Goal: Task Accomplishment & Management: Use online tool/utility

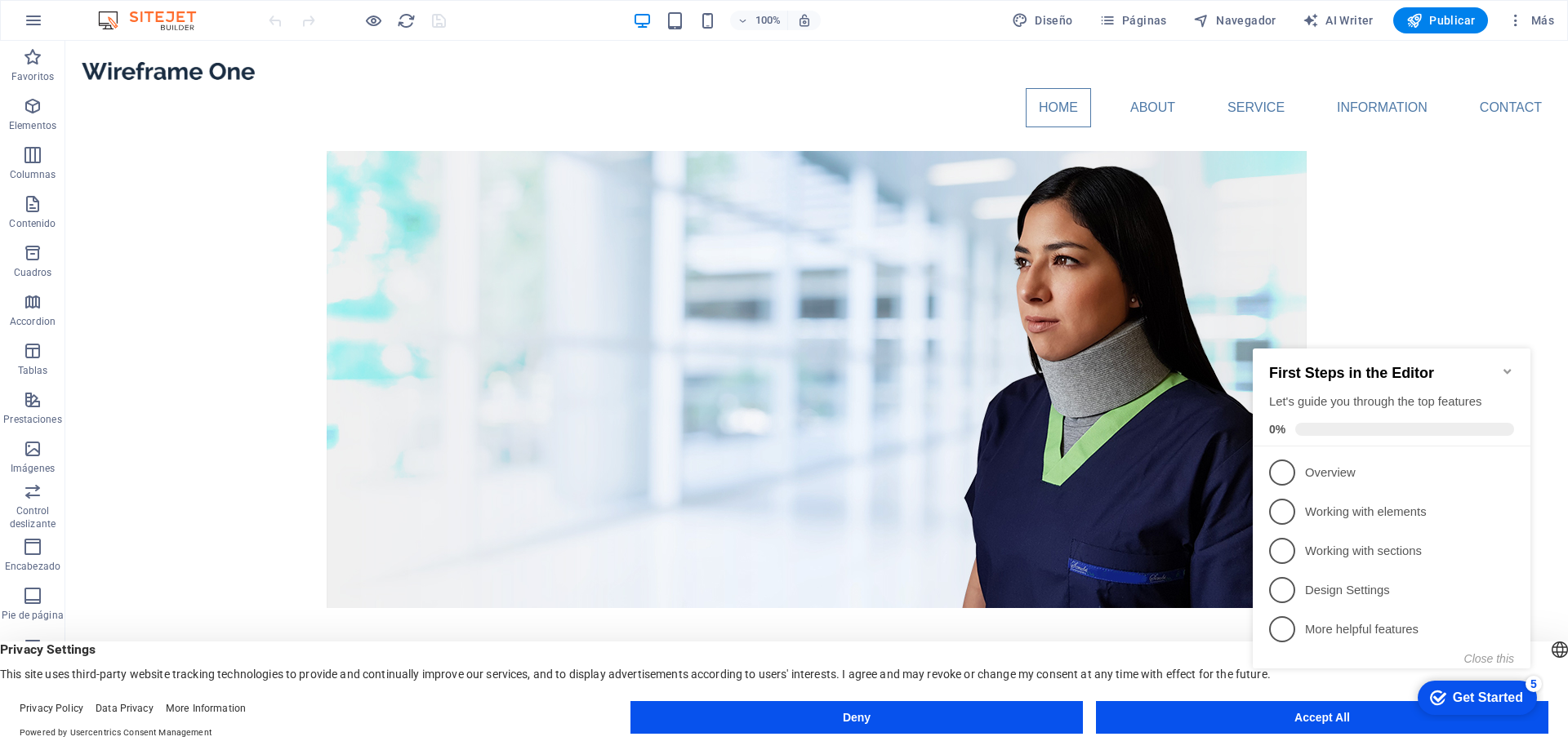
click at [1507, 365] on icon "Minimize checklist" at bounding box center [1507, 371] width 13 height 13
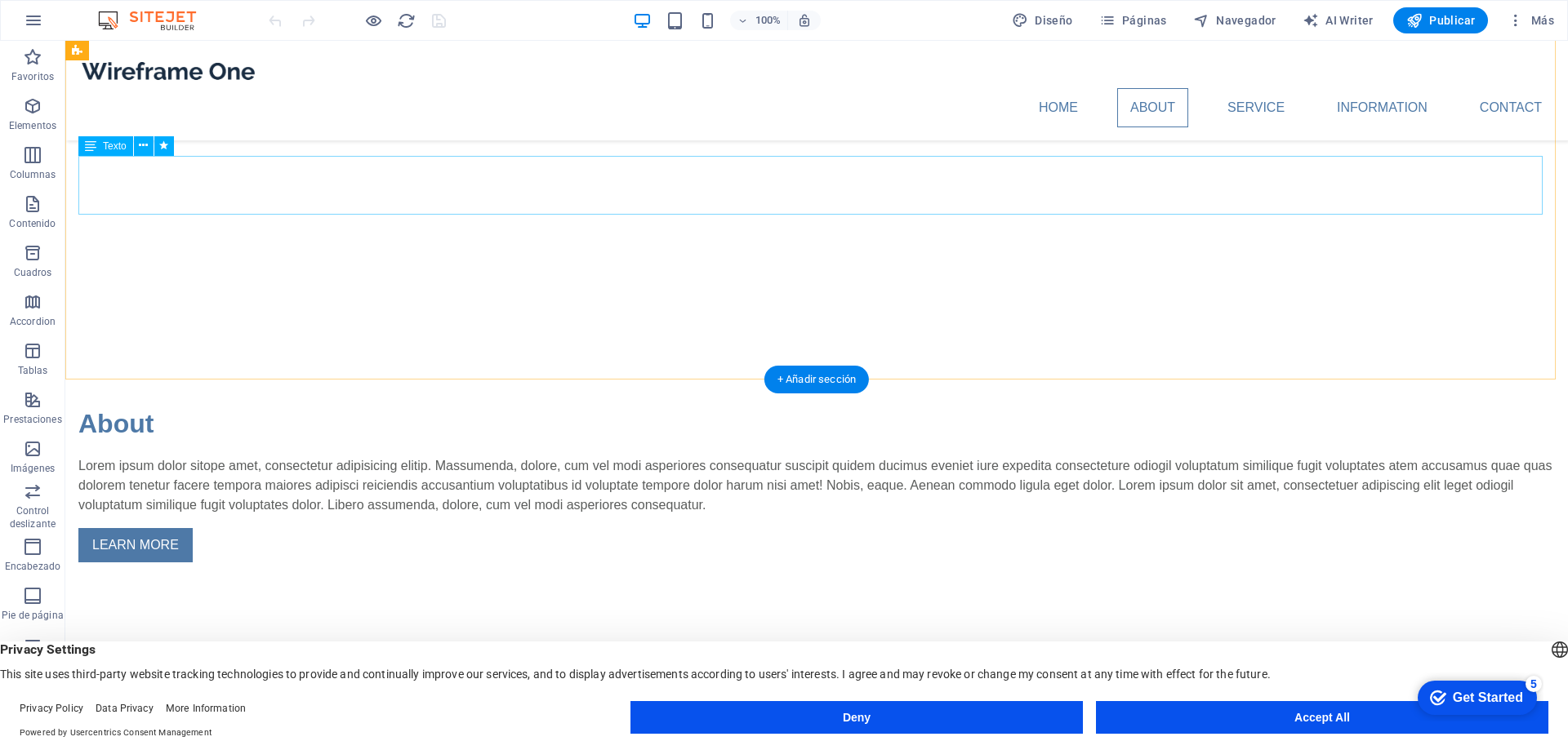
scroll to position [245, 0]
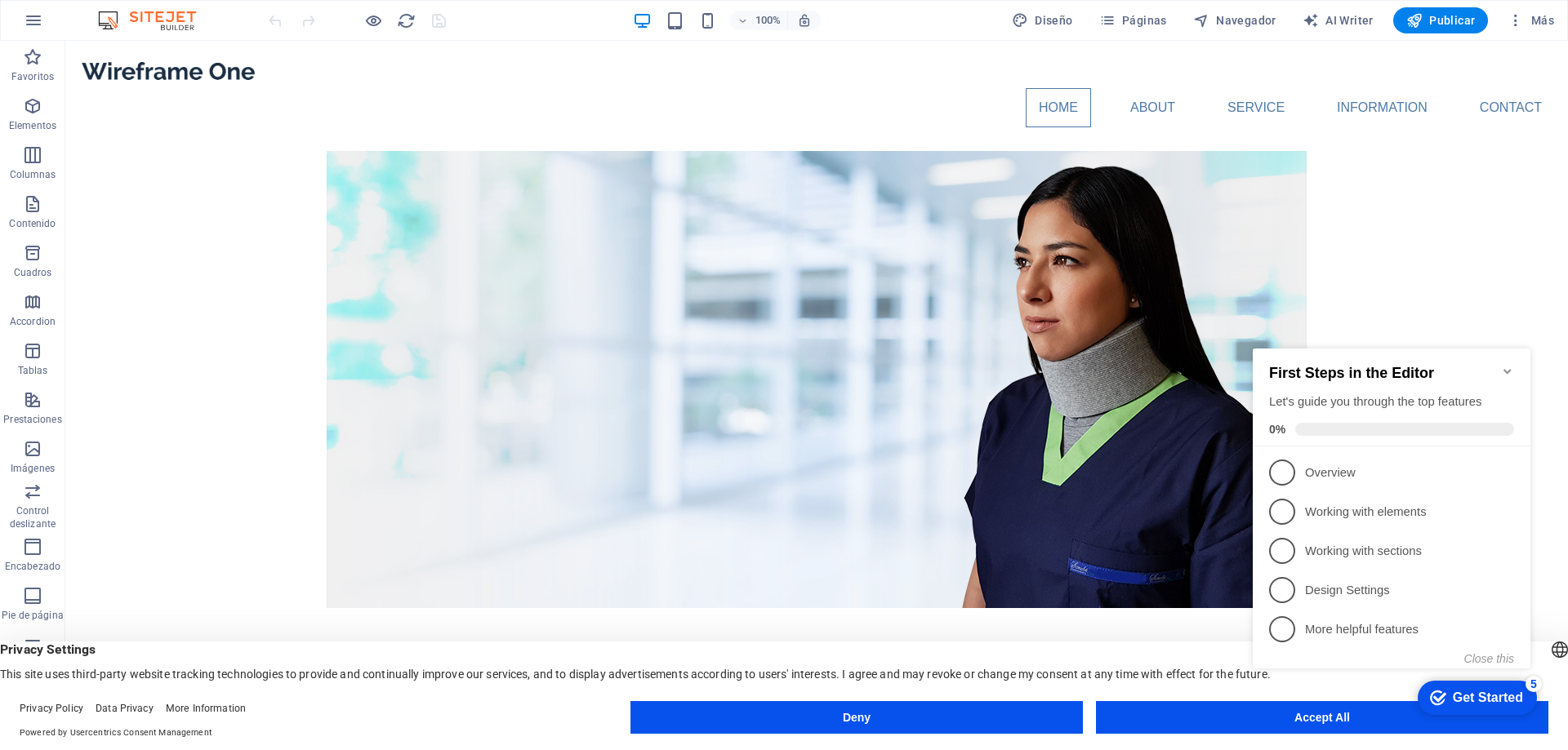
click at [1505, 370] on icon "Minimize checklist" at bounding box center [1506, 372] width 7 height 5
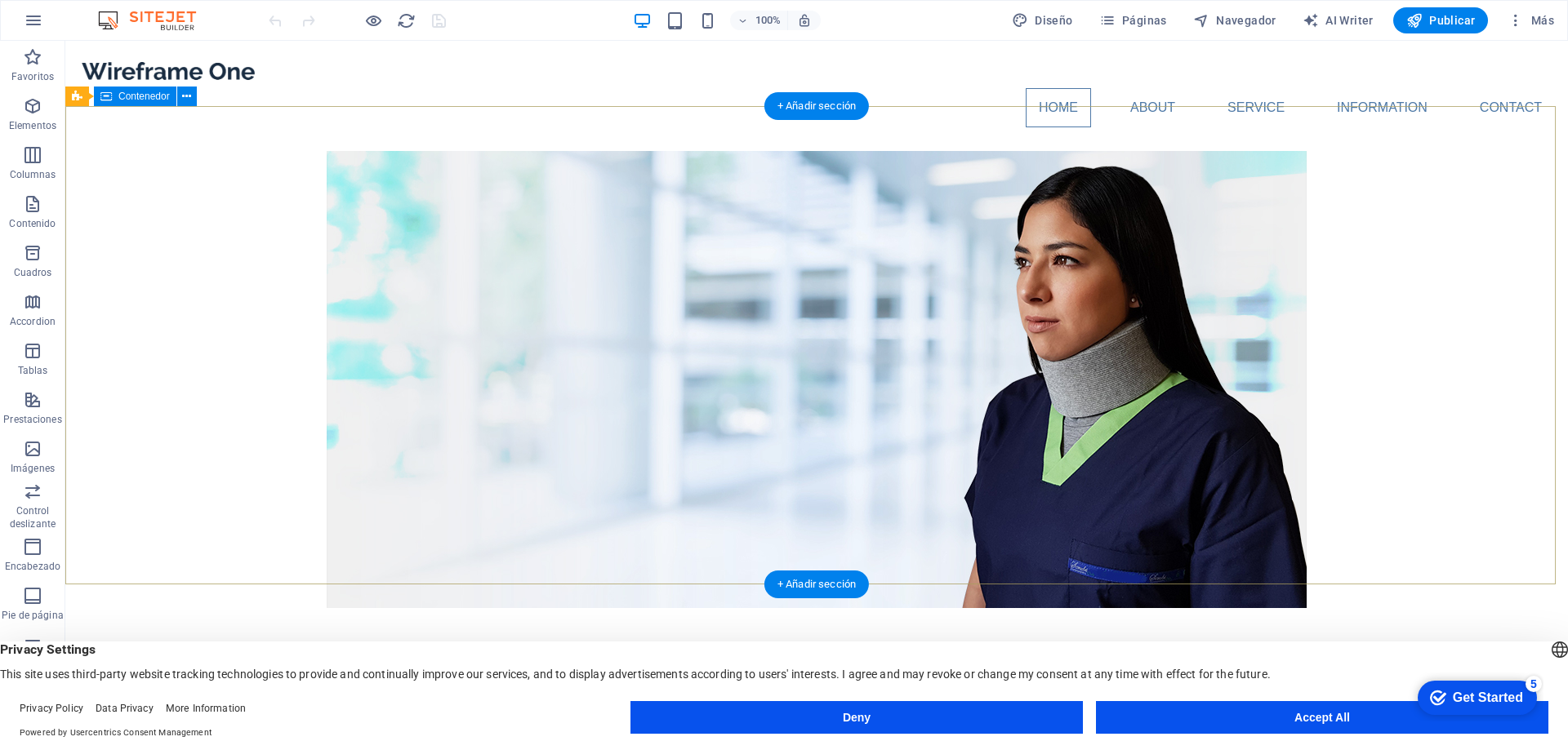
click at [1439, 619] on div at bounding box center [816, 736] width 1502 height 235
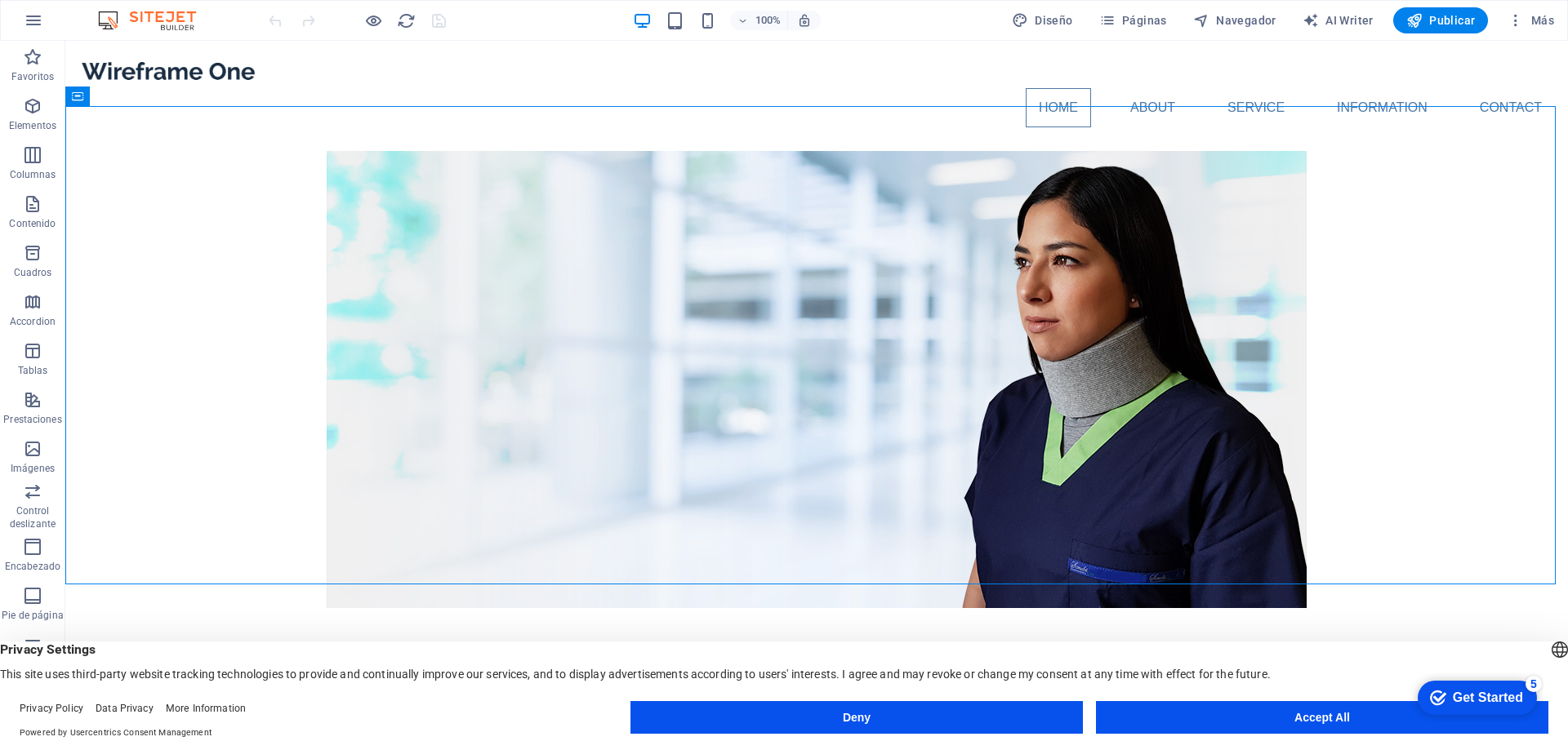
click at [958, 642] on header "English Deutsch Privacy Settings This site uses third-party website tracking te…" at bounding box center [784, 662] width 1568 height 40
click at [1296, 714] on button "Accept All" at bounding box center [1321, 717] width 452 height 33
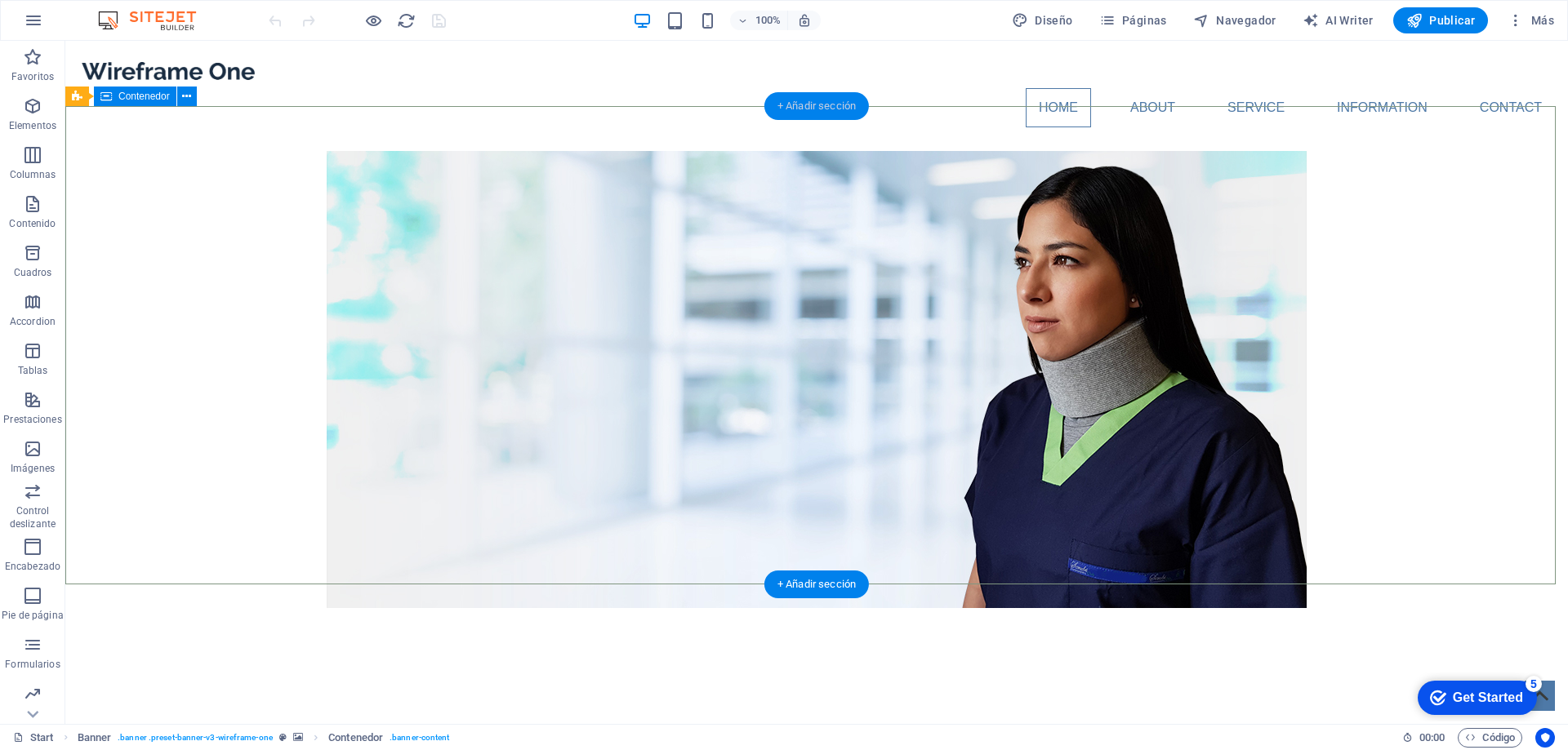
click at [817, 106] on div "+ Añadir sección" at bounding box center [816, 106] width 105 height 28
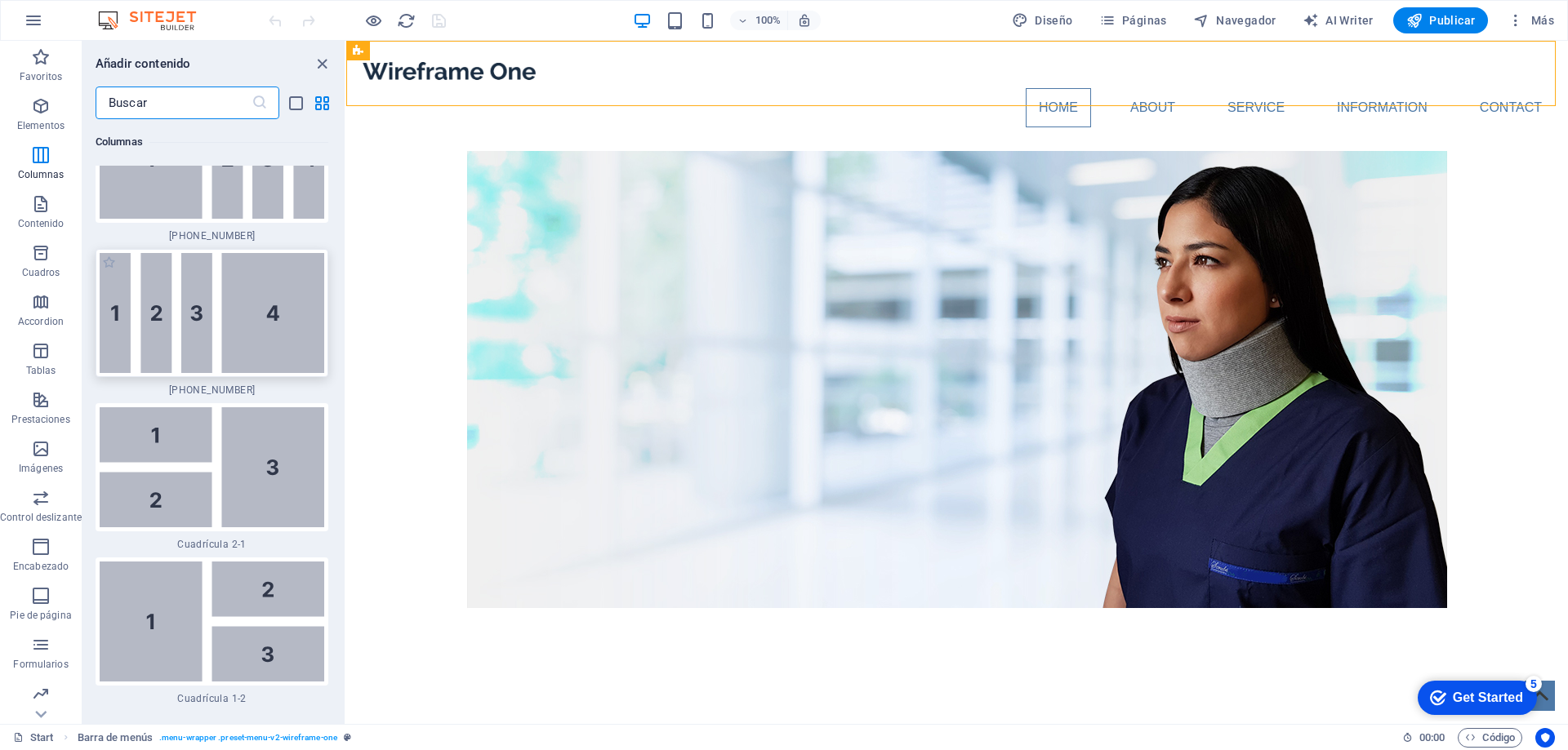
scroll to position [2840, 0]
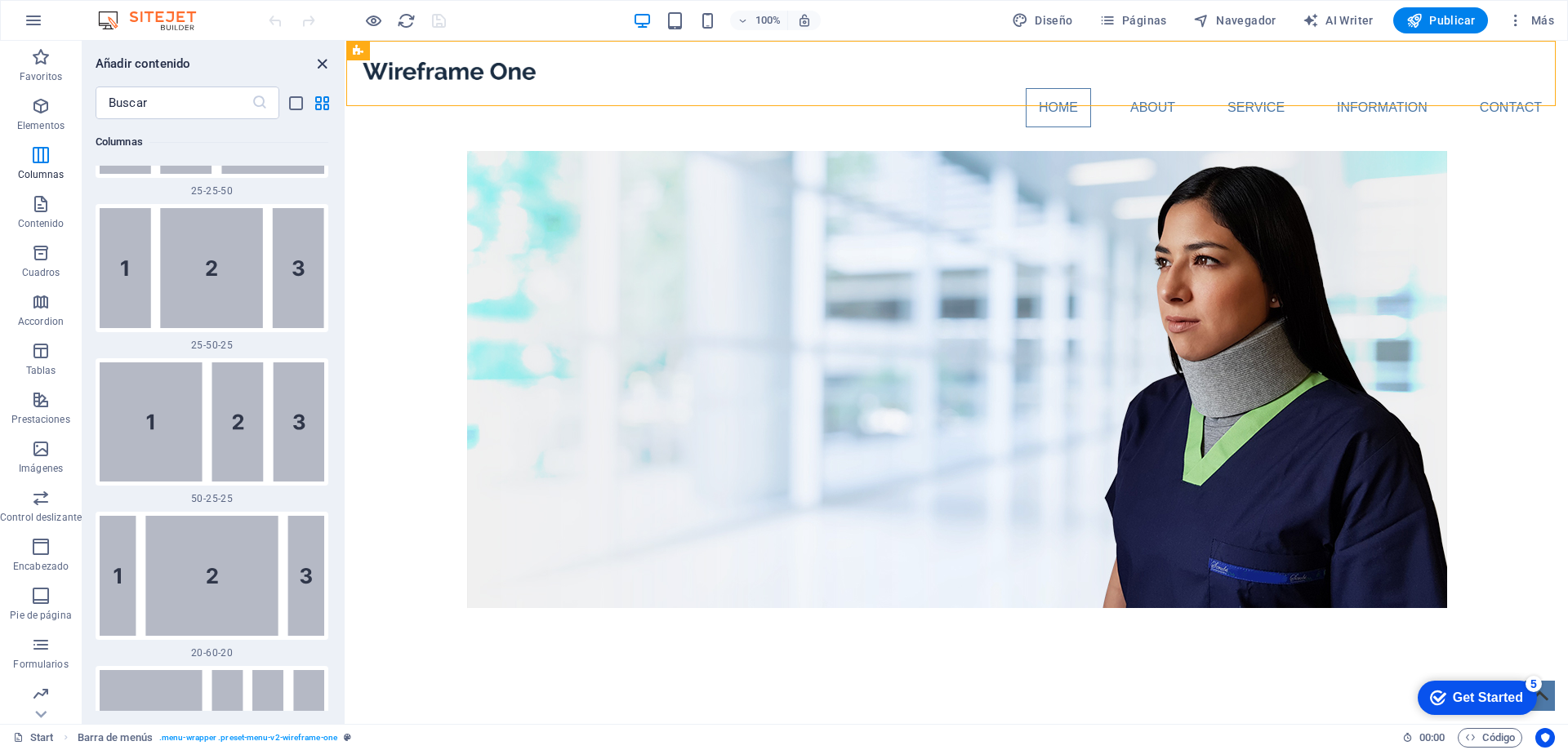
click at [323, 61] on icon "close panel" at bounding box center [322, 64] width 19 height 19
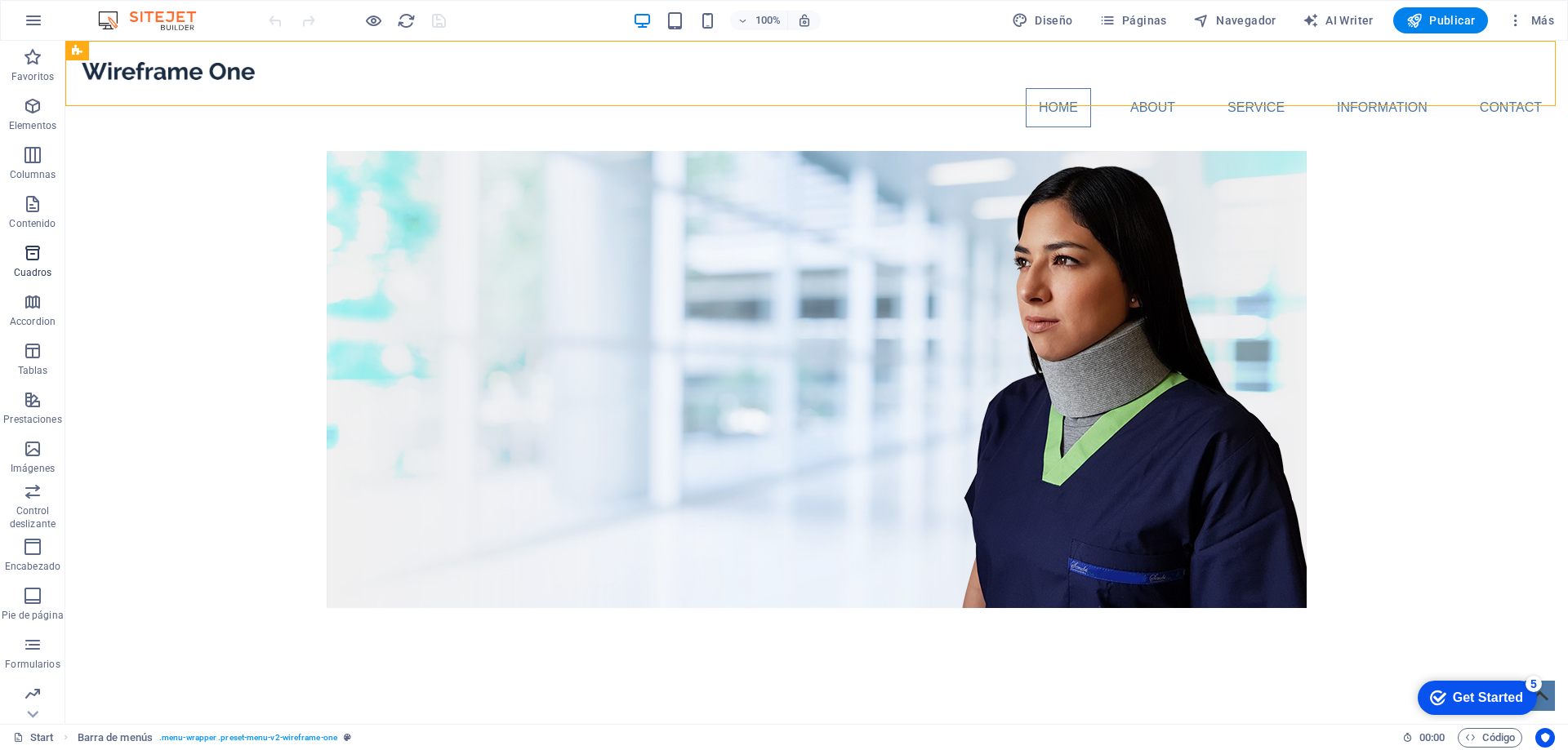
click at [42, 249] on icon "button" at bounding box center [33, 254] width 20 height 20
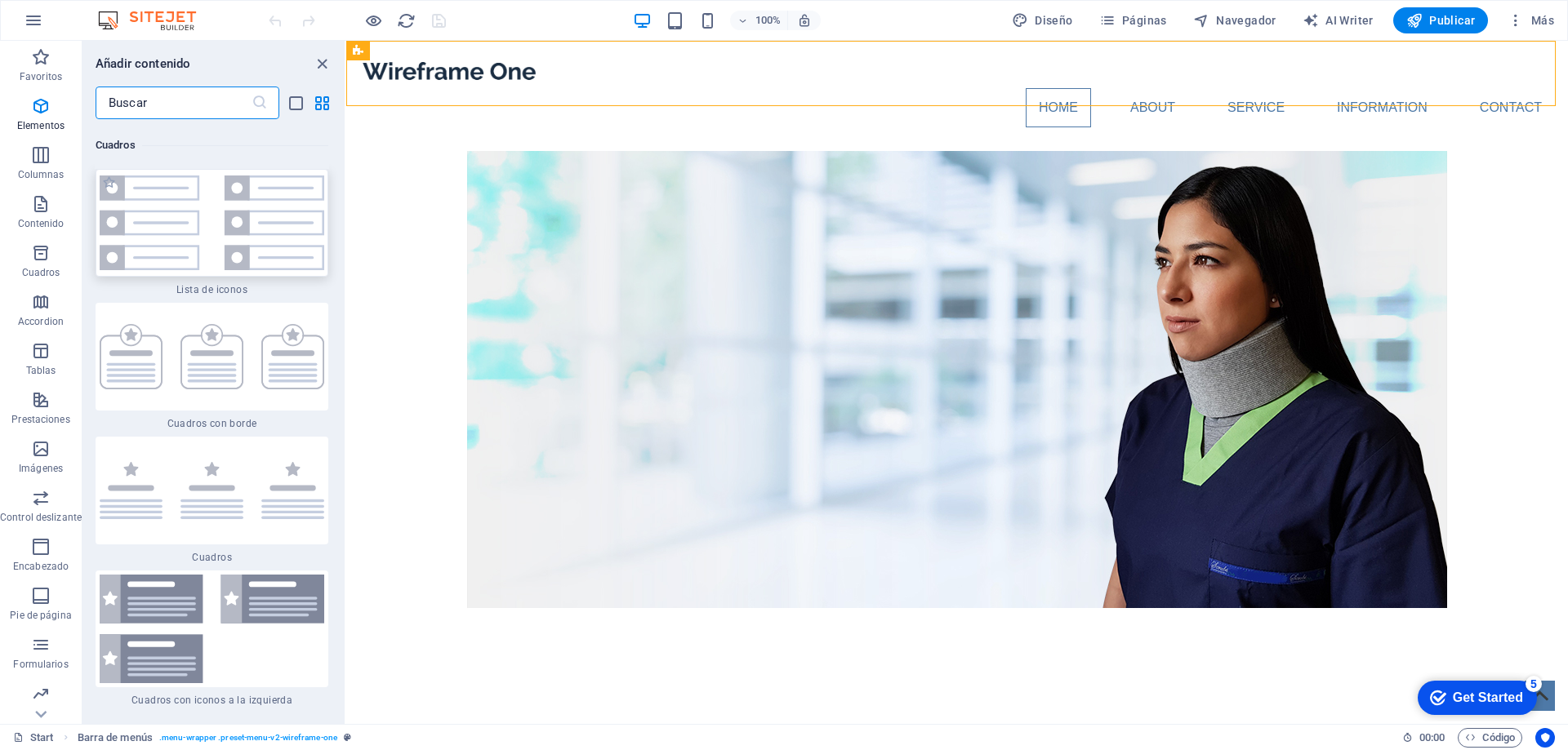
scroll to position [8831, 0]
click at [165, 185] on img at bounding box center [212, 222] width 225 height 95
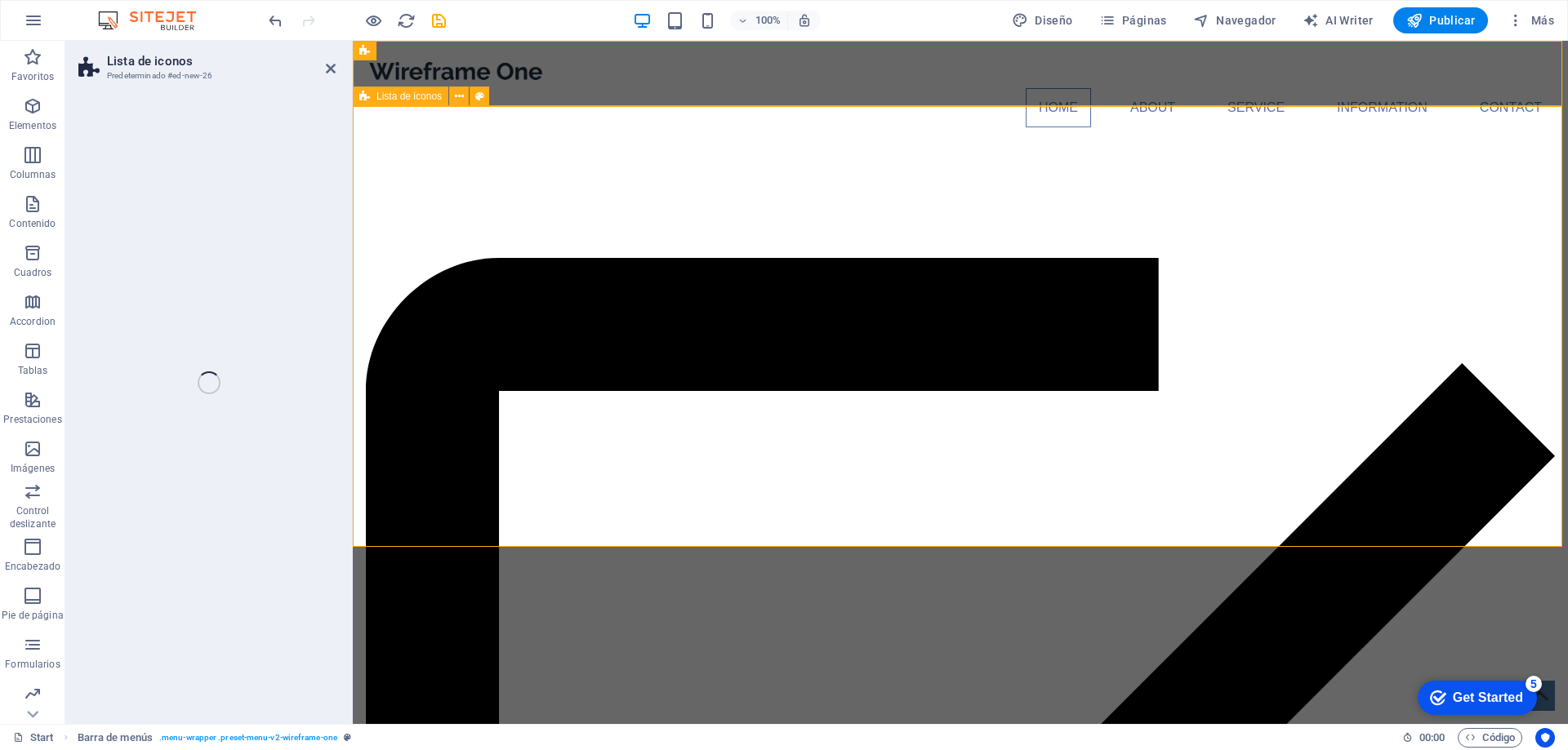
select select "rem"
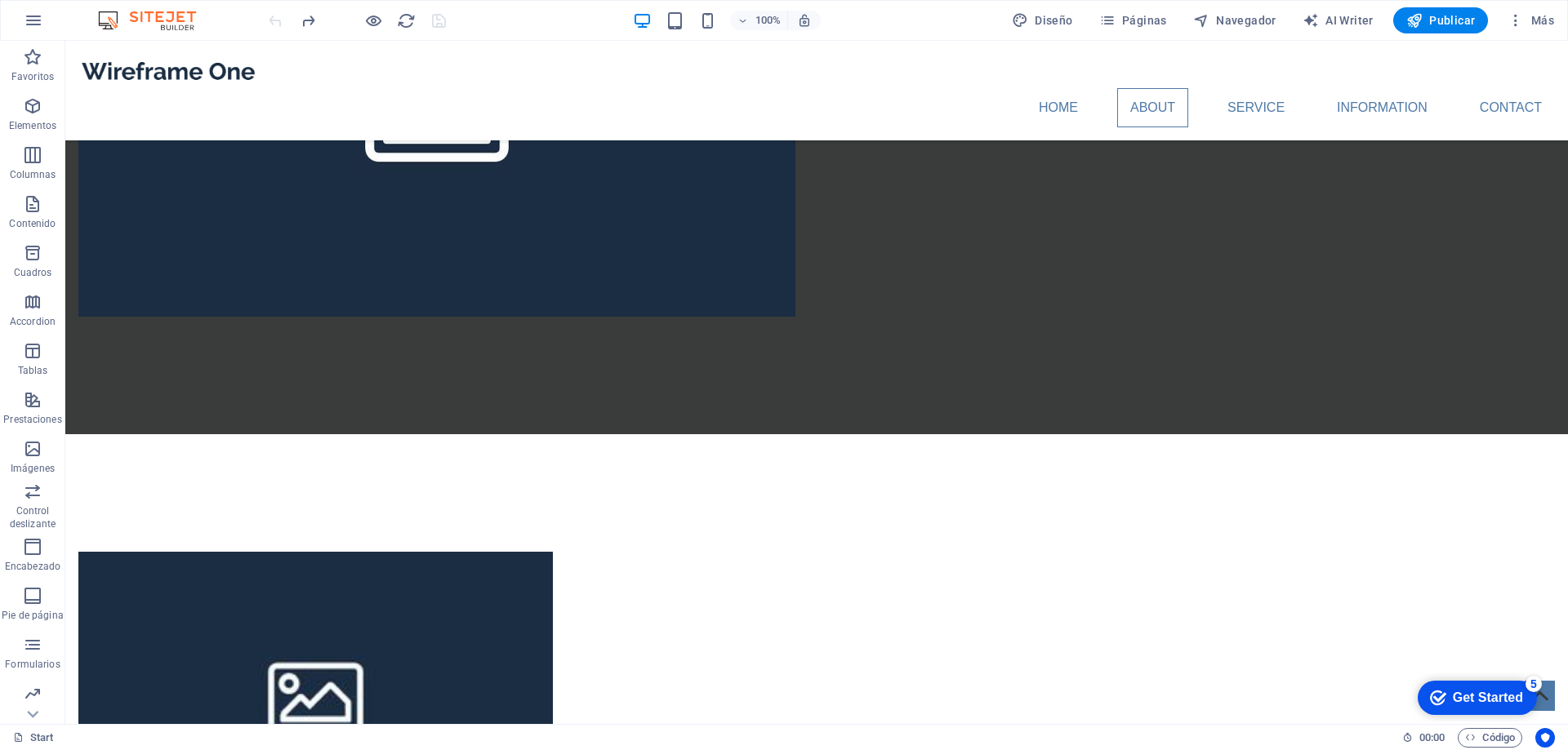
scroll to position [1633, 0]
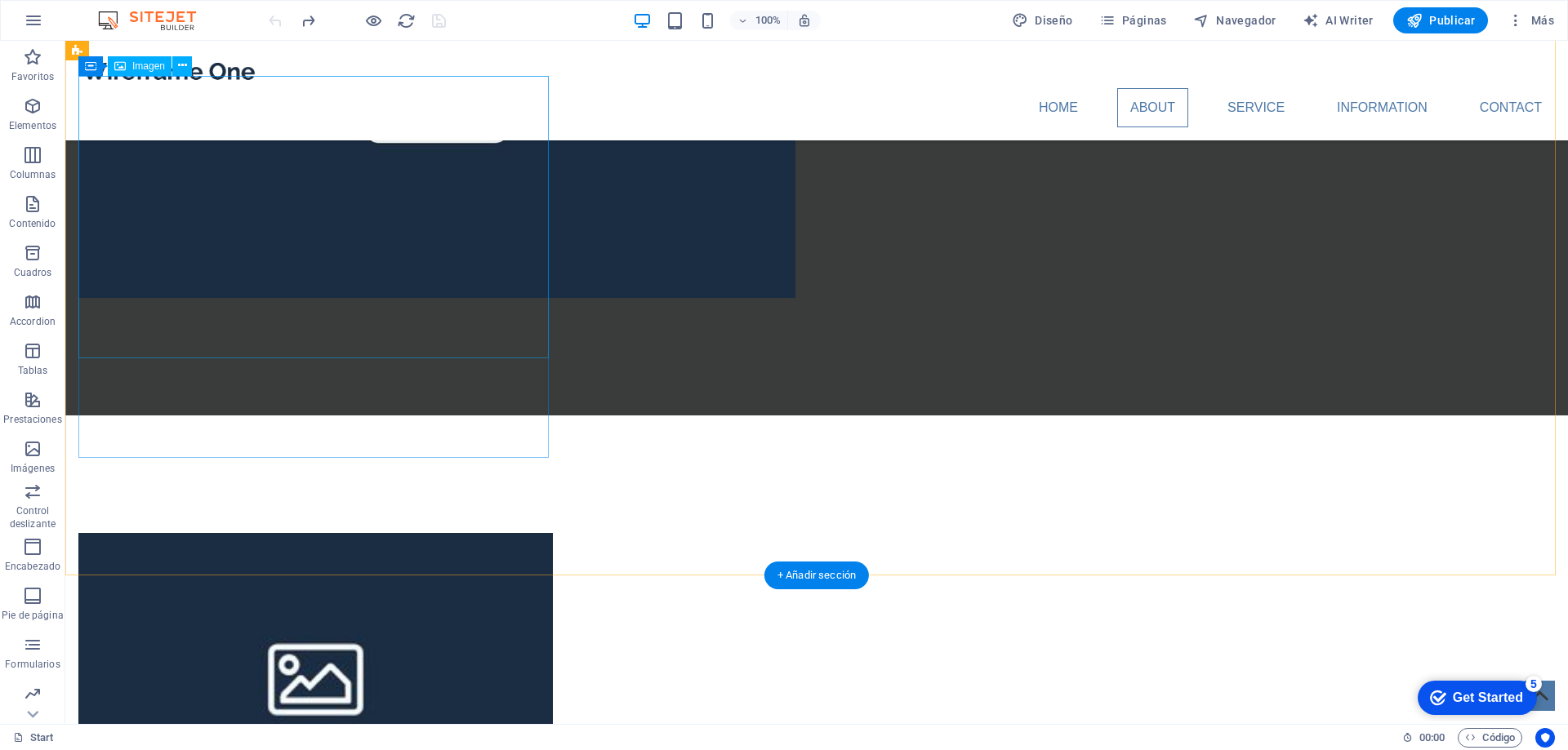
click at [318, 533] on figure at bounding box center [315, 675] width 474 height 285
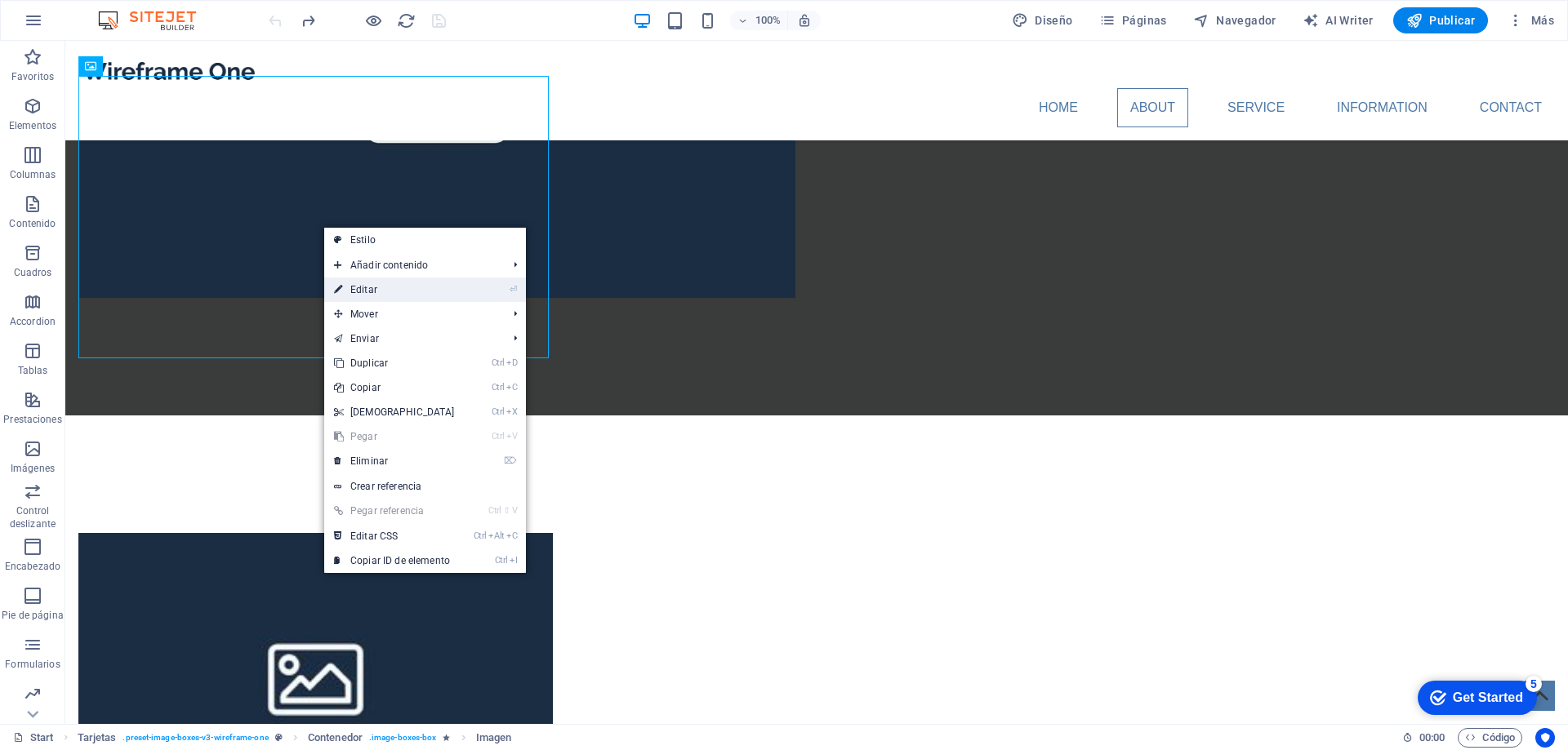
drag, startPoint x: 379, startPoint y: 285, endPoint x: 25, endPoint y: 244, distance: 356.4
click at [379, 285] on link "⏎ Editar" at bounding box center [394, 290] width 141 height 25
select select "%"
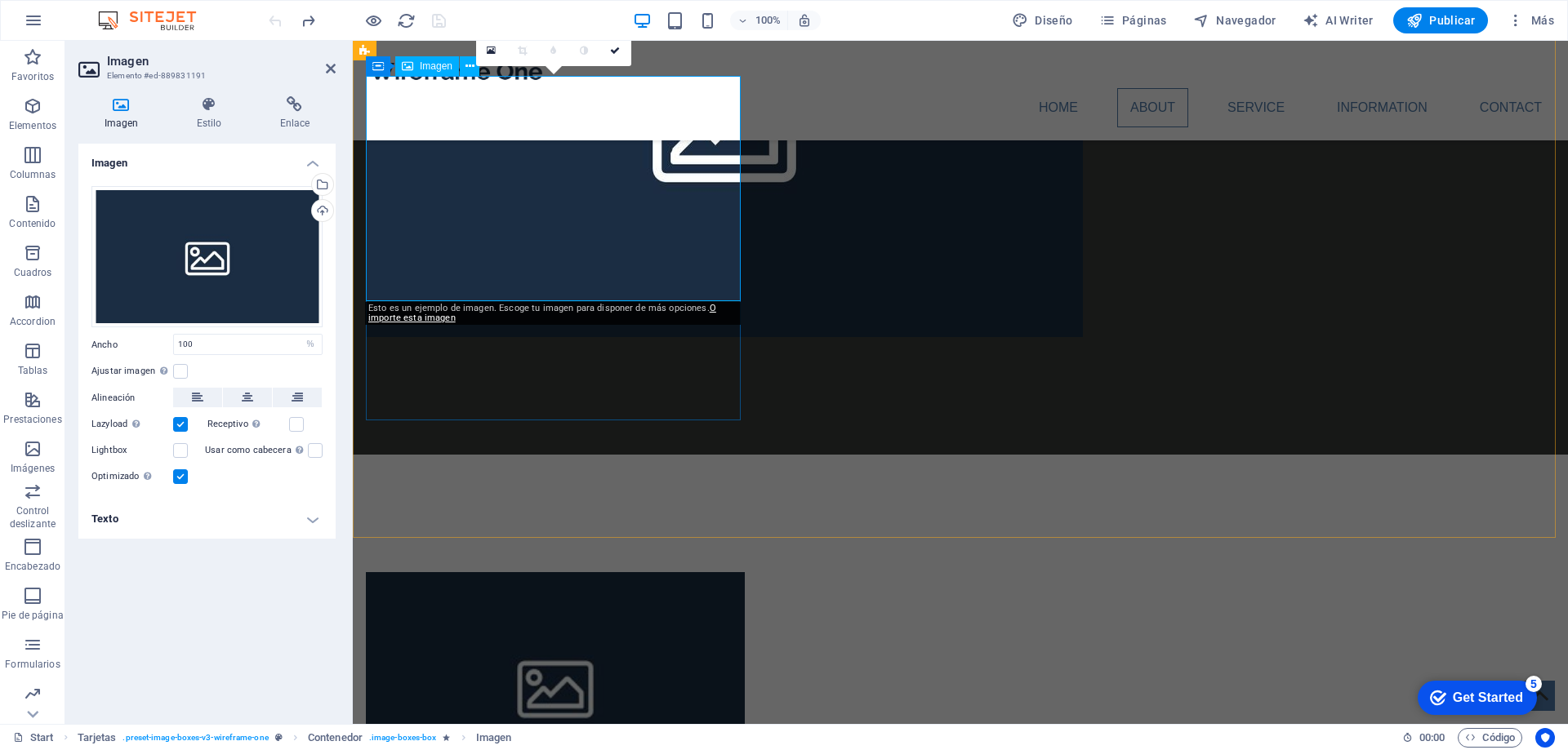
scroll to position [1575, 0]
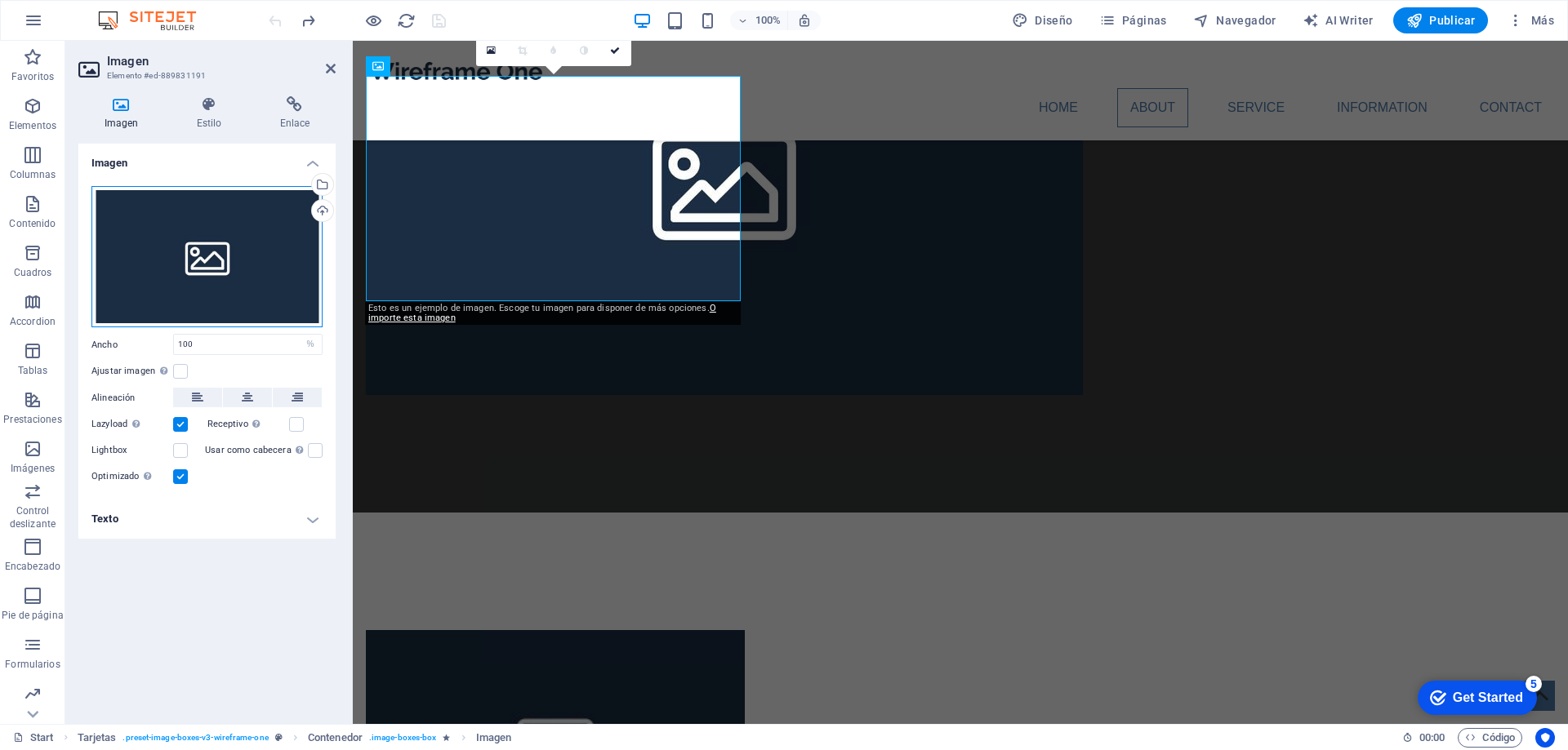
click at [221, 226] on div "Arrastra archivos aquí, haz clic para escoger archivos o selecciona archivos de…" at bounding box center [207, 257] width 231 height 142
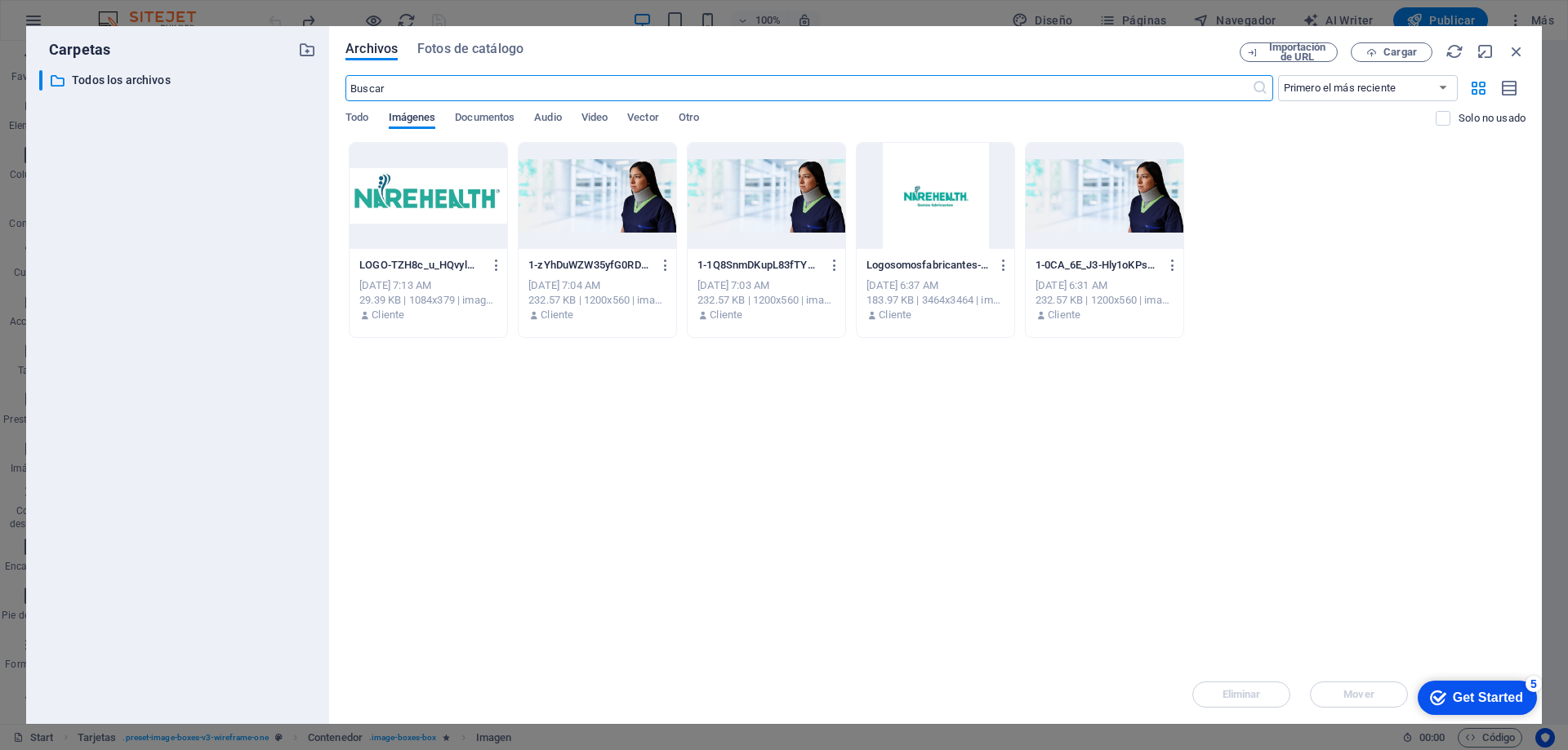
click at [418, 119] on span "Imágenes" at bounding box center [411, 119] width 47 height 23
click at [1479, 84] on icon "button" at bounding box center [1478, 88] width 19 height 18
click at [484, 116] on span "Documentos" at bounding box center [484, 119] width 60 height 23
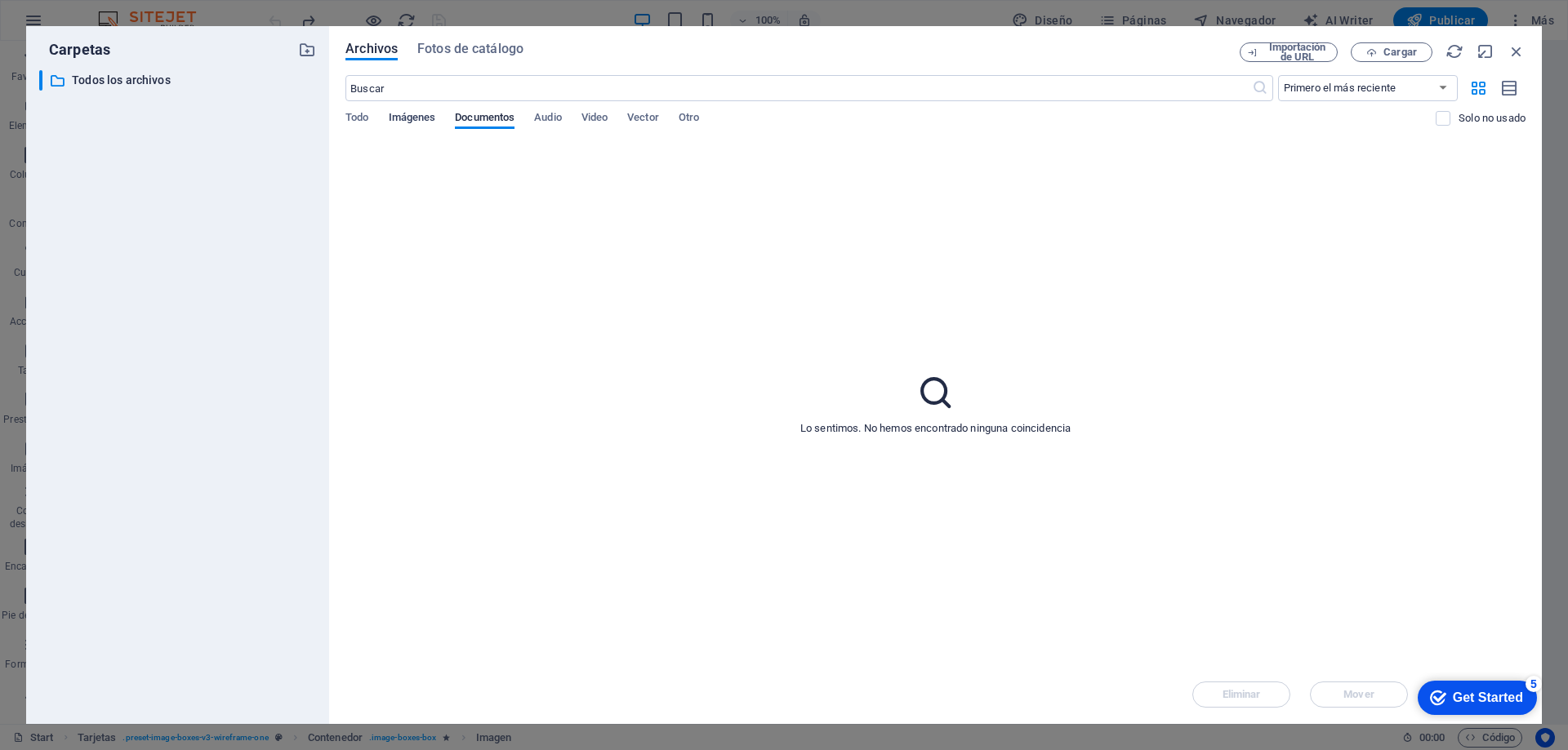
click at [434, 119] on span "Imágenes" at bounding box center [411, 119] width 47 height 23
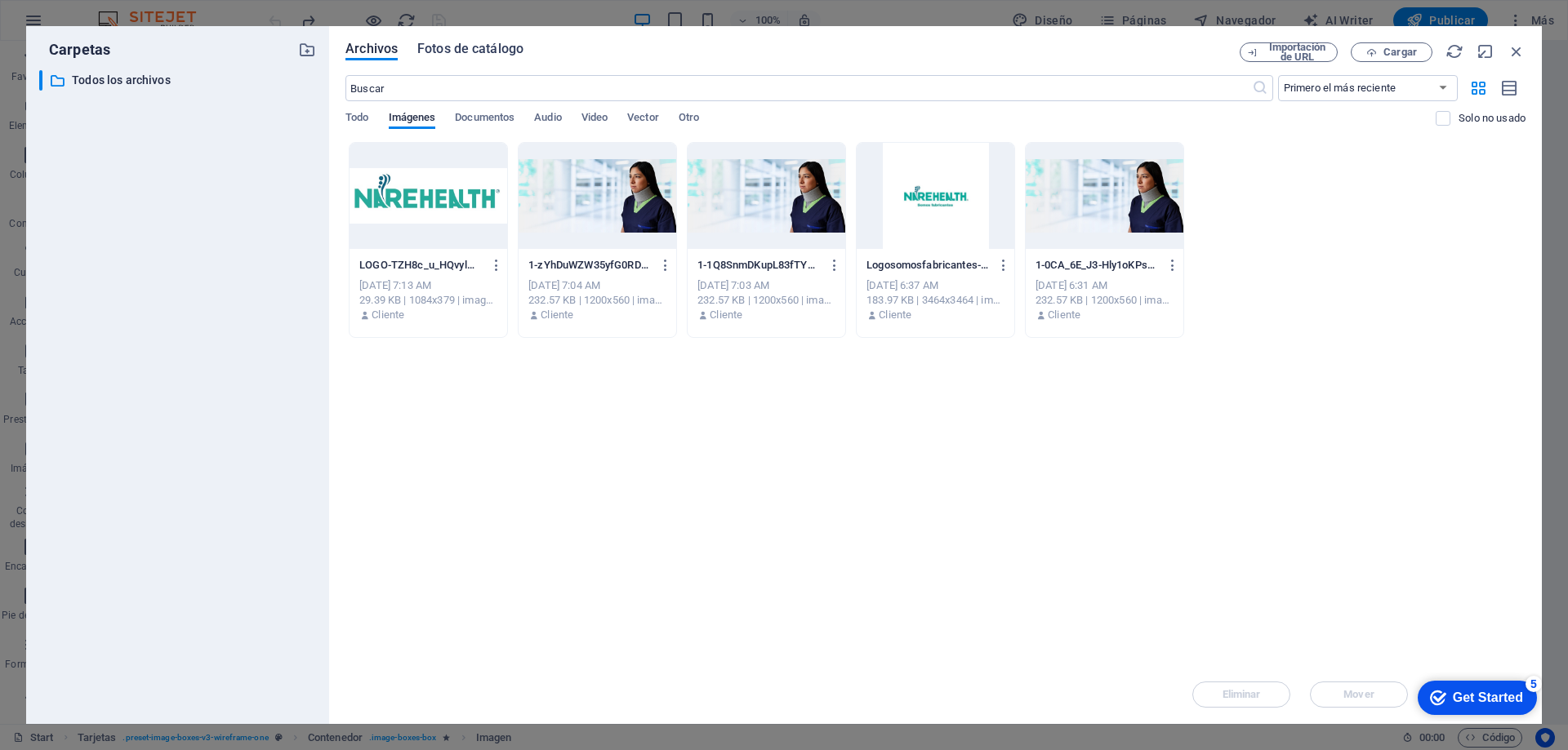
click at [468, 50] on span "Fotos de catálogo" at bounding box center [470, 49] width 106 height 20
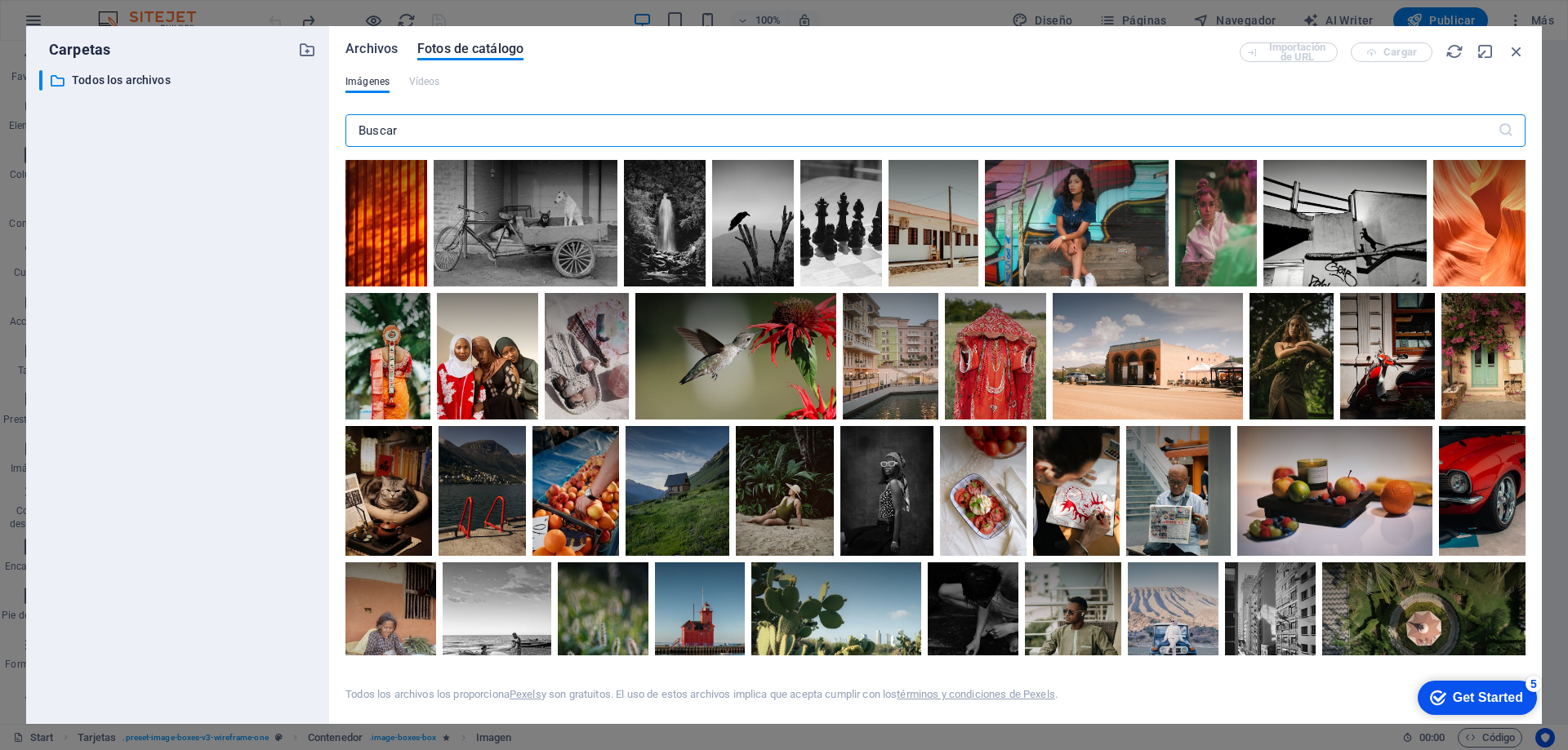
click at [364, 52] on span "Archivos" at bounding box center [372, 49] width 52 height 20
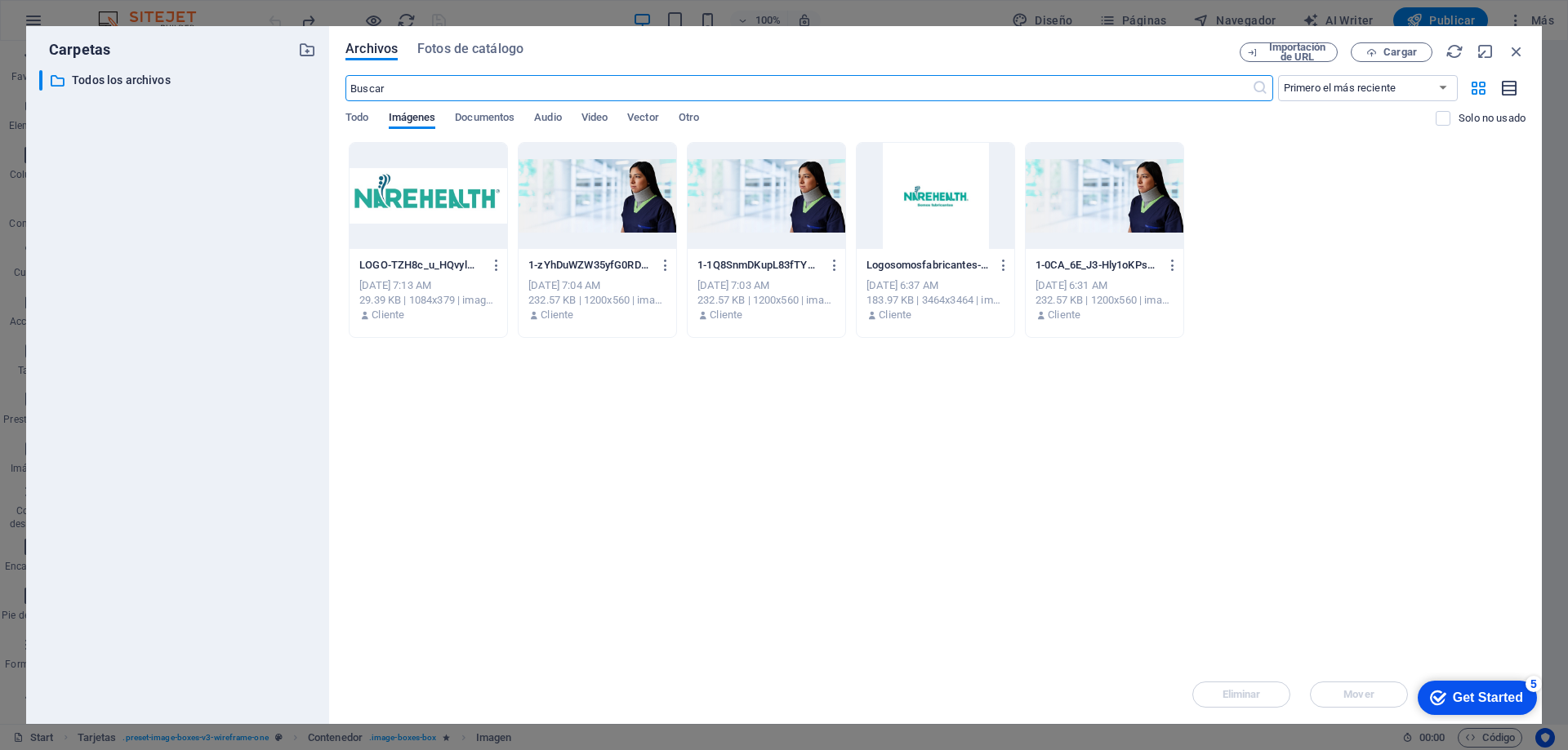
click at [1514, 84] on icon "button" at bounding box center [1510, 88] width 18 height 19
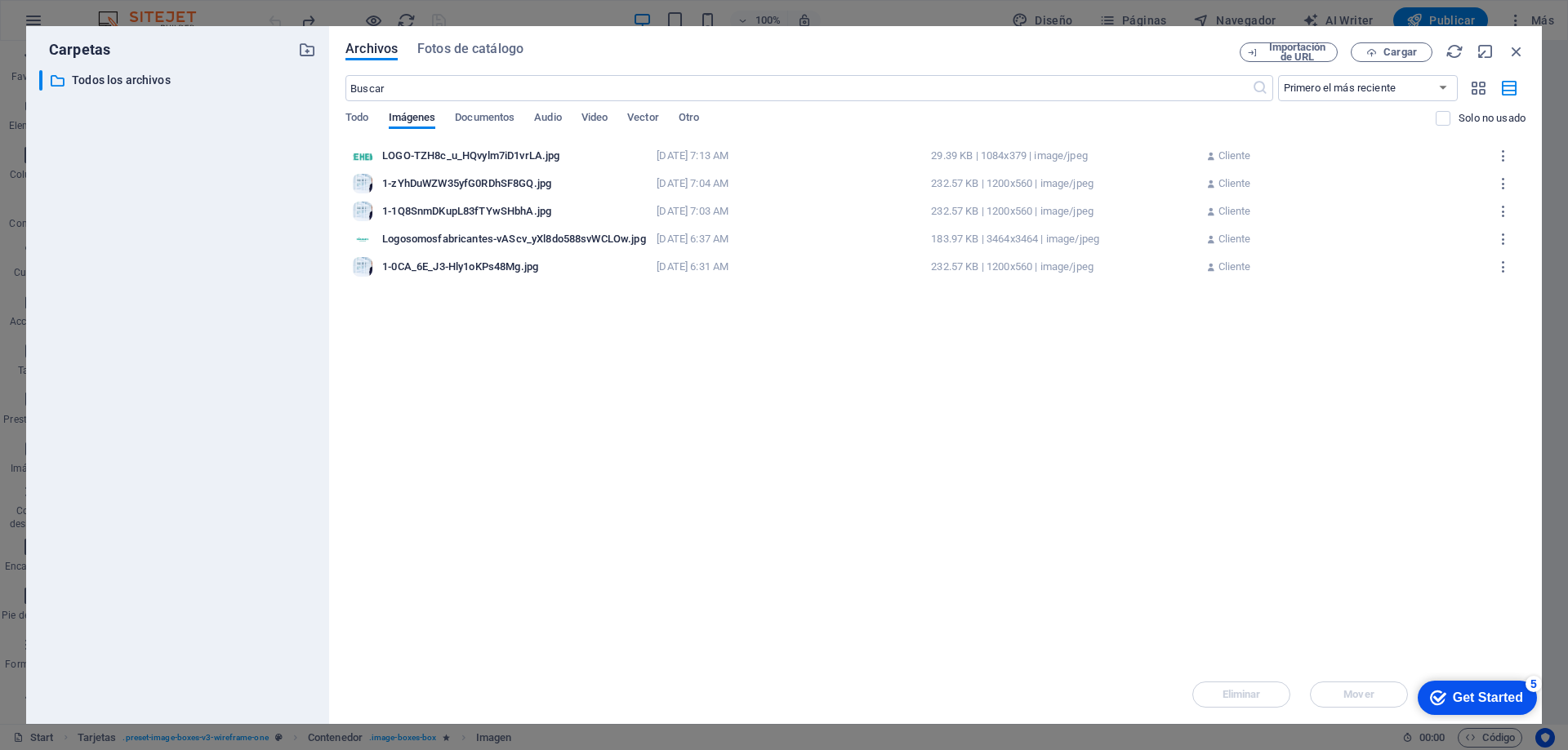
click at [117, 94] on div "​ Todos los archivos Todos los archivos" at bounding box center [177, 390] width 277 height 641
click at [143, 73] on p "Todos los archivos" at bounding box center [179, 80] width 214 height 19
click at [316, 52] on icon "button" at bounding box center [307, 50] width 18 height 18
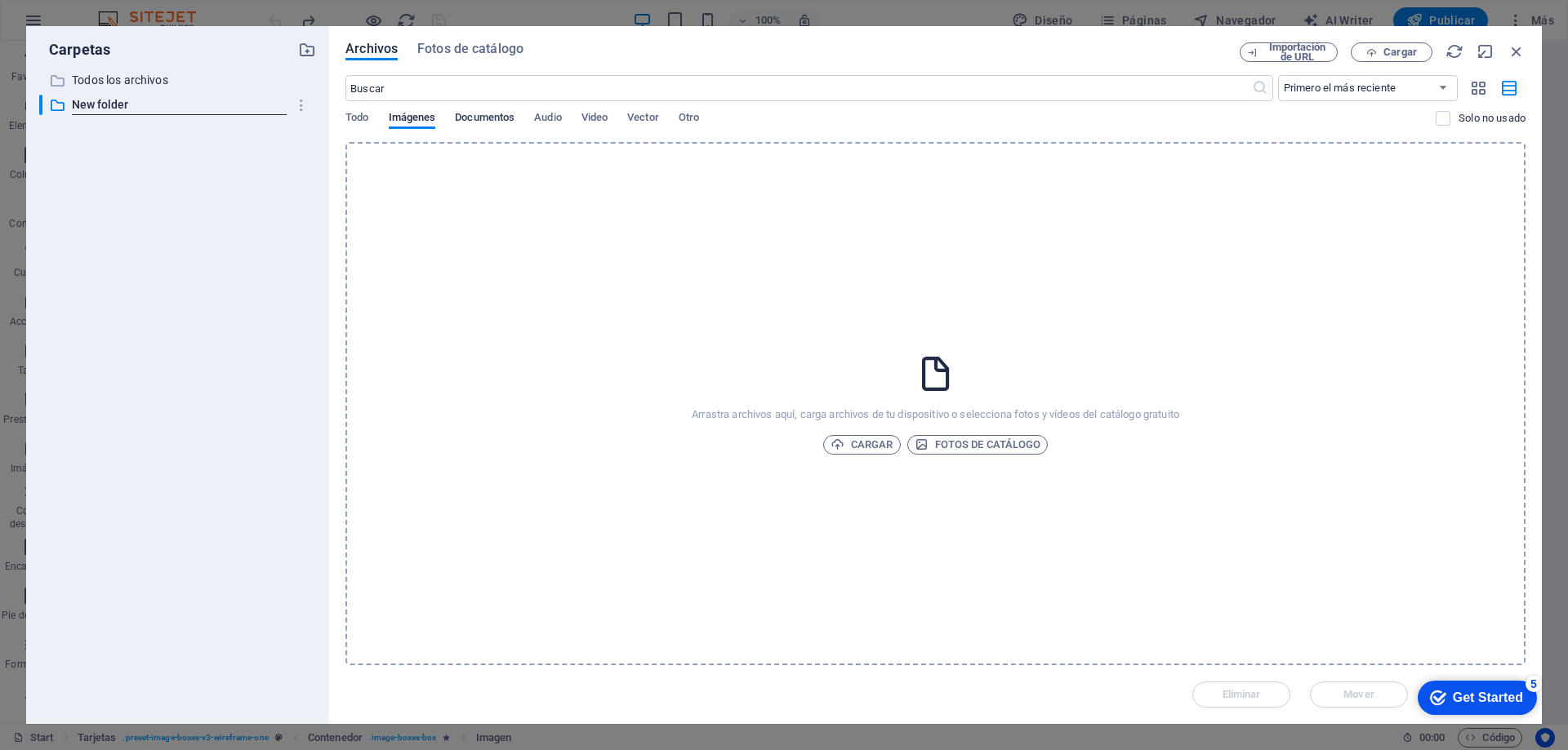
click at [503, 119] on span "Documentos" at bounding box center [484, 119] width 60 height 23
click at [849, 445] on span "Cargar" at bounding box center [861, 445] width 63 height 20
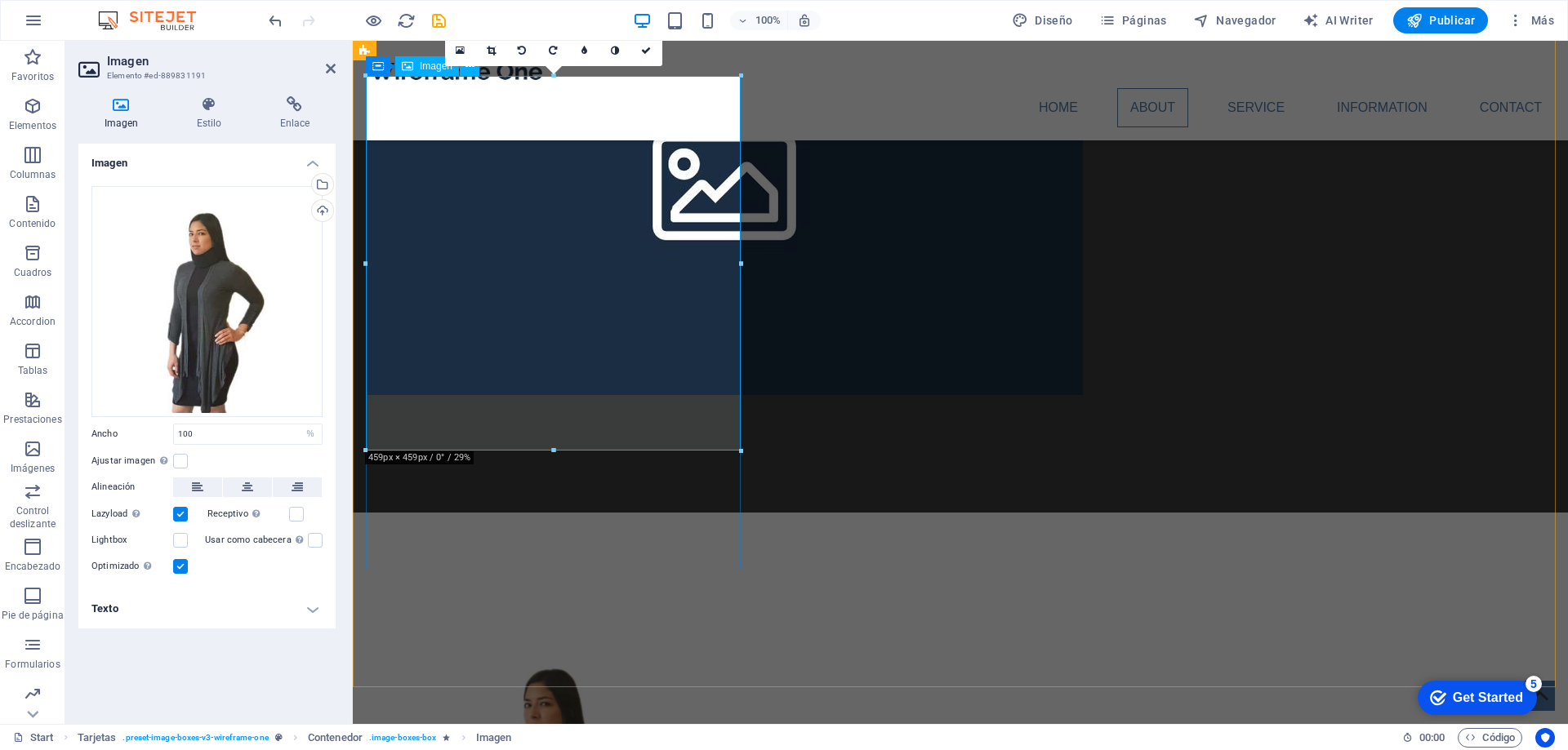
drag, startPoint x: 695, startPoint y: 354, endPoint x: 620, endPoint y: 253, distance: 125.8
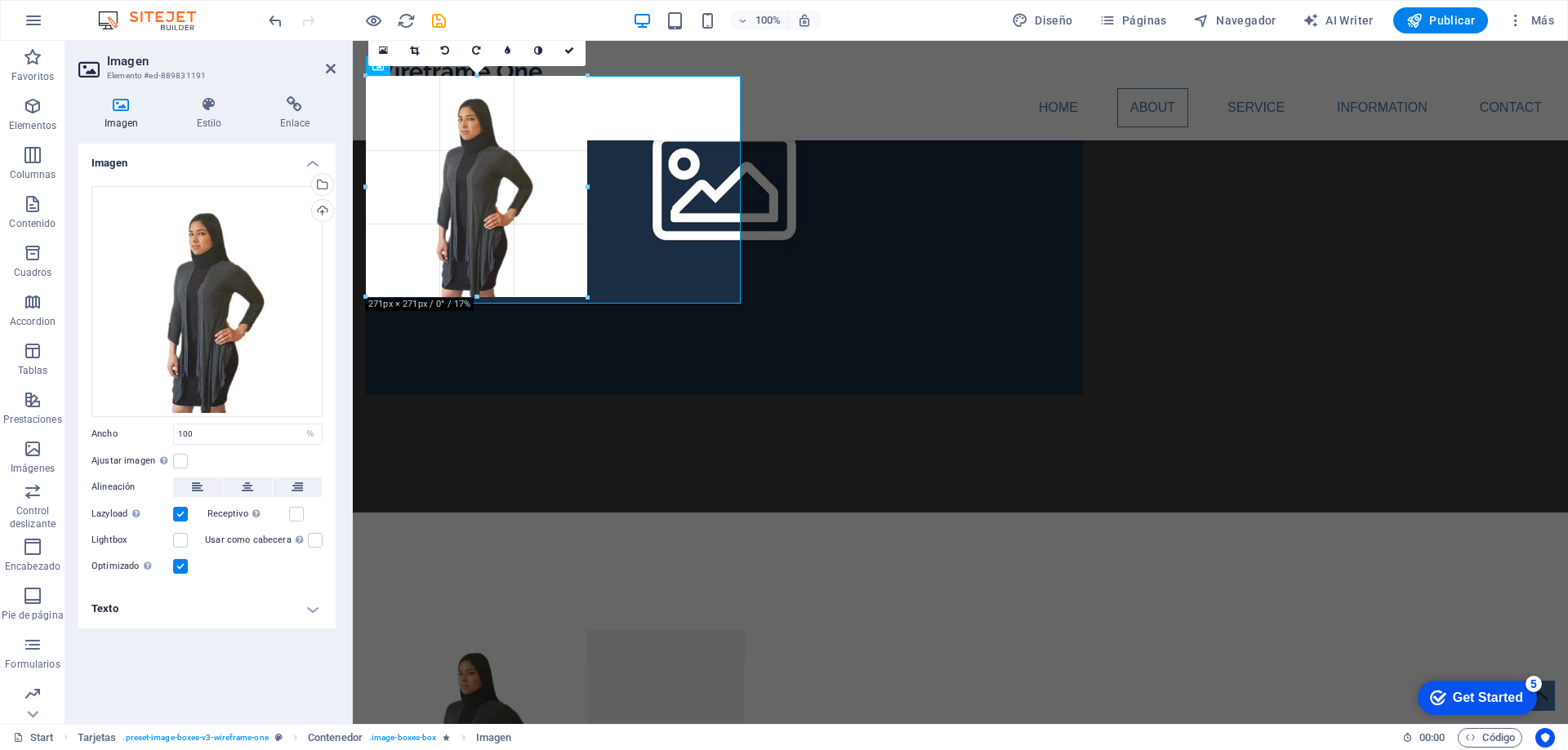
drag, startPoint x: 741, startPoint y: 450, endPoint x: 601, endPoint y: 293, distance: 210.4
type input "271"
select select "px"
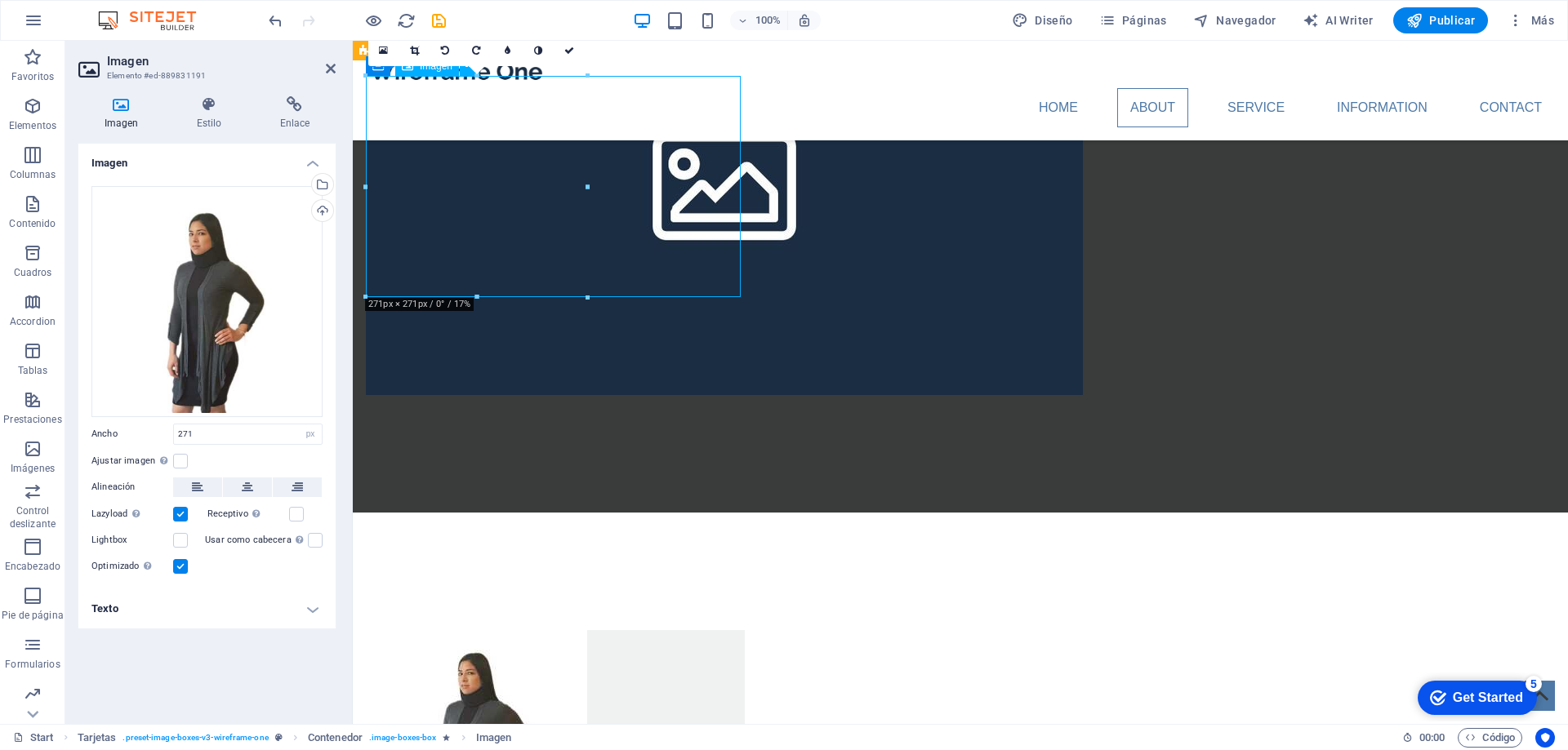
drag, startPoint x: 516, startPoint y: 193, endPoint x: 940, endPoint y: 235, distance: 426.1
click at [586, 630] on figure at bounding box center [554, 741] width 379 height 222
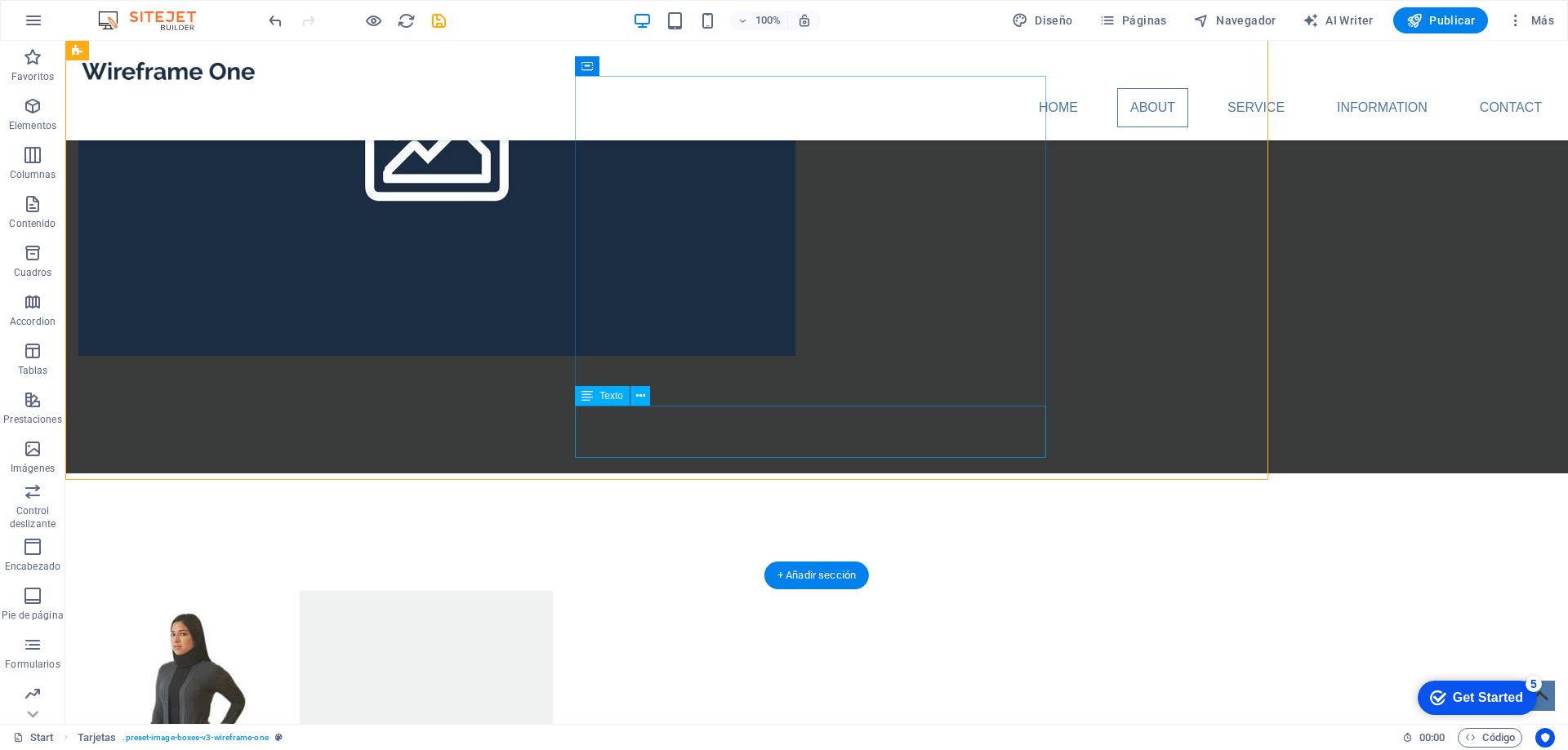
scroll to position [1633, 0]
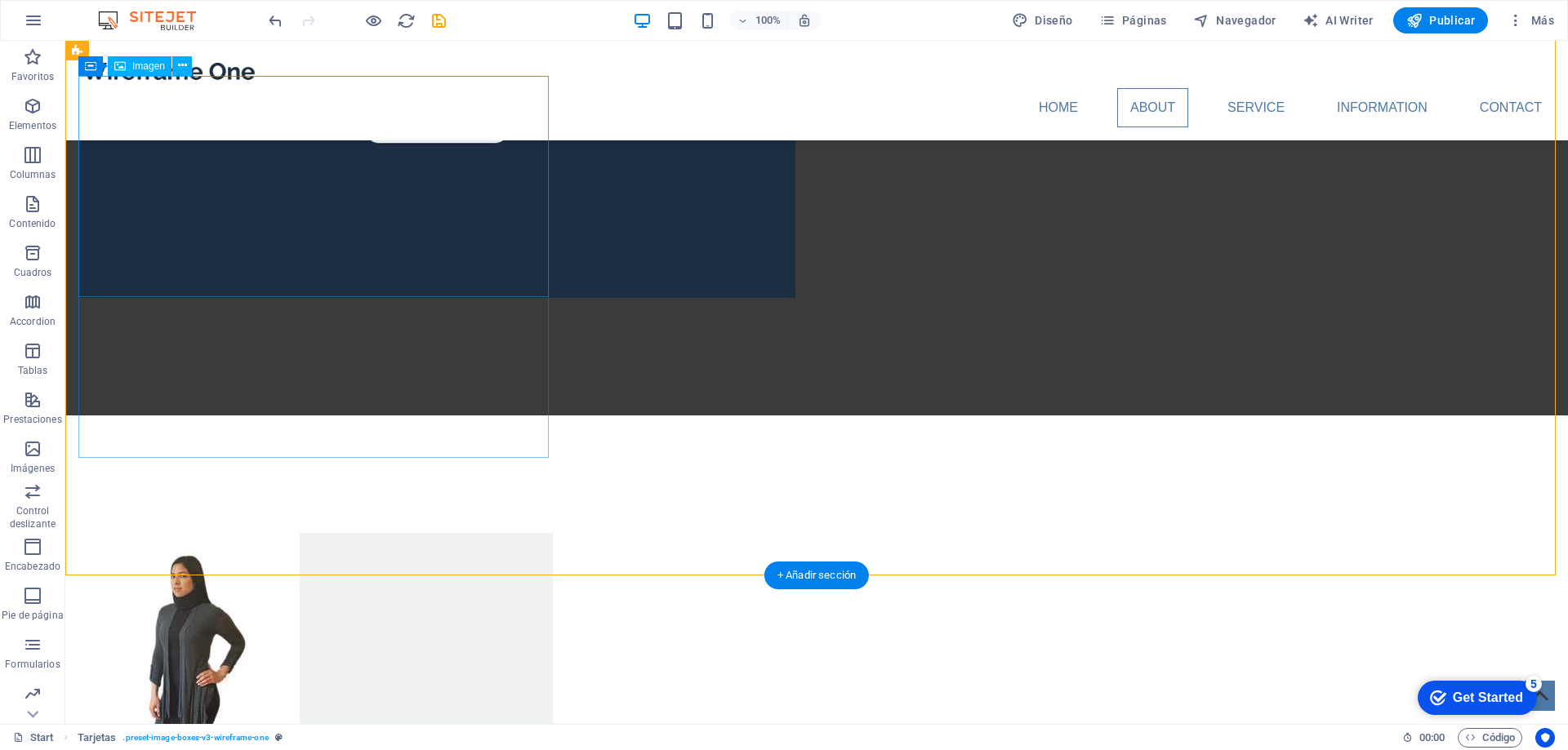
click at [216, 533] on figure at bounding box center [315, 644] width 474 height 222
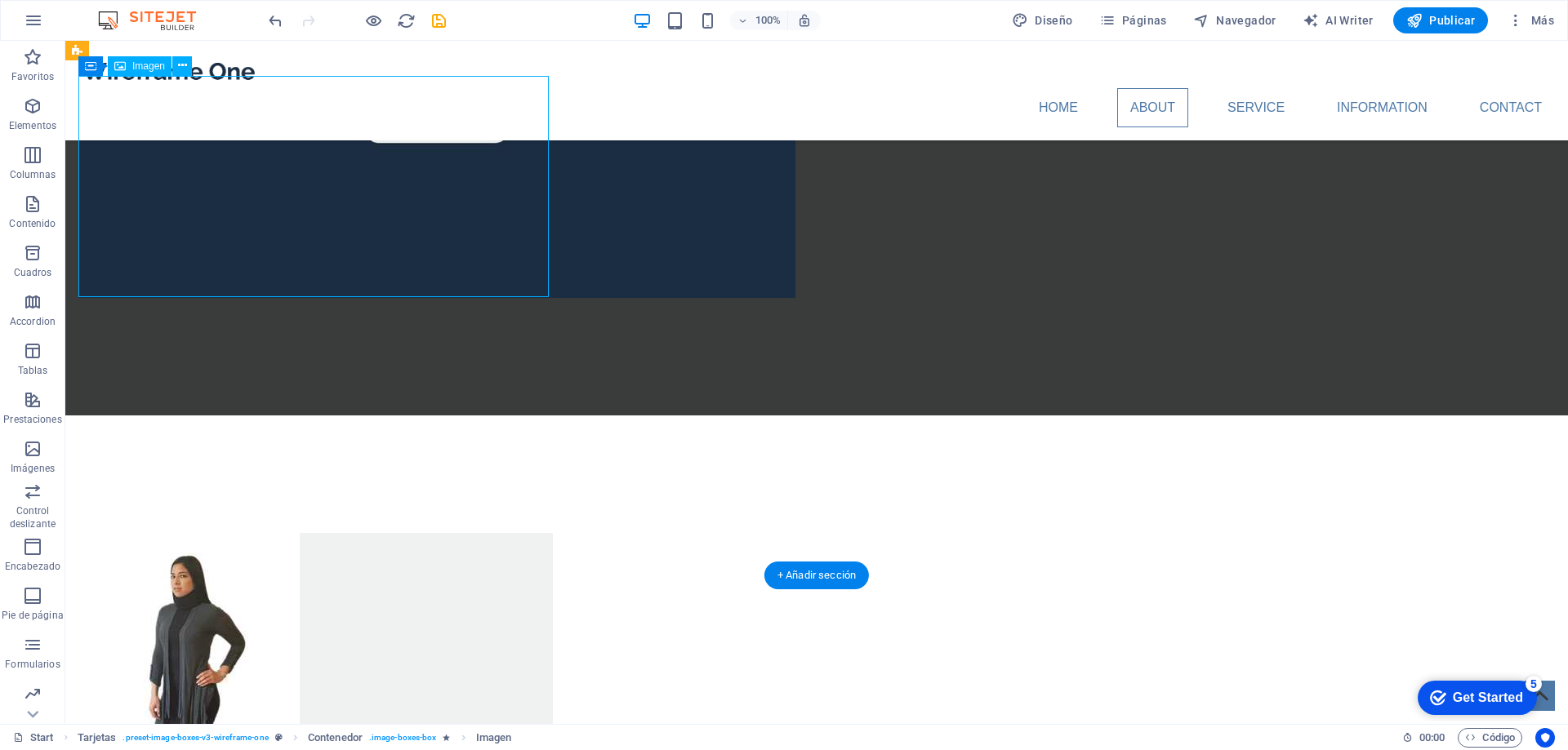
click at [235, 533] on figure at bounding box center [315, 644] width 474 height 222
select select "px"
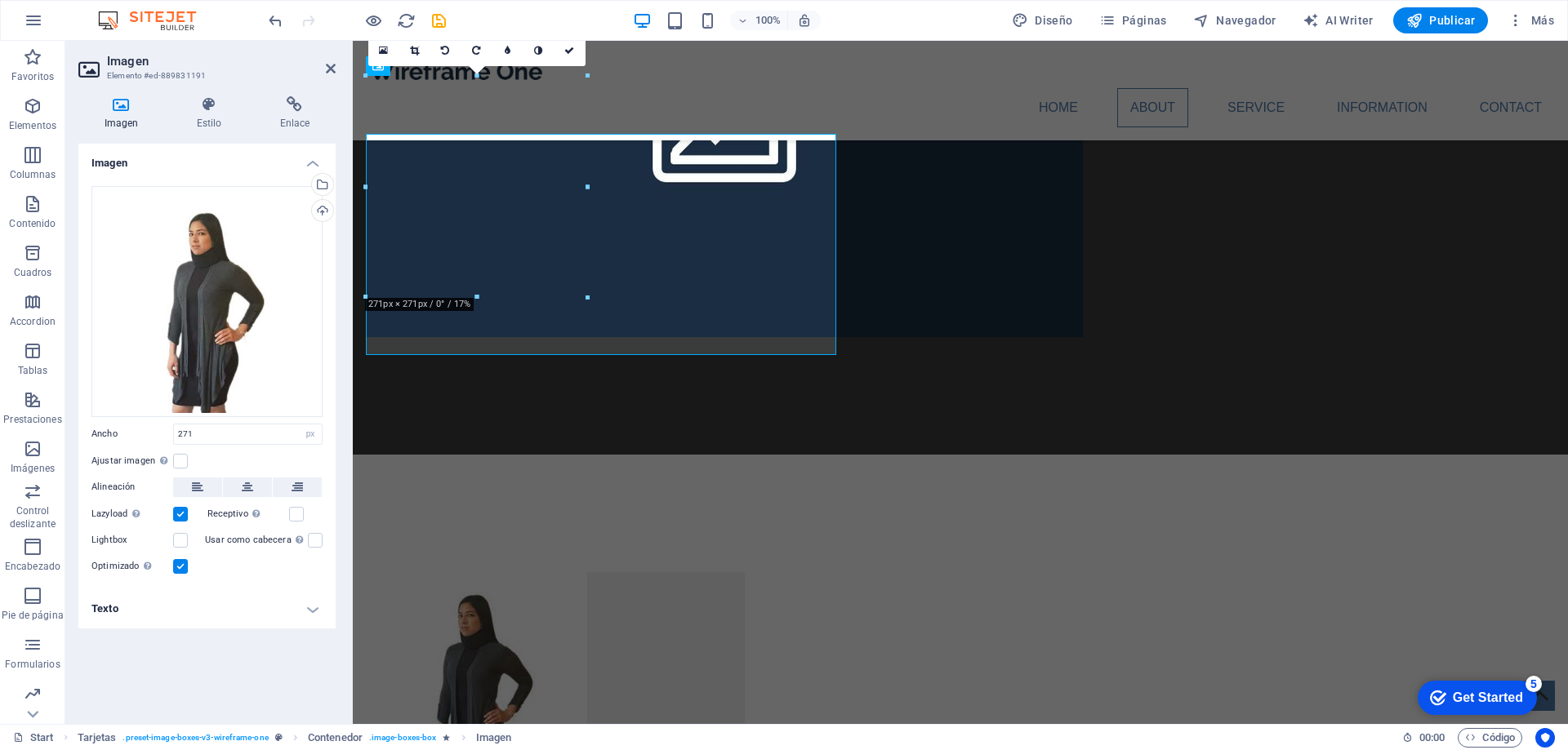
scroll to position [1575, 0]
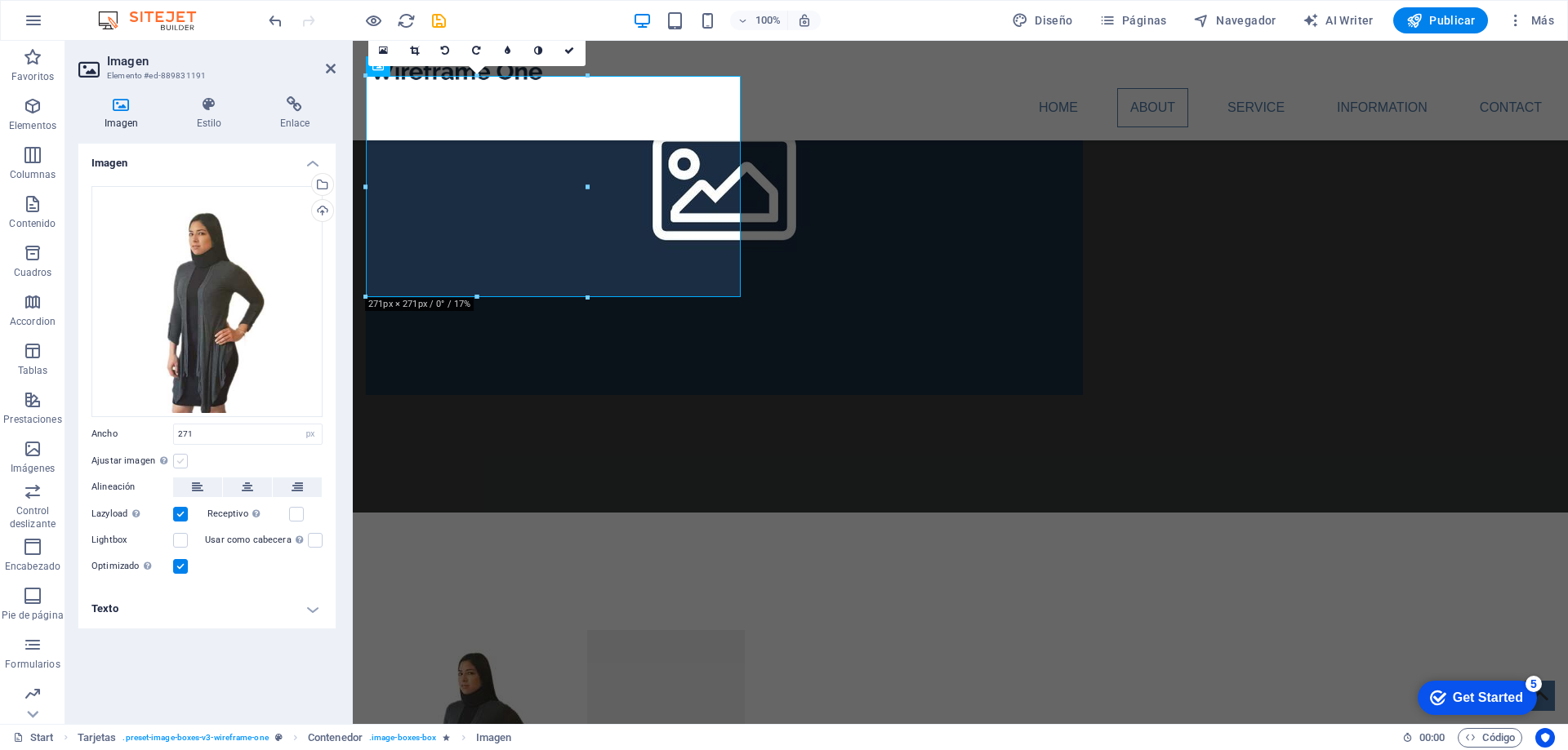
click at [177, 456] on label at bounding box center [180, 461] width 15 height 15
click at [0, 0] on input "Ajustar imagen Ajustar imagen automáticamente a un ancho y alto fijo" at bounding box center [0, 0] width 0 height 0
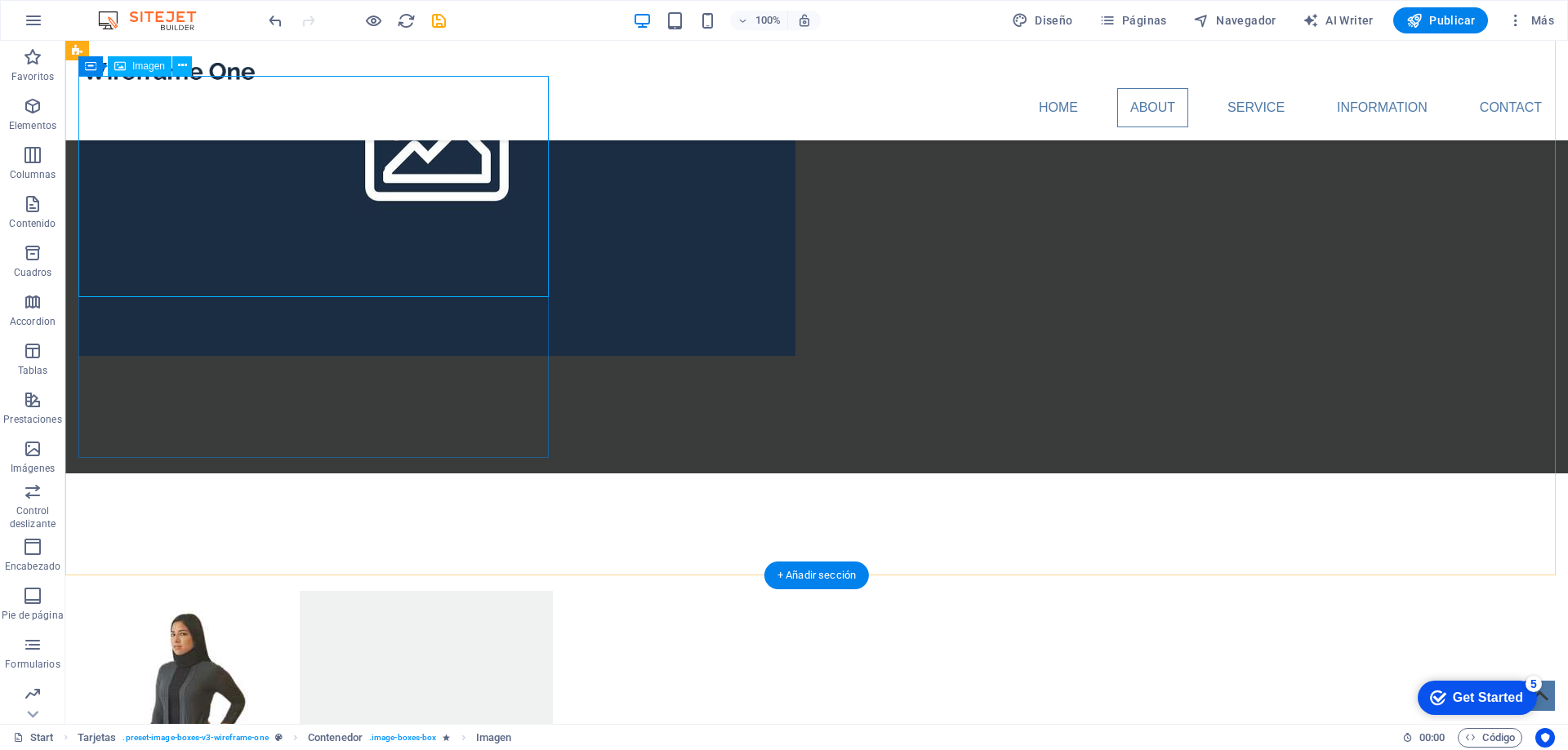
scroll to position [1633, 0]
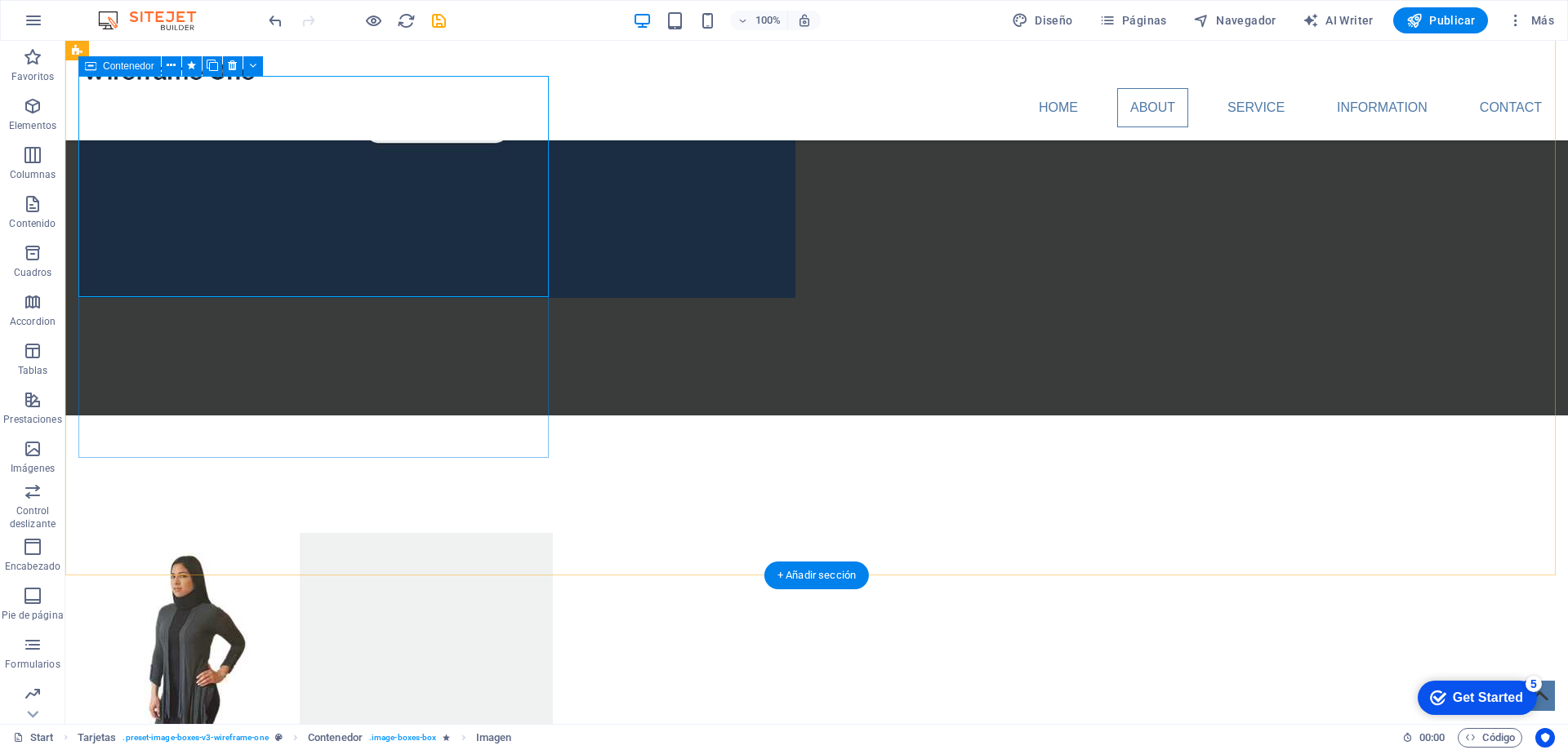
click at [183, 533] on figure at bounding box center [315, 644] width 474 height 222
click at [355, 533] on figure at bounding box center [315, 644] width 474 height 222
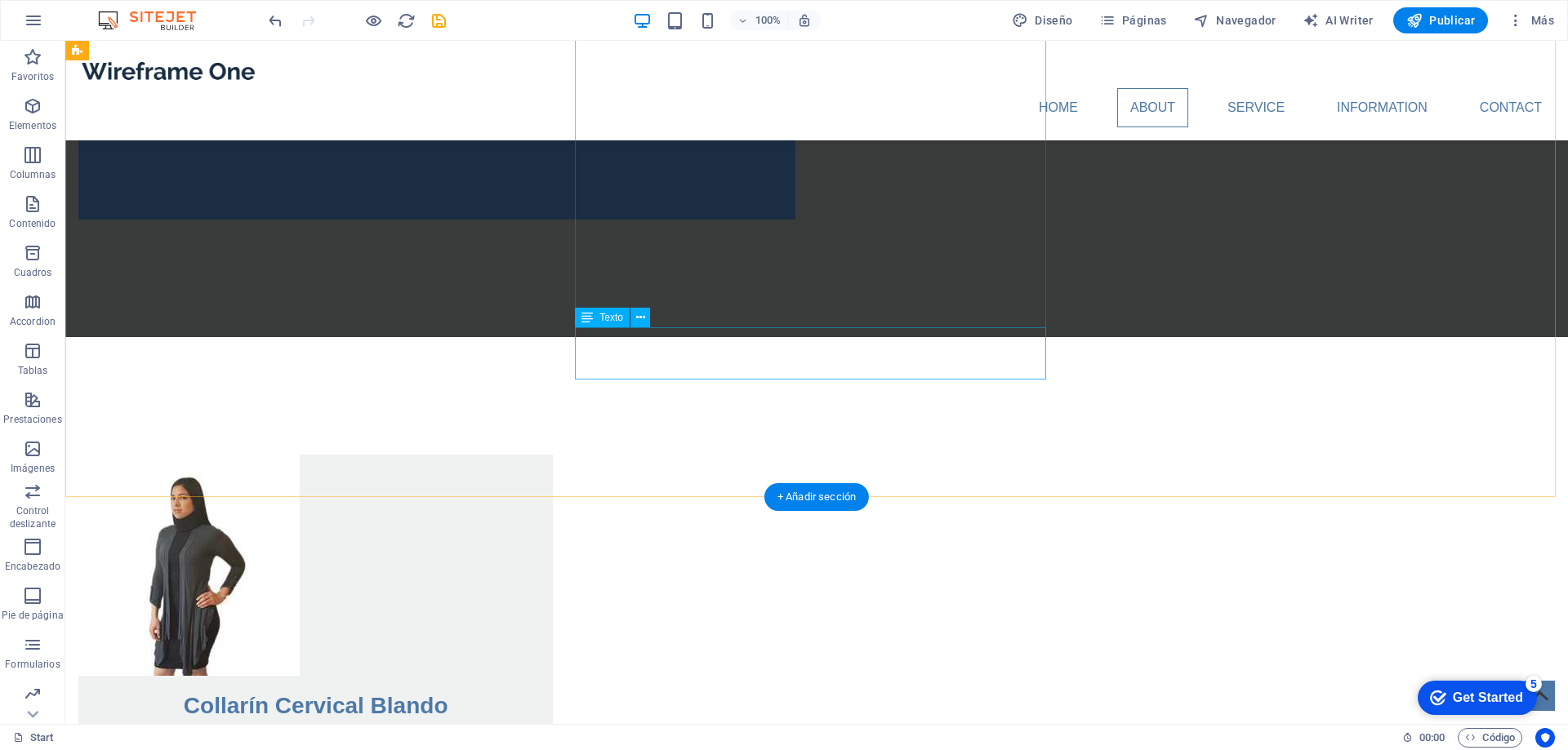
scroll to position [1715, 0]
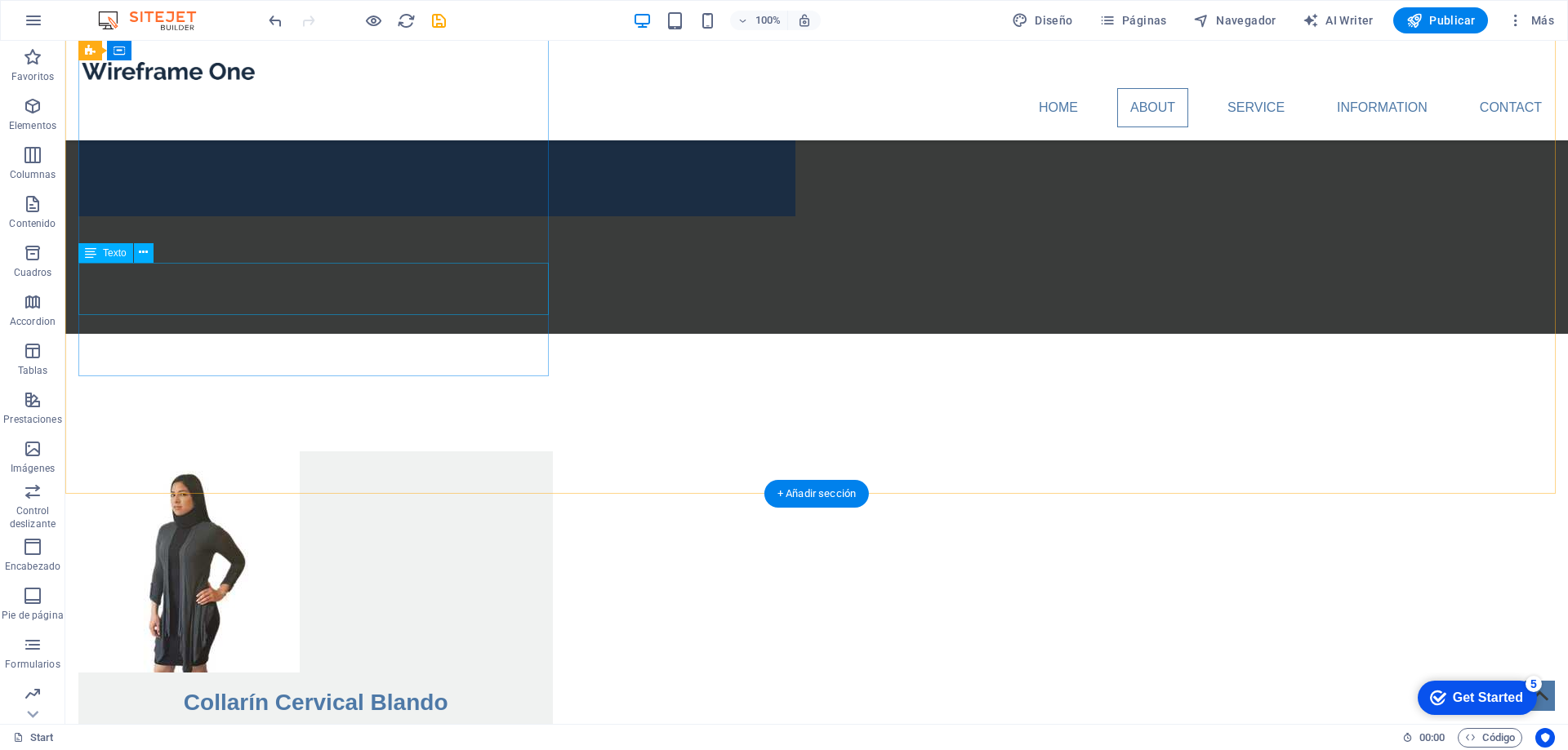
click at [379, 720] on div "Lorem ipsum dolor sit amet, consectetuer adipiscing elit. Aenean commodo ligula…" at bounding box center [315, 746] width 474 height 52
click at [391, 720] on div "Lorem ipsum dolor sit amet, consectetuer adipiscing elit. Aenean commodo ligula…" at bounding box center [315, 746] width 474 height 52
click at [392, 720] on div "Lorem ipsum dolor sit amet, consectetuer adipiscing elit. Aenean commodo ligula…" at bounding box center [315, 746] width 474 height 52
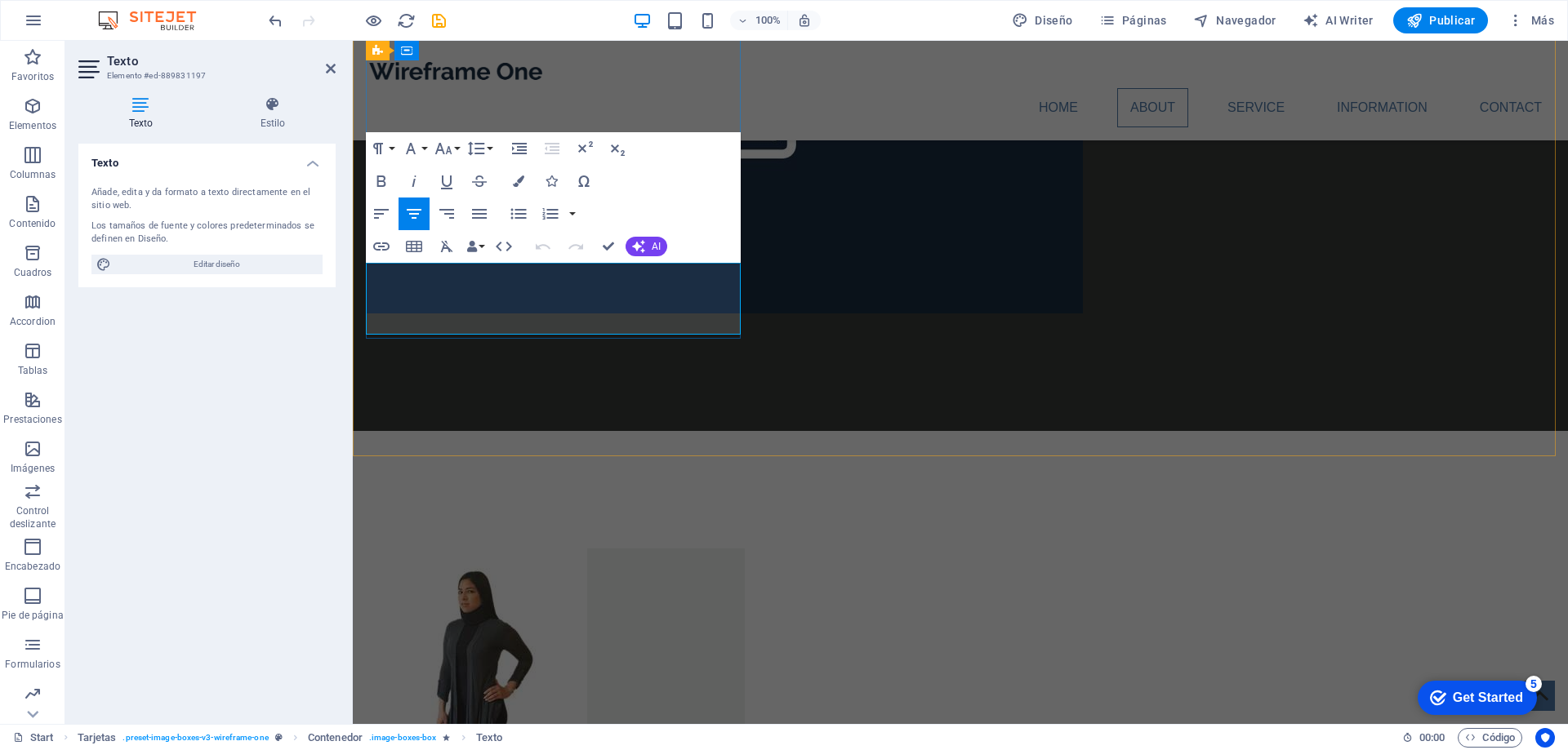
drag, startPoint x: 569, startPoint y: 321, endPoint x: 378, endPoint y: 276, distance: 196.2
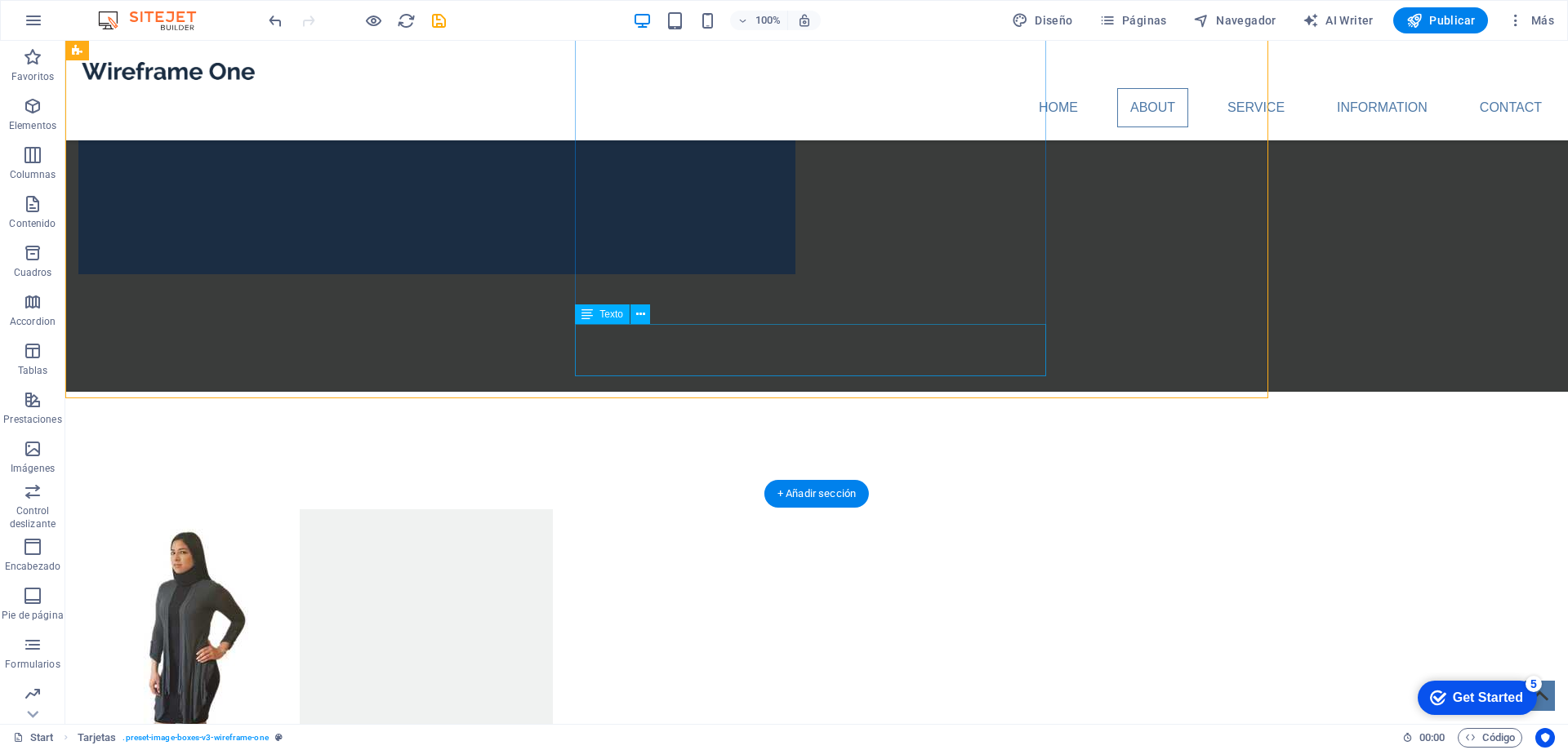
scroll to position [1715, 0]
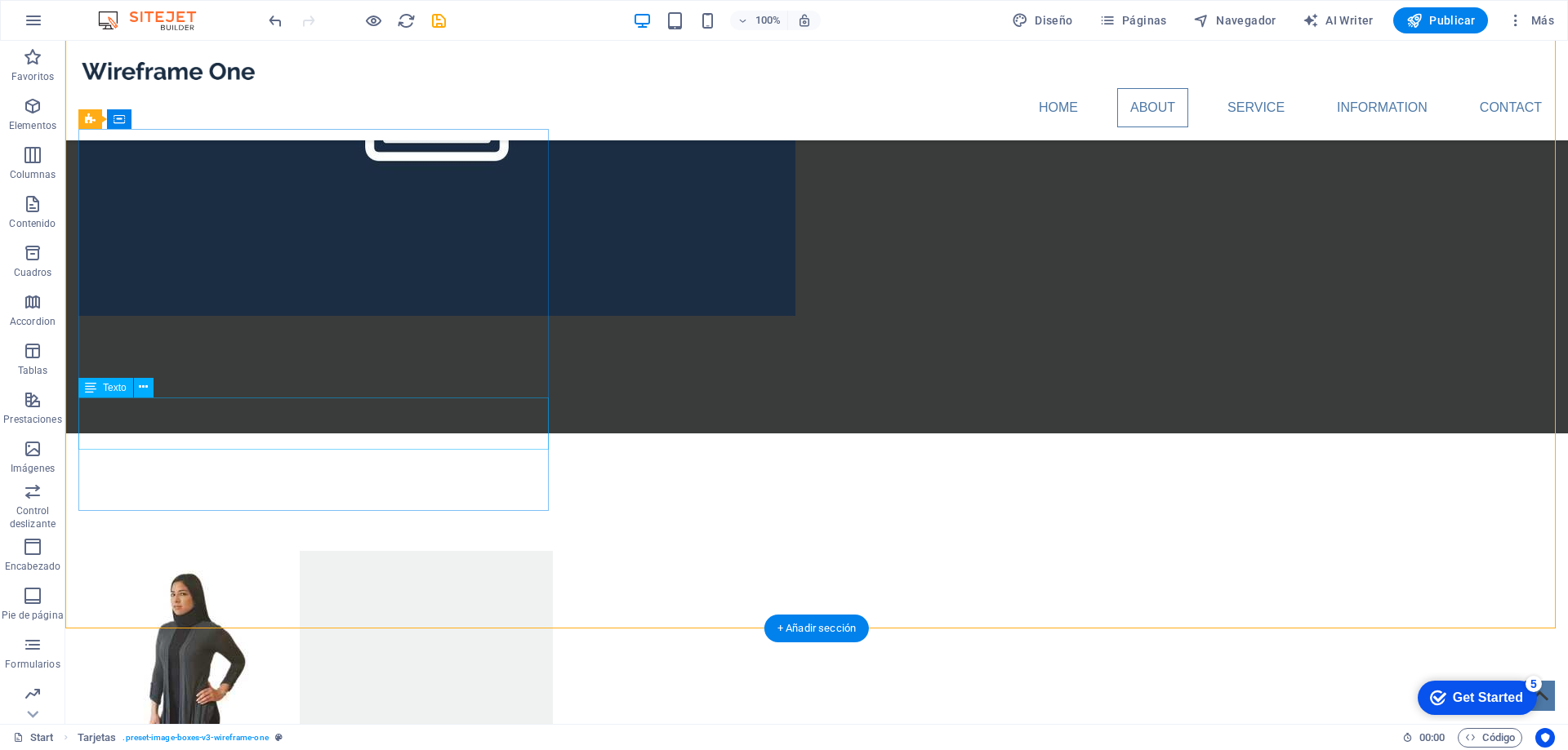
scroll to position [1470, 0]
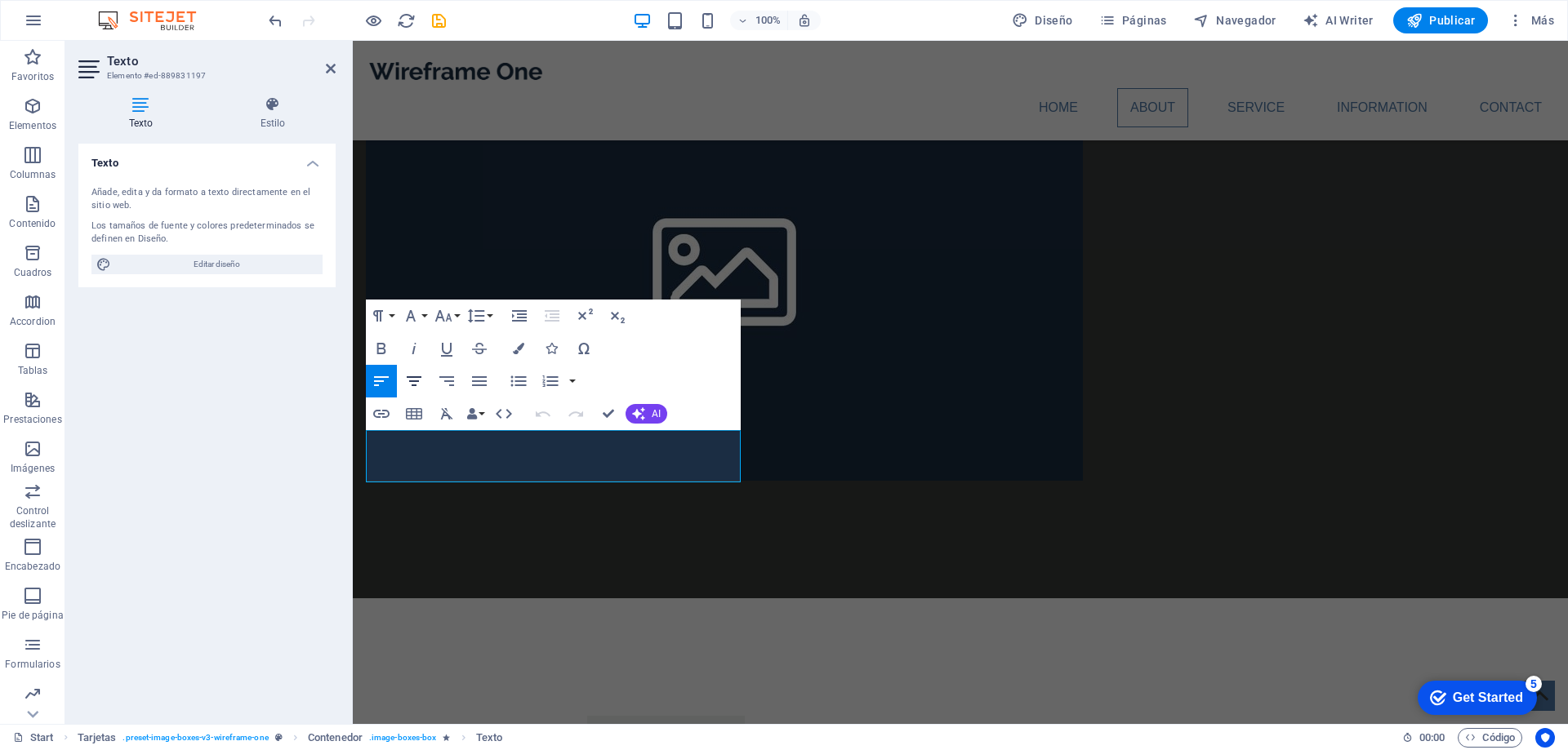
click at [413, 377] on icon "button" at bounding box center [413, 381] width 15 height 10
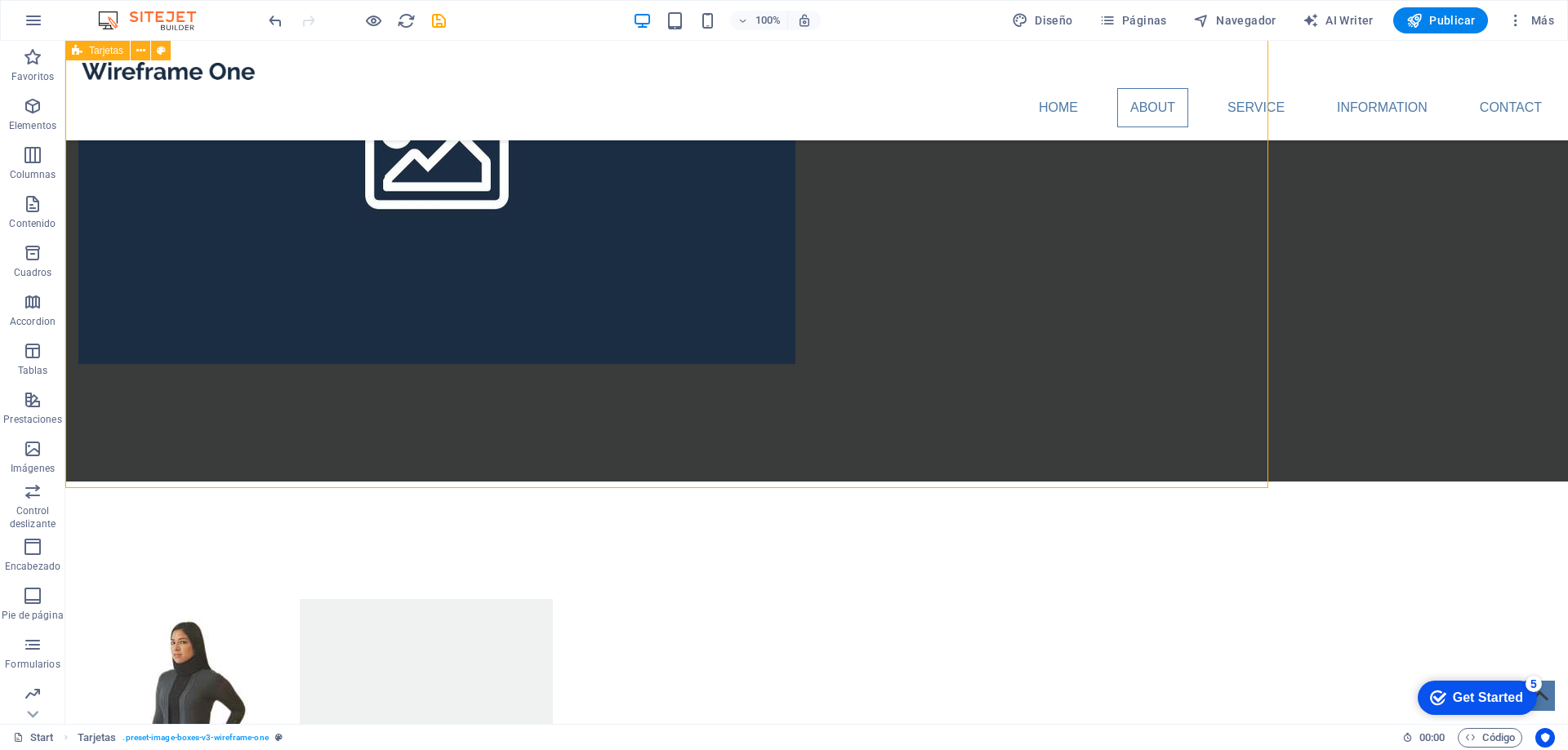
scroll to position [1625, 0]
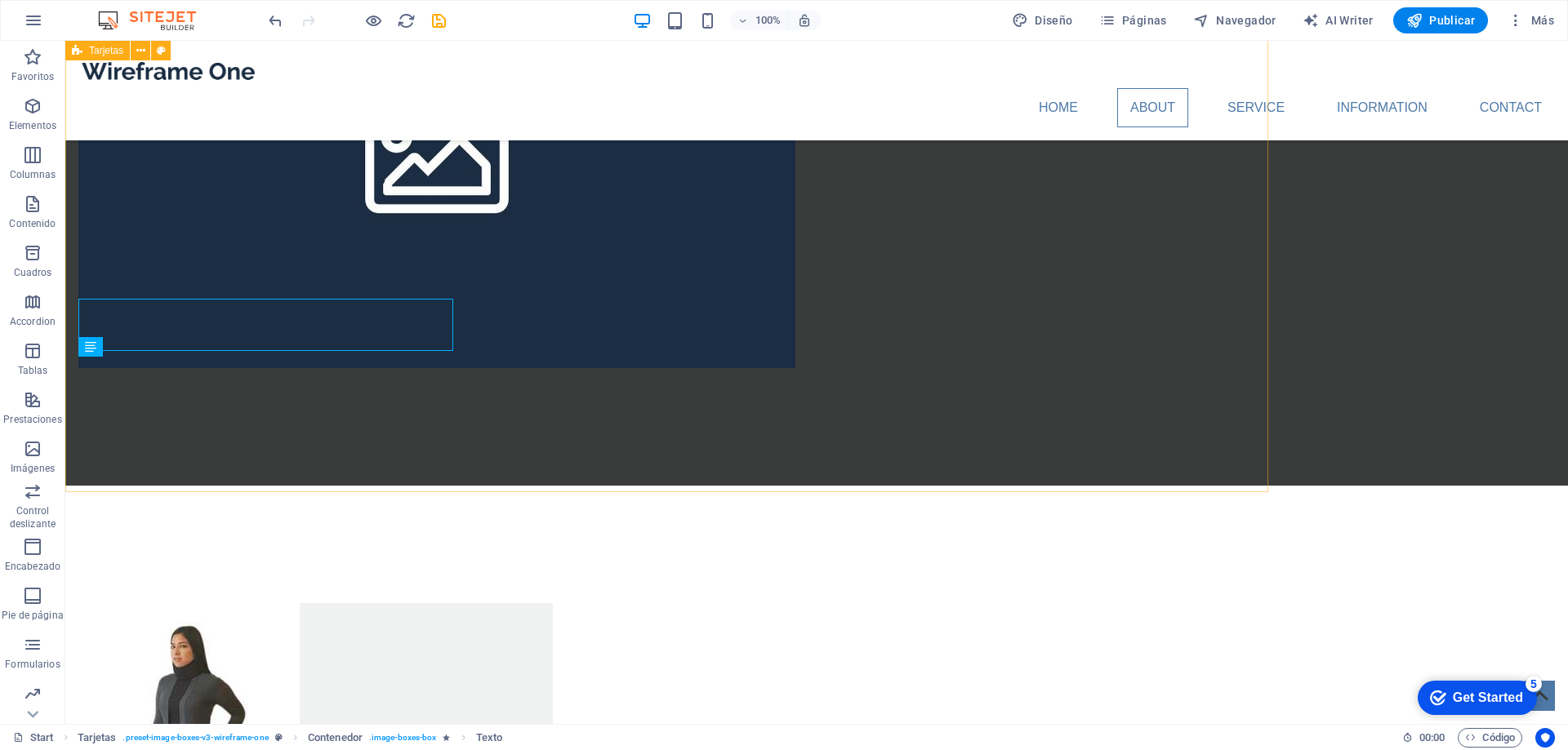
scroll to position [1621, 0]
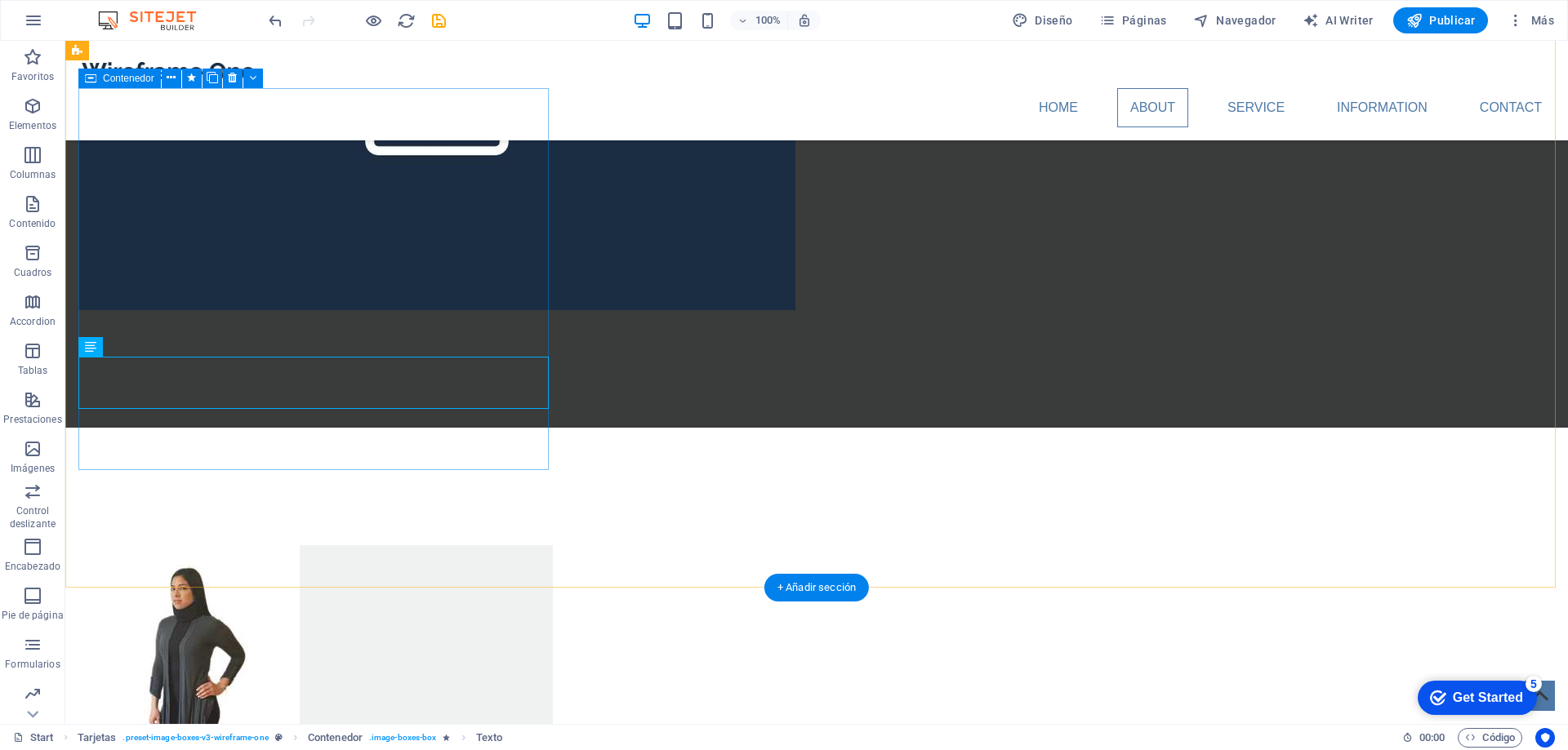
click at [444, 545] on div "Collarín Cervical Blando Collarín cervical blando, Varios colores" at bounding box center [315, 705] width 474 height 321
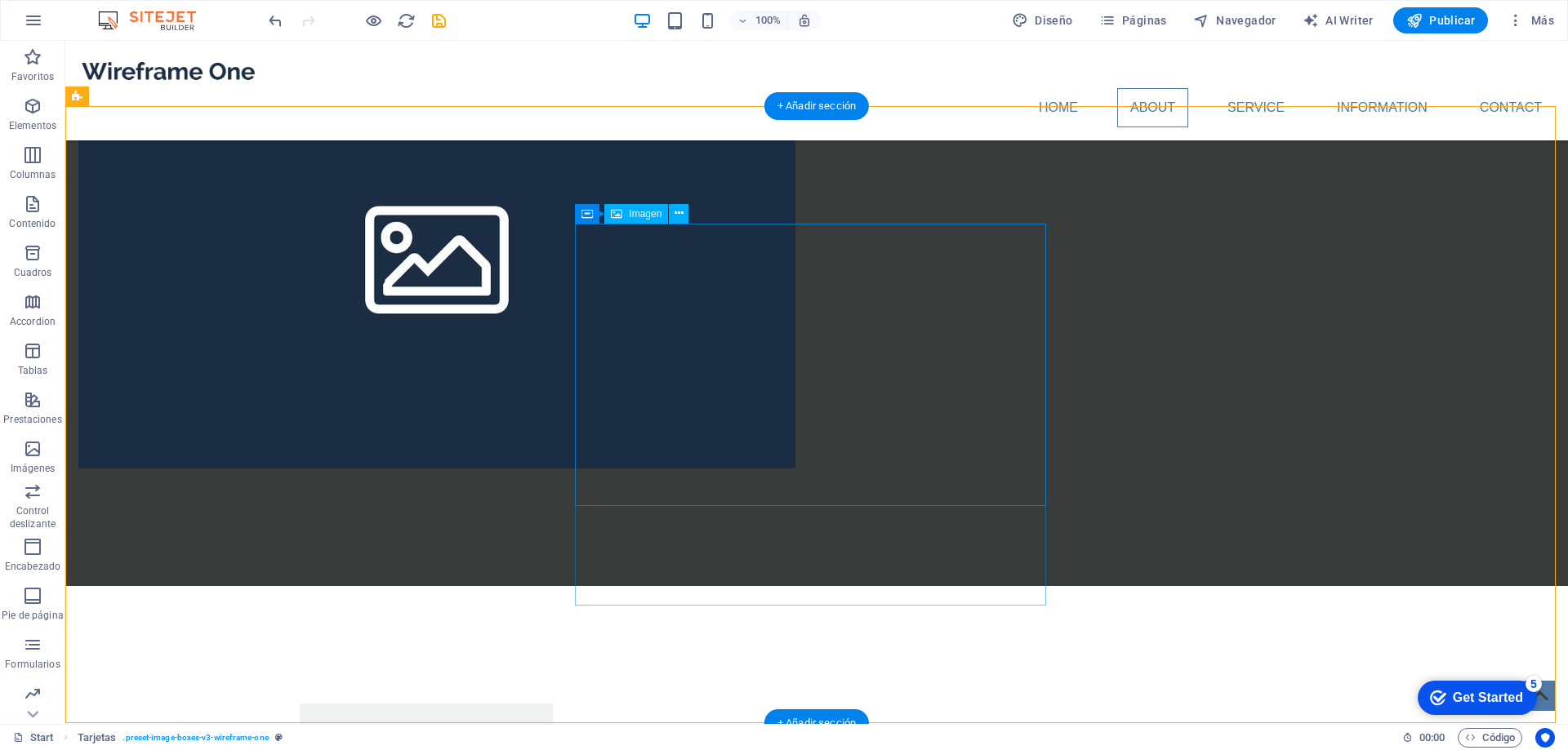
scroll to position [1539, 0]
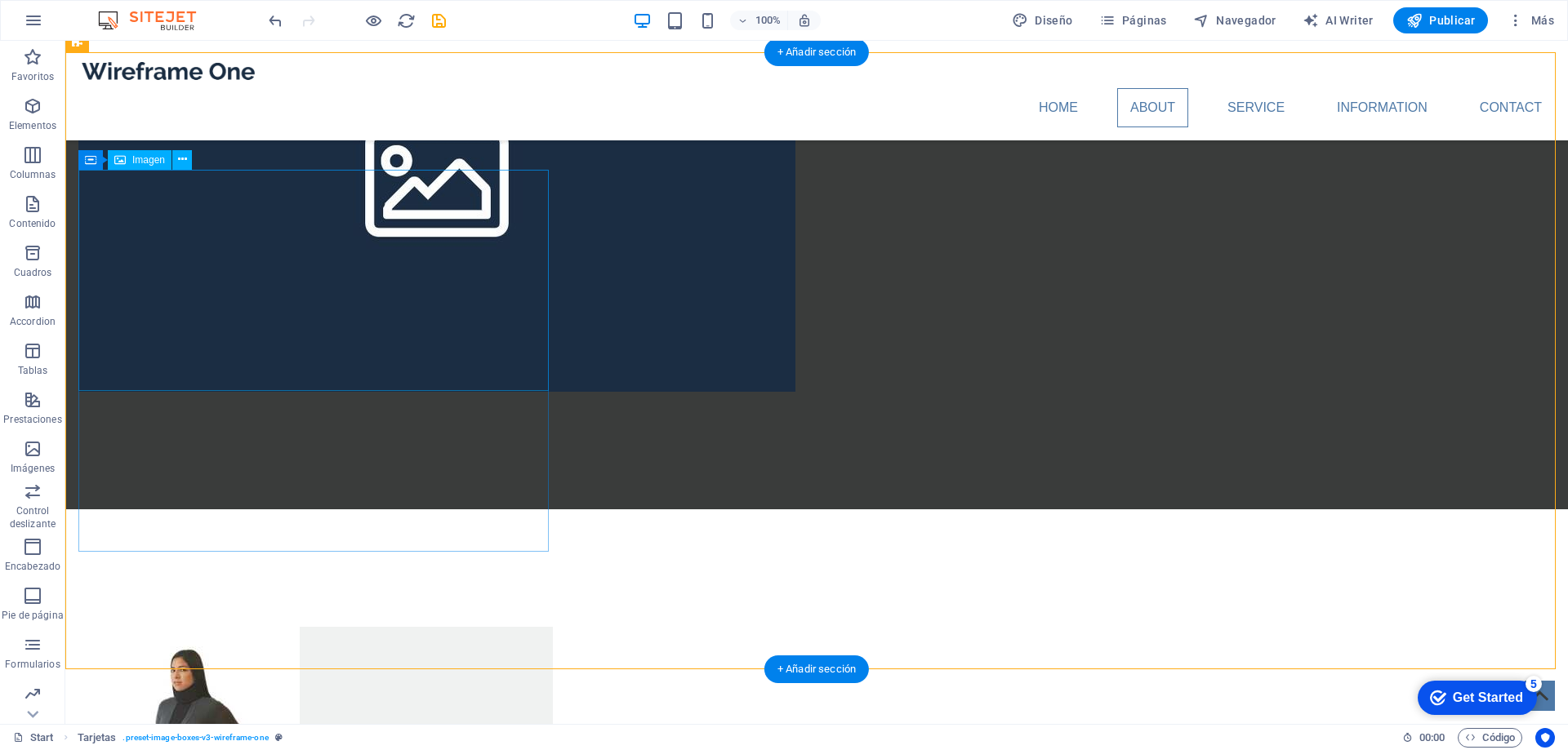
click at [217, 627] on figure at bounding box center [315, 738] width 474 height 222
click at [155, 165] on span "Imagen" at bounding box center [148, 160] width 33 height 10
click at [146, 159] on span "Imagen" at bounding box center [148, 160] width 33 height 10
select select "px"
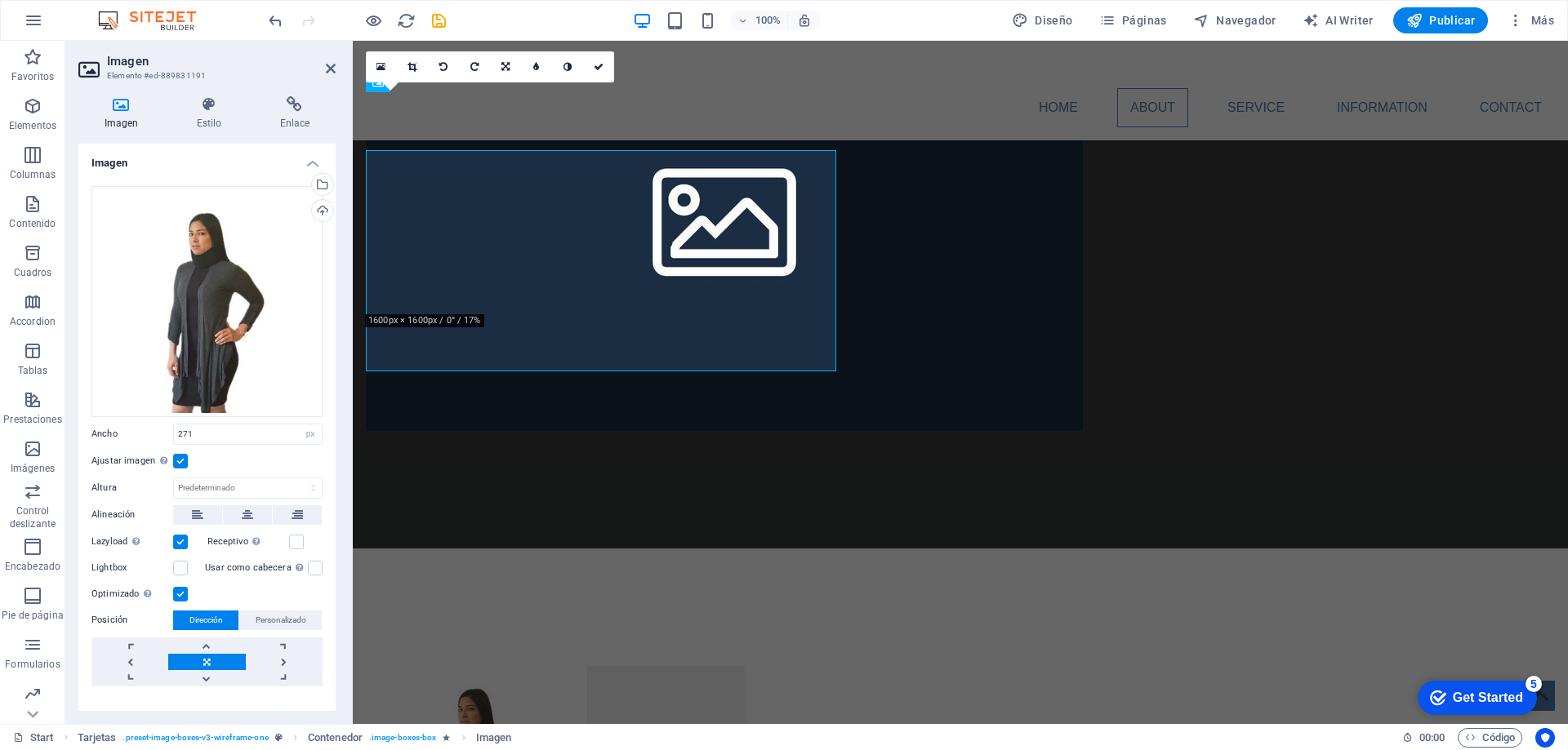
scroll to position [1559, 0]
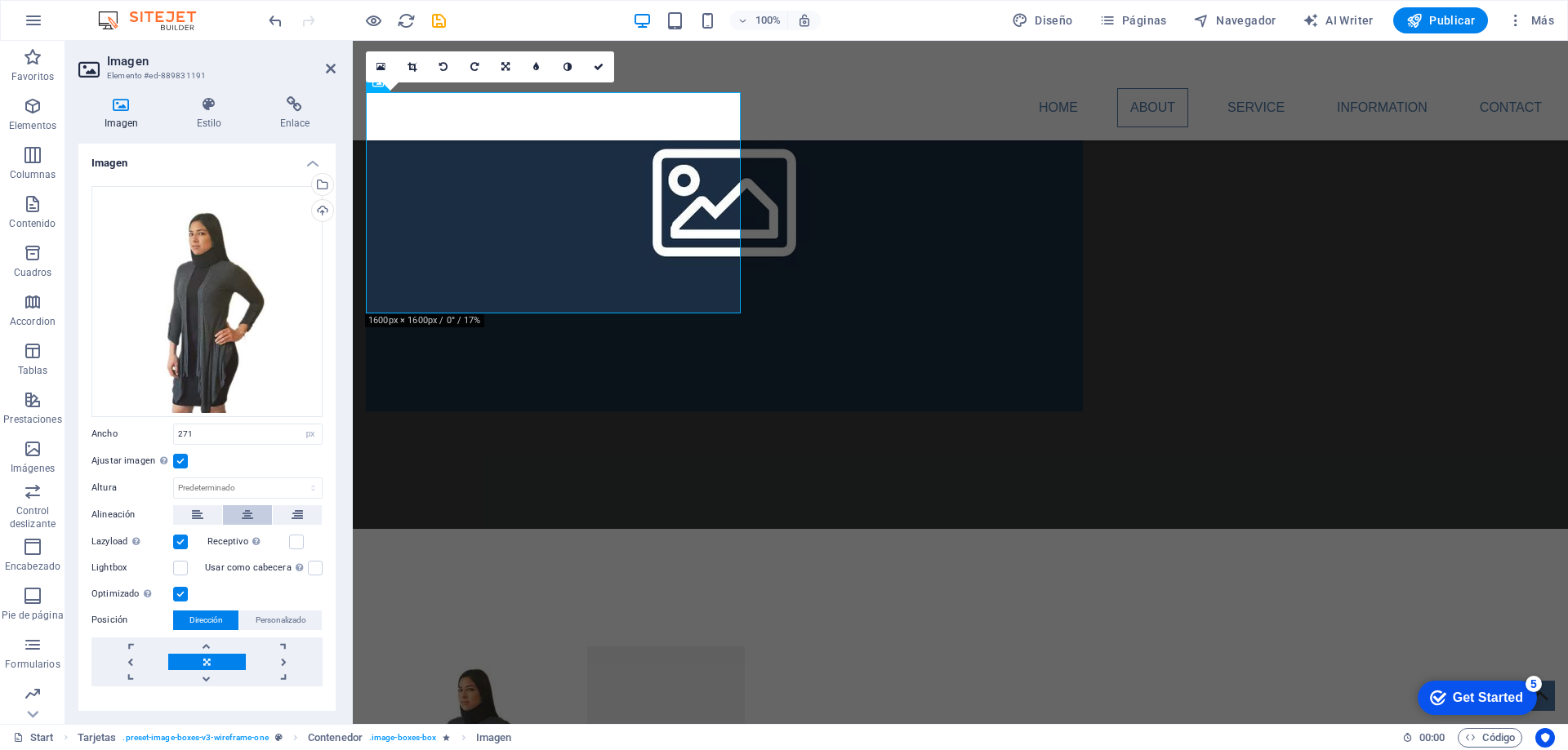
click at [244, 512] on icon at bounding box center [247, 515] width 11 height 20
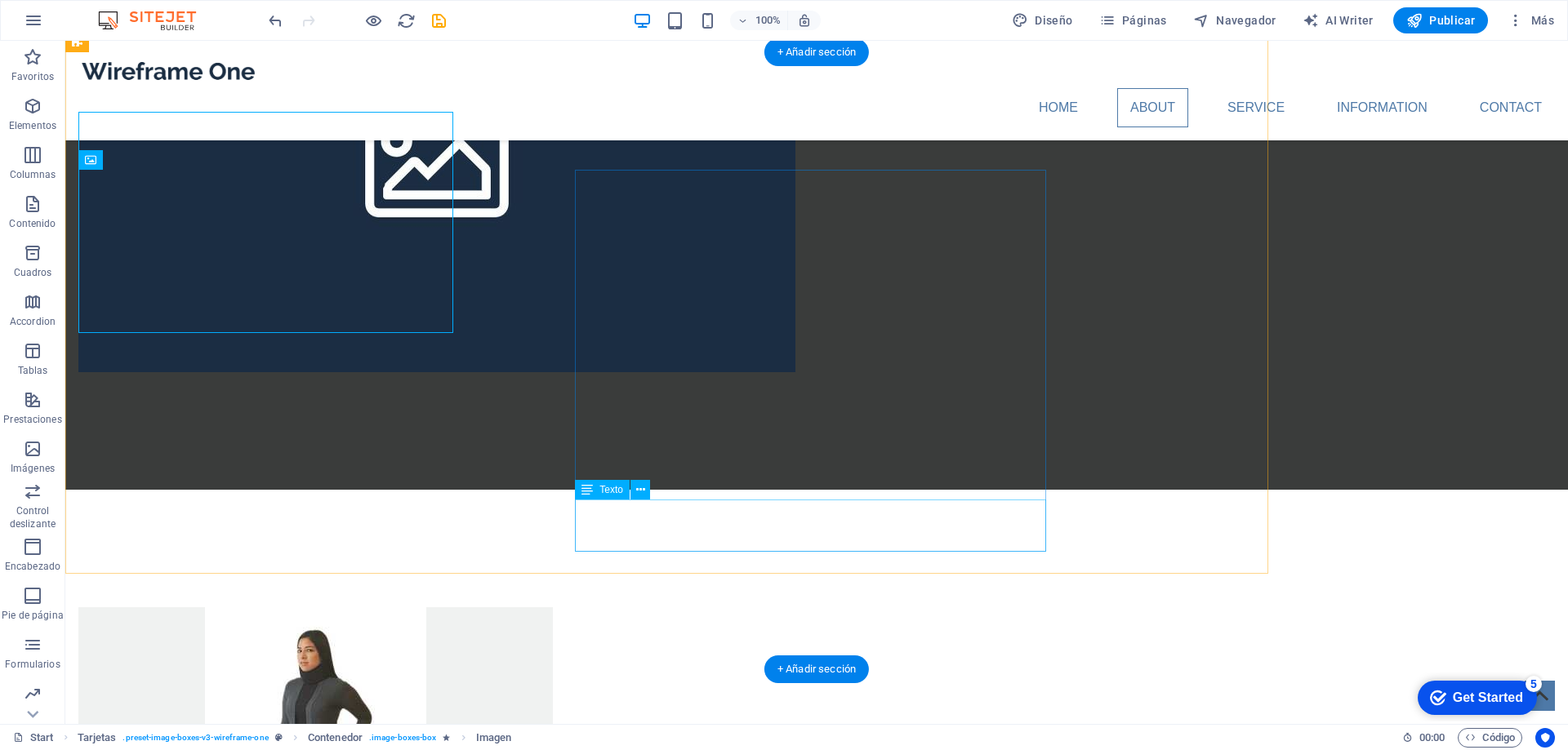
scroll to position [1539, 0]
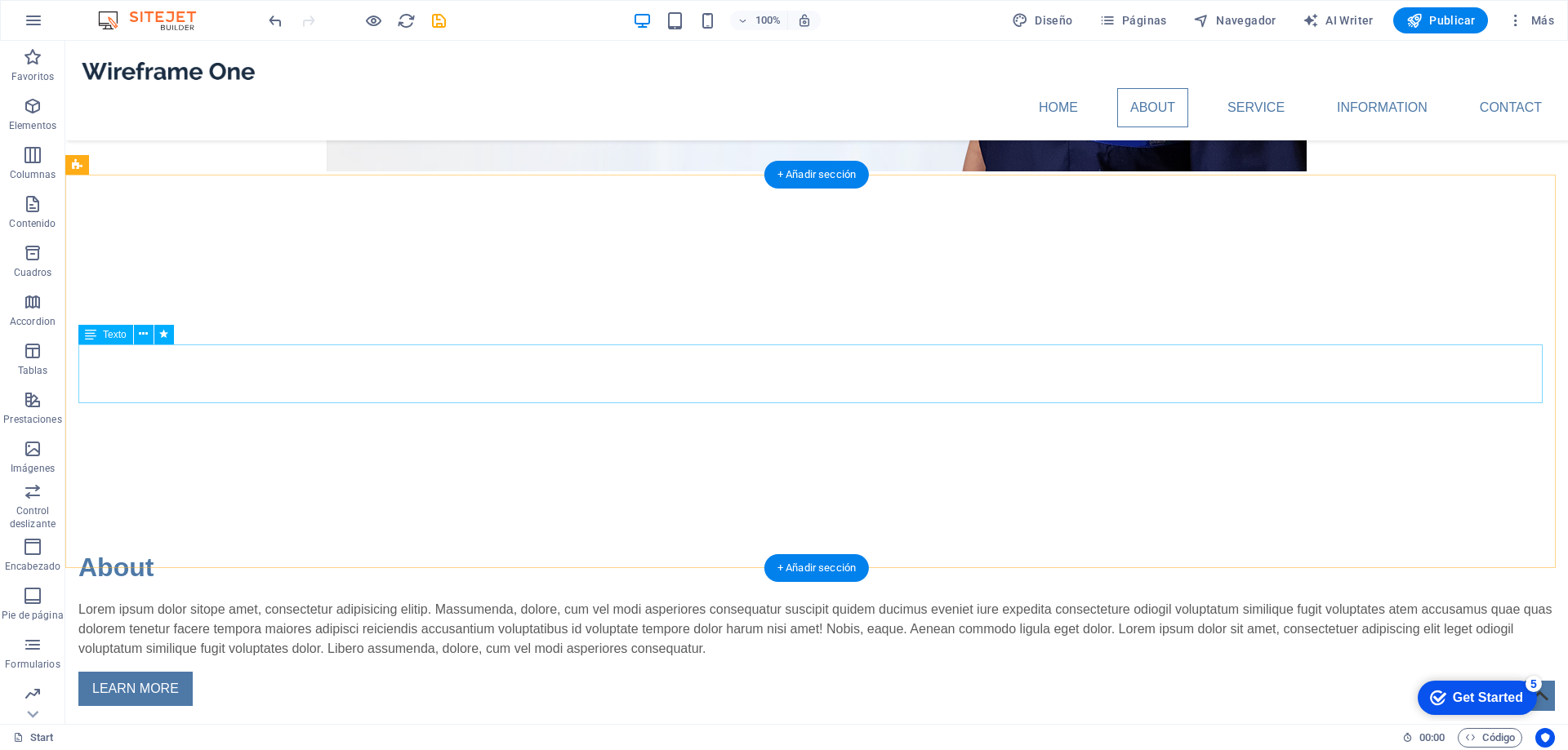
scroll to position [408, 0]
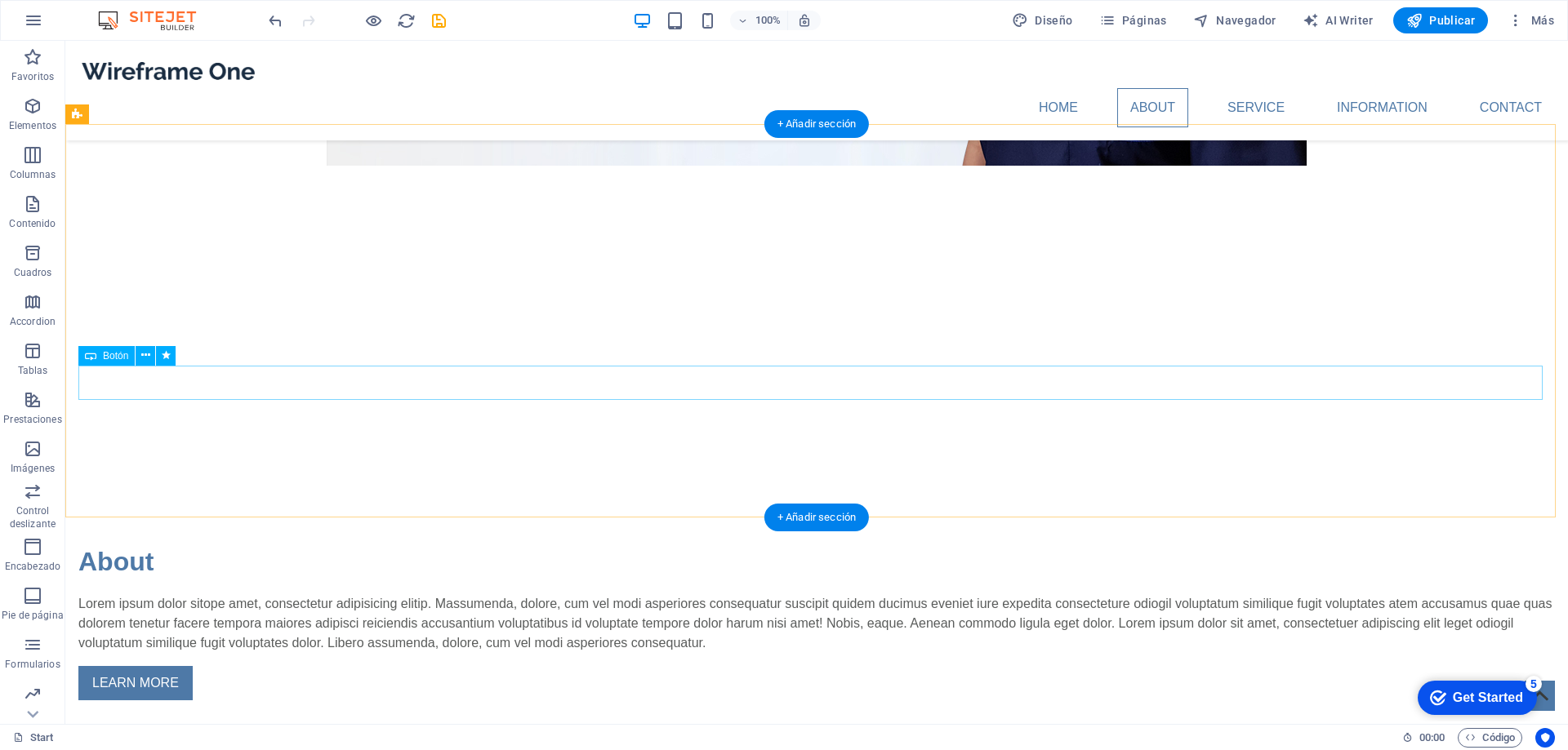
click at [156, 666] on div "LEARN MORE" at bounding box center [816, 683] width 1476 height 34
click at [294, 594] on div "Lorem ipsum dolor sitope amet, consectetur adipisicing elitip. Massumenda, dolo…" at bounding box center [816, 623] width 1476 height 59
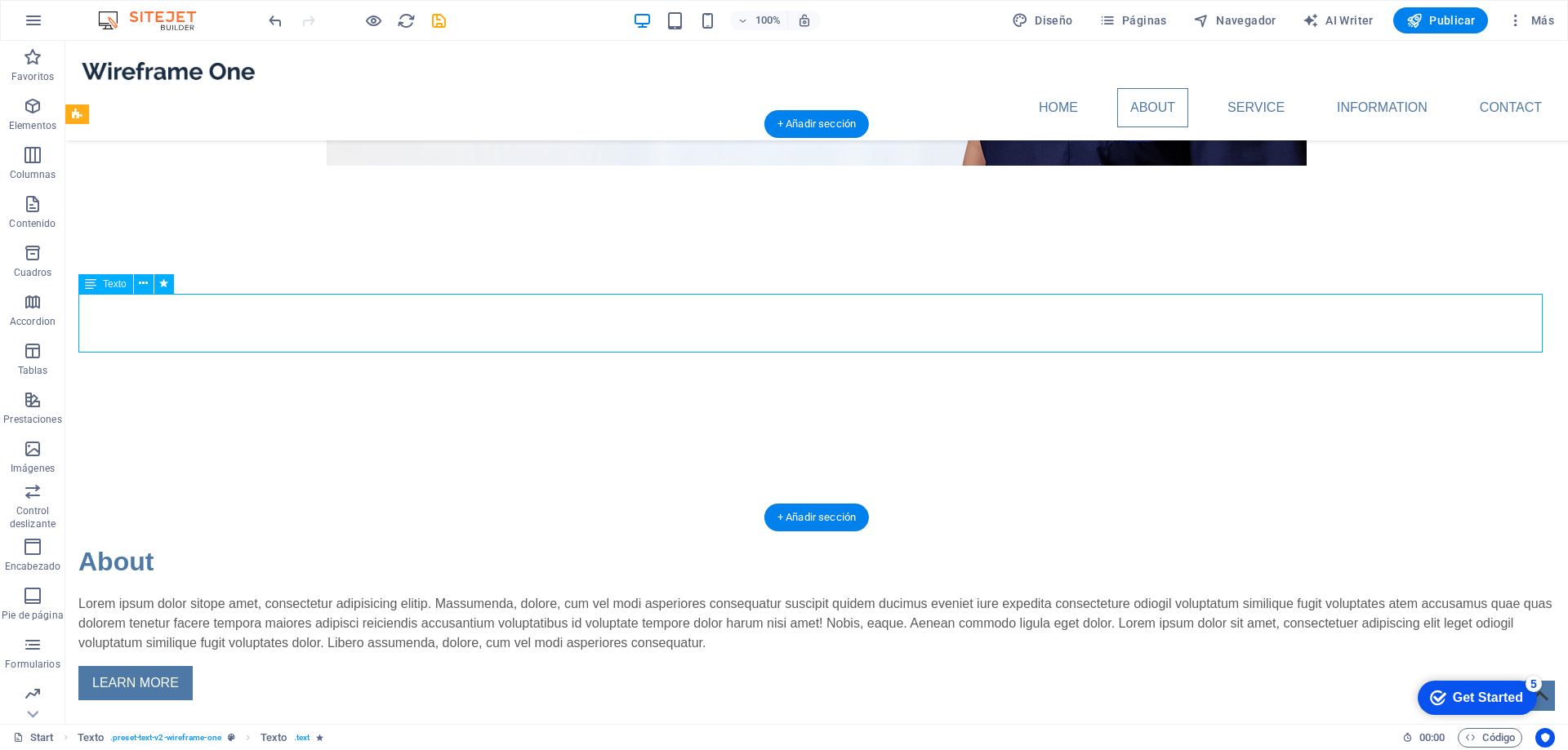
click at [297, 594] on div "Lorem ipsum dolor sitope amet, consectetur adipisicing elitip. Massumenda, dolo…" at bounding box center [816, 623] width 1476 height 59
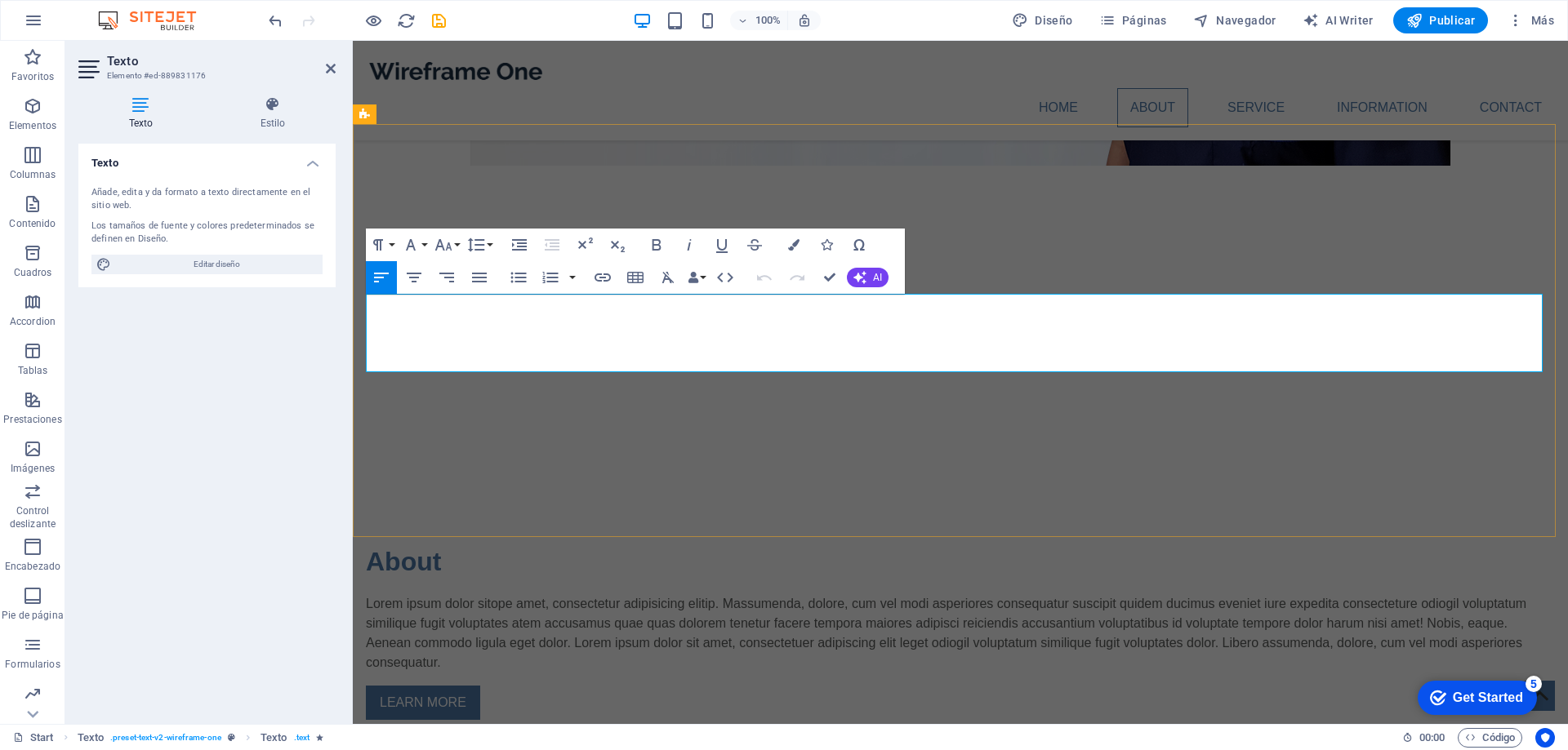
click at [734, 594] on p "Lorem ipsum dolor sitope amet, consectetur adipisicing elitip. Massumenda, dolo…" at bounding box center [960, 633] width 1188 height 78
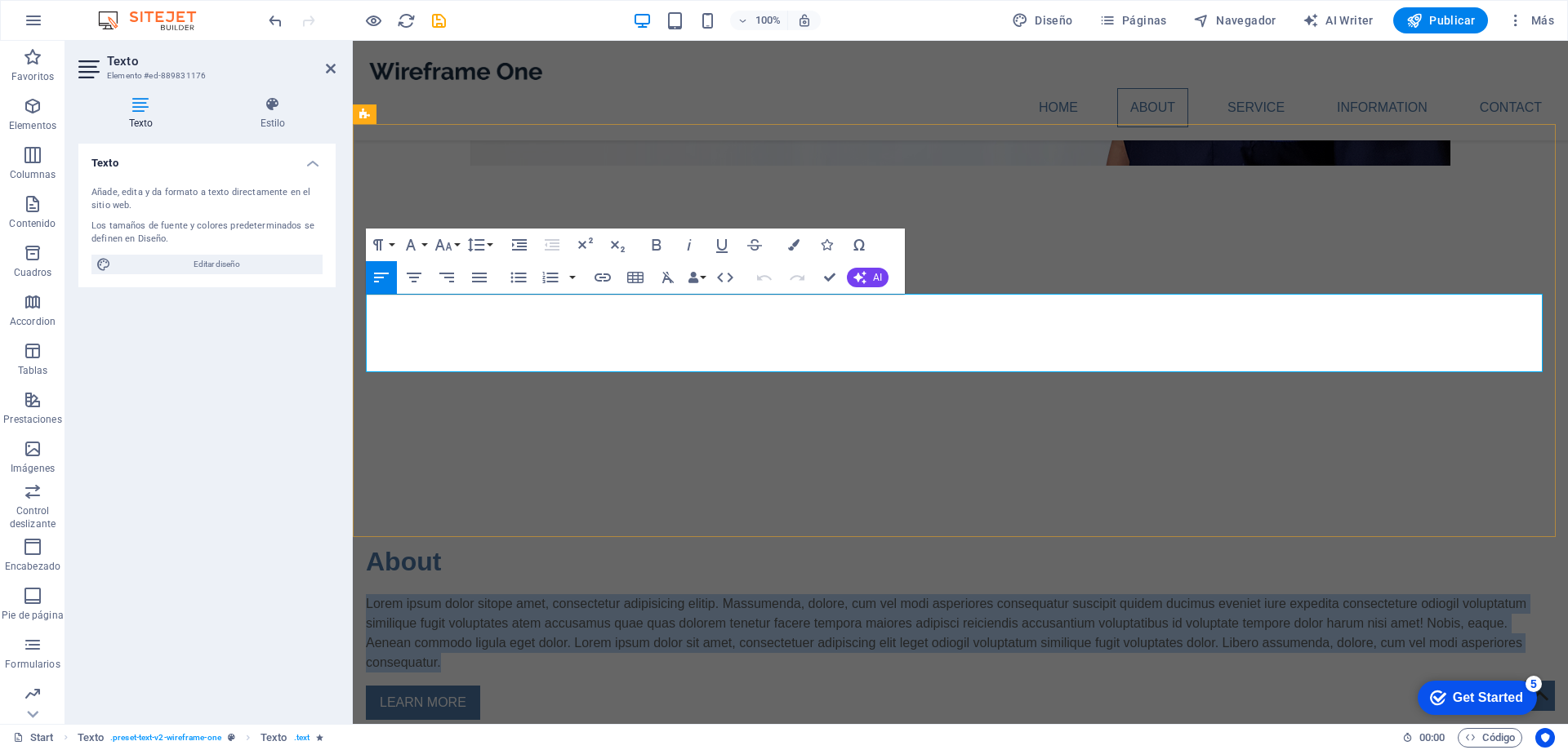
click at [734, 594] on p "Lorem ipsum dolor sitope amet, consectetur adipisicing elitip. Massumenda, dolo…" at bounding box center [960, 633] width 1188 height 78
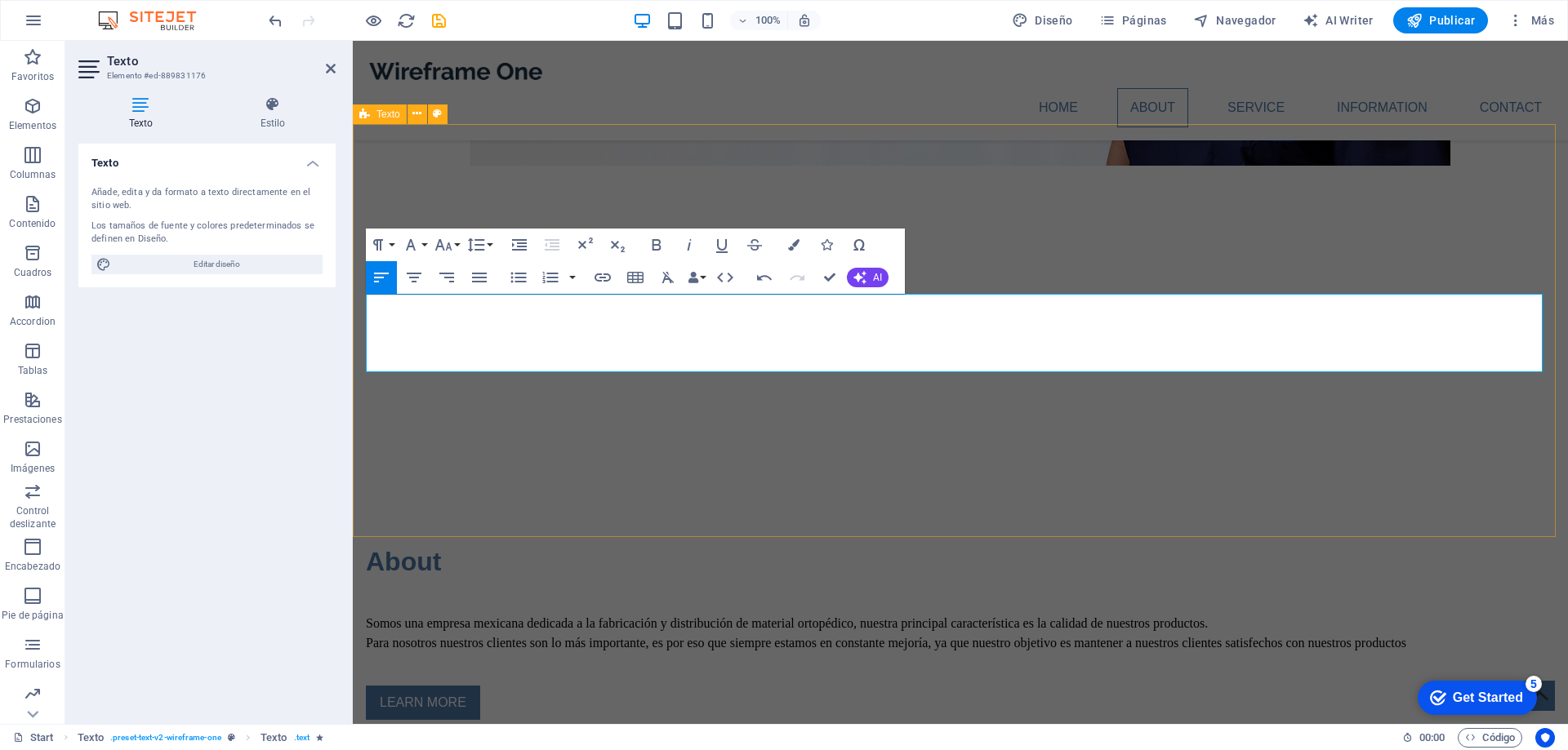
click at [670, 434] on div "About Somos una empresa mexicana dedicada a la fabricación y distribución de ma…" at bounding box center [960, 631] width 1215 height 413
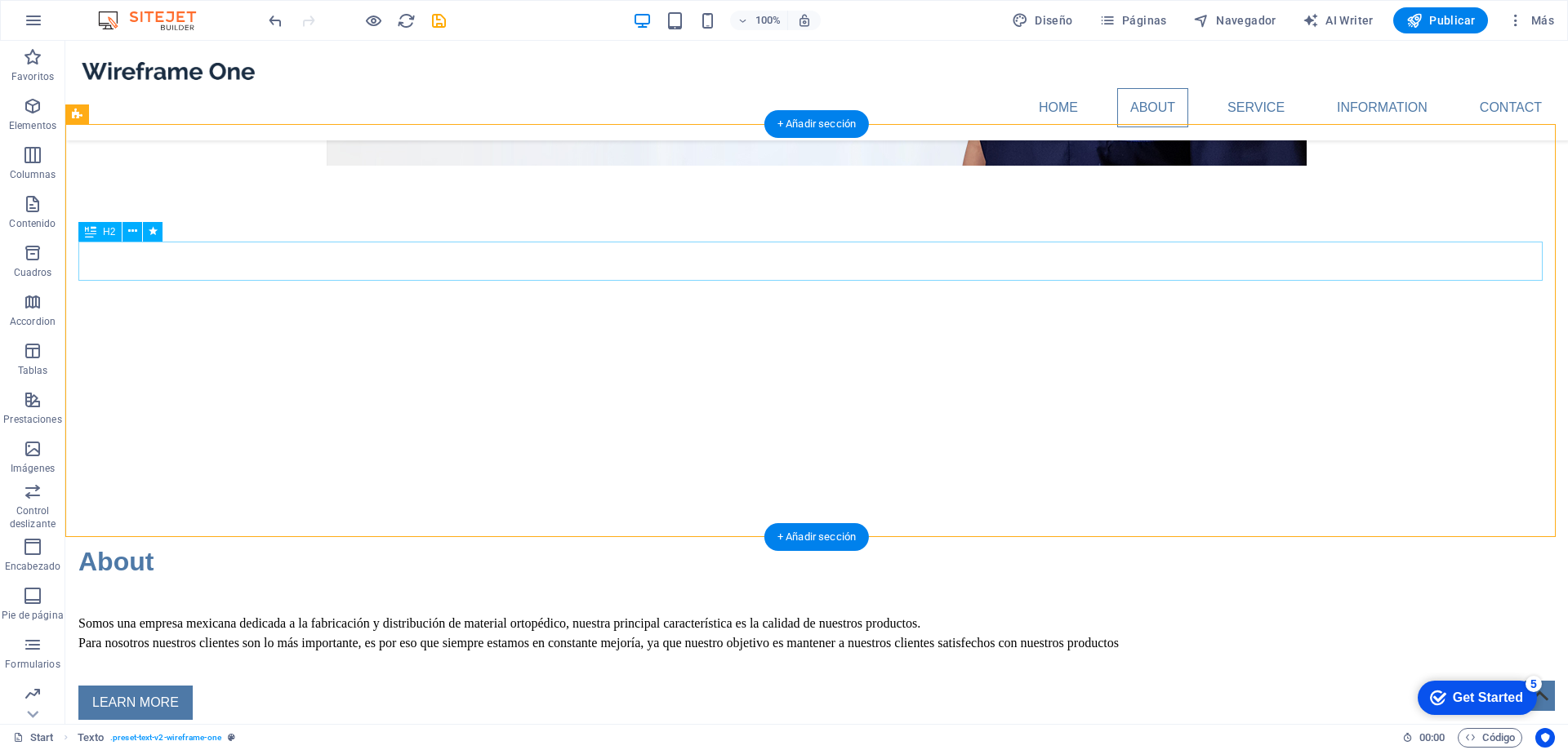
click at [128, 542] on div "About" at bounding box center [816, 561] width 1476 height 39
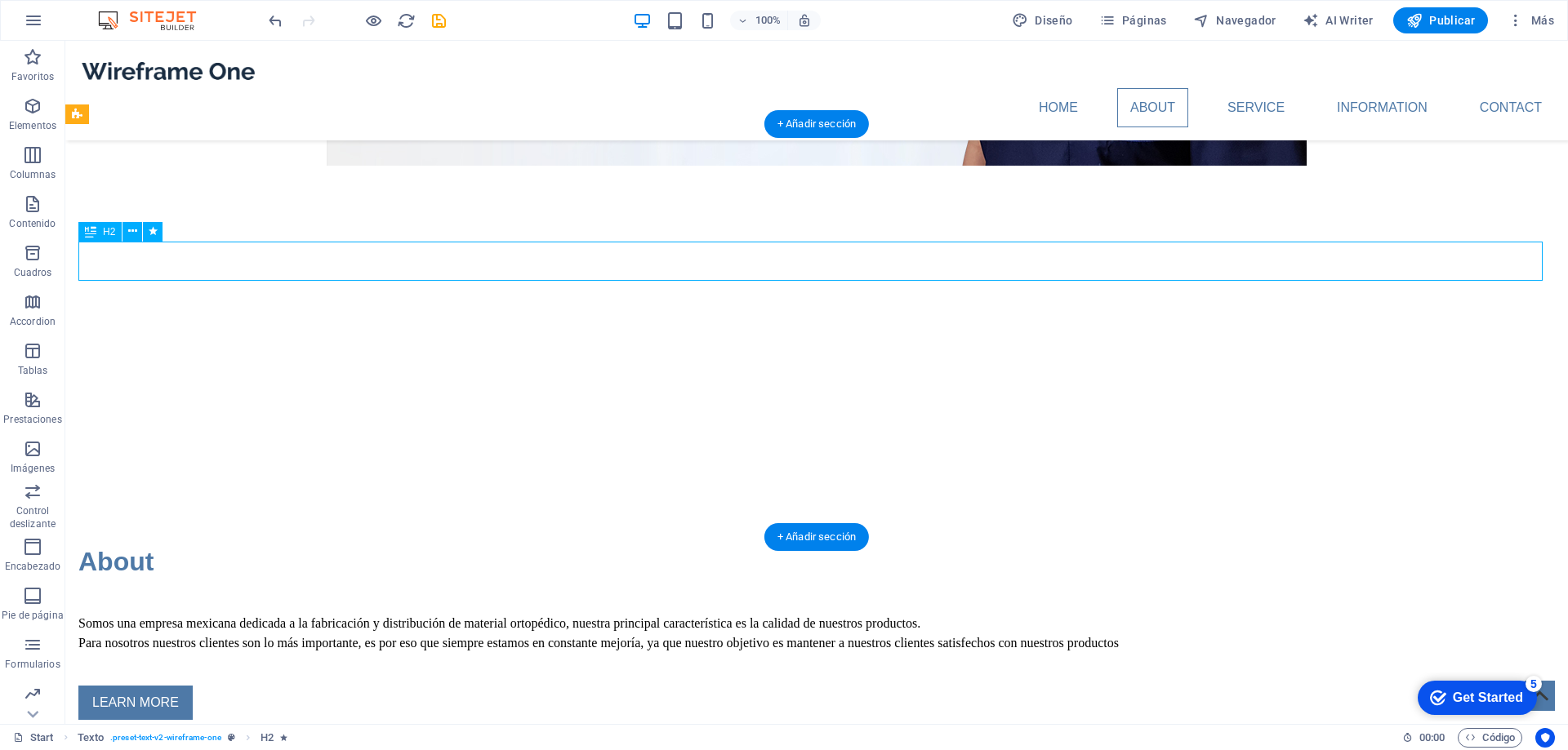
click at [128, 542] on div "About" at bounding box center [816, 561] width 1476 height 39
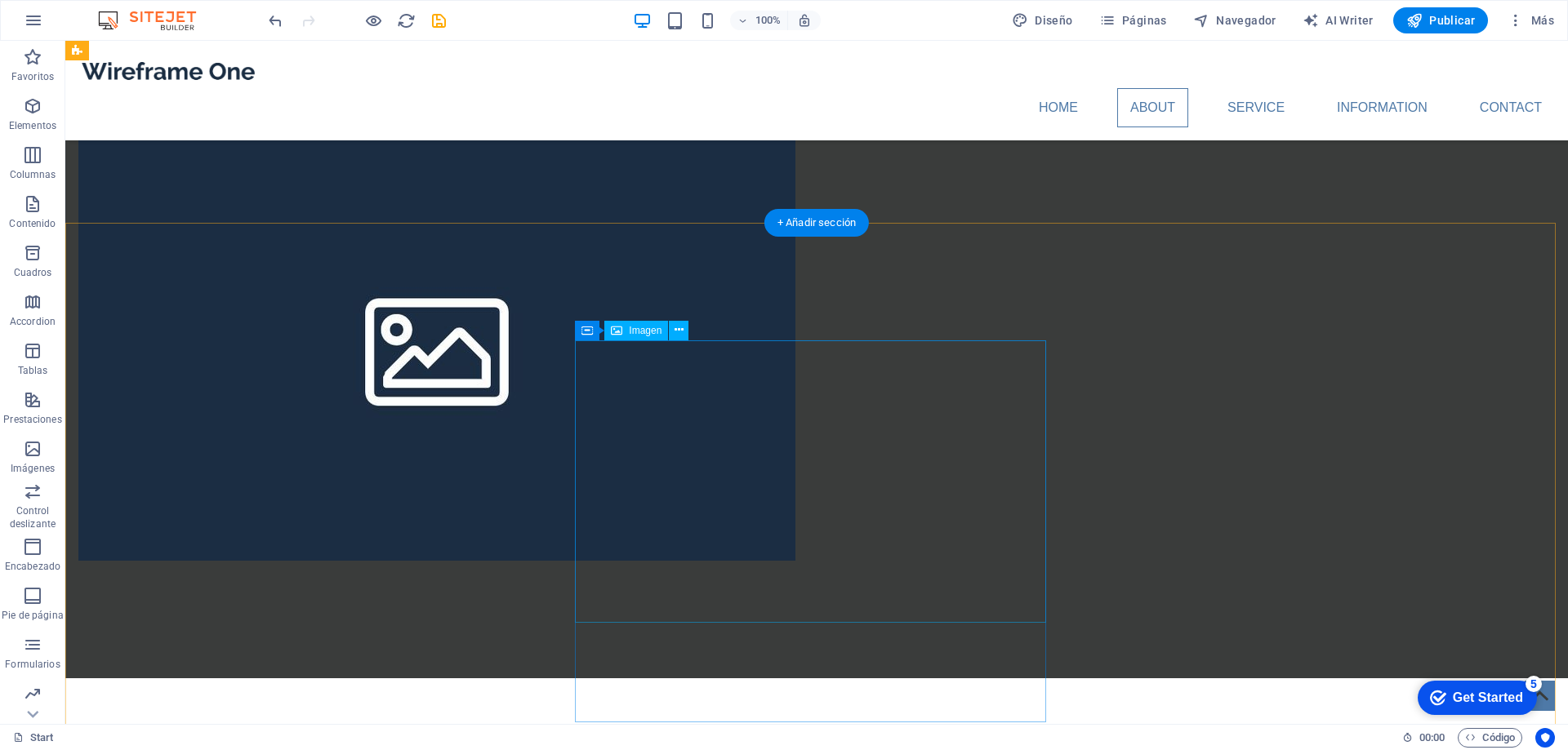
scroll to position [1388, 0]
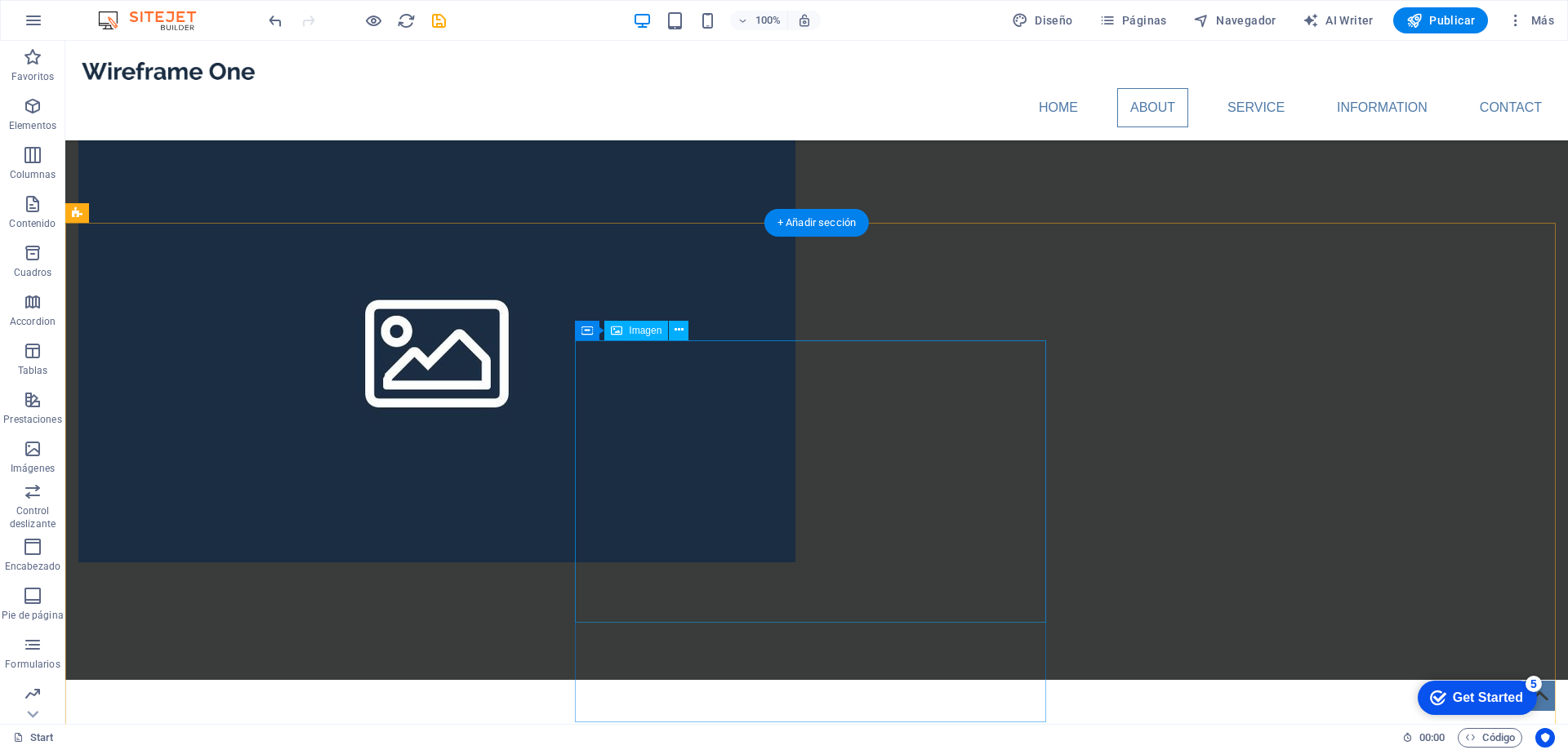
select select "%"
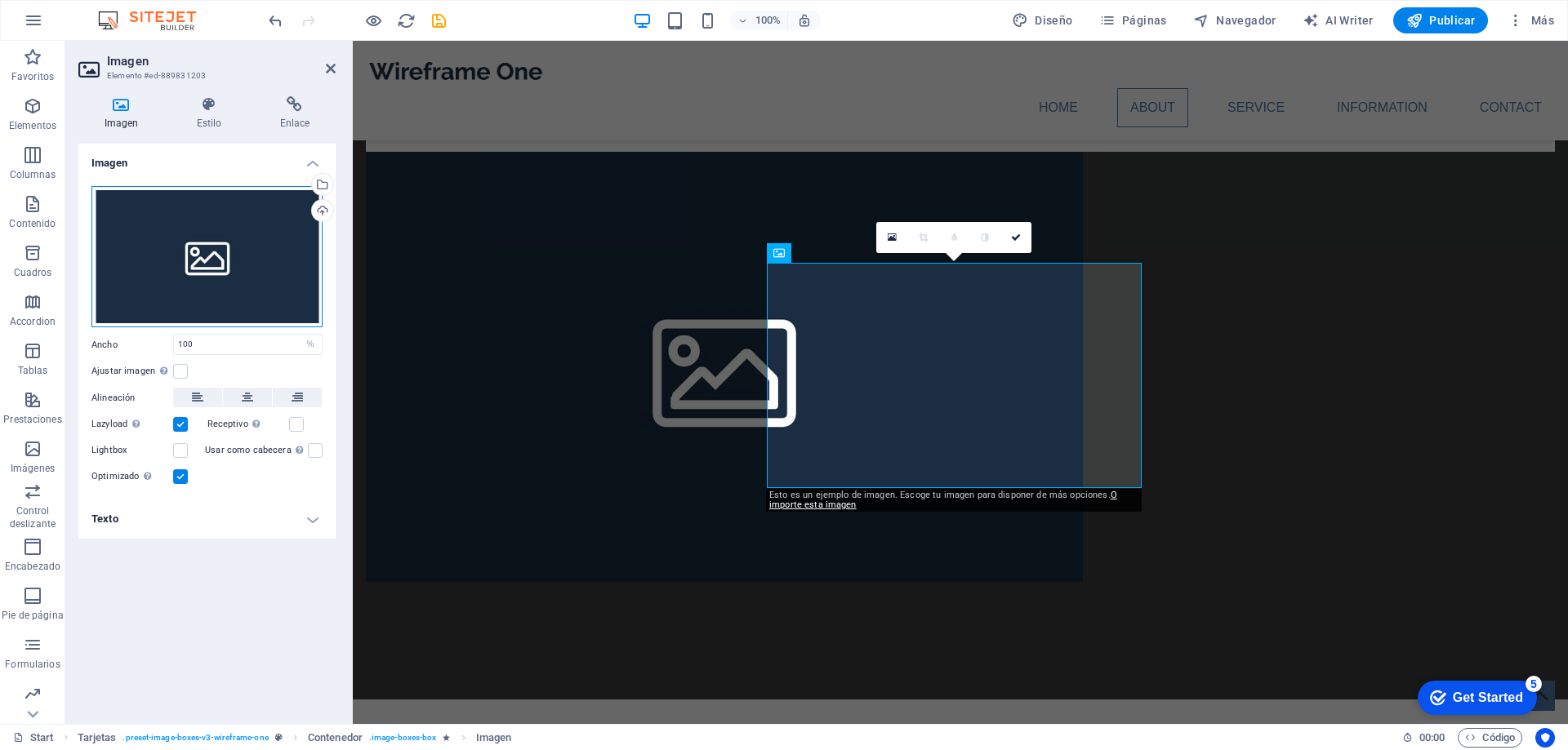
click at [209, 253] on div "Arrastra archivos aquí, haz clic para escoger archivos o selecciona archivos de…" at bounding box center [207, 257] width 231 height 142
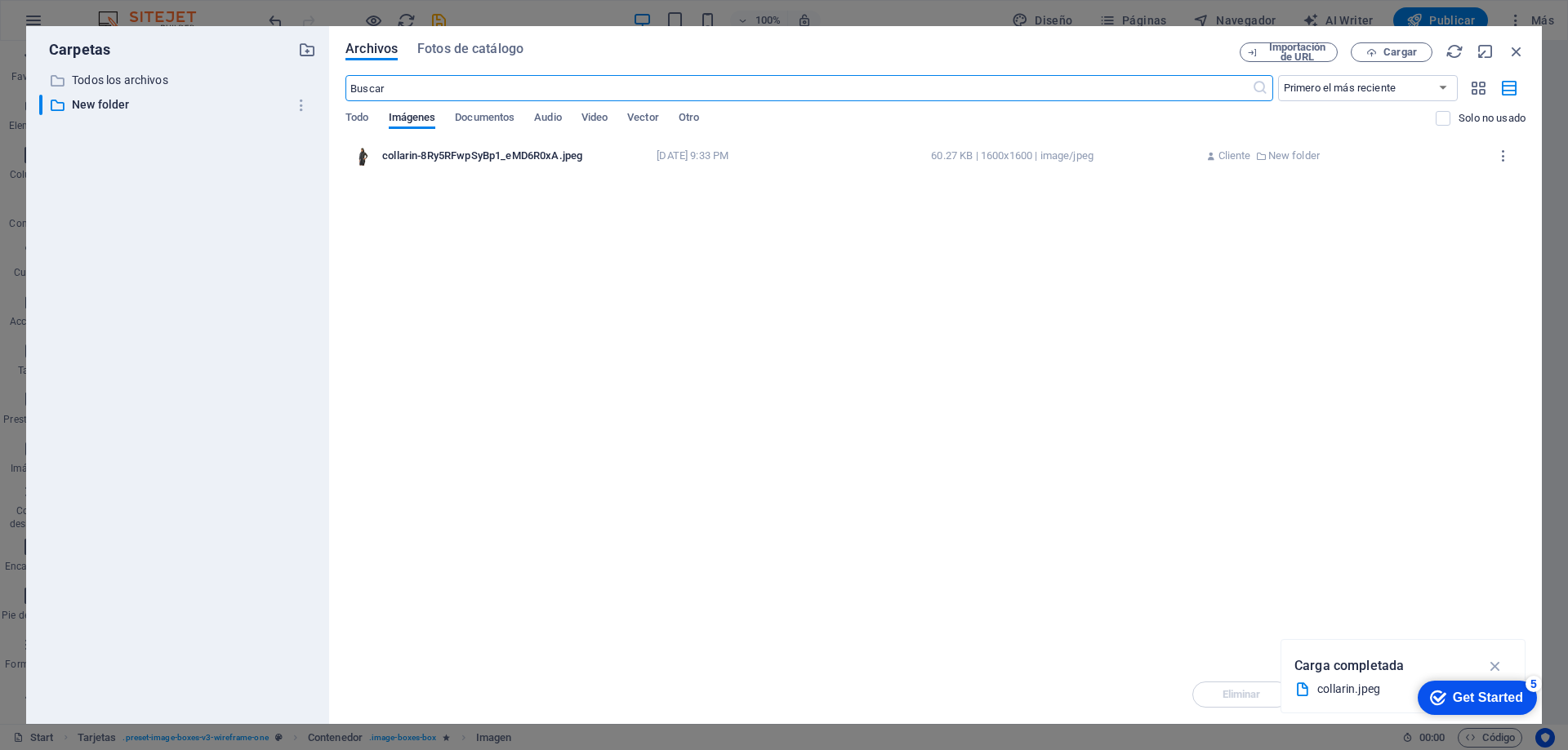
scroll to position [1427, 0]
click at [152, 75] on p "Todos los archivos" at bounding box center [179, 80] width 214 height 19
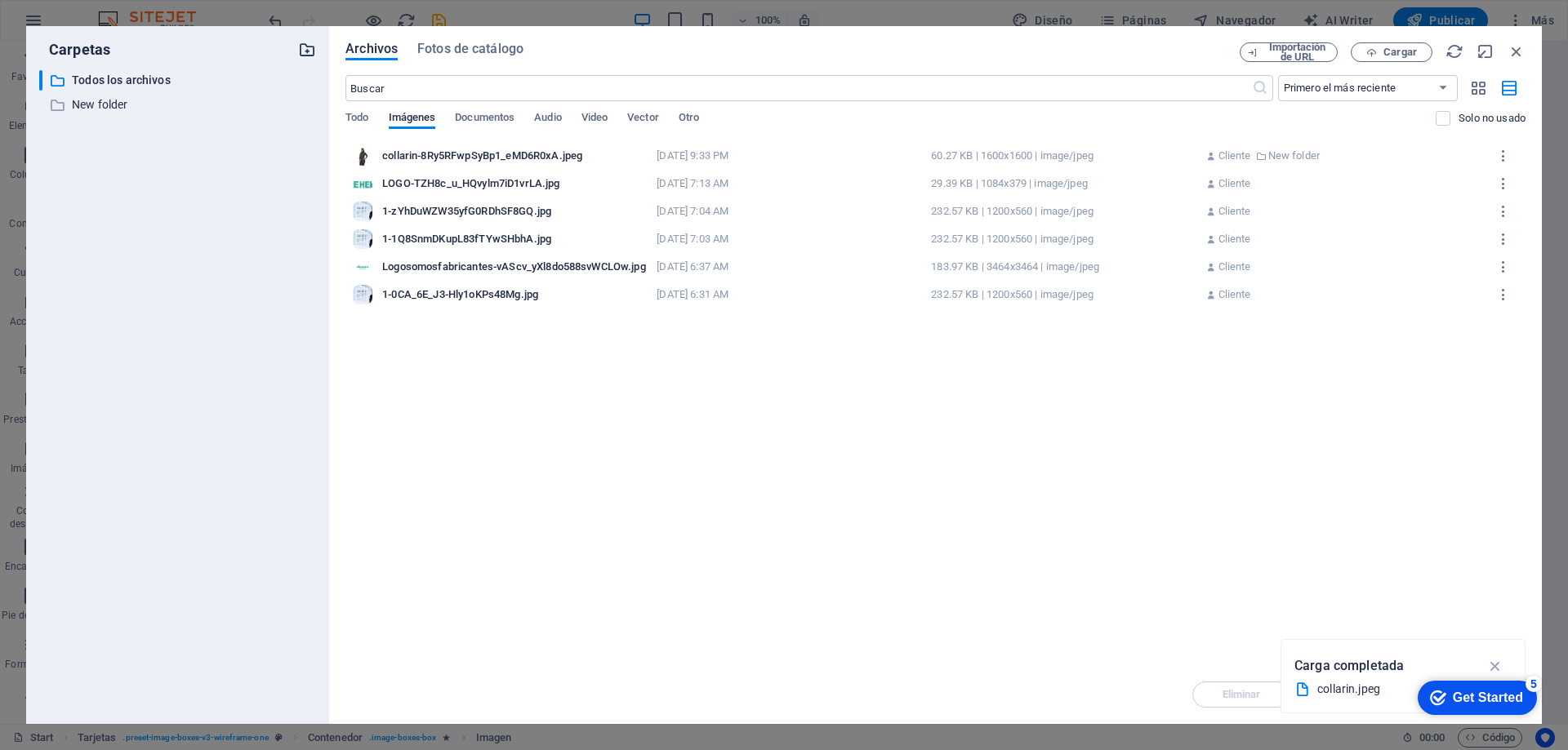
click at [309, 47] on icon "button" at bounding box center [307, 50] width 18 height 18
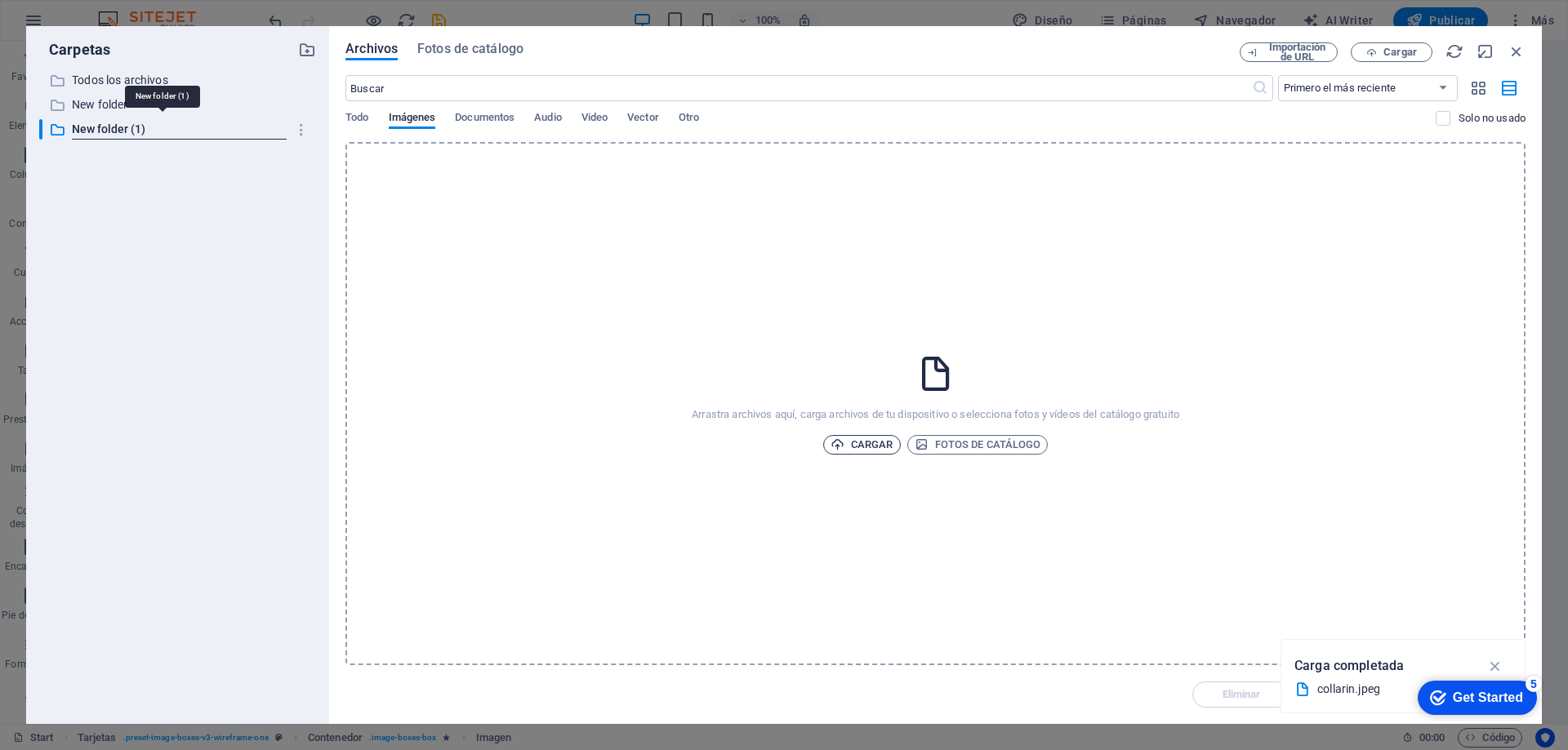
click at [860, 442] on span "Cargar" at bounding box center [861, 445] width 63 height 20
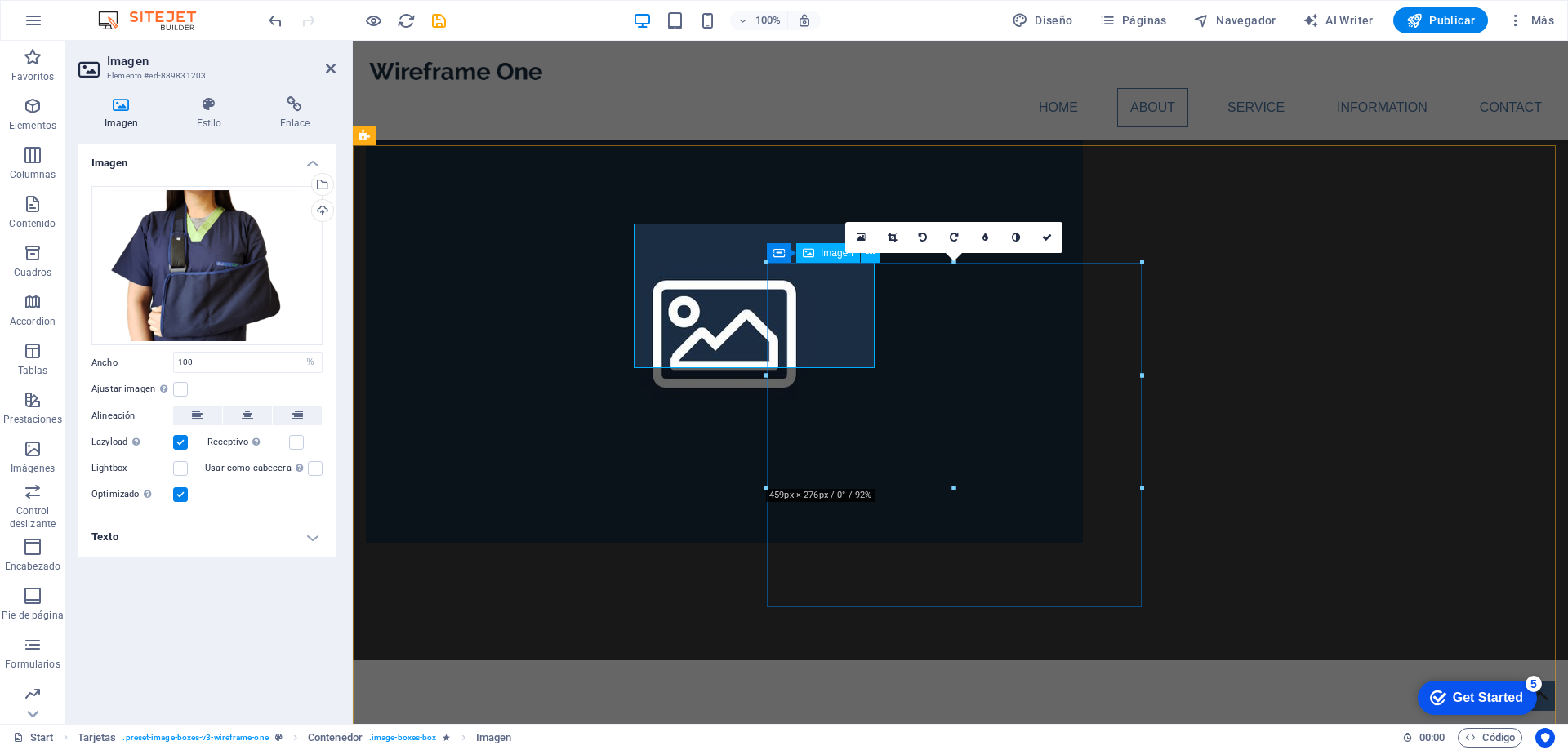
scroll to position [1388, 0]
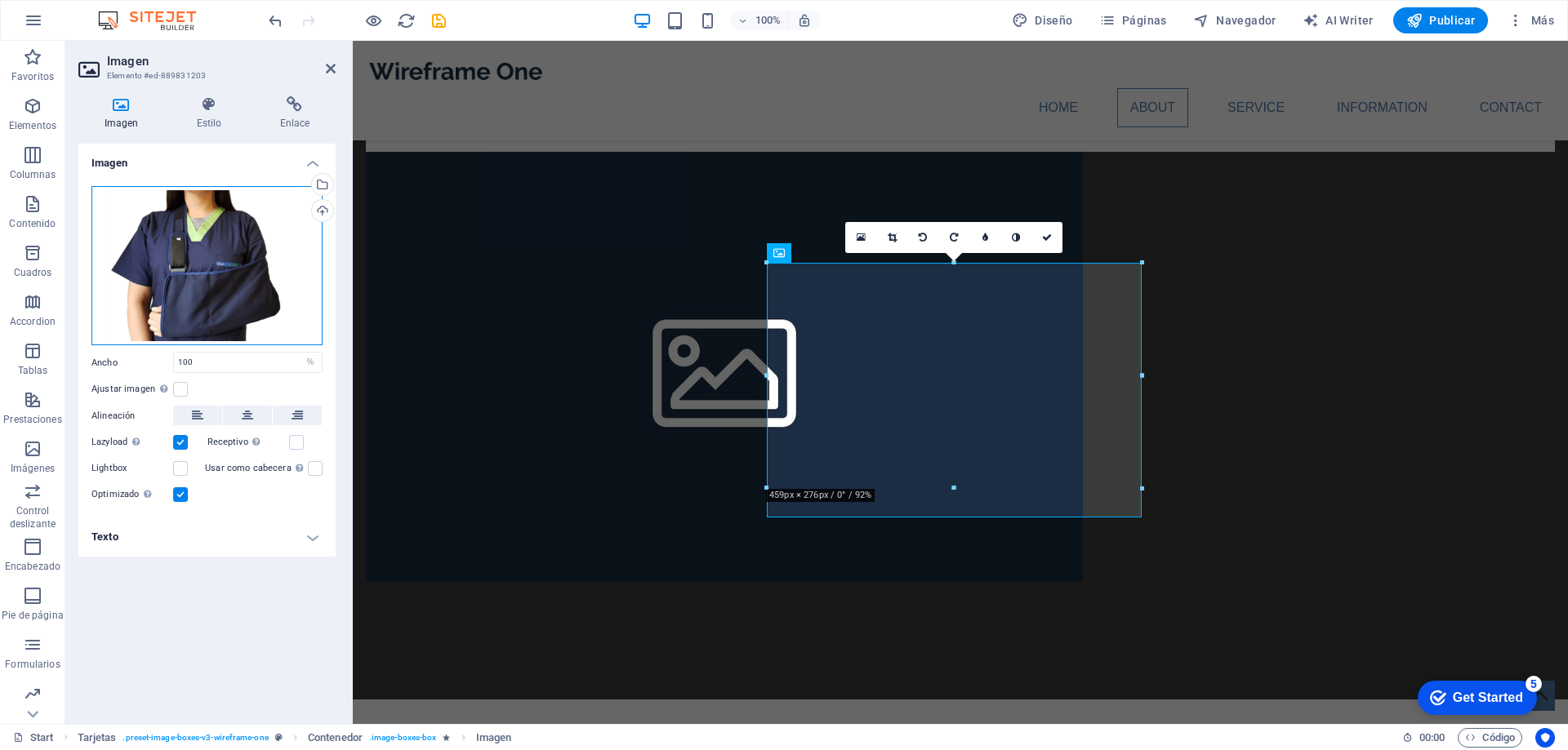
click at [201, 289] on div "Arrastra archivos aquí, haz clic para escoger archivos o selecciona archivos de…" at bounding box center [207, 266] width 231 height 160
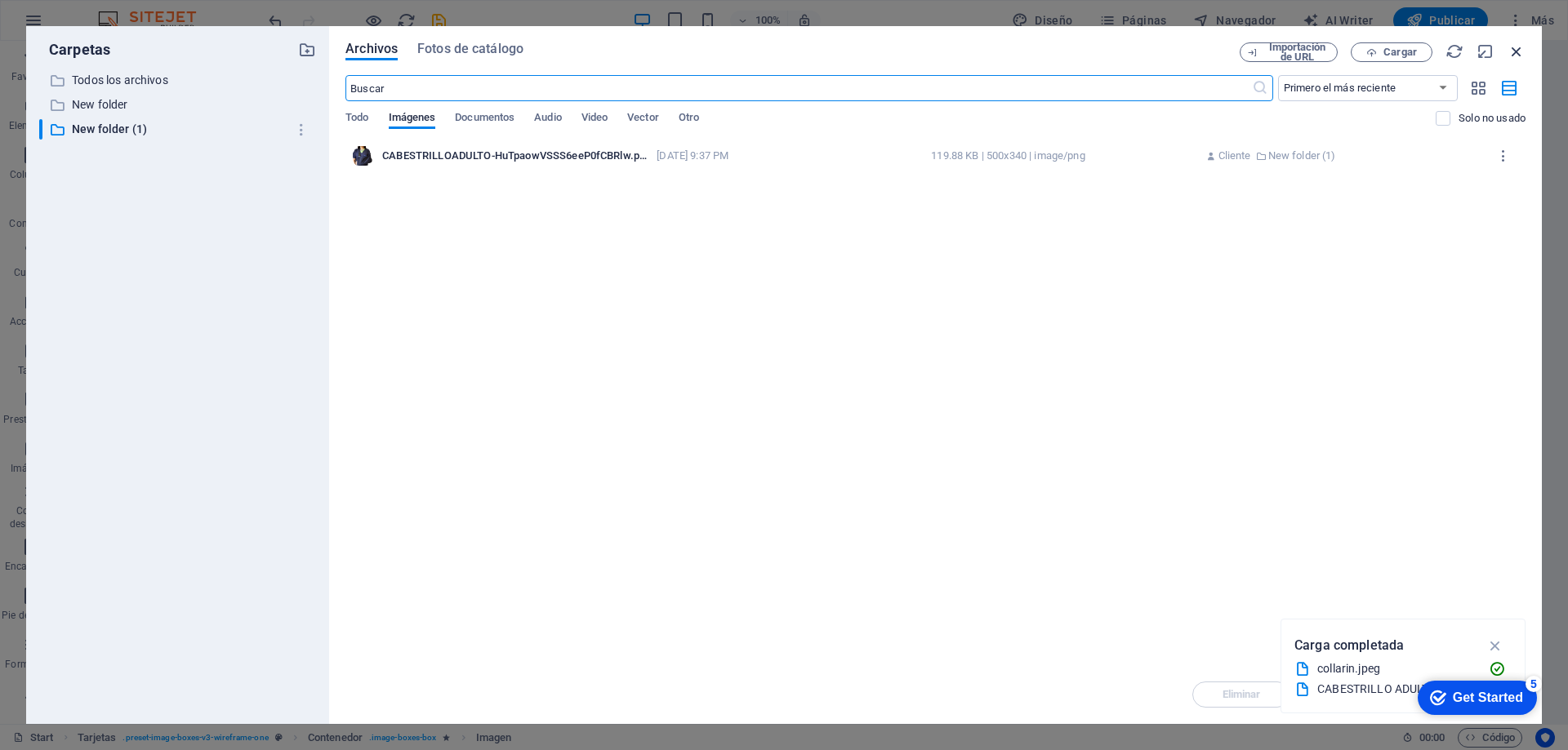
click at [1515, 56] on icon "button" at bounding box center [1516, 52] width 18 height 18
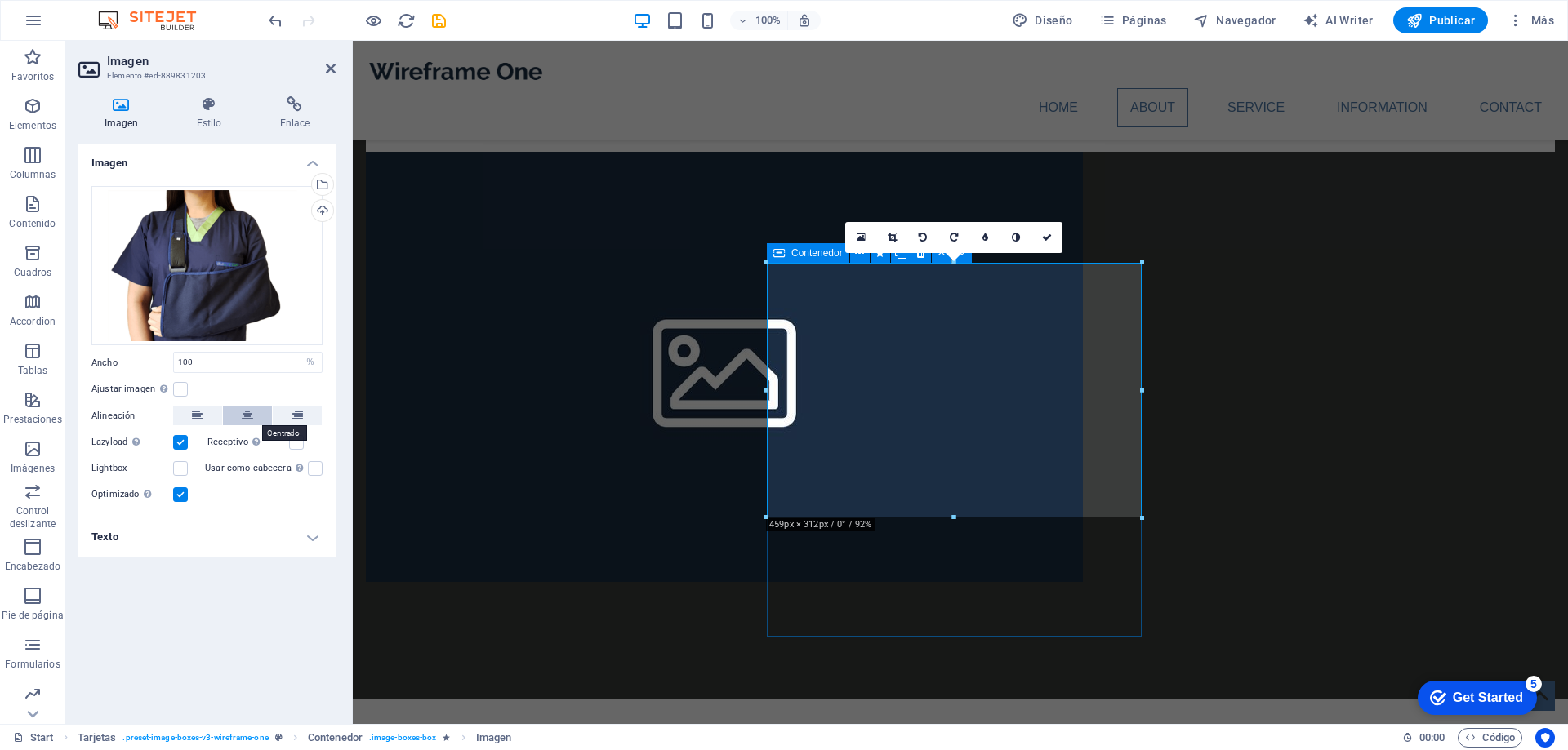
click at [245, 413] on icon at bounding box center [247, 415] width 11 height 20
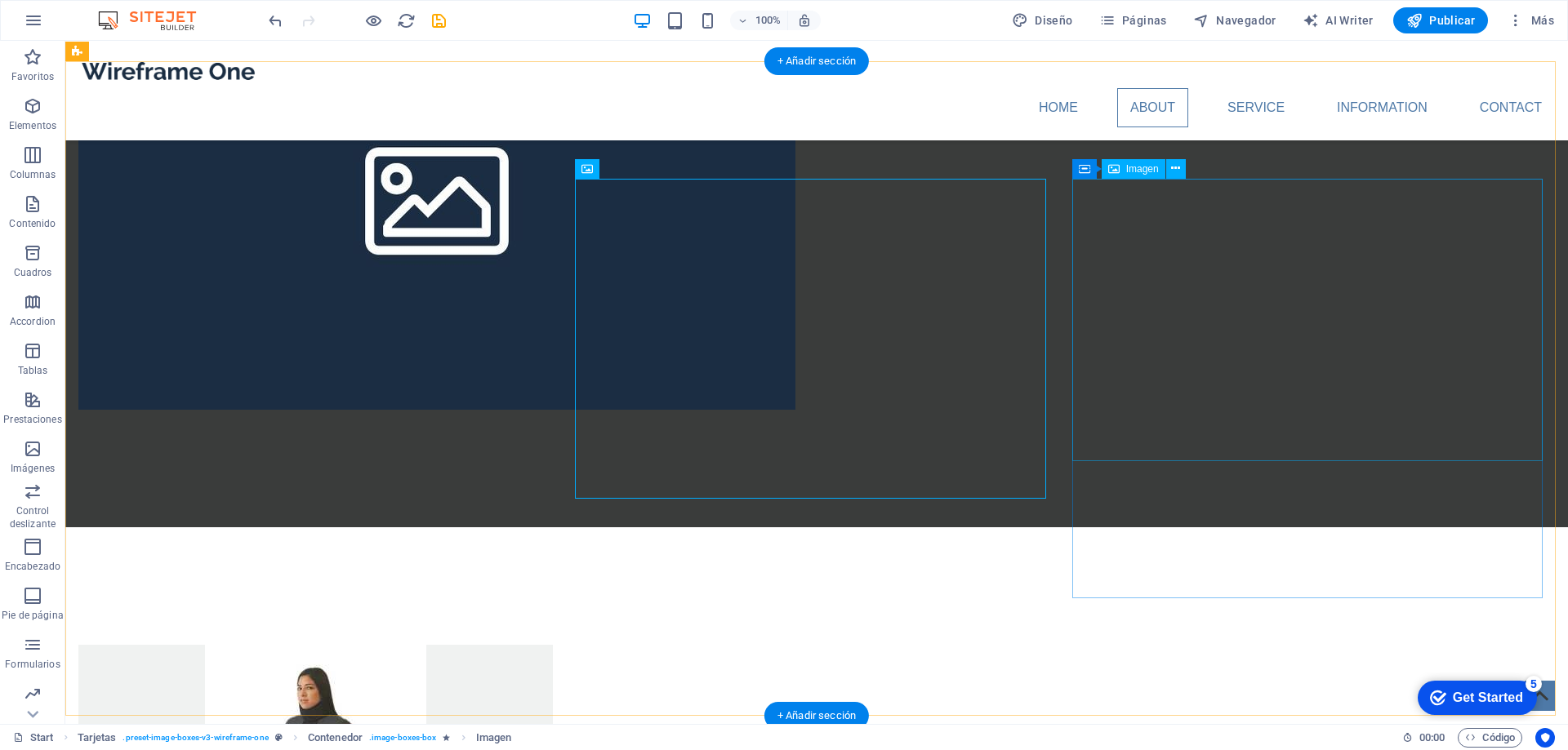
scroll to position [1551, 0]
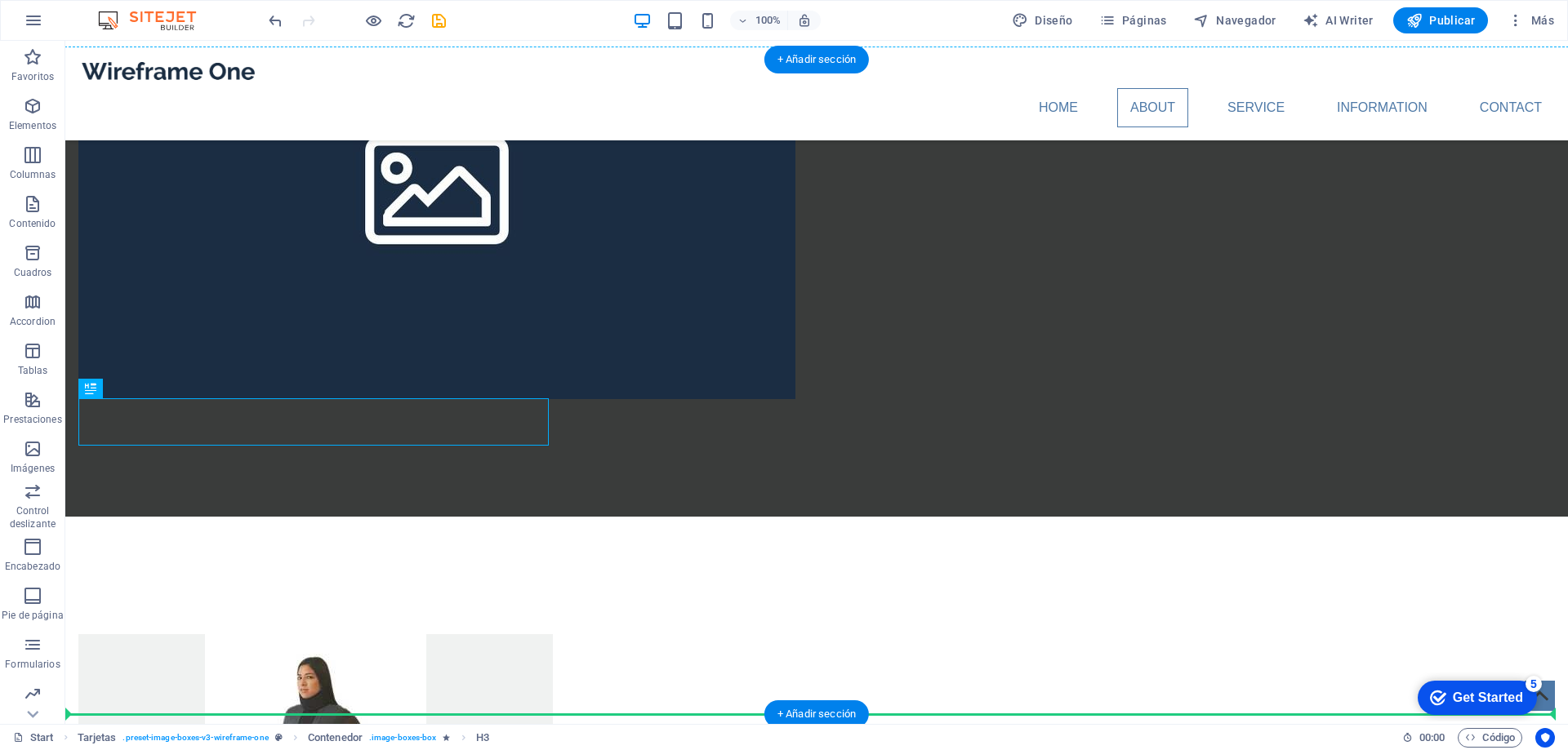
drag, startPoint x: 447, startPoint y: 418, endPoint x: 442, endPoint y: 522, distance: 104.1
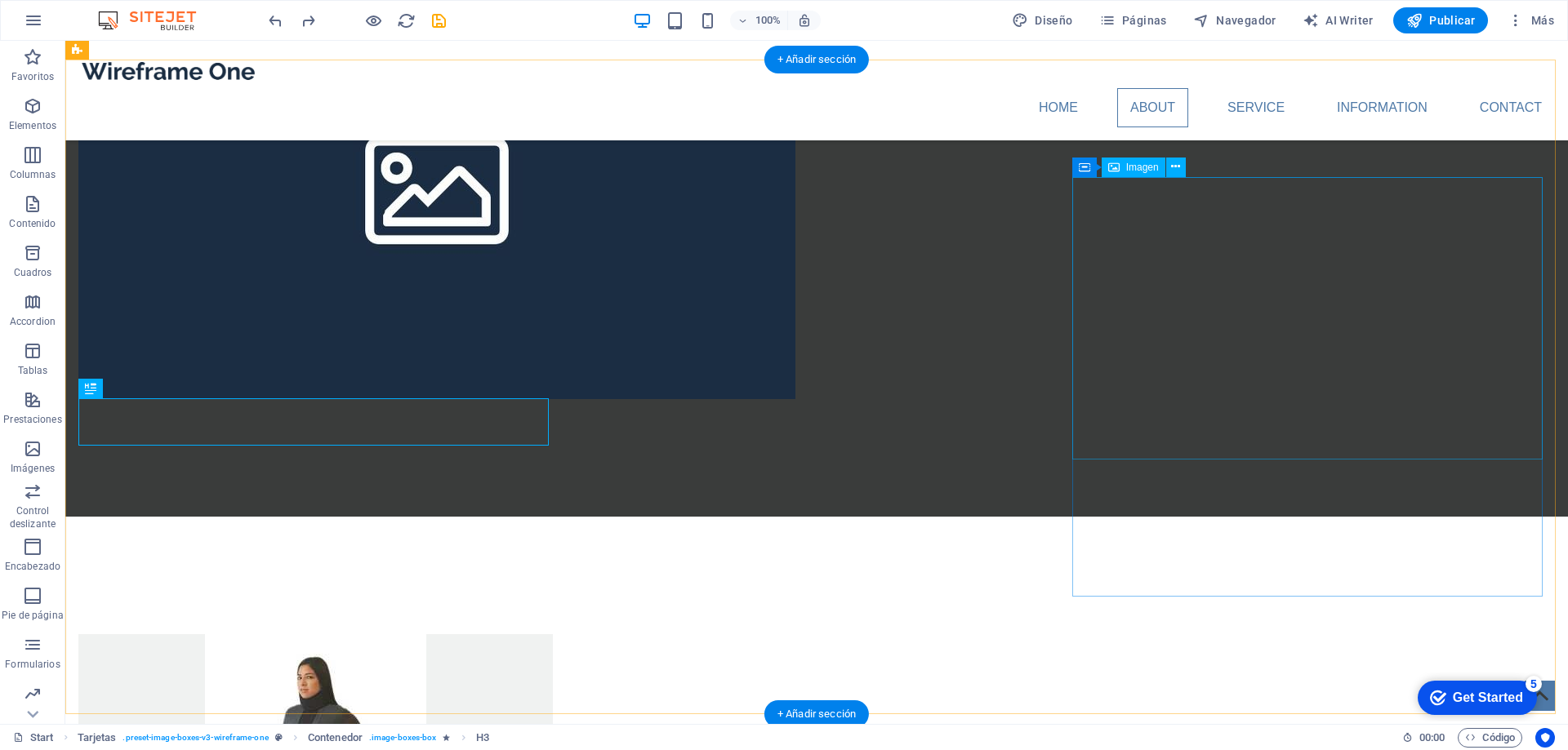
select select "%"
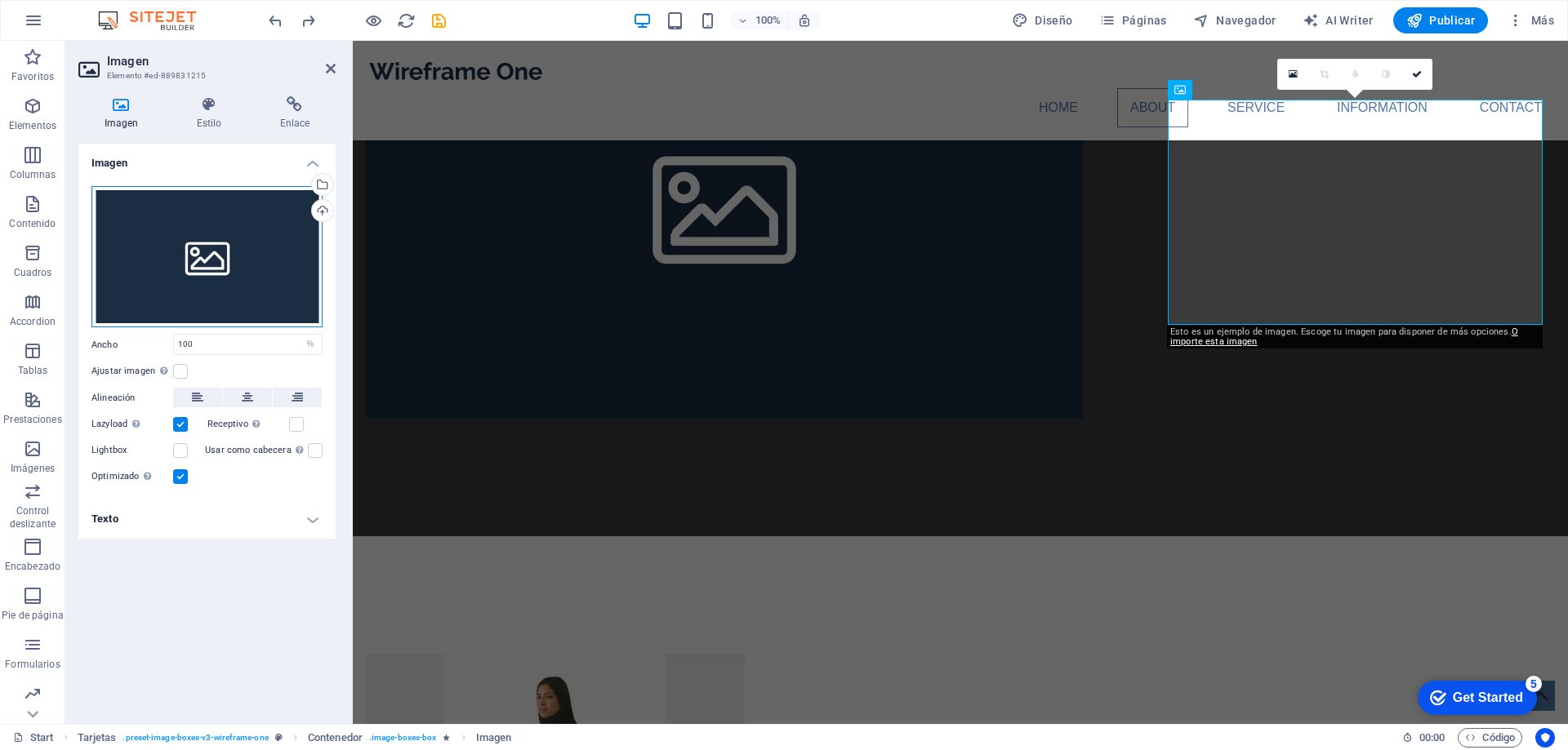
click at [194, 249] on div "Arrastra archivos aquí, haz clic para escoger archivos o selecciona archivos de…" at bounding box center [207, 257] width 231 height 142
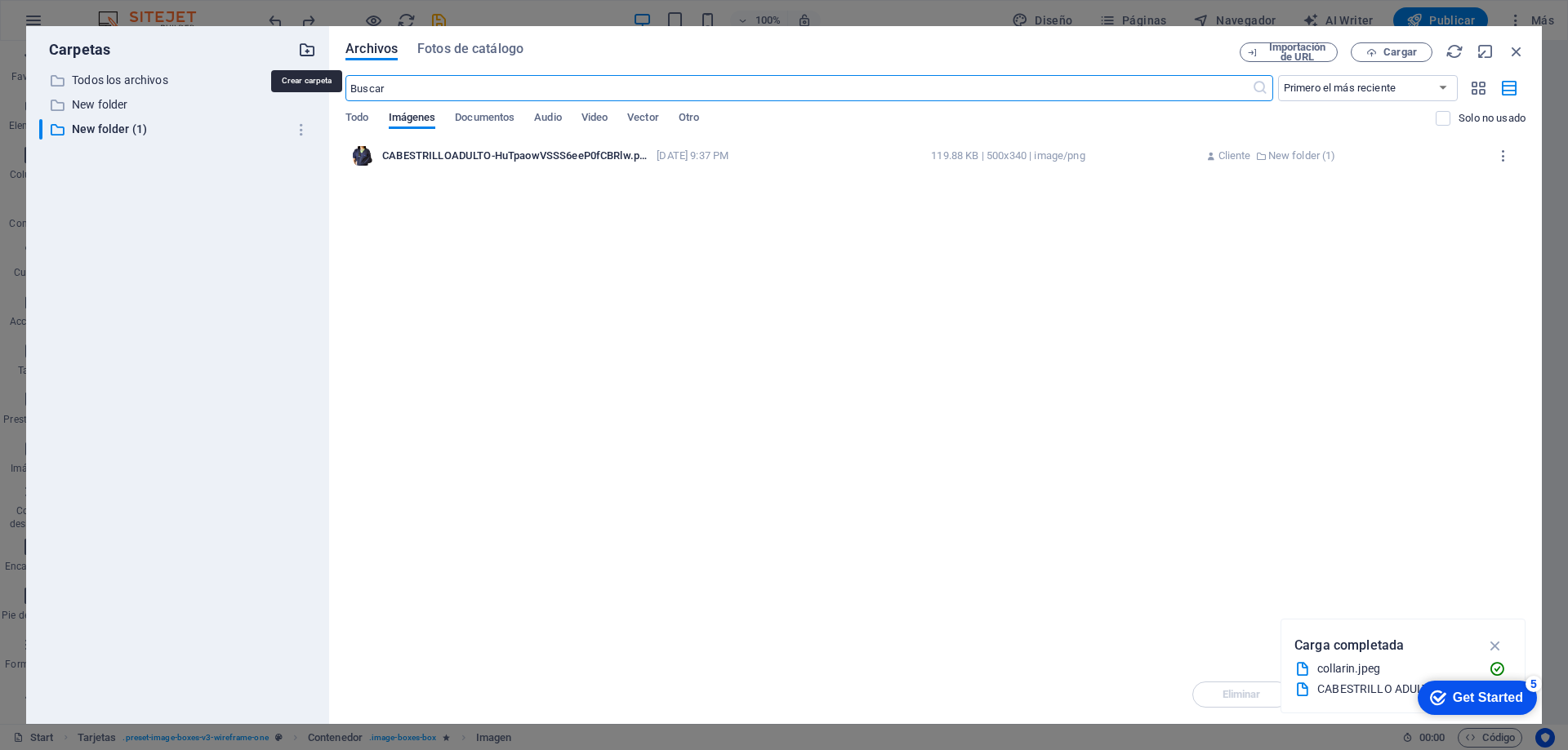
click at [309, 48] on icon "button" at bounding box center [307, 50] width 18 height 18
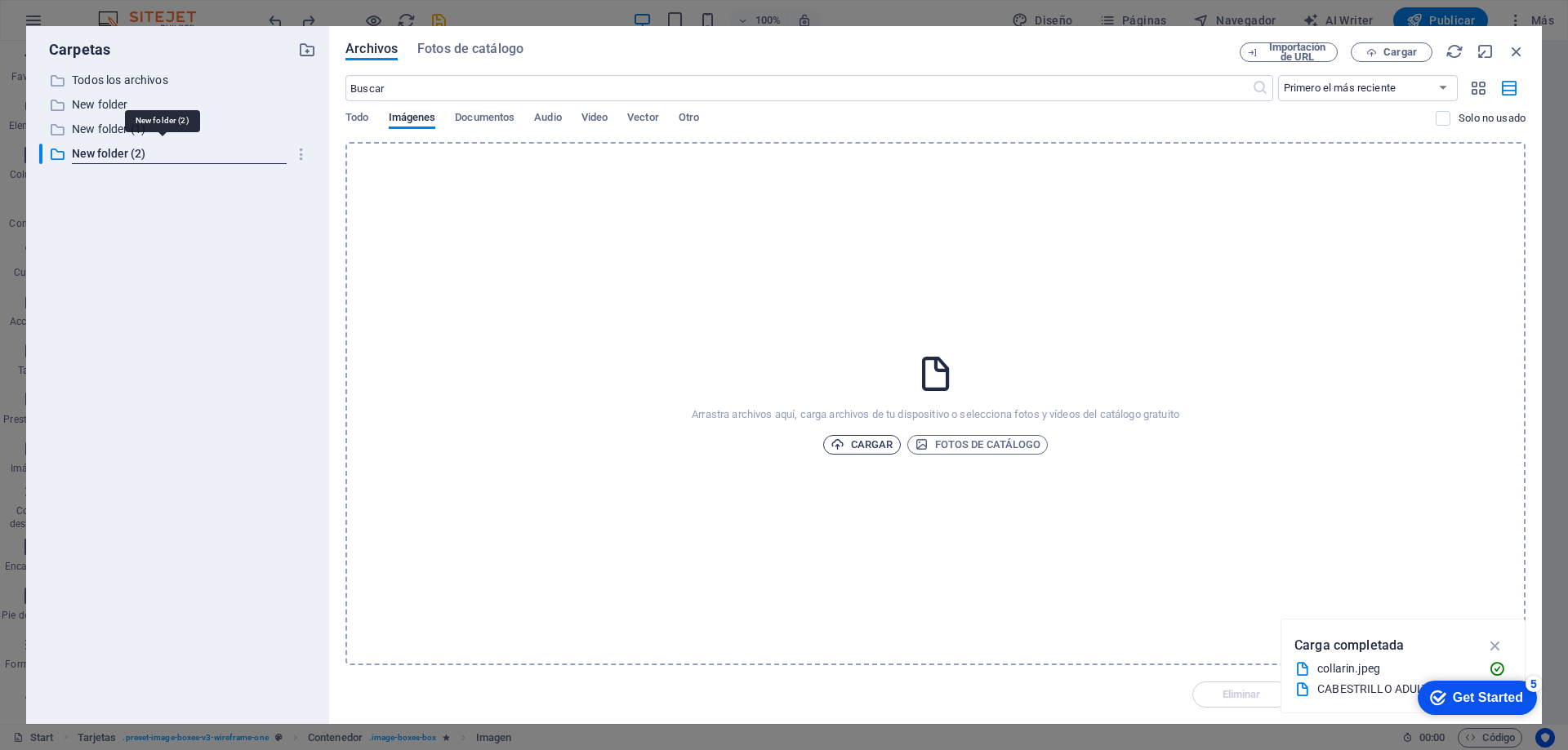
click at [871, 445] on span "Cargar" at bounding box center [861, 445] width 63 height 20
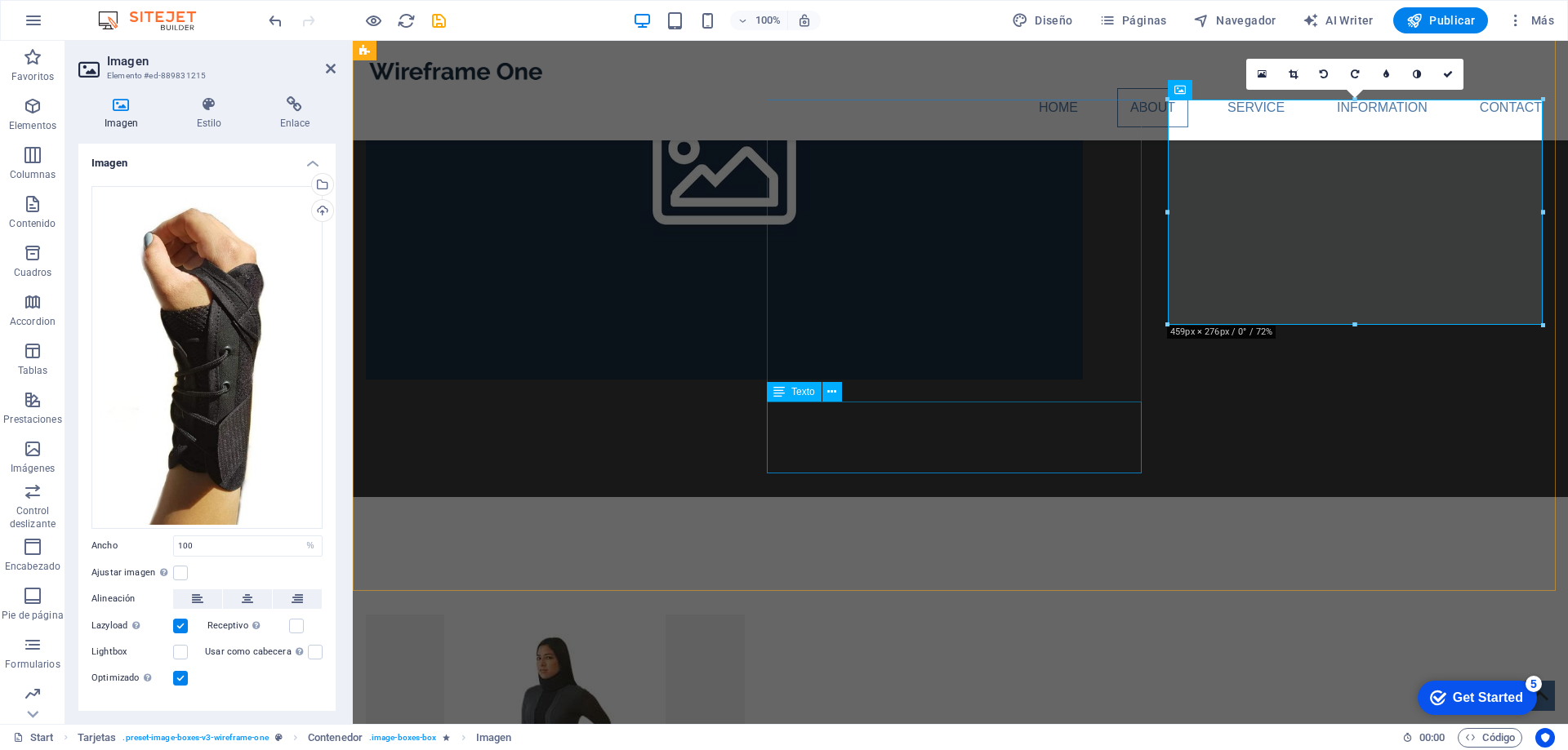
scroll to position [1551, 0]
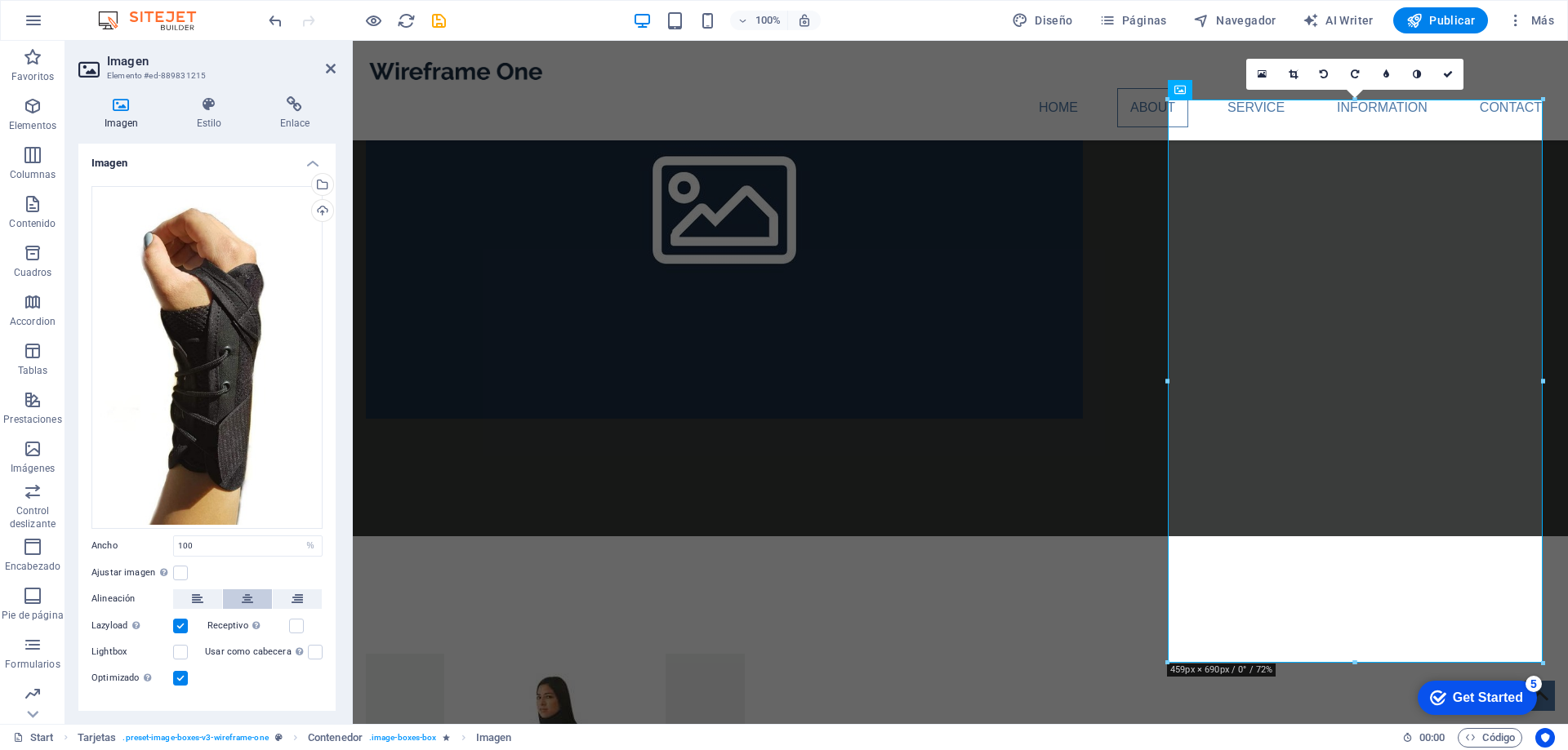
click at [248, 597] on icon at bounding box center [247, 599] width 11 height 20
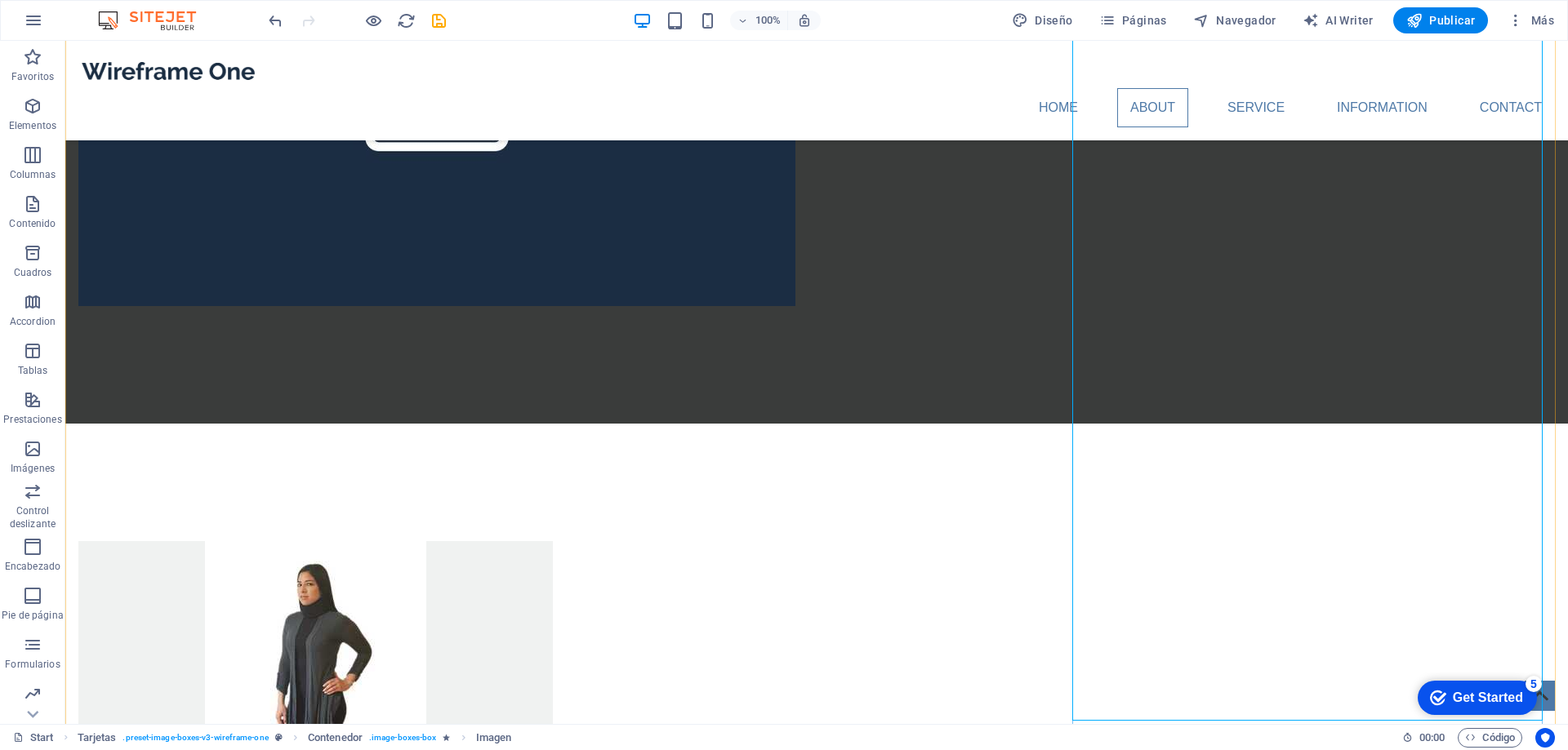
scroll to position [1715, 0]
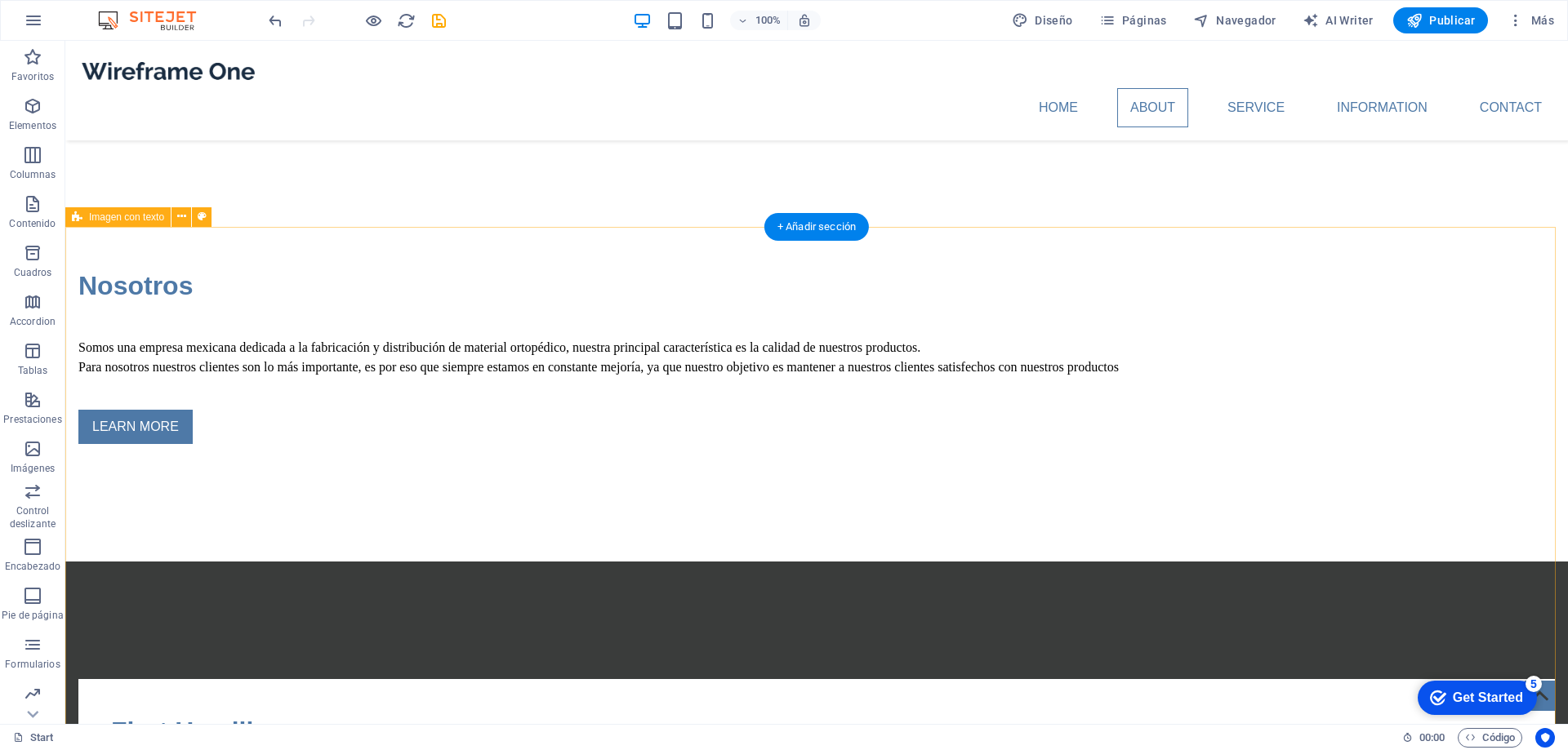
scroll to position [817, 0]
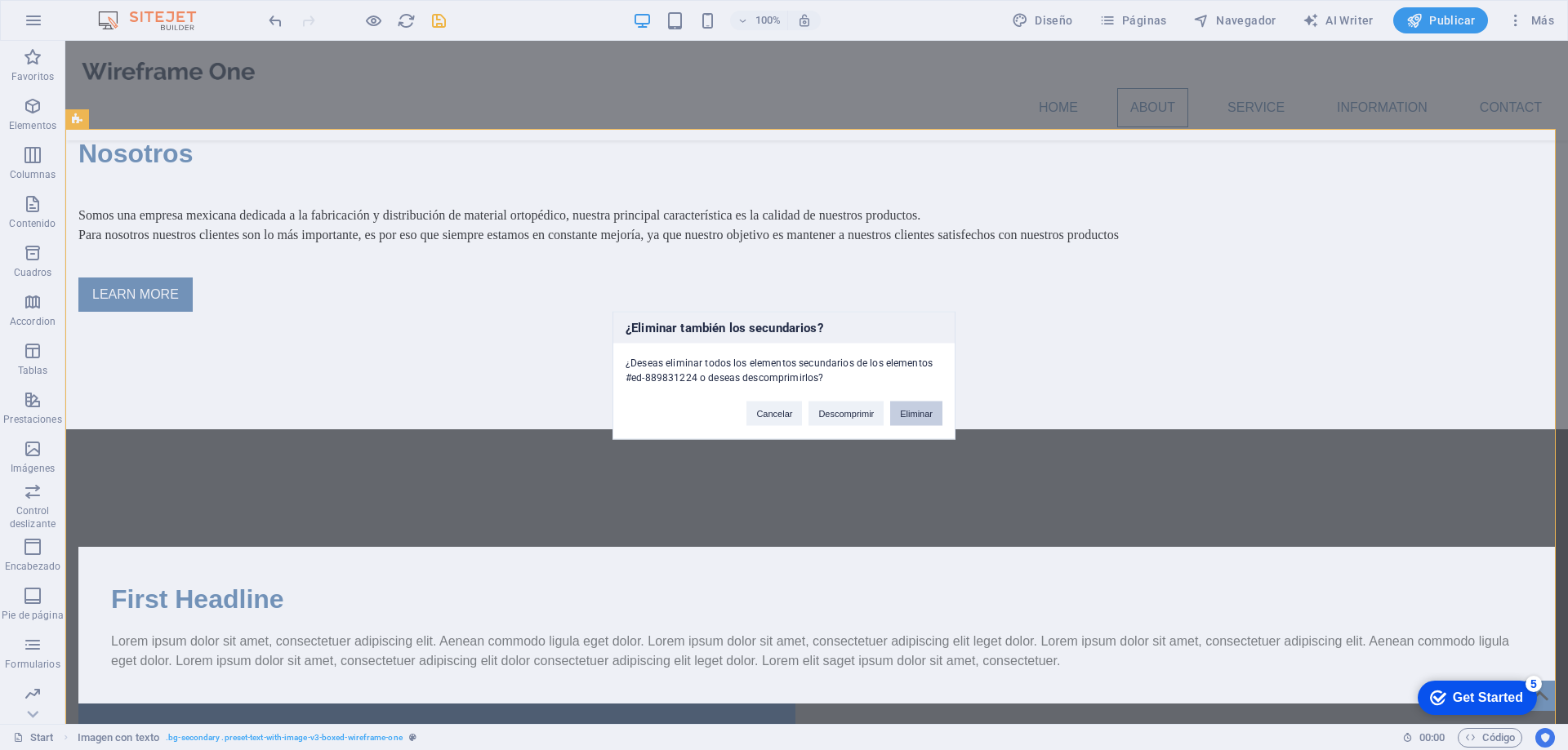
click at [923, 414] on button "Eliminar" at bounding box center [916, 412] width 52 height 25
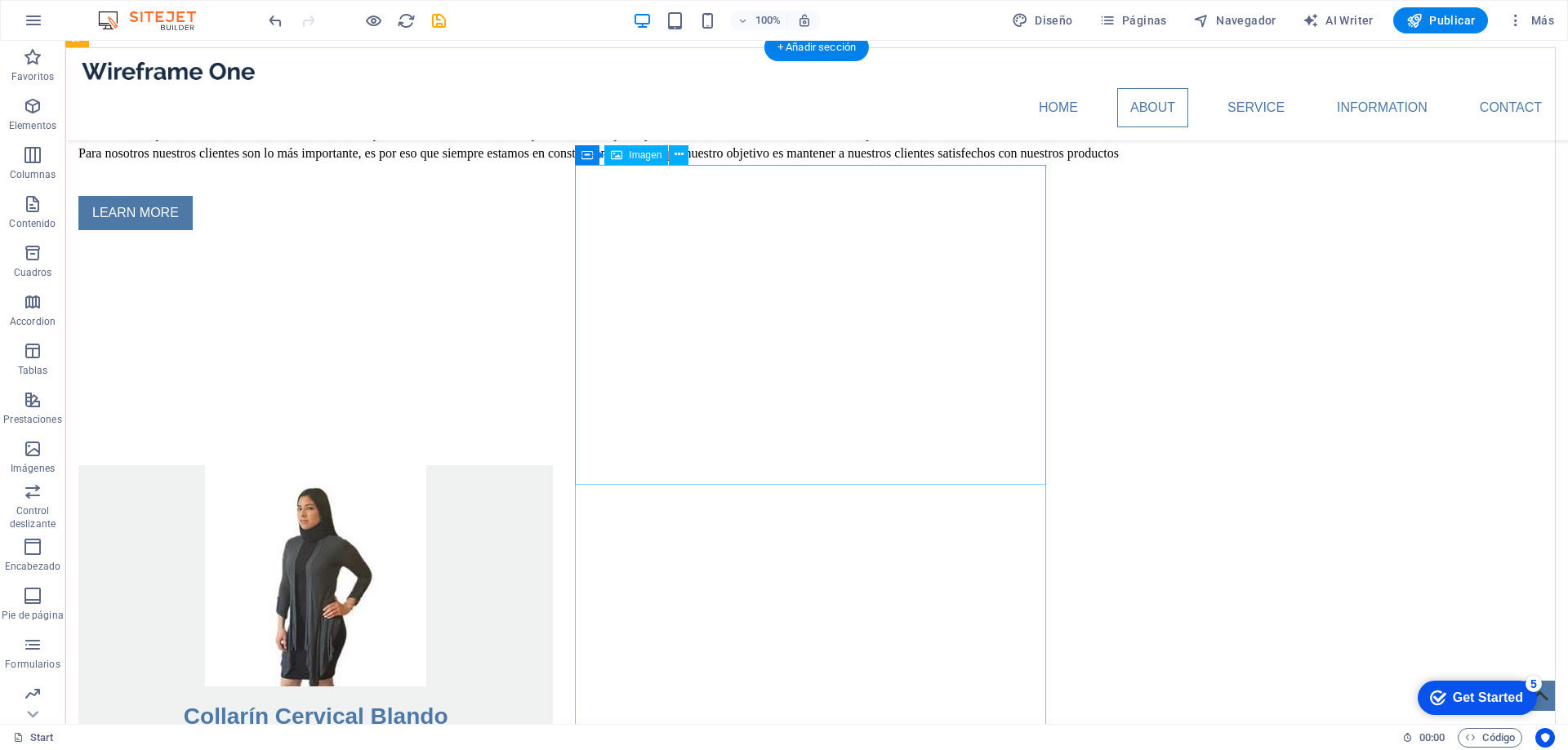
scroll to position [980, 0]
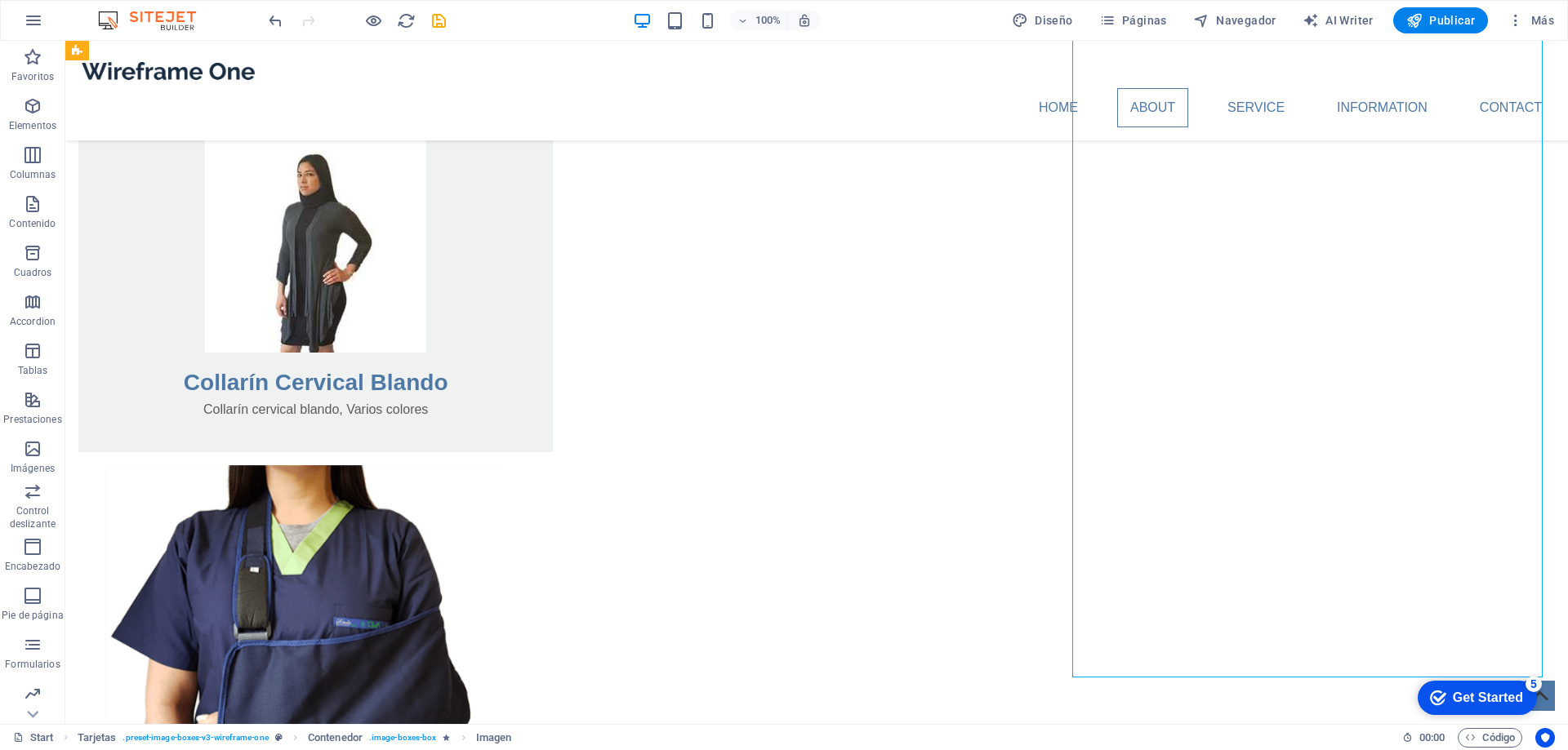
scroll to position [1306, 0]
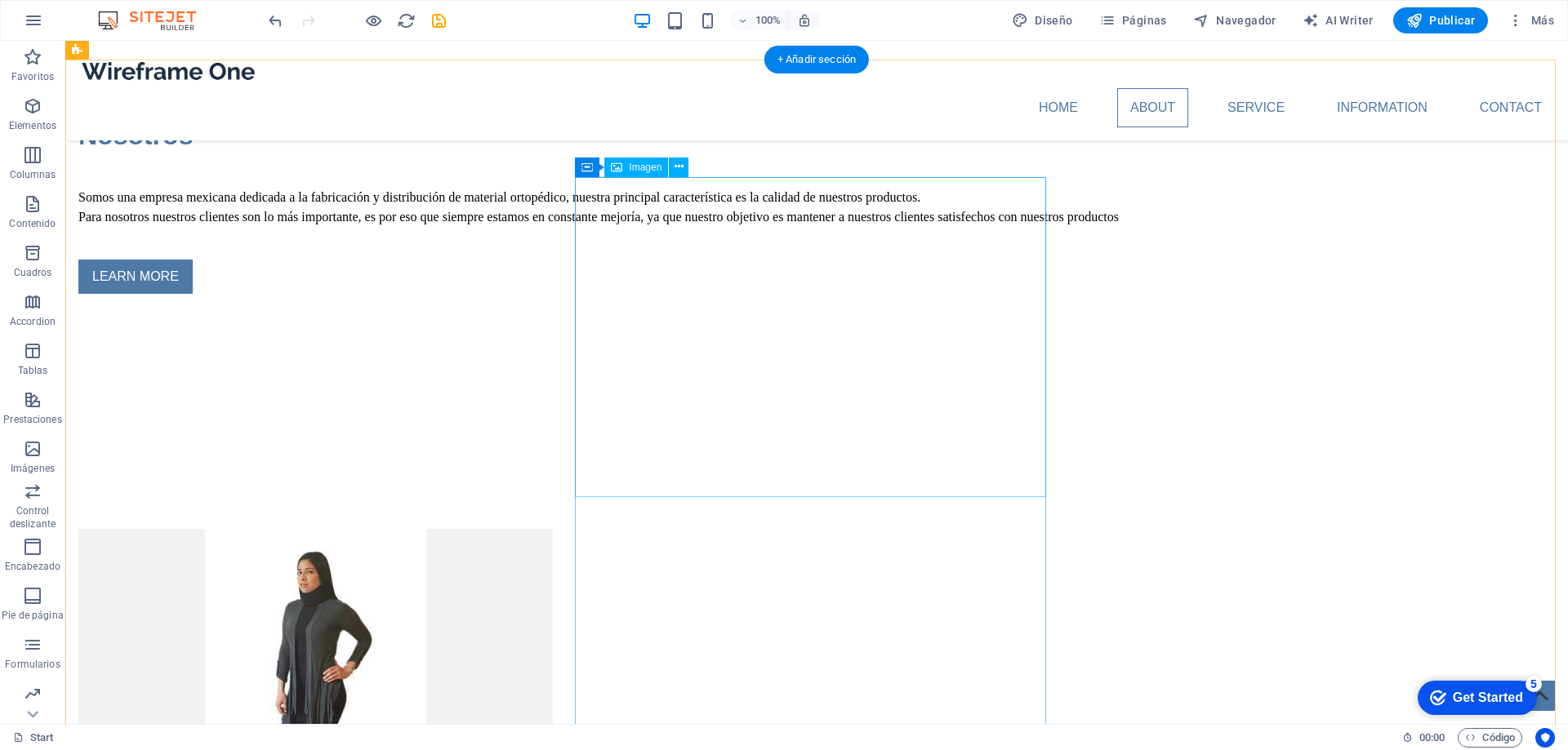
scroll to position [898, 0]
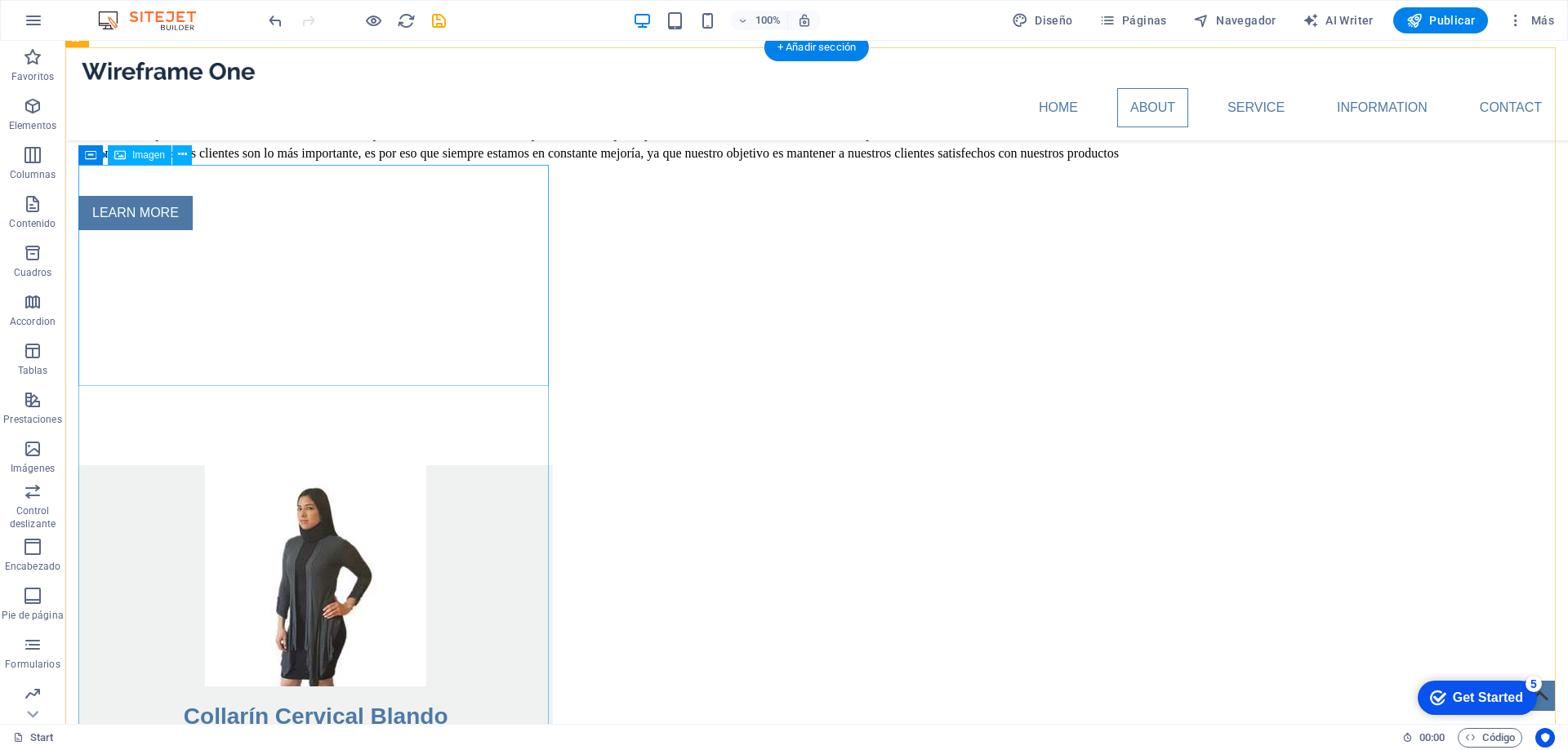
click at [488, 465] on figure at bounding box center [315, 576] width 474 height 222
click at [499, 504] on div "Collarín Cervical Blando Collarín cervical blando, Varios colores" at bounding box center [315, 625] width 474 height 321
click at [466, 605] on div "Collarín Cervical Blando Collarín cervical blando, Varios colores" at bounding box center [315, 625] width 474 height 321
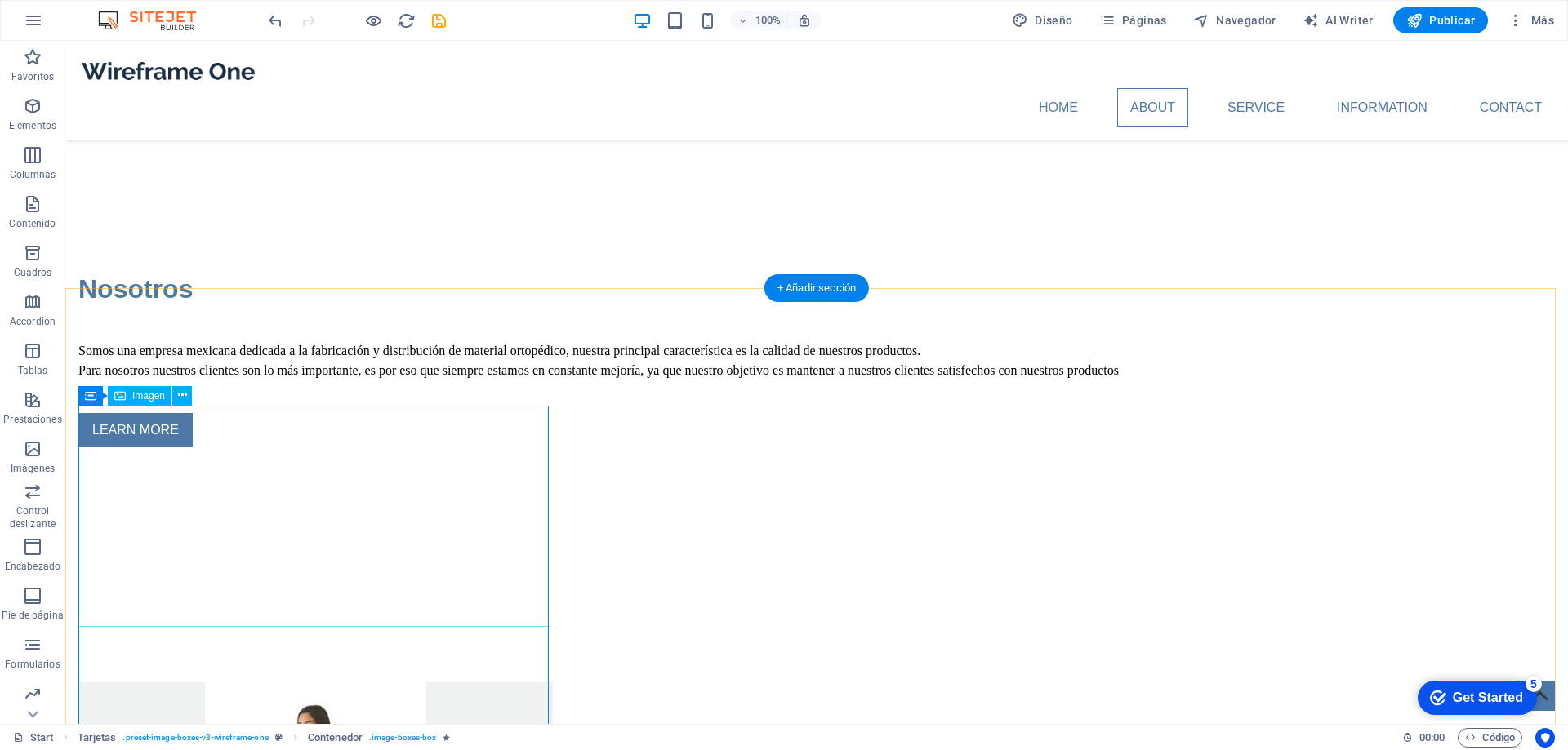
scroll to position [653, 0]
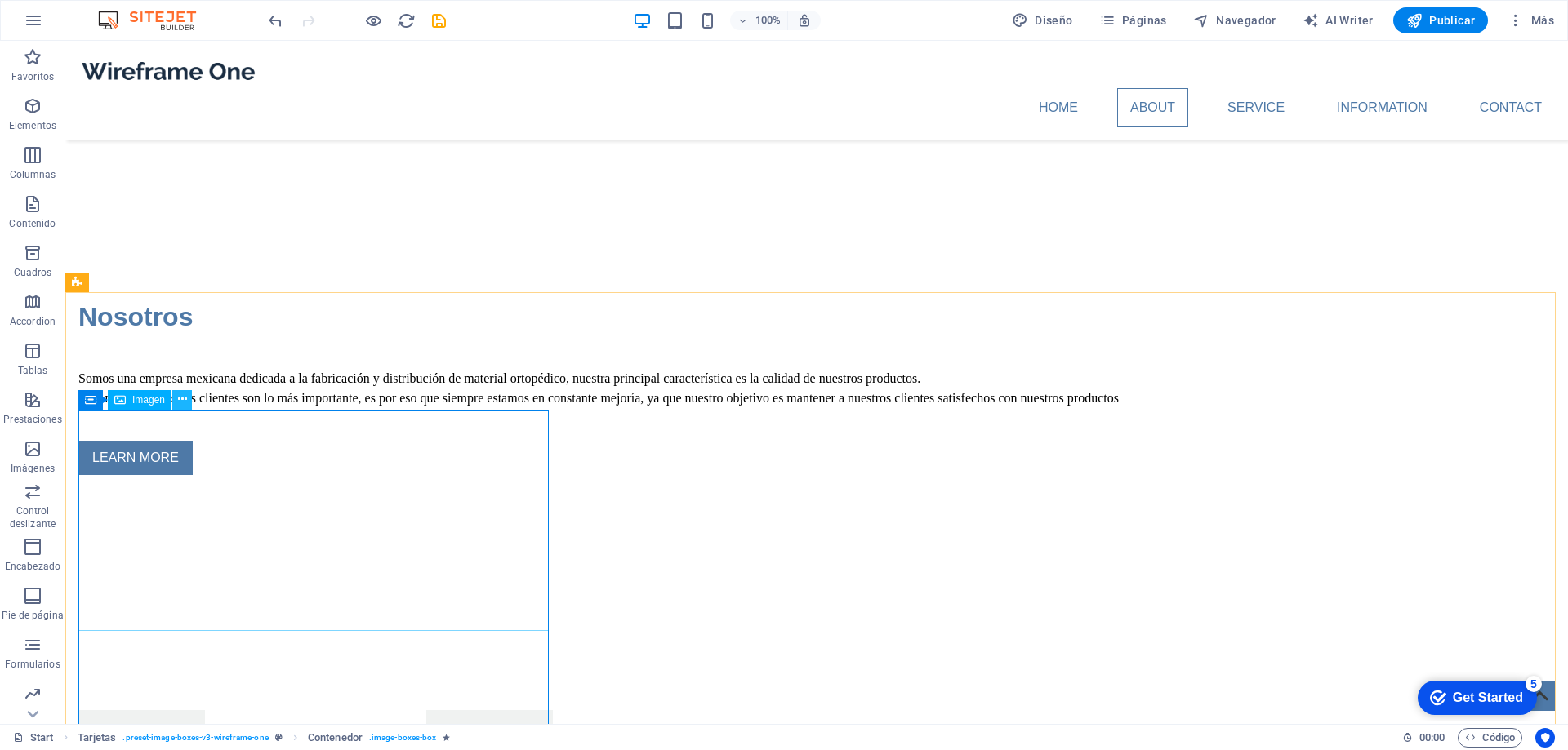
click at [180, 398] on icon at bounding box center [182, 399] width 9 height 17
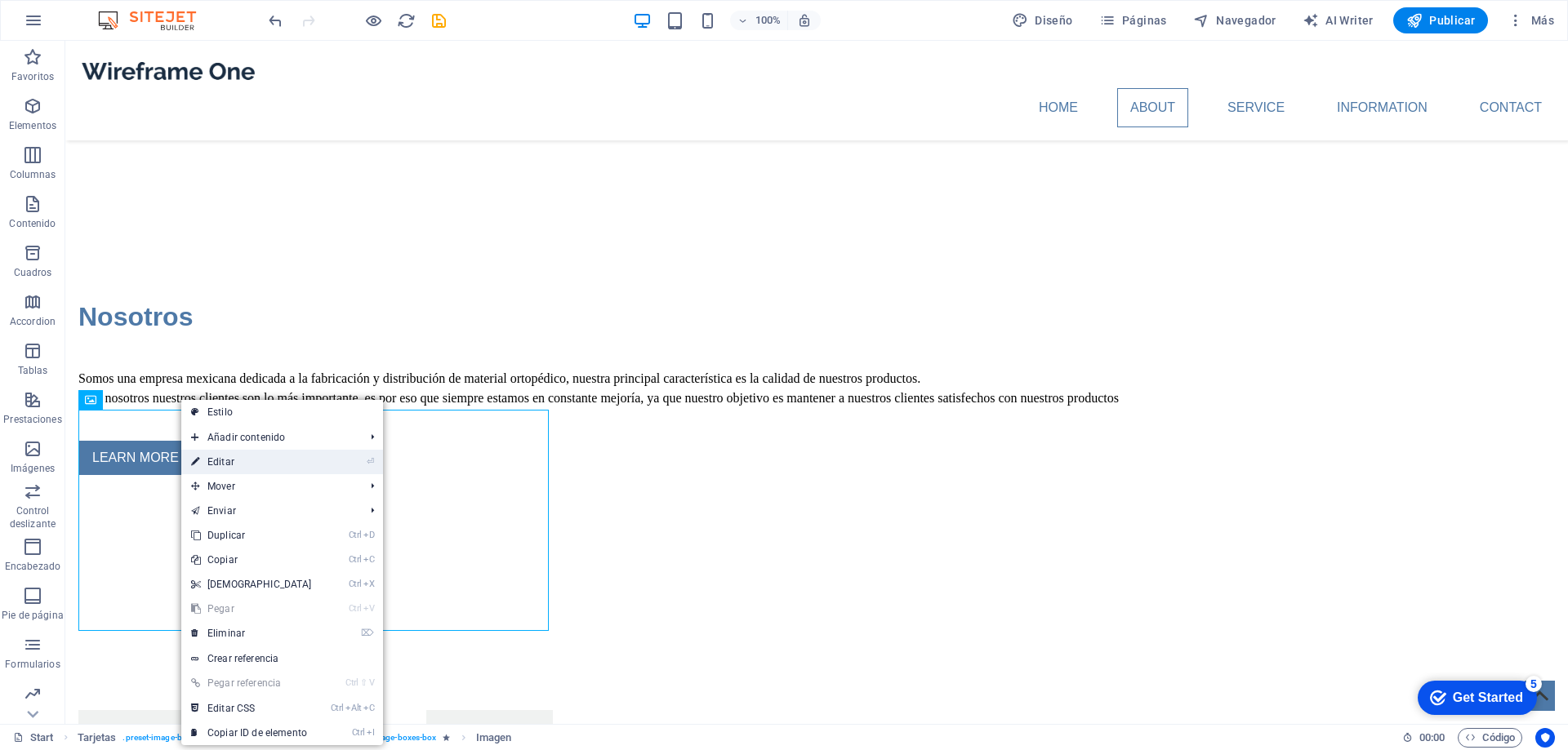
click at [276, 466] on link "⏎ Editar" at bounding box center [252, 461] width 141 height 25
select select "px"
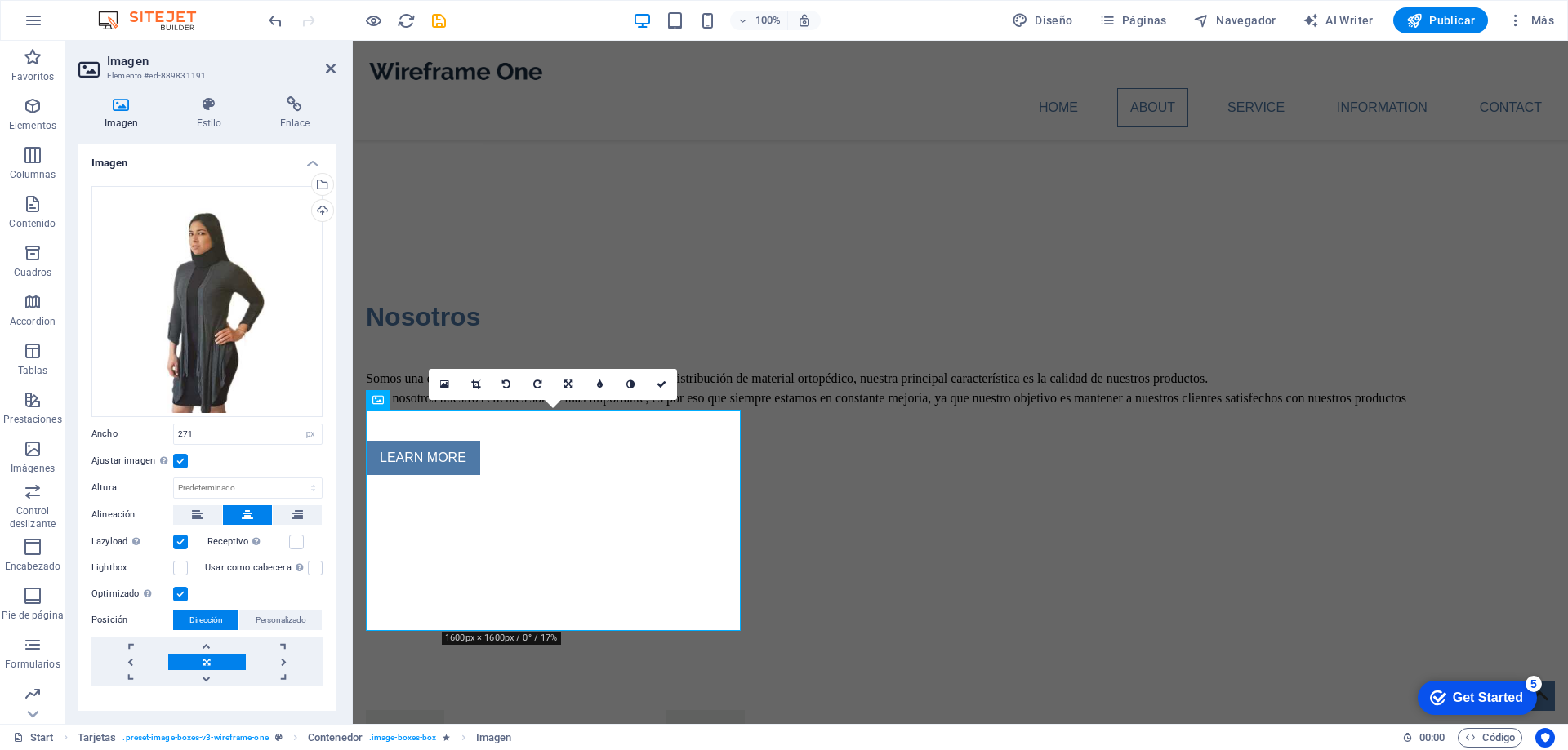
click at [178, 454] on label at bounding box center [180, 461] width 15 height 15
click at [0, 0] on input "Ajustar imagen Ajustar imagen automáticamente a un ancho y alto fijo" at bounding box center [0, 0] width 0 height 0
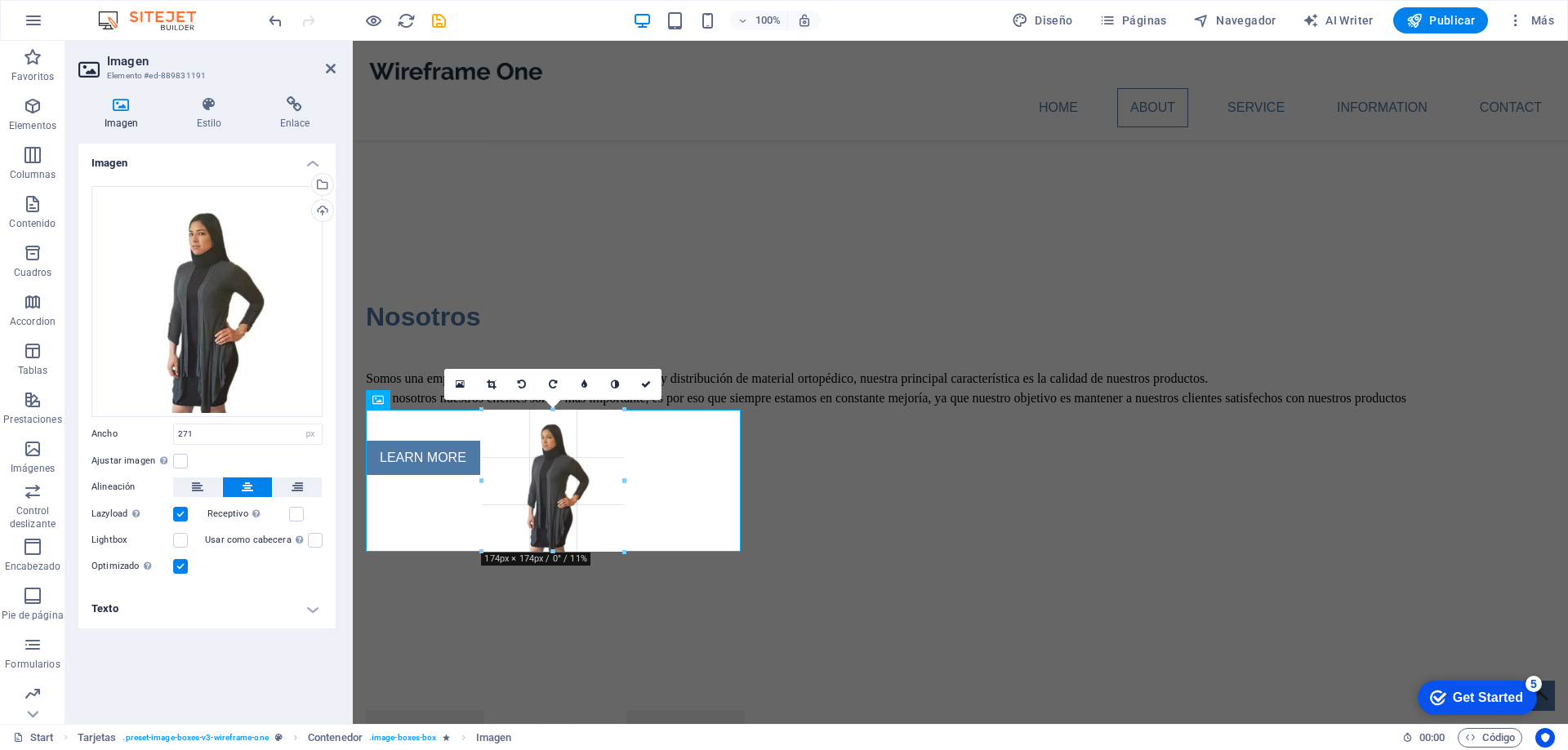
drag, startPoint x: 664, startPoint y: 405, endPoint x: 577, endPoint y: 485, distance: 118.2
type input "174"
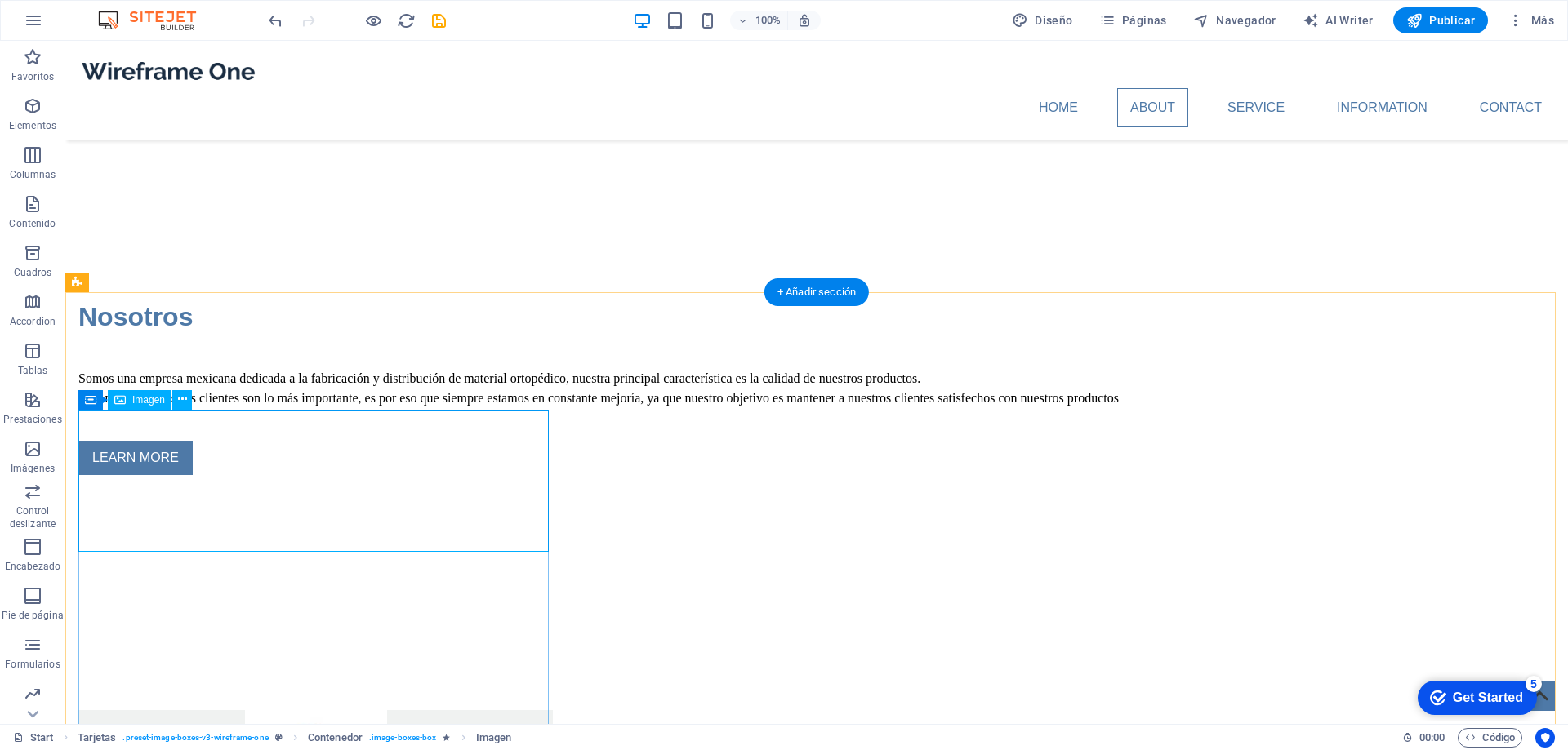
click at [182, 397] on icon at bounding box center [182, 399] width 9 height 17
select select "px"
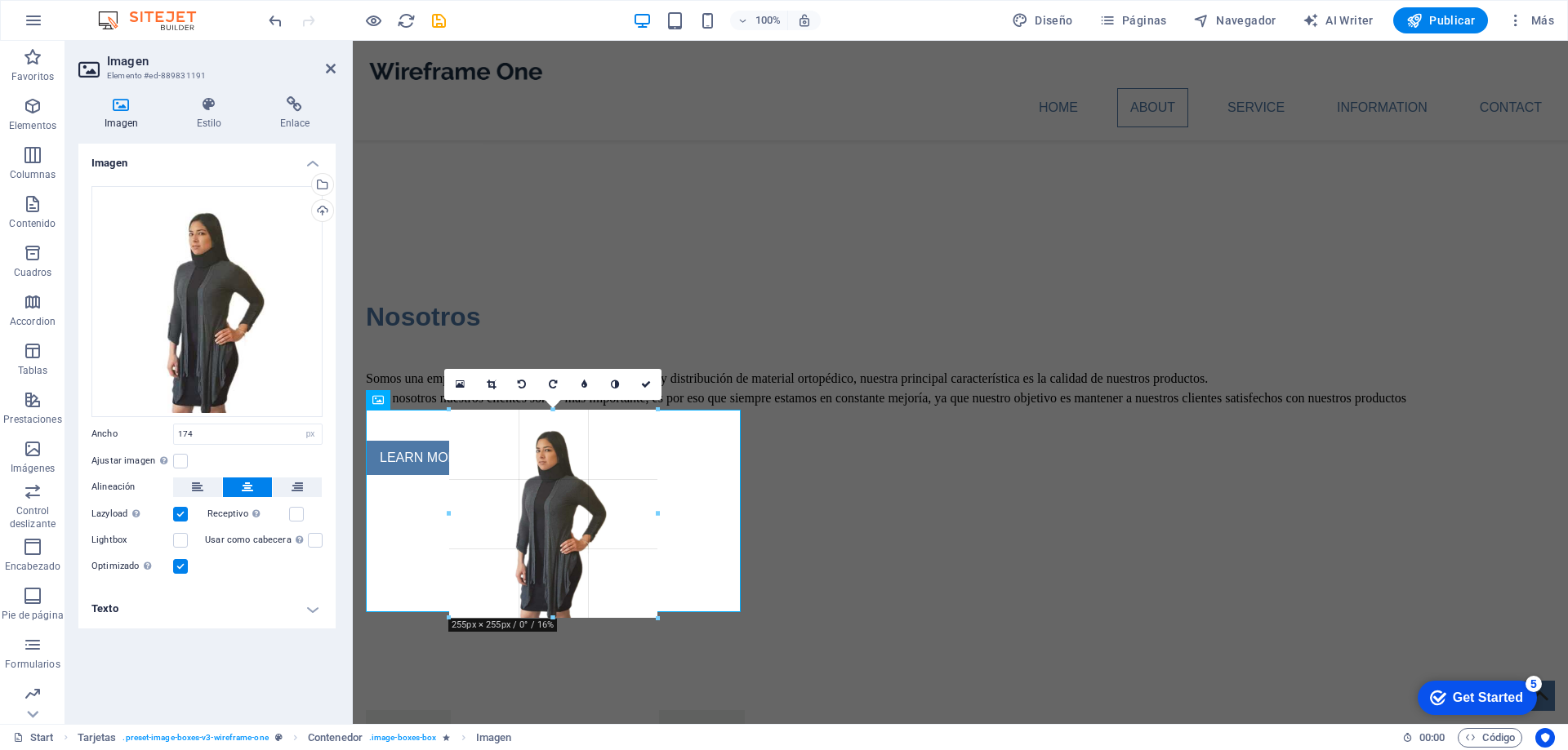
drag, startPoint x: 624, startPoint y: 553, endPoint x: 665, endPoint y: 620, distance: 78.5
type input "255"
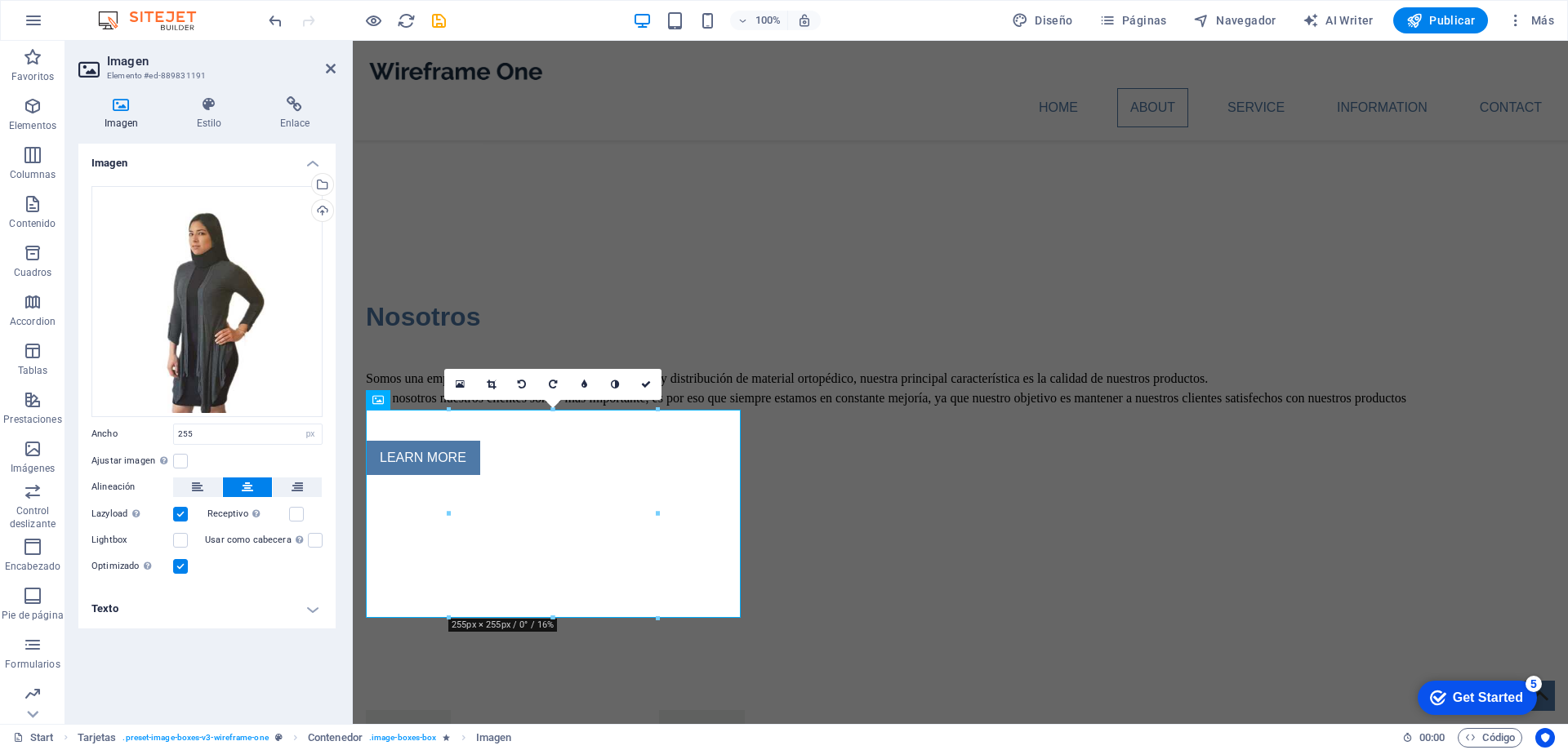
click at [287, 512] on div "Receptivo Automáticamente cargar tamaños optimizados de smartphone e imagen ret…" at bounding box center [266, 514] width 116 height 20
click at [178, 458] on label at bounding box center [180, 461] width 15 height 15
click at [0, 0] on input "Ajustar imagen Ajustar imagen automáticamente a un ancho y alto fijo" at bounding box center [0, 0] width 0 height 0
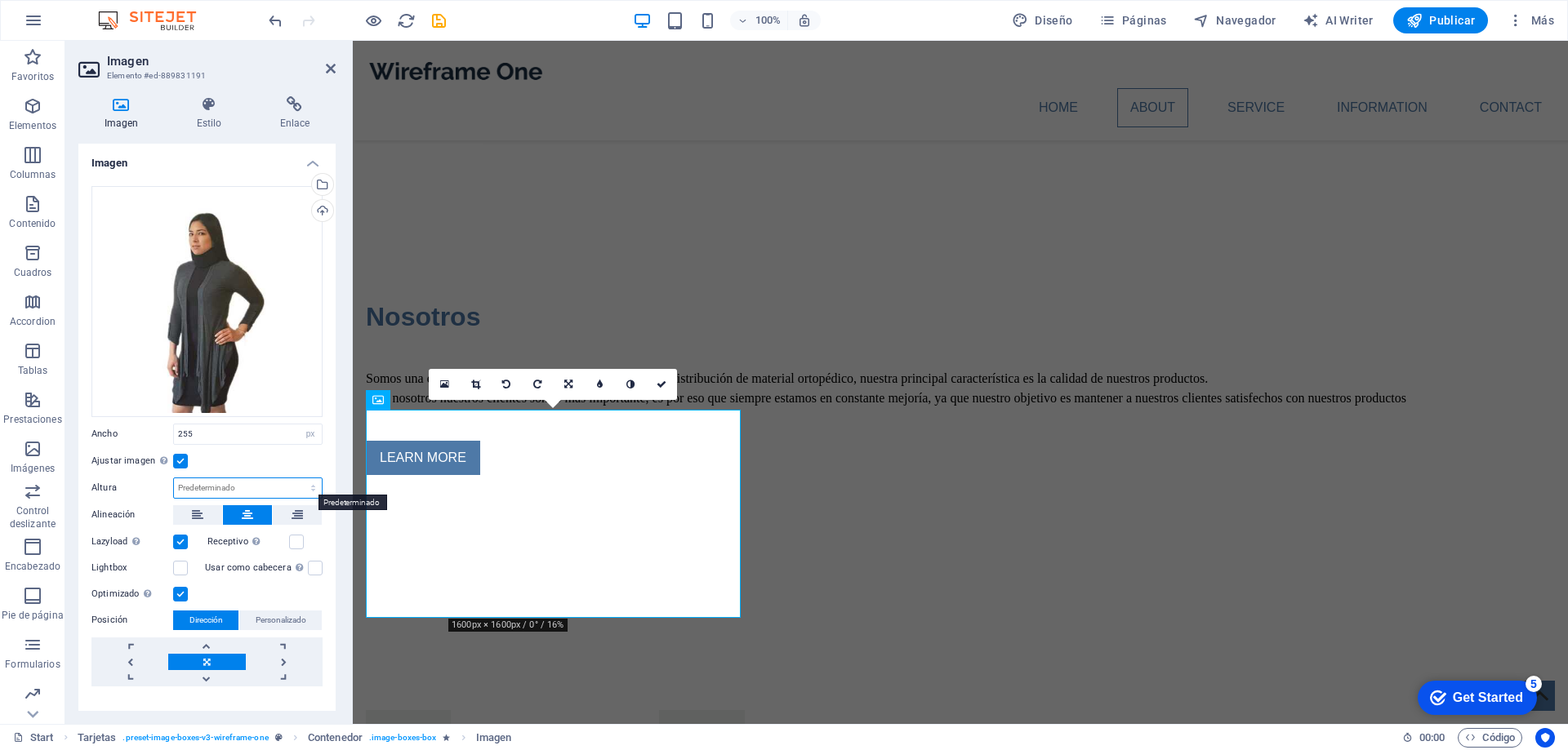
click at [311, 487] on select "Predeterminado automático px" at bounding box center [248, 488] width 148 height 20
click at [174, 478] on select "Predeterminado automático px" at bounding box center [248, 488] width 148 height 20
select select "DISABLED_OPTION_VALUE"
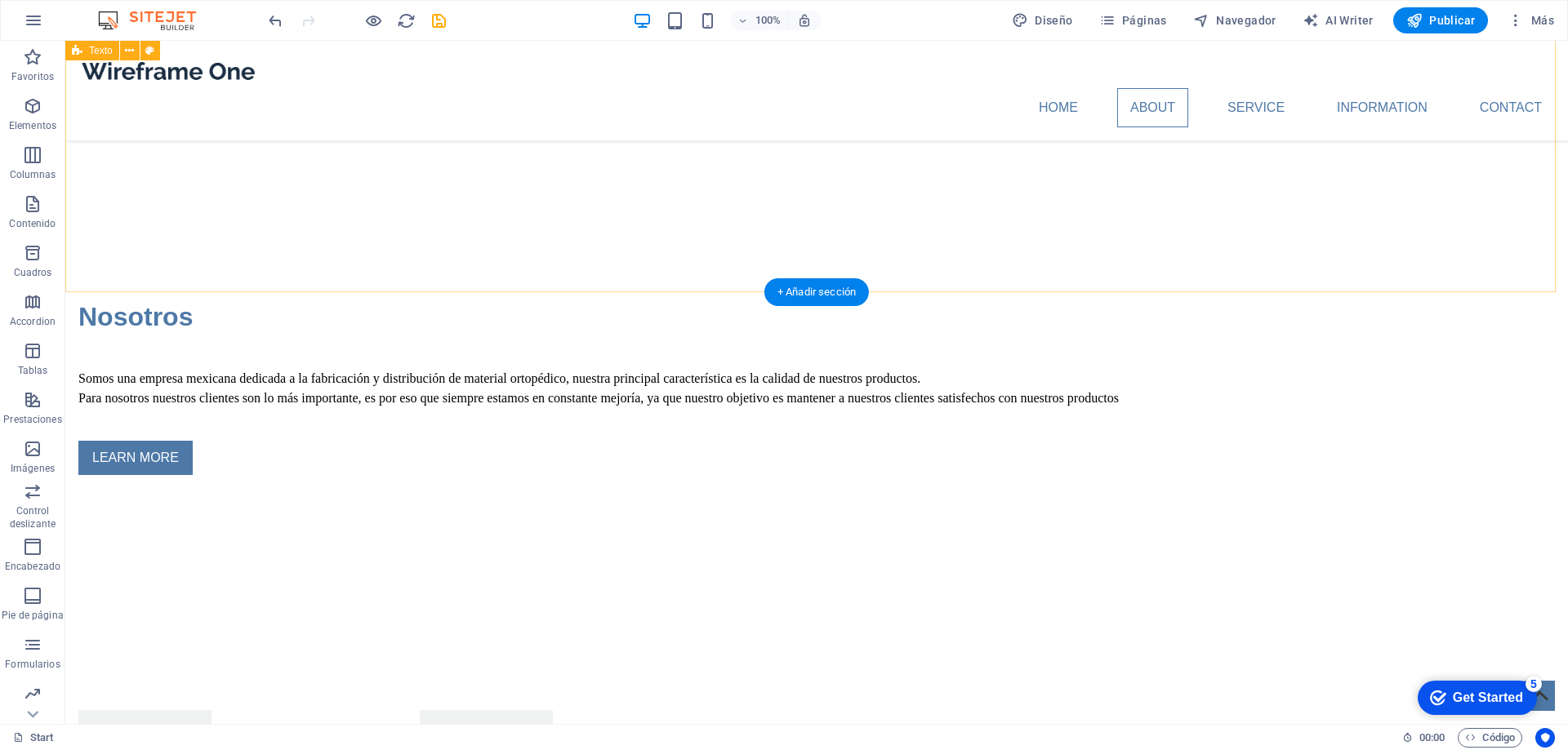
click at [559, 217] on div "Nosotros Somos una empresa mexicana dedicada a la fabricación y distribución de…" at bounding box center [816, 386] width 1502 height 413
click at [804, 287] on div "+ Añadir sección" at bounding box center [816, 293] width 105 height 28
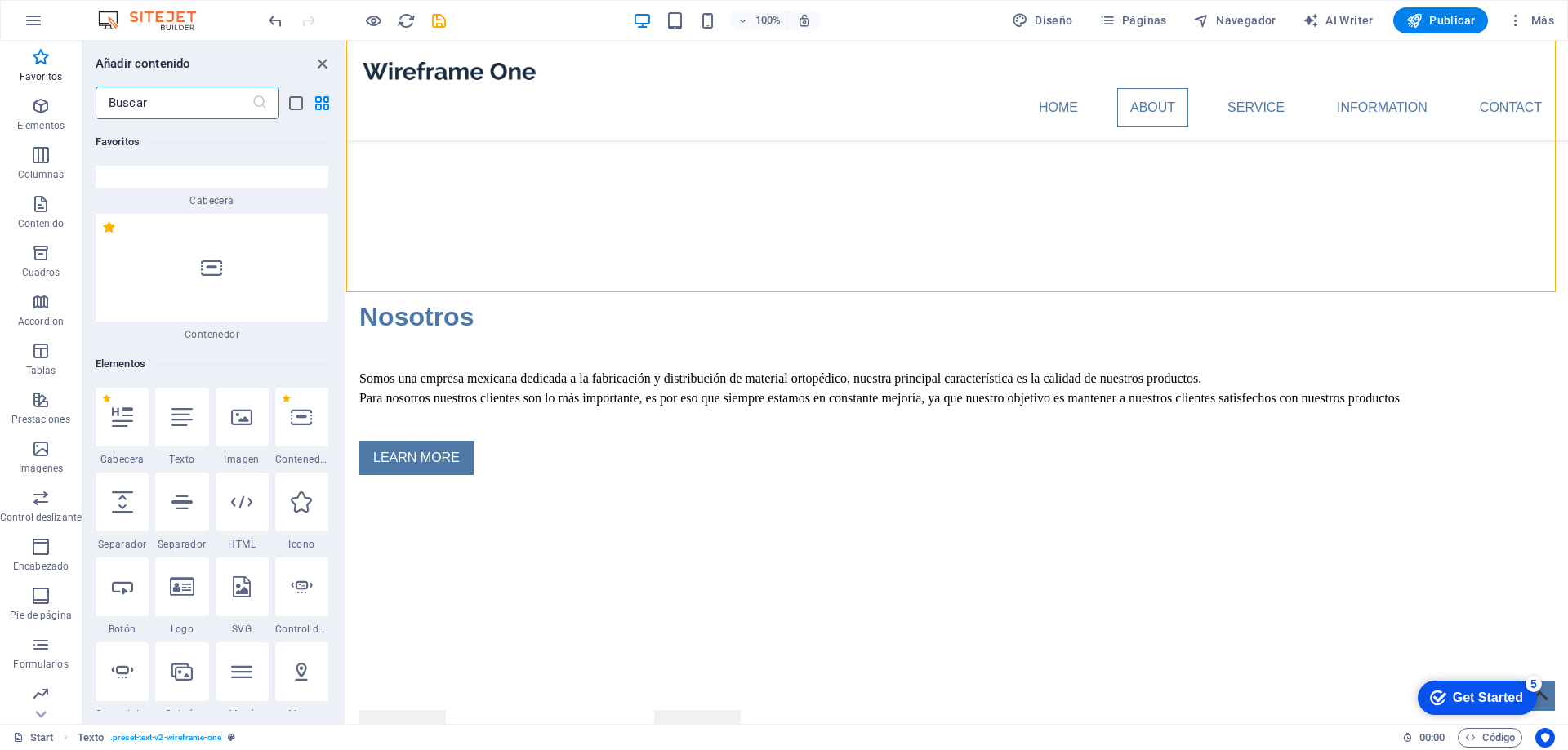
scroll to position [68, 0]
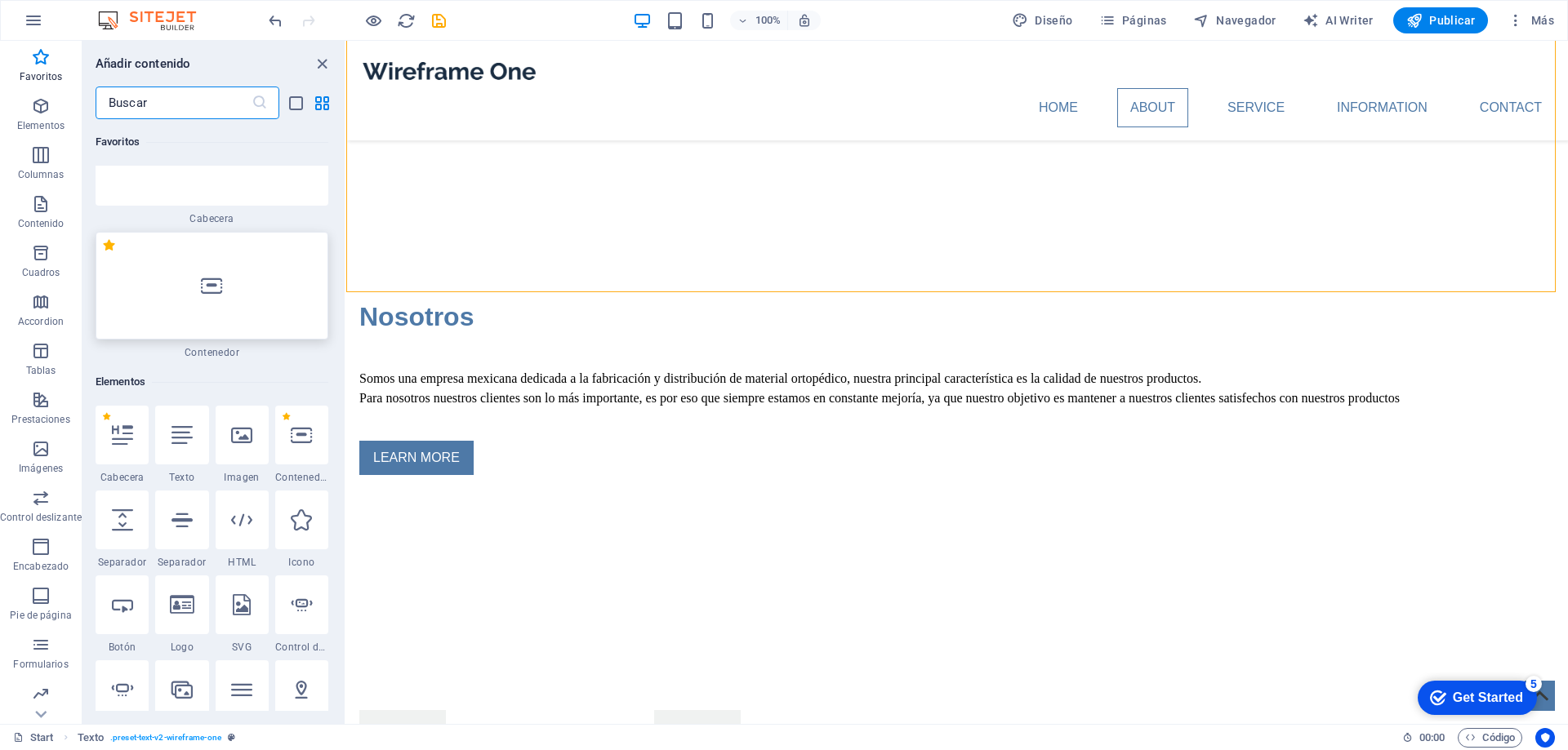
click at [221, 275] on div at bounding box center [212, 286] width 233 height 108
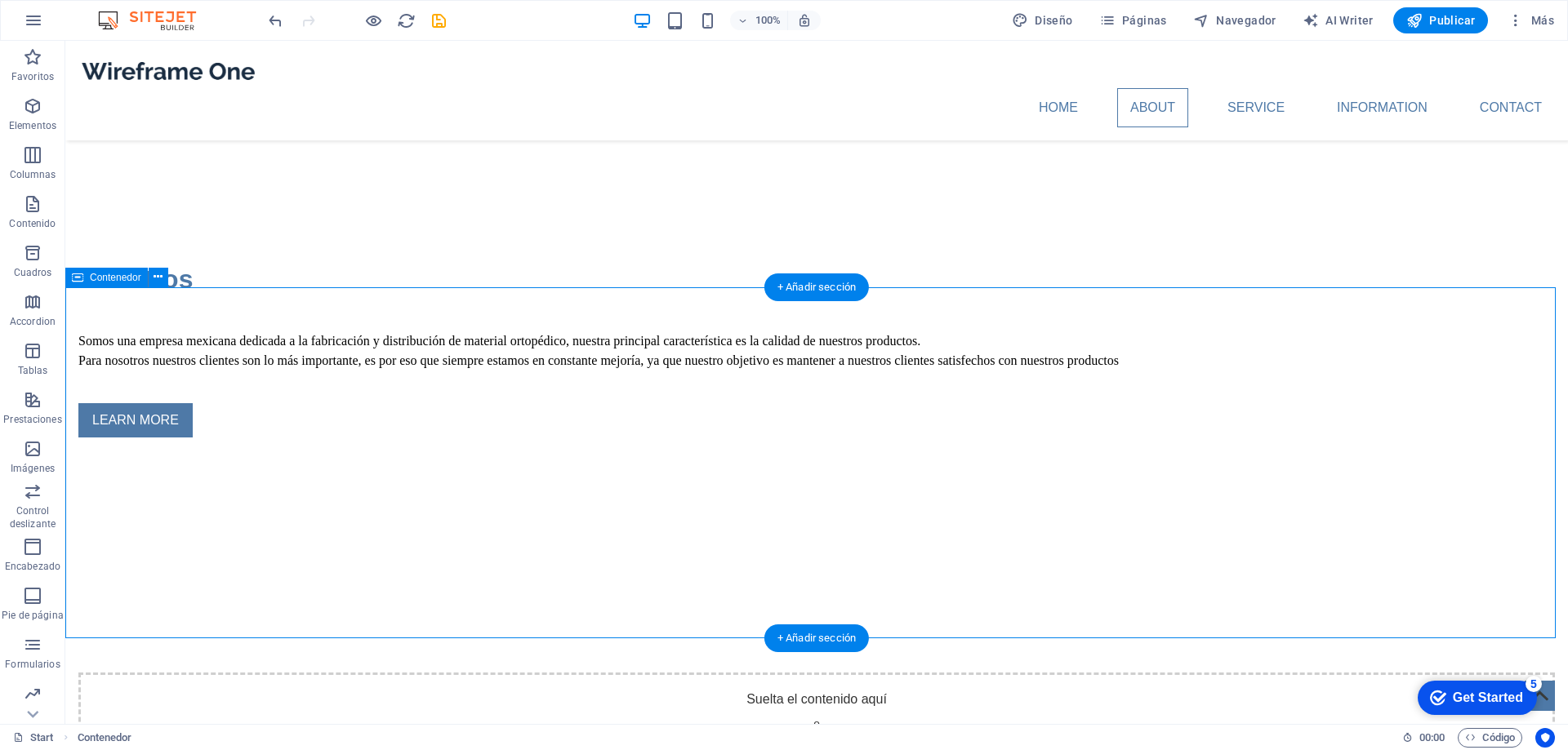
scroll to position [738, 0]
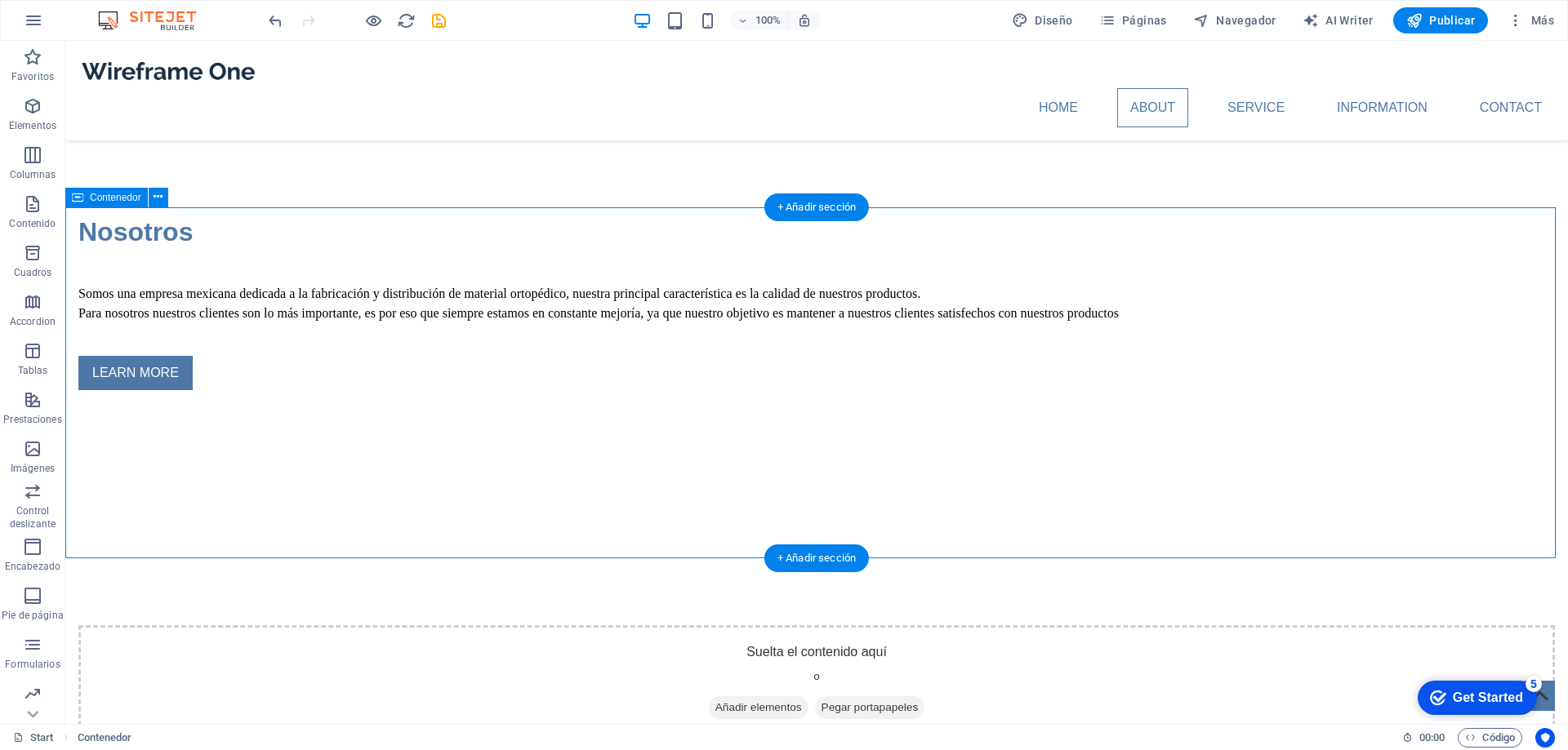
click at [1041, 508] on div "Suelta el contenido aquí o Añadir elementos Pegar portapapeles" at bounding box center [816, 684] width 1502 height 352
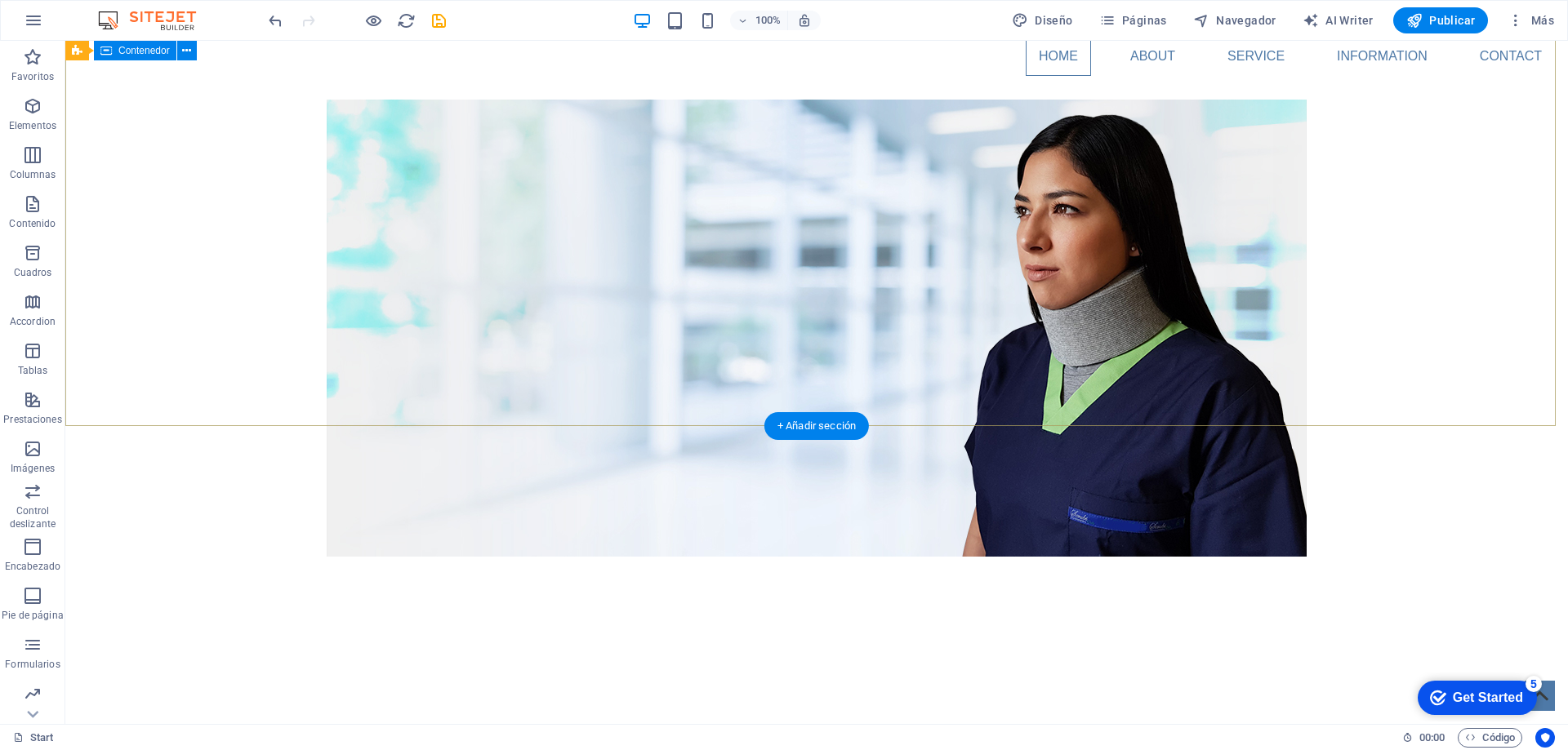
scroll to position [0, 0]
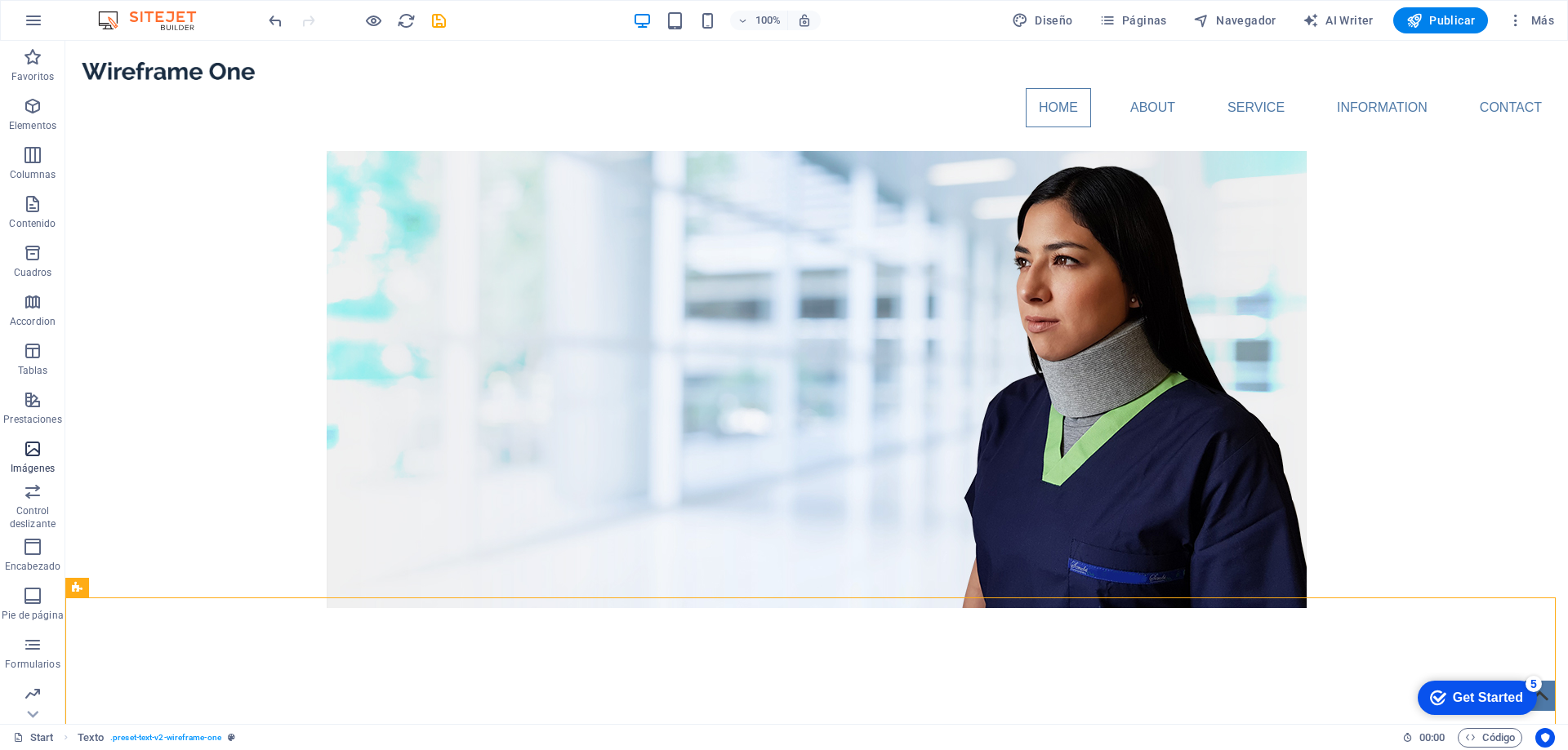
click at [40, 457] on icon "button" at bounding box center [33, 449] width 20 height 20
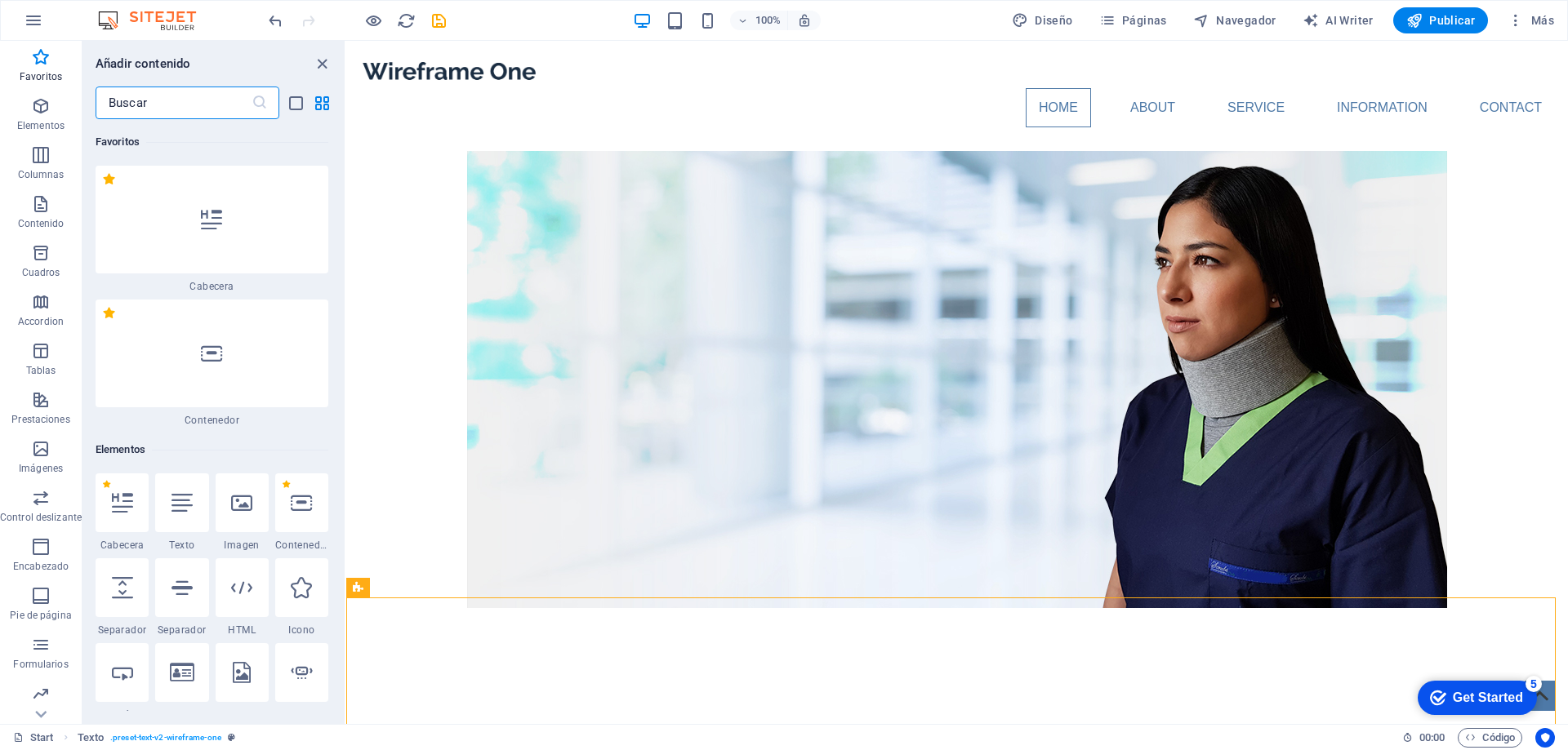
click at [238, 511] on icon at bounding box center [241, 502] width 21 height 21
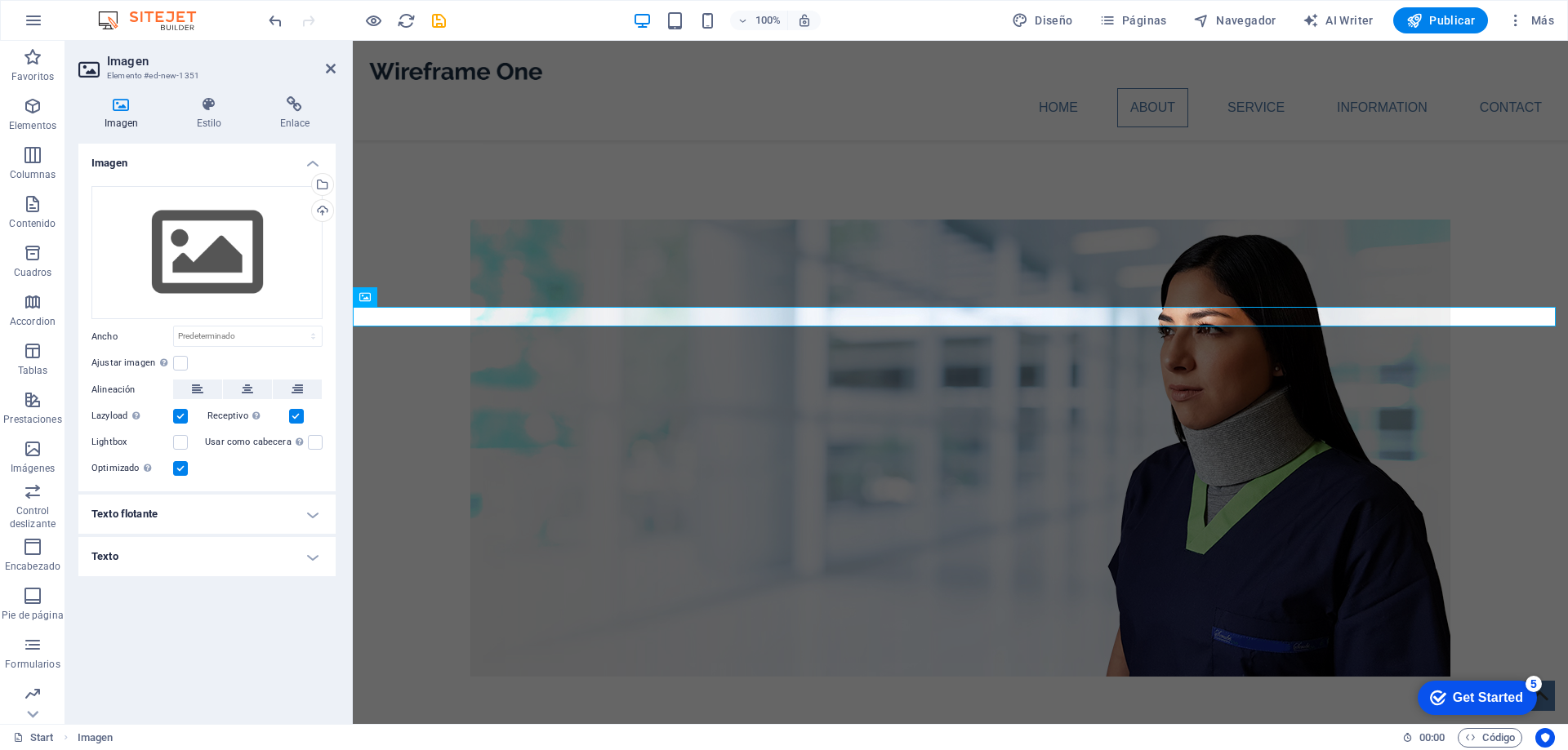
scroll to position [638, 0]
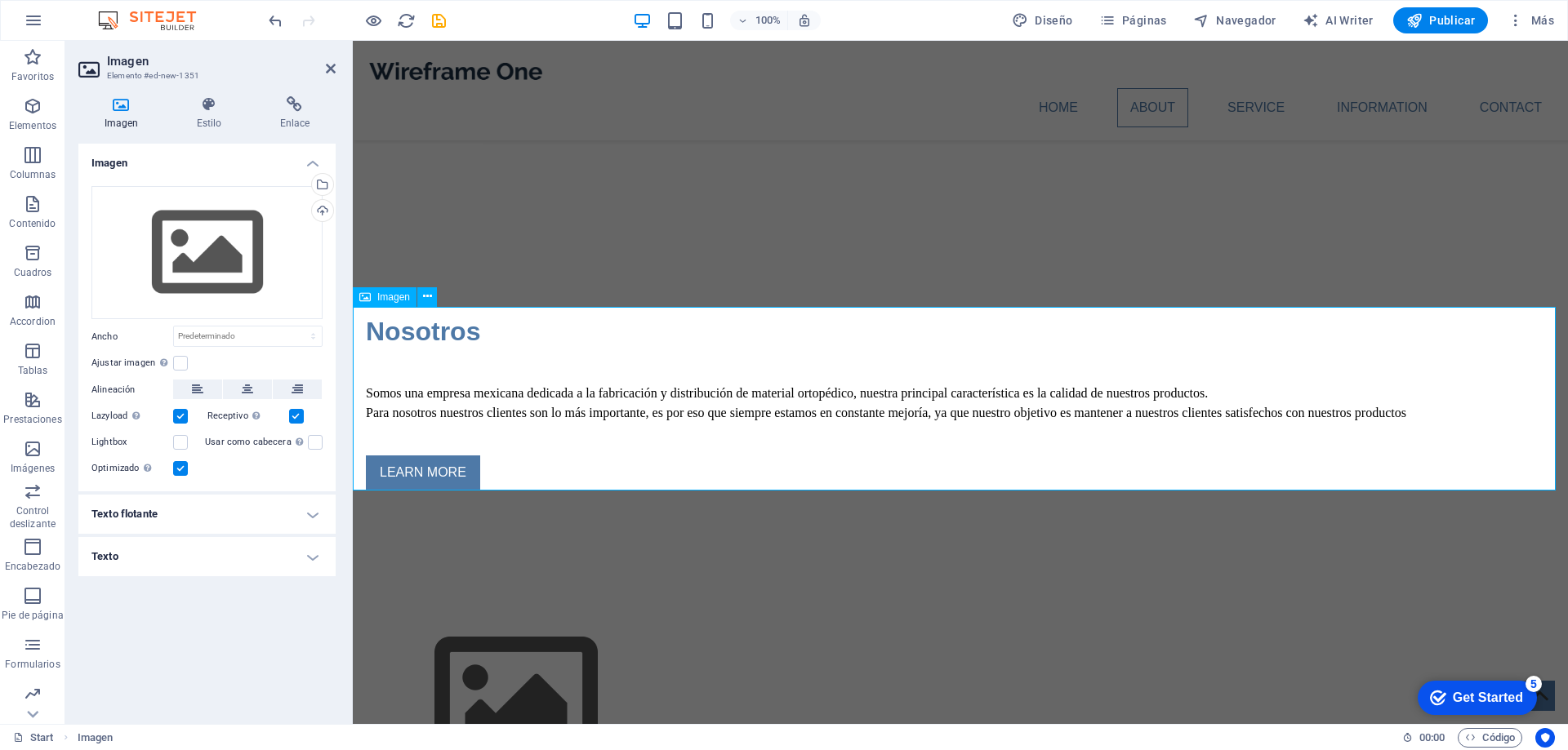
click at [546, 607] on figure at bounding box center [960, 699] width 1215 height 184
click at [548, 607] on figure at bounding box center [960, 699] width 1215 height 184
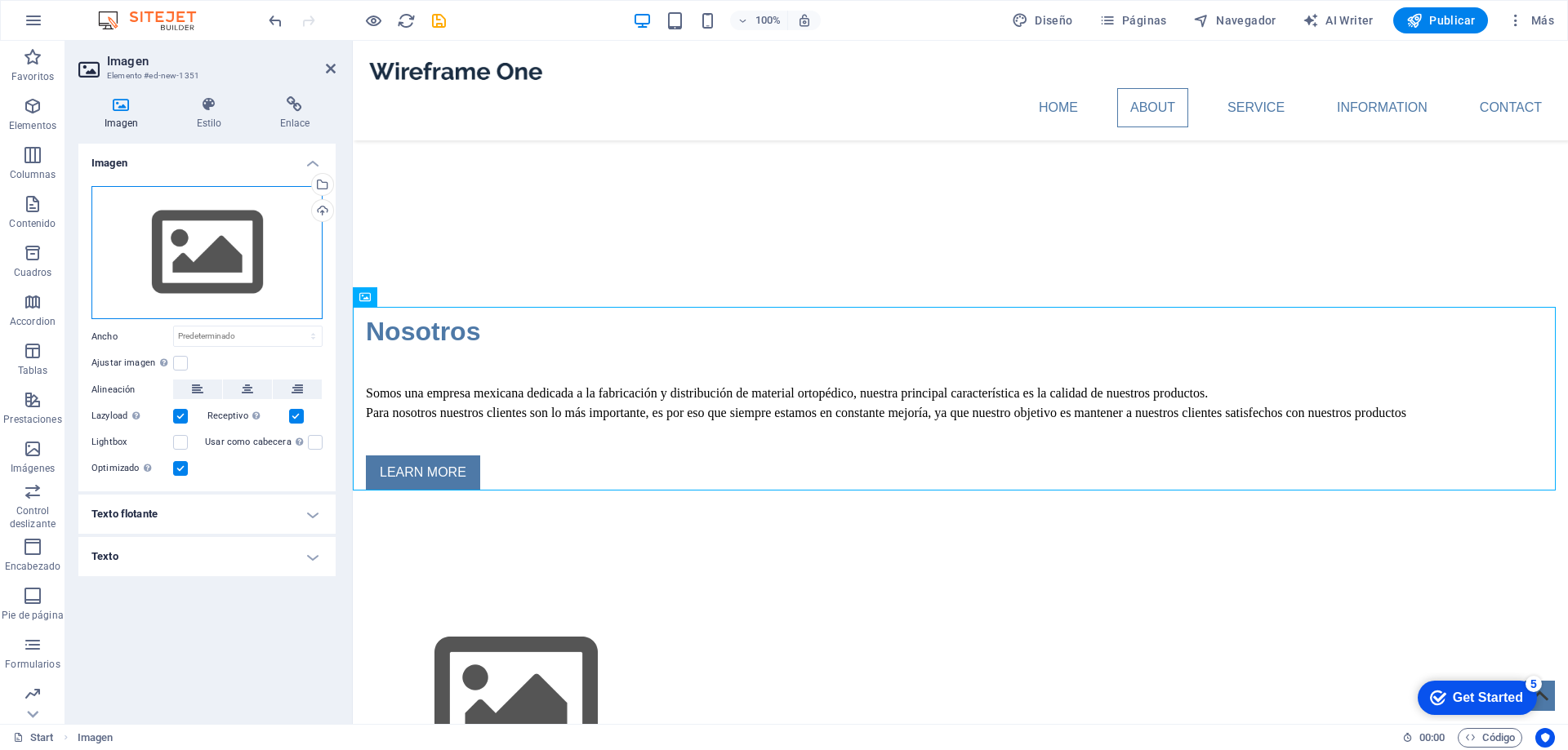
click at [207, 253] on div "Arrastra archivos aquí, haz clic para escoger archivos o selecciona archivos de…" at bounding box center [207, 253] width 231 height 134
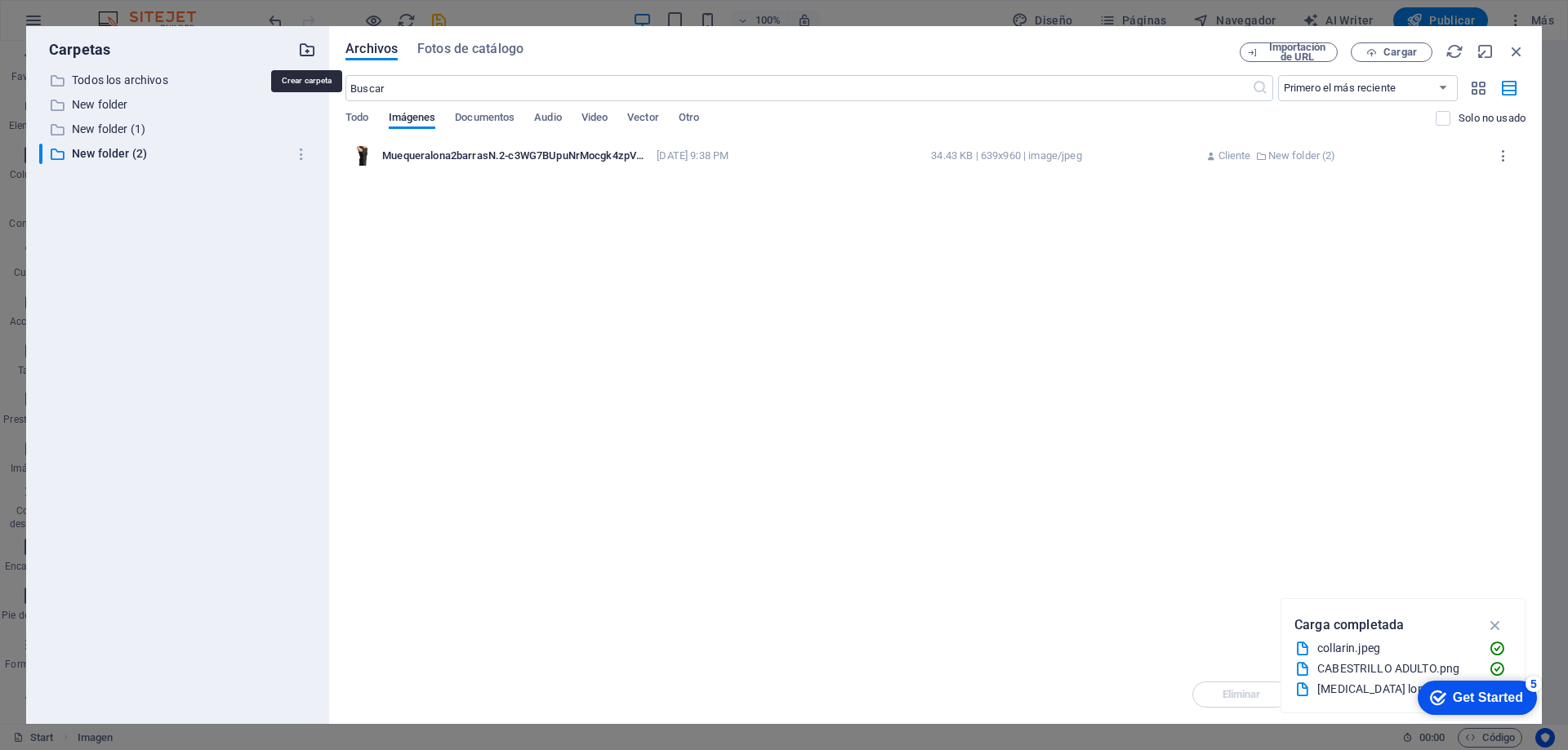
click at [306, 46] on icon "button" at bounding box center [307, 50] width 18 height 18
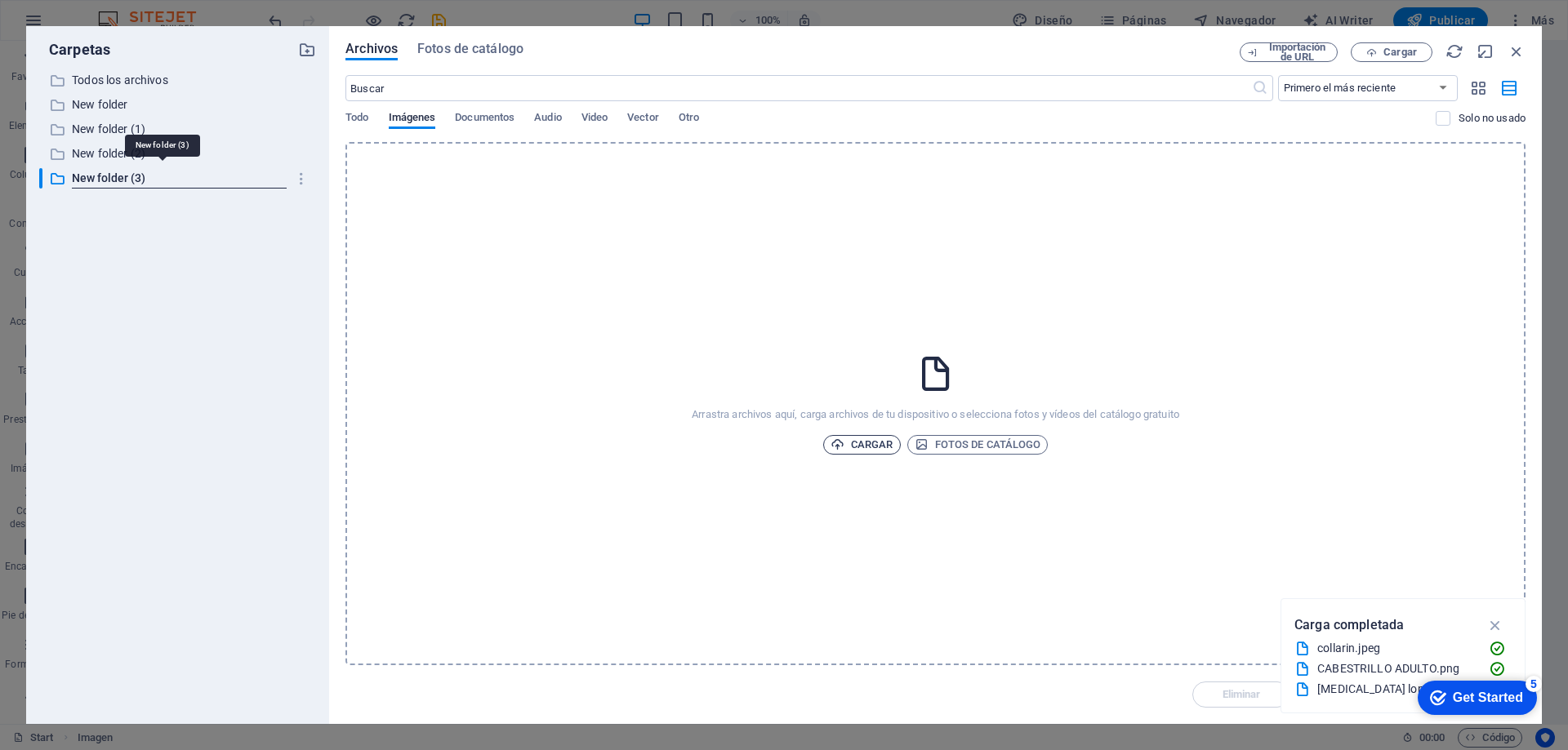
click at [872, 443] on span "Cargar" at bounding box center [861, 445] width 63 height 20
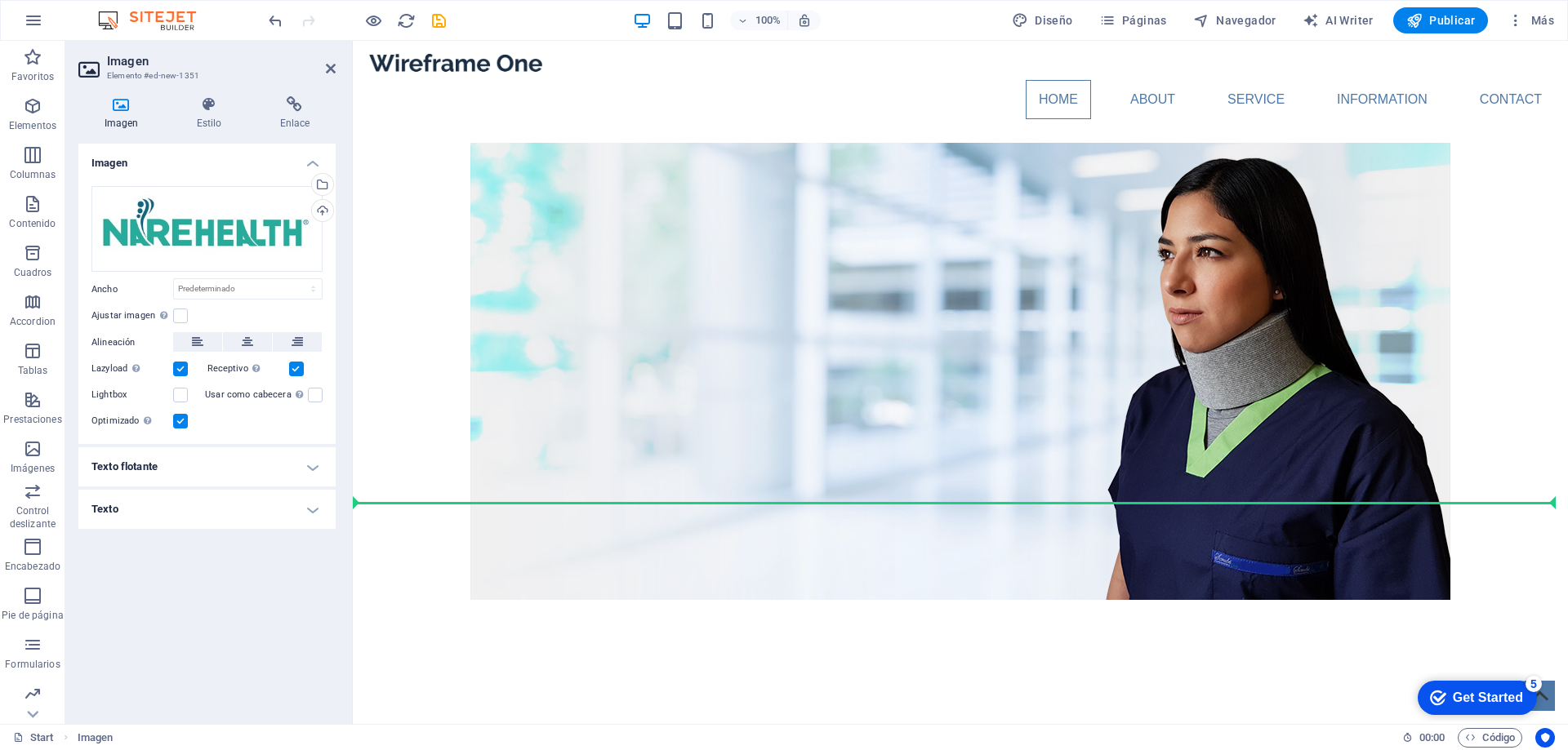
scroll to position [0, 0]
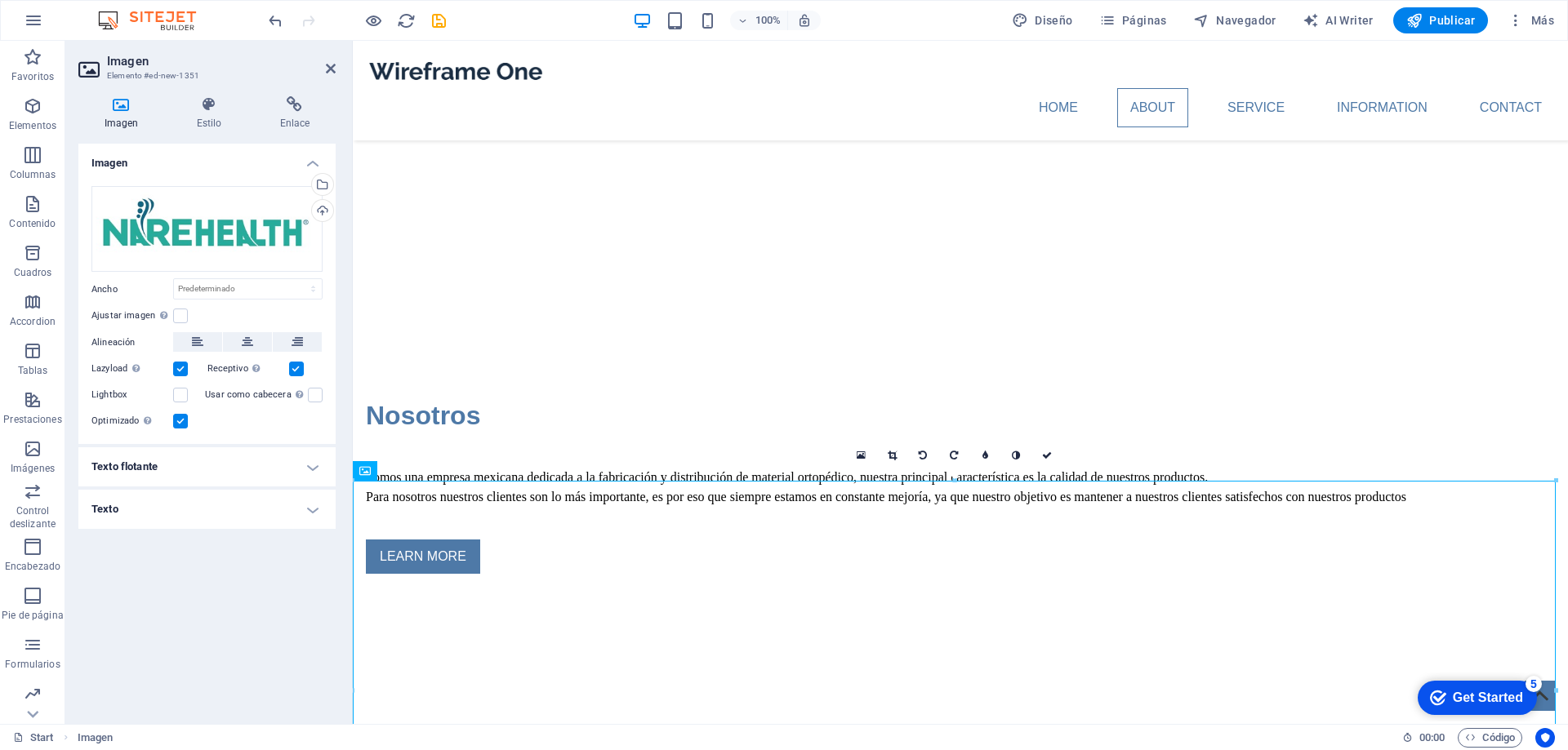
drag, startPoint x: 893, startPoint y: 527, endPoint x: 877, endPoint y: 647, distance: 121.1
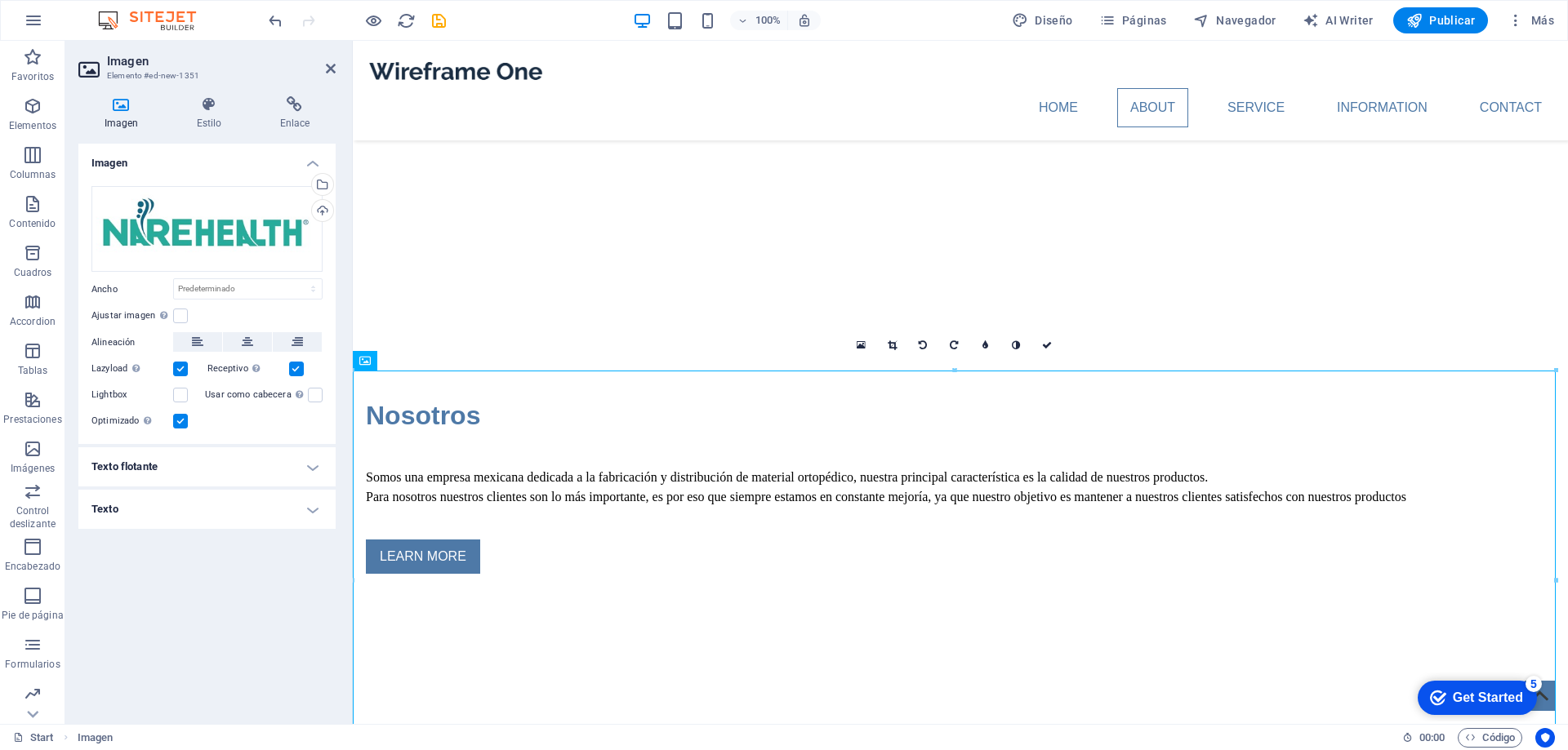
scroll to position [575, 0]
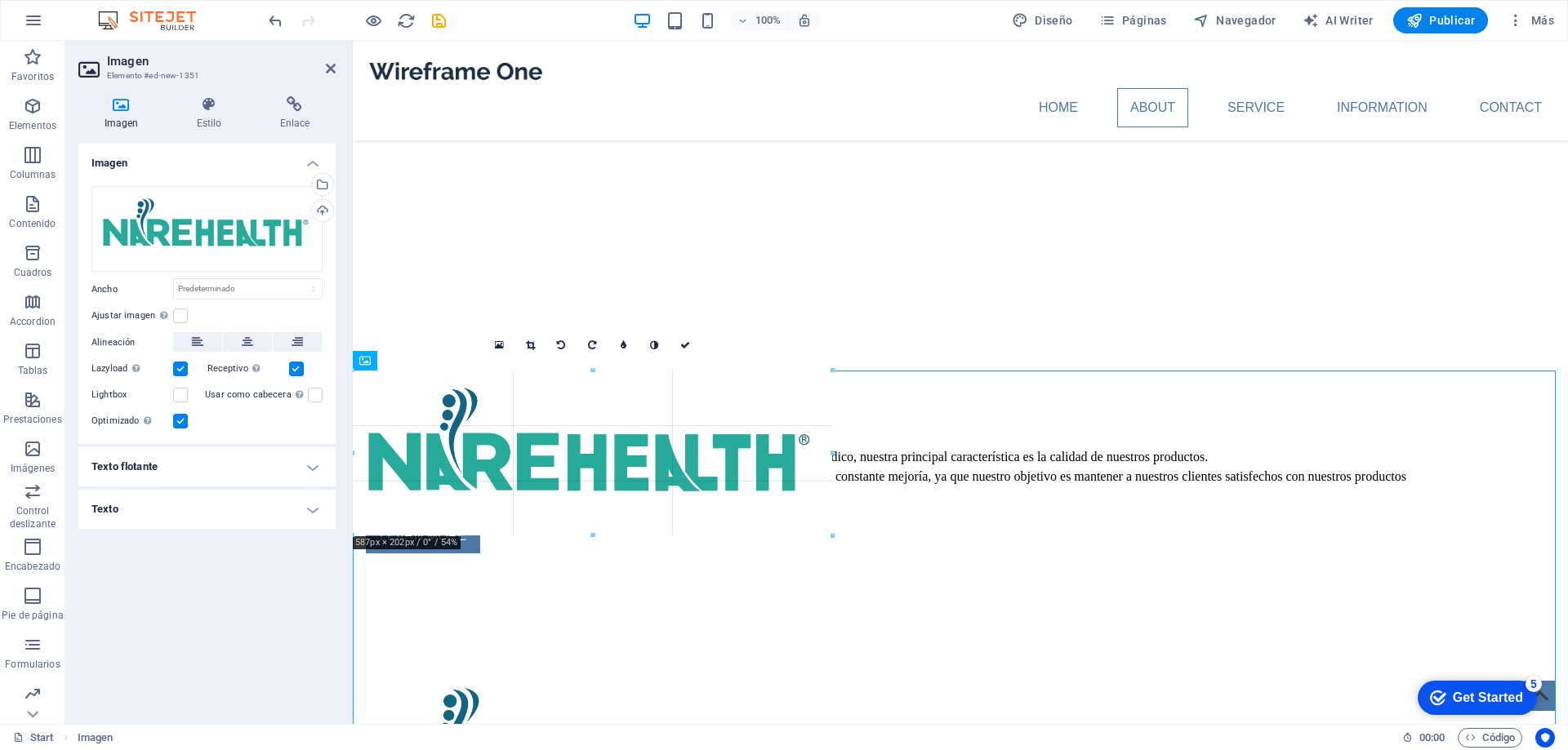
drag, startPoint x: 1555, startPoint y: 370, endPoint x: 838, endPoint y: 651, distance: 770.1
type input "605"
select select "px"
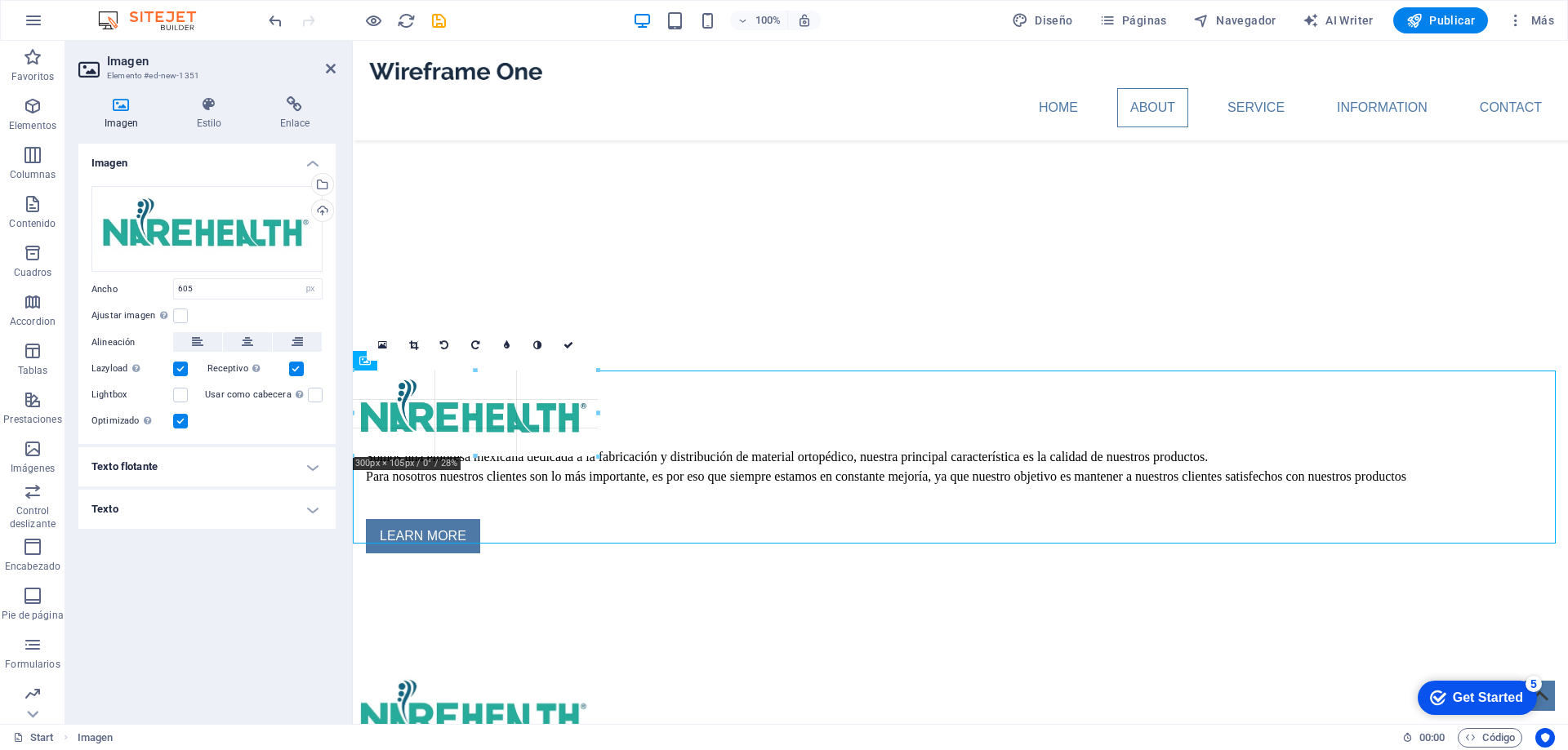
drag, startPoint x: 848, startPoint y: 370, endPoint x: 550, endPoint y: 458, distance: 310.7
type input "300"
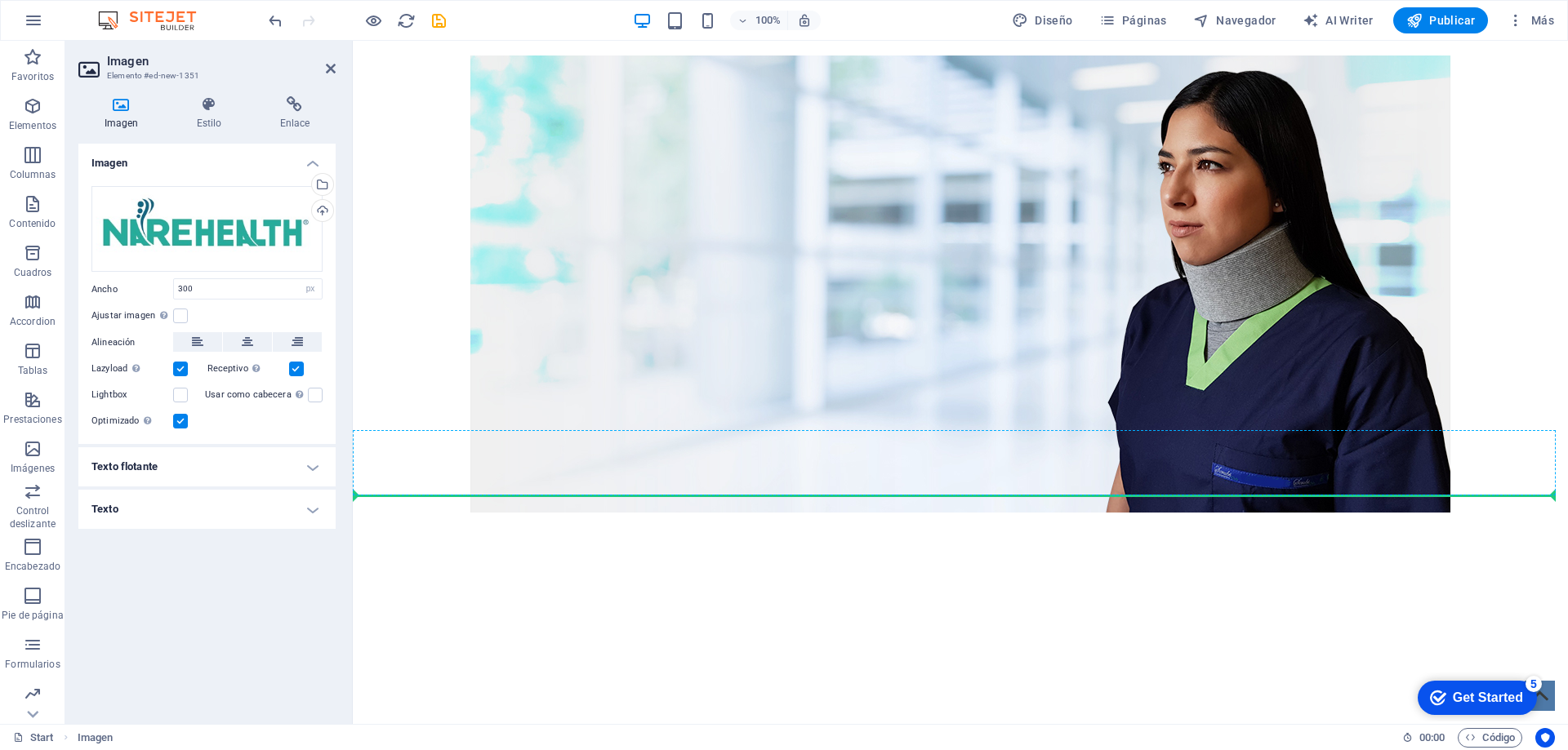
scroll to position [0, 0]
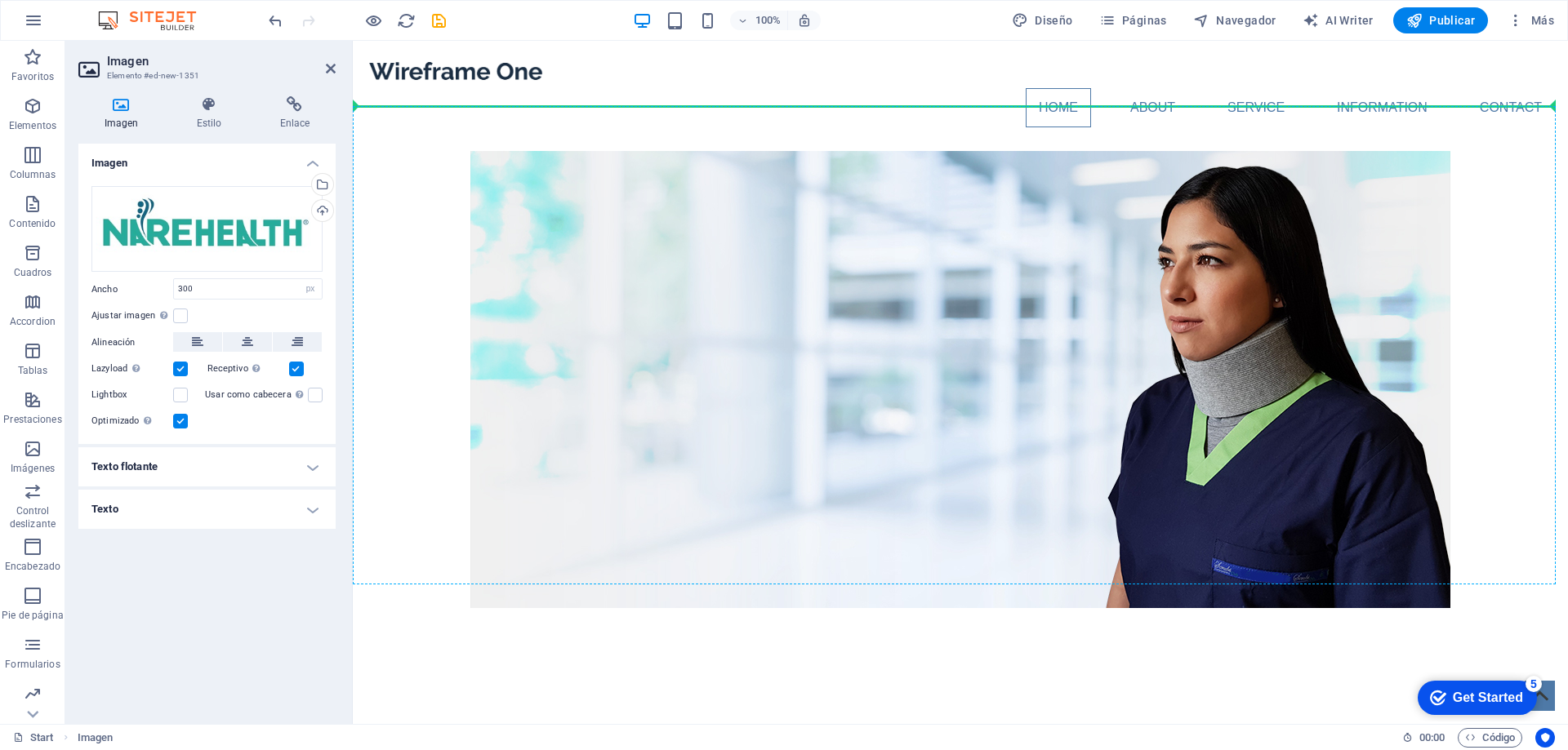
drag, startPoint x: 512, startPoint y: 407, endPoint x: 529, endPoint y: 137, distance: 270.5
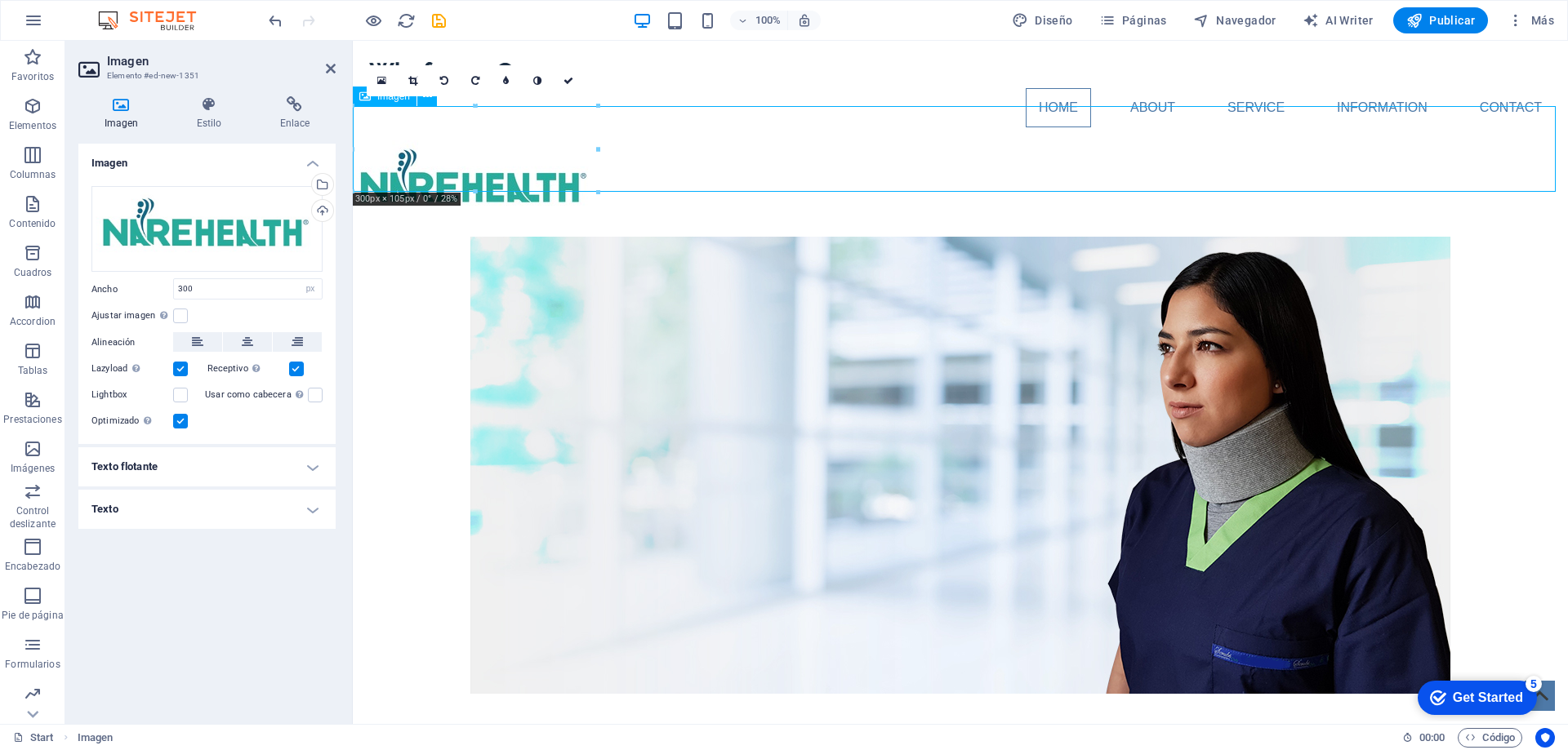
click at [773, 155] on figure at bounding box center [960, 184] width 1215 height 86
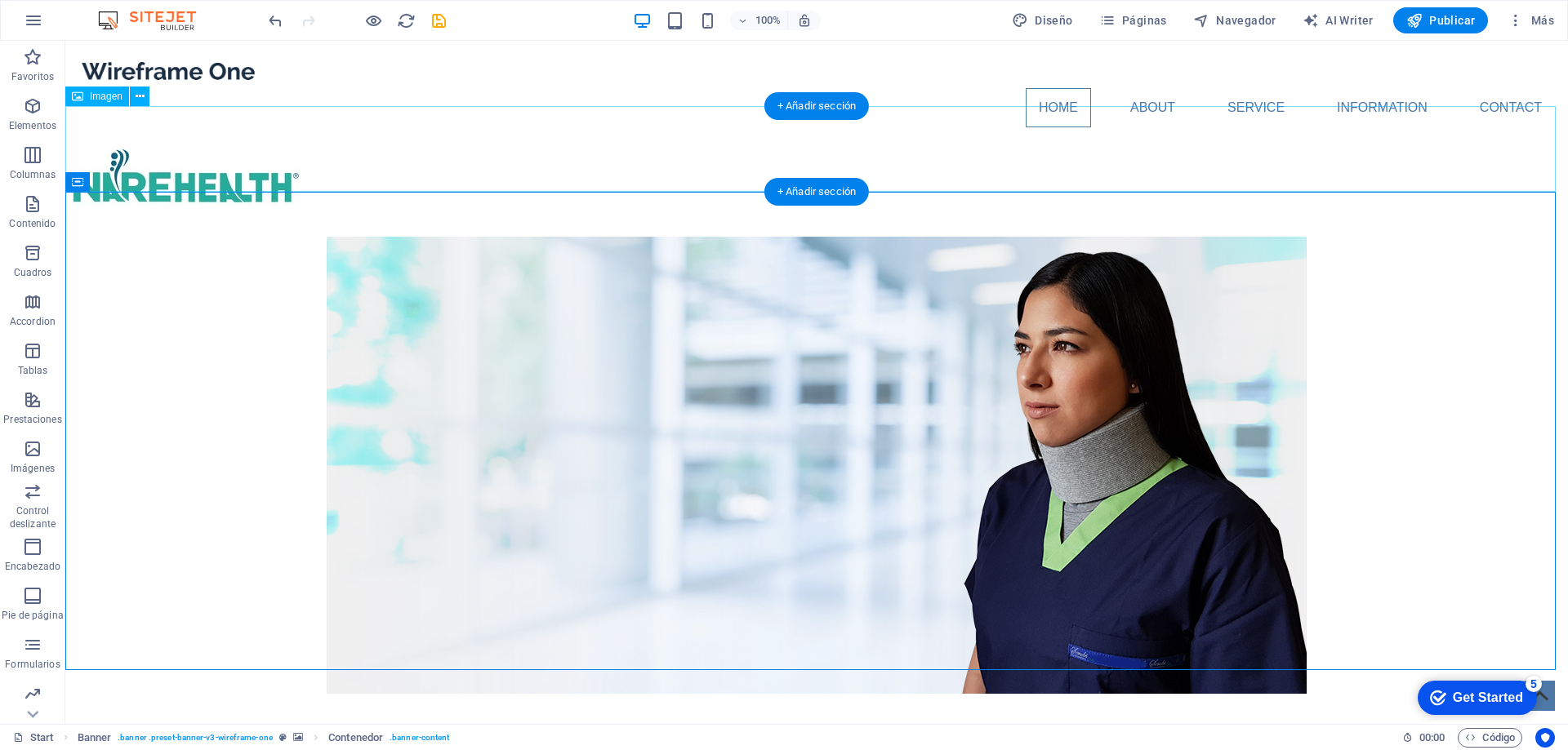
click at [251, 150] on figure at bounding box center [816, 184] width 1502 height 86
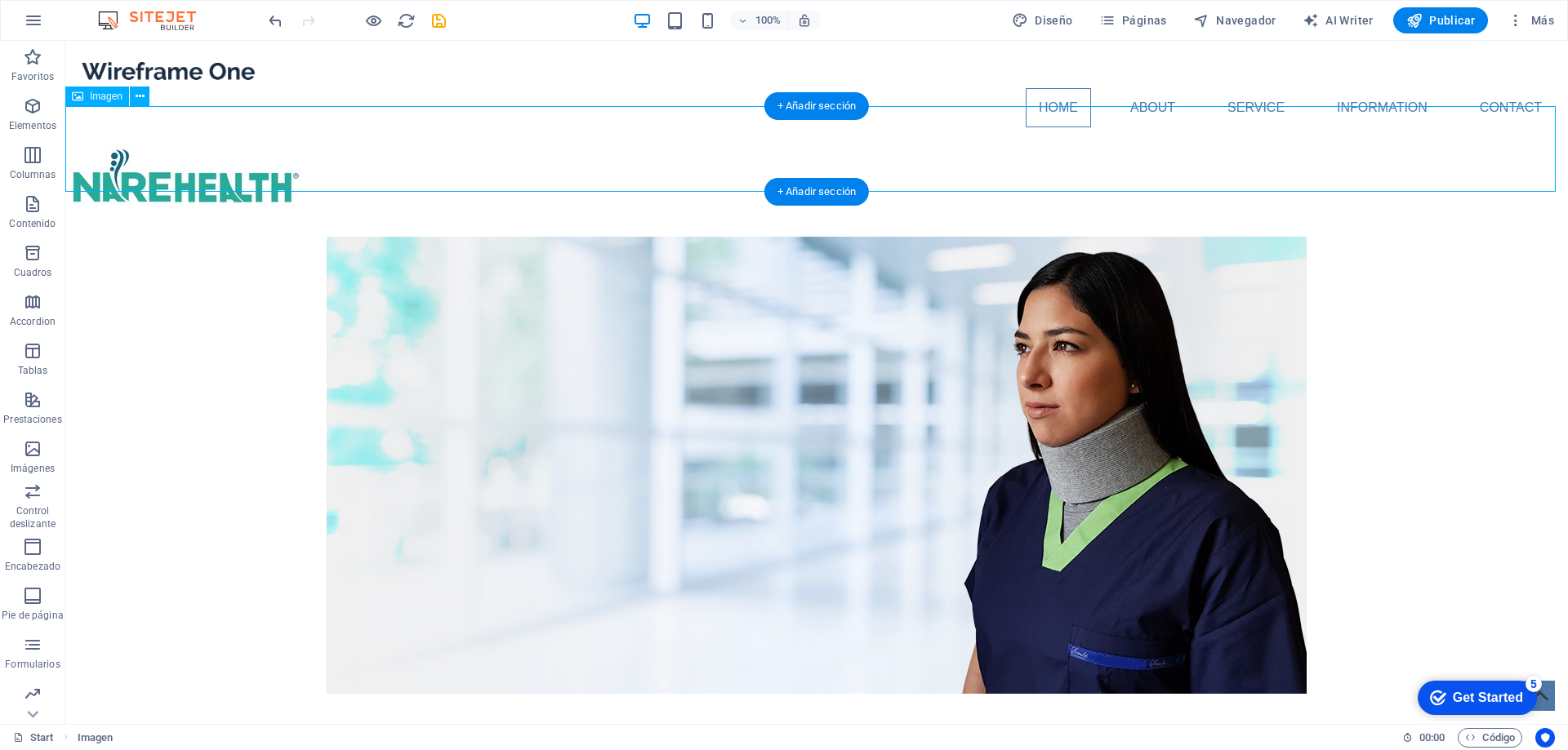
click at [293, 155] on figure at bounding box center [816, 184] width 1502 height 86
click at [214, 144] on figure at bounding box center [816, 184] width 1502 height 86
select select "px"
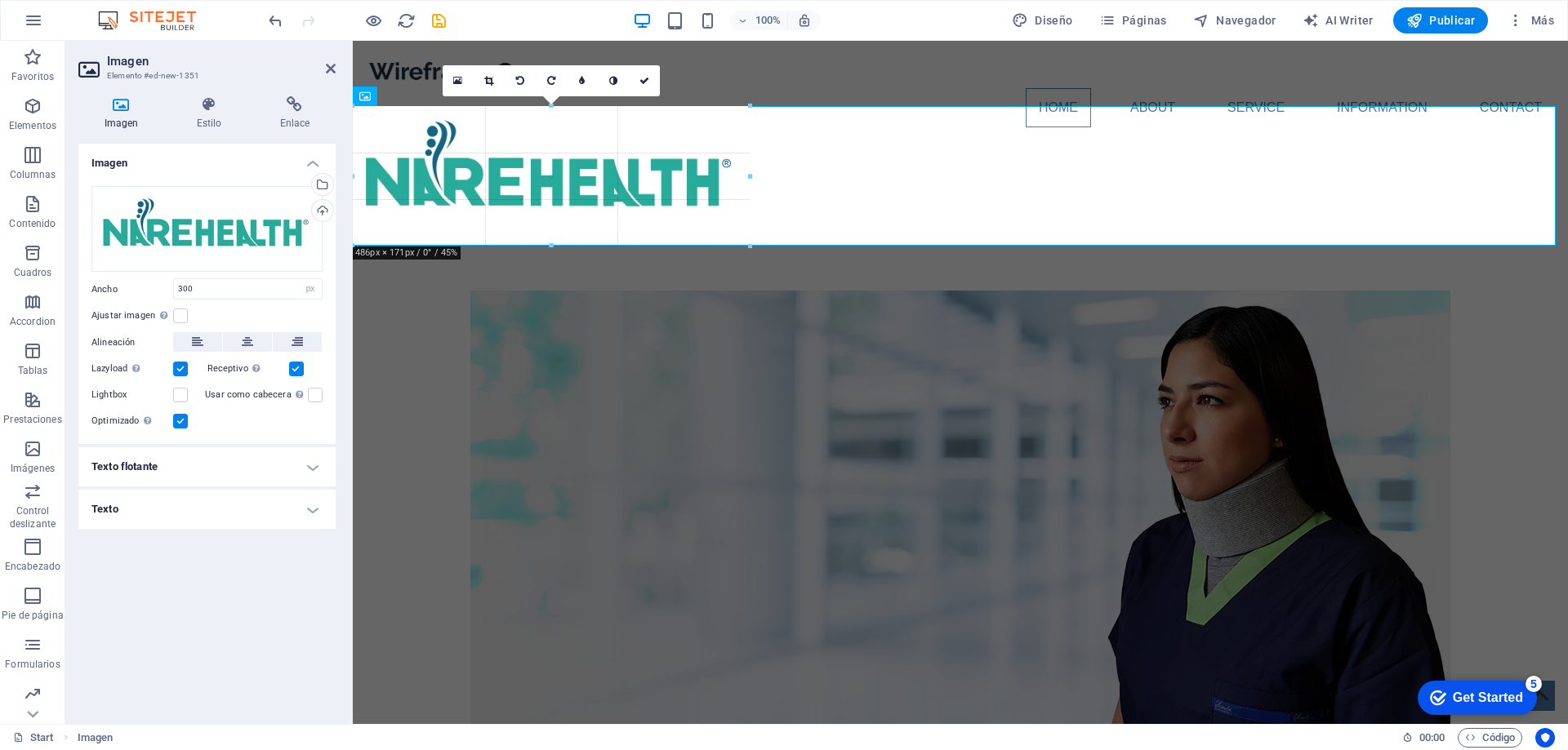
drag, startPoint x: 597, startPoint y: 193, endPoint x: 752, endPoint y: 223, distance: 157.9
type input "486"
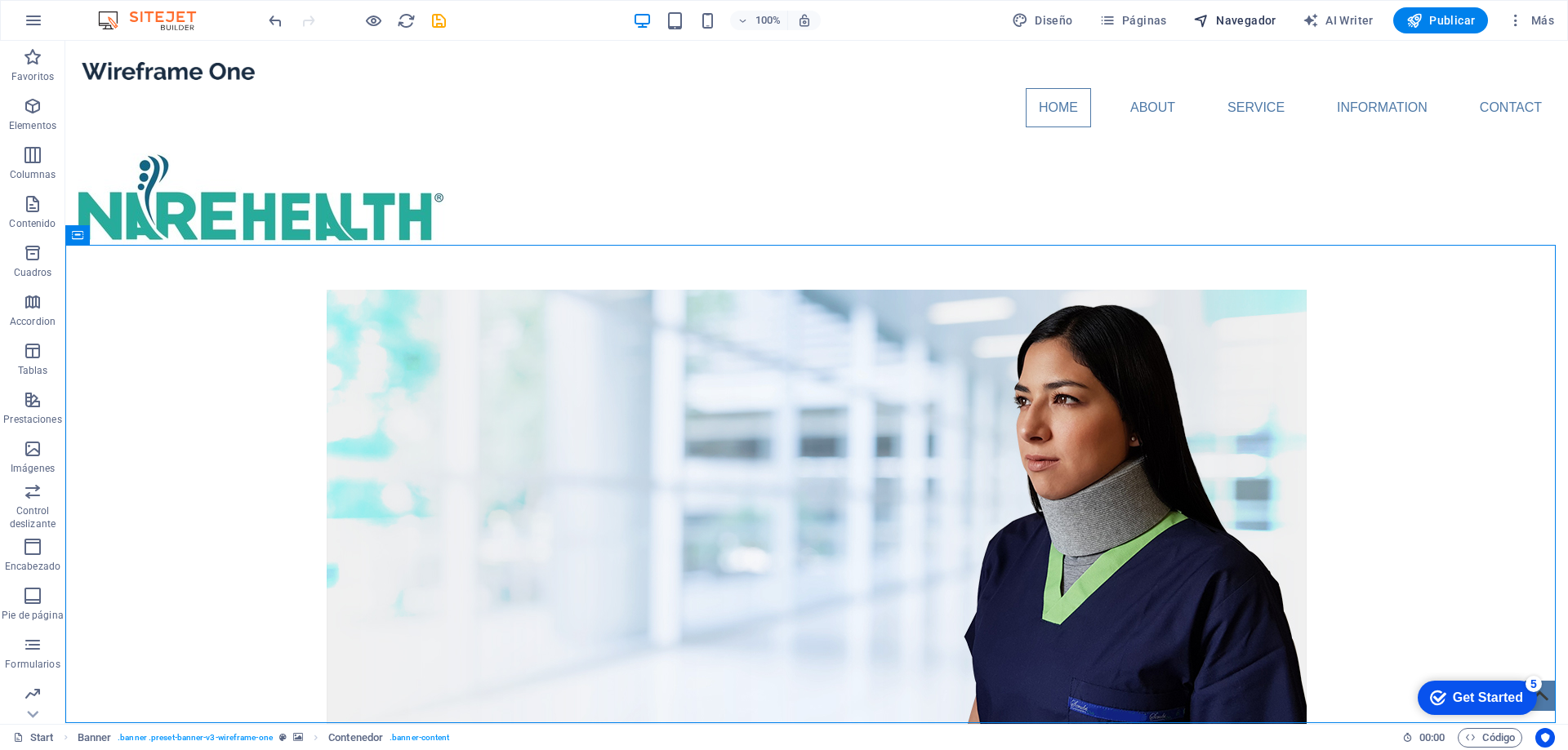
click at [1234, 20] on span "Navegador" at bounding box center [1234, 20] width 83 height 16
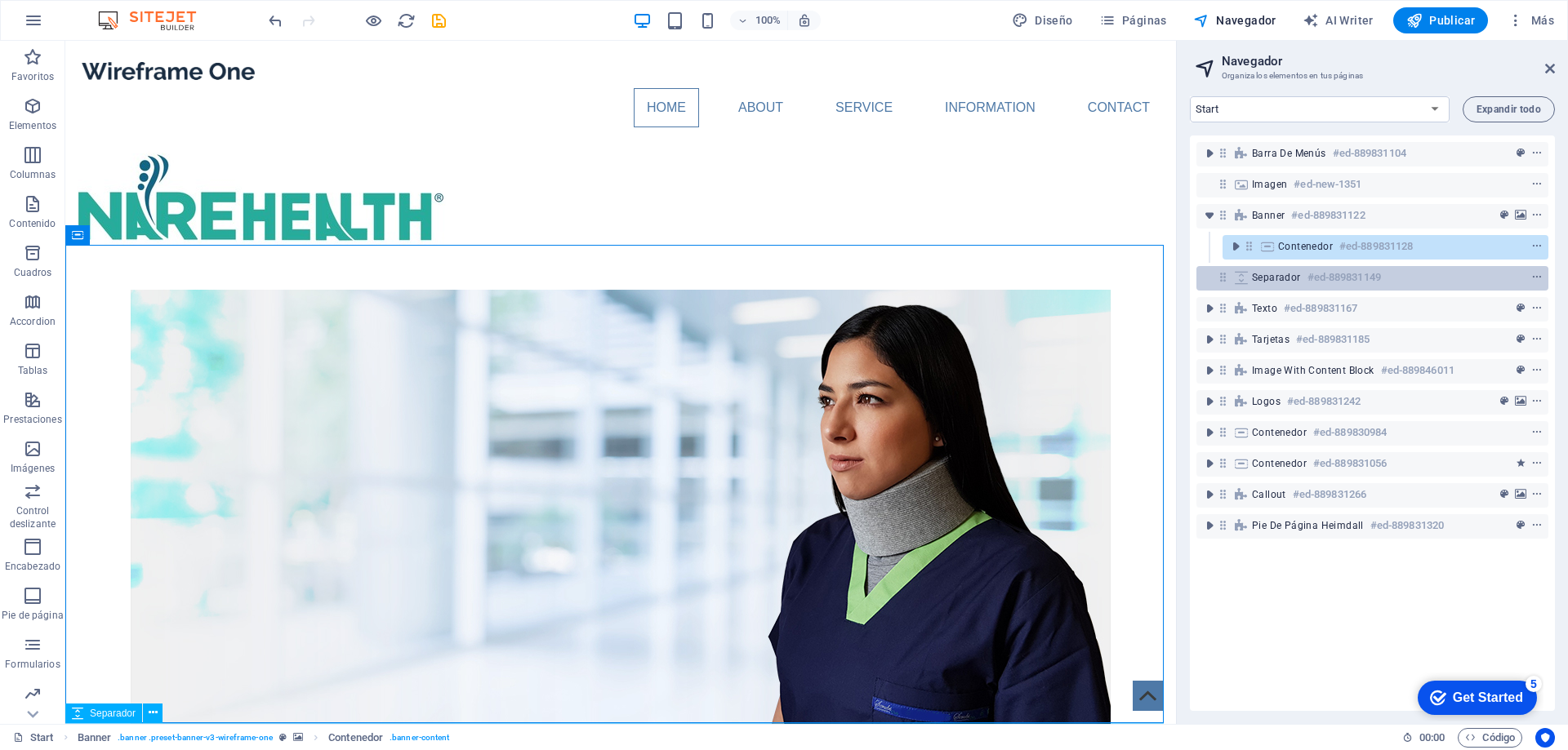
click at [1276, 280] on span "Separador" at bounding box center [1275, 277] width 49 height 13
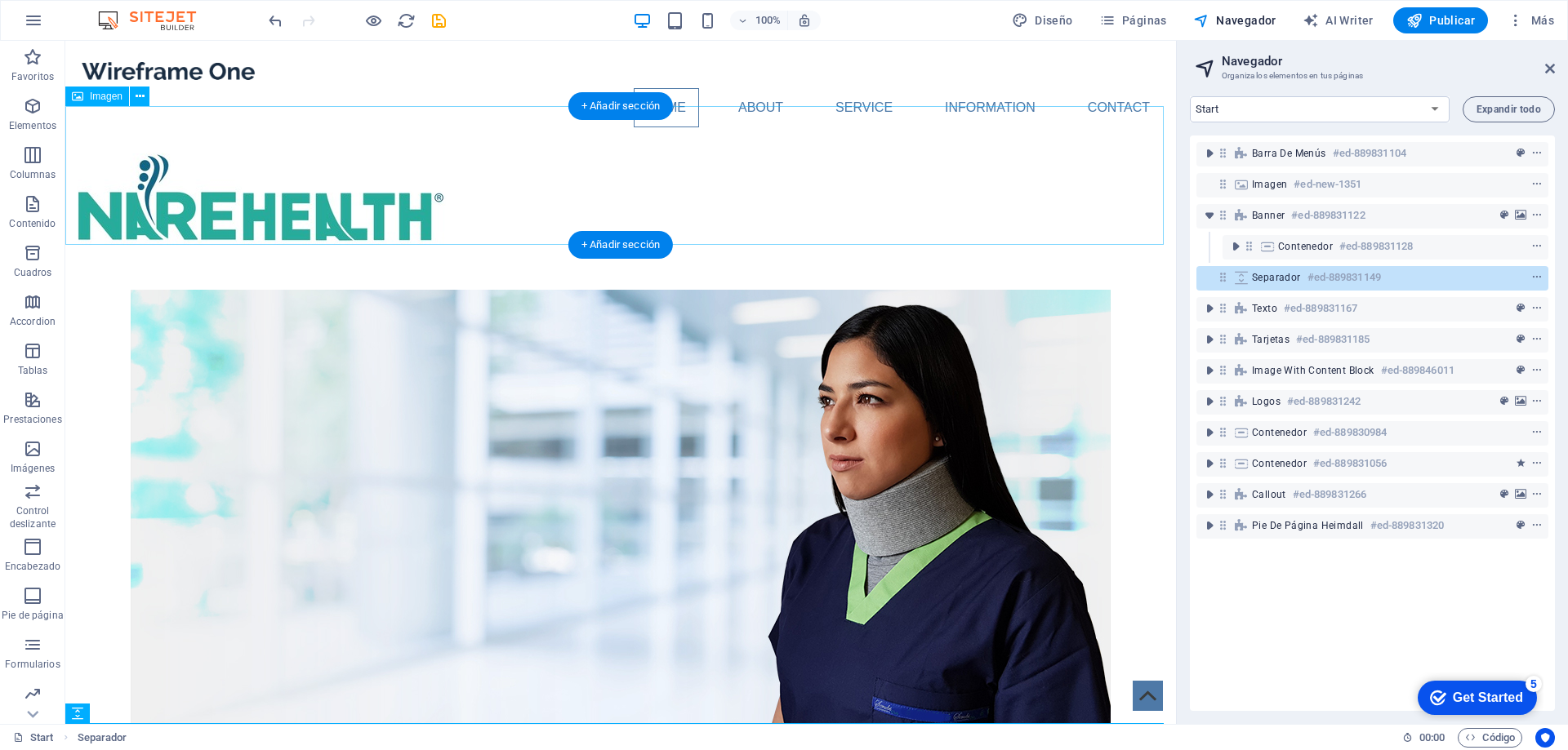
click at [400, 198] on figure at bounding box center [620, 210] width 1111 height 139
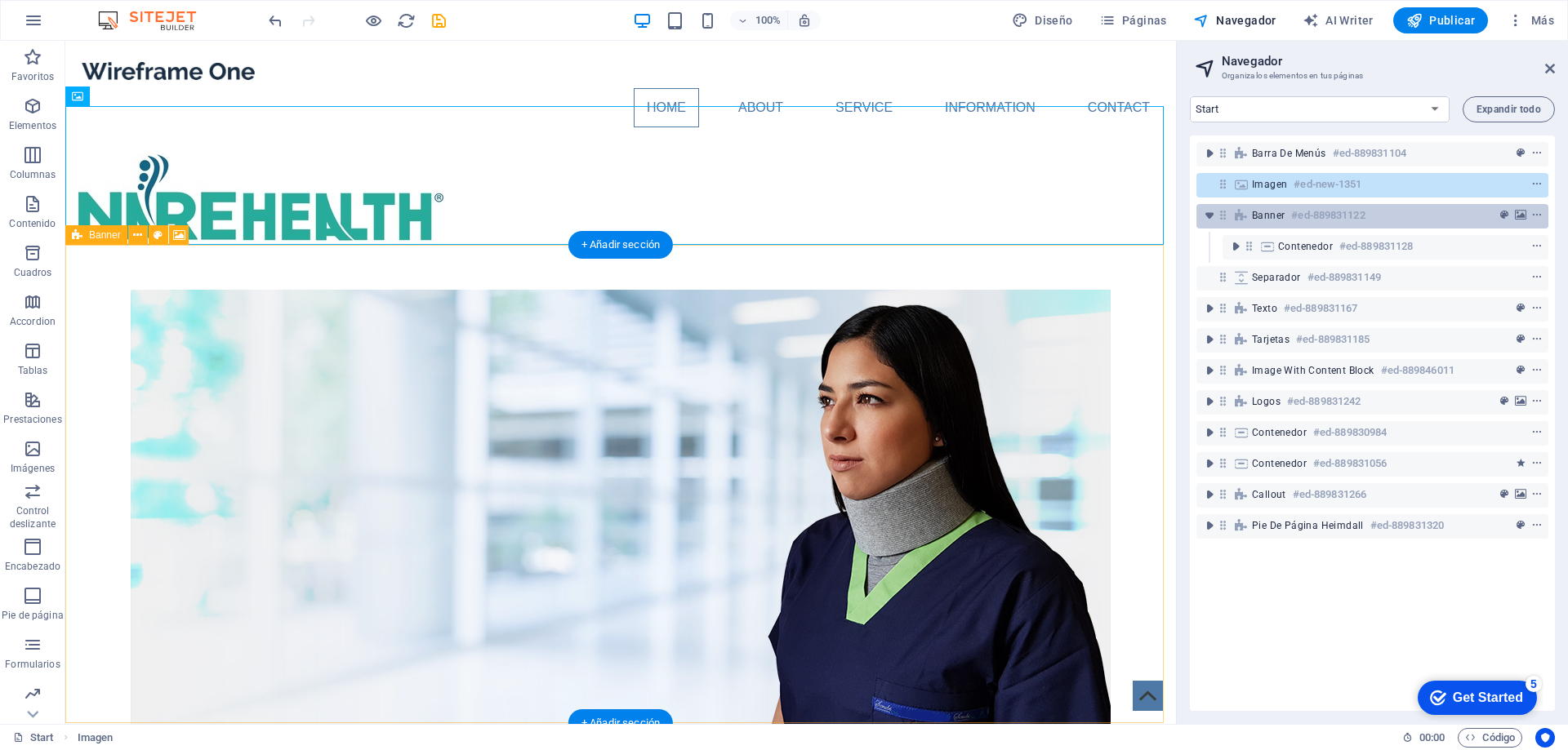
click at [1291, 226] on div "Banner #ed-889831122" at bounding box center [1372, 216] width 352 height 25
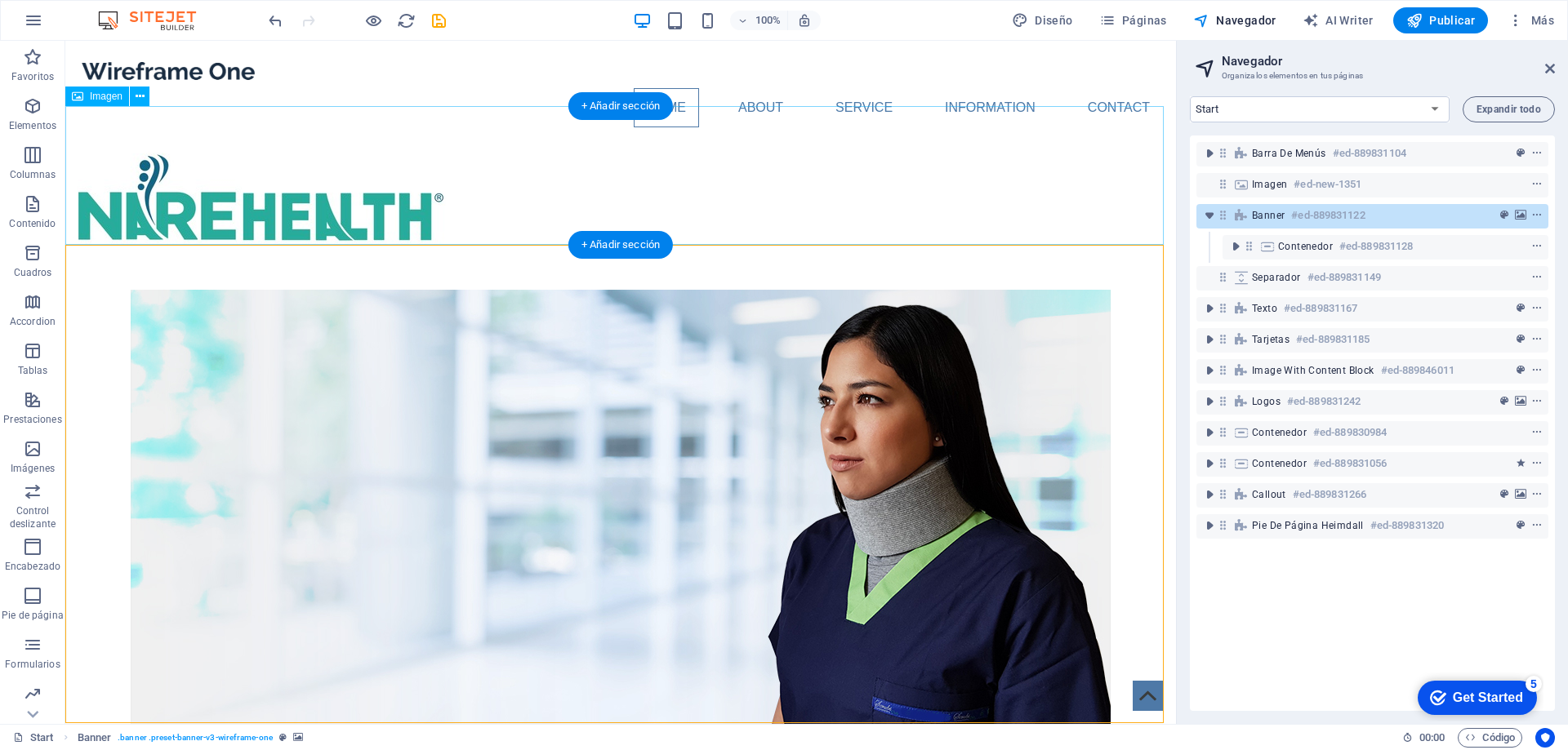
click at [318, 179] on figure at bounding box center [620, 210] width 1111 height 139
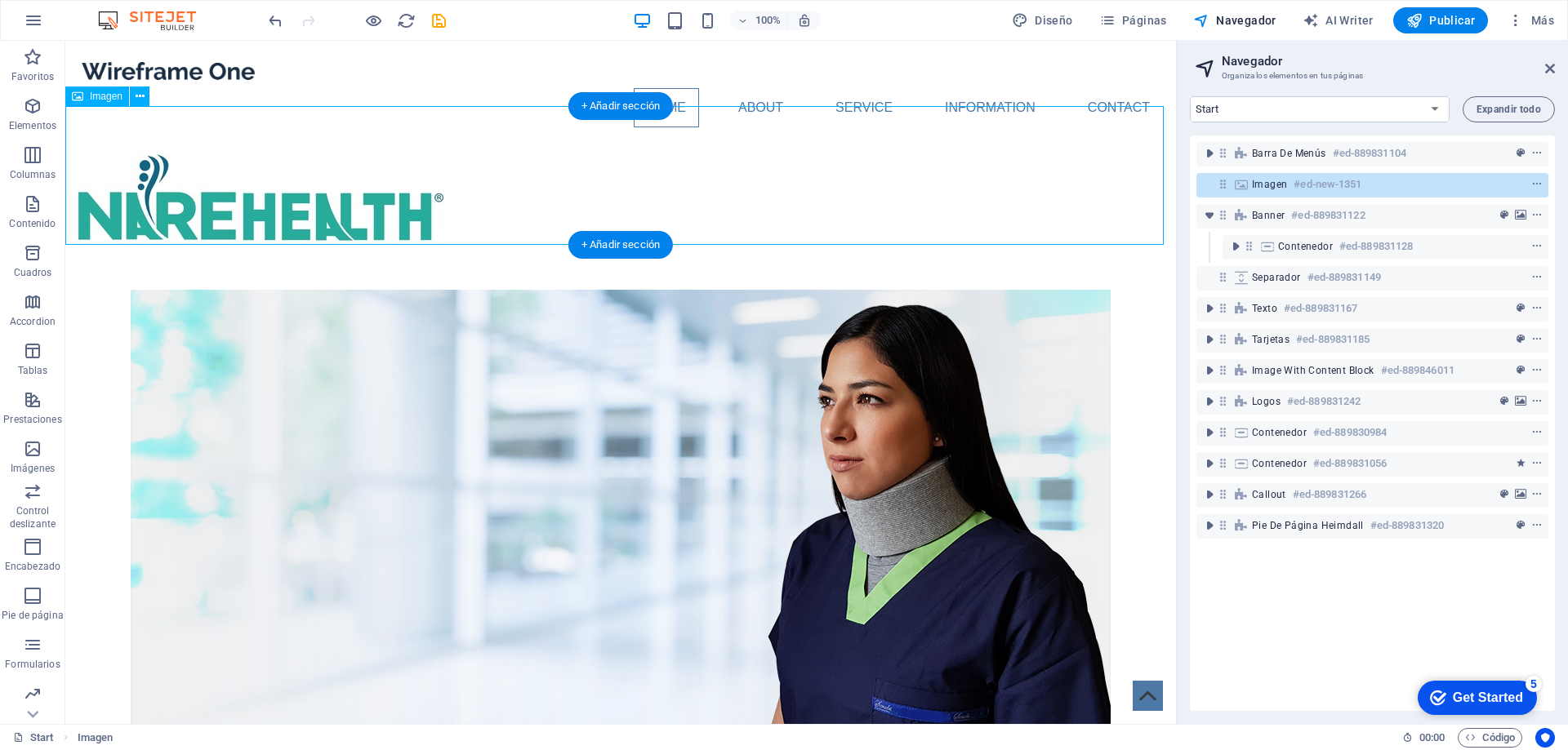
drag, startPoint x: 305, startPoint y: 244, endPoint x: 312, endPoint y: 223, distance: 22.1
click at [312, 223] on figure at bounding box center [620, 210] width 1111 height 139
click at [138, 98] on icon at bounding box center [140, 96] width 9 height 17
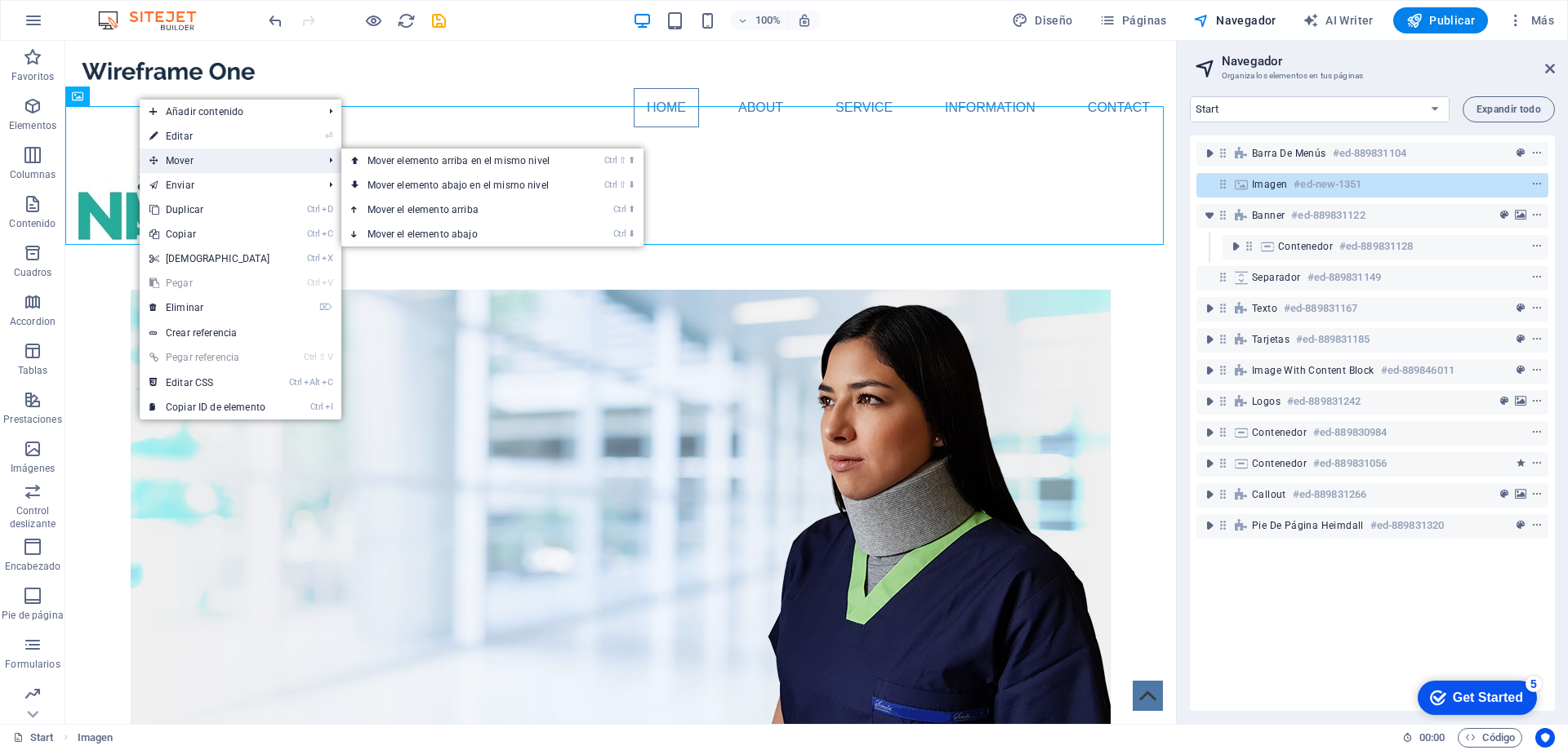
click at [174, 152] on span "Mover" at bounding box center [228, 161] width 177 height 25
click at [396, 179] on link "Ctrl ⇧ ⬇ Mover elemento abajo en el mismo nivel" at bounding box center [461, 185] width 241 height 25
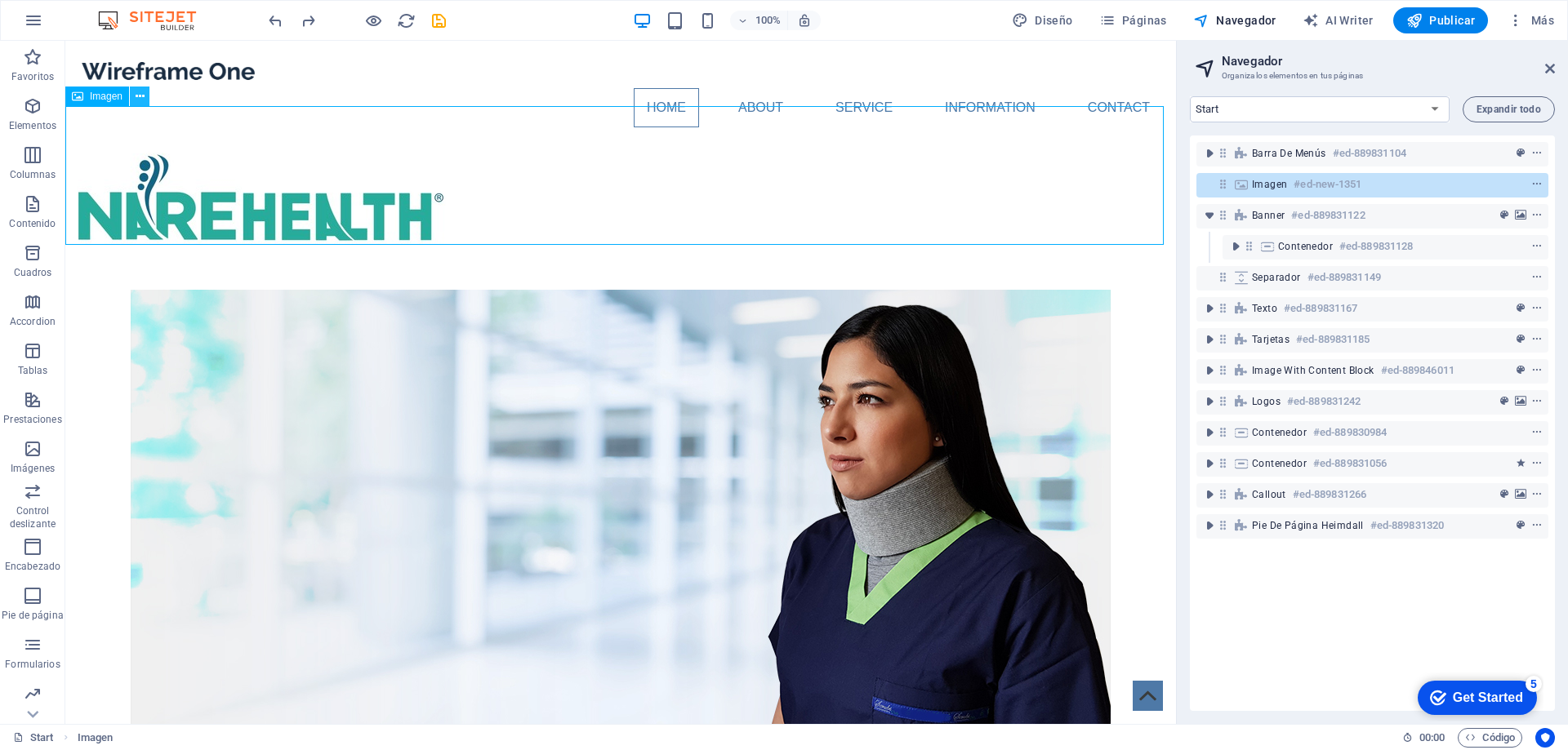
click at [141, 99] on icon at bounding box center [140, 96] width 9 height 17
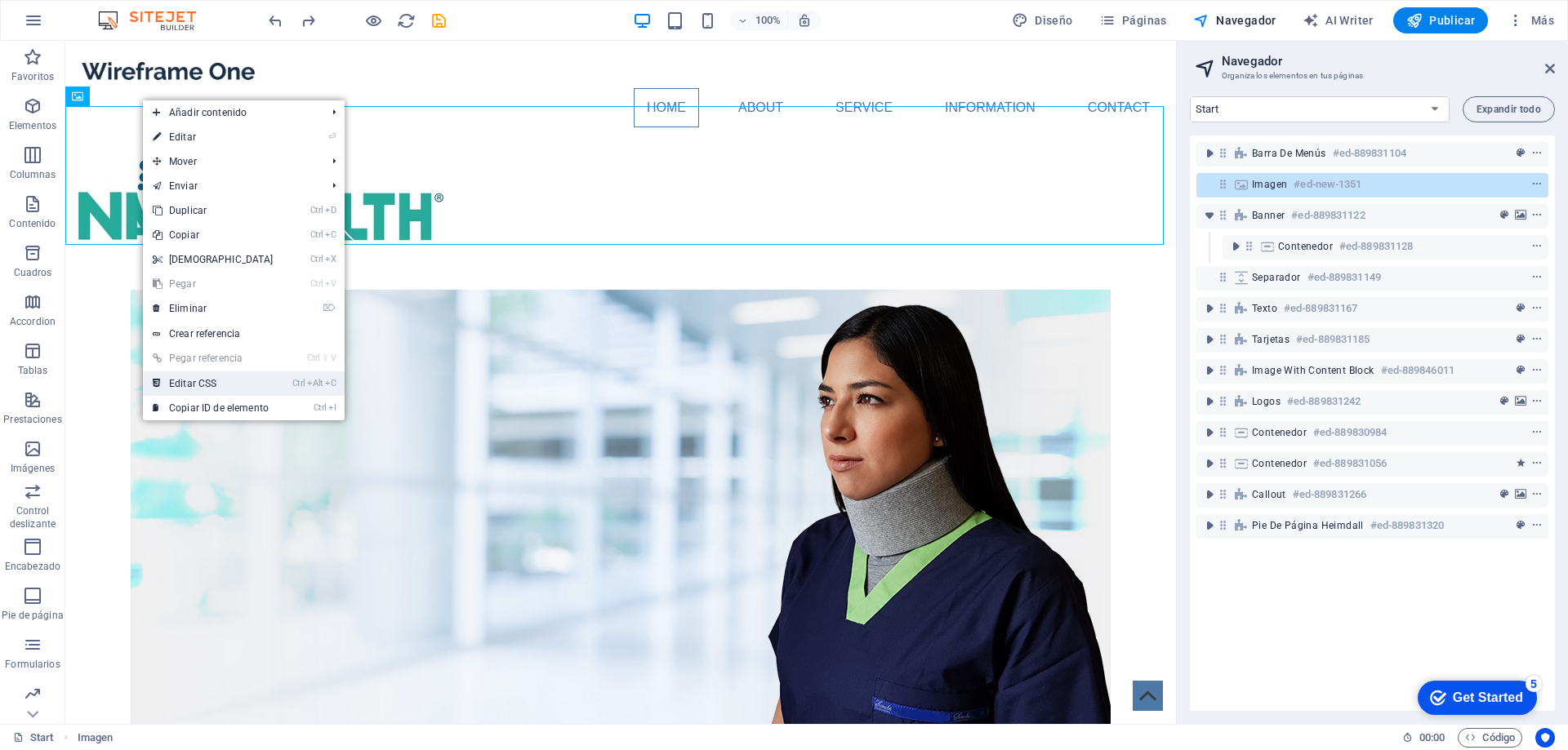
click at [232, 387] on link "Ctrl Alt C Editar CSS" at bounding box center [213, 383] width 141 height 25
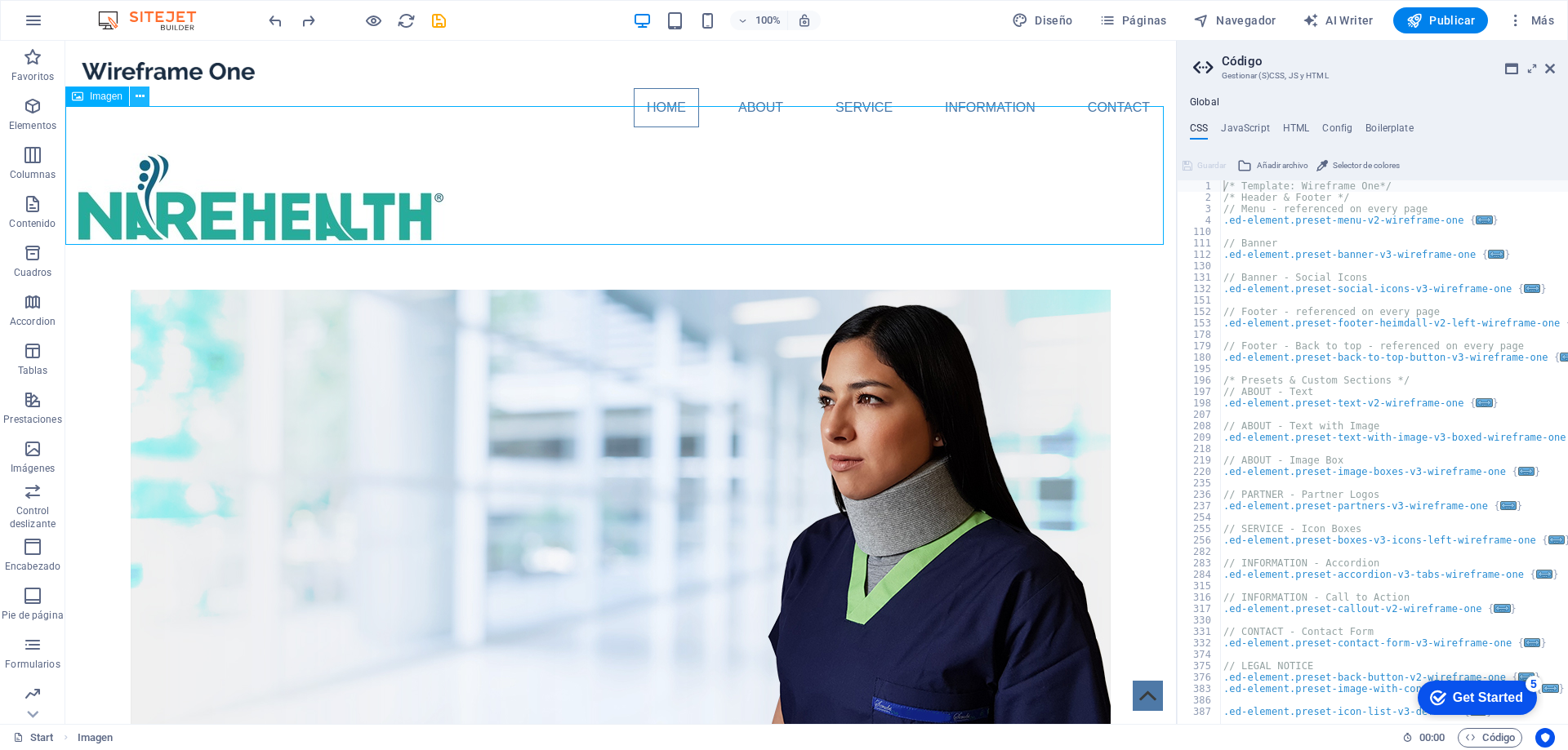
click at [138, 101] on icon at bounding box center [140, 96] width 9 height 17
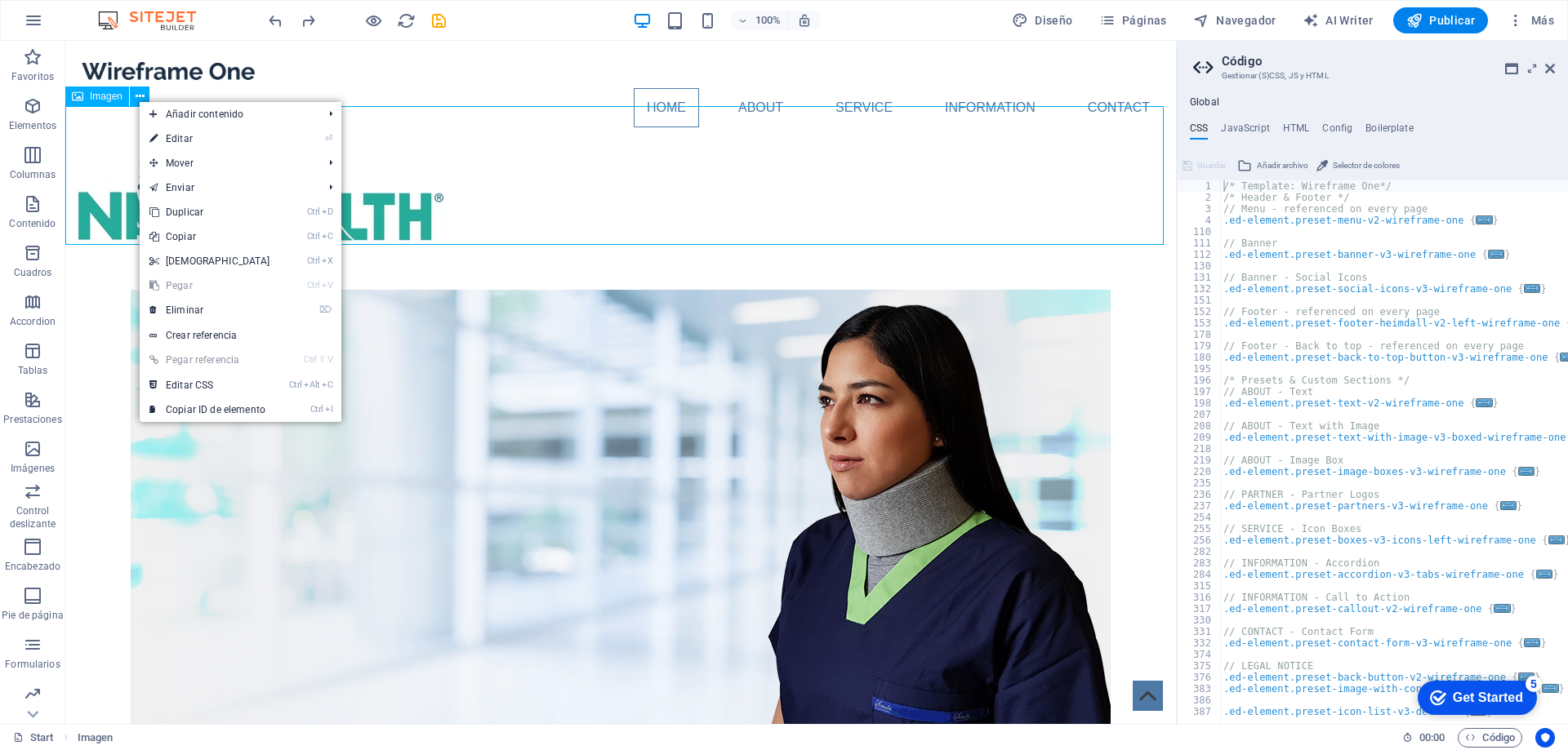
click at [100, 96] on span "Imagen" at bounding box center [106, 97] width 33 height 10
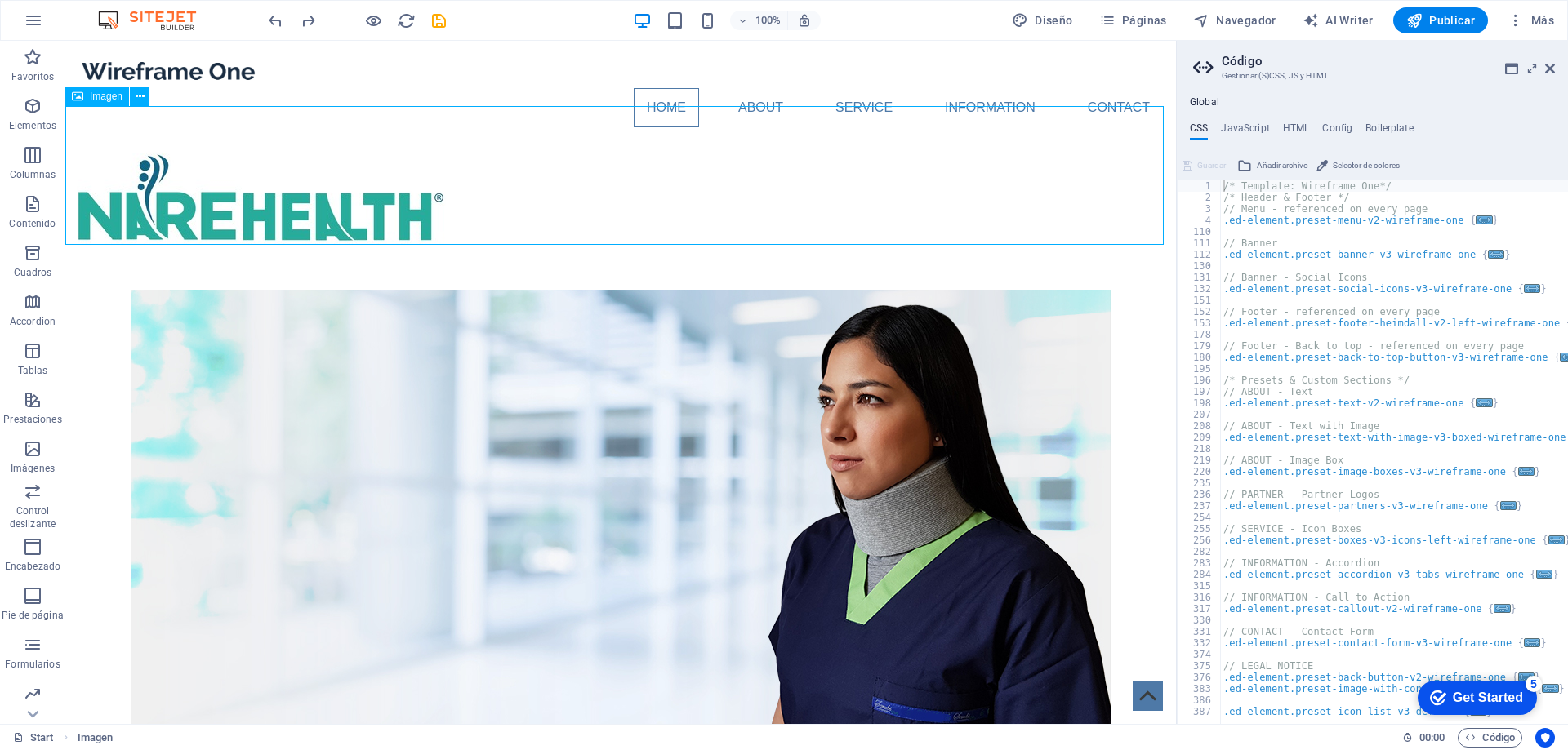
click at [78, 96] on icon at bounding box center [77, 97] width 11 height 20
select select "px"
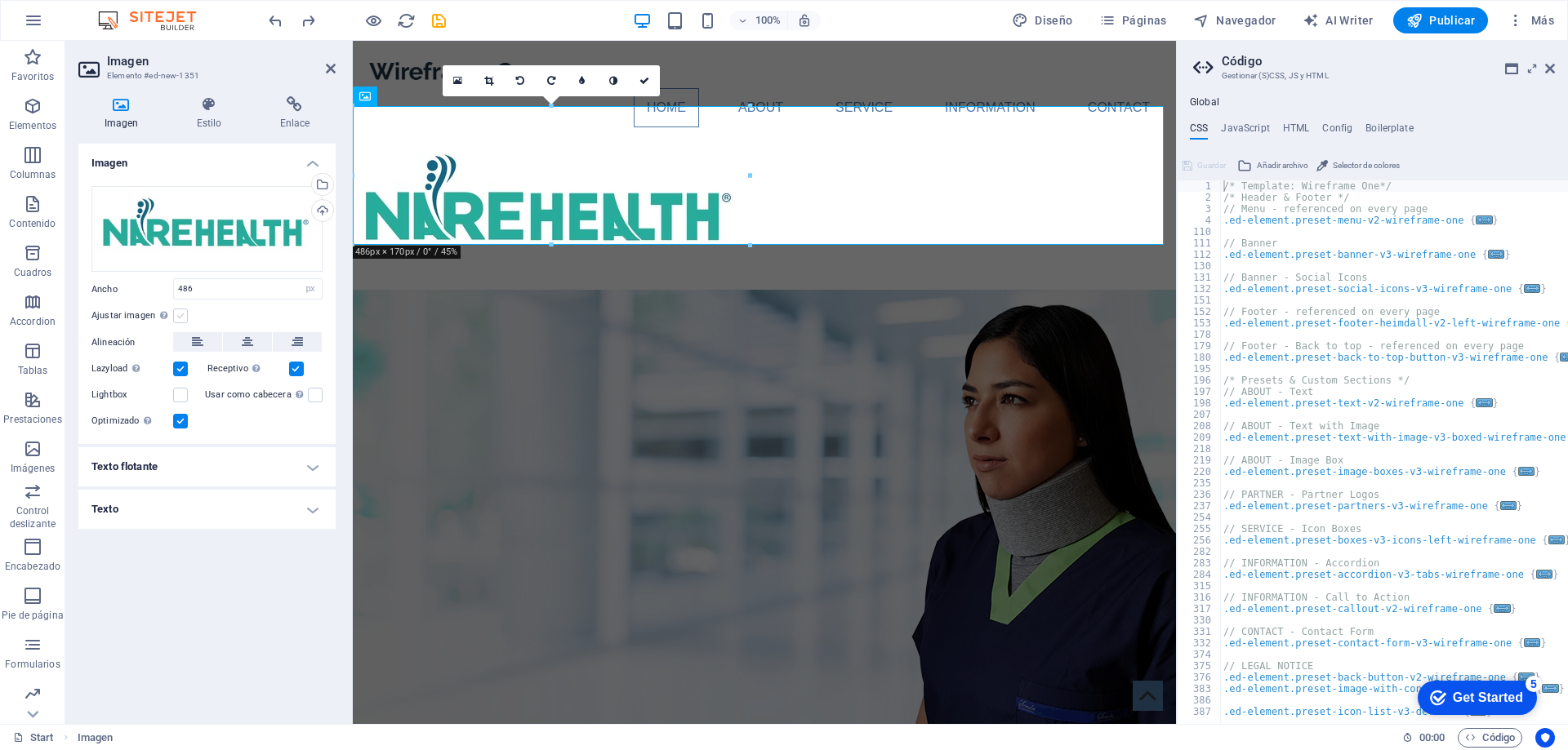
click at [182, 316] on label at bounding box center [180, 316] width 15 height 15
click at [0, 0] on input "Ajustar imagen Ajustar imagen automáticamente a un ancho y alto fijo" at bounding box center [0, 0] width 0 height 0
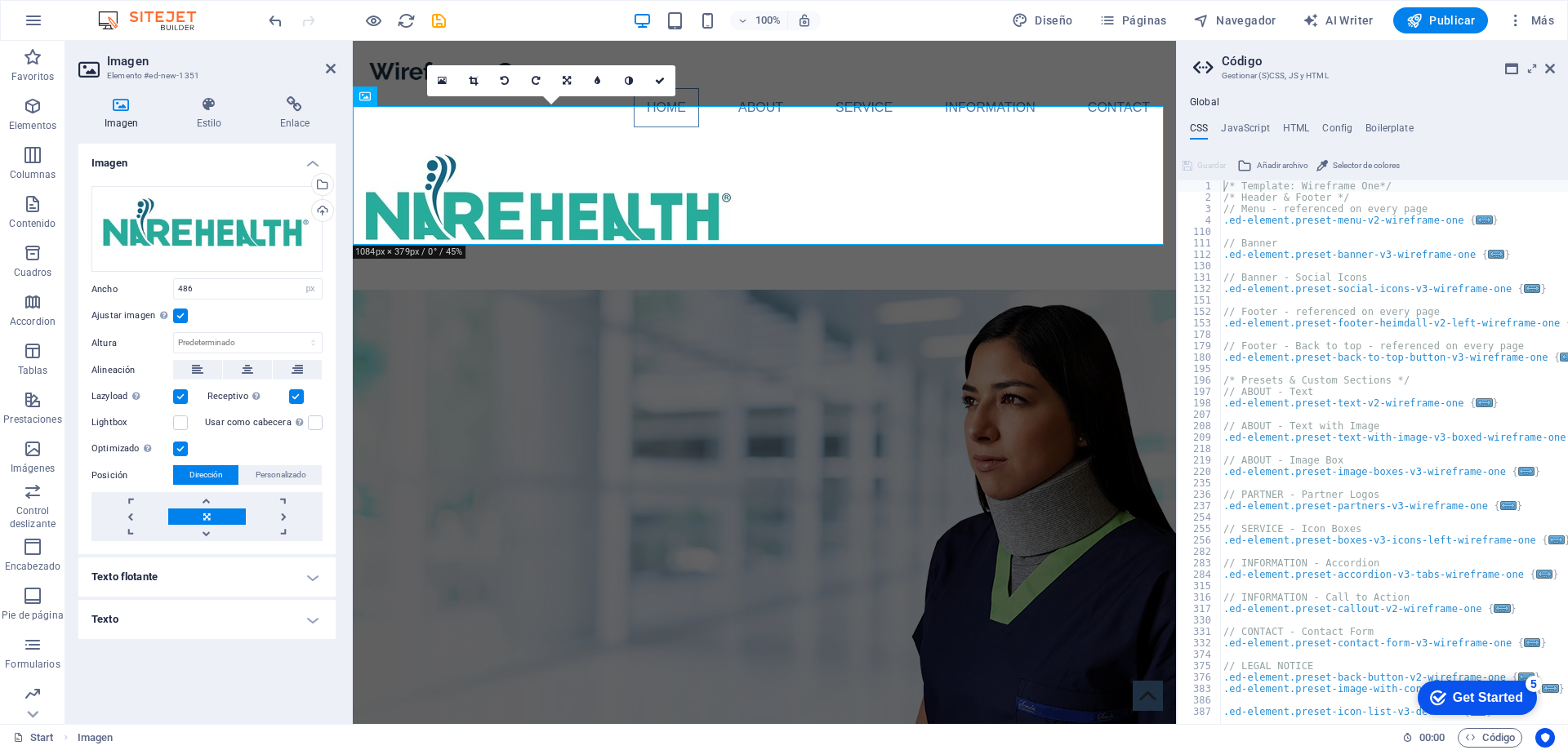
click at [182, 316] on label at bounding box center [180, 316] width 15 height 15
click at [0, 0] on input "Ajustar imagen Ajustar imagen automáticamente a un ancho y alto fijo" at bounding box center [0, 0] width 0 height 0
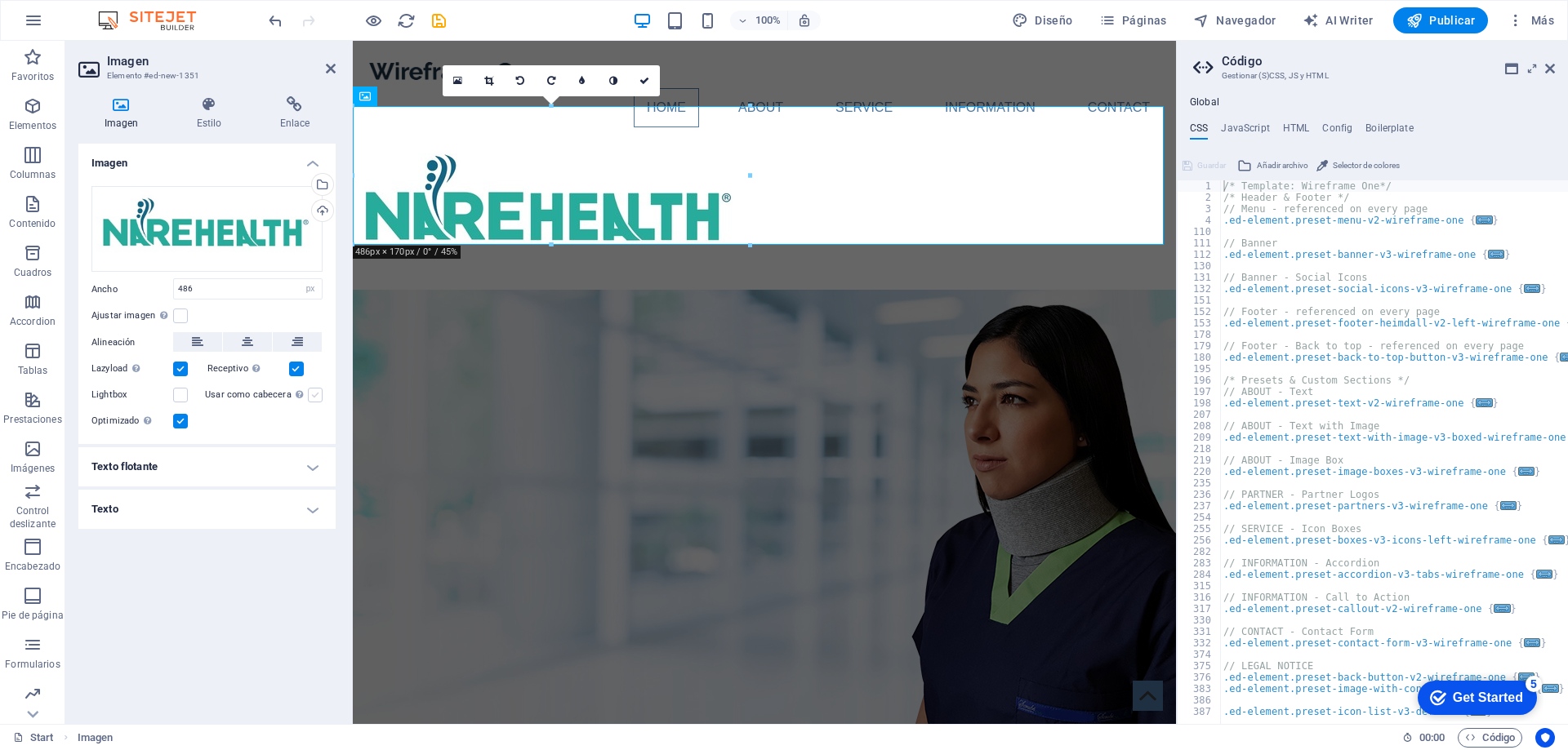
click at [313, 398] on label at bounding box center [315, 394] width 15 height 15
click at [0, 0] on input "Usar como cabecera La imagen se ajustará en una etiqueta de cabecera H1. Result…" at bounding box center [0, 0] width 0 height 0
click at [313, 397] on label at bounding box center [315, 394] width 15 height 15
click at [0, 0] on input "Usar como cabecera La imagen se ajustará en una etiqueta de cabecera H1. Result…" at bounding box center [0, 0] width 0 height 0
click at [182, 396] on label at bounding box center [180, 394] width 15 height 15
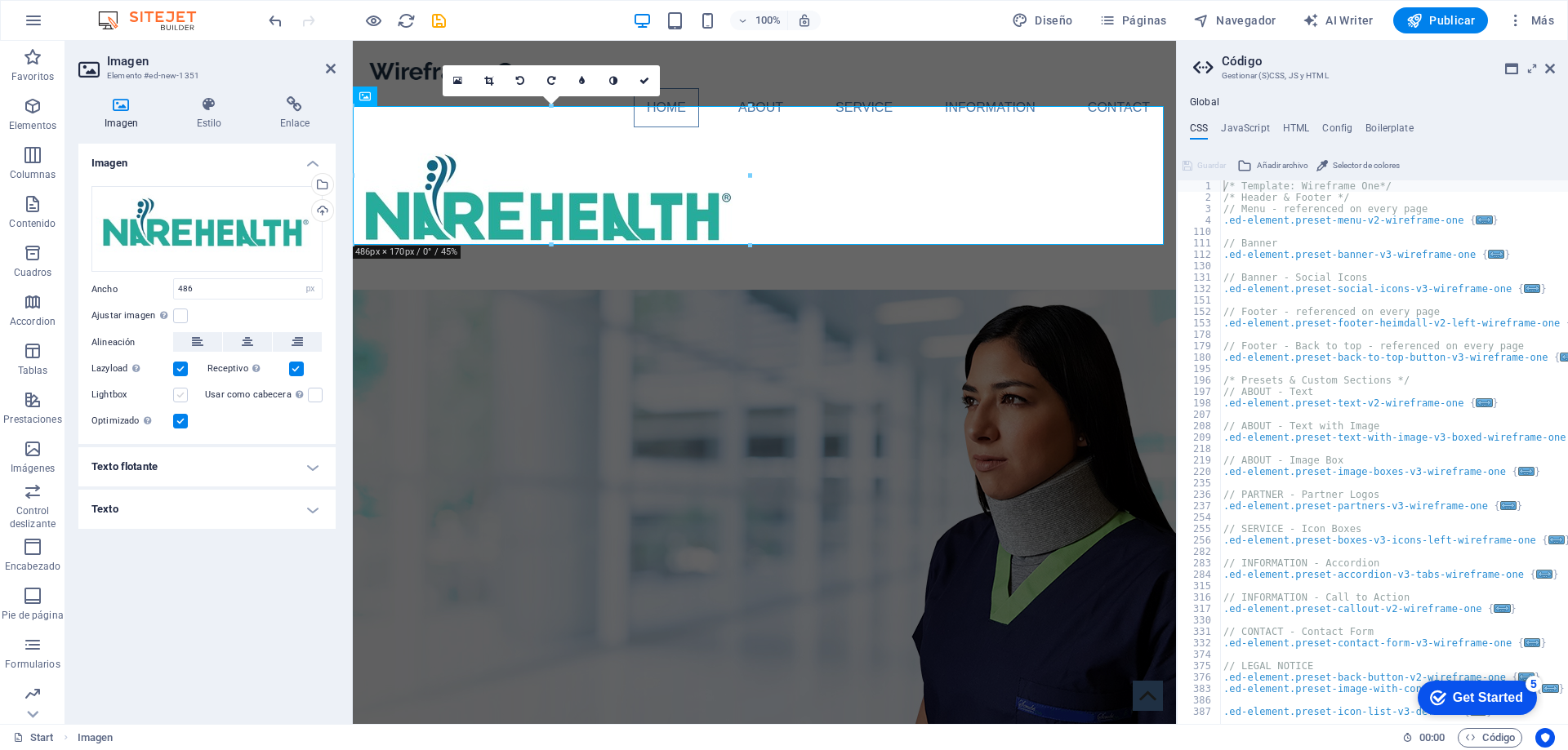
click at [0, 0] on input "Lightbox" at bounding box center [0, 0] width 0 height 0
click at [176, 458] on h4 "Texto flotante" at bounding box center [207, 466] width 258 height 39
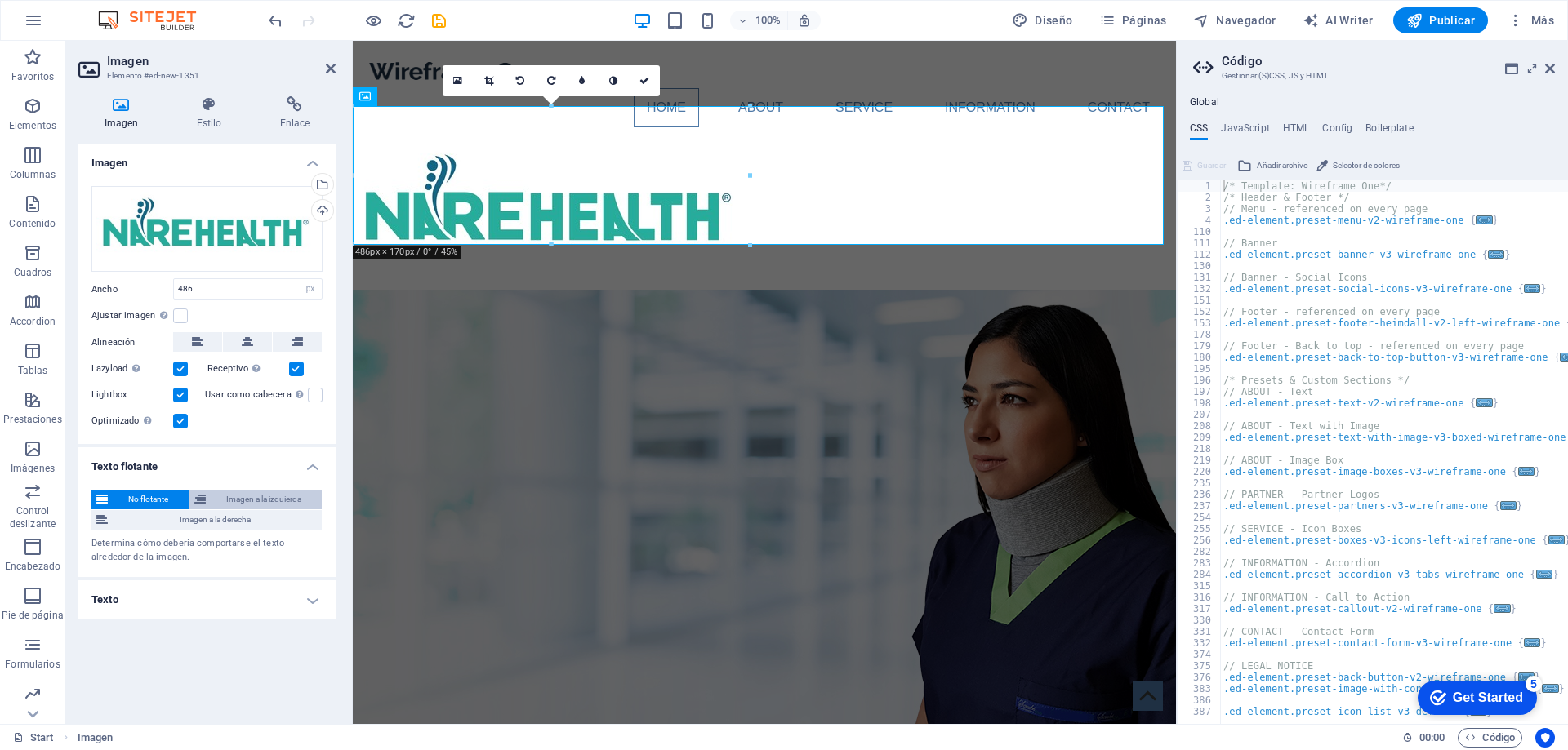
click at [260, 503] on span "Imagen a la izquierda" at bounding box center [264, 500] width 106 height 20
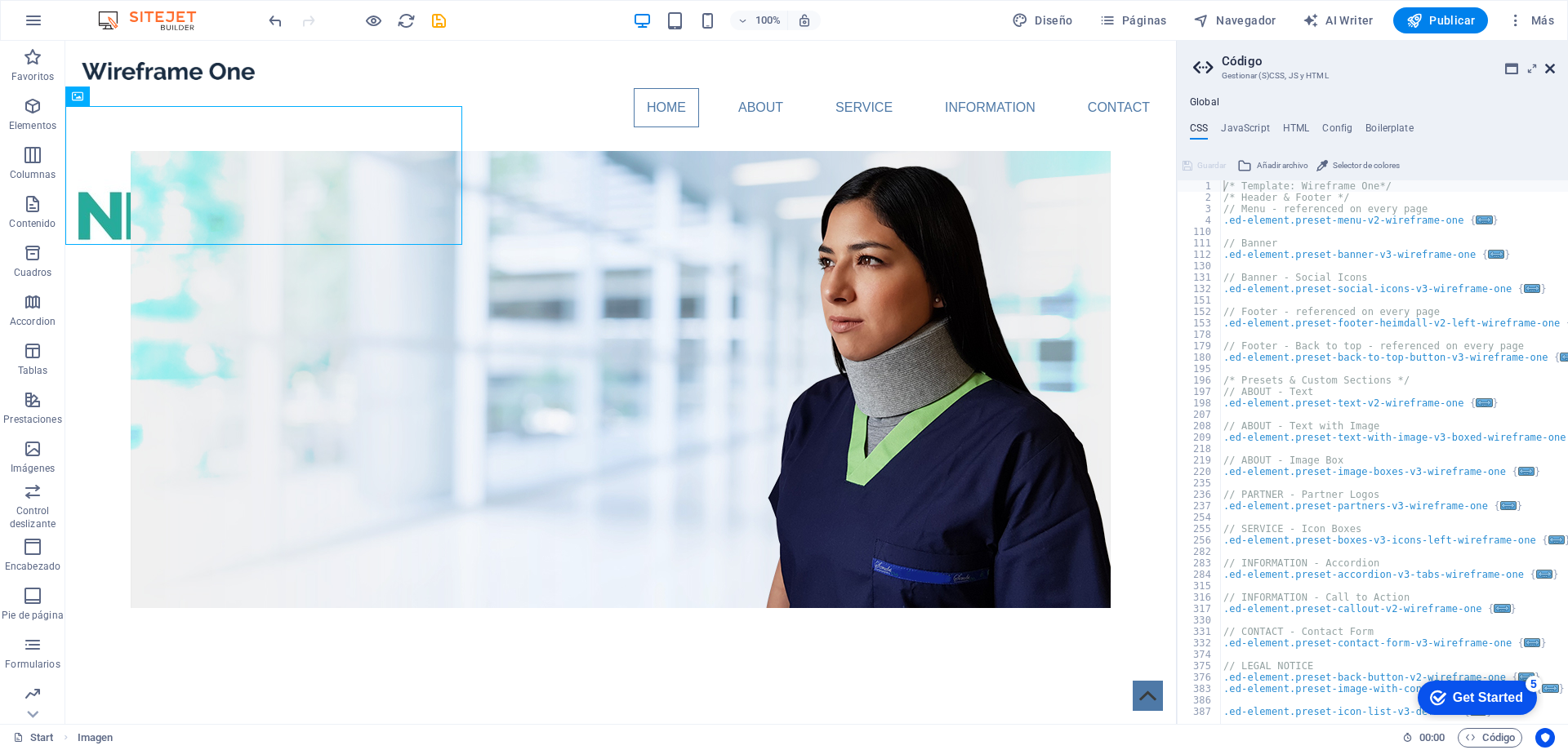
click at [1550, 70] on icon at bounding box center [1550, 68] width 10 height 13
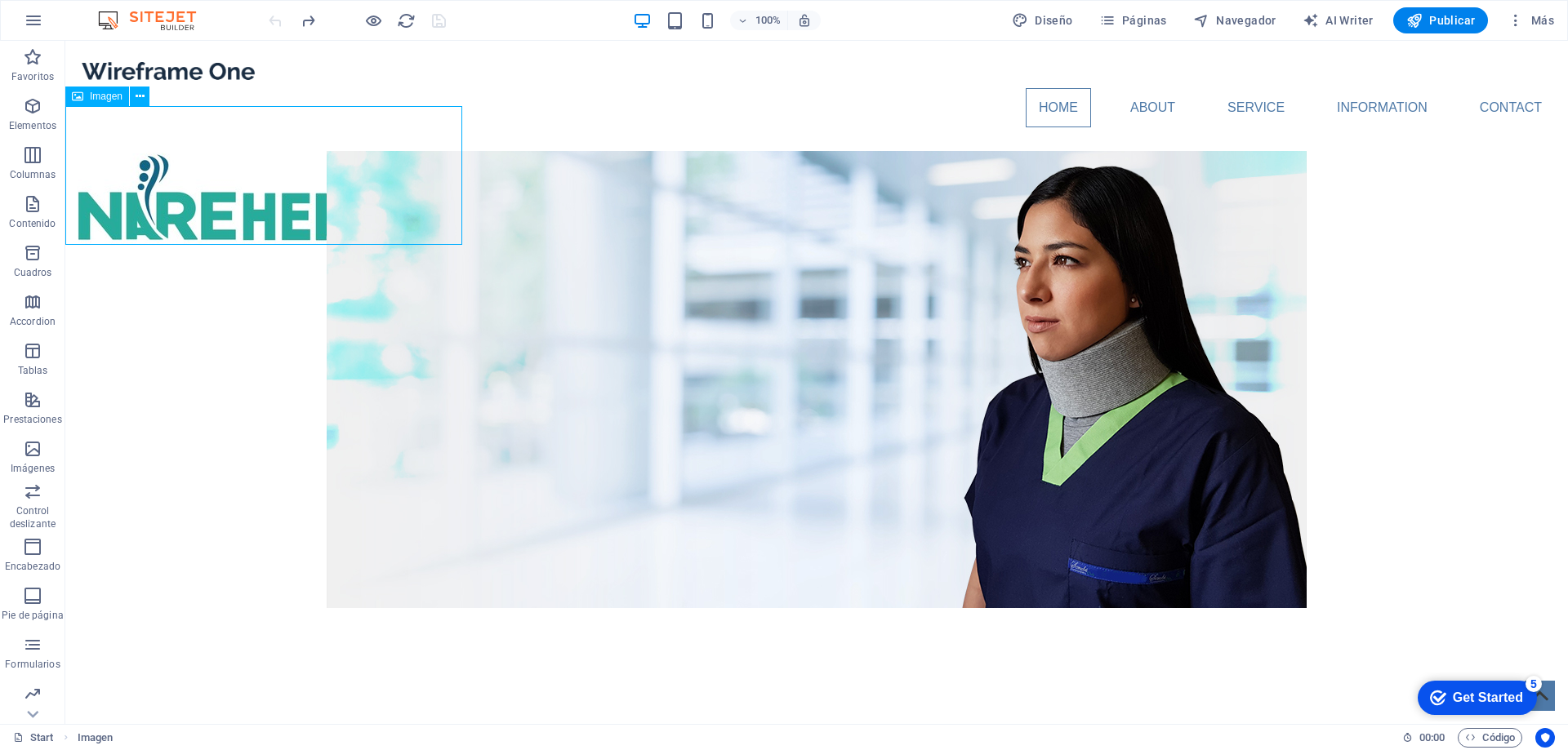
click at [96, 96] on span "Imagen" at bounding box center [106, 97] width 33 height 10
click at [138, 94] on icon at bounding box center [140, 96] width 9 height 17
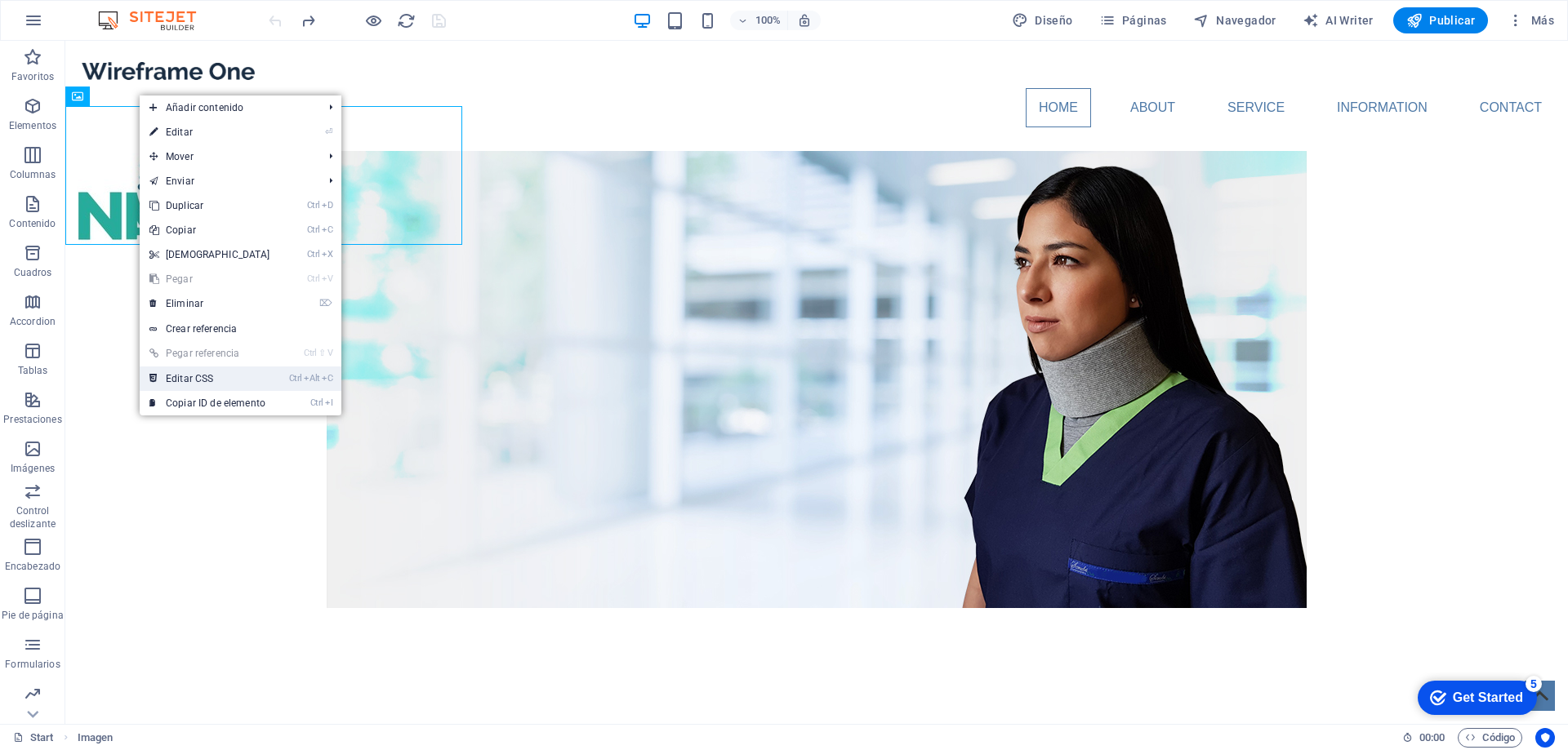
click at [224, 380] on link "Ctrl Alt C Editar CSS" at bounding box center [210, 378] width 141 height 25
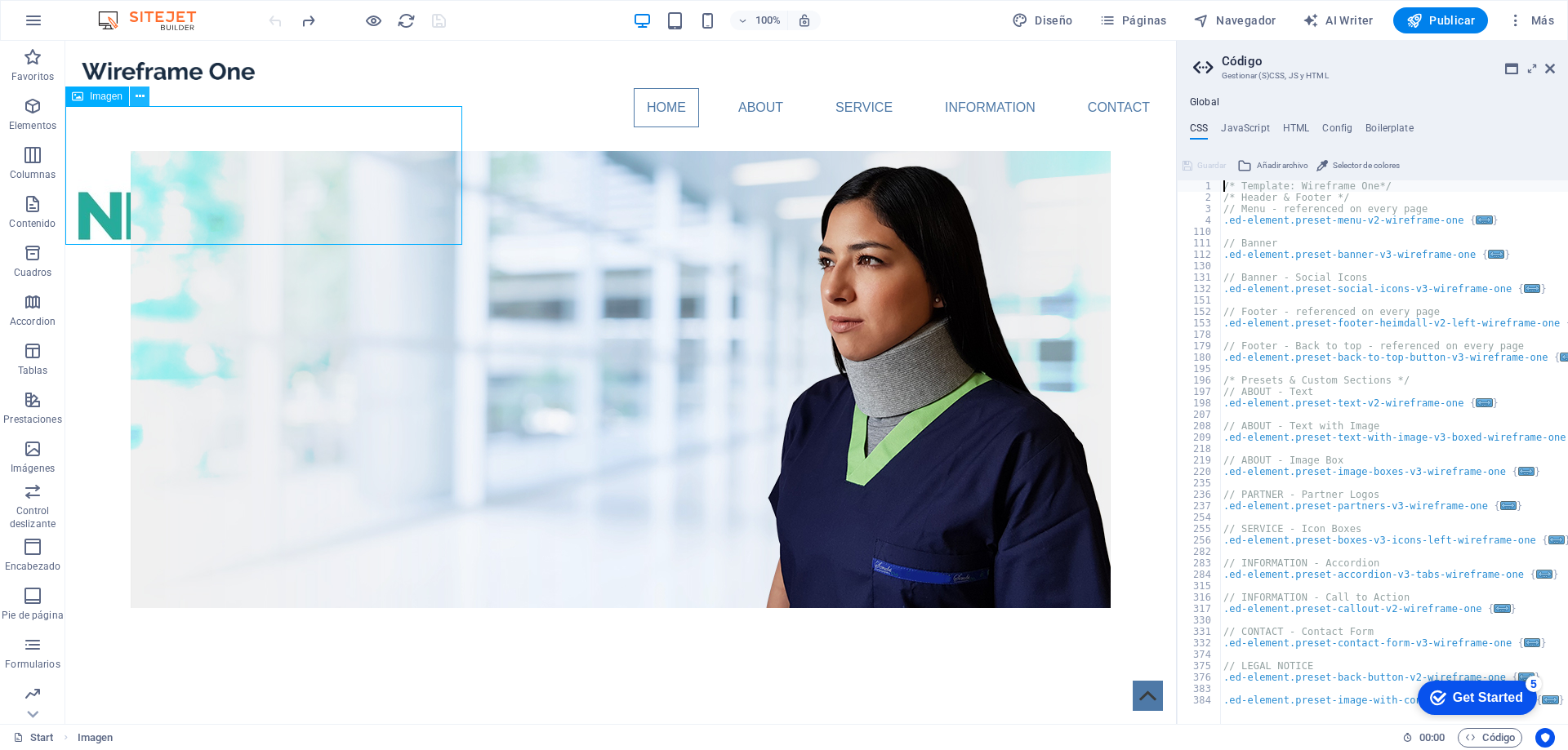
click at [138, 93] on icon at bounding box center [140, 96] width 9 height 17
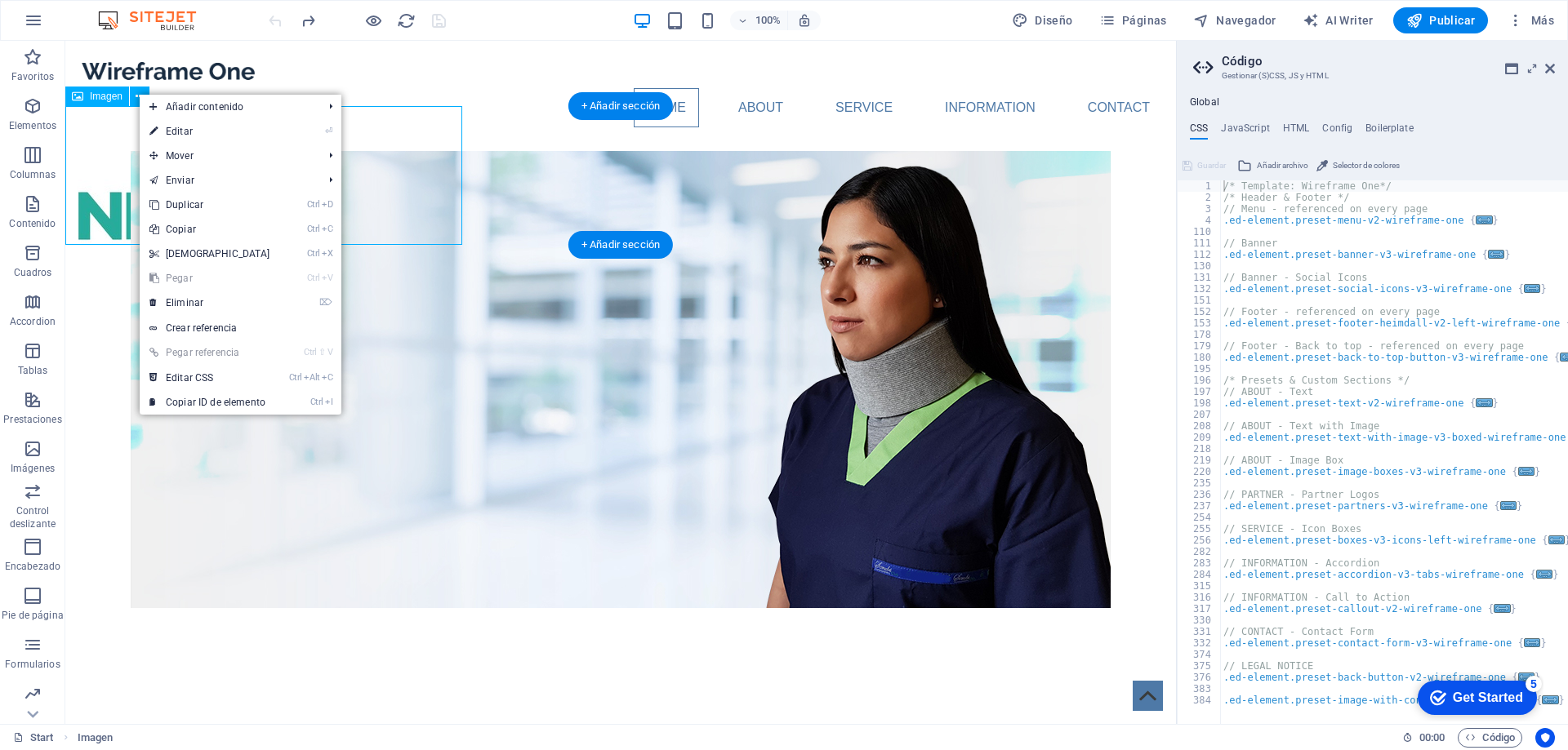
click at [92, 175] on figure at bounding box center [263, 210] width 396 height 139
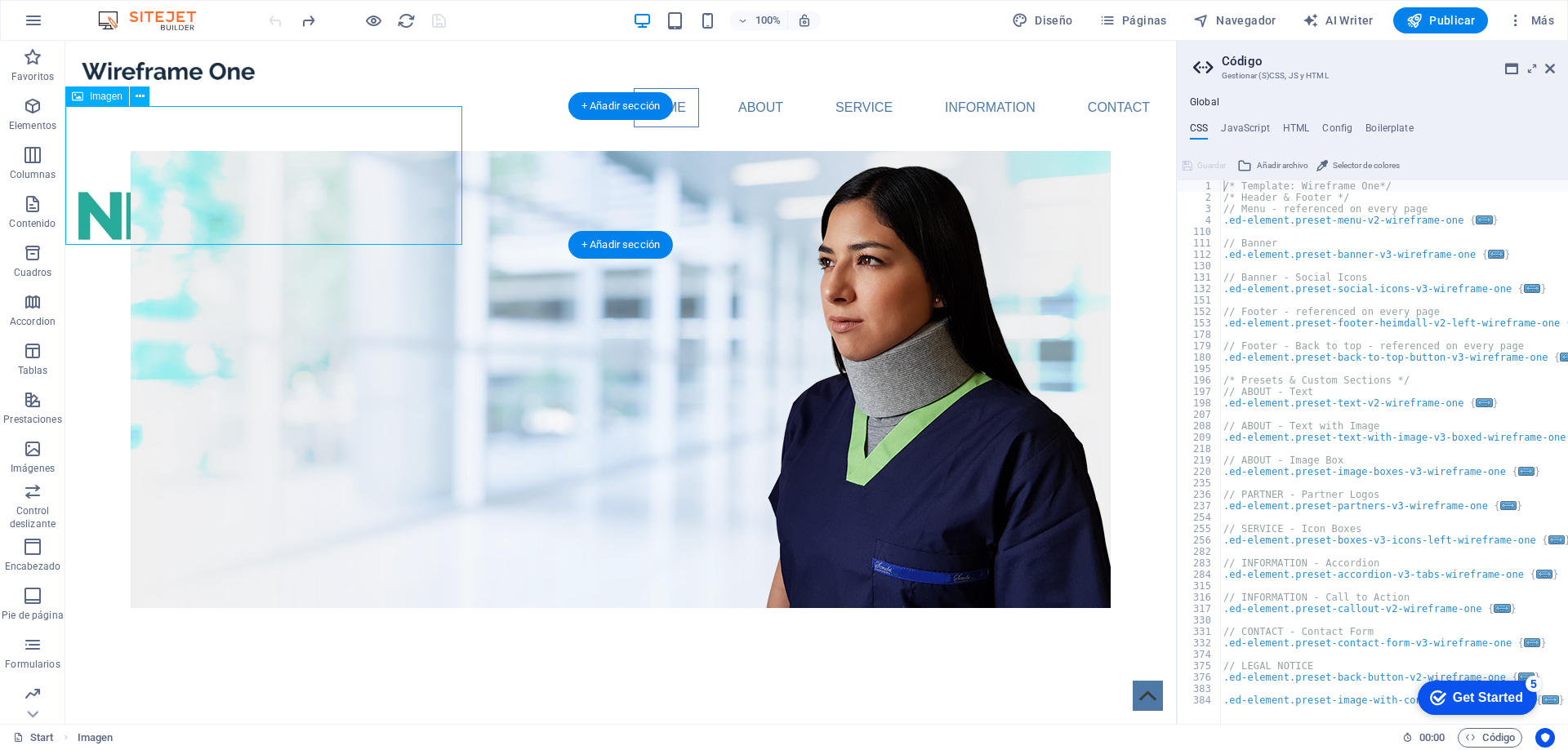
click at [93, 174] on figure at bounding box center [263, 210] width 396 height 139
select select "px"
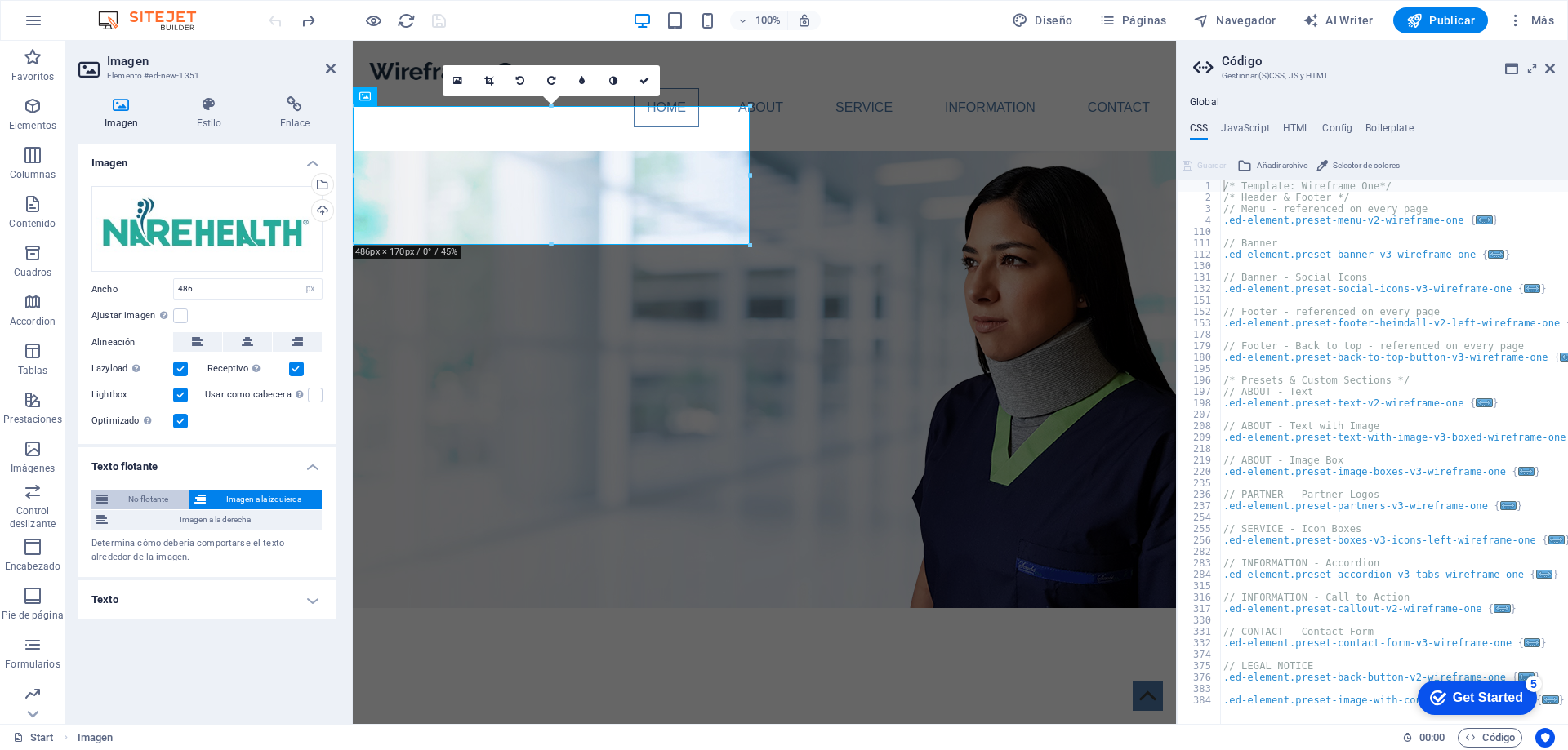
click at [145, 499] on span "No flotante" at bounding box center [148, 500] width 71 height 20
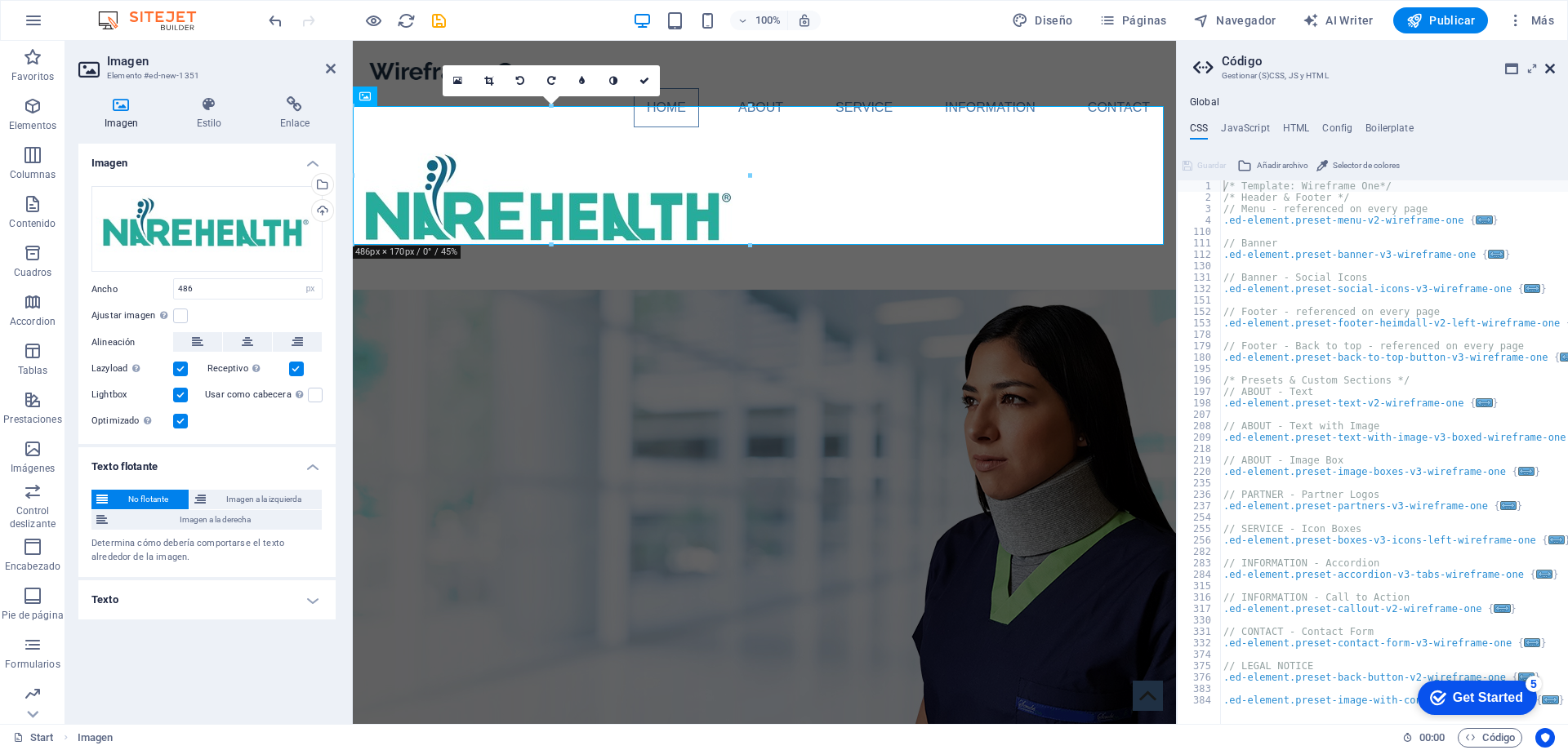
click at [1548, 67] on icon at bounding box center [1550, 68] width 10 height 13
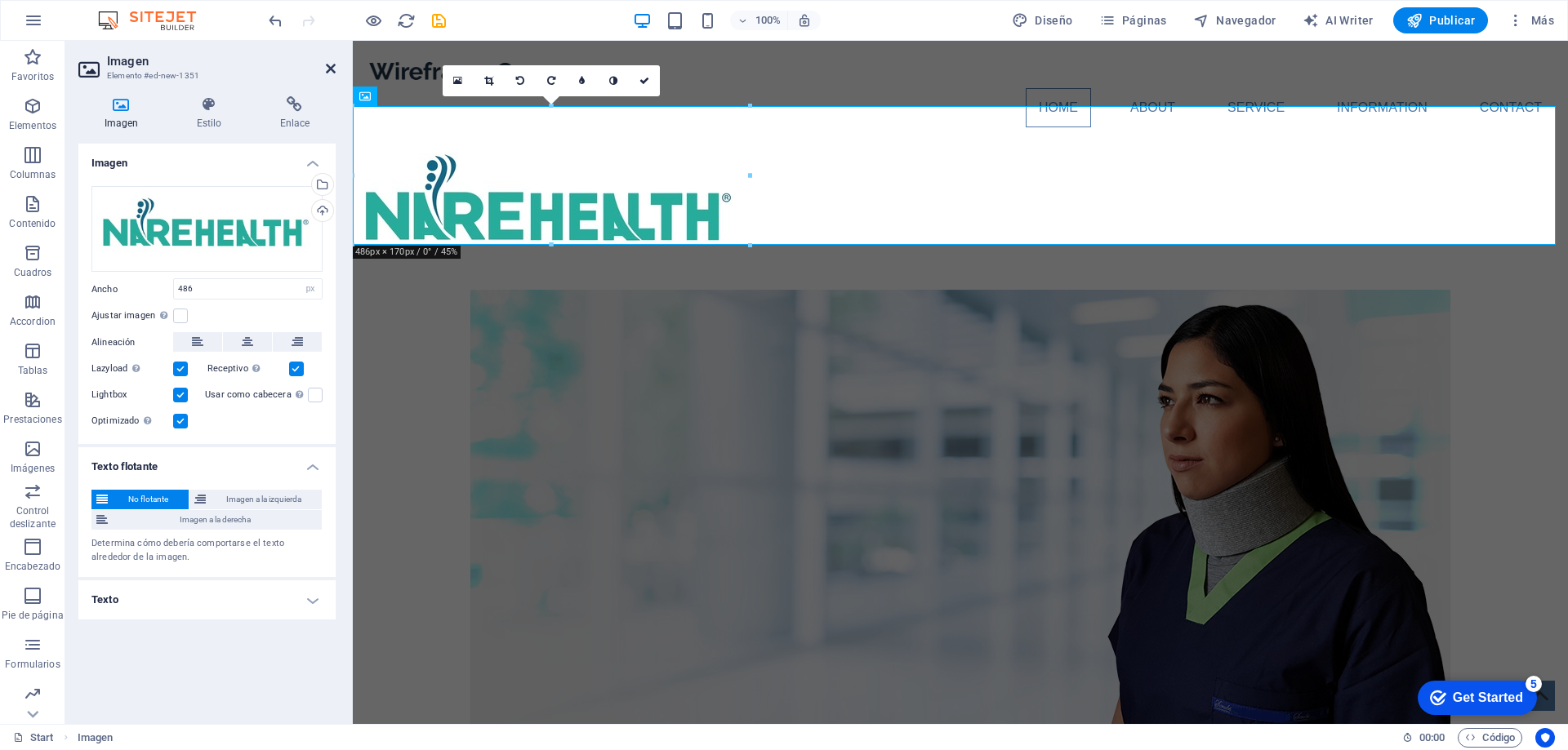
click at [331, 74] on icon at bounding box center [331, 68] width 10 height 13
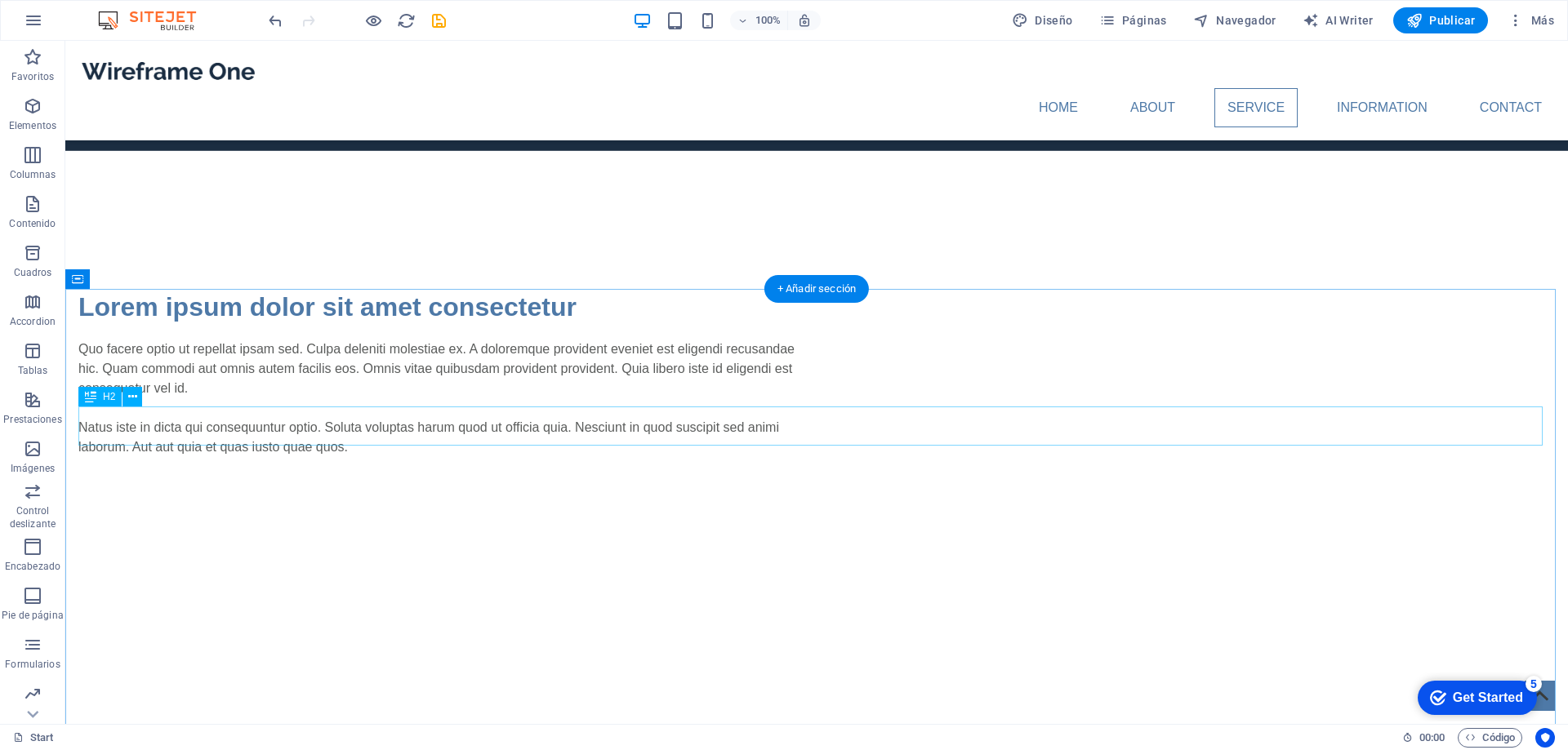
scroll to position [3674, 0]
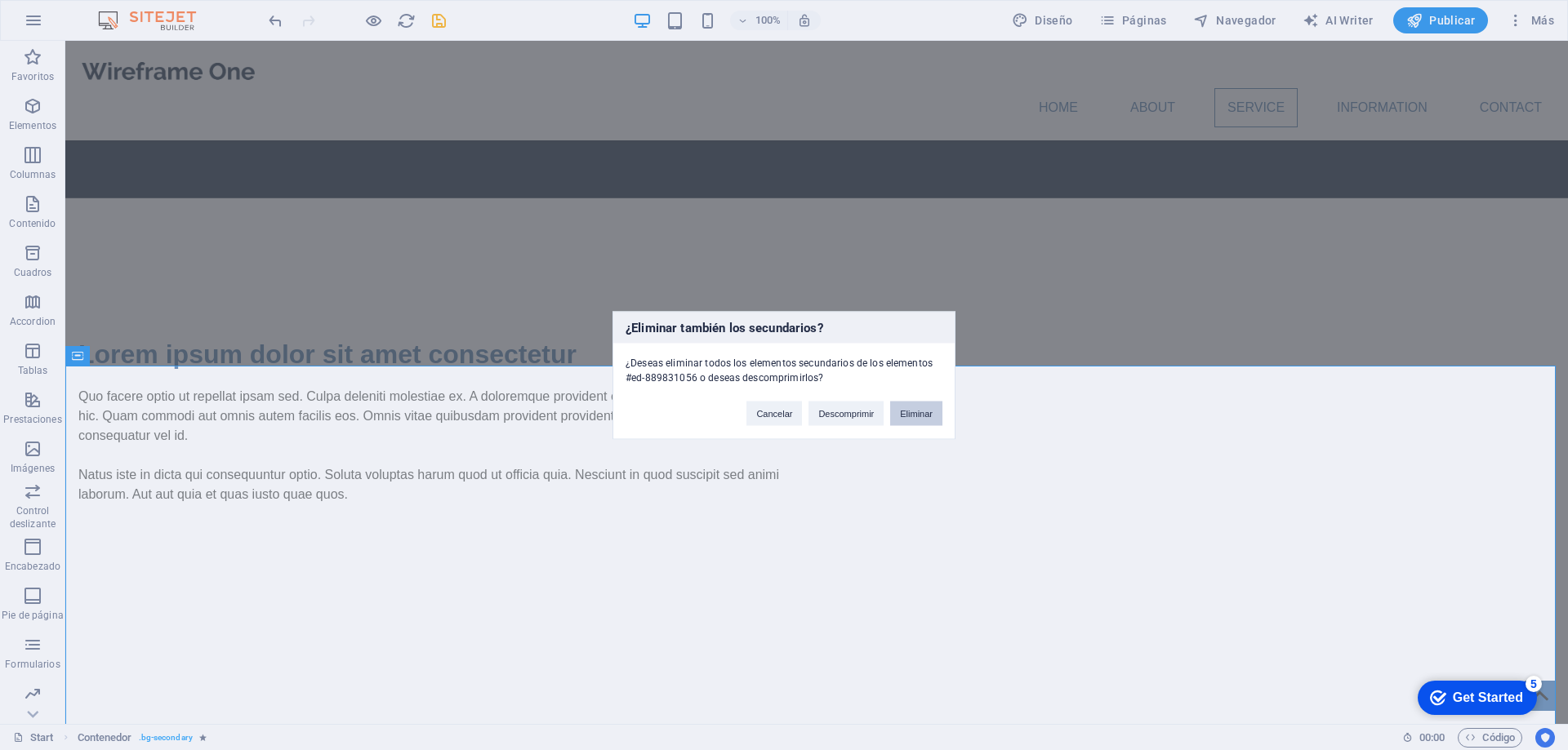
click at [932, 417] on button "Eliminar" at bounding box center [916, 412] width 52 height 25
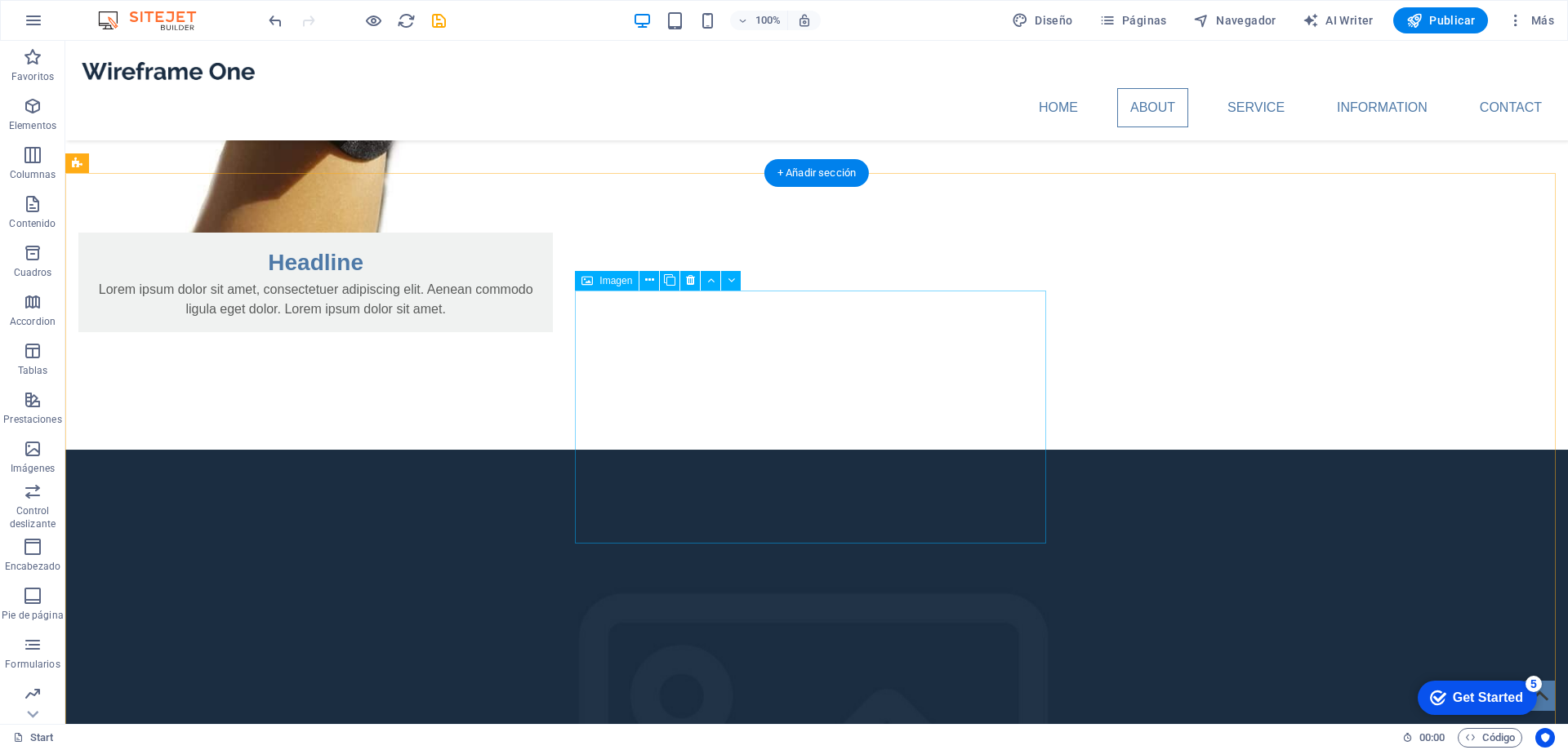
scroll to position [2722, 0]
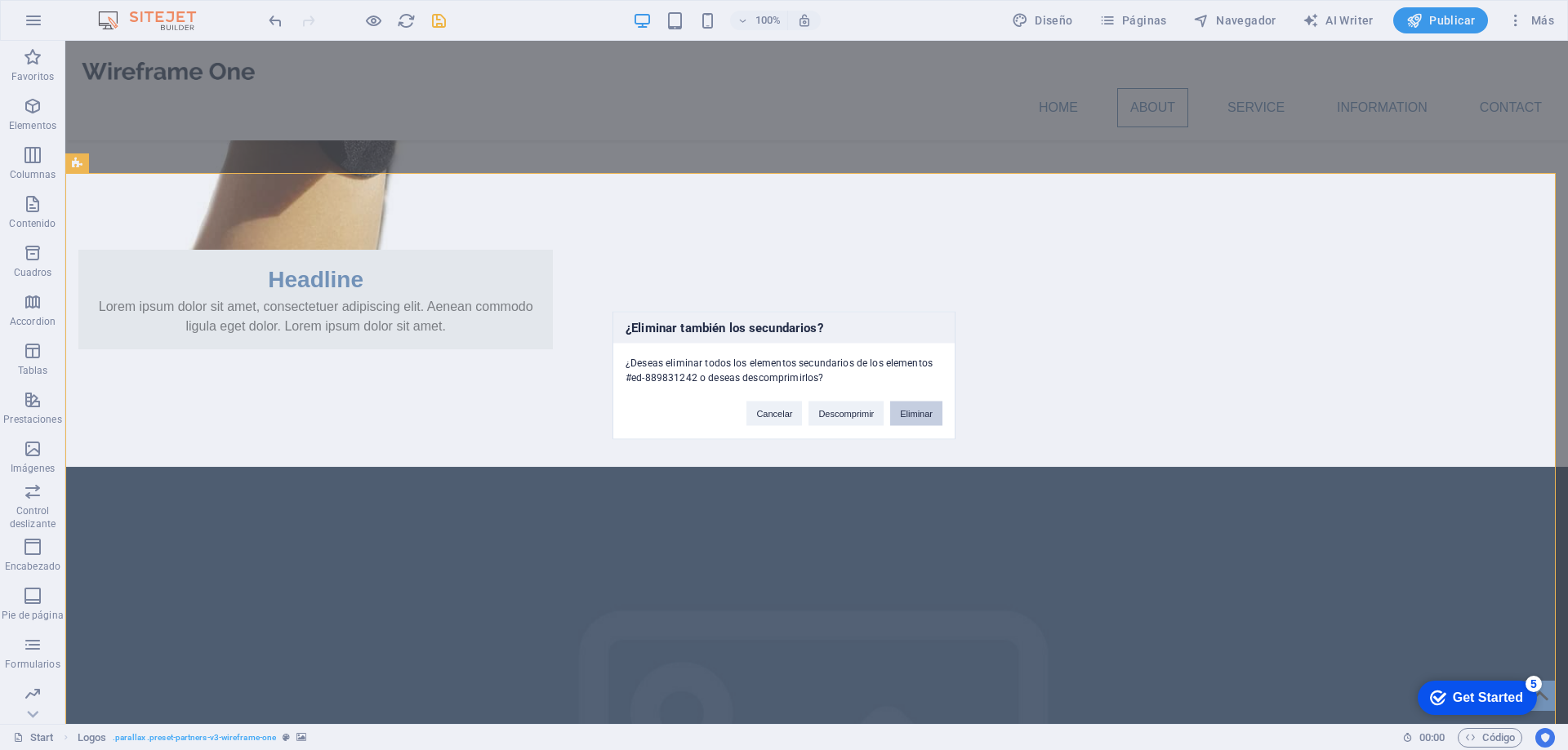
click at [913, 414] on button "Eliminar" at bounding box center [916, 412] width 52 height 25
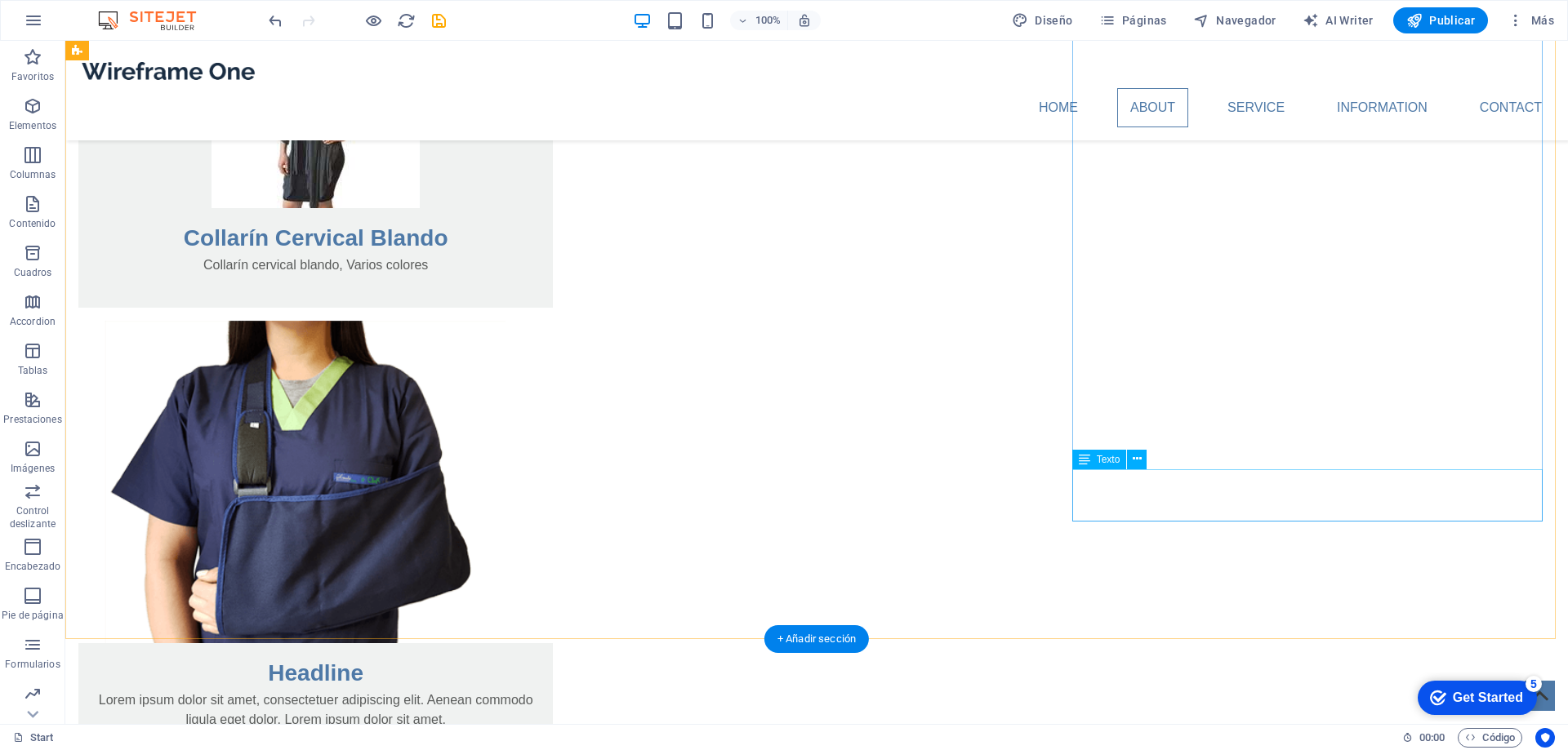
scroll to position [1579, 0]
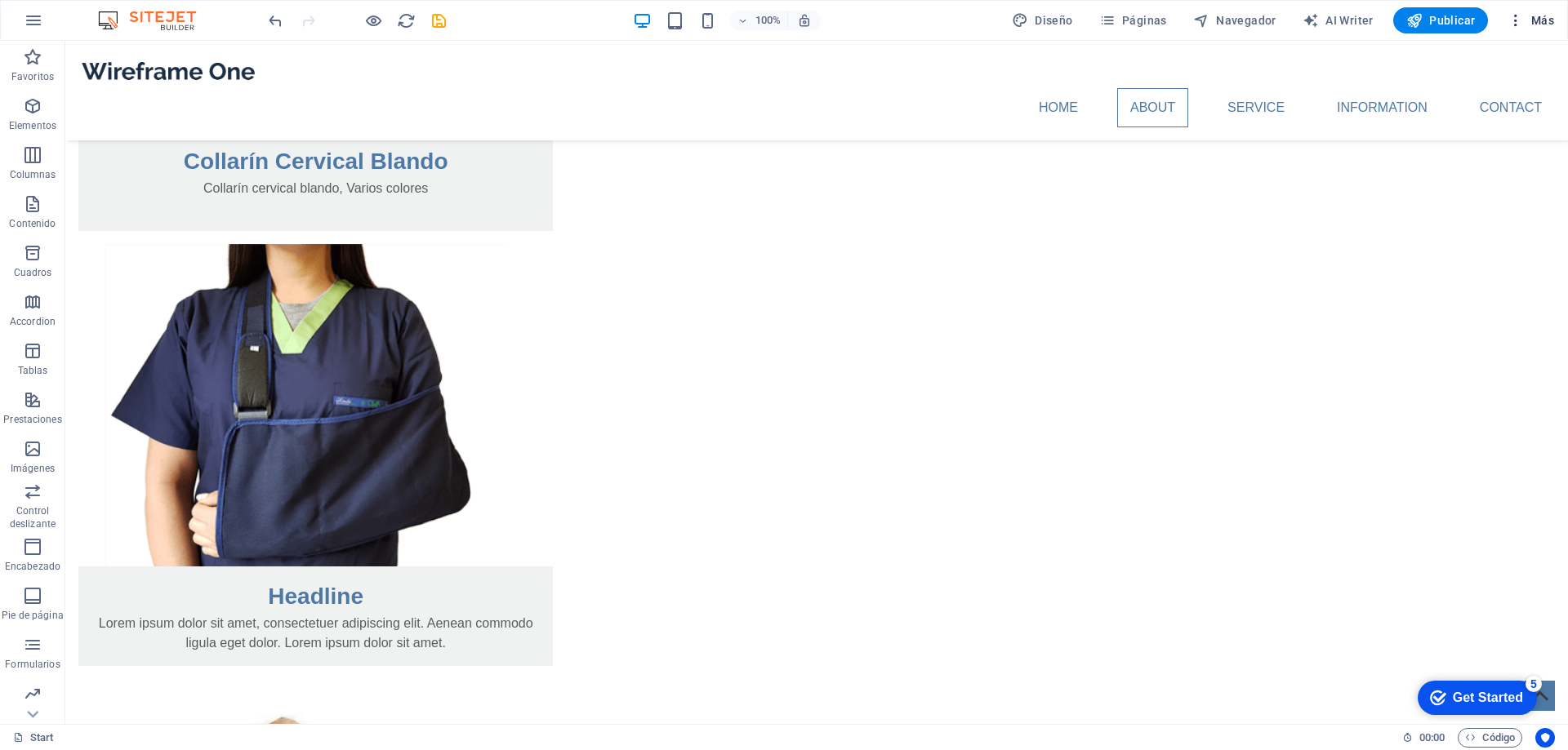
click at [1511, 18] on icon "button" at bounding box center [1515, 20] width 16 height 16
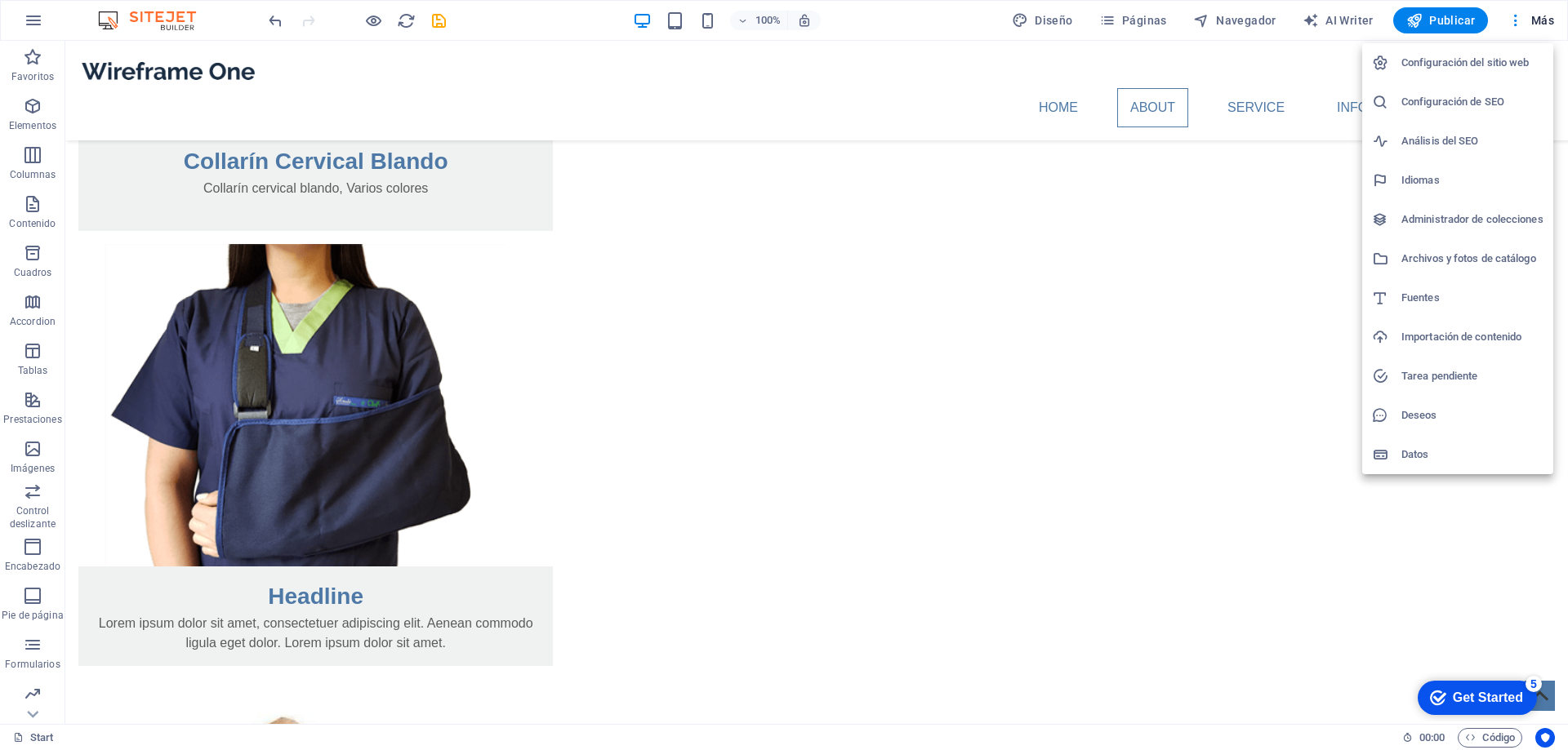
click at [1499, 63] on h6 "Configuración del sitio web" at bounding box center [1472, 63] width 142 height 20
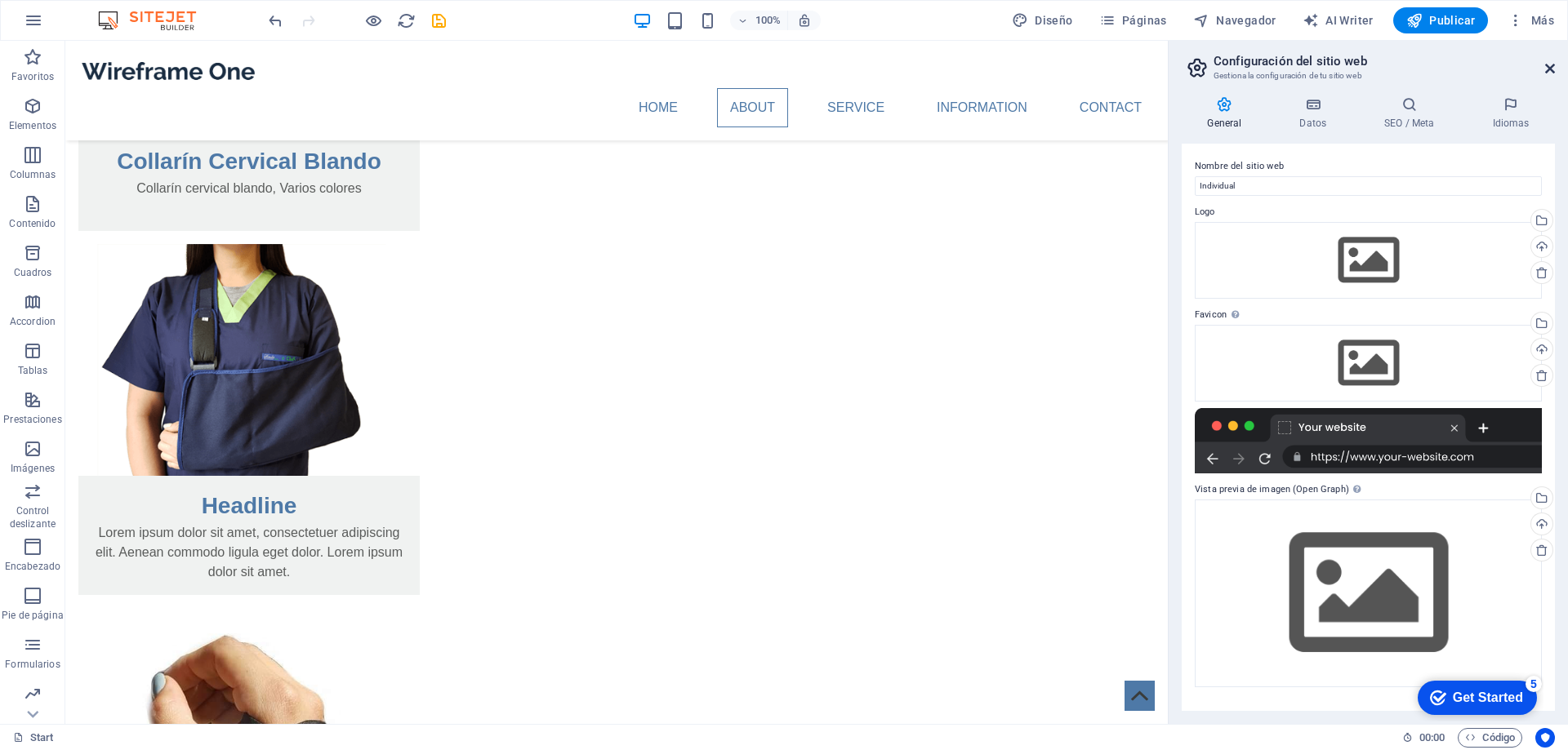
drag, startPoint x: 1553, startPoint y: 64, endPoint x: 1486, endPoint y: 24, distance: 78.0
click at [1553, 64] on icon at bounding box center [1550, 68] width 10 height 13
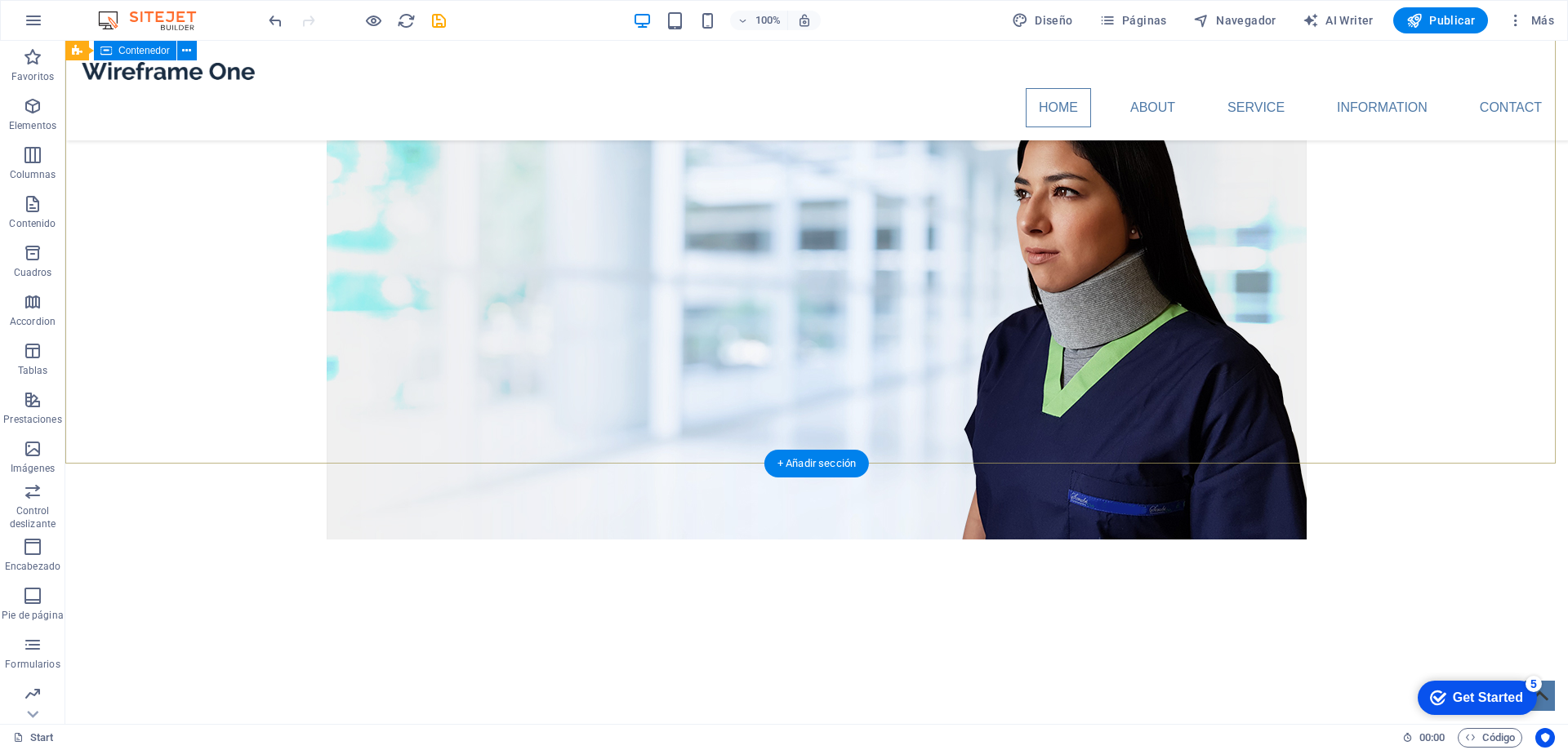
scroll to position [0, 0]
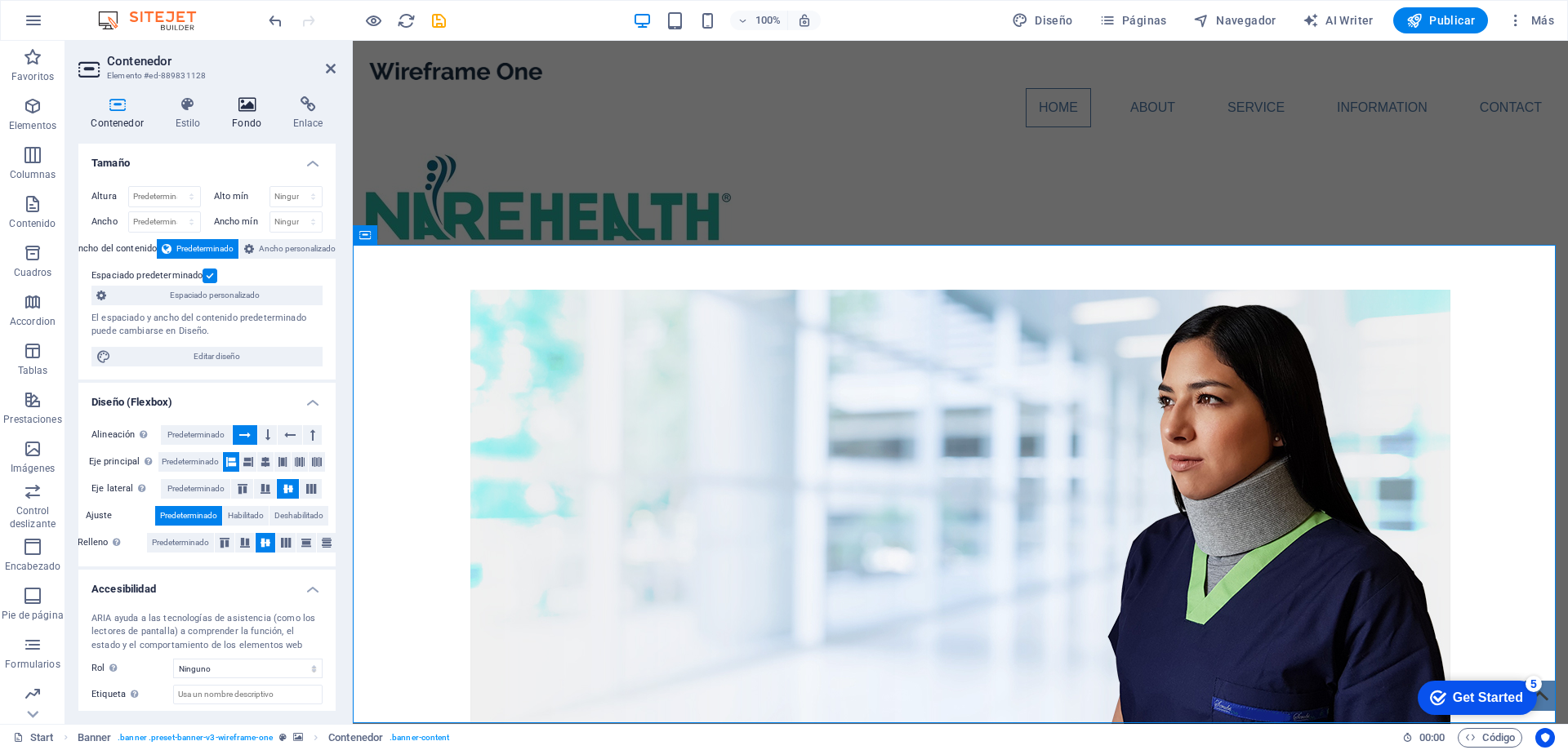
click at [241, 110] on icon at bounding box center [247, 104] width 55 height 16
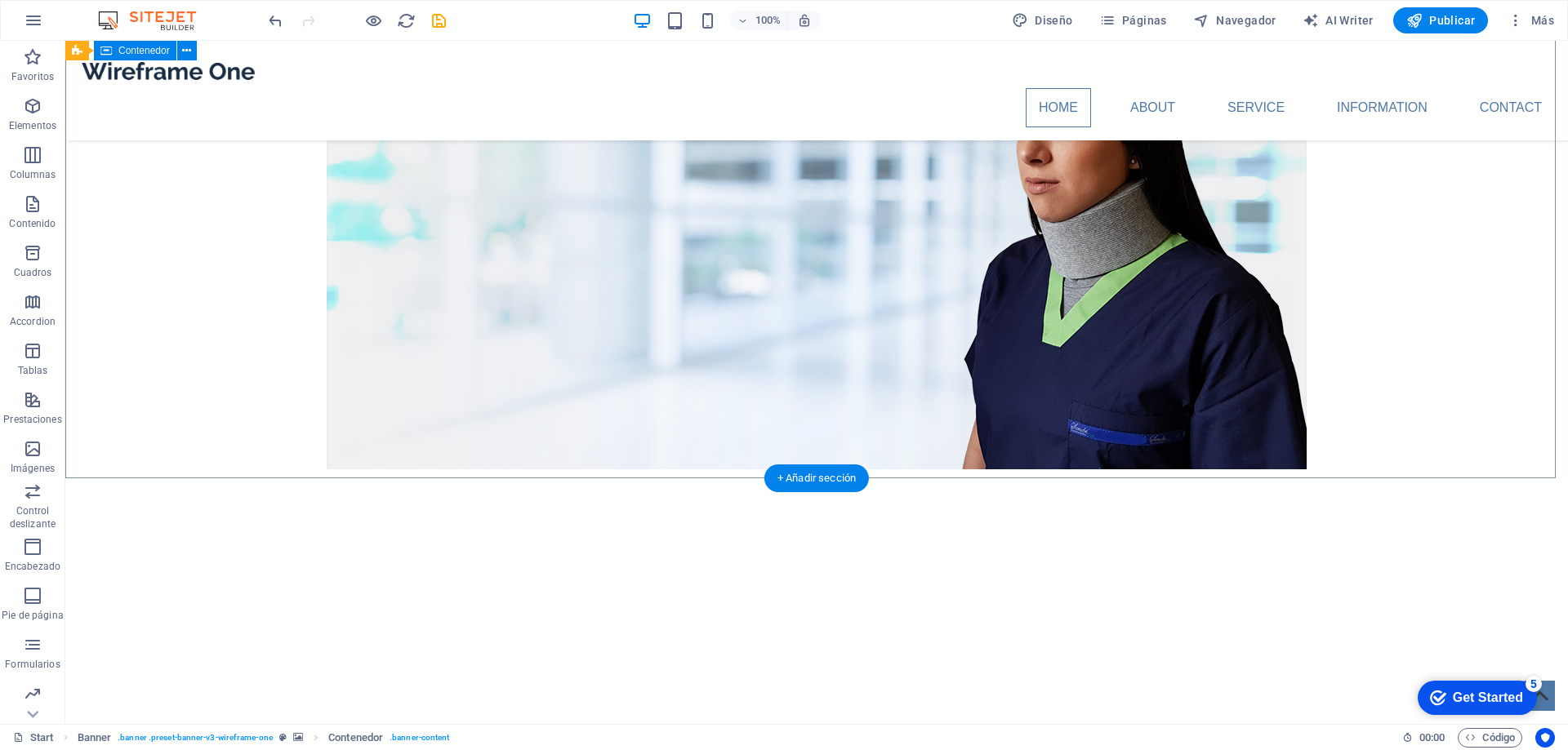
scroll to position [245, 0]
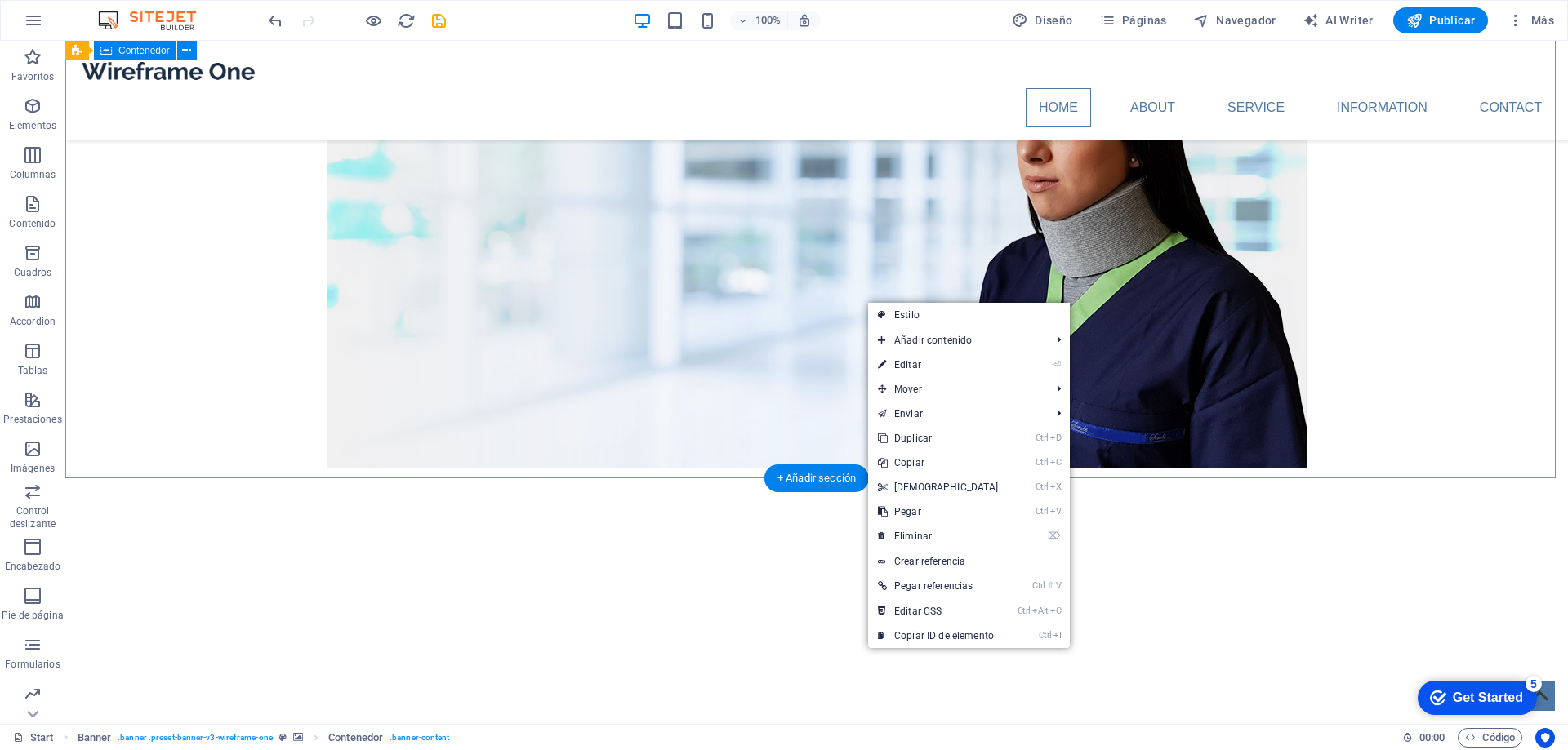
click at [763, 478] on div at bounding box center [816, 595] width 1502 height 235
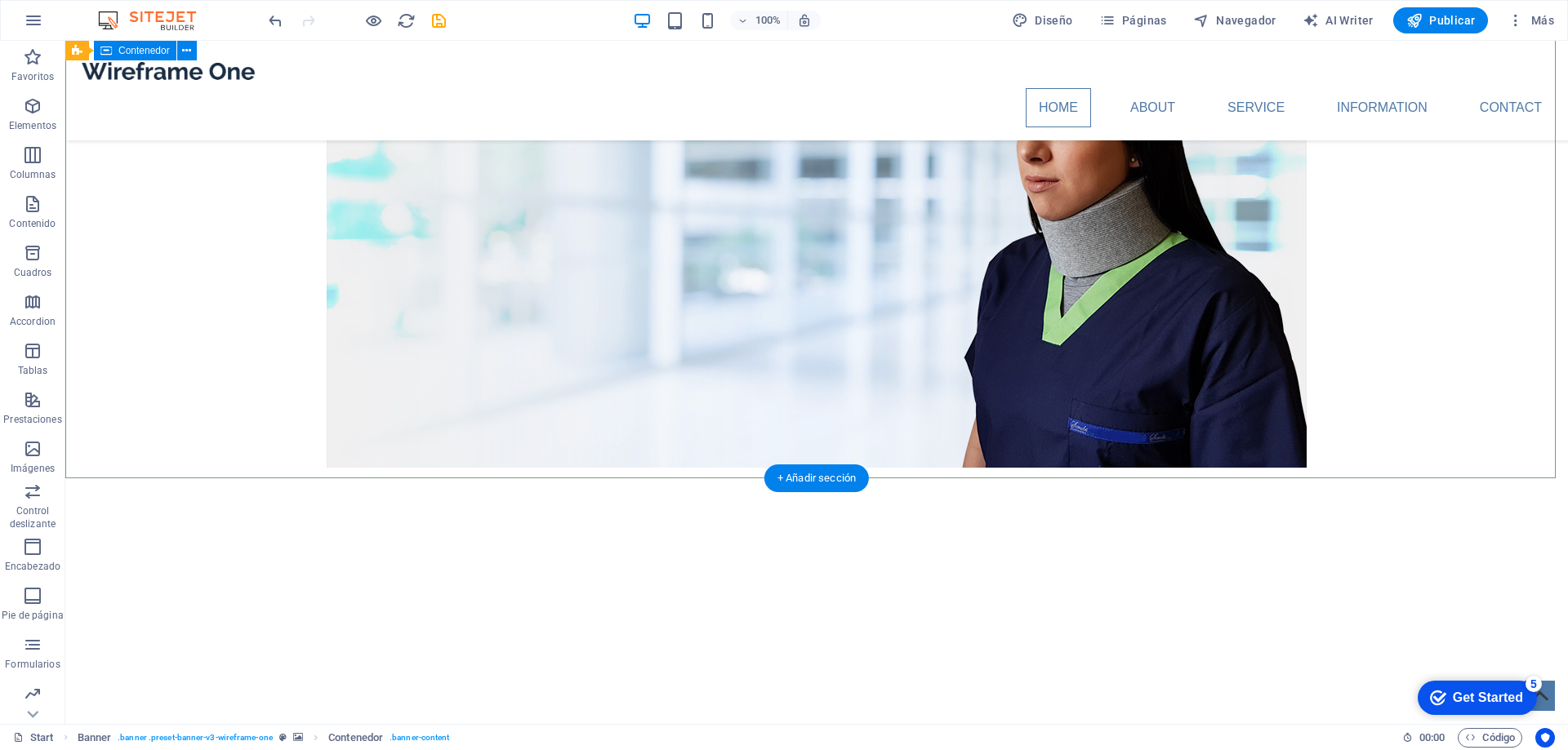
click at [763, 478] on div at bounding box center [816, 595] width 1502 height 235
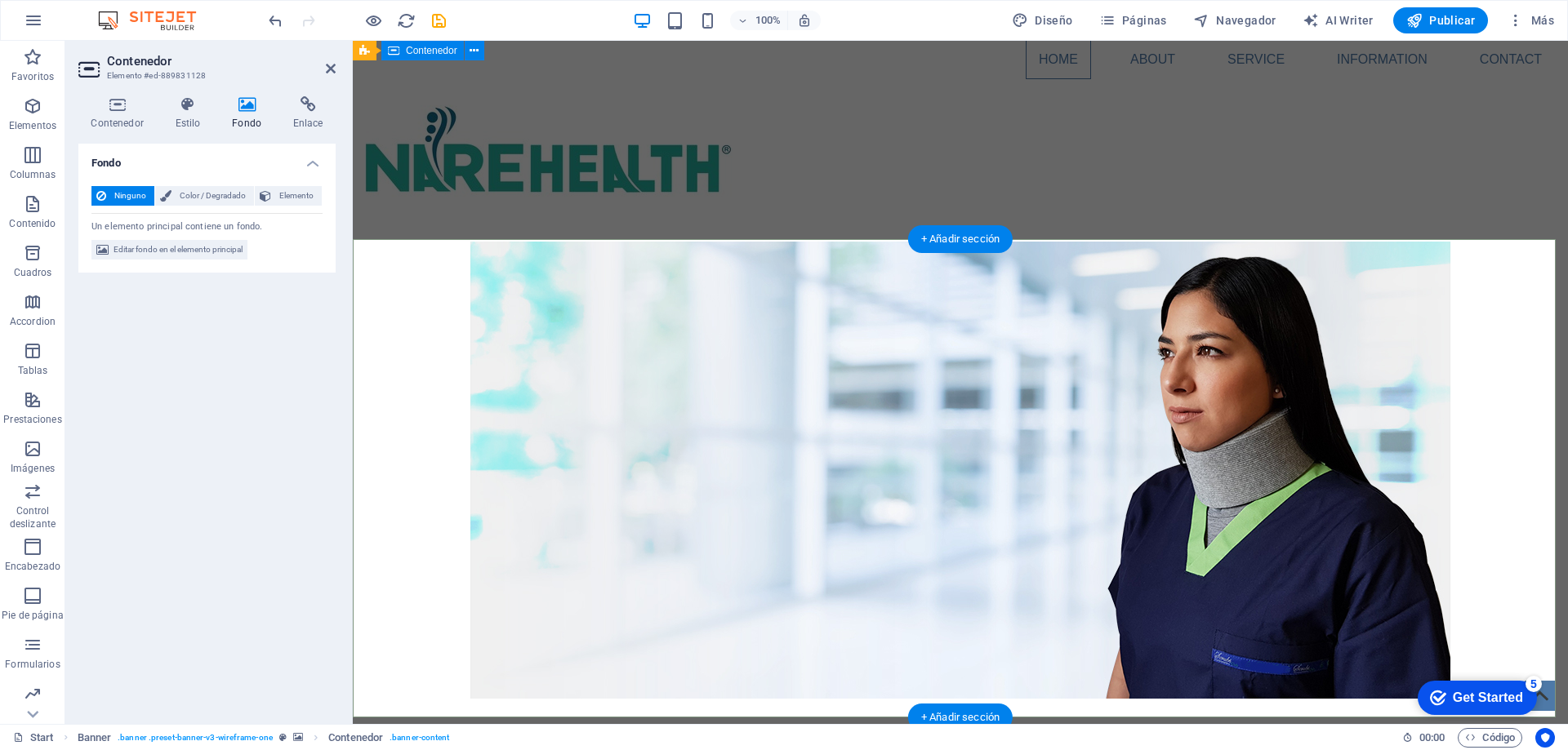
scroll to position [0, 0]
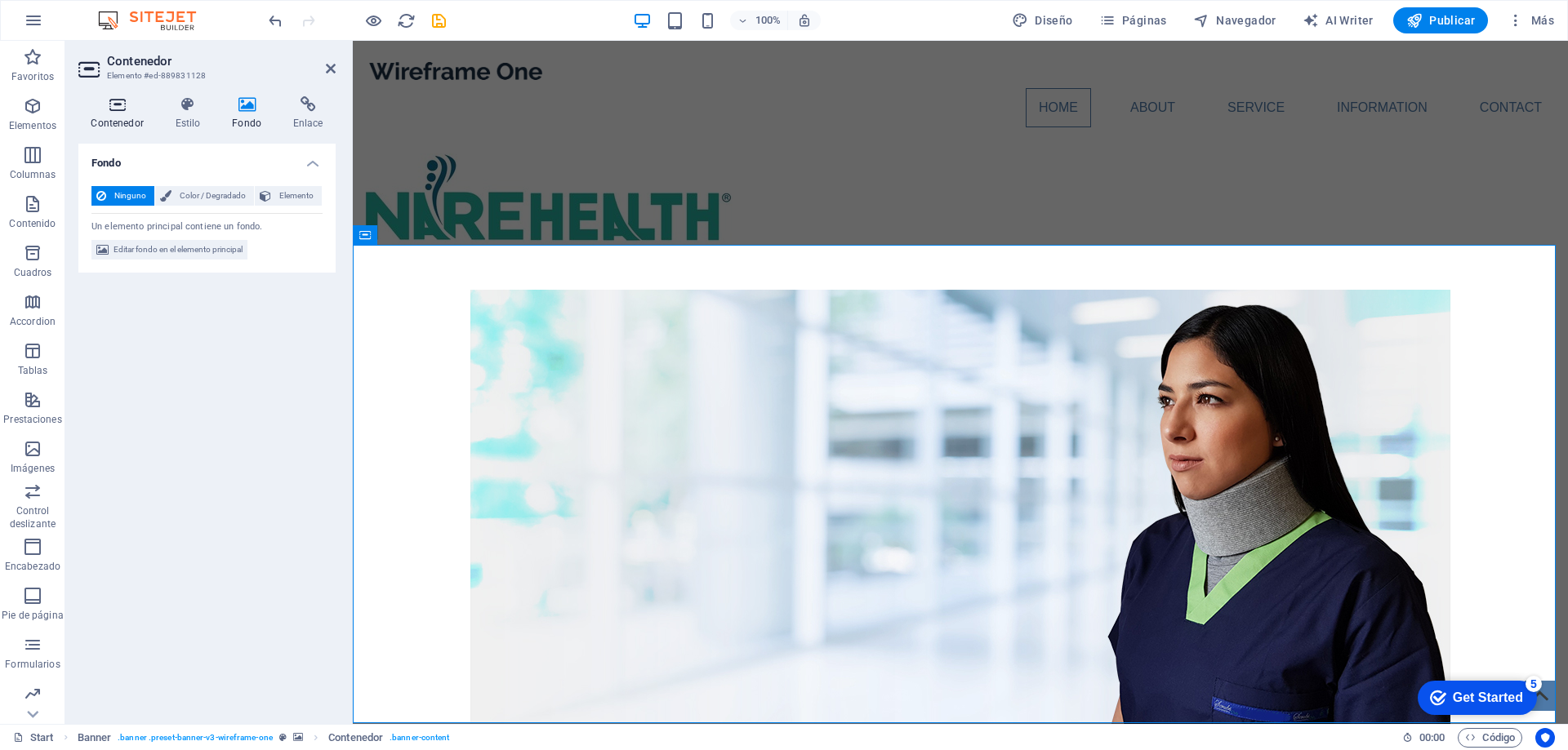
click at [128, 119] on h4 "Contenedor" at bounding box center [120, 113] width 84 height 34
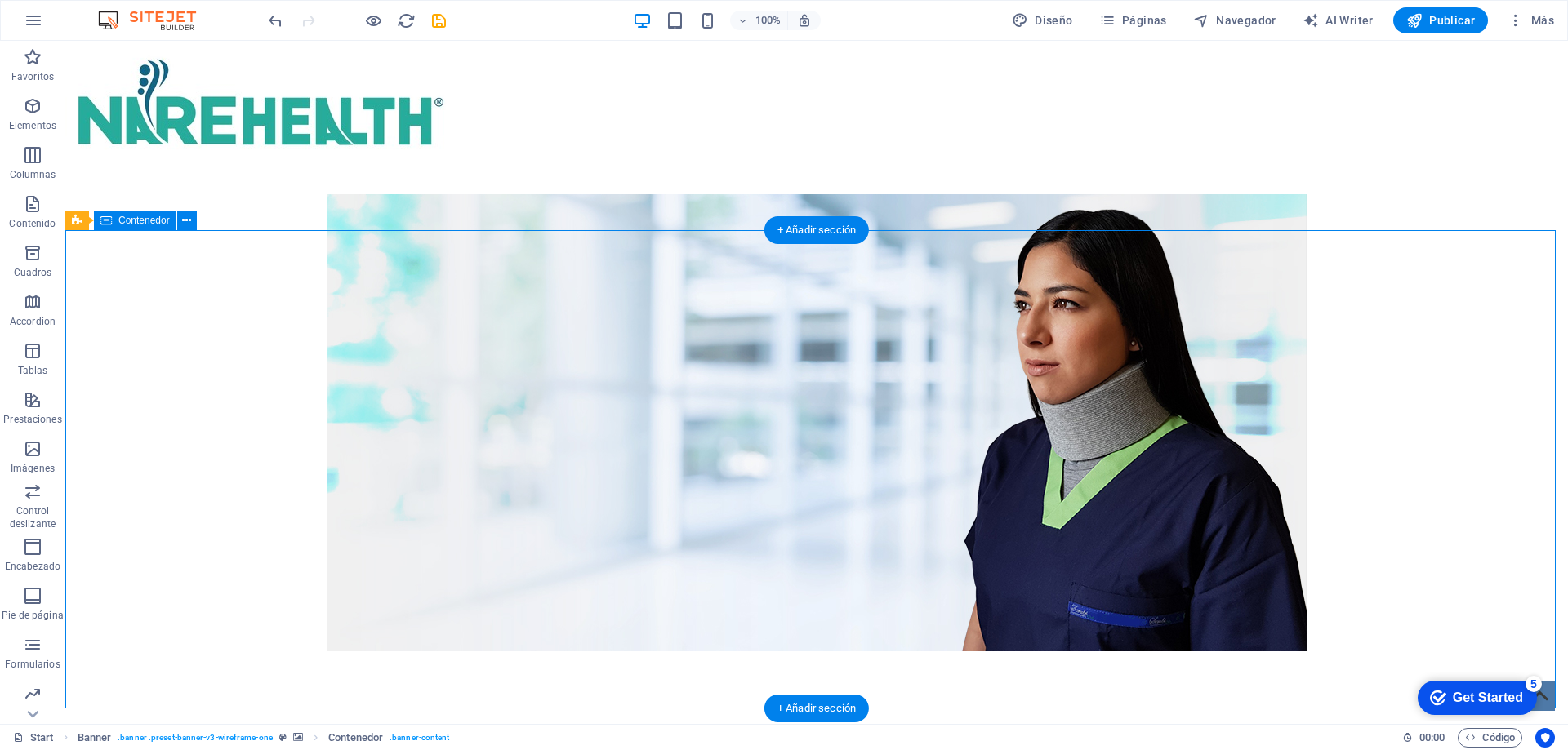
scroll to position [164, 0]
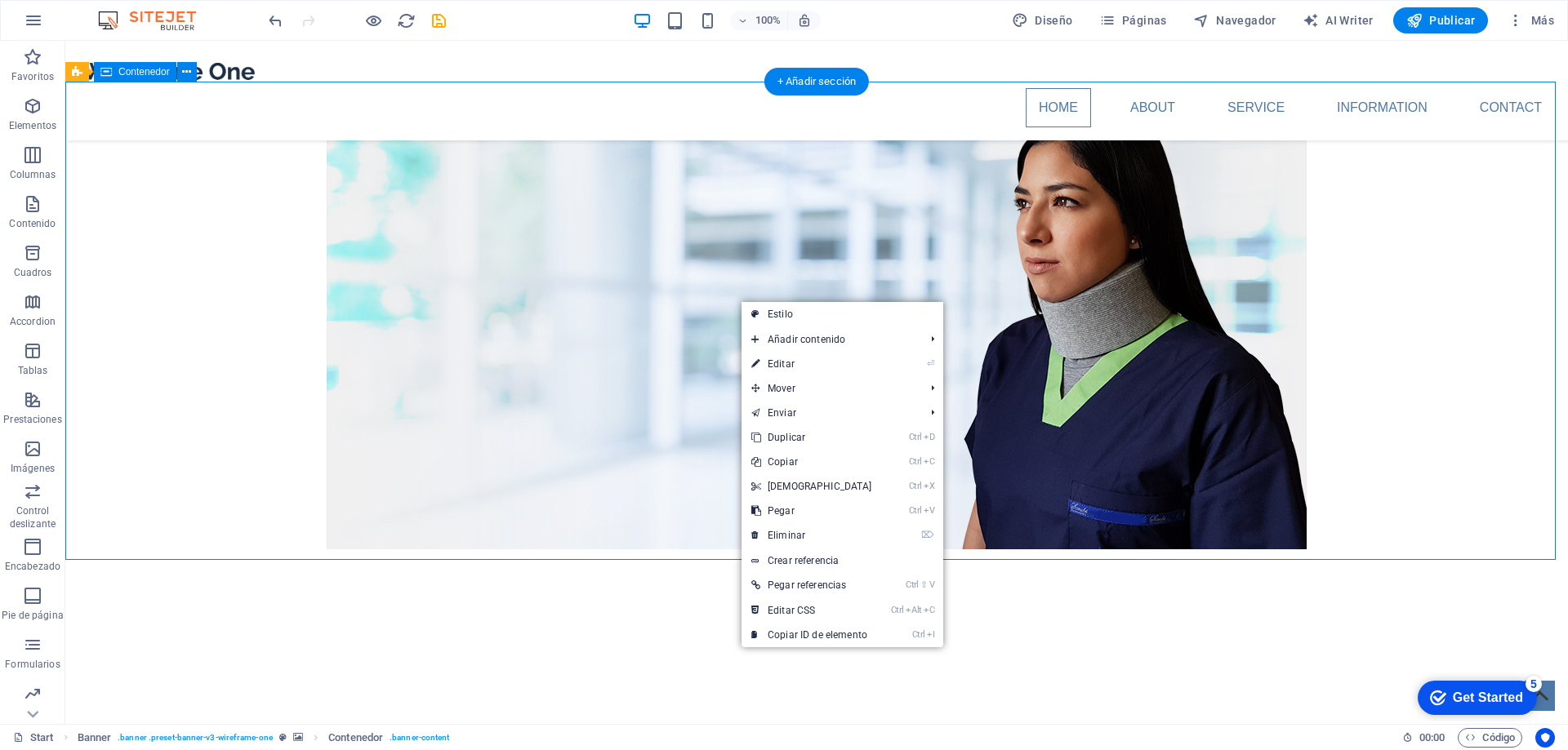
click at [702, 560] on div at bounding box center [816, 677] width 1502 height 235
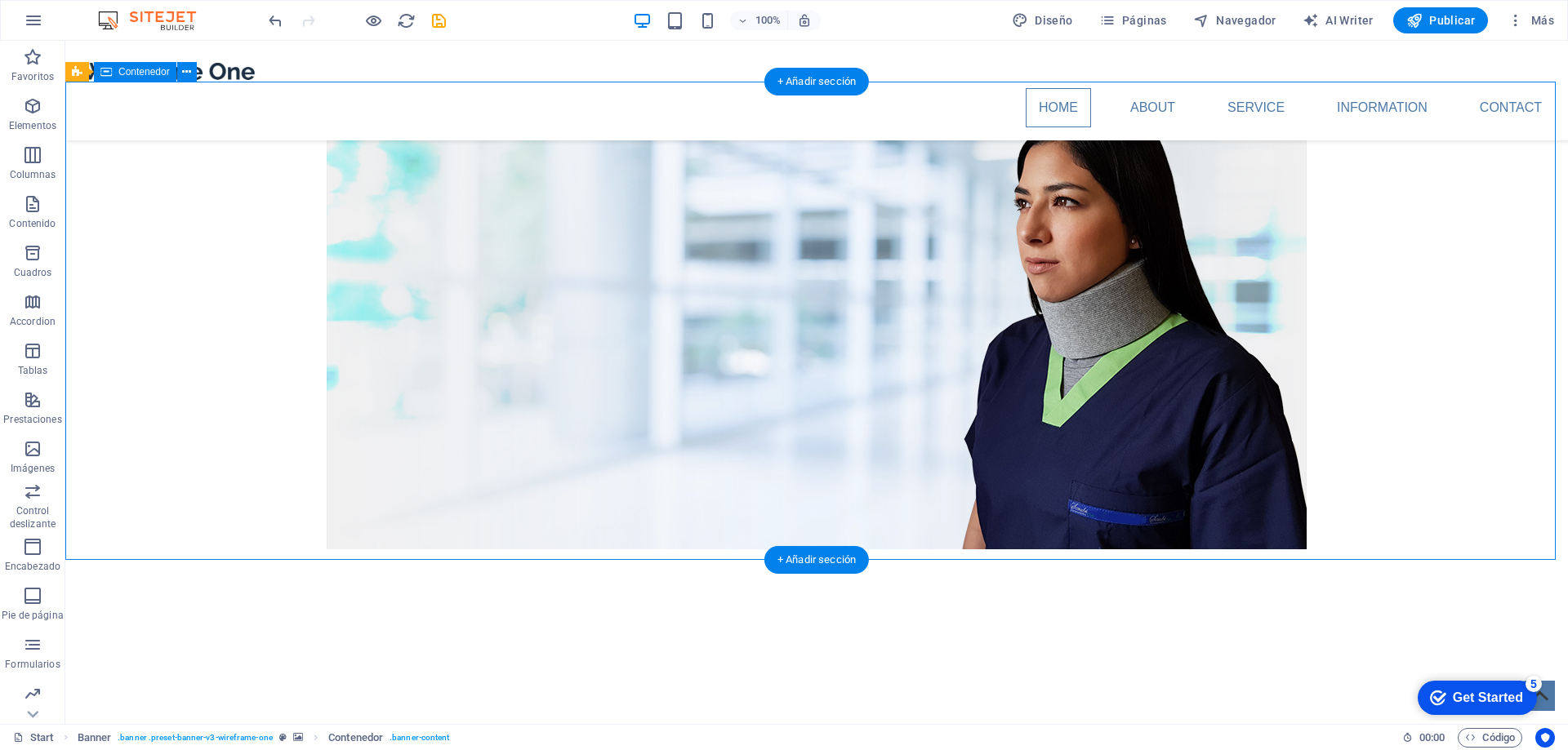
click at [702, 560] on div at bounding box center [816, 677] width 1502 height 235
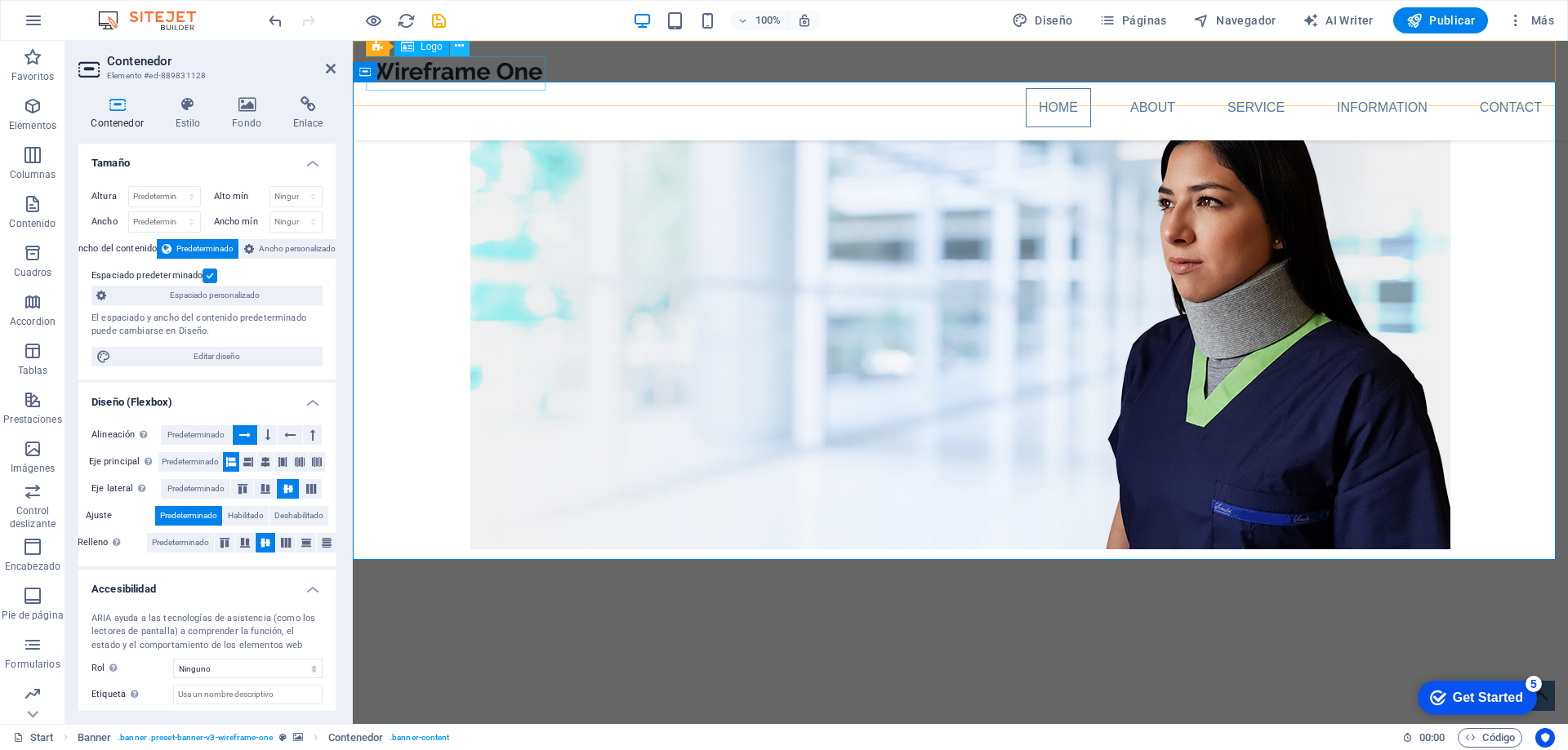
click at [466, 47] on button at bounding box center [459, 47] width 20 height 20
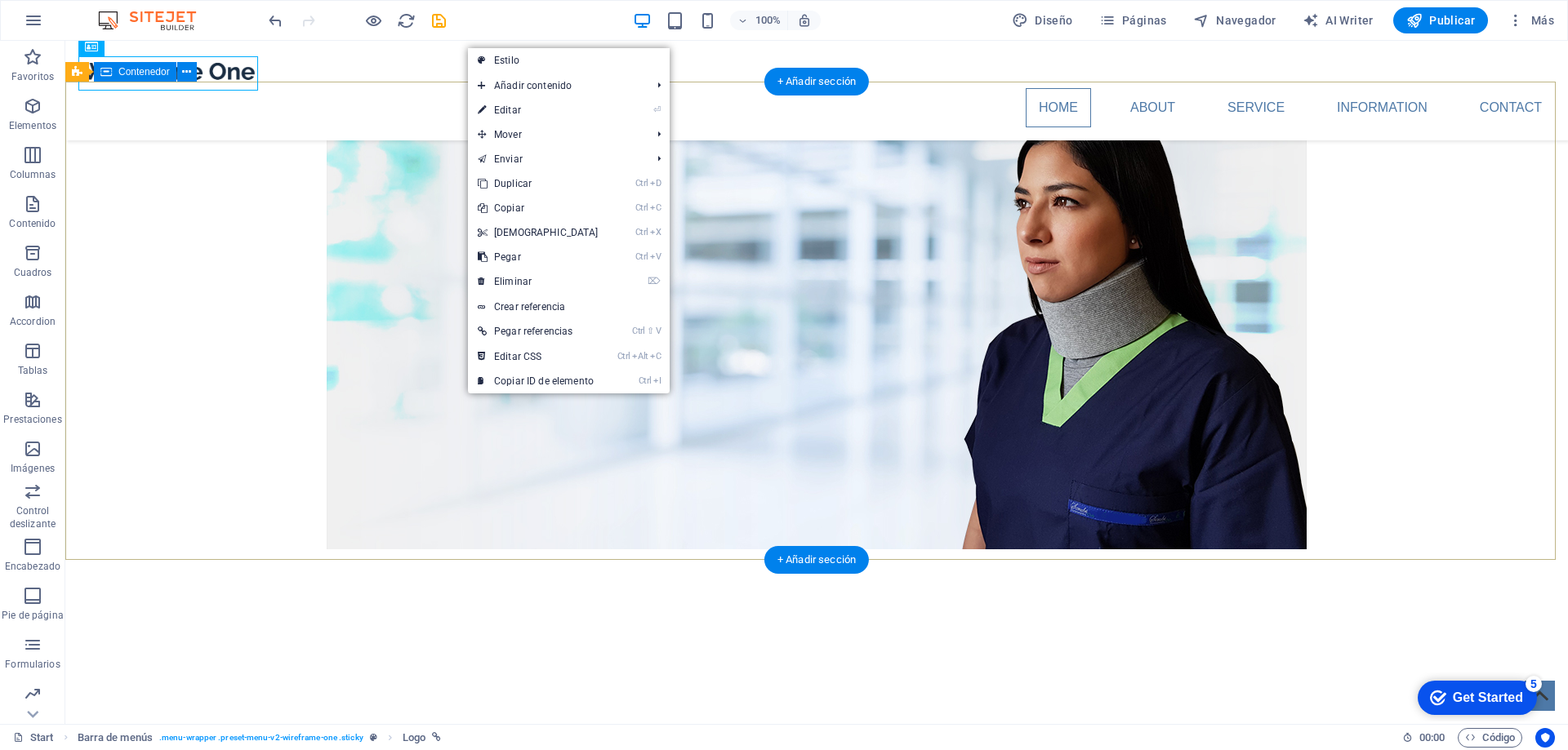
click at [759, 560] on div at bounding box center [816, 677] width 1502 height 235
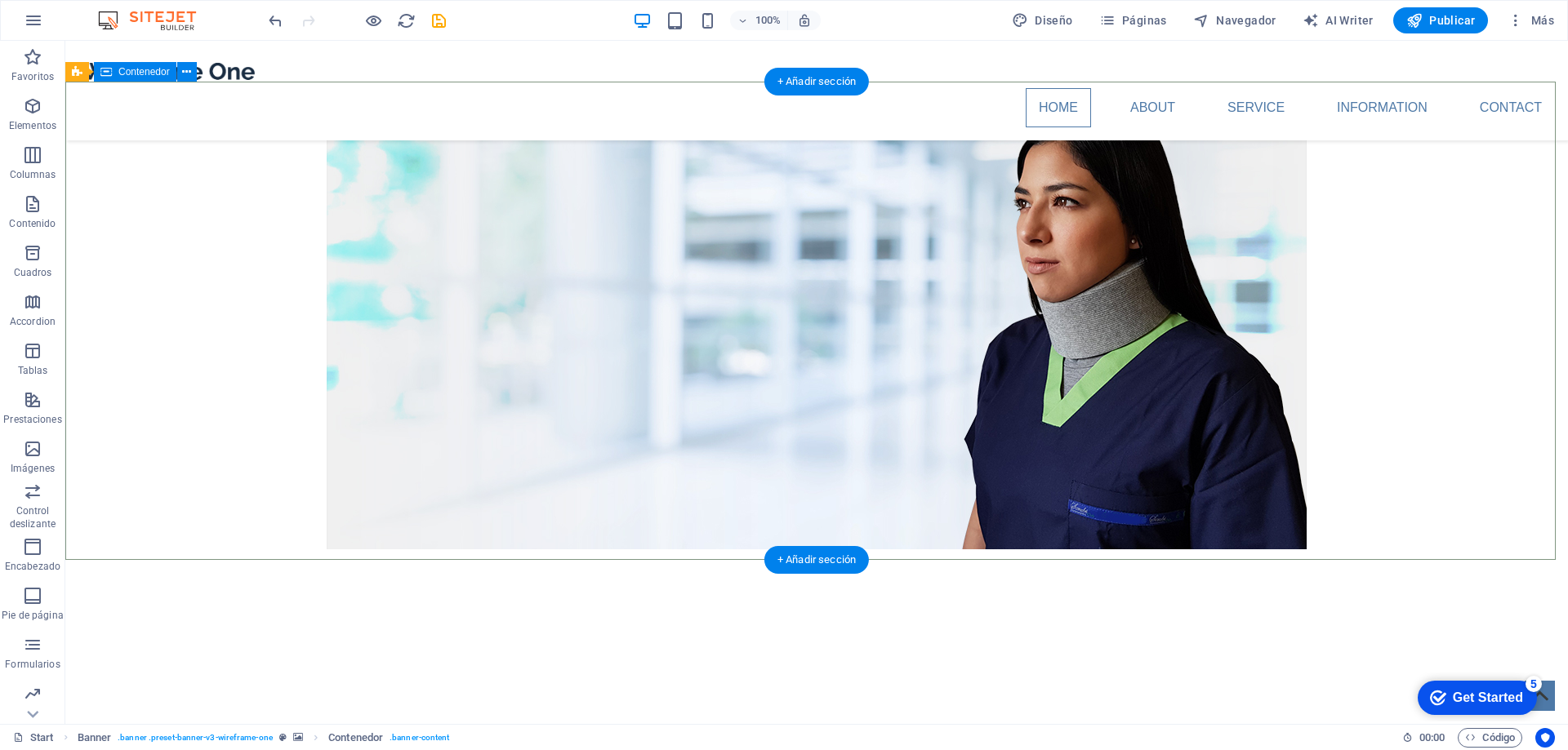
click at [659, 560] on div at bounding box center [816, 677] width 1502 height 235
drag, startPoint x: 659, startPoint y: 296, endPoint x: 373, endPoint y: 296, distance: 286.0
click at [660, 560] on div at bounding box center [816, 677] width 1502 height 235
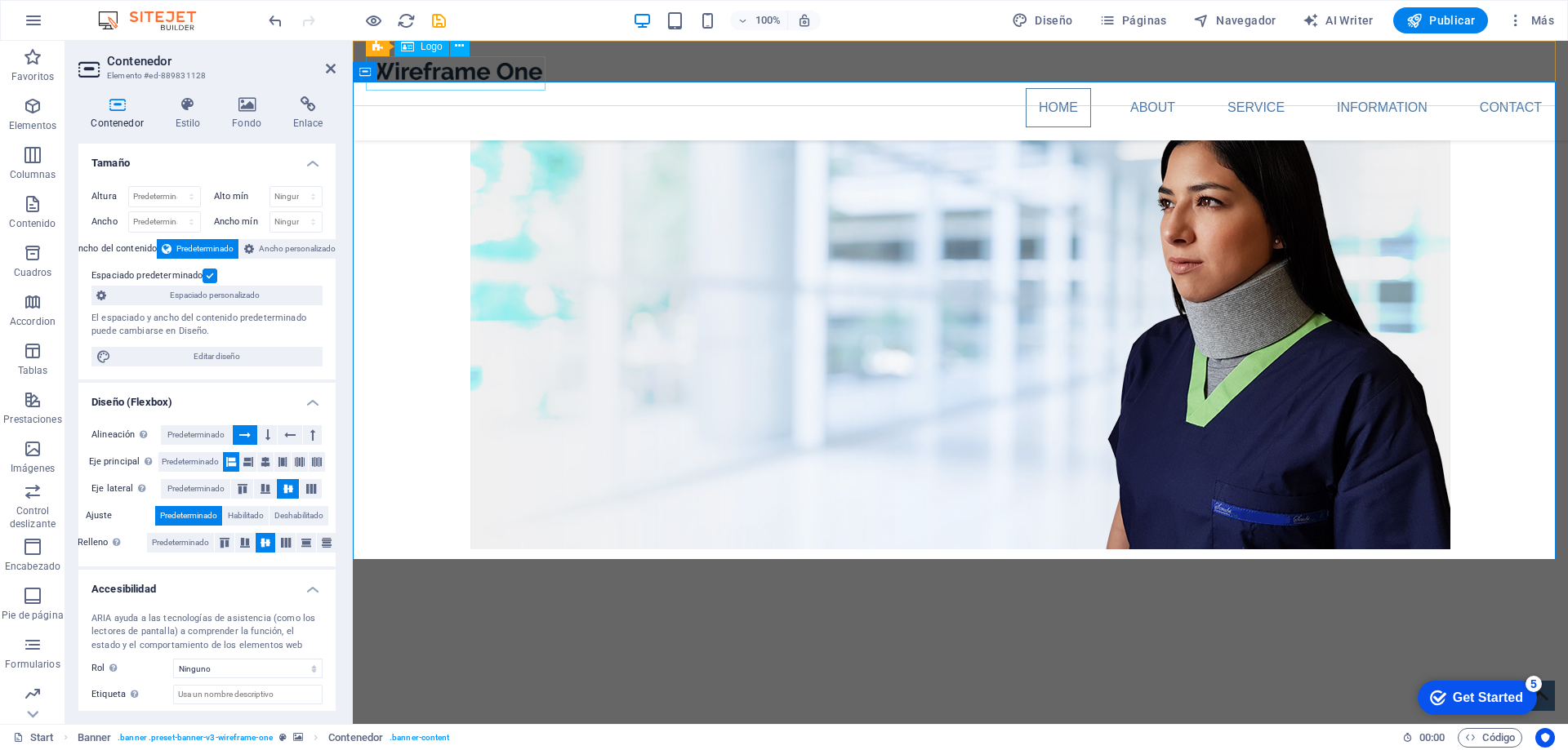
click at [430, 50] on span "Logo" at bounding box center [431, 47] width 22 height 10
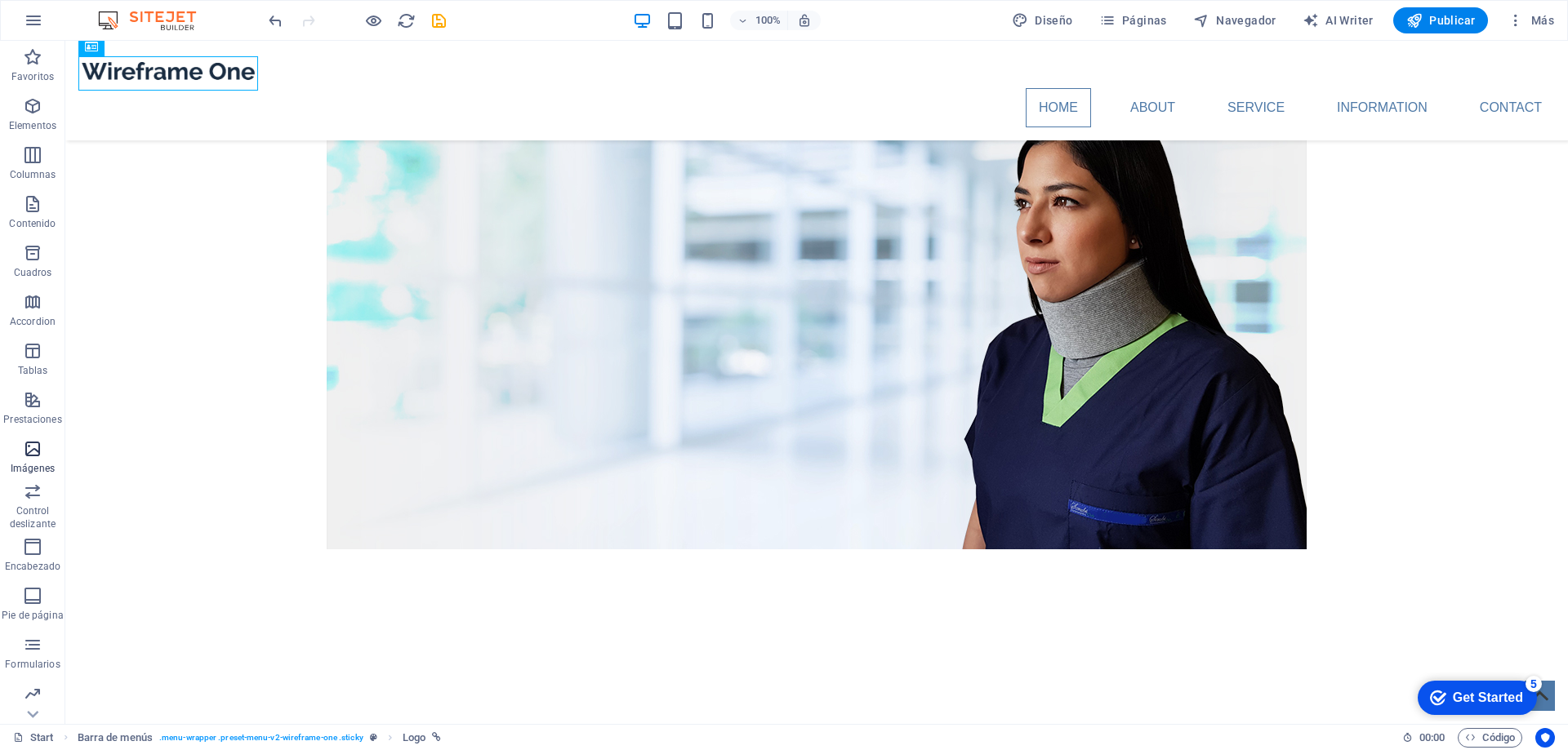
click at [30, 450] on icon "button" at bounding box center [33, 449] width 20 height 20
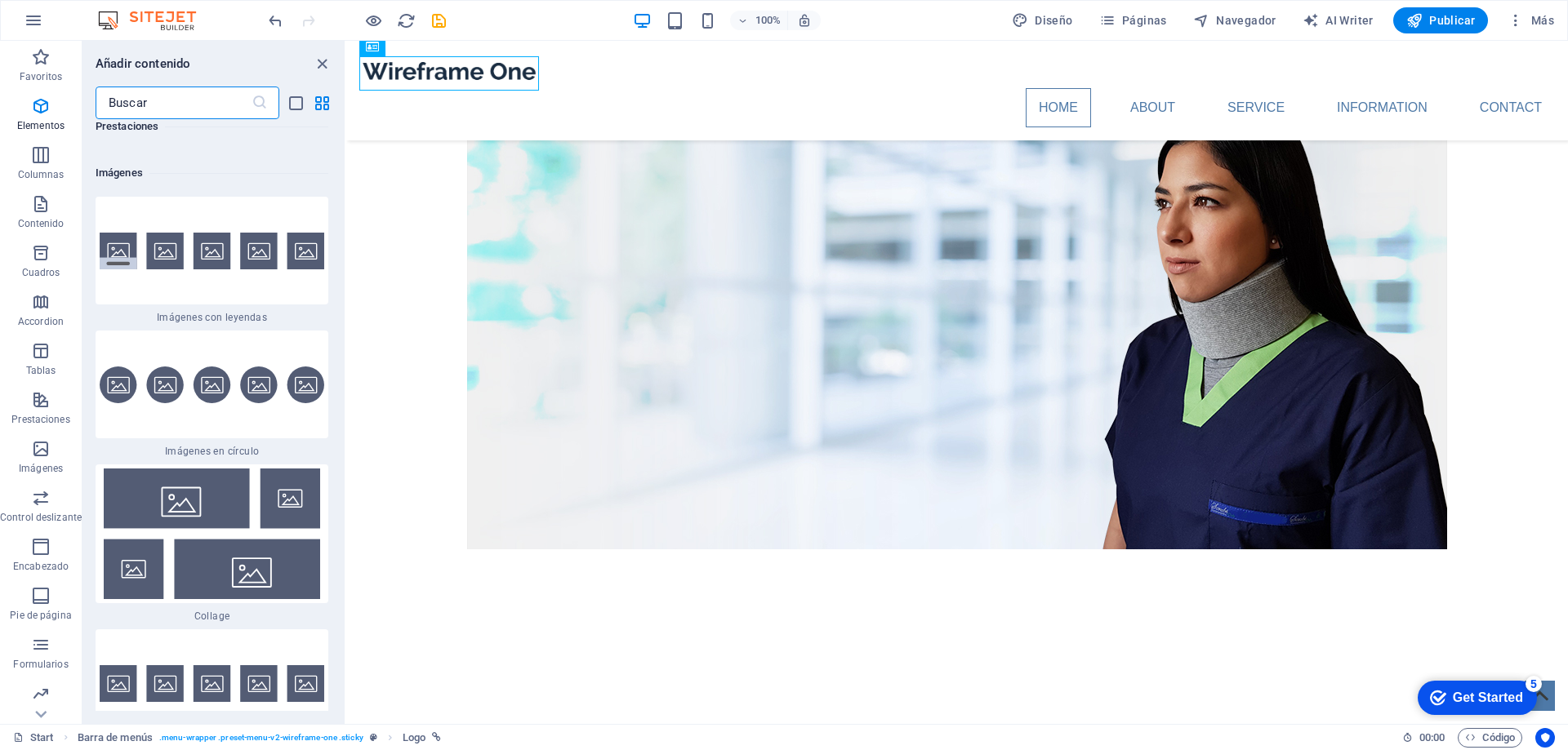
scroll to position [16385, 0]
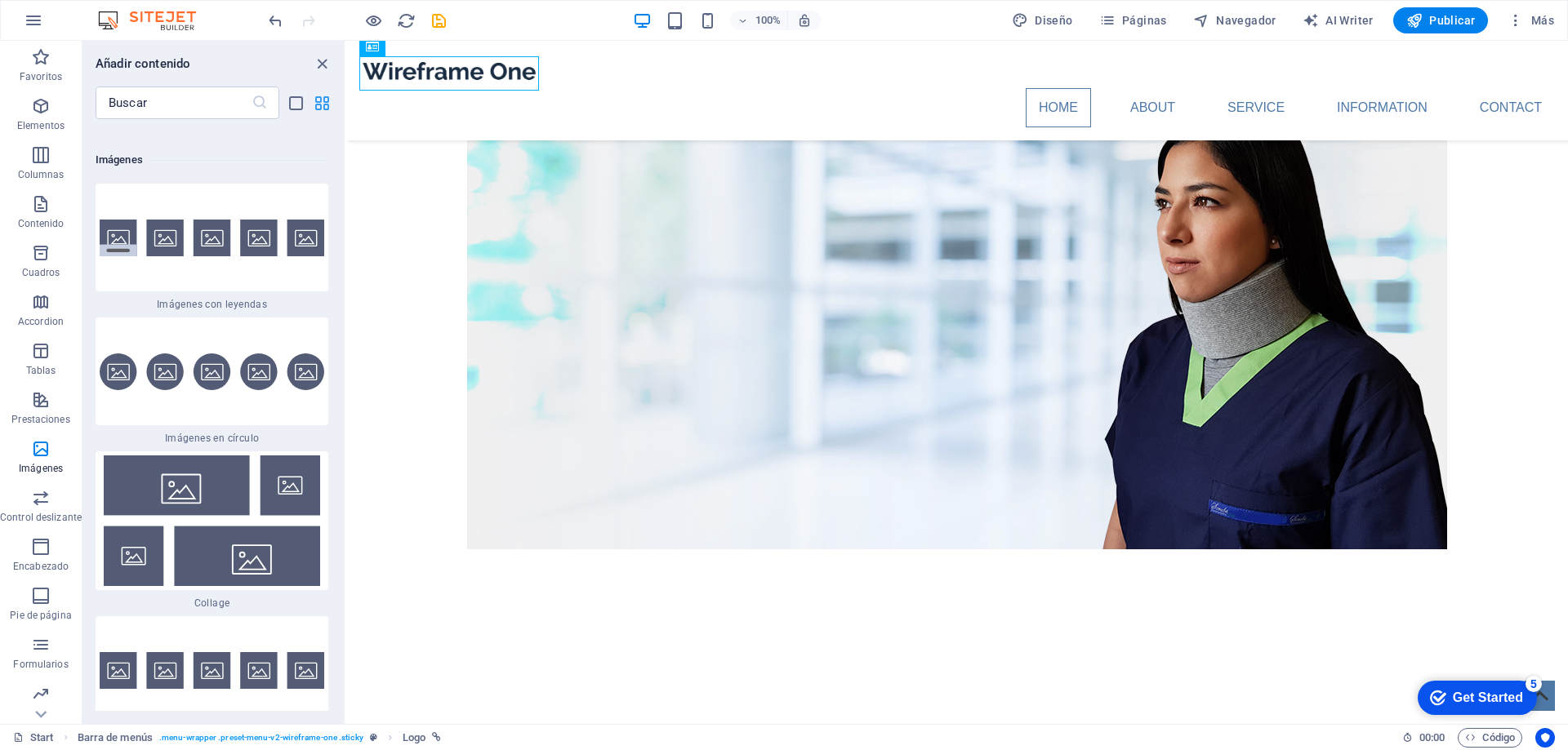
click at [324, 105] on icon "grid-view" at bounding box center [322, 103] width 19 height 19
click at [325, 105] on icon "grid-view" at bounding box center [322, 103] width 19 height 19
click at [324, 105] on icon "grid-view" at bounding box center [322, 103] width 19 height 19
click at [240, 99] on input "text" at bounding box center [174, 103] width 156 height 33
click at [125, 150] on h6 "Imágenes" at bounding box center [212, 160] width 233 height 20
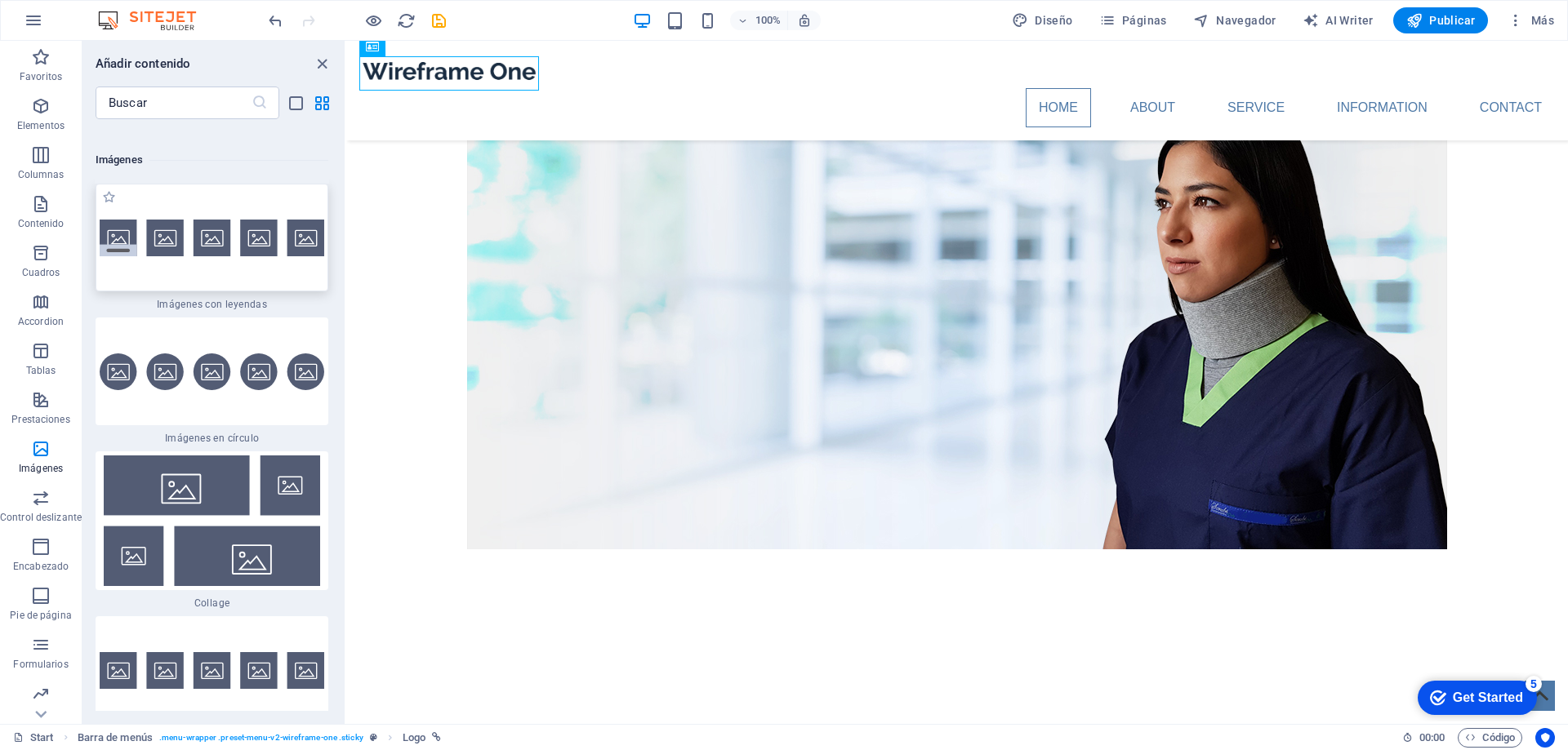
click at [164, 220] on img at bounding box center [212, 238] width 225 height 37
click at [347, 215] on div "Arrastra aquí para reemplazar el contenido existente. Si quieres crear un eleme…" at bounding box center [957, 382] width 1221 height 683
click at [347, 217] on div "Arrastra aquí para reemplazar el contenido existente. Si quieres crear un eleme…" at bounding box center [957, 382] width 1221 height 683
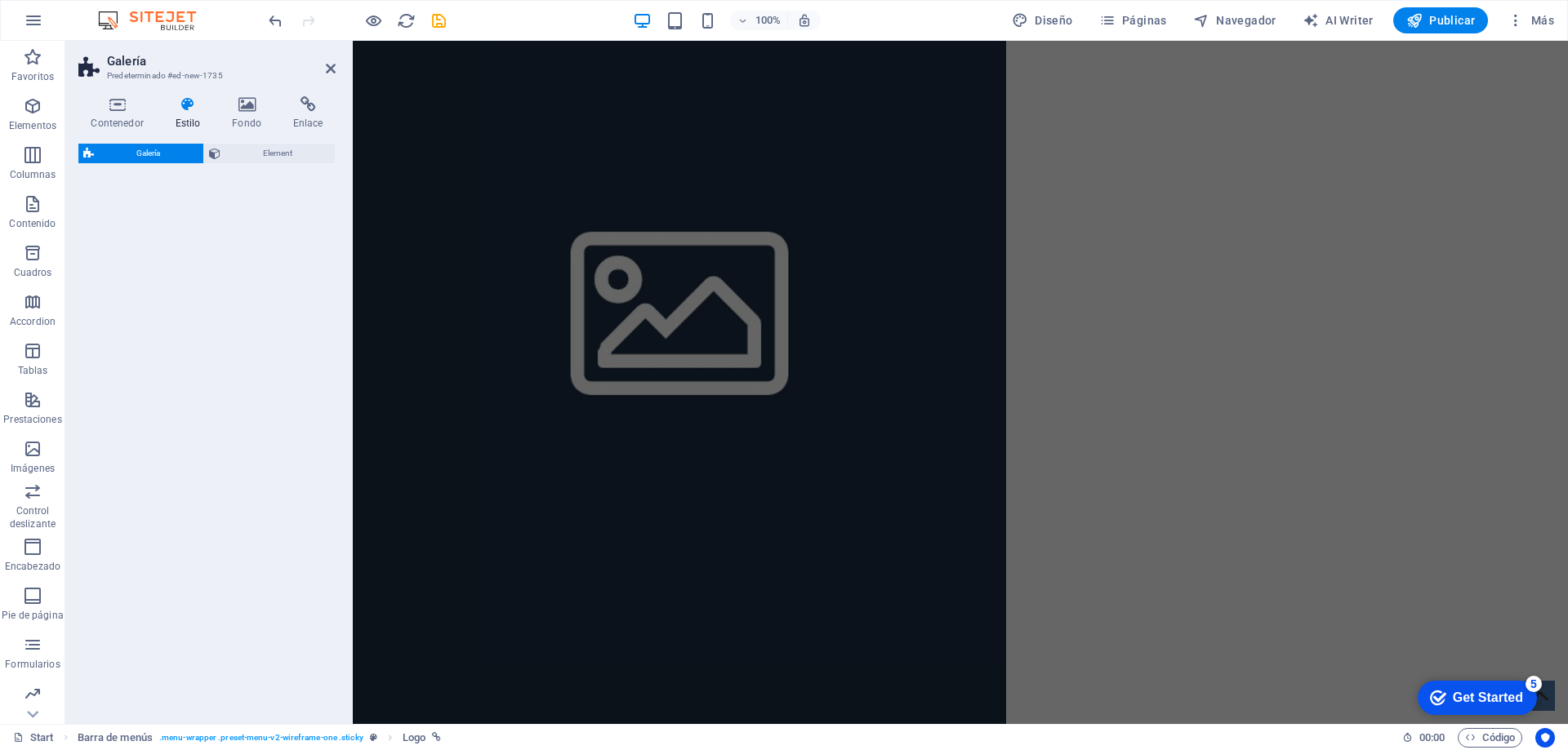
scroll to position [1357, 0]
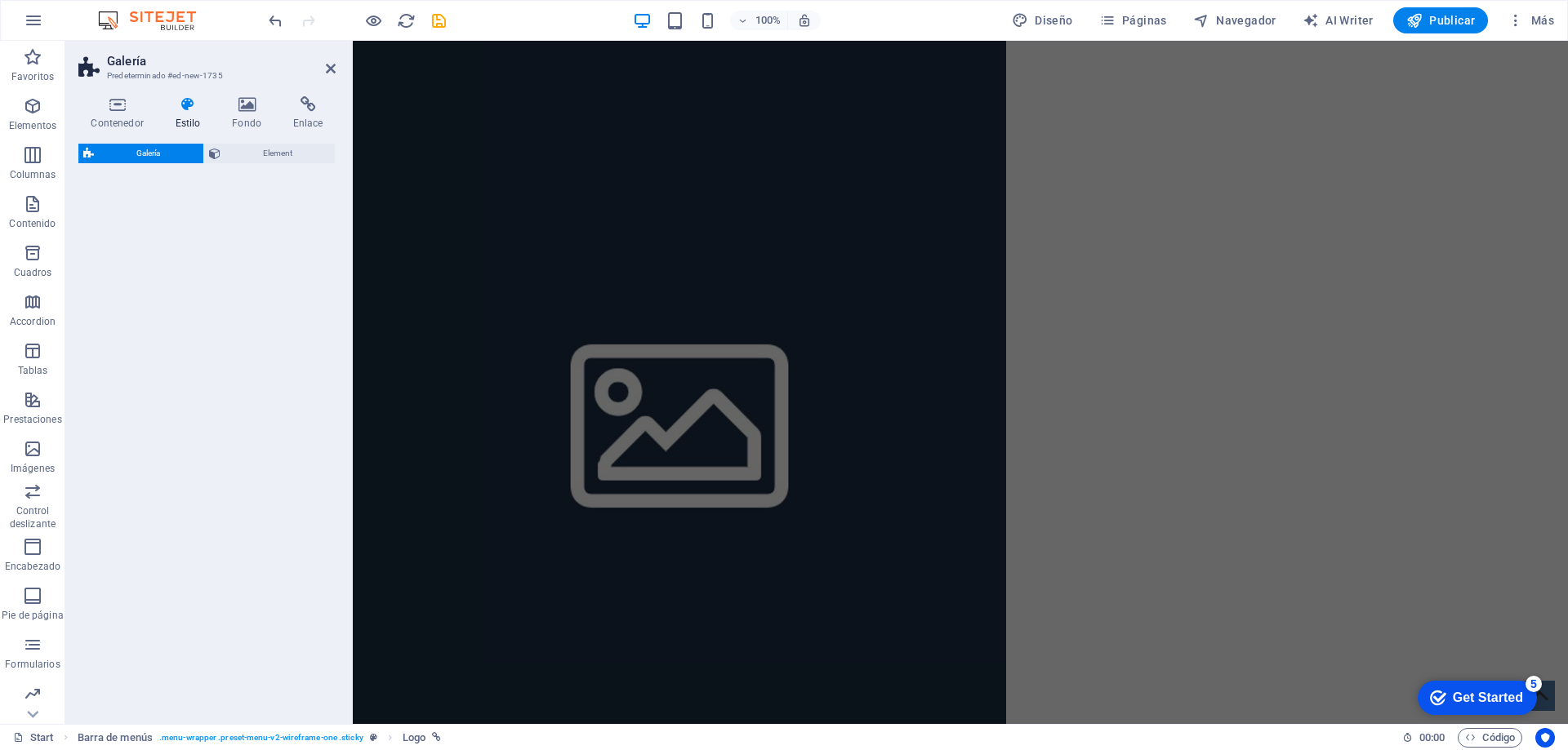
select select "rem"
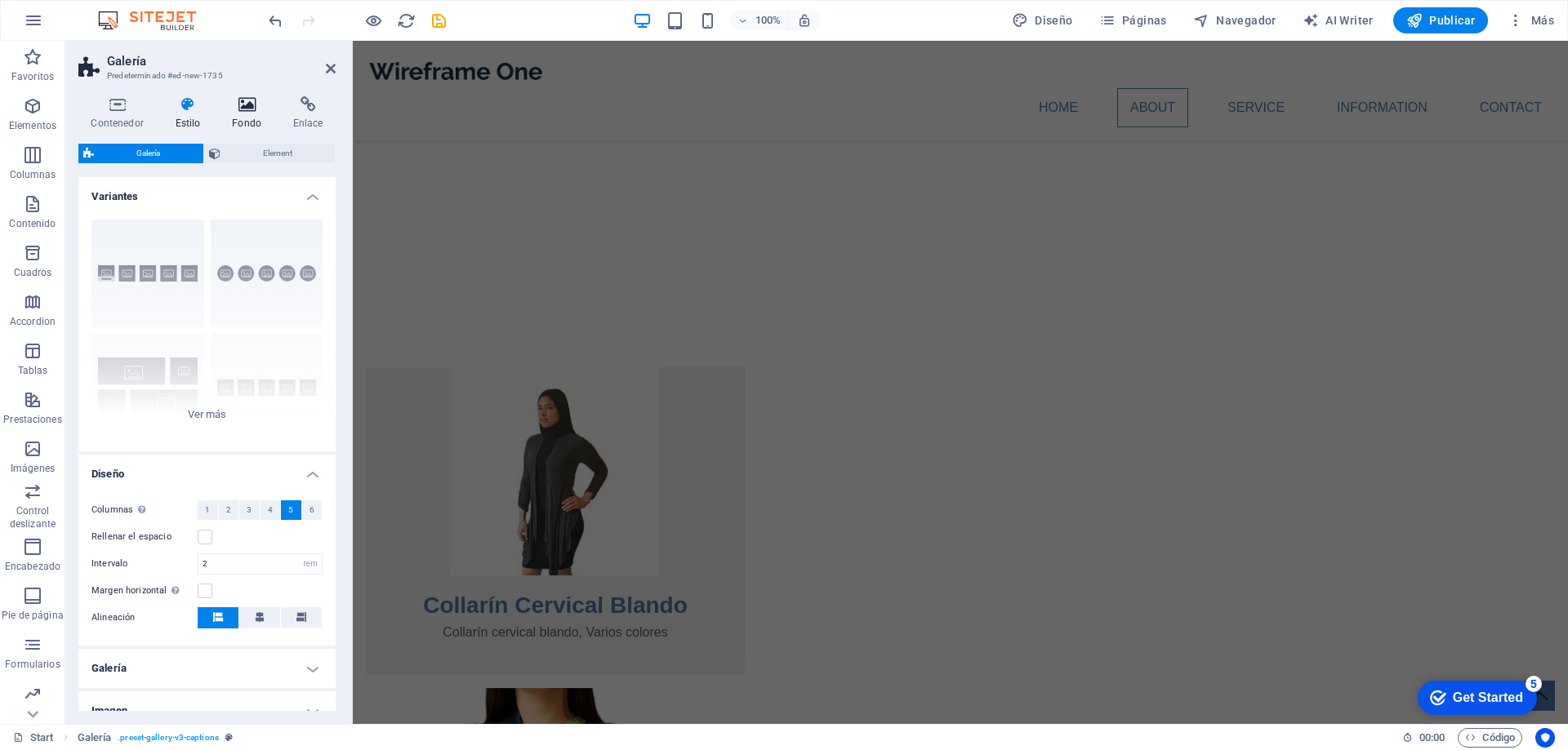
click at [242, 116] on h4 "Fondo" at bounding box center [250, 113] width 61 height 34
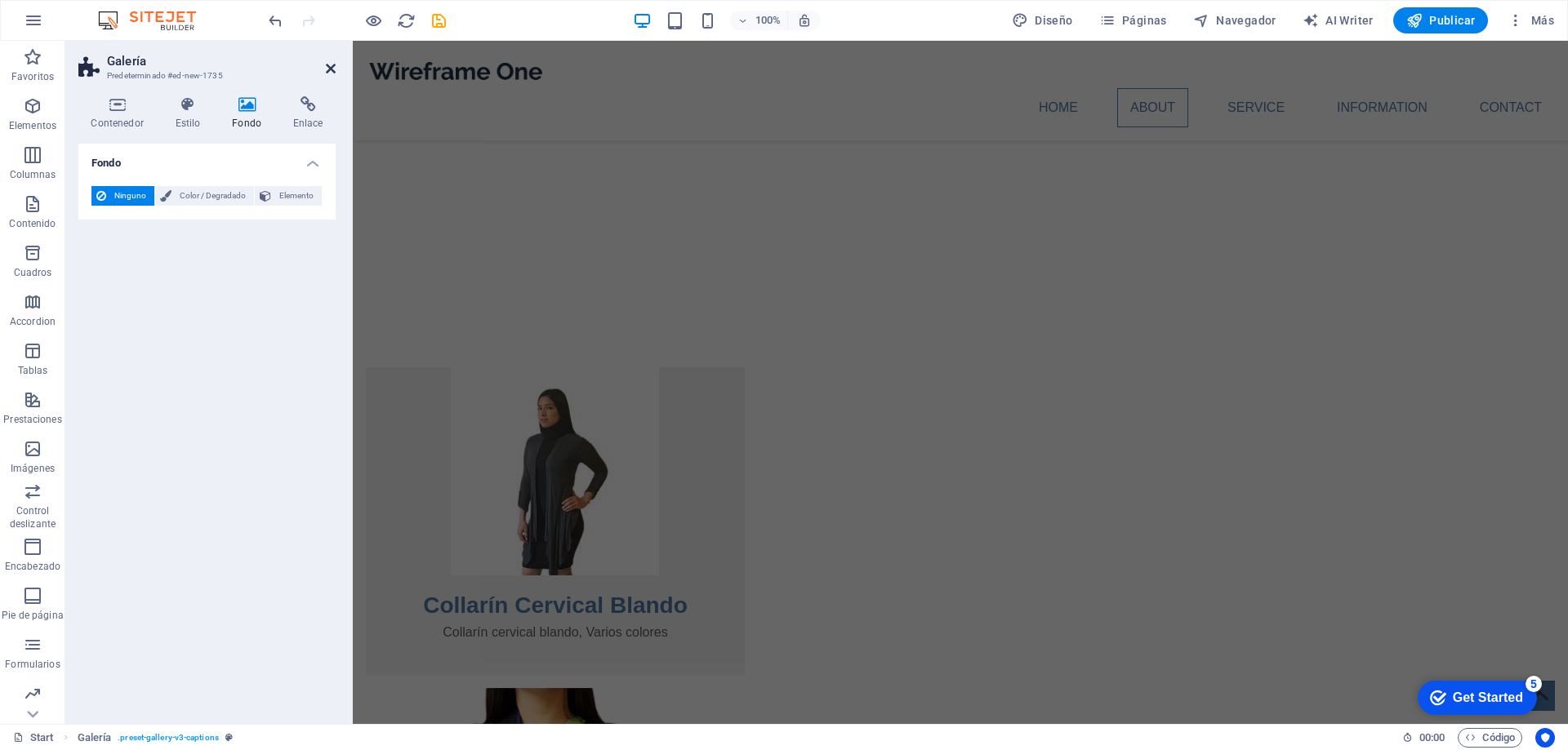
click at [329, 70] on icon at bounding box center [331, 68] width 10 height 13
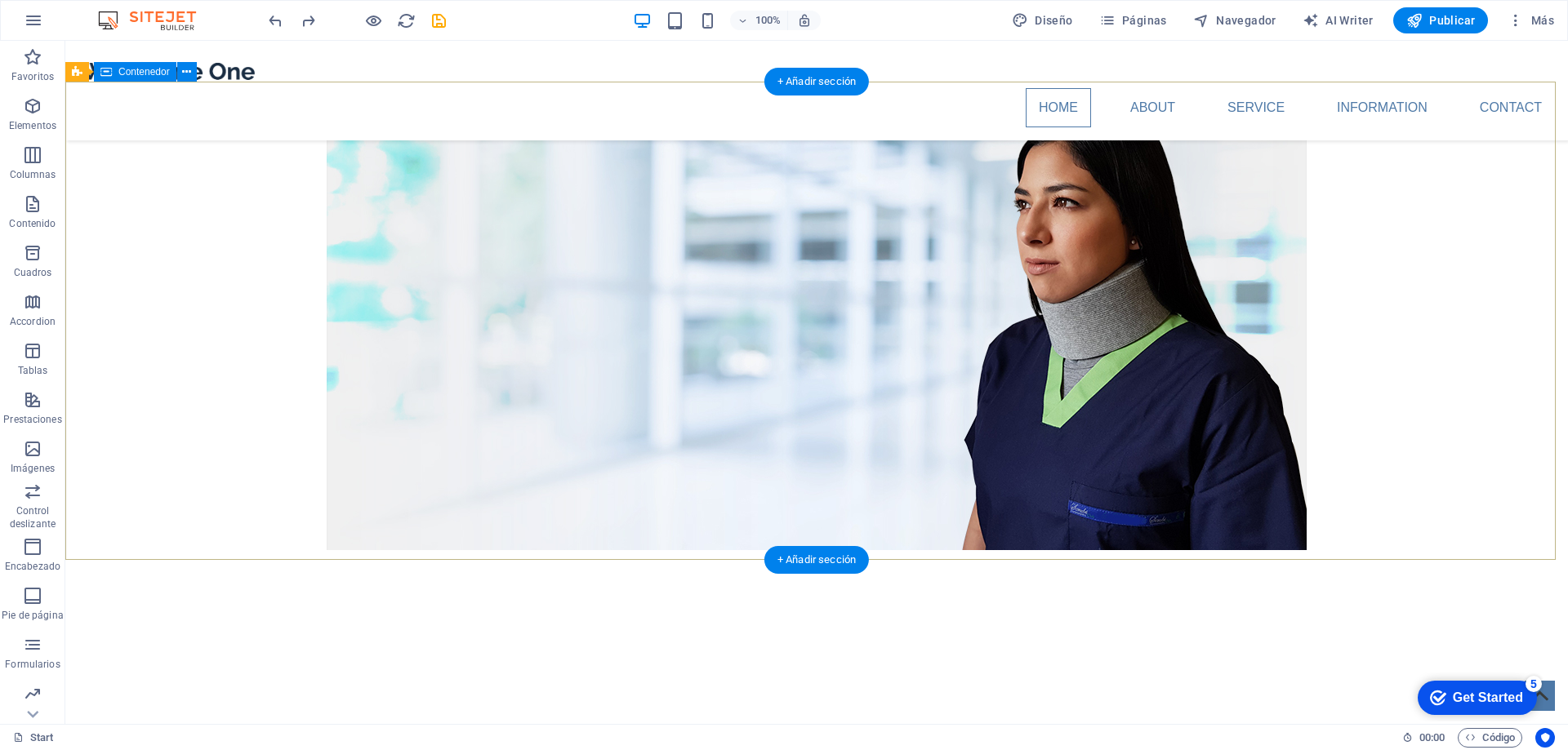
scroll to position [164, 0]
click at [759, 560] on div at bounding box center [816, 677] width 1502 height 235
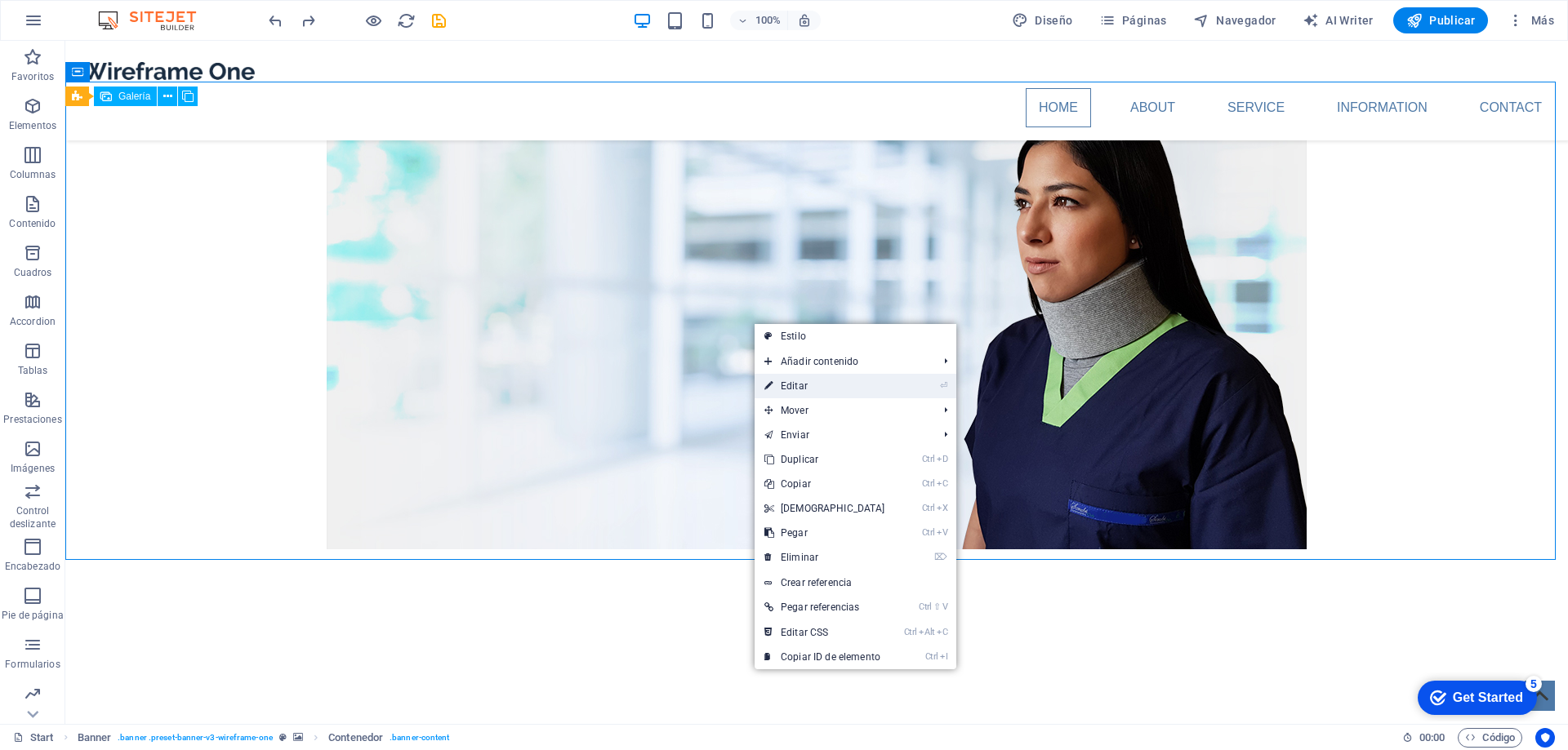
click at [857, 387] on link "⏎ Editar" at bounding box center [824, 385] width 141 height 25
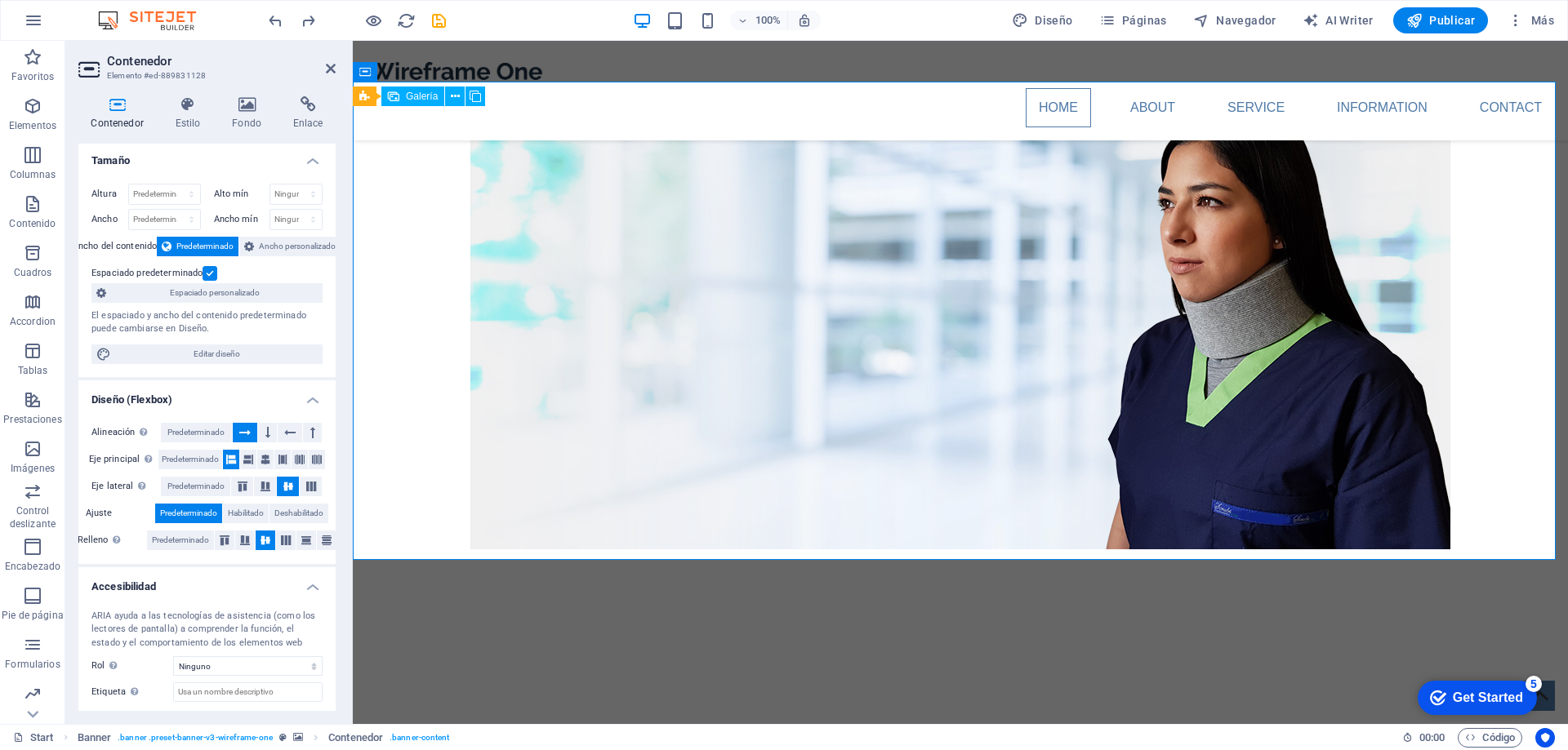
scroll to position [0, 0]
click at [111, 101] on icon at bounding box center [117, 104] width 78 height 16
click at [334, 67] on icon at bounding box center [331, 68] width 10 height 13
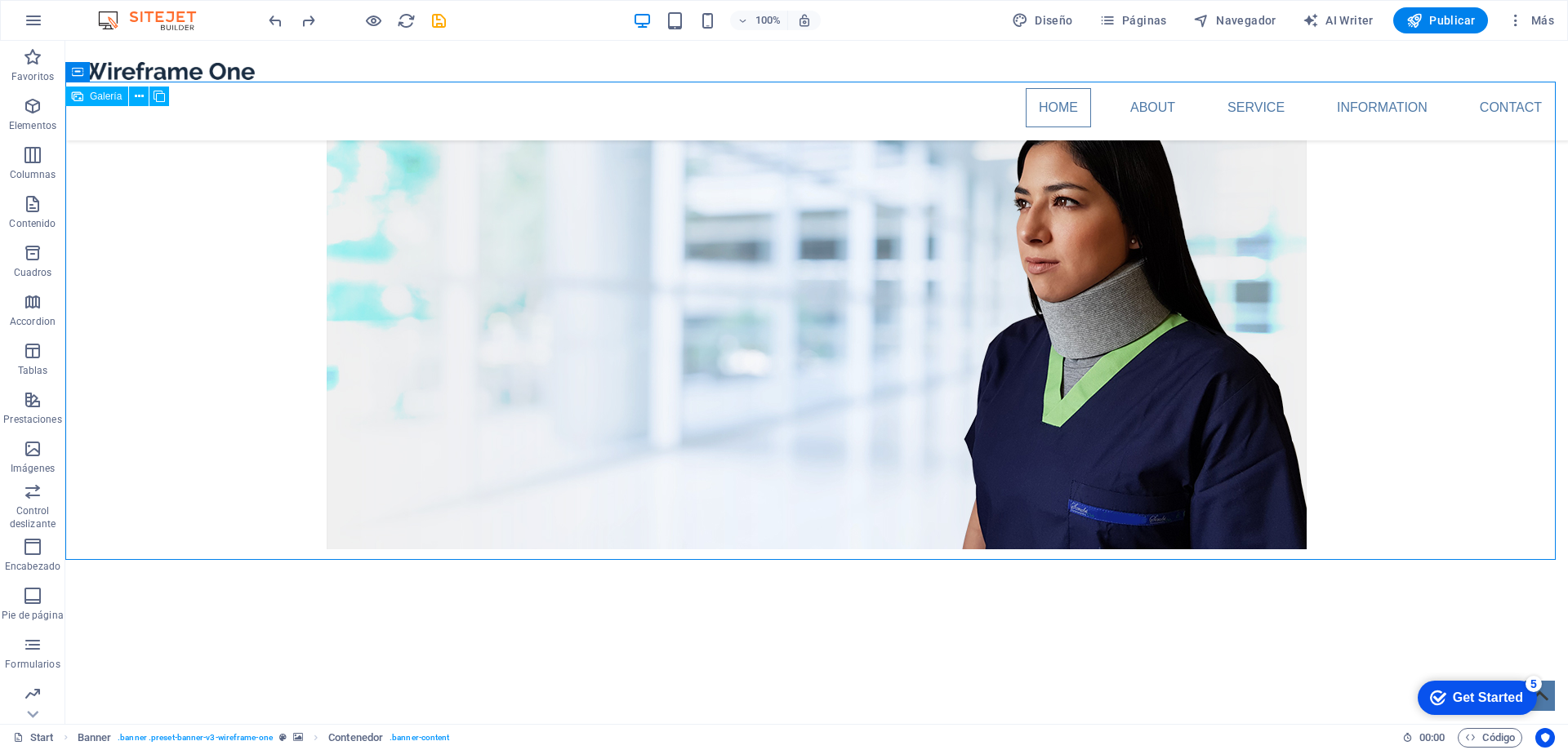
click at [92, 97] on span "Galería" at bounding box center [106, 97] width 32 height 10
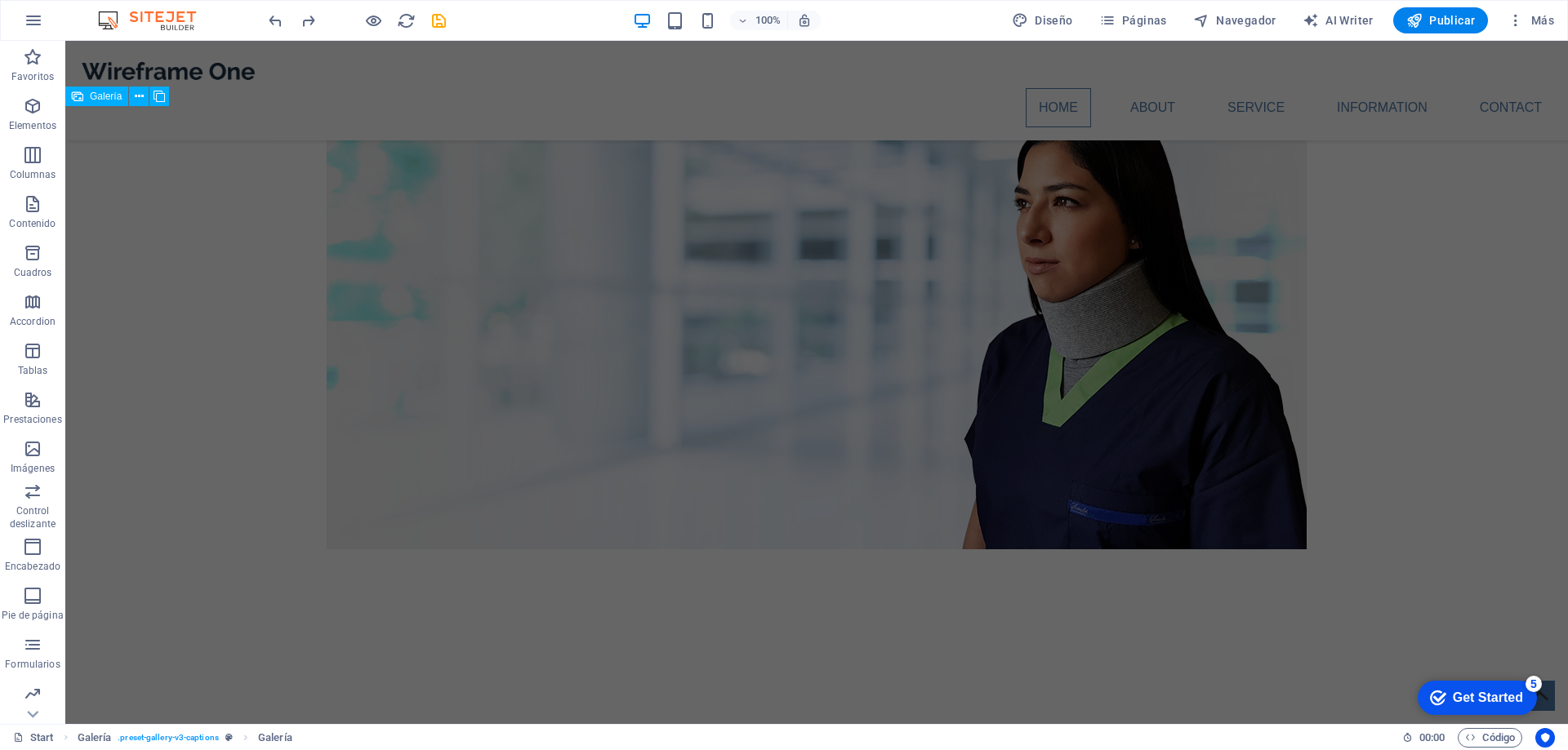
click at [92, 98] on span "Galería" at bounding box center [106, 97] width 32 height 10
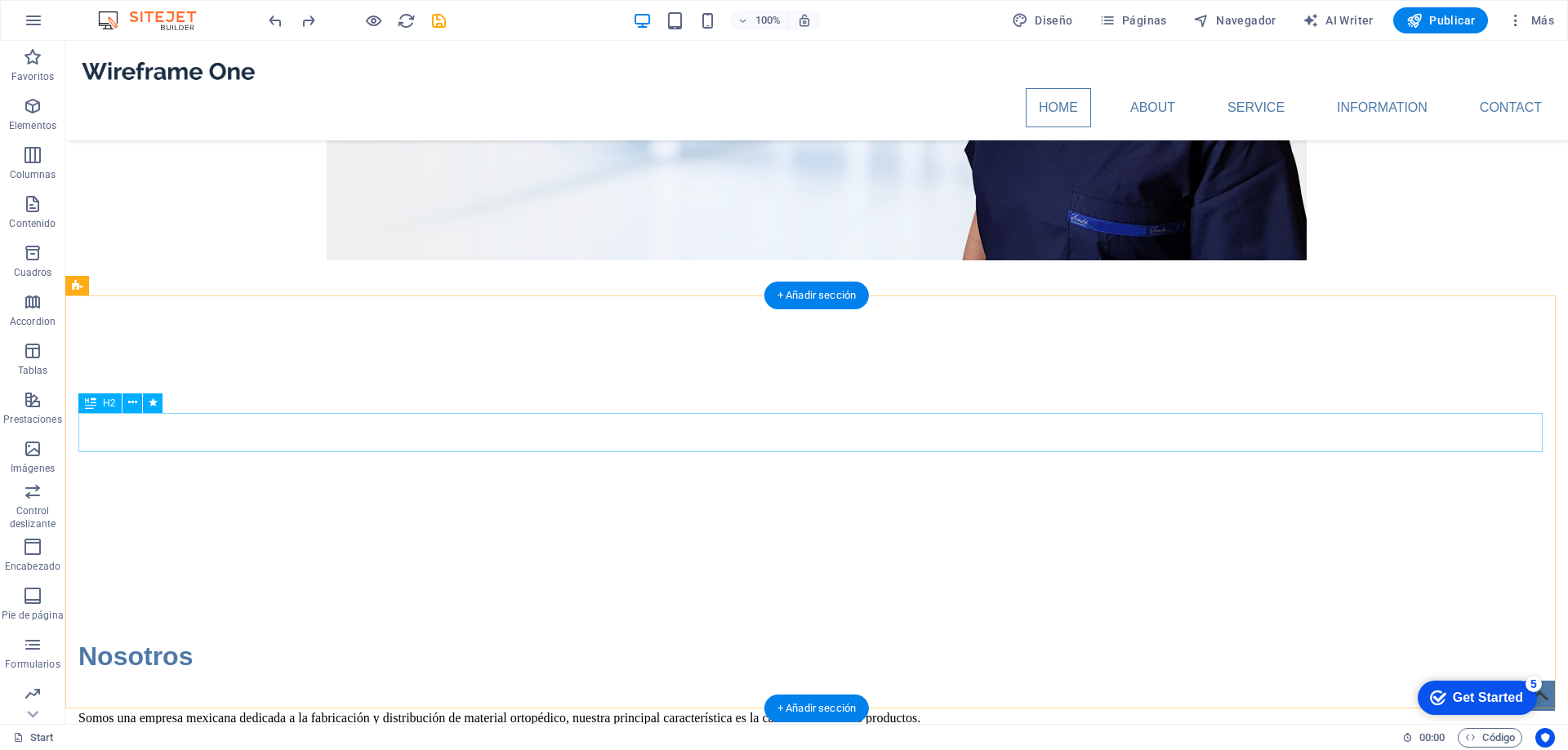
scroll to position [408, 0]
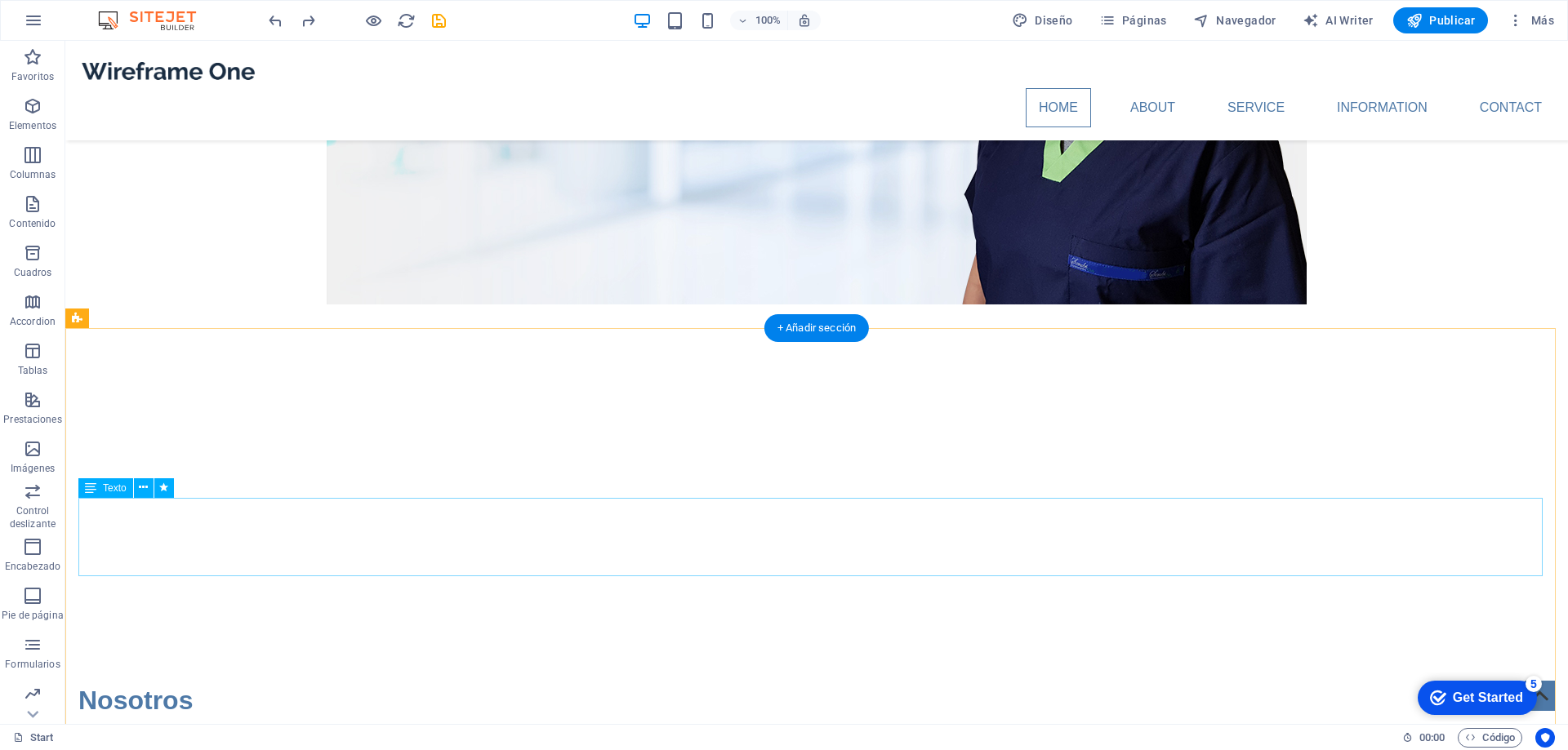
click at [325, 681] on div "Nosotros" at bounding box center [816, 700] width 1476 height 39
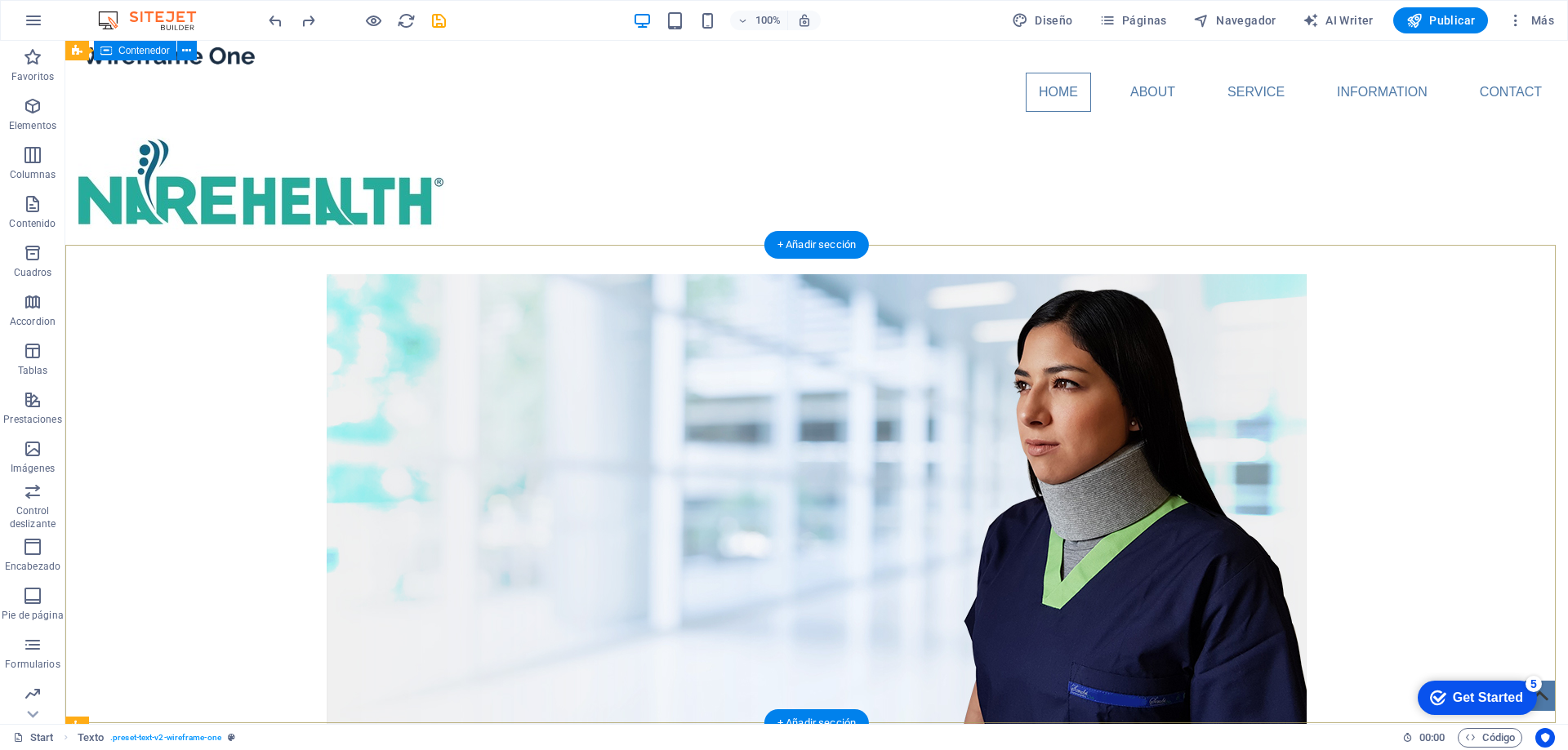
scroll to position [0, 0]
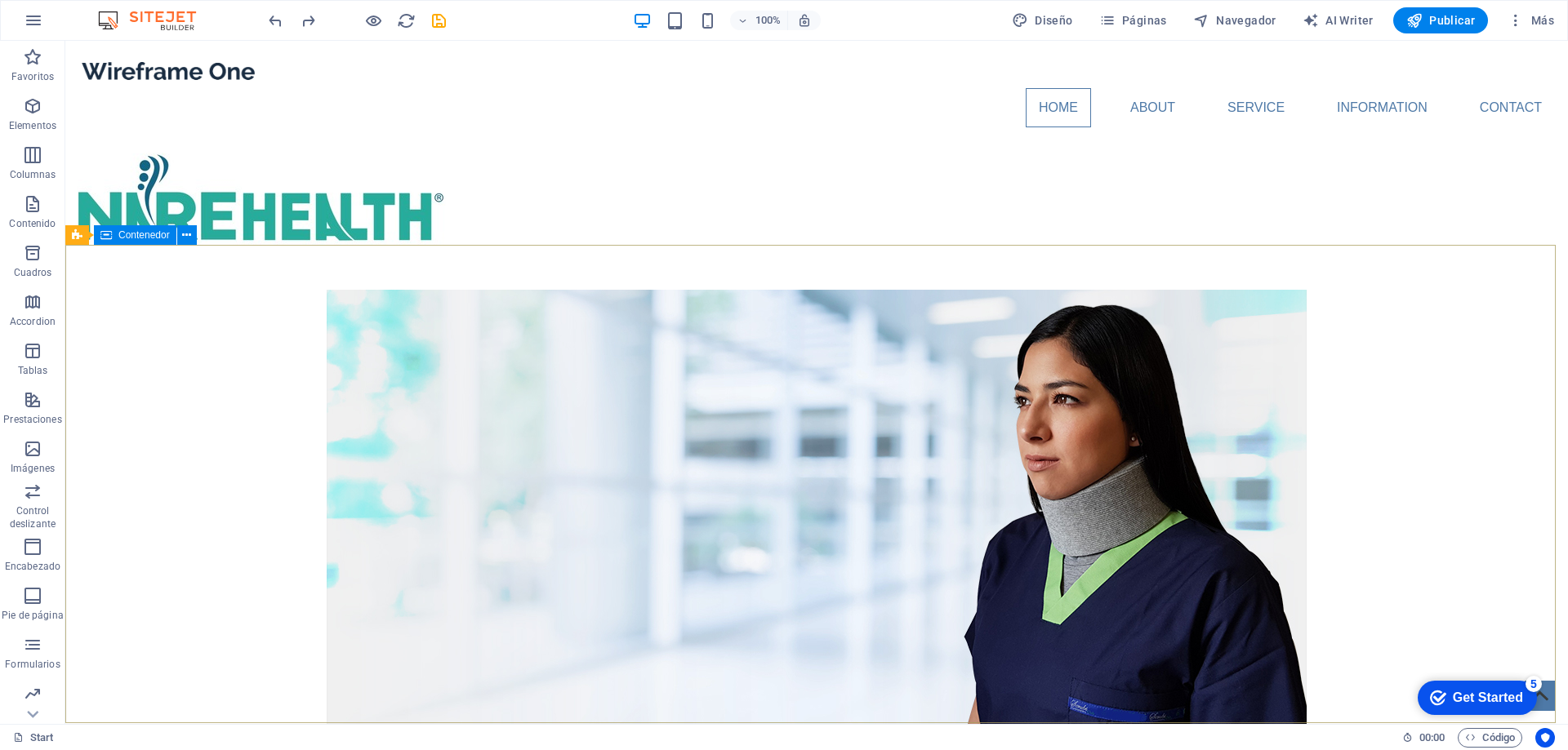
click at [146, 236] on span "Contenedor" at bounding box center [145, 236] width 52 height 10
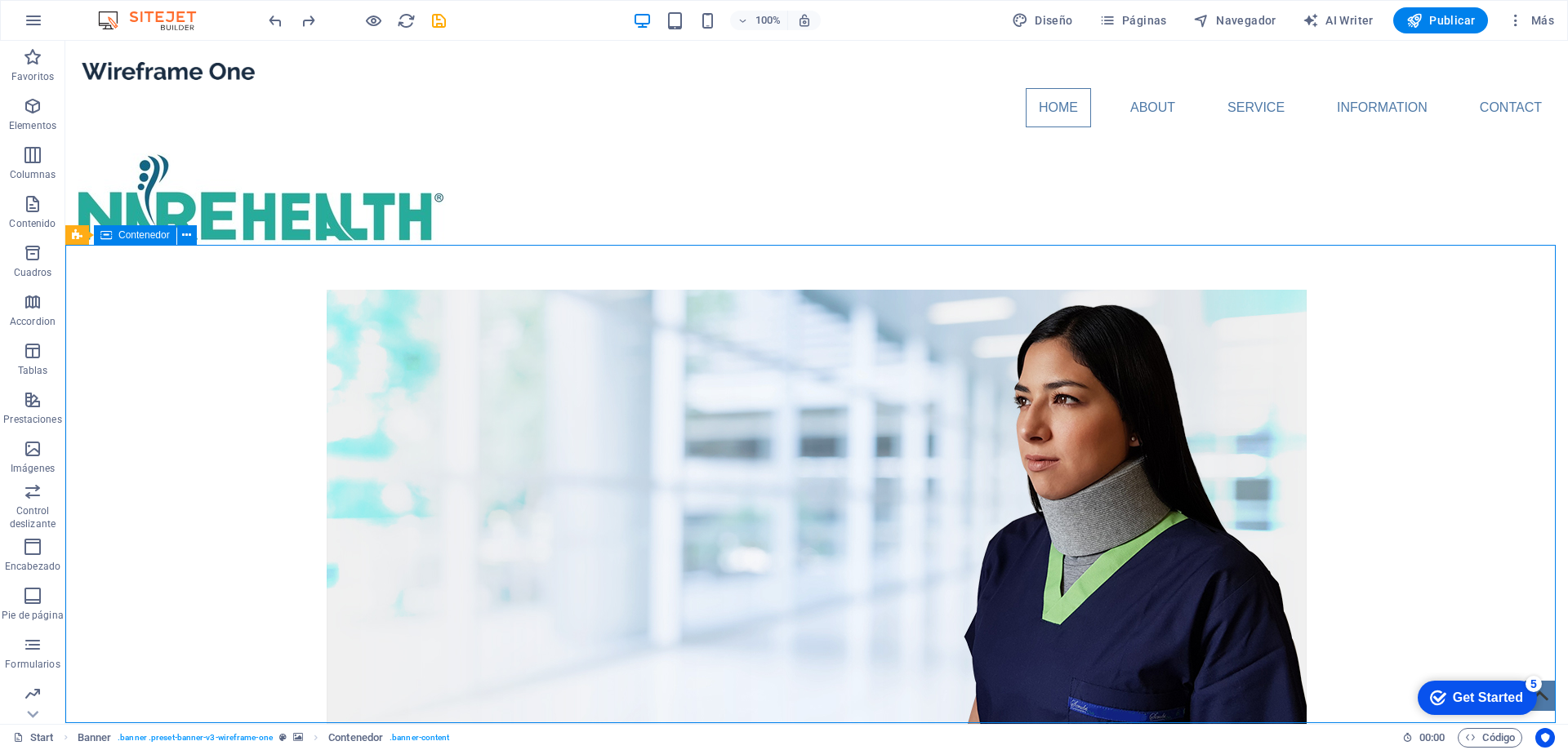
click at [146, 236] on span "Contenedor" at bounding box center [145, 236] width 52 height 10
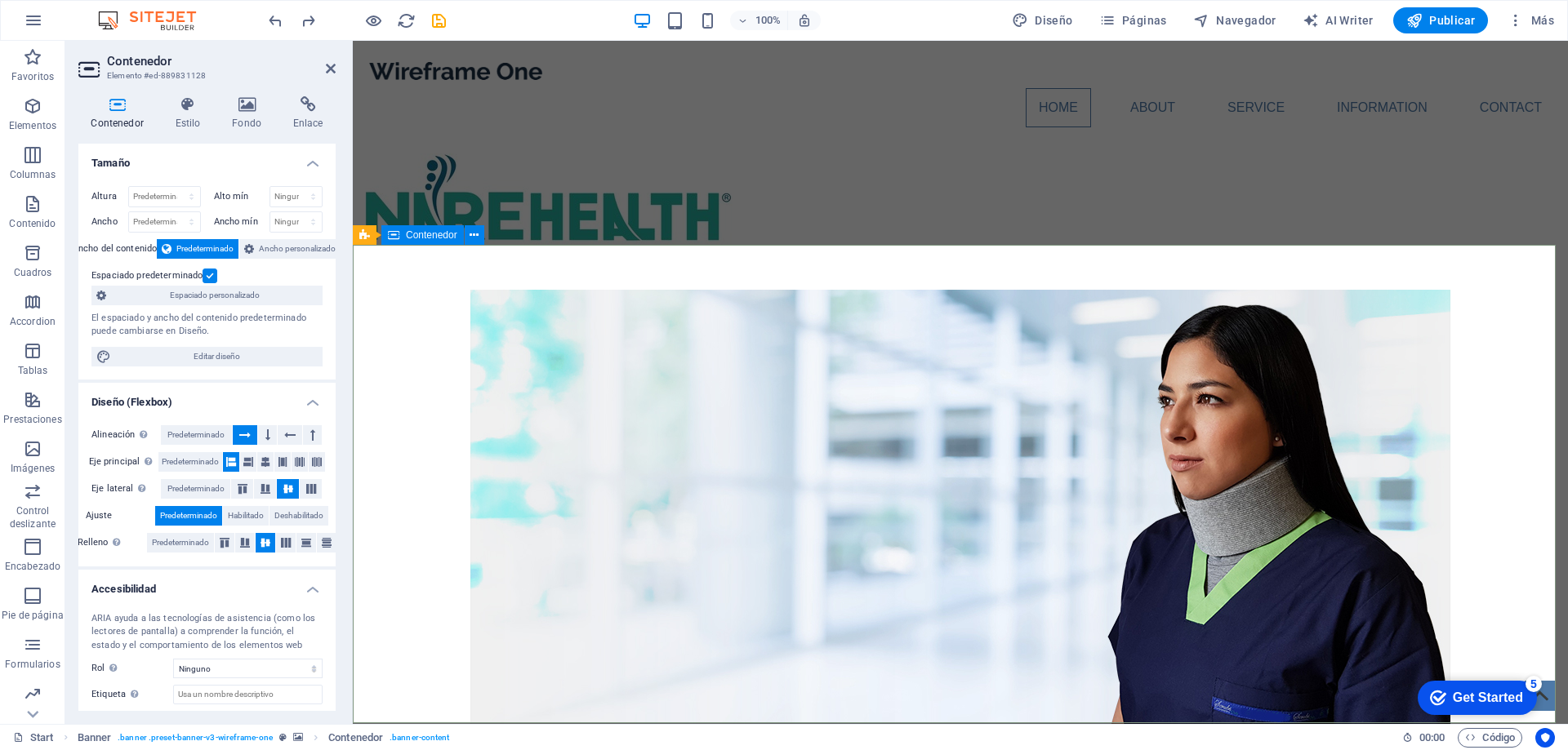
click at [469, 236] on icon at bounding box center [473, 235] width 9 height 17
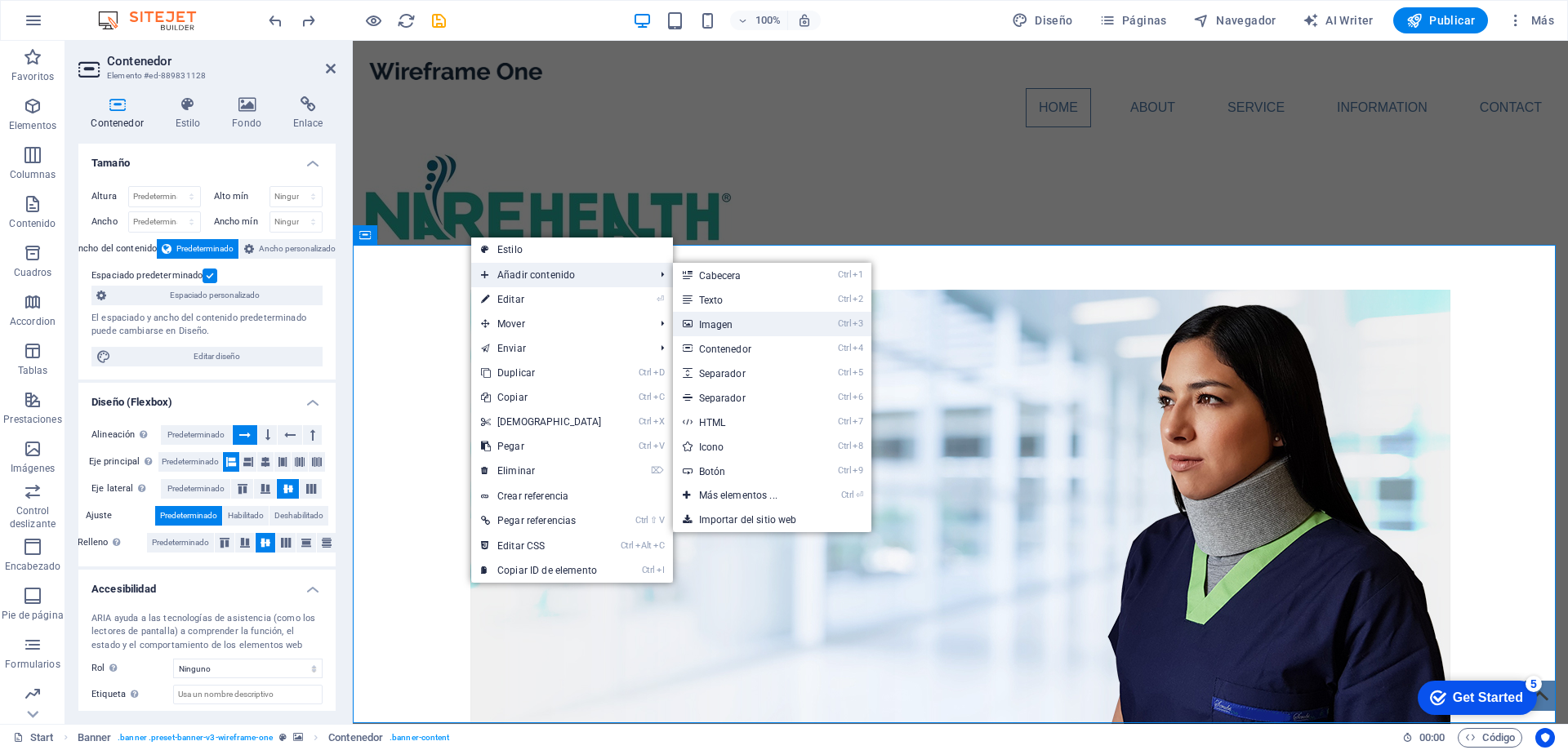
click at [738, 325] on link "Ctrl 3 Imagen" at bounding box center [741, 324] width 137 height 25
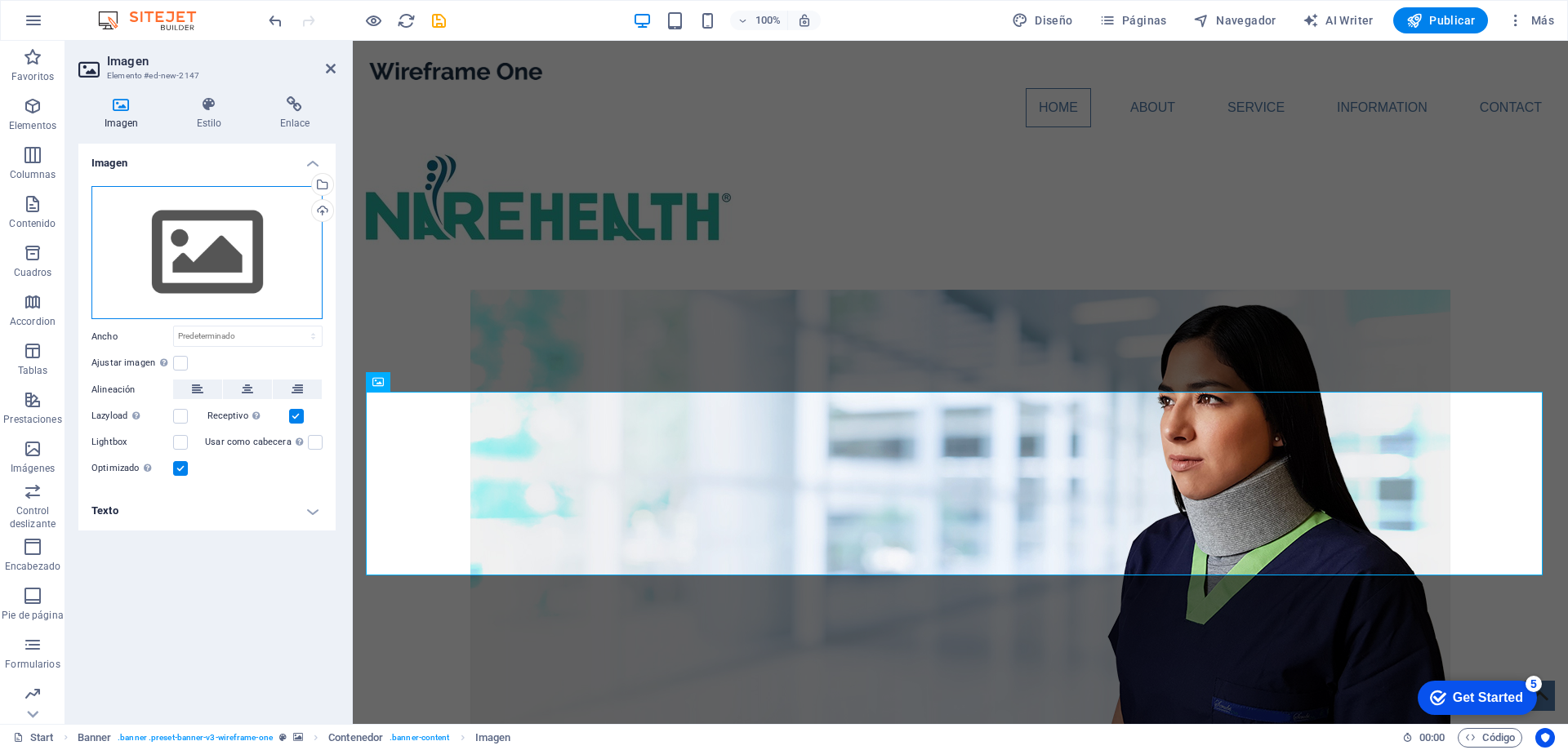
click at [213, 245] on div "Arrastra archivos aquí, haz clic para escoger archivos o selecciona archivos de…" at bounding box center [207, 253] width 231 height 134
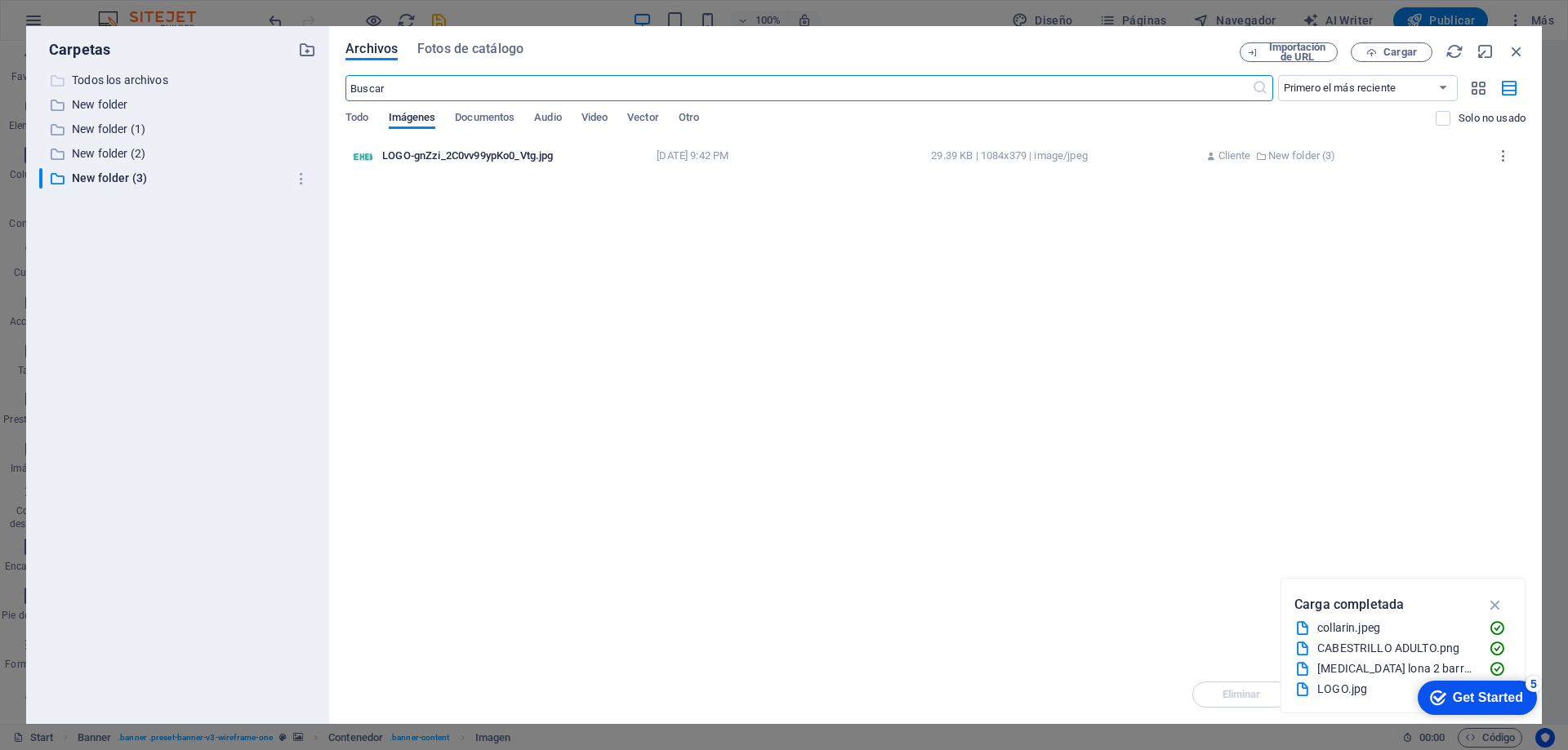
click at [144, 78] on p "Todos los archivos" at bounding box center [179, 80] width 214 height 19
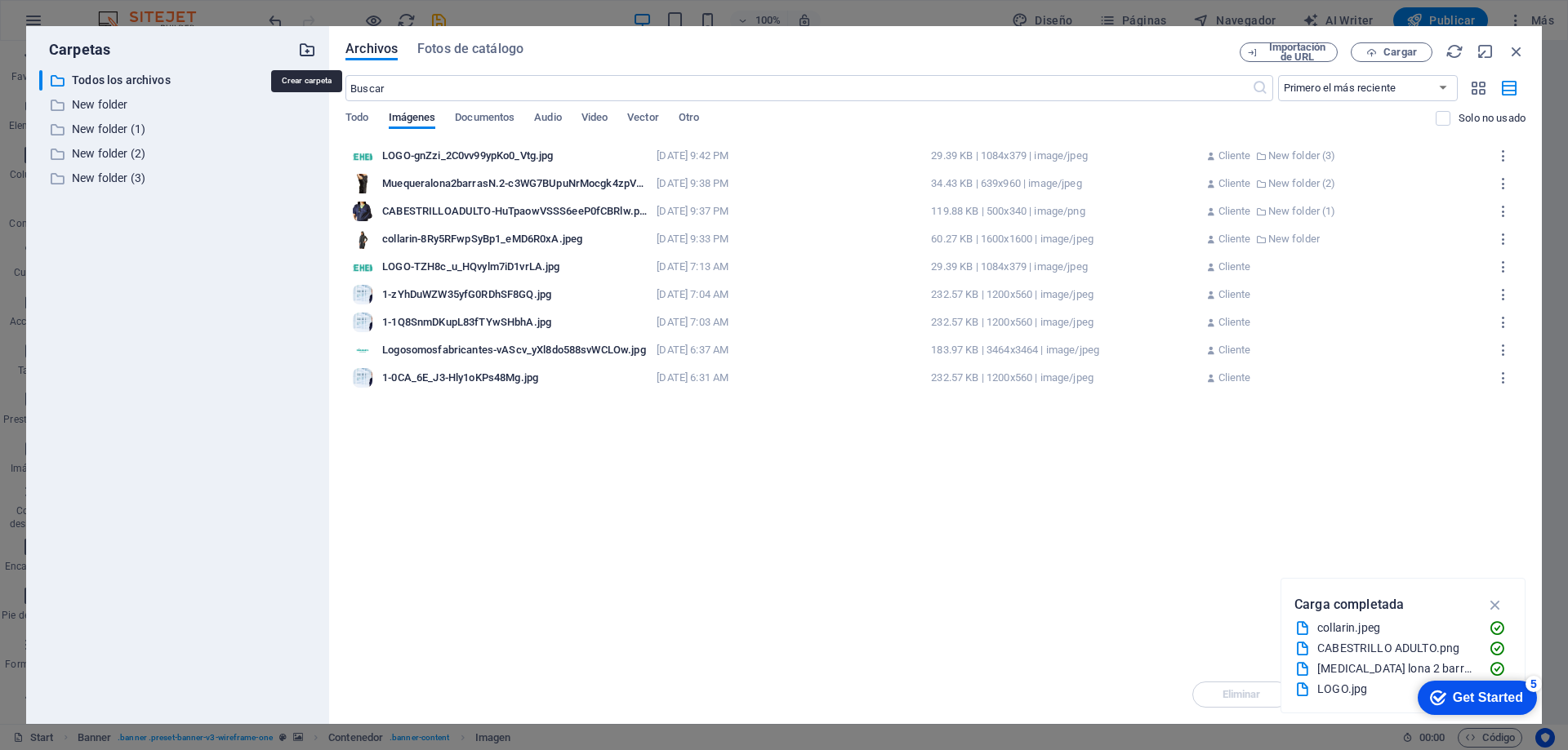
click at [305, 52] on icon "button" at bounding box center [307, 50] width 18 height 18
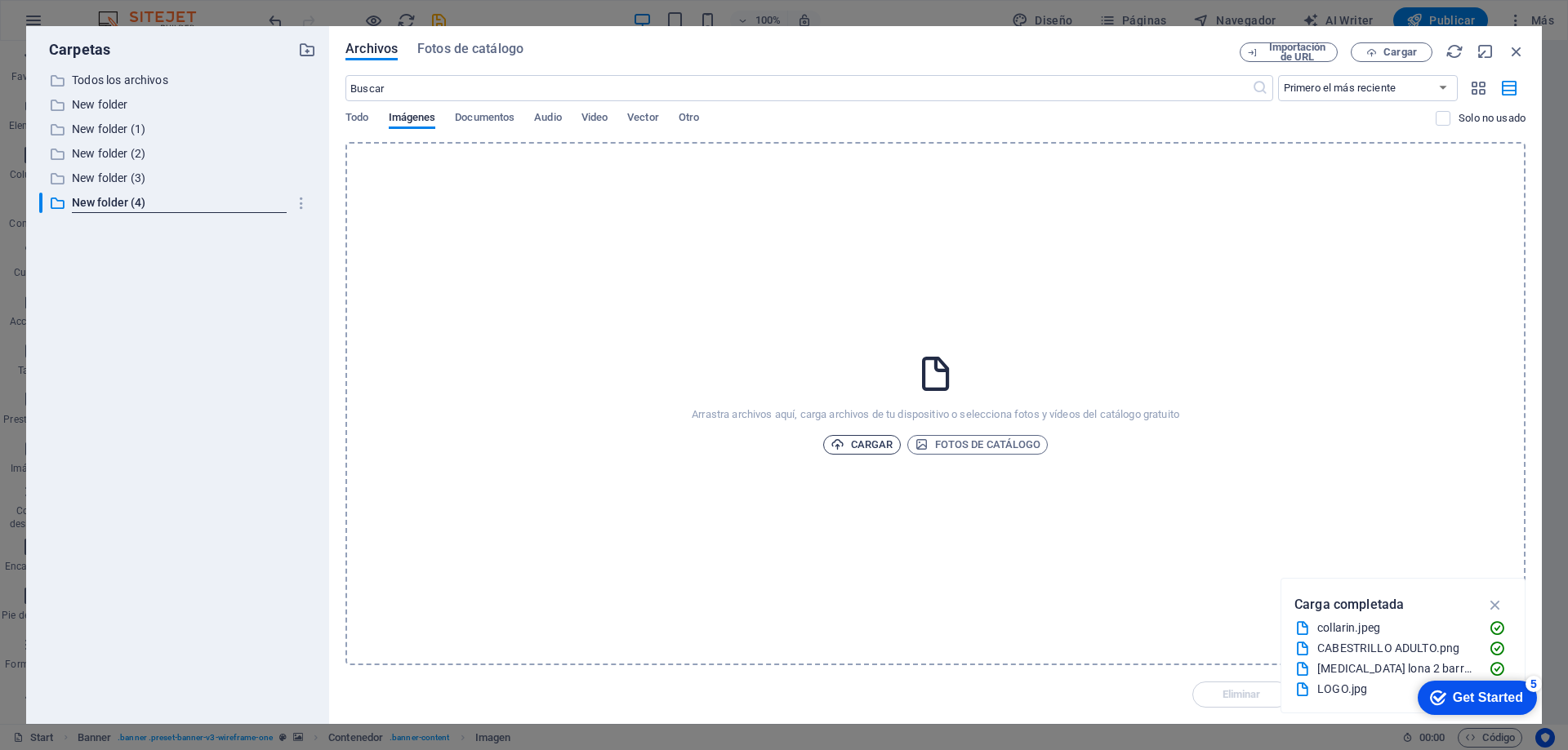
click at [845, 437] on span "Cargar" at bounding box center [861, 445] width 63 height 20
click at [581, 210] on div "Lo sentimos. No hemos encontrado ninguna coincidencia" at bounding box center [935, 403] width 1179 height 523
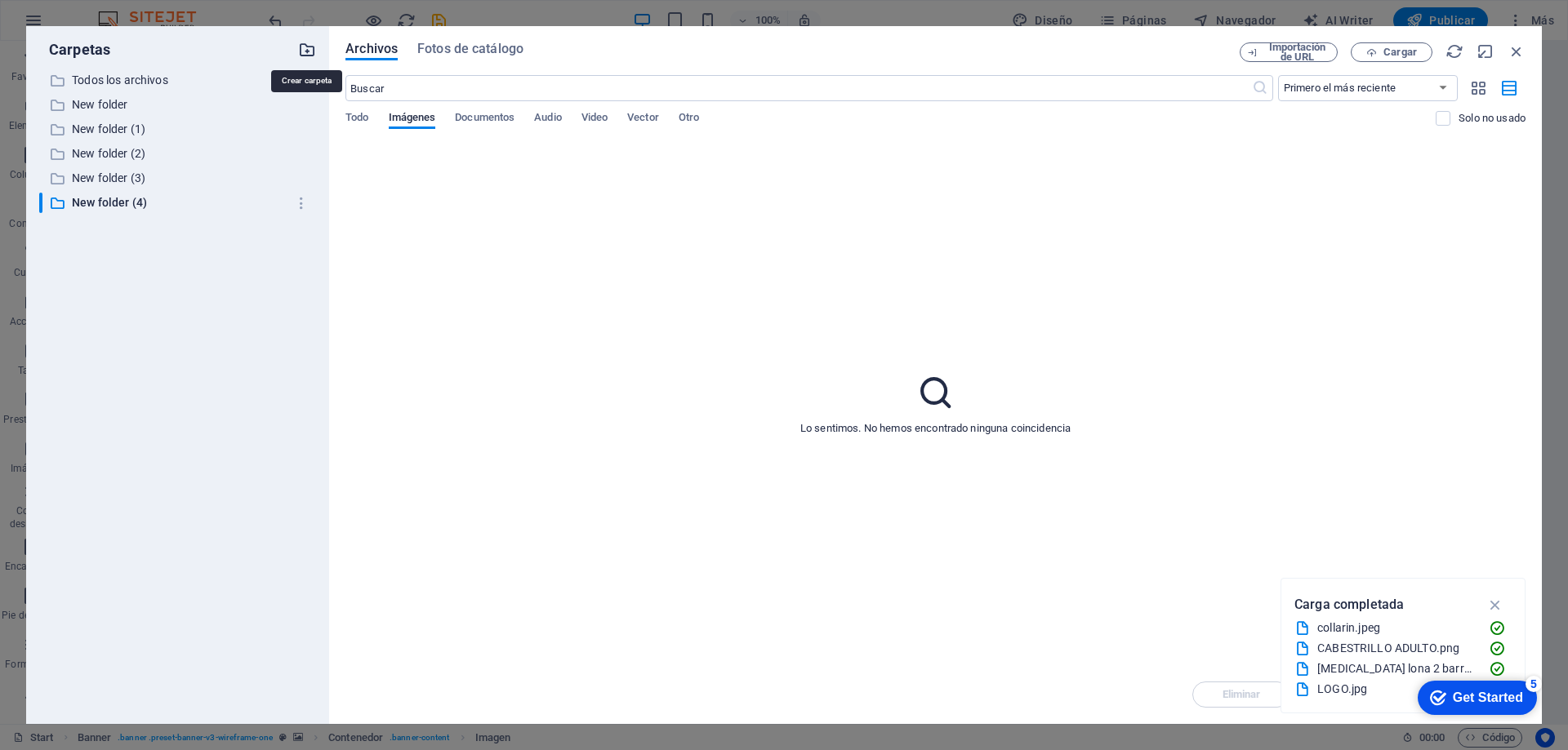
click at [314, 49] on icon "button" at bounding box center [307, 50] width 18 height 18
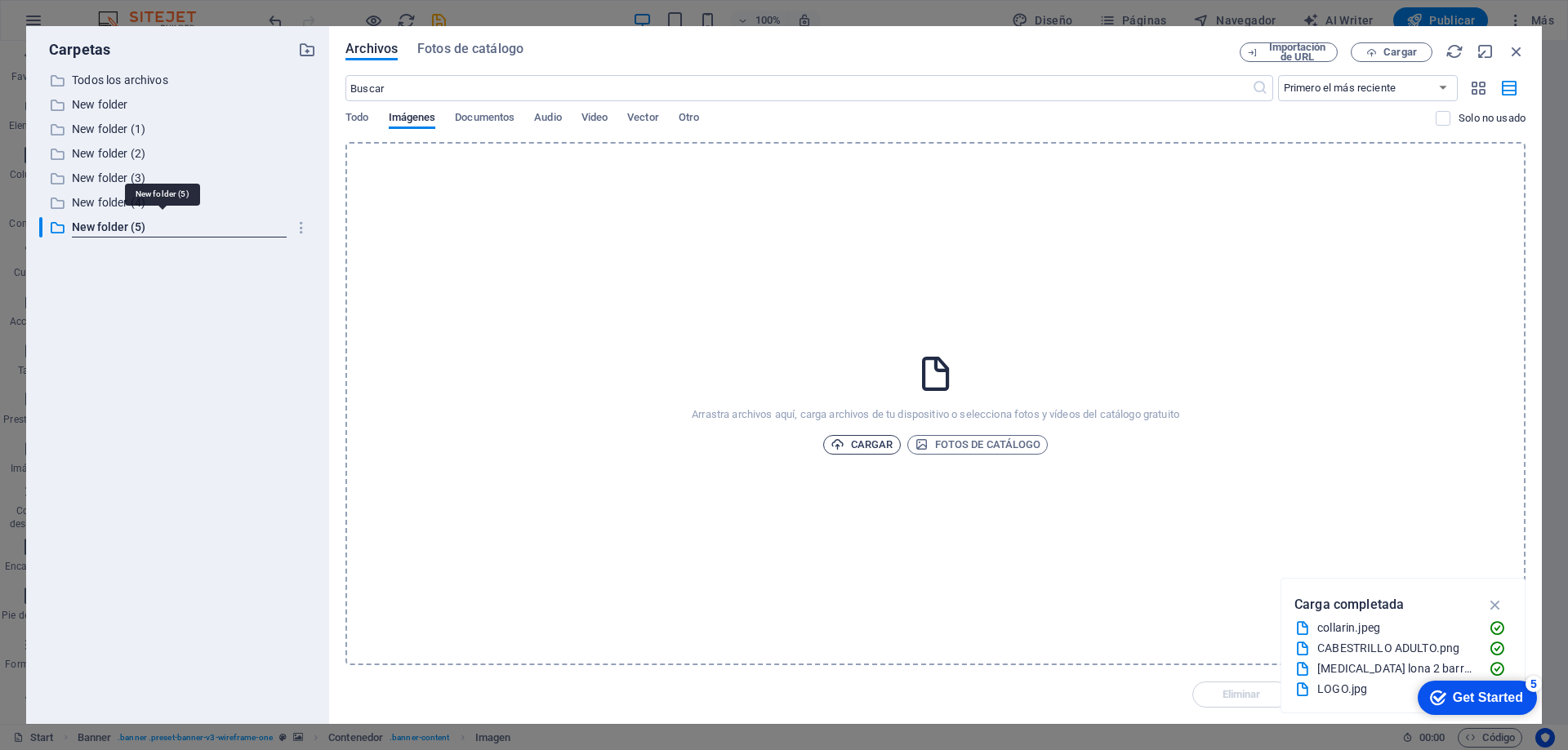
click at [866, 446] on span "Cargar" at bounding box center [861, 445] width 63 height 20
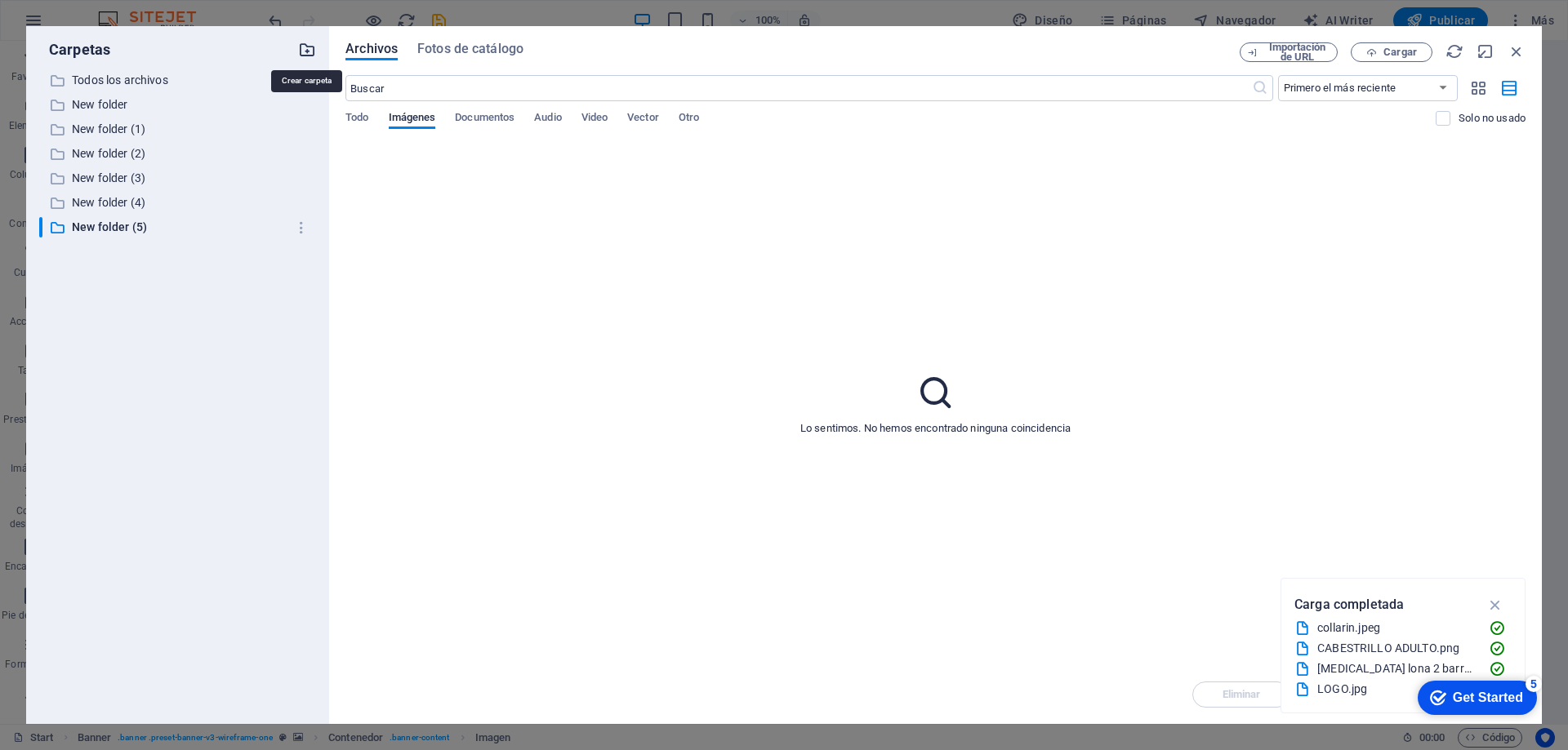
click at [306, 46] on icon "button" at bounding box center [307, 50] width 18 height 18
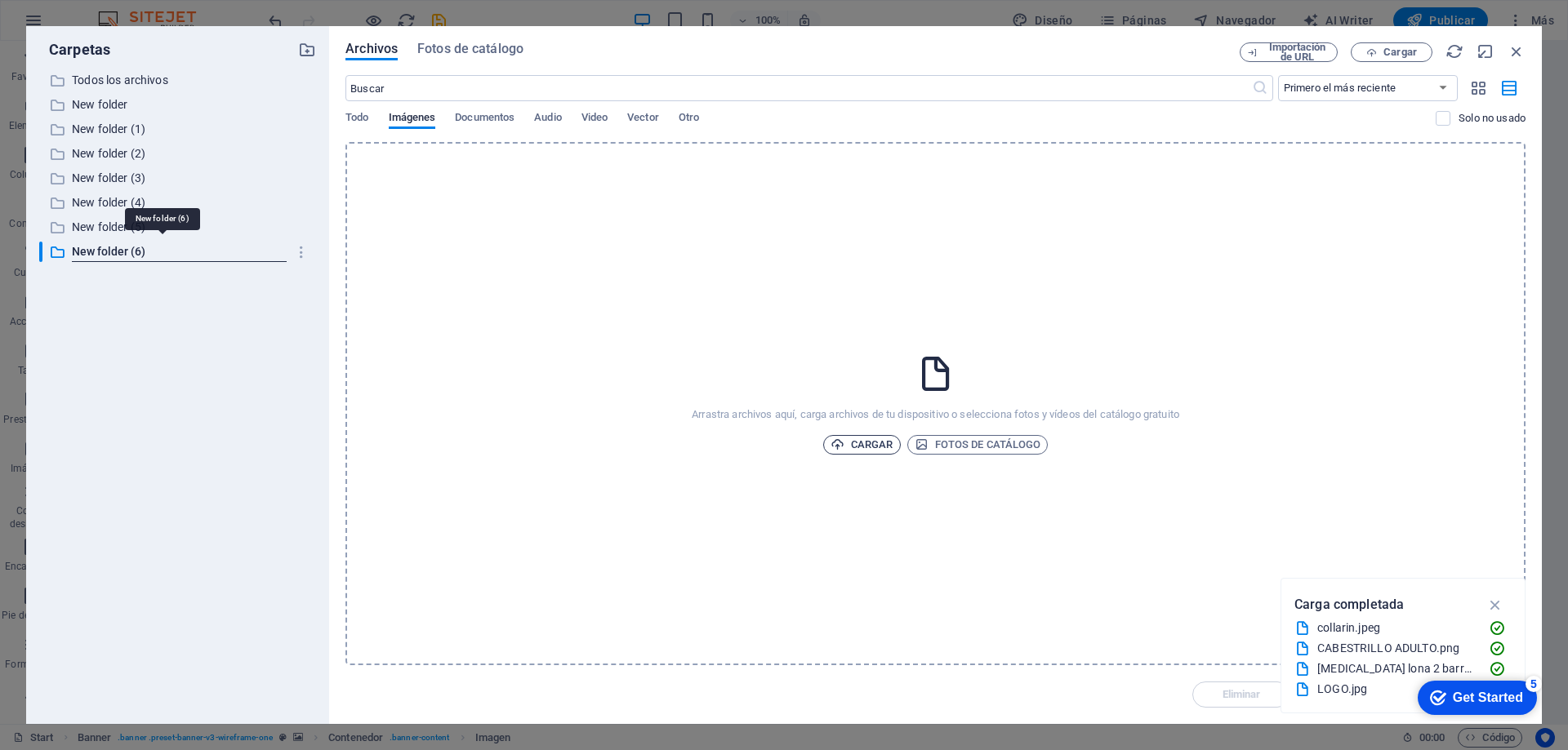
click at [859, 444] on span "Cargar" at bounding box center [861, 445] width 63 height 20
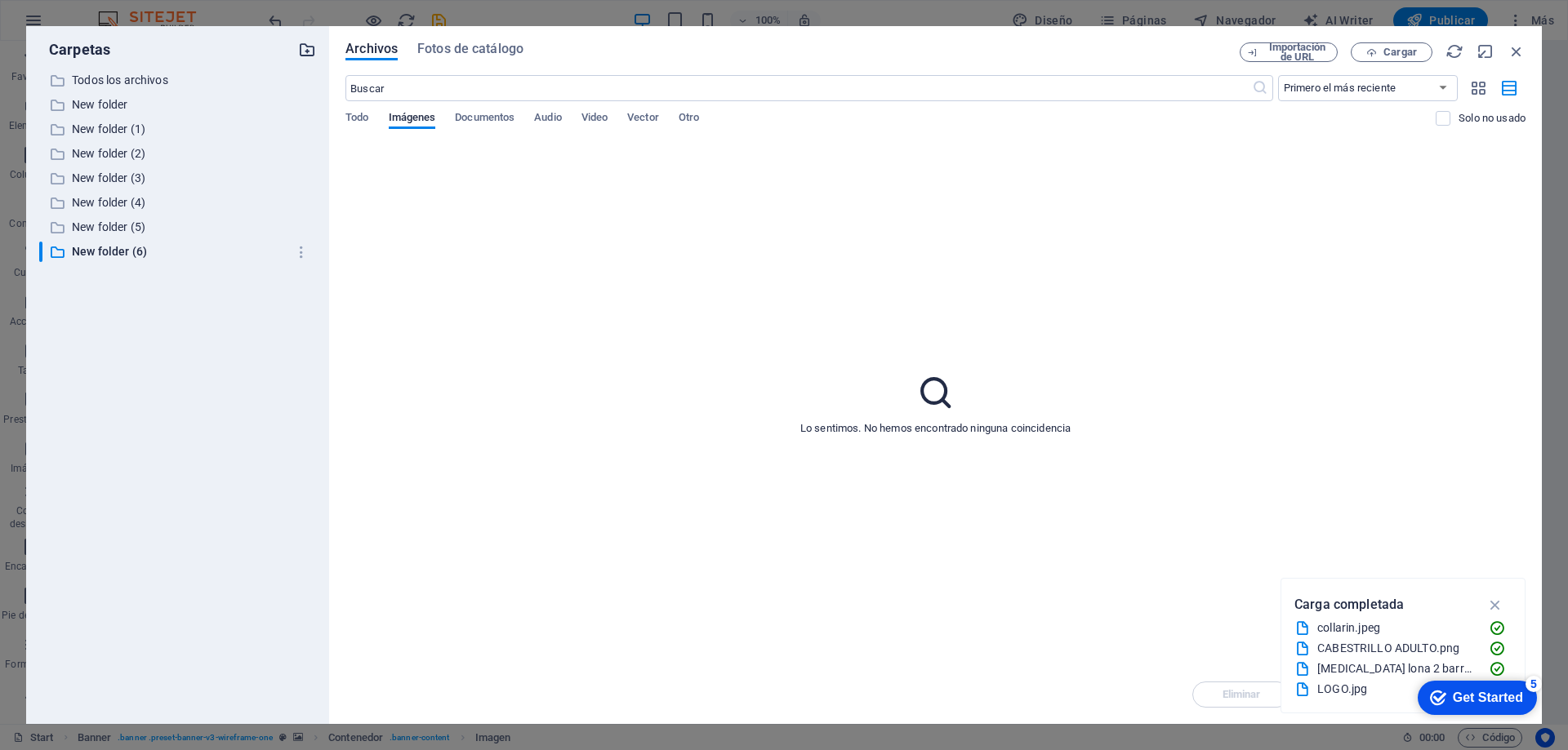
click at [308, 43] on icon "button" at bounding box center [307, 50] width 18 height 18
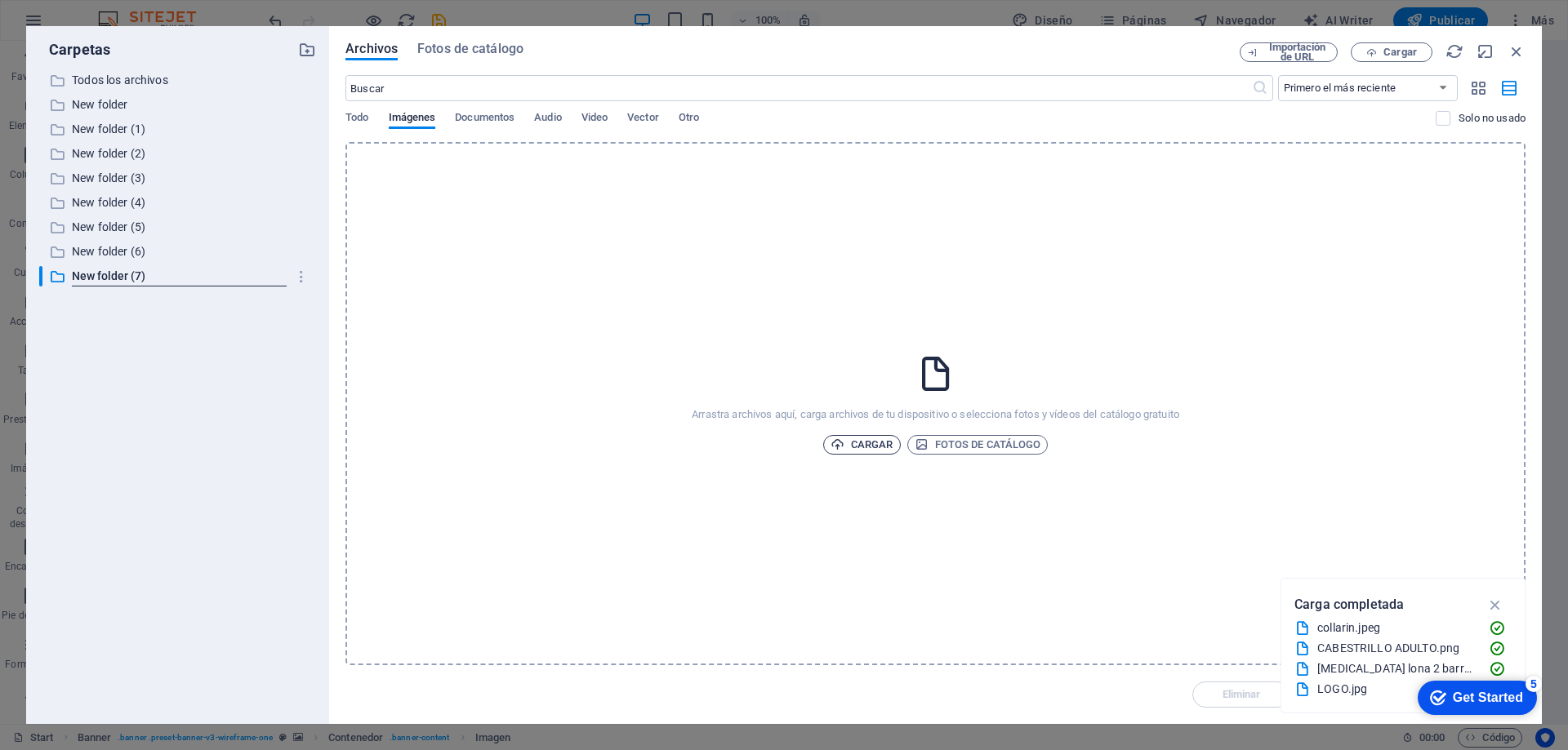
click at [853, 437] on span "Cargar" at bounding box center [861, 445] width 63 height 20
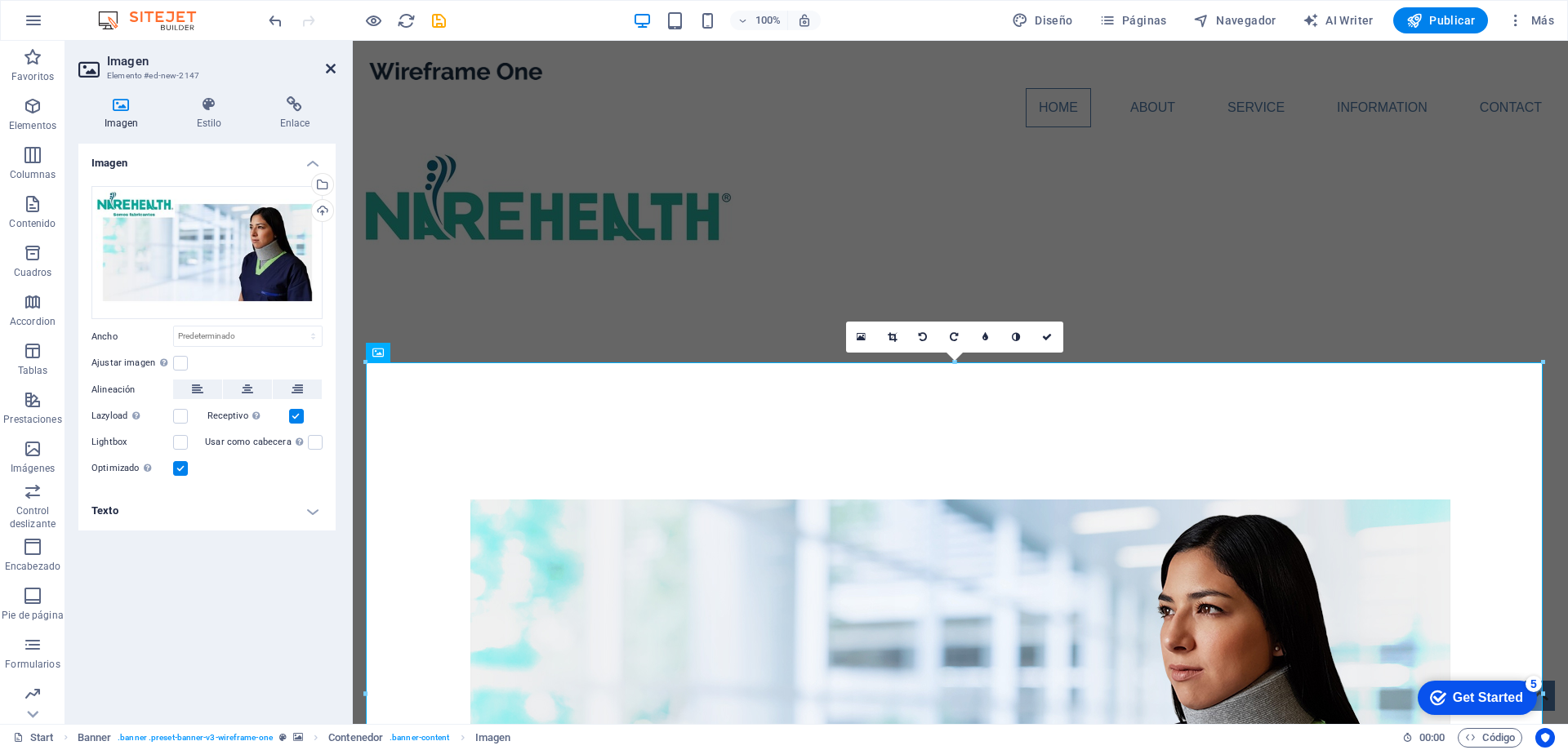
click at [333, 70] on icon at bounding box center [331, 68] width 10 height 13
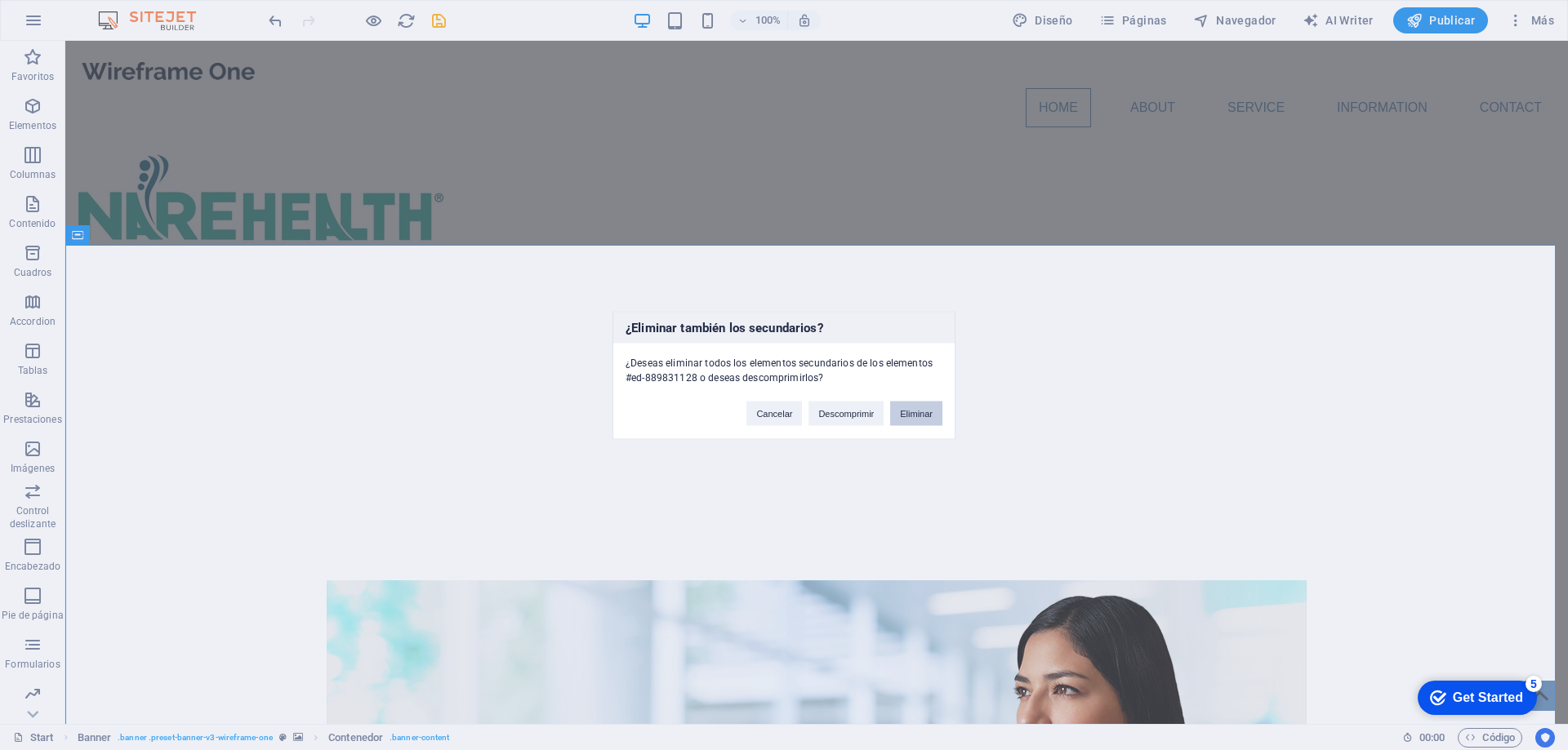
click at [921, 414] on button "Eliminar" at bounding box center [916, 412] width 52 height 25
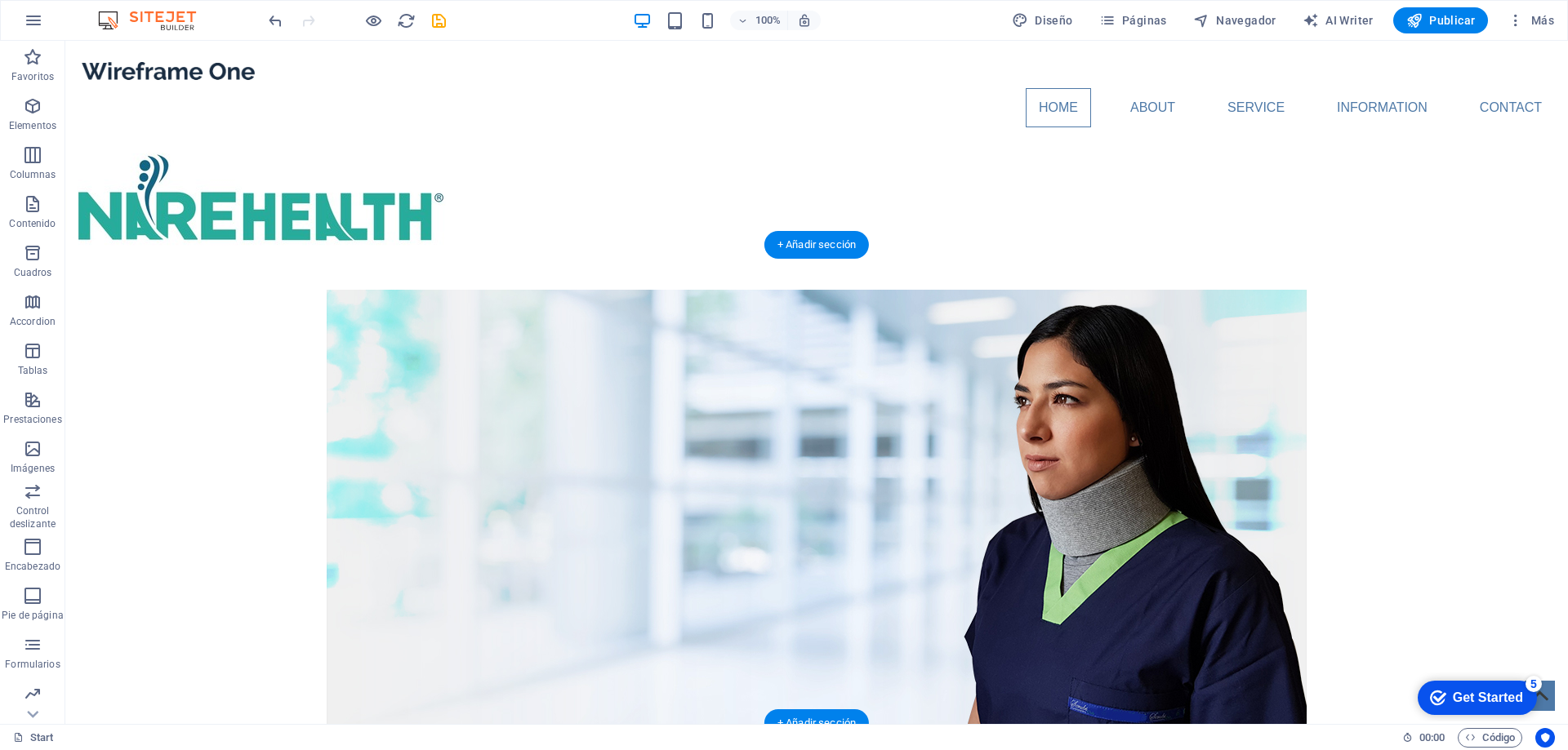
click at [1450, 356] on figure at bounding box center [816, 518] width 1502 height 478
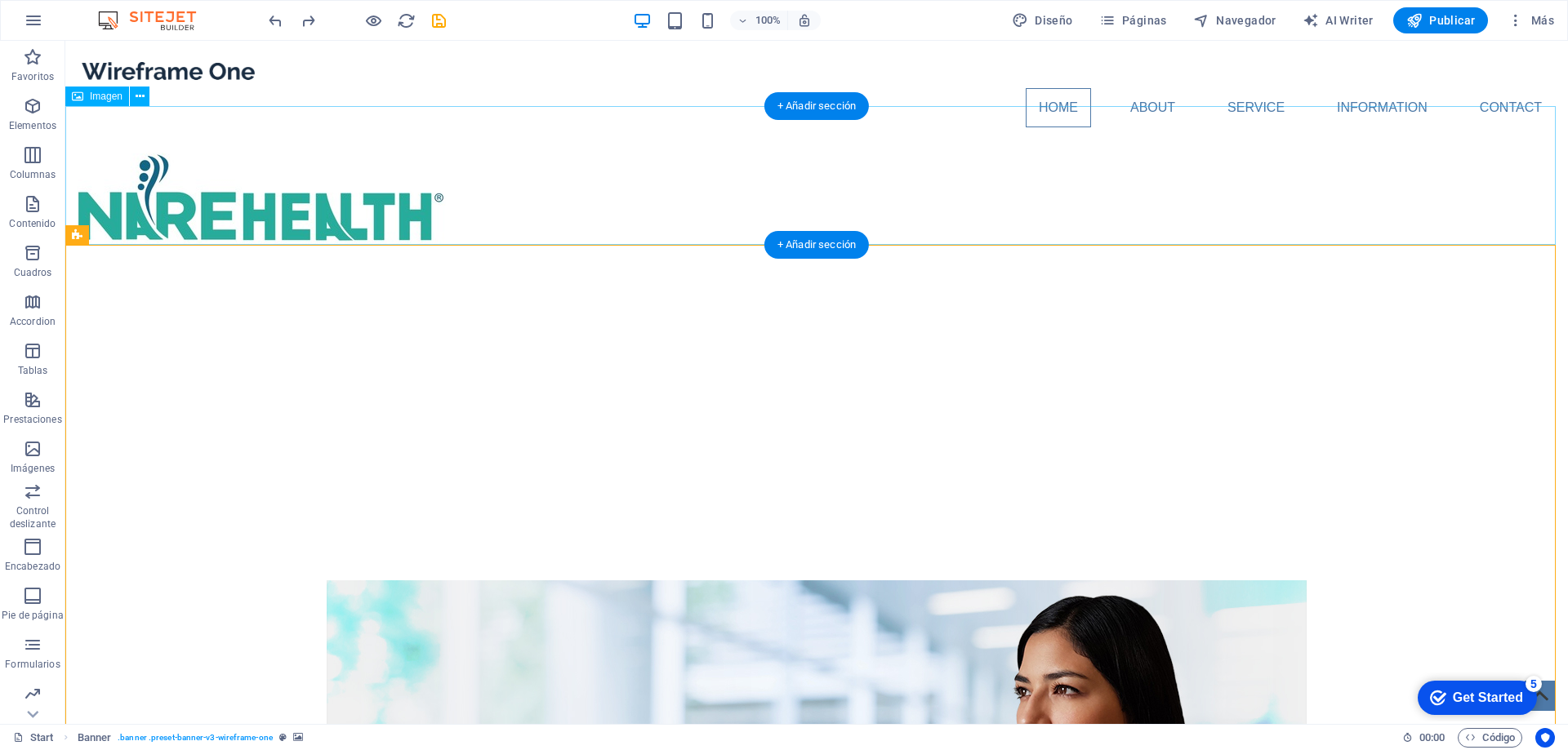
click at [352, 185] on figure at bounding box center [816, 210] width 1502 height 139
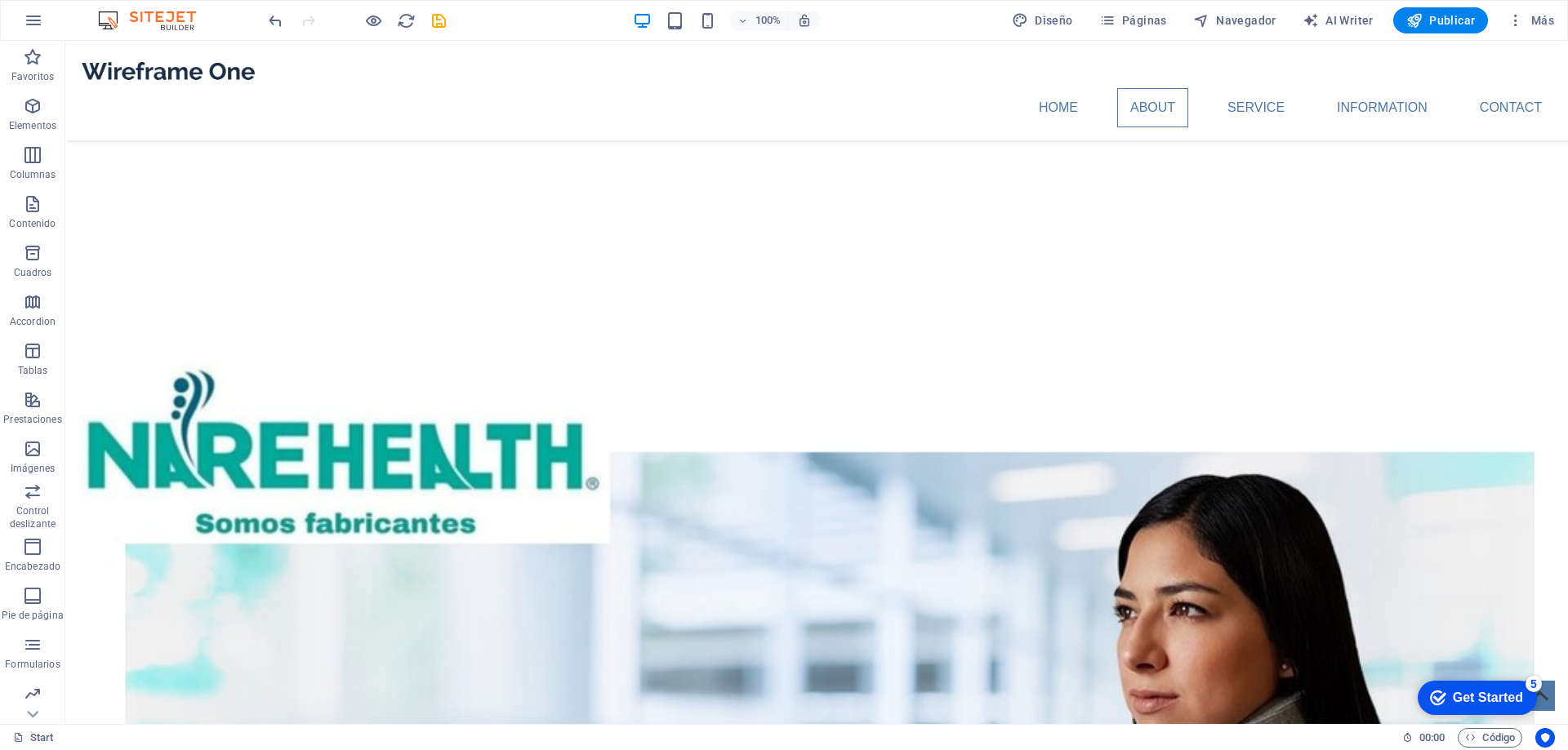
scroll to position [929, 0]
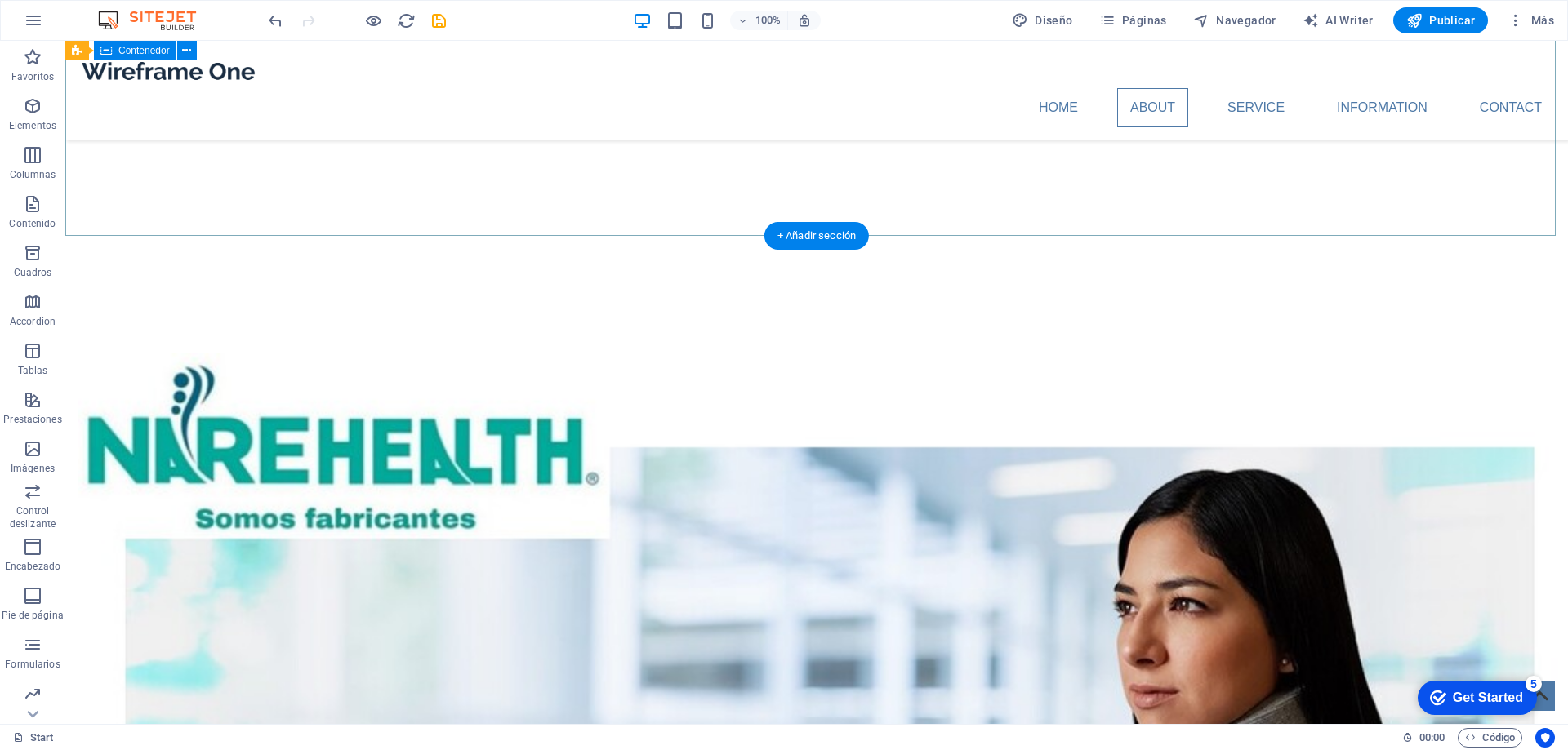
drag, startPoint x: 557, startPoint y: 253, endPoint x: 571, endPoint y: 251, distance: 14.1
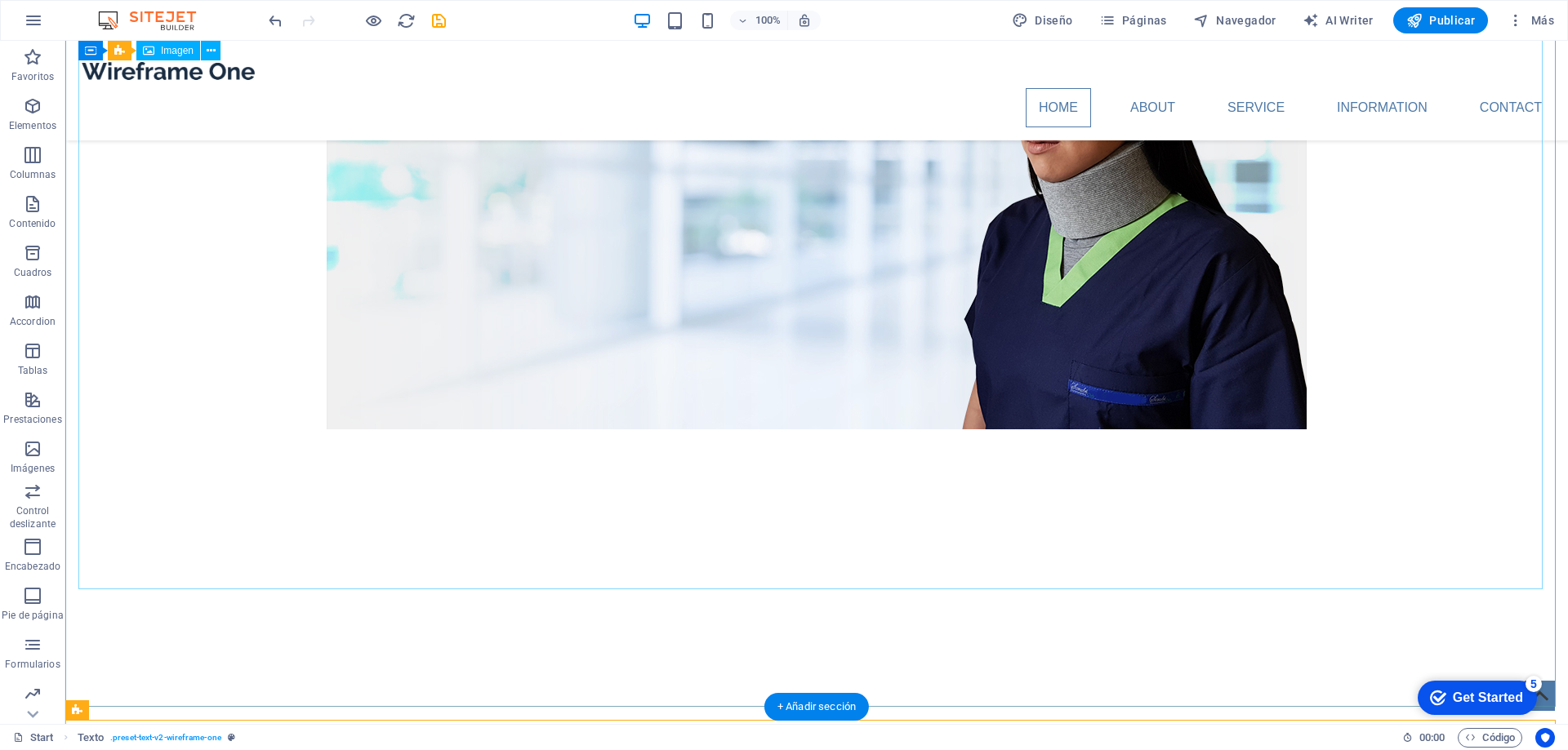
scroll to position [439, 0]
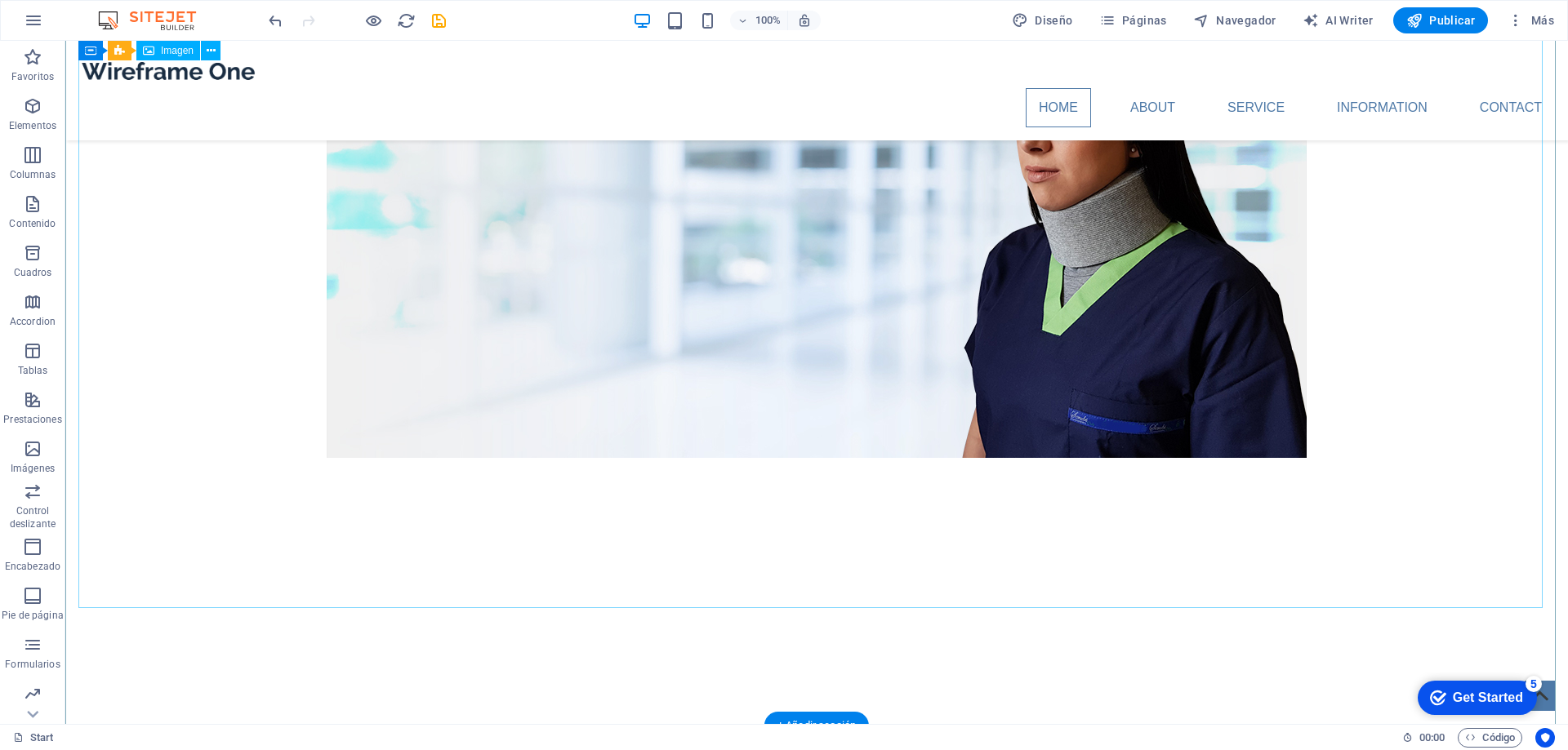
drag, startPoint x: 527, startPoint y: 606, endPoint x: 241, endPoint y: 606, distance: 286.0
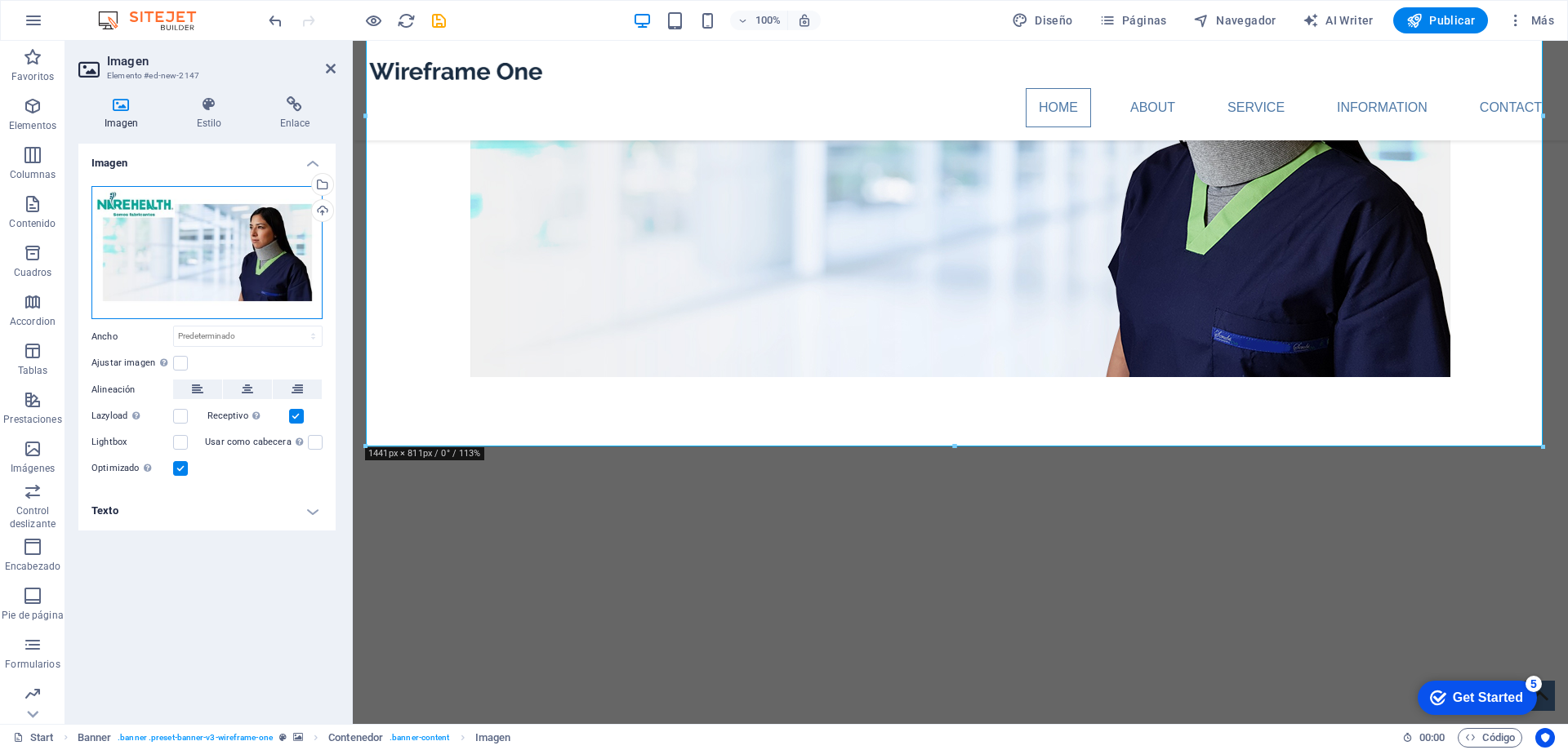
click at [207, 253] on div "Arrastra archivos aquí, haz clic para escoger archivos o selecciona archivos de…" at bounding box center [207, 253] width 231 height 134
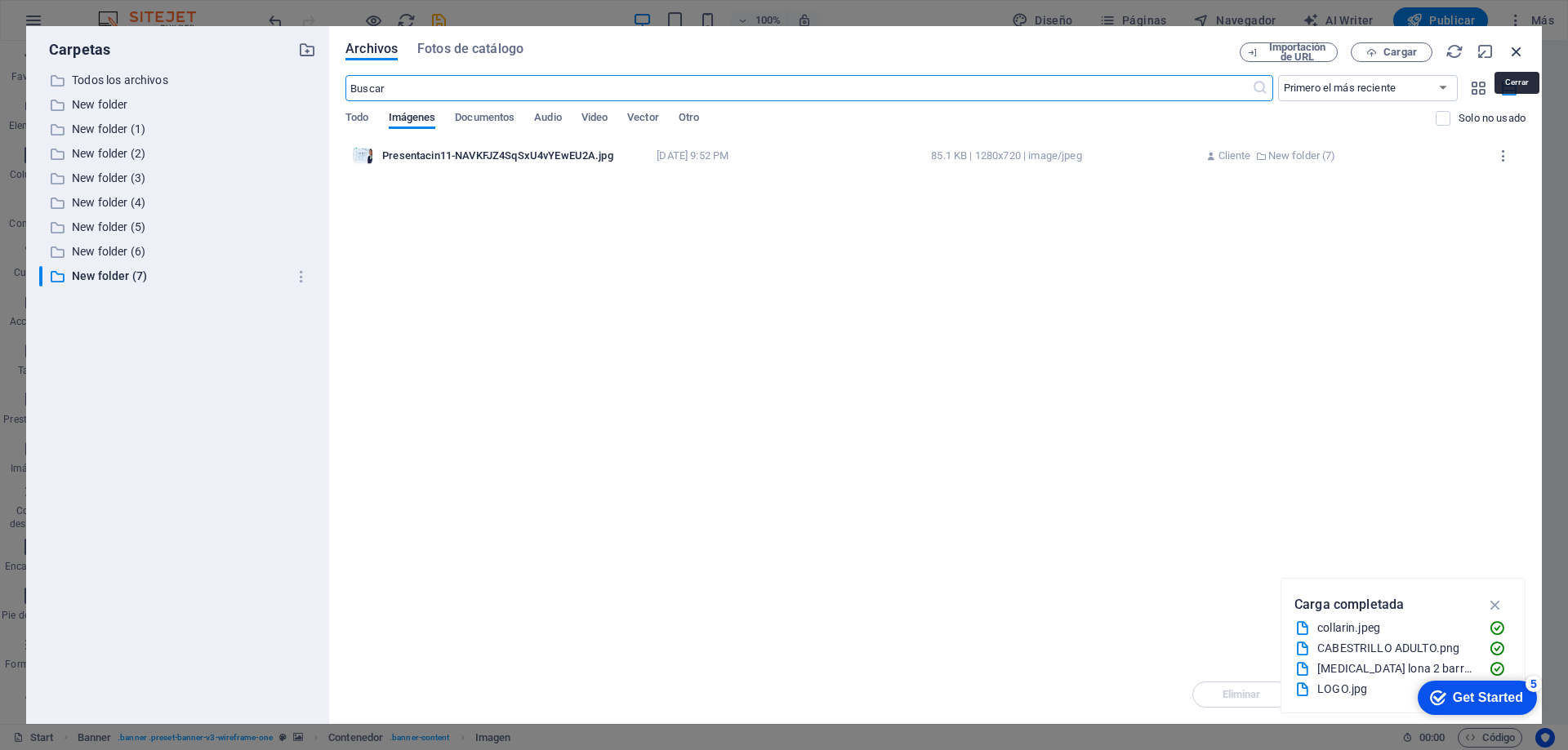
click at [1513, 50] on icon "button" at bounding box center [1516, 52] width 18 height 18
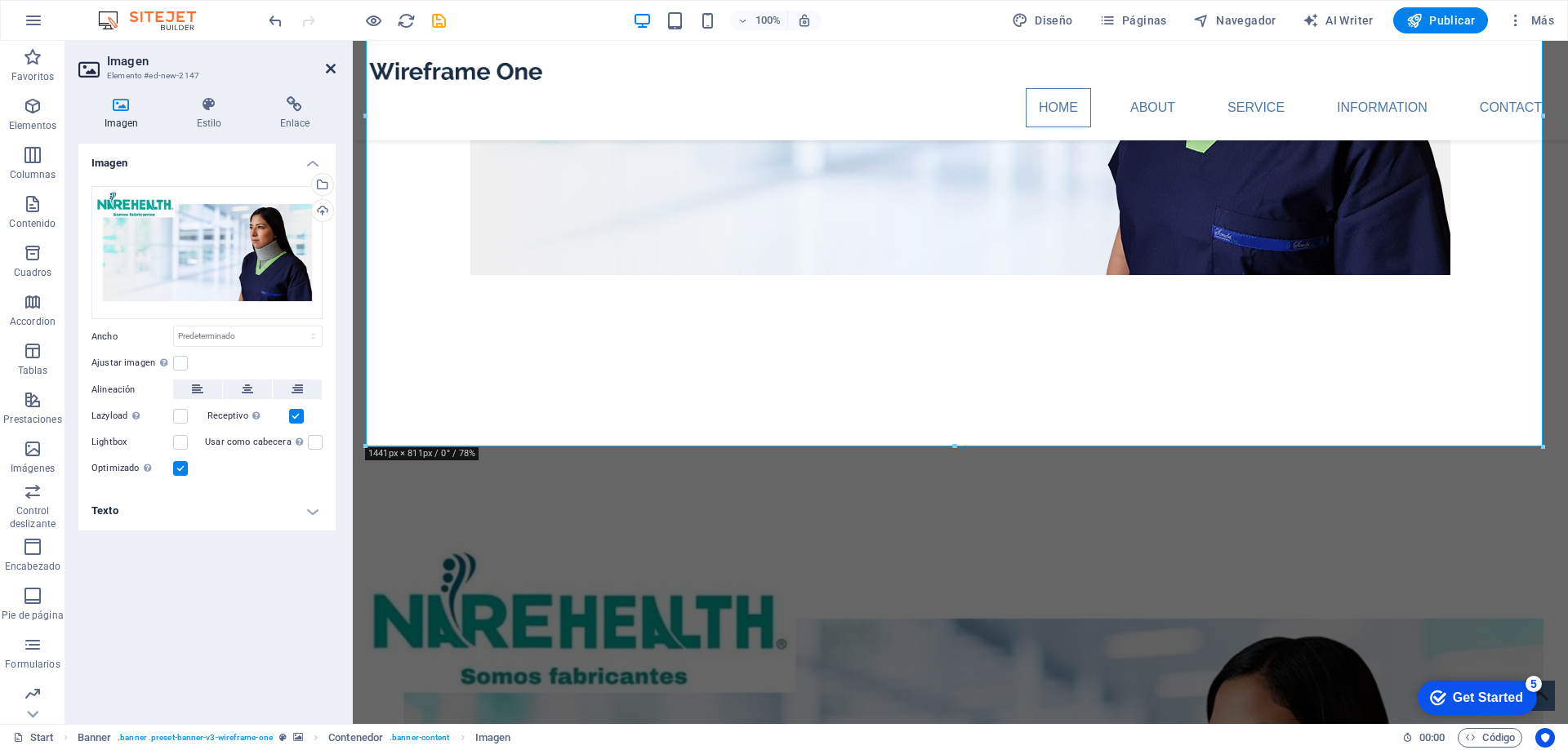
click at [330, 63] on icon at bounding box center [331, 68] width 10 height 13
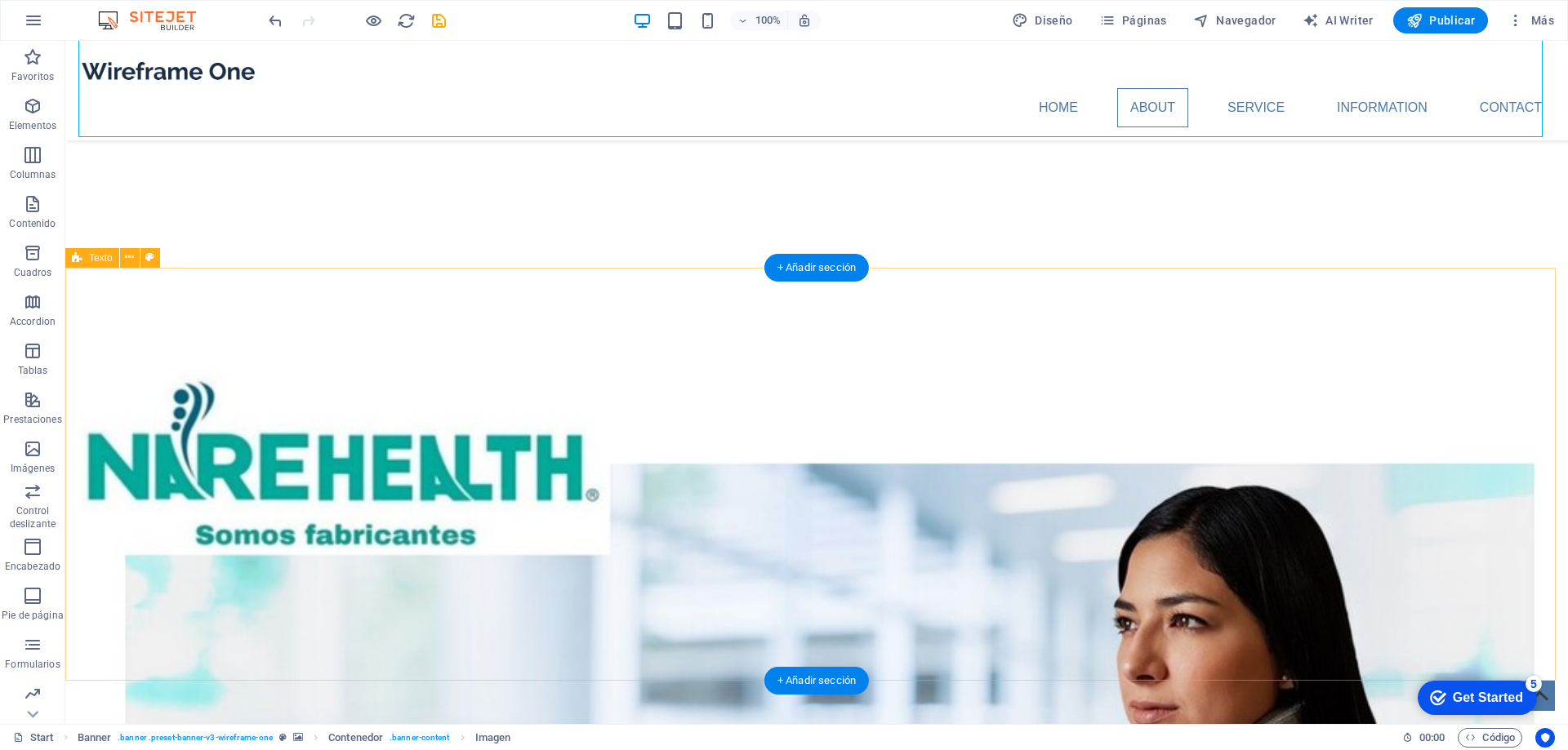
scroll to position [980, 0]
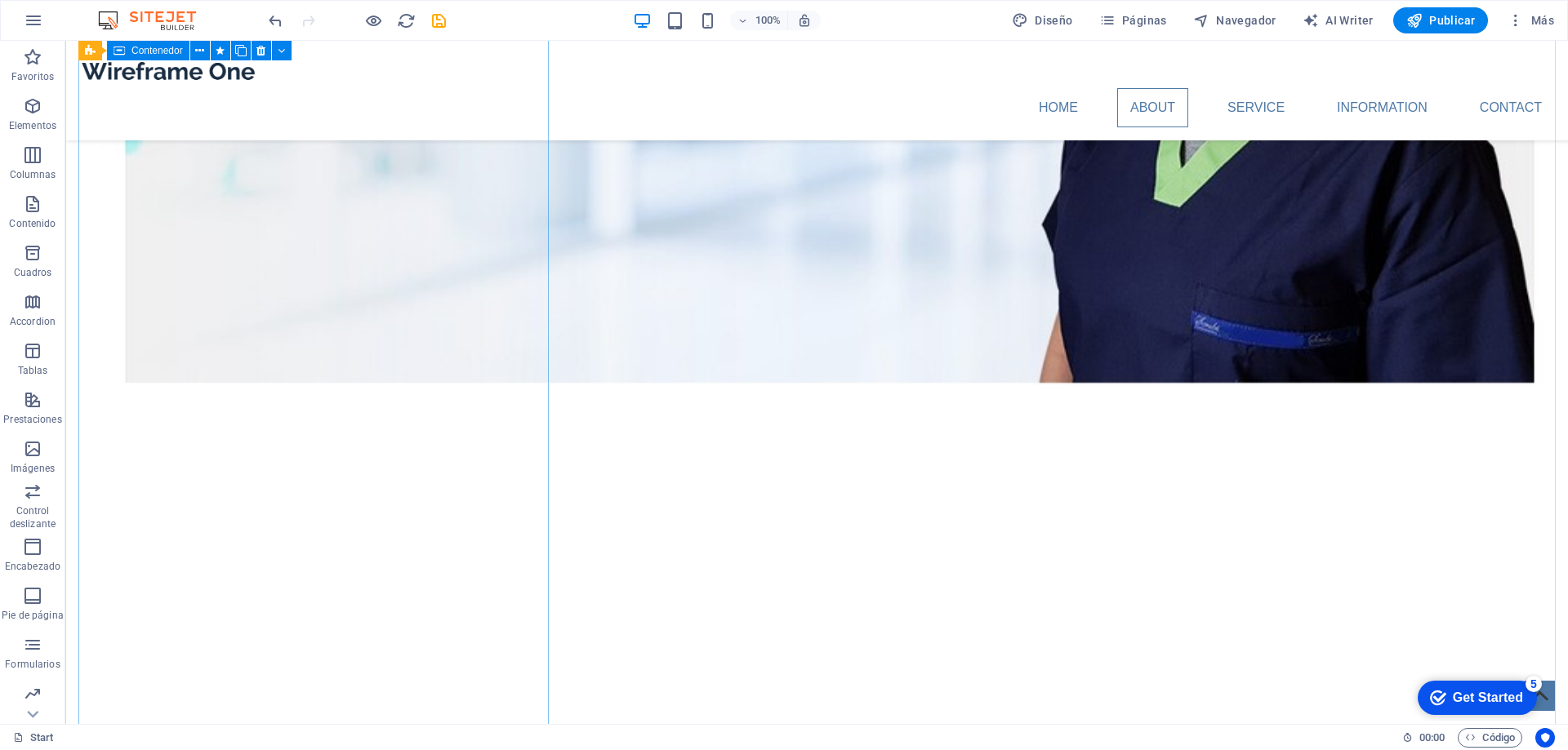
scroll to position [1715, 0]
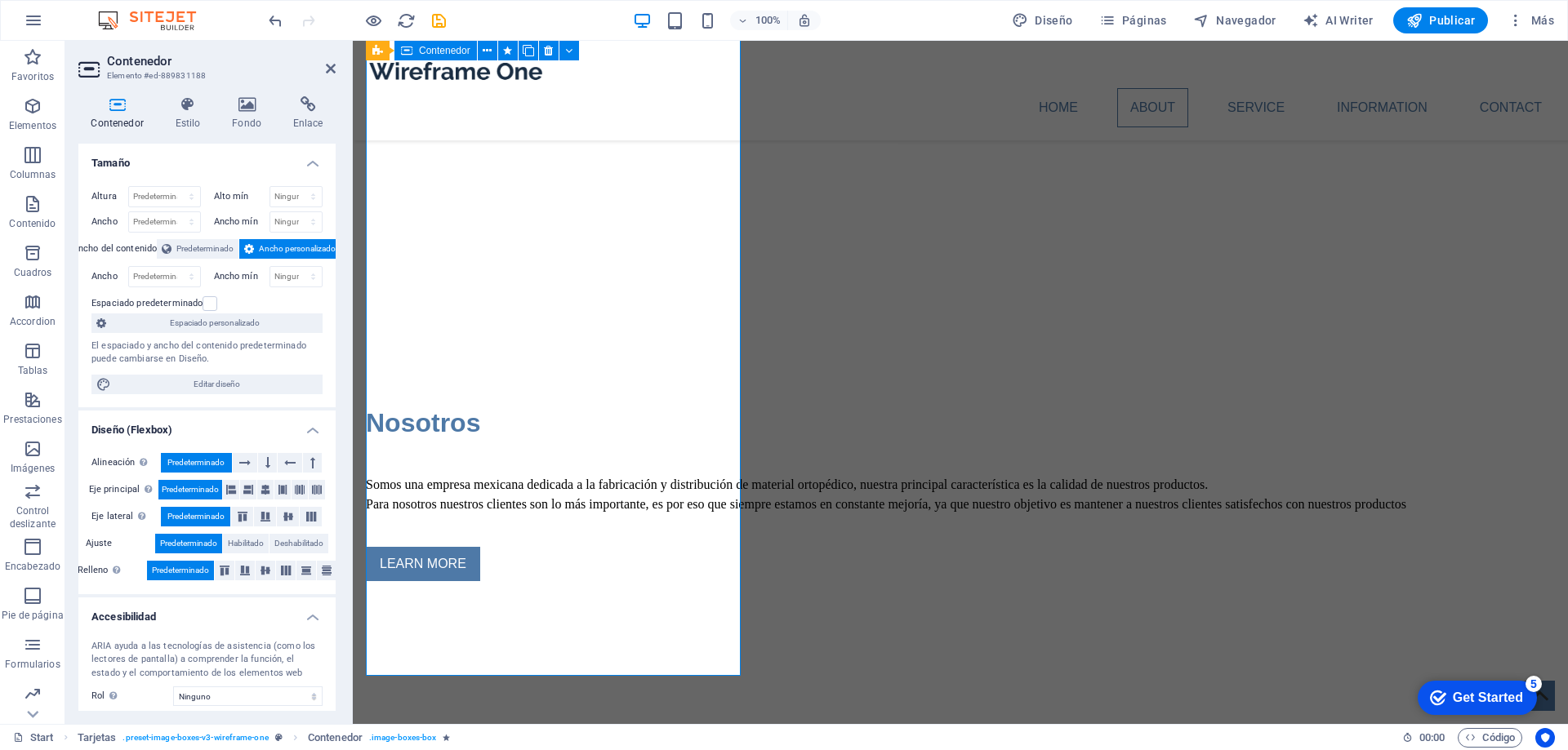
scroll to position [1553, 0]
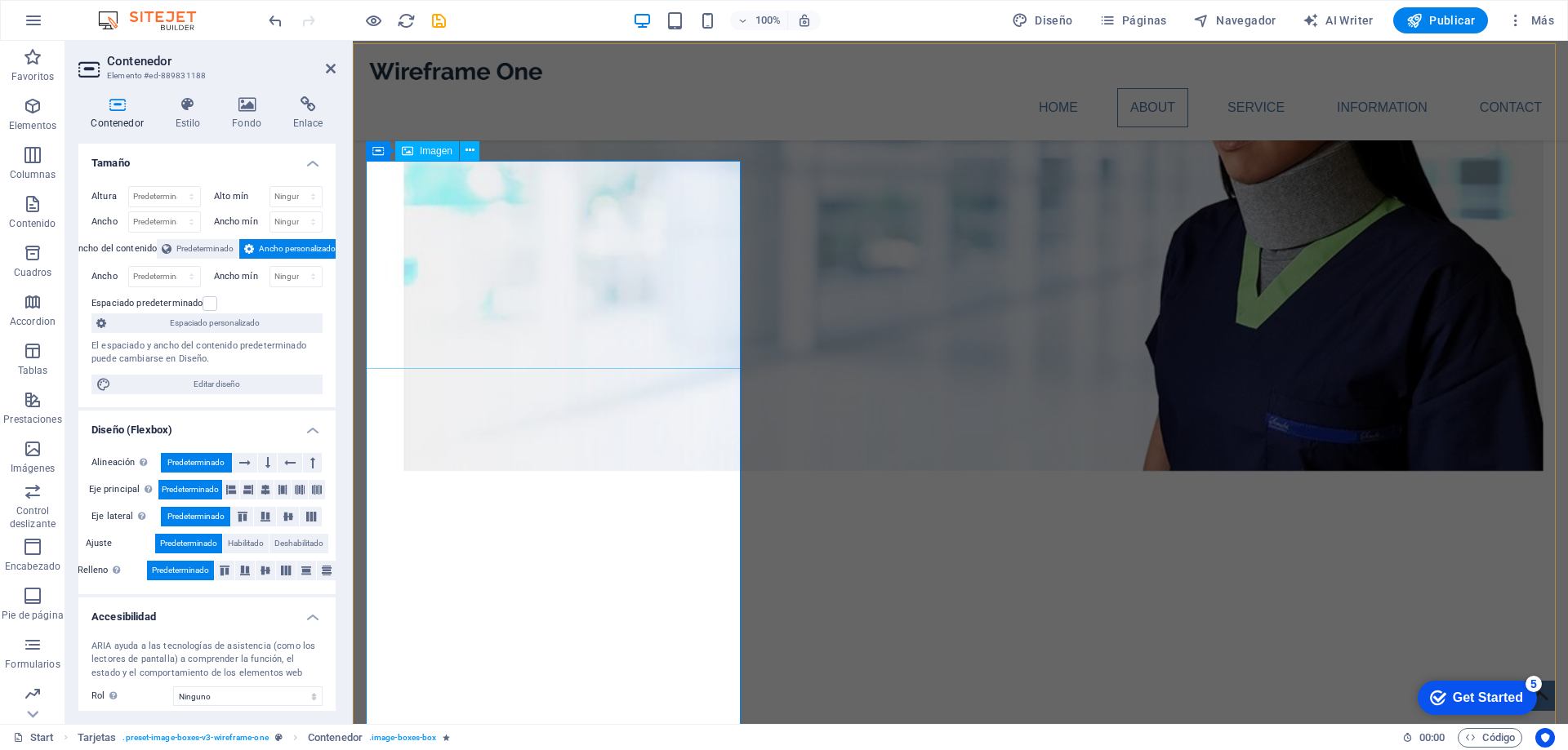
scroll to position [1308, 0]
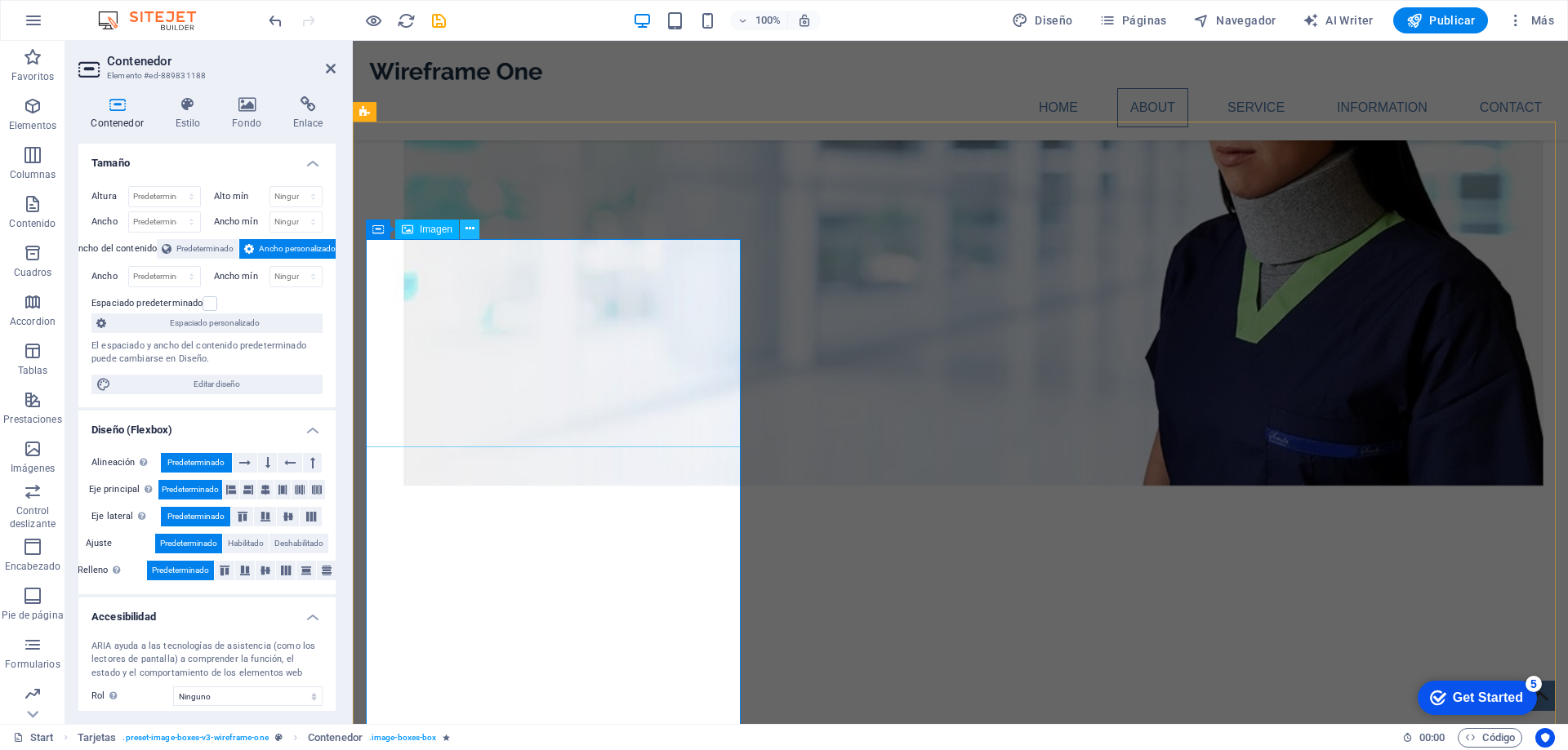
click at [473, 230] on icon at bounding box center [469, 229] width 9 height 17
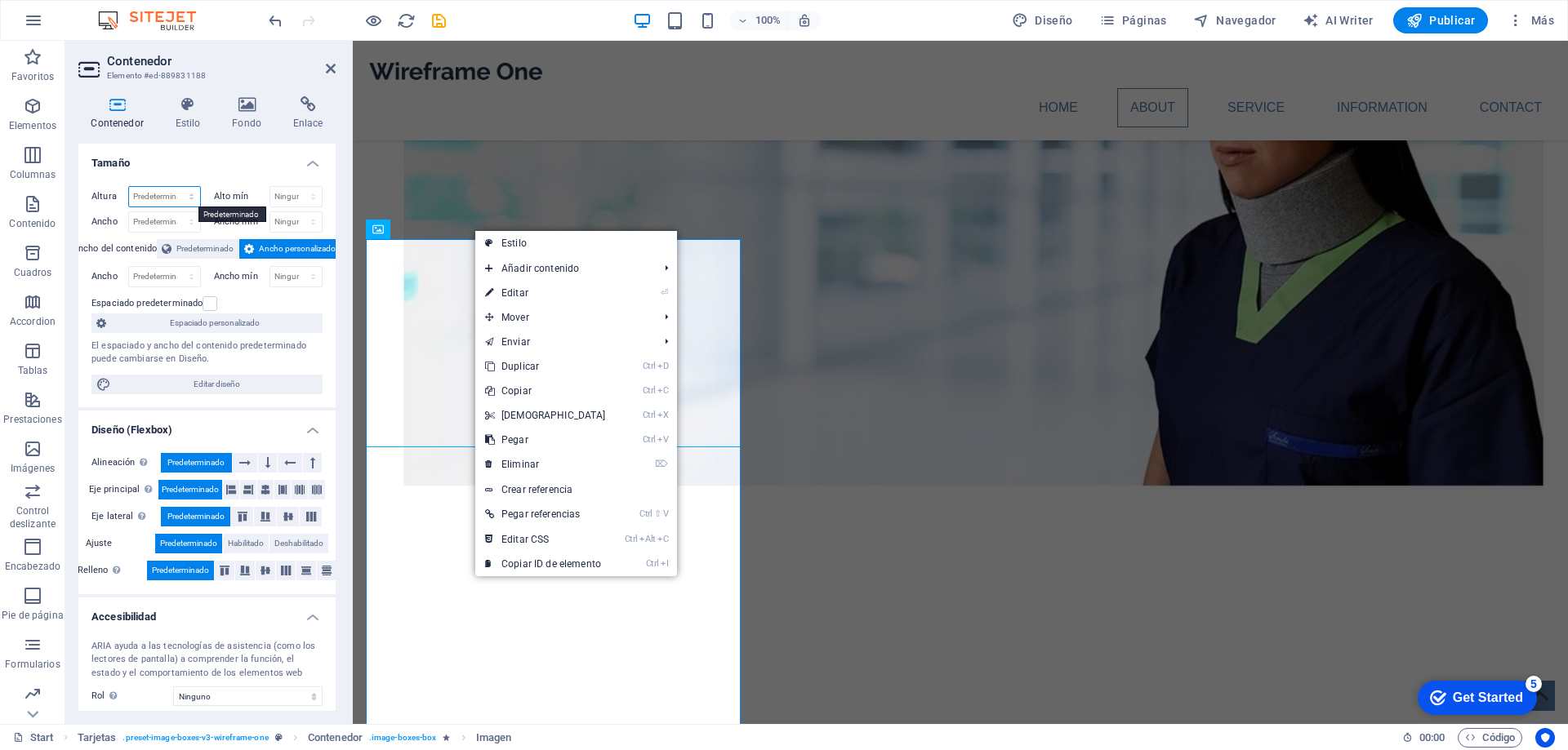
click at [168, 202] on select "Predeterminado px rem % vh vw" at bounding box center [164, 197] width 71 height 20
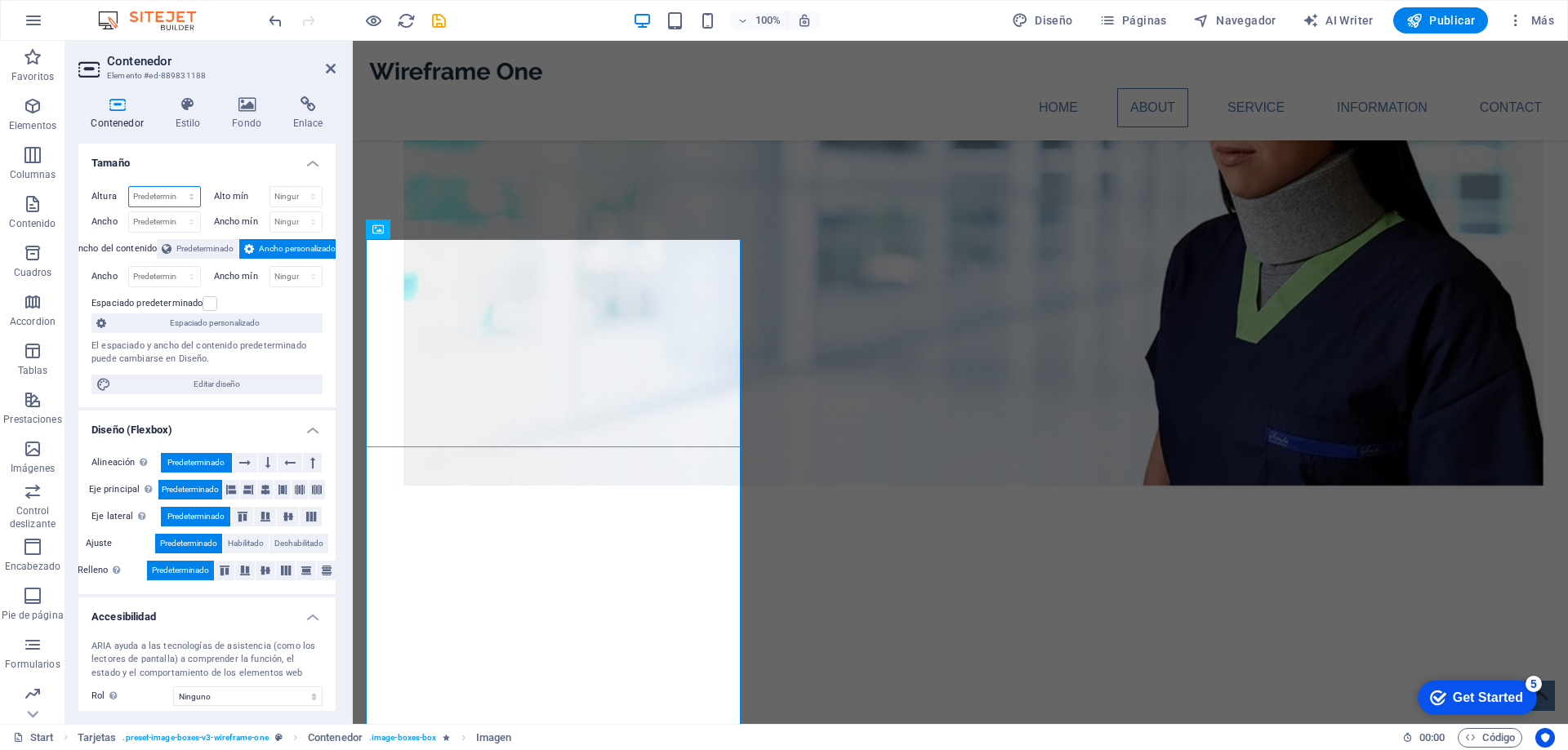
click at [192, 199] on select "Predeterminado px rem % vh vw" at bounding box center [164, 197] width 71 height 20
click at [165, 199] on select "Predeterminado px rem % vh vw" at bounding box center [164, 197] width 71 height 20
select select "%"
click at [175, 187] on select "Predeterminado px rem % vh vw" at bounding box center [164, 197] width 71 height 20
type input "100"
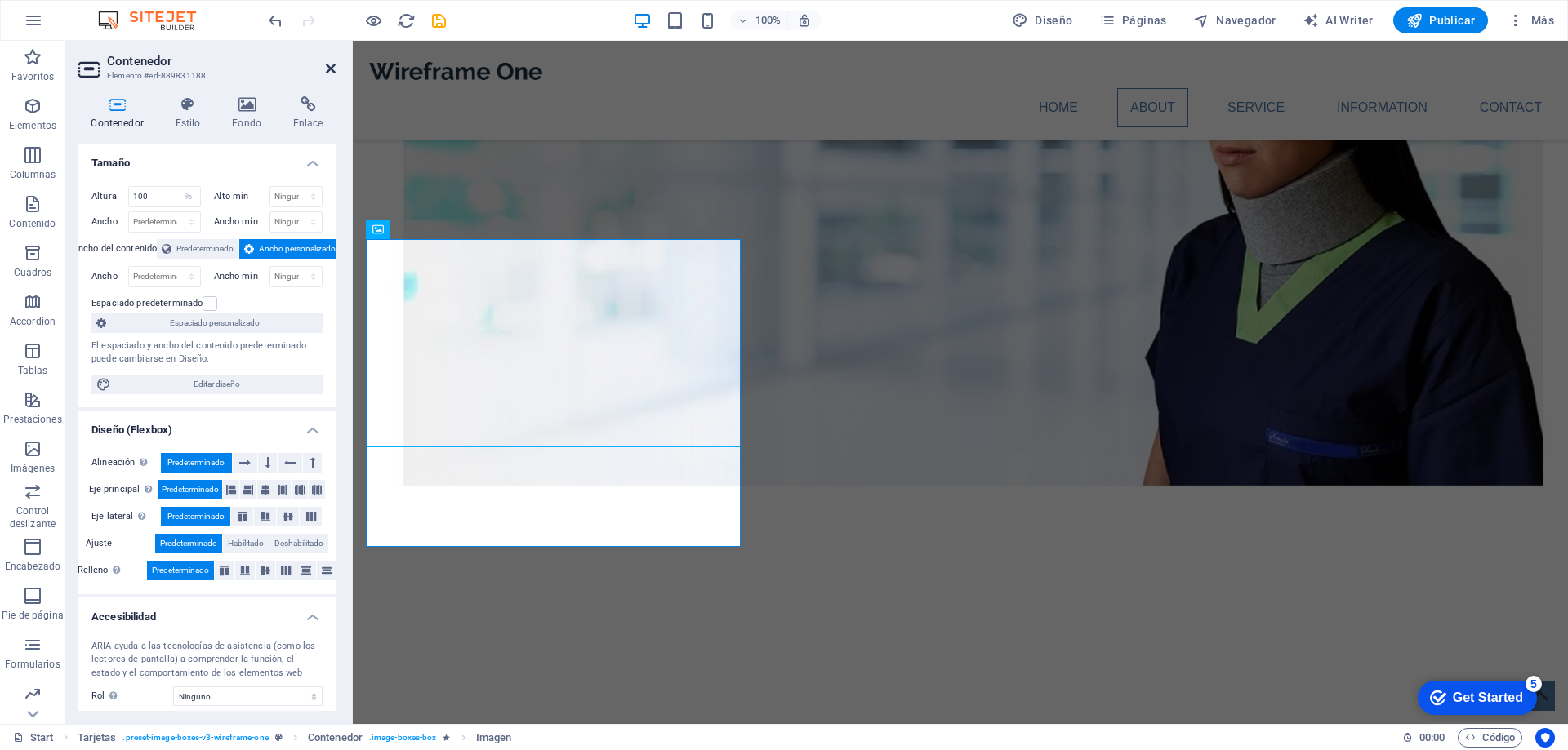
click at [333, 62] on icon at bounding box center [331, 68] width 10 height 13
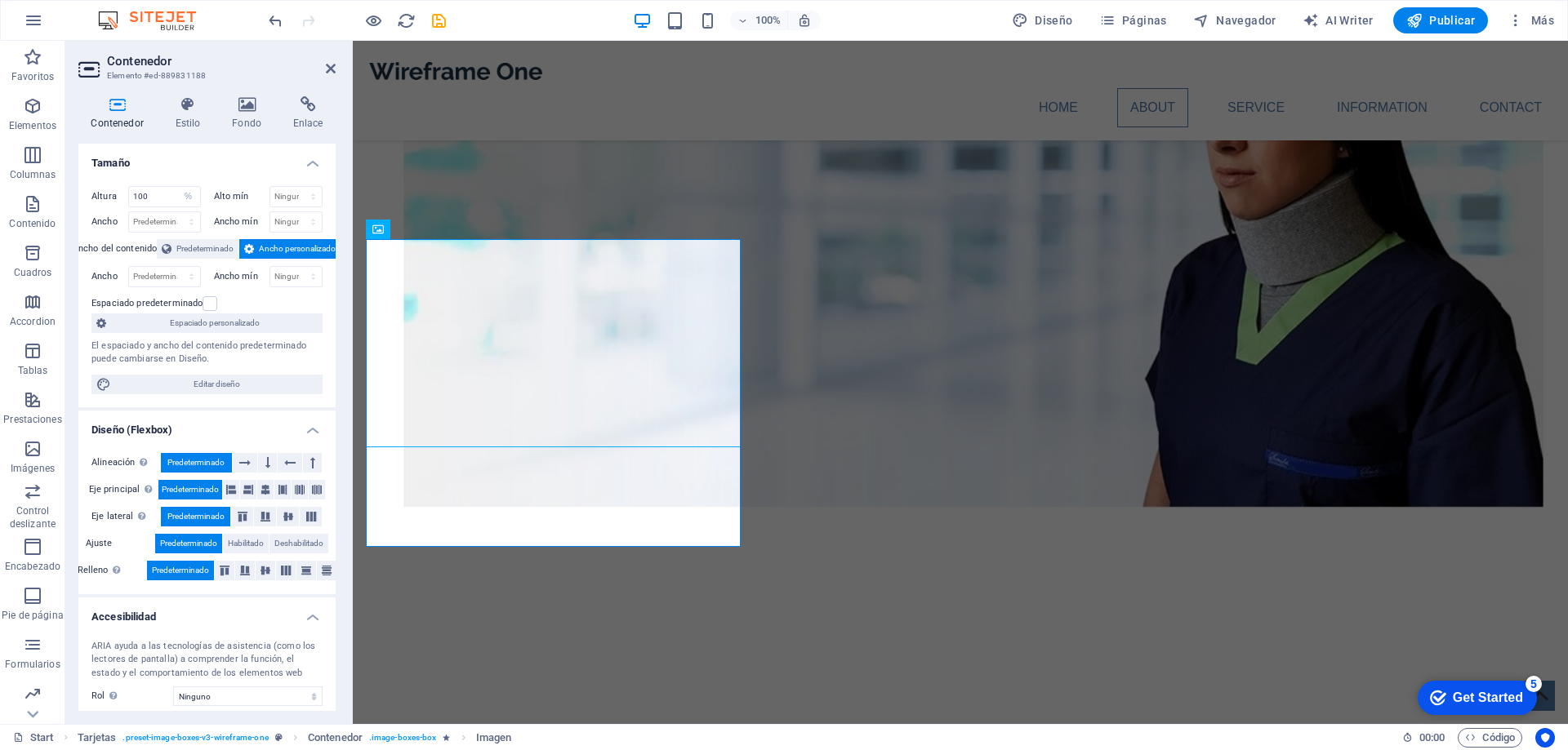
scroll to position [1470, 0]
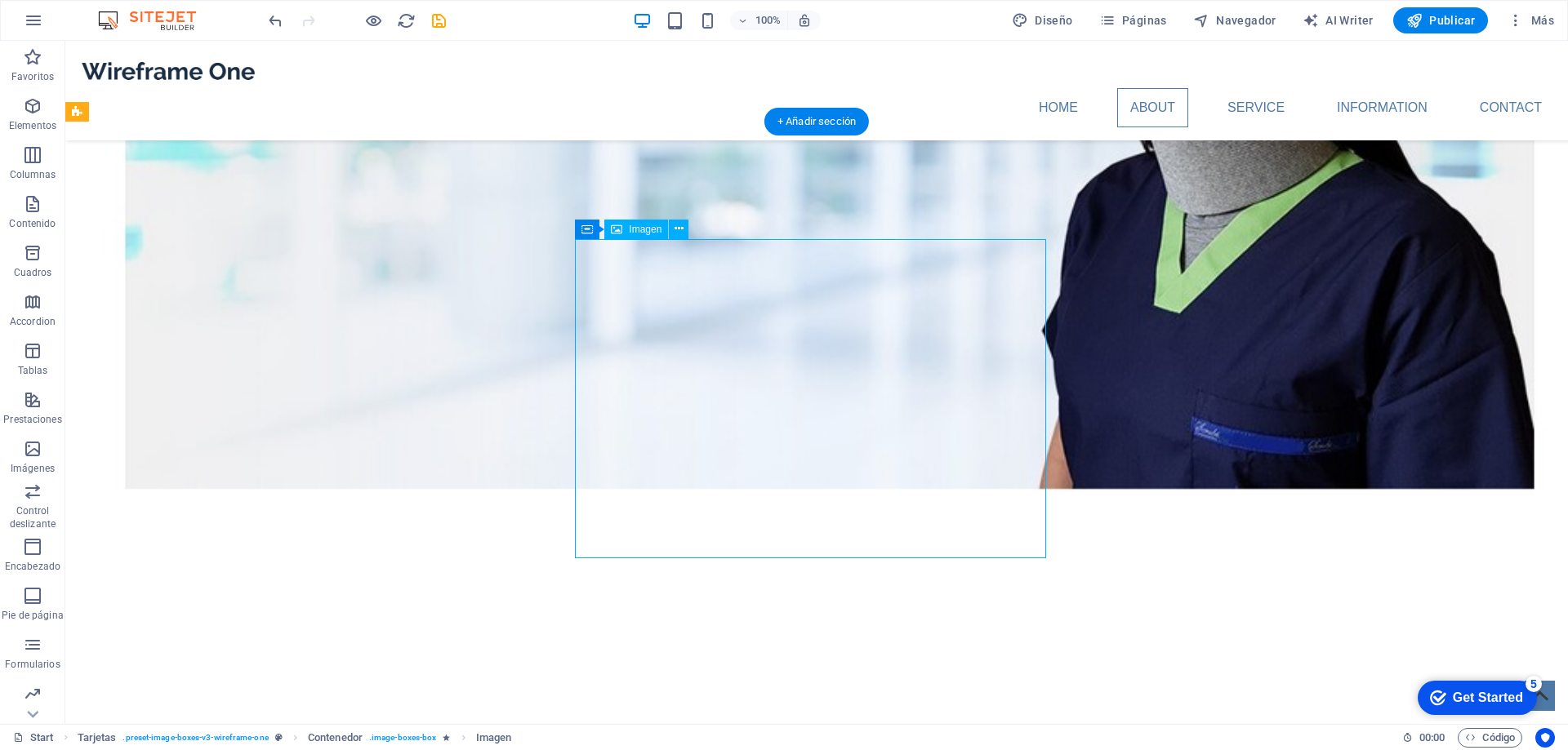
select select "%"
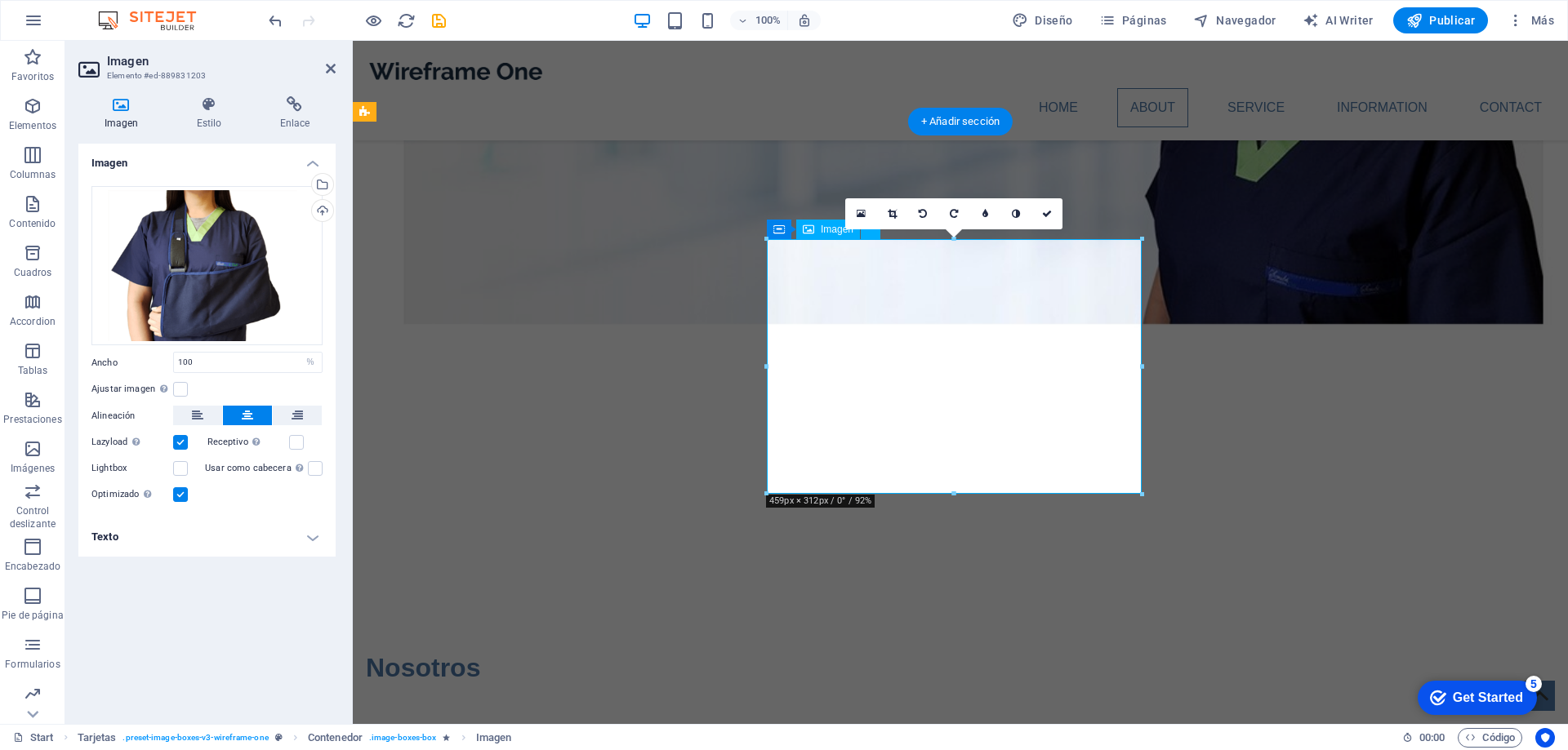
scroll to position [1308, 0]
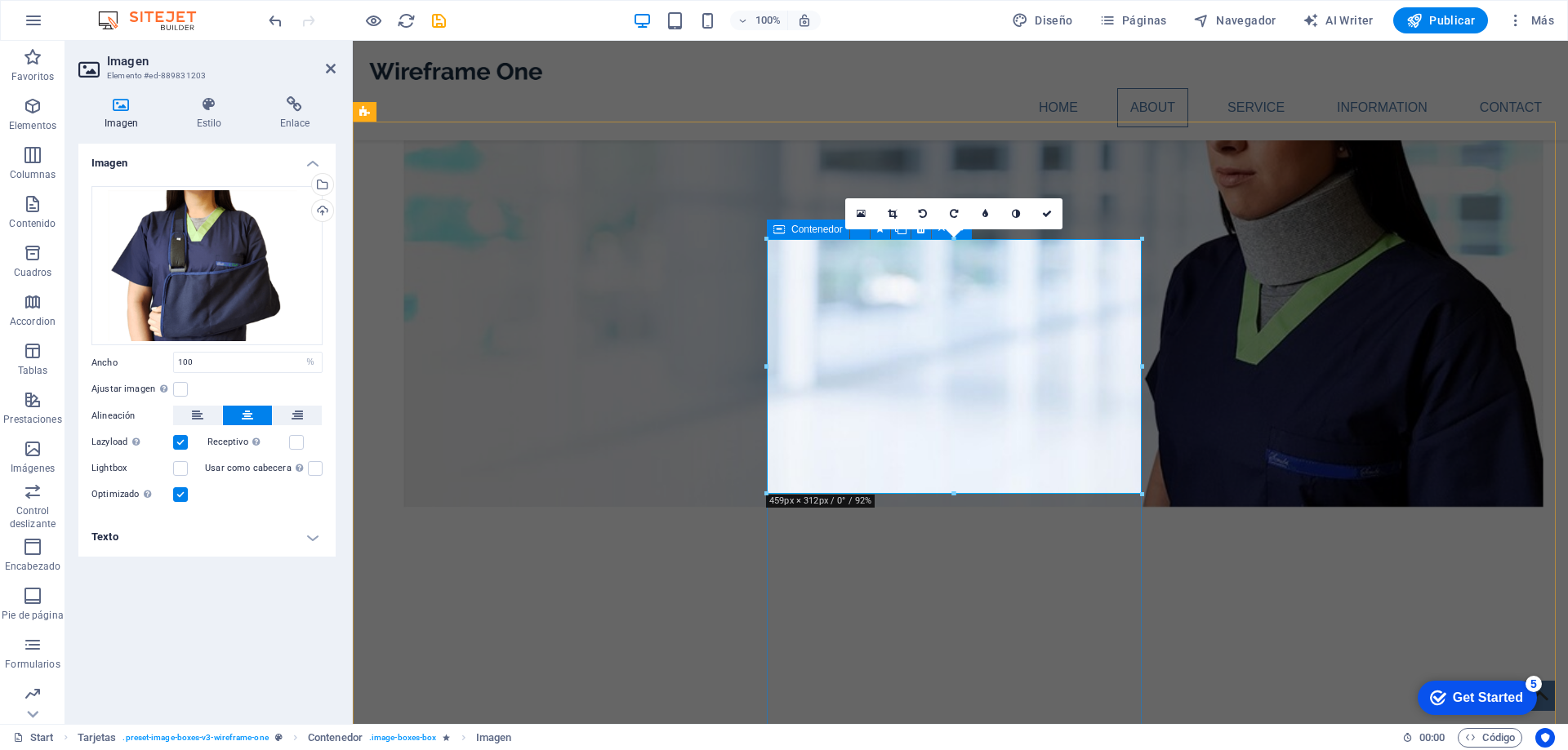
scroll to position [1470, 0]
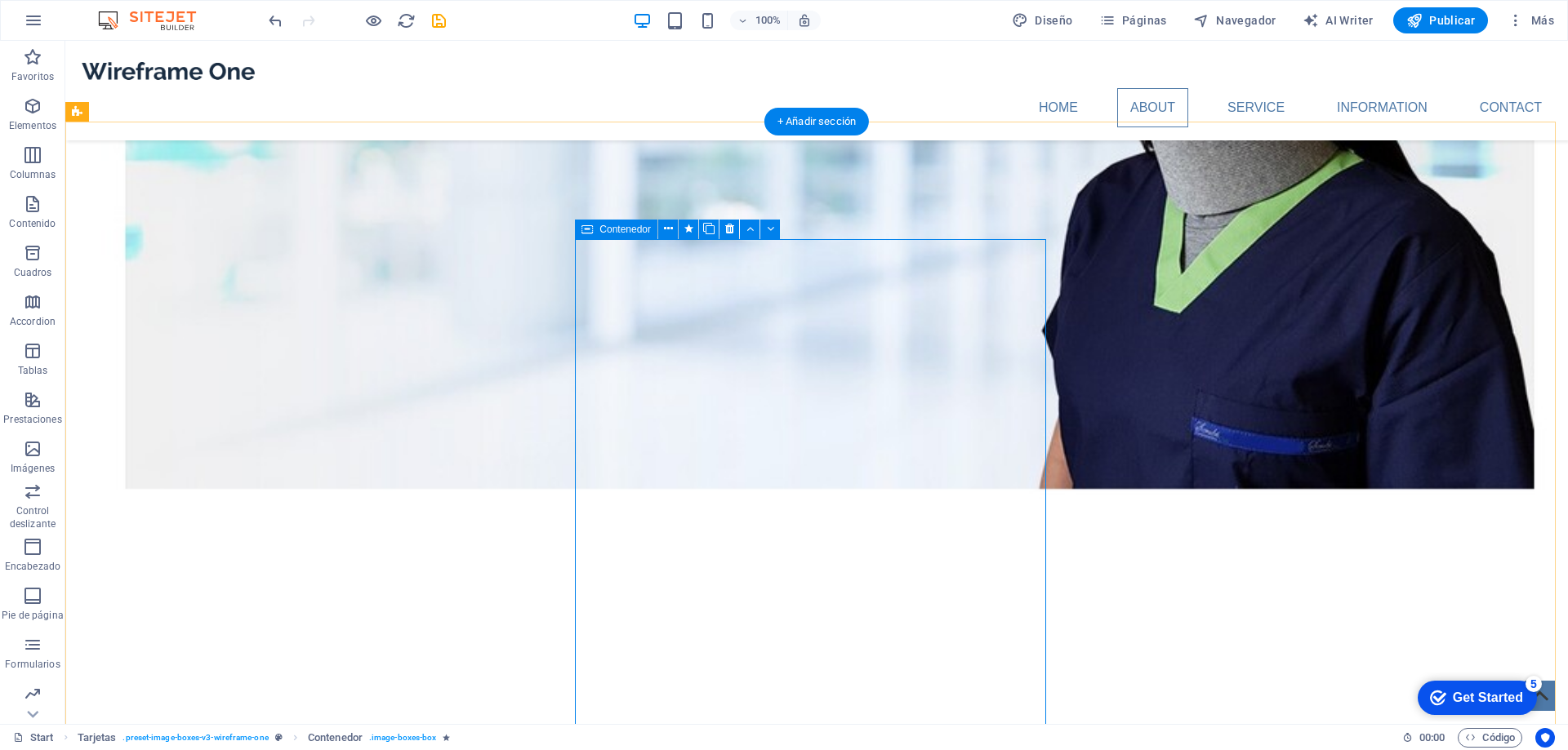
drag, startPoint x: 969, startPoint y: 677, endPoint x: 405, endPoint y: 487, distance: 595.1
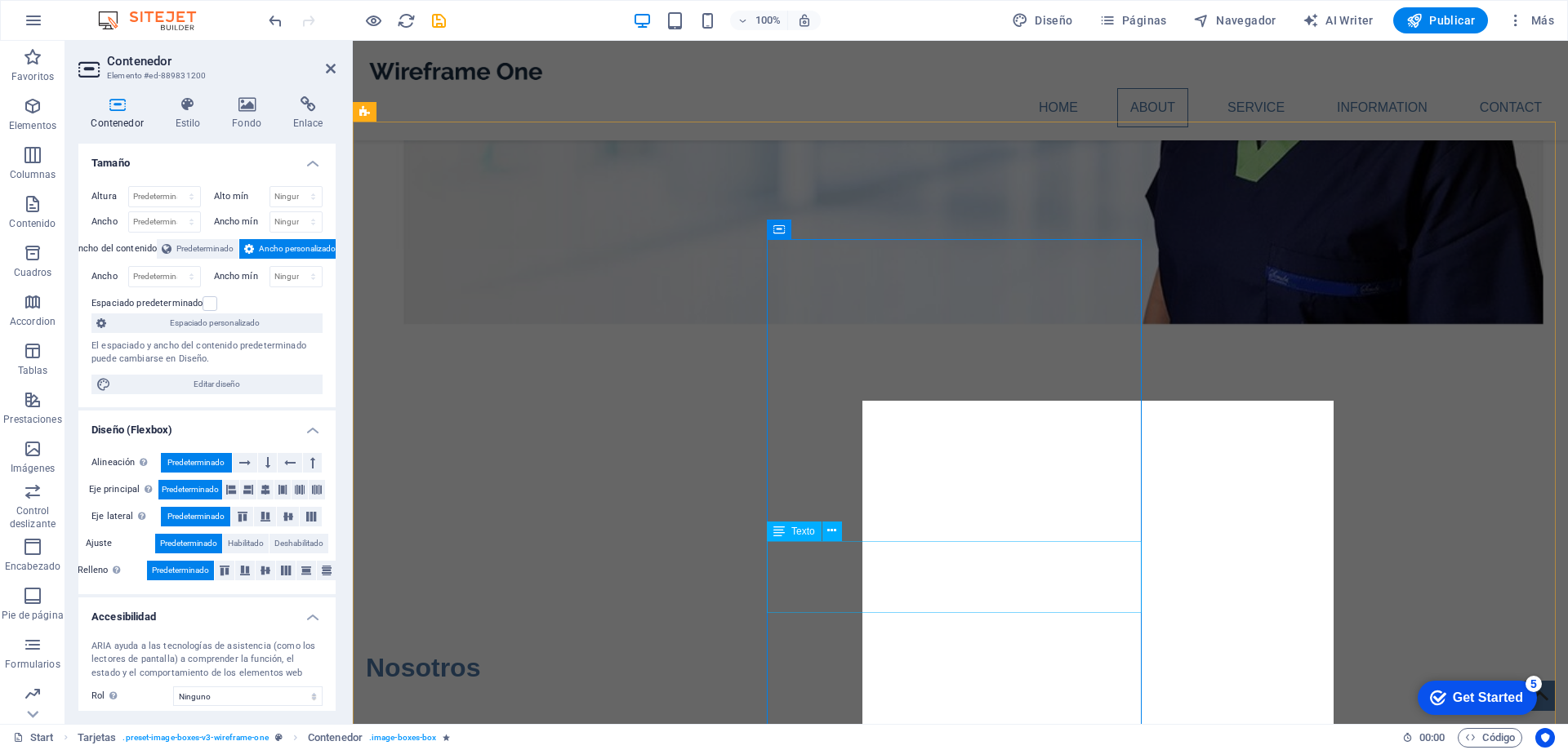
scroll to position [1308, 0]
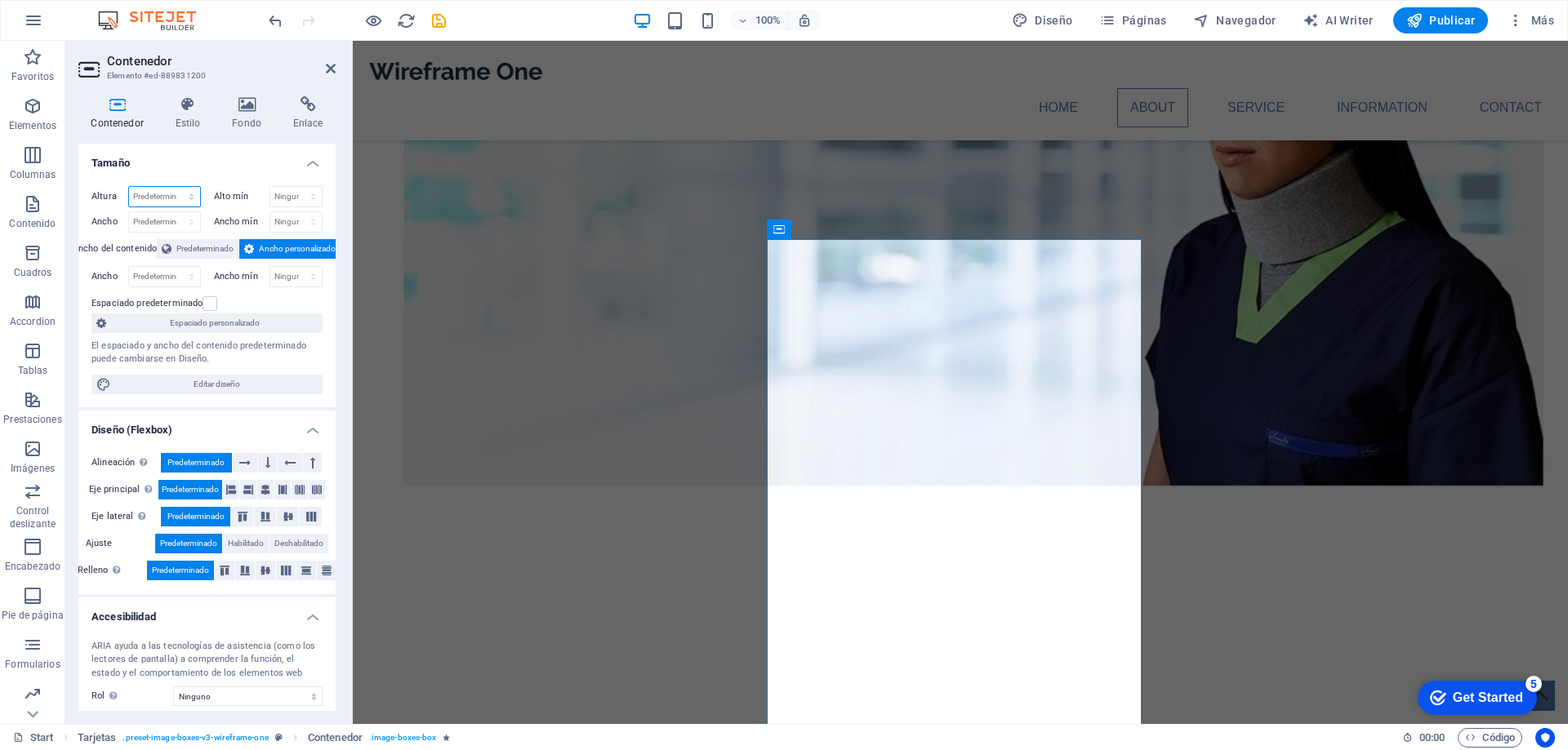
click at [173, 194] on select "Predeterminado px rem % vh vw" at bounding box center [164, 197] width 71 height 20
select select "%"
click at [175, 187] on select "Predeterminado px rem % vh vw" at bounding box center [164, 197] width 71 height 20
type input "100"
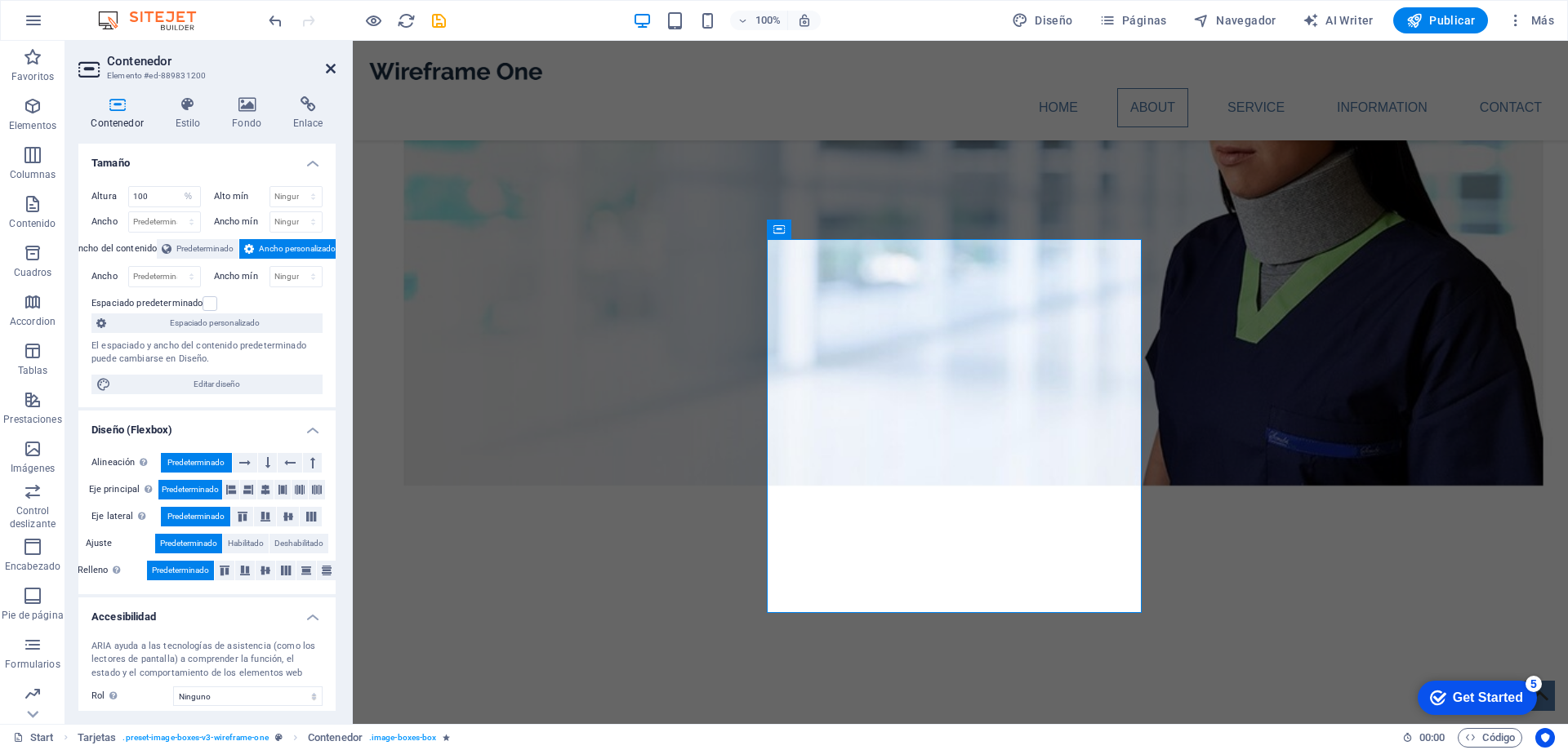
drag, startPoint x: 327, startPoint y: 64, endPoint x: 267, endPoint y: 97, distance: 68.5
click at [327, 64] on icon at bounding box center [331, 68] width 10 height 13
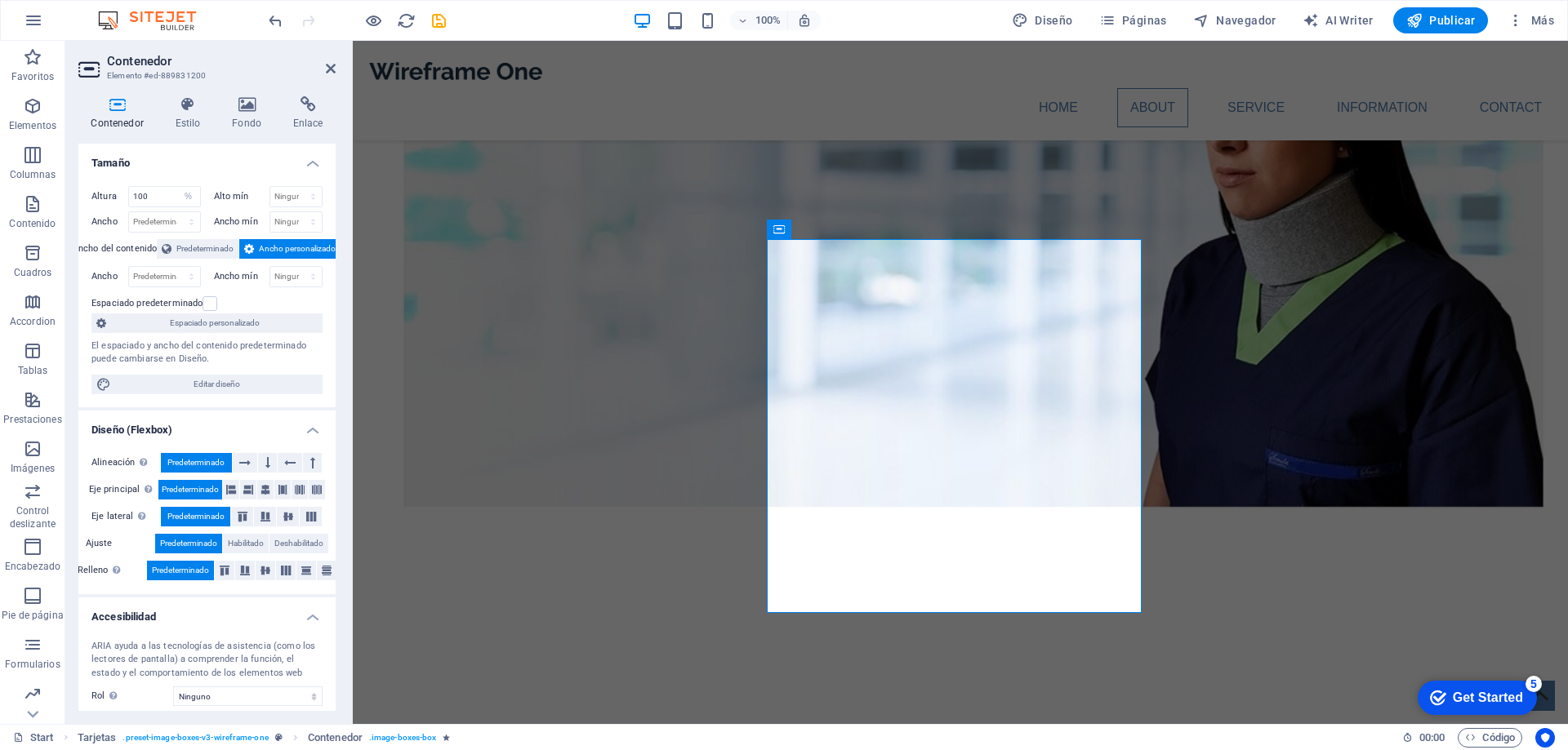
scroll to position [1470, 0]
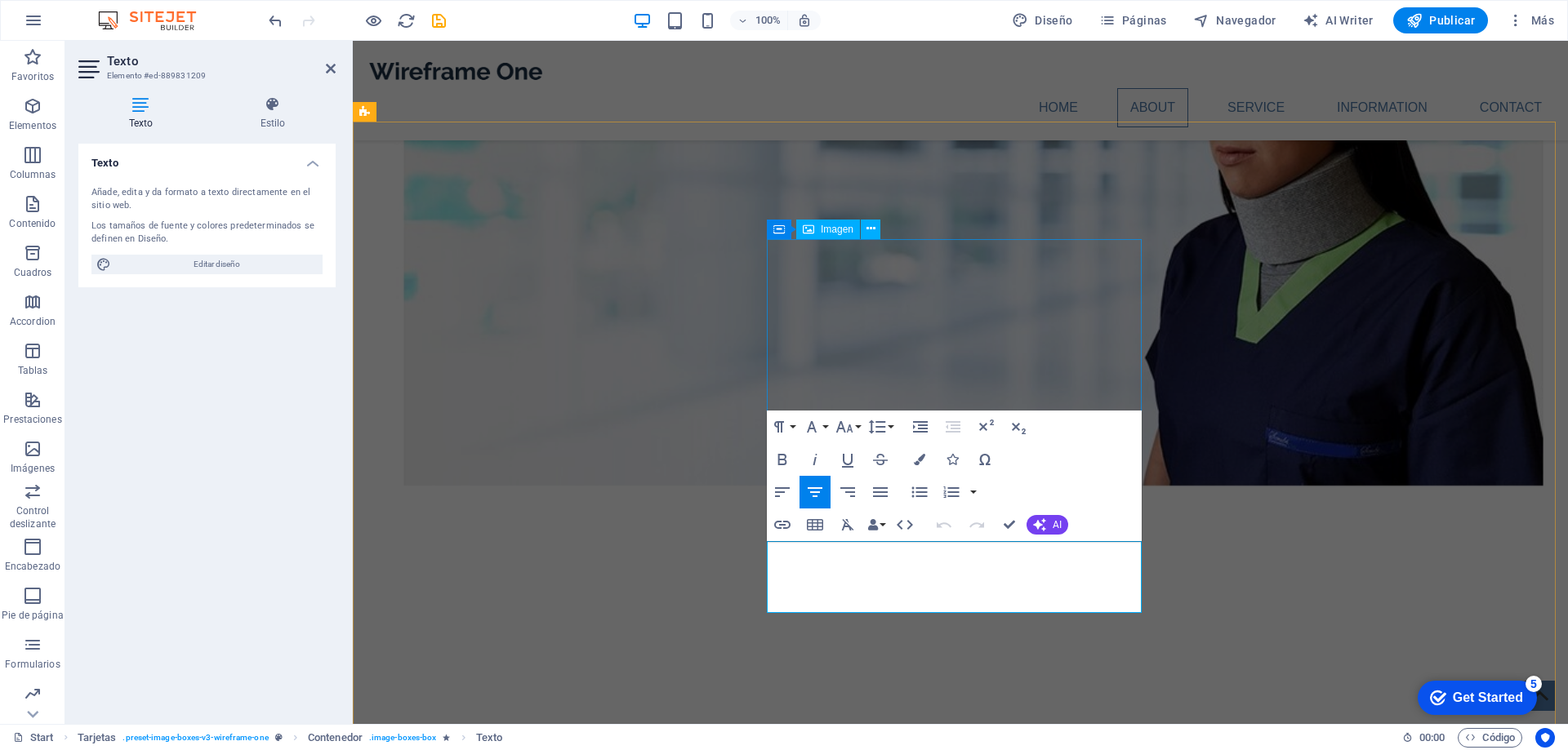
scroll to position [1535, 0]
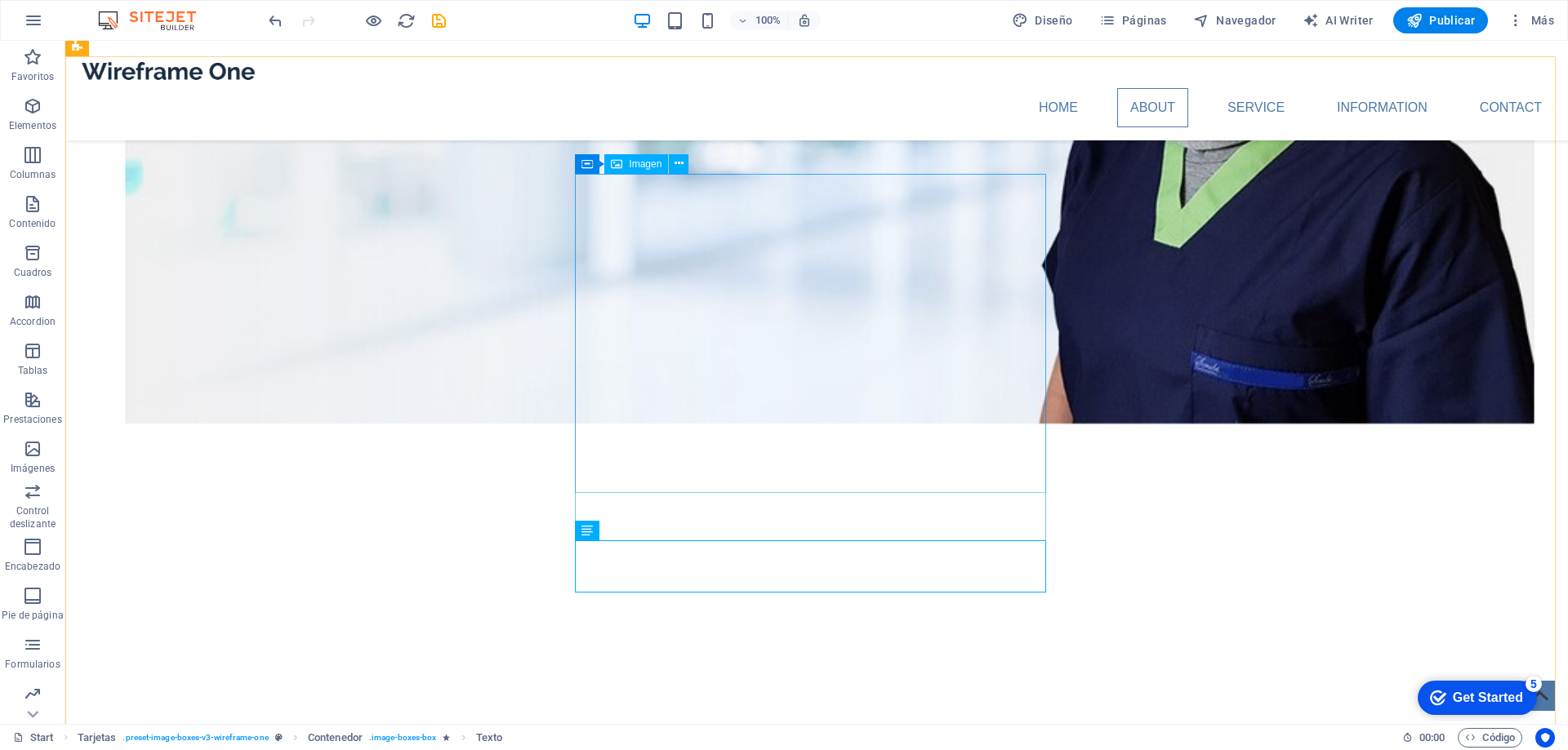
select select "%"
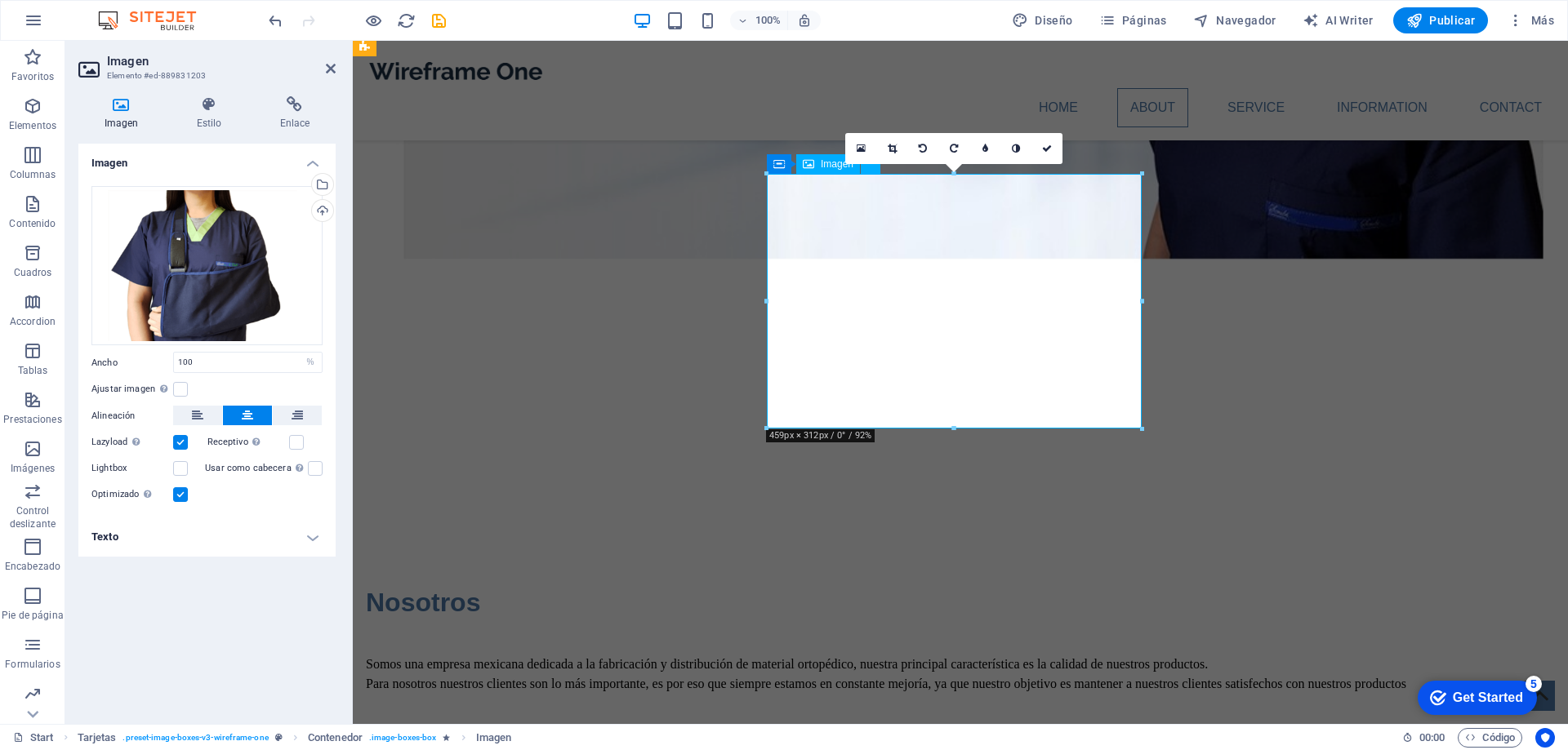
scroll to position [1373, 0]
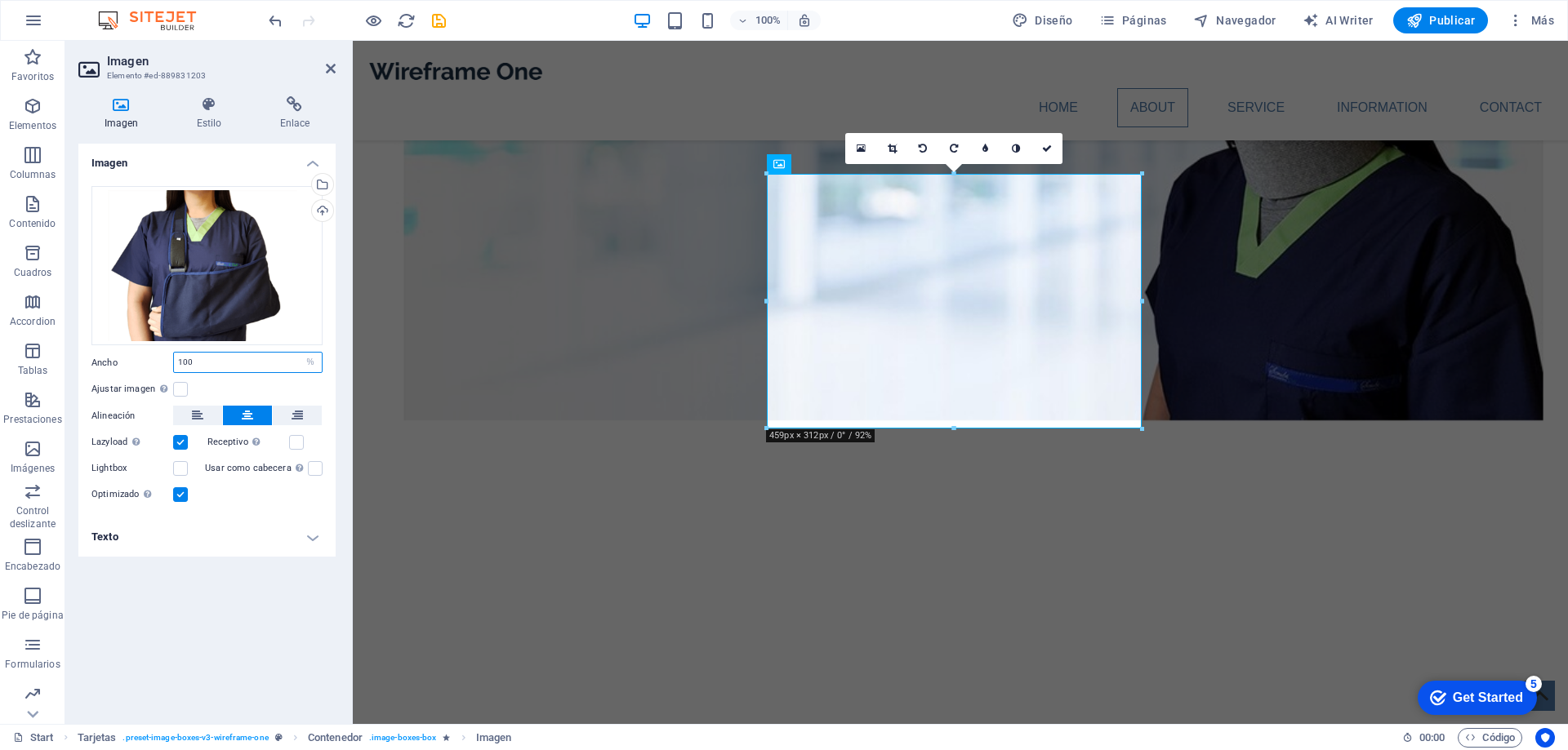
click at [289, 365] on input "100" at bounding box center [248, 363] width 148 height 20
type input "1"
type input "85"
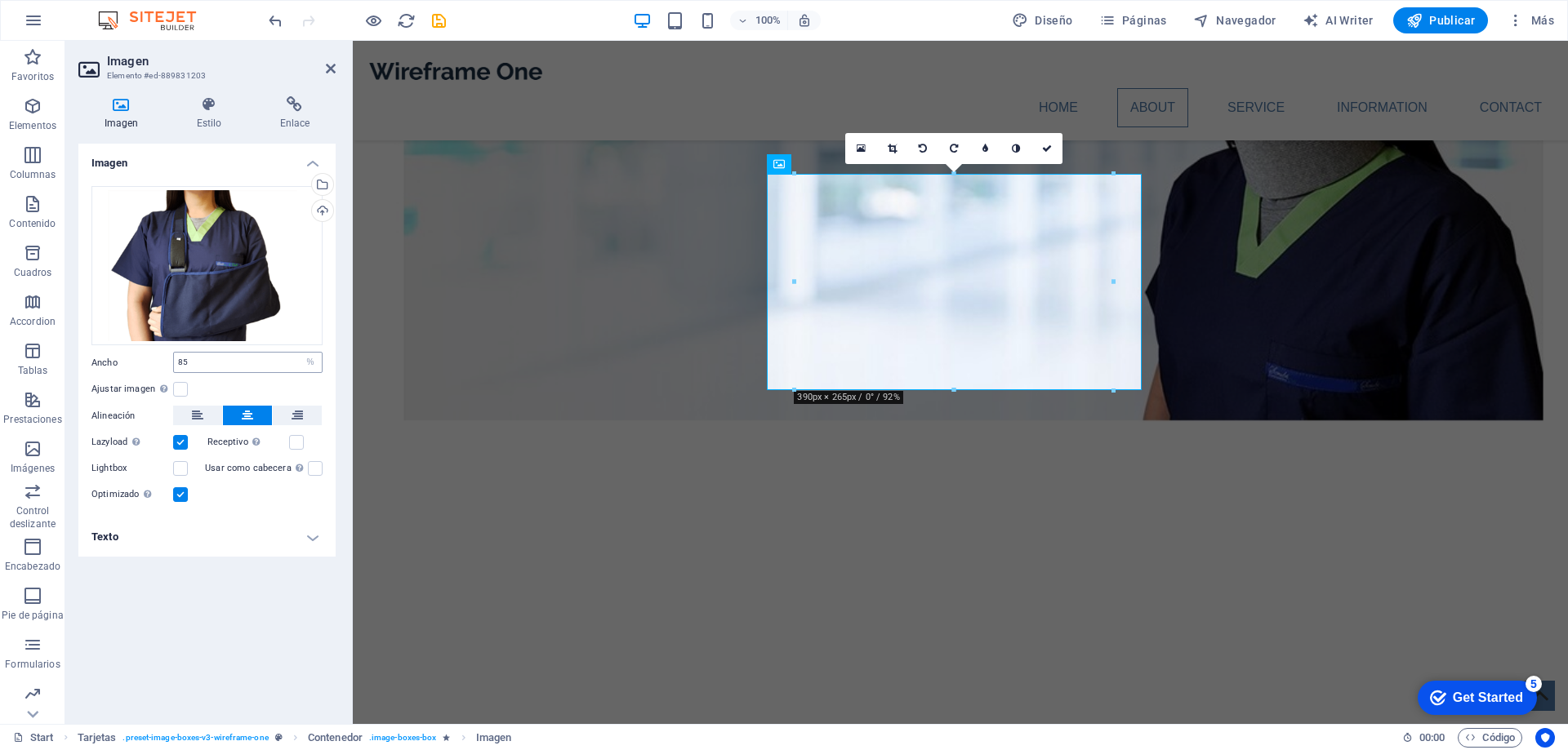
scroll to position [1535, 0]
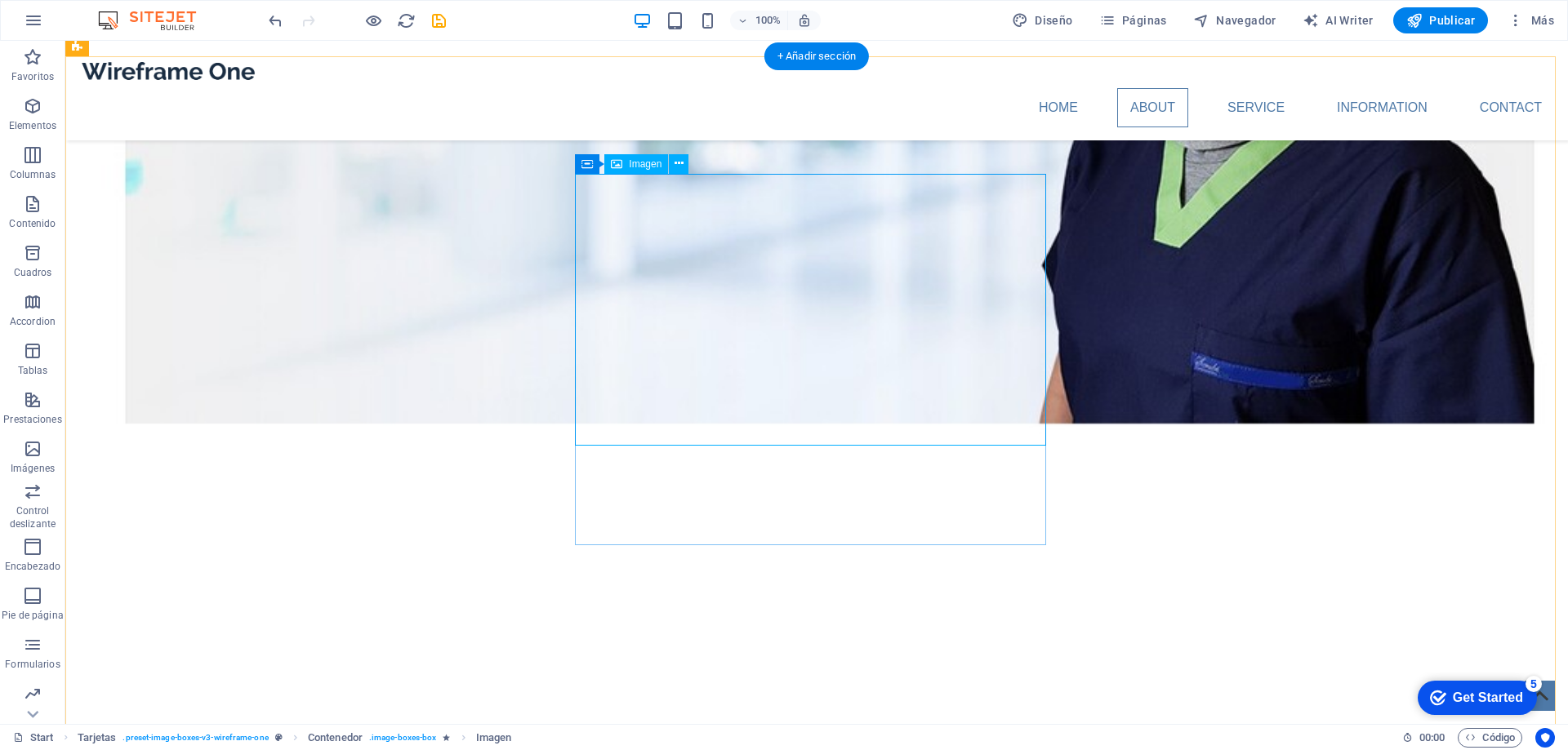
select select "%"
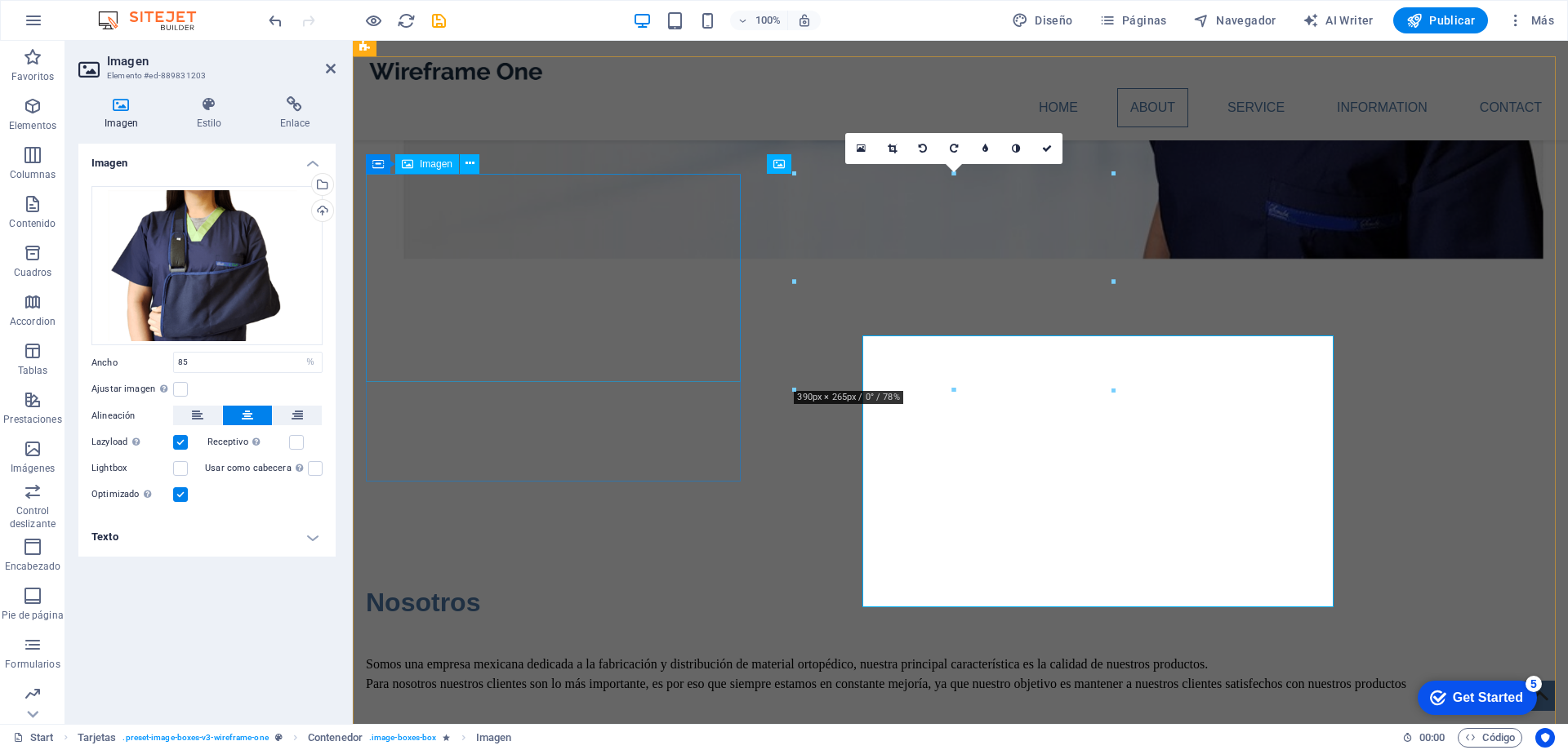
scroll to position [1373, 0]
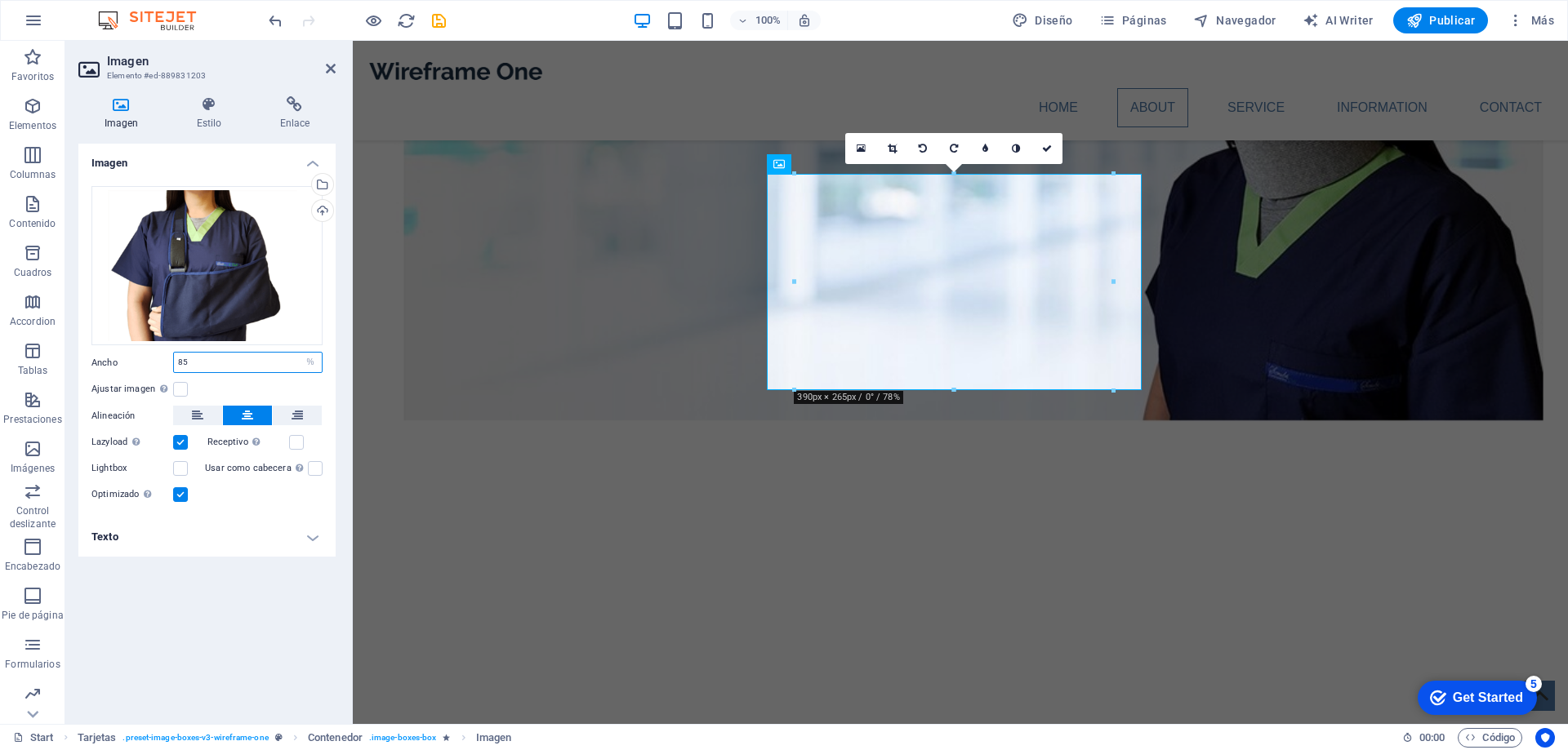
click at [227, 361] on input "85" at bounding box center [248, 363] width 148 height 20
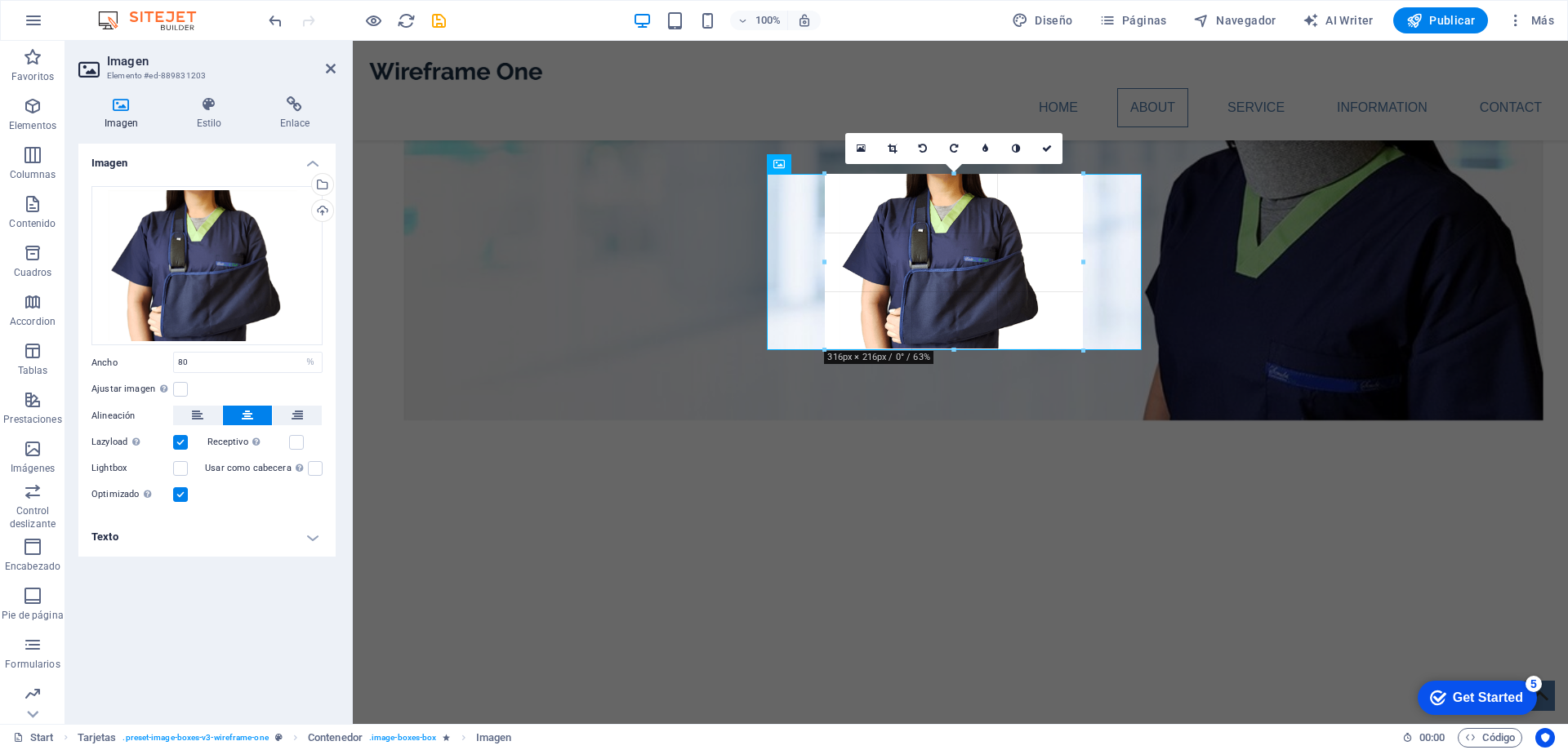
drag, startPoint x: 803, startPoint y: 276, endPoint x: 845, endPoint y: 282, distance: 42.4
type input "316"
select select "px"
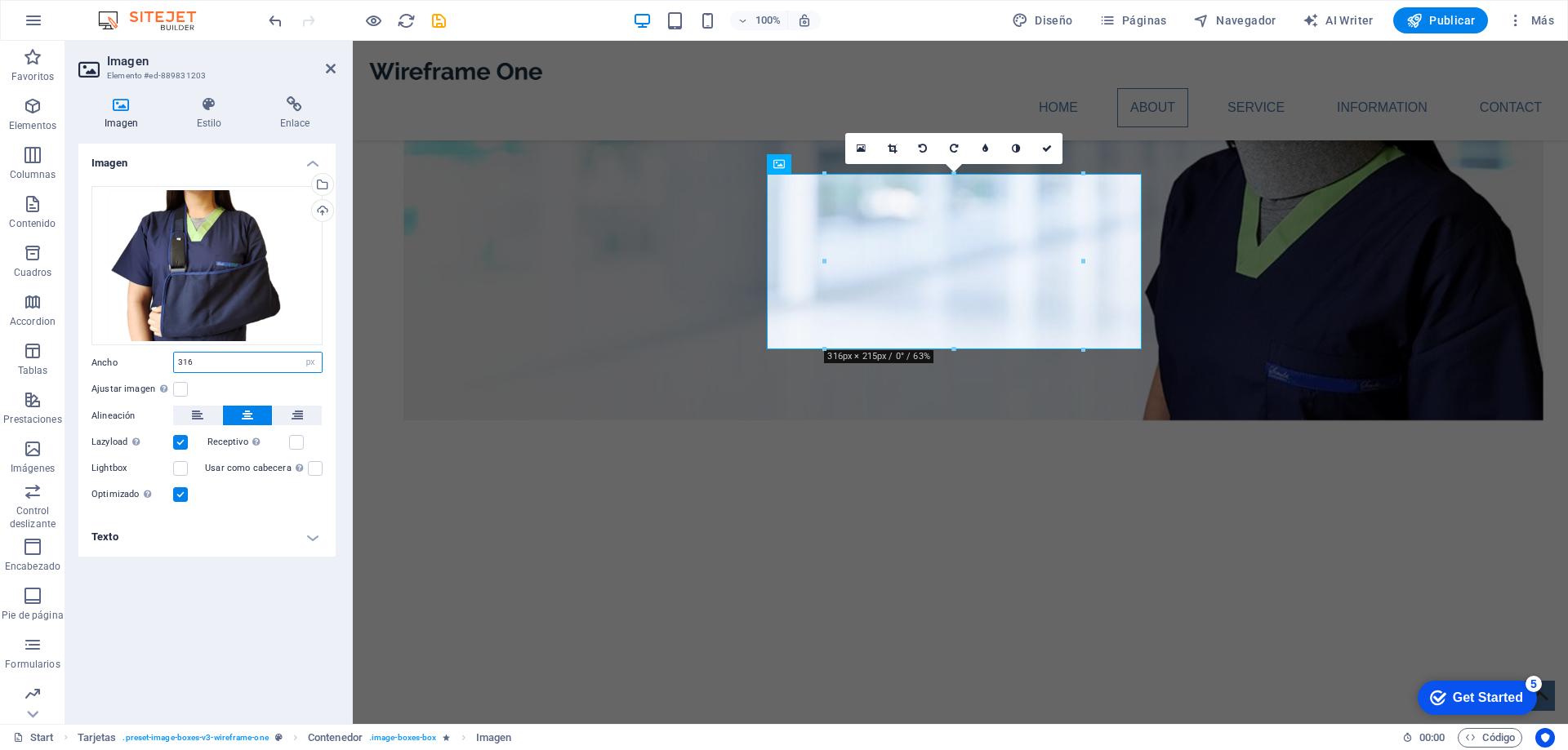
click at [270, 362] on input "316" at bounding box center [248, 363] width 148 height 20
click at [270, 362] on input "300" at bounding box center [248, 363] width 148 height 20
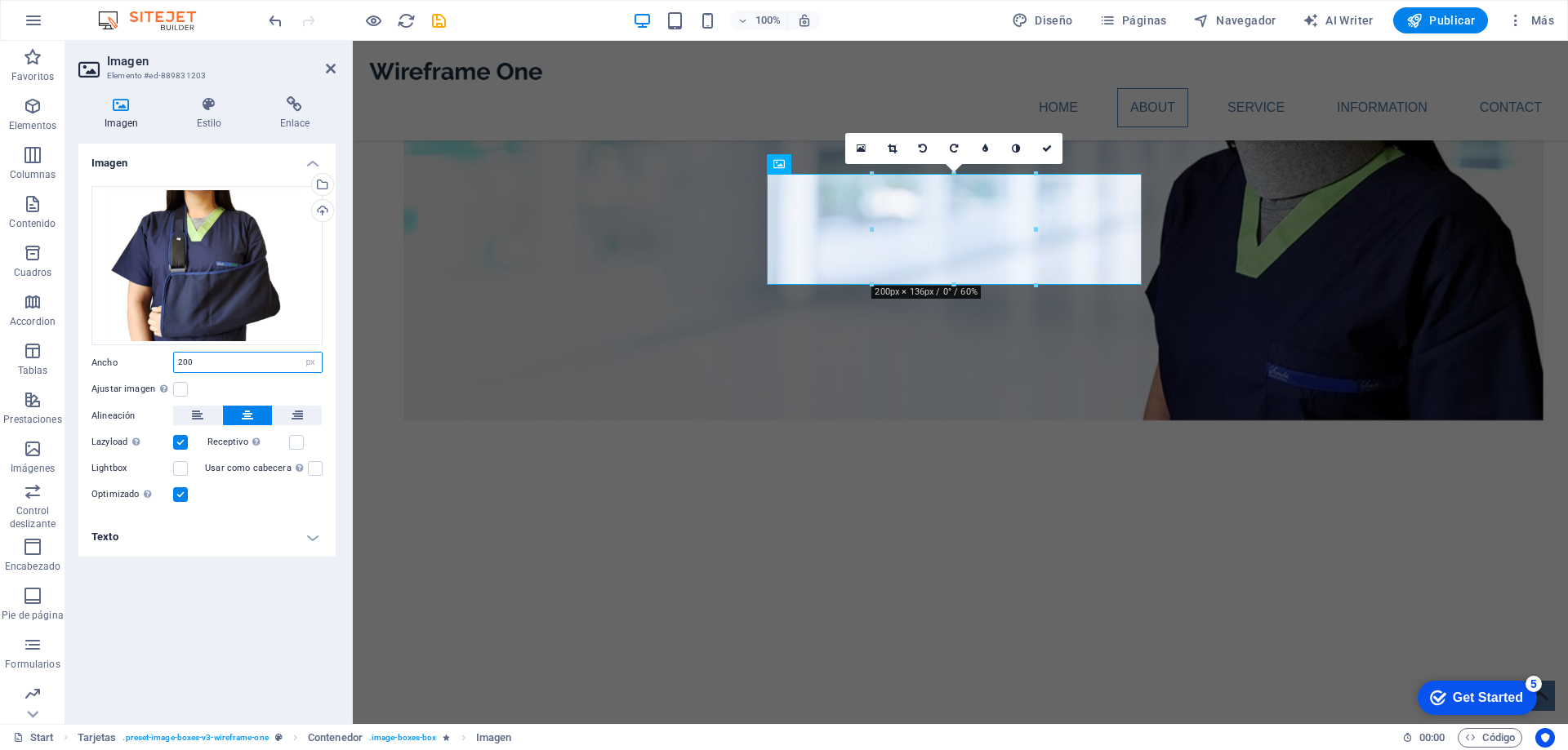
click at [270, 362] on input "200" at bounding box center [248, 363] width 148 height 20
type input "250"
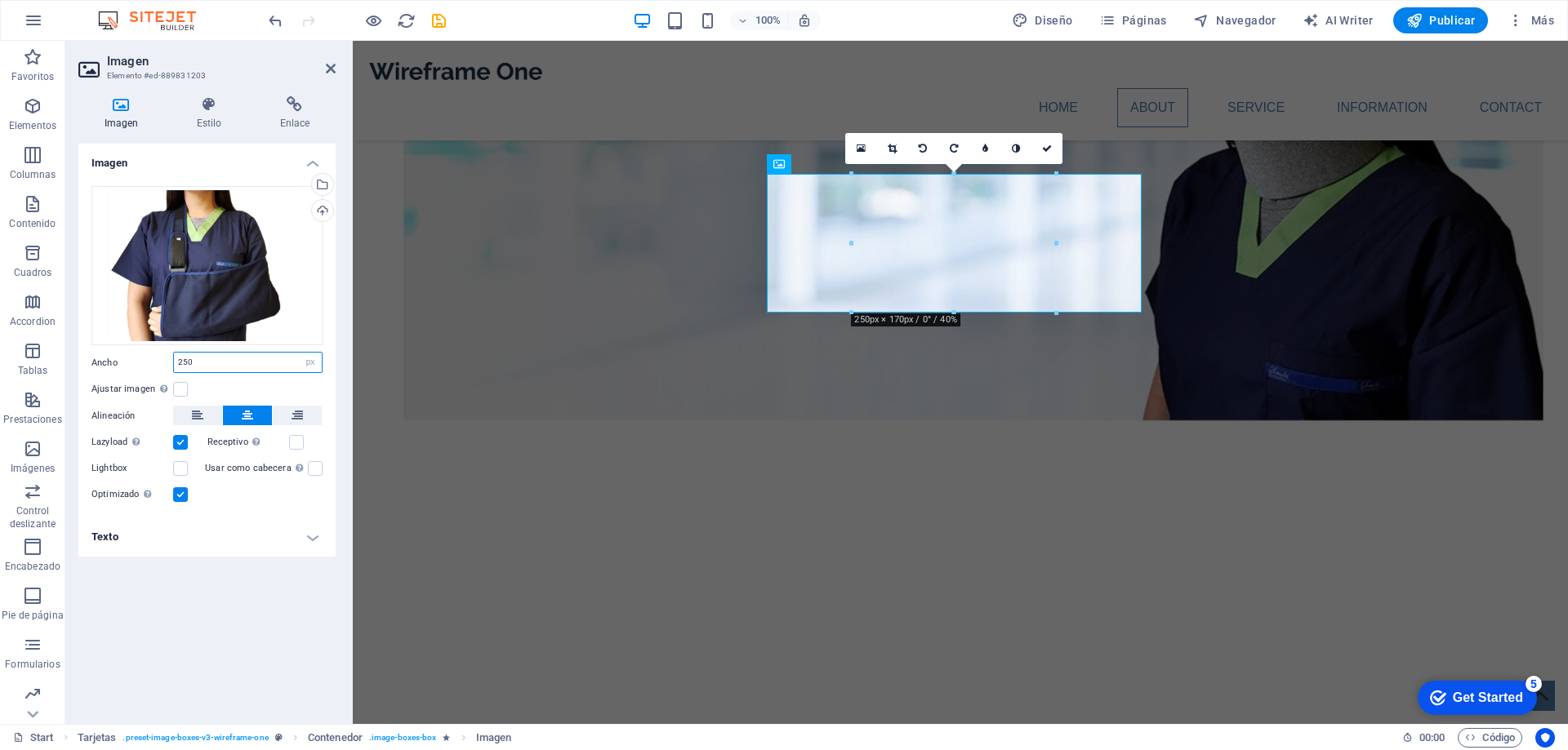
click at [270, 362] on input "250" at bounding box center [248, 363] width 148 height 20
click at [239, 537] on h4 "Texto" at bounding box center [207, 536] width 258 height 39
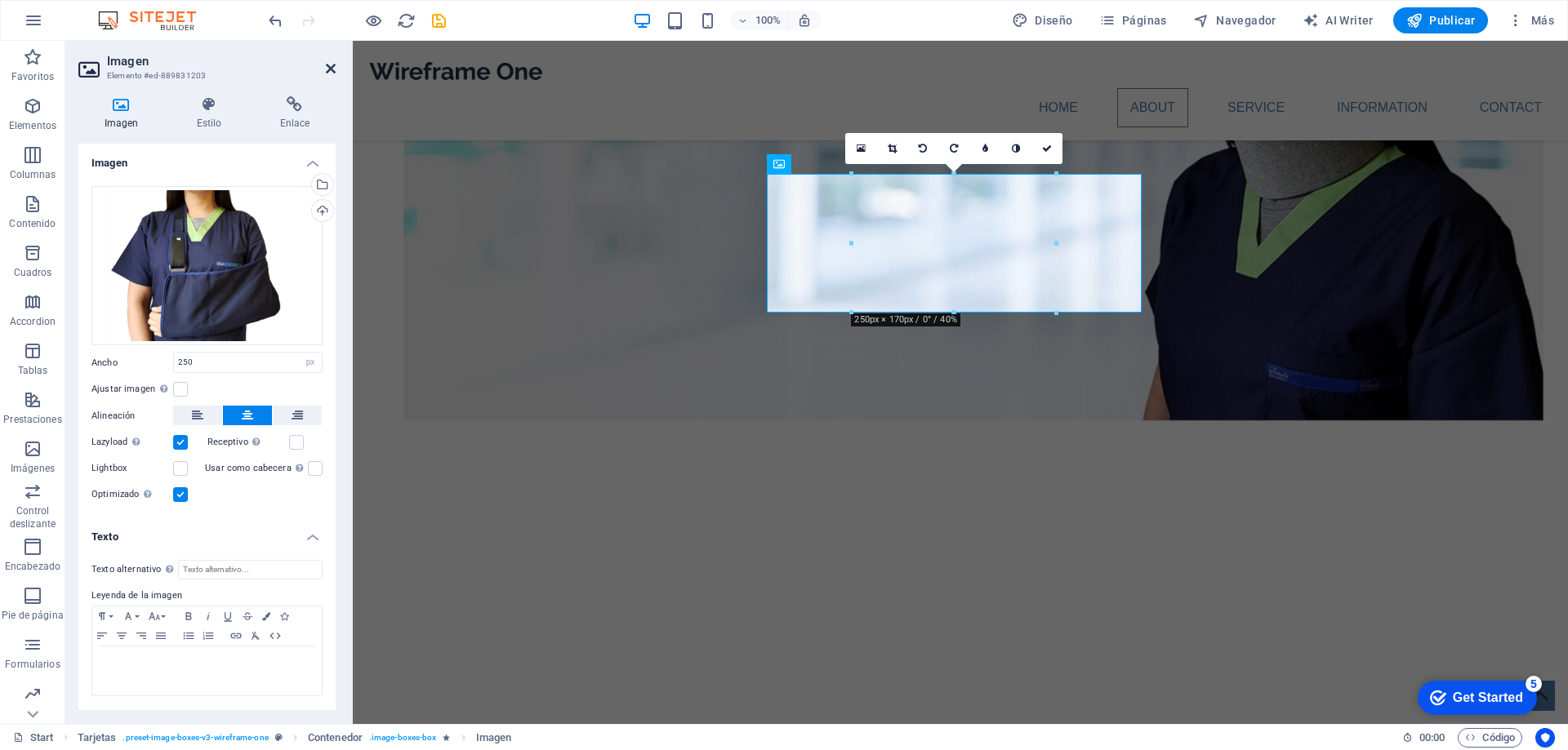
click at [331, 64] on icon at bounding box center [331, 68] width 10 height 13
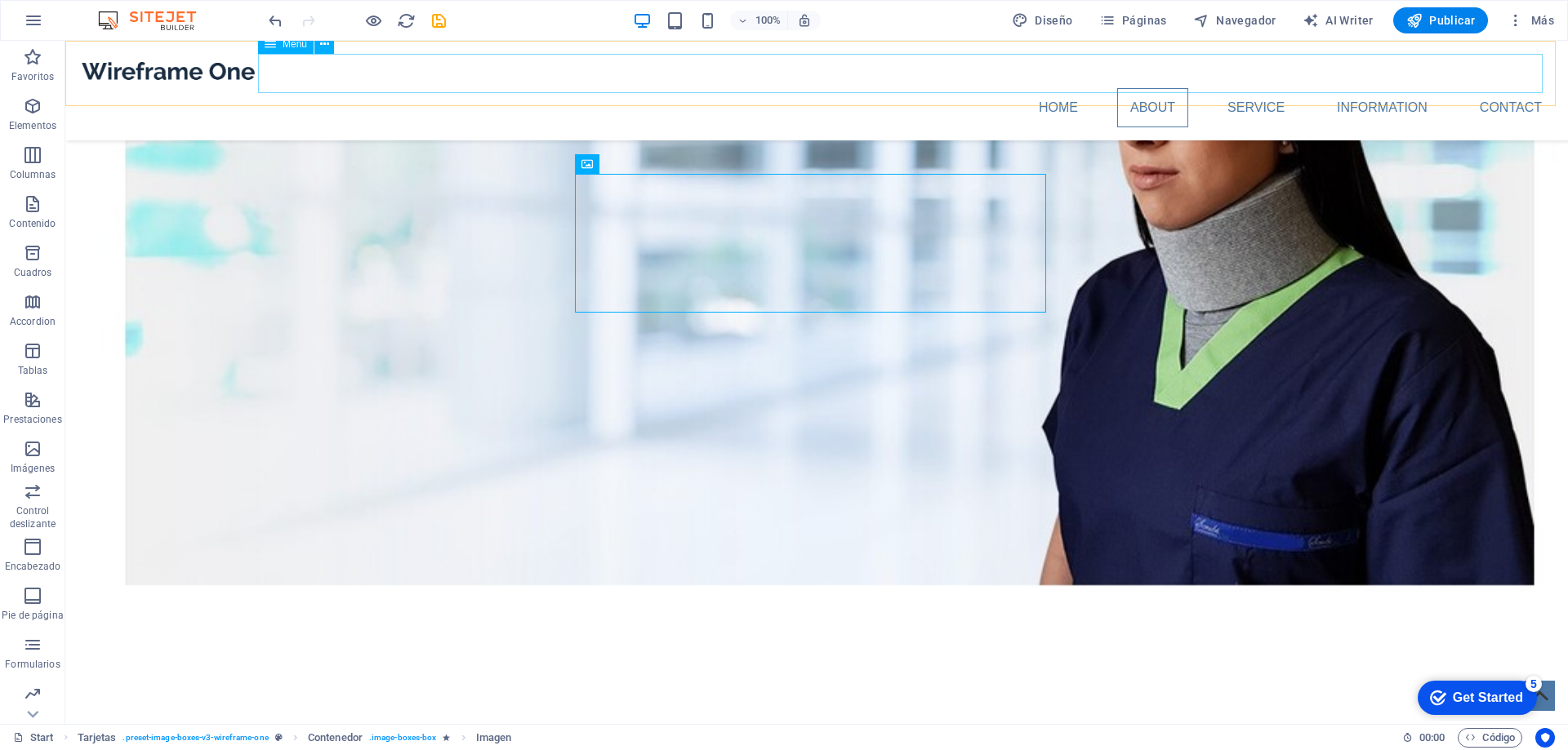
scroll to position [1535, 0]
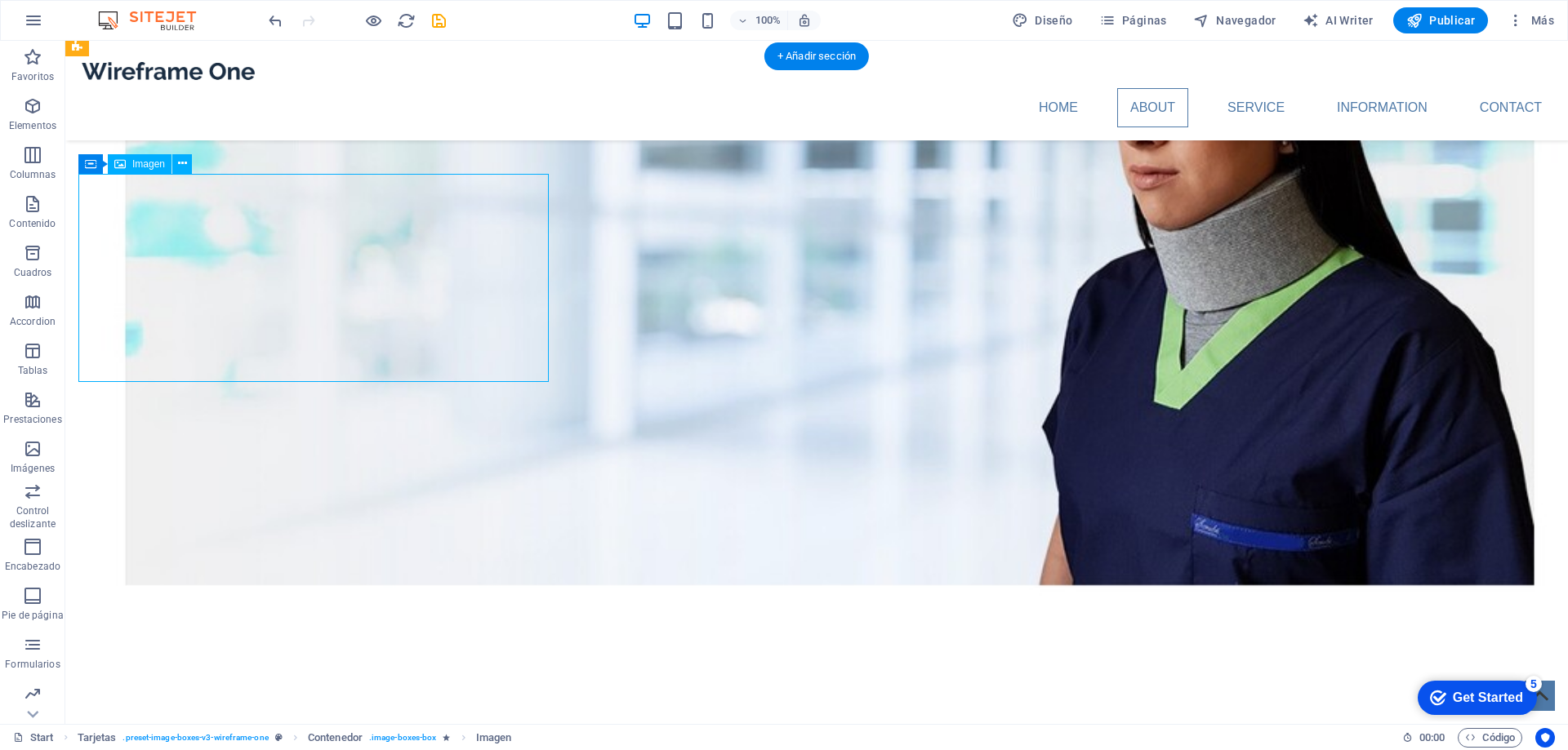
select select "px"
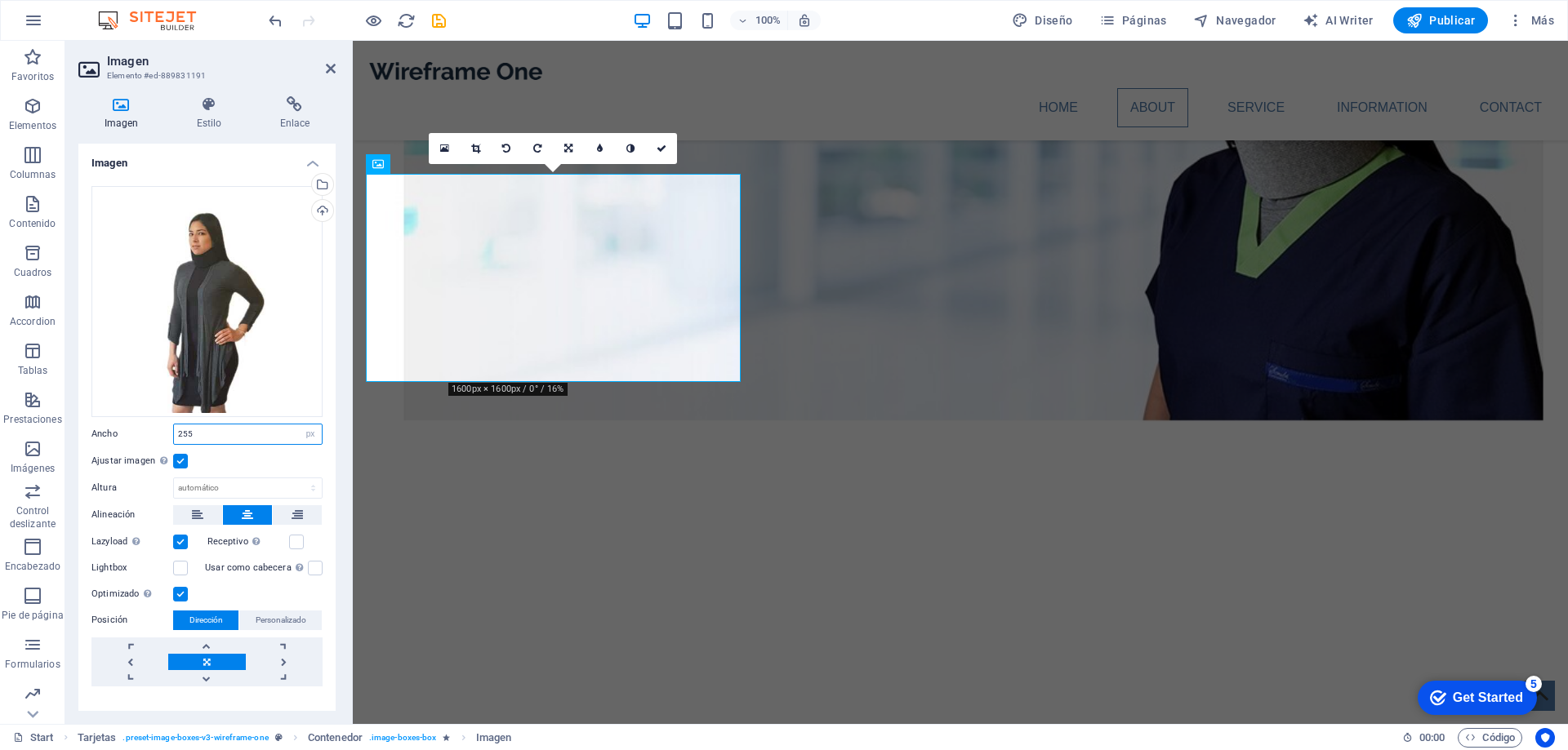
click at [226, 427] on input "255" at bounding box center [248, 434] width 148 height 20
click at [226, 427] on input "250" at bounding box center [248, 434] width 148 height 20
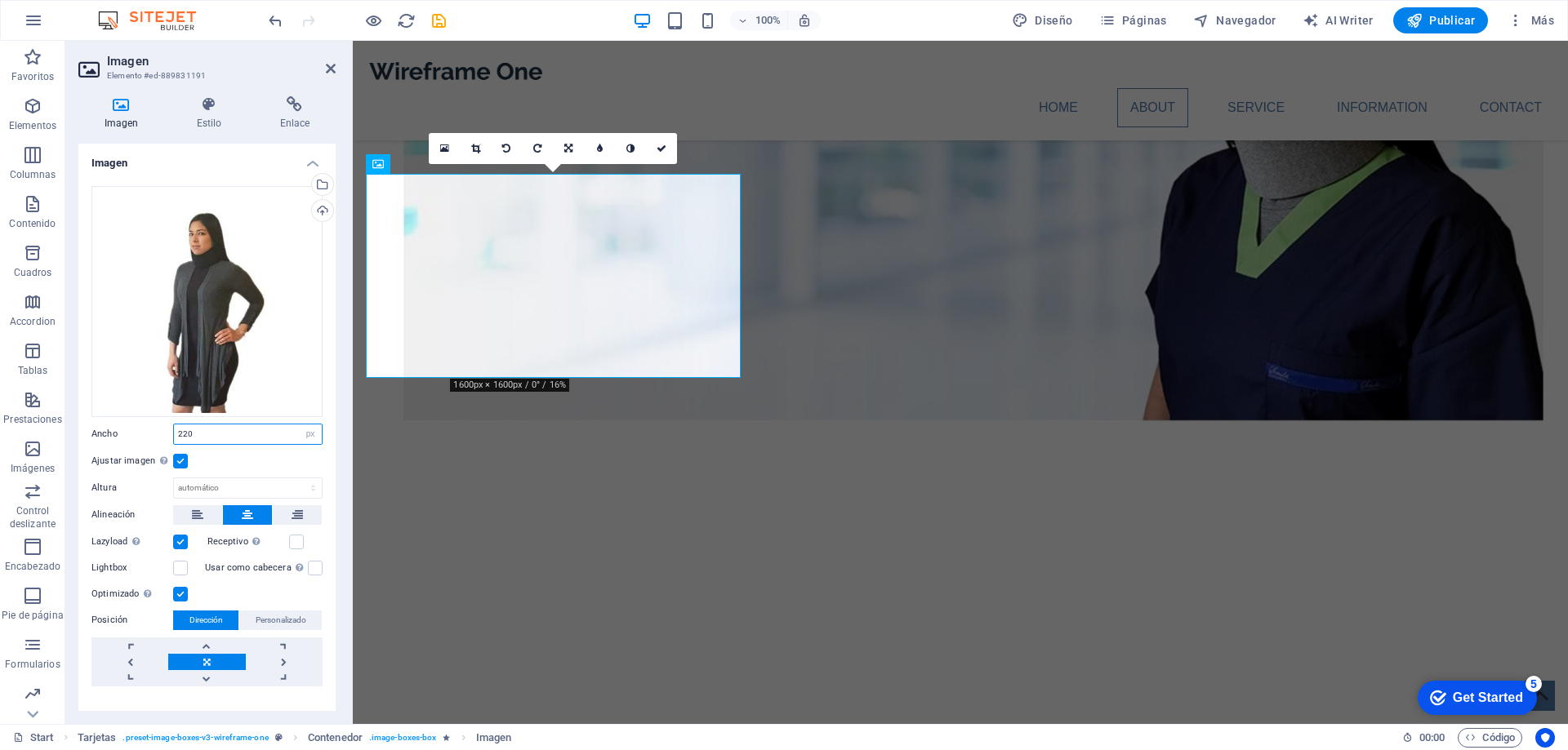
type input "220"
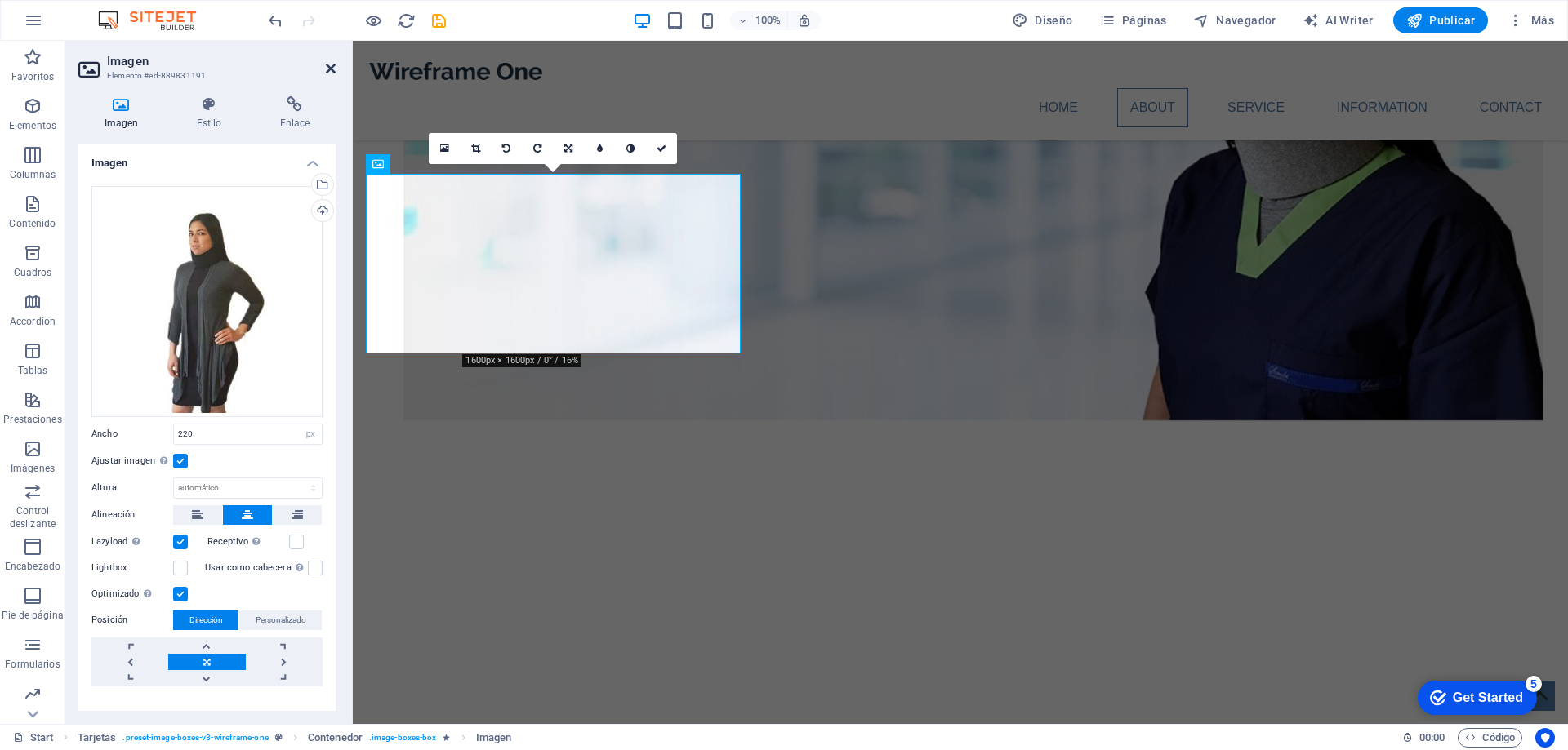
drag, startPoint x: 332, startPoint y: 66, endPoint x: 300, endPoint y: 123, distance: 65.4
click at [332, 66] on icon at bounding box center [331, 68] width 10 height 13
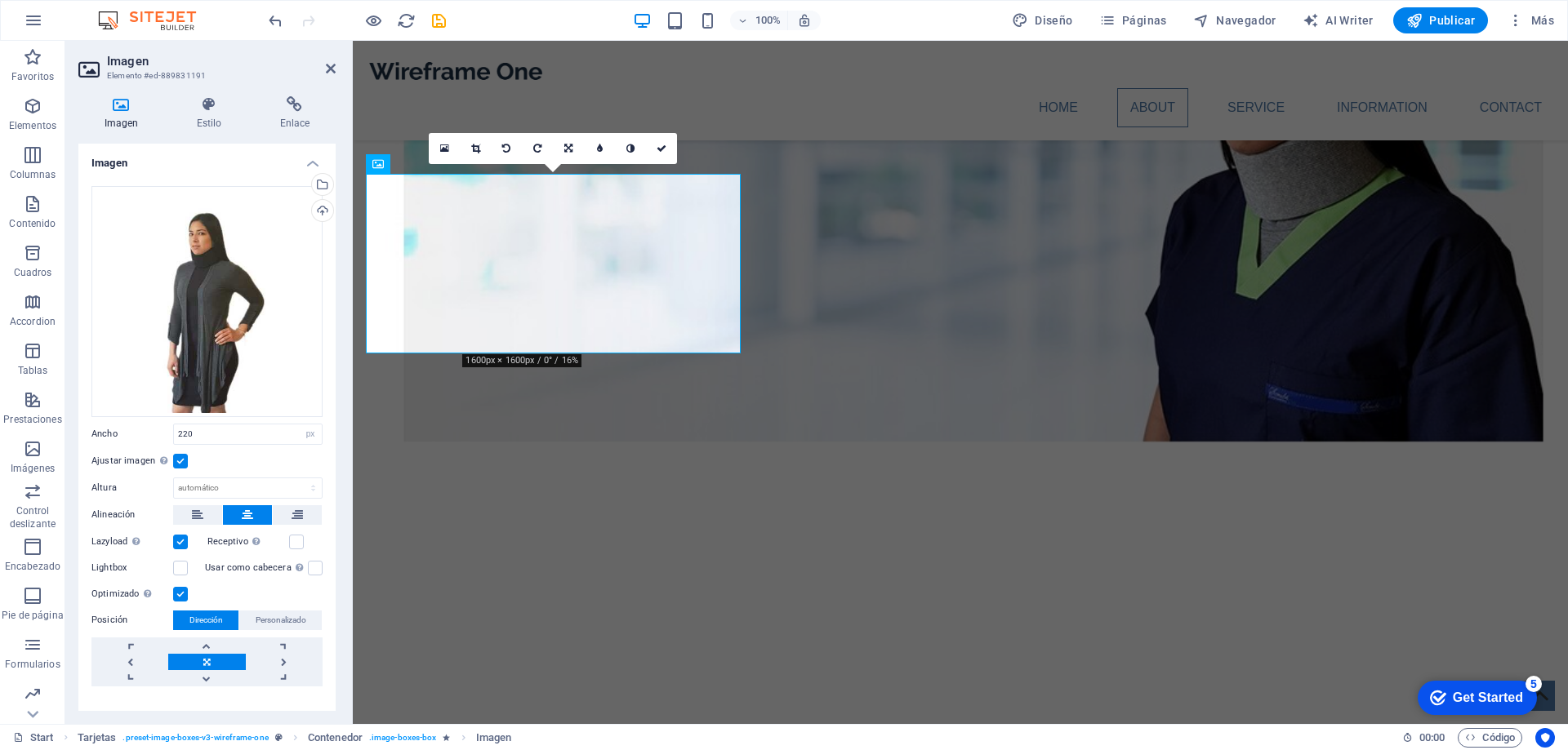
scroll to position [1535, 0]
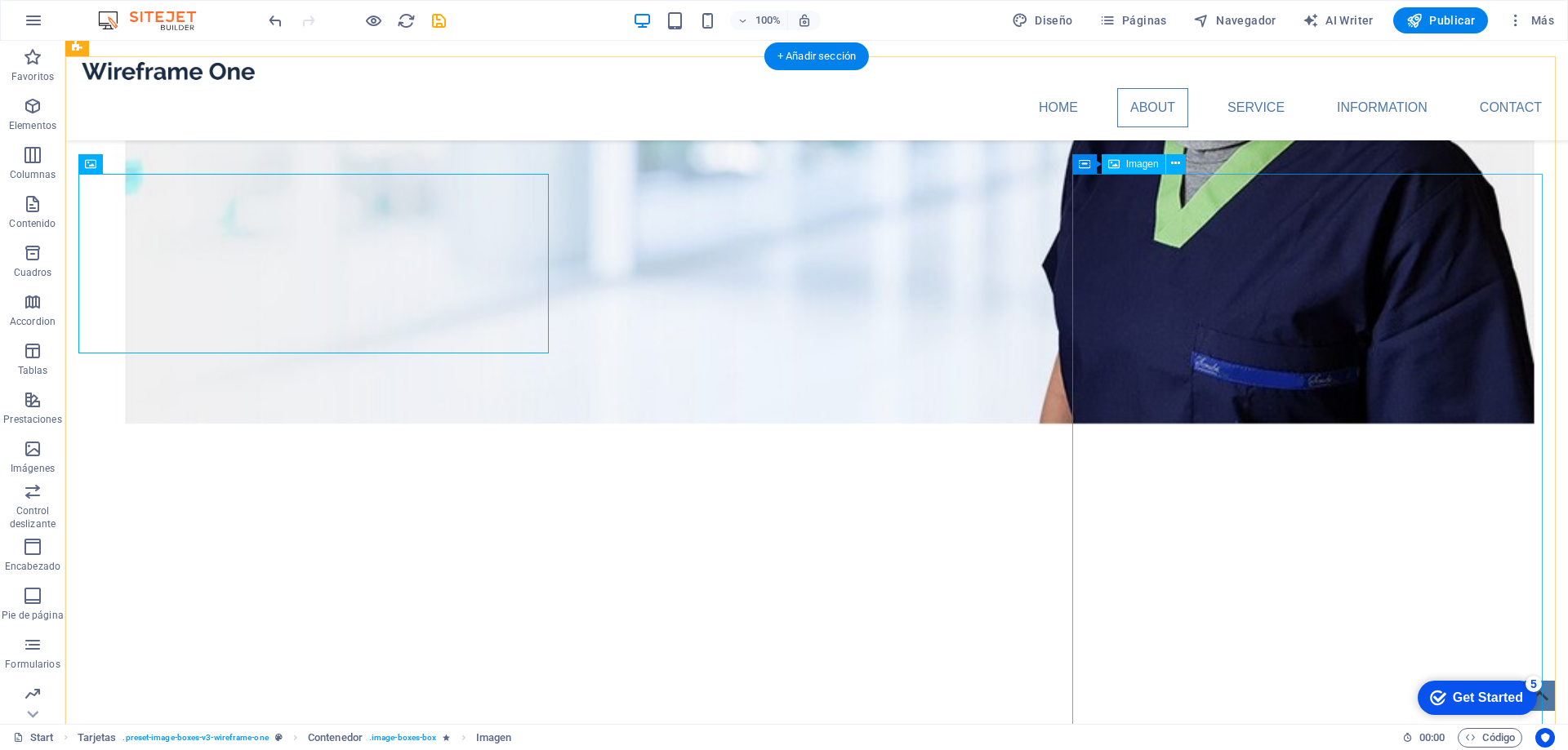
select select "%"
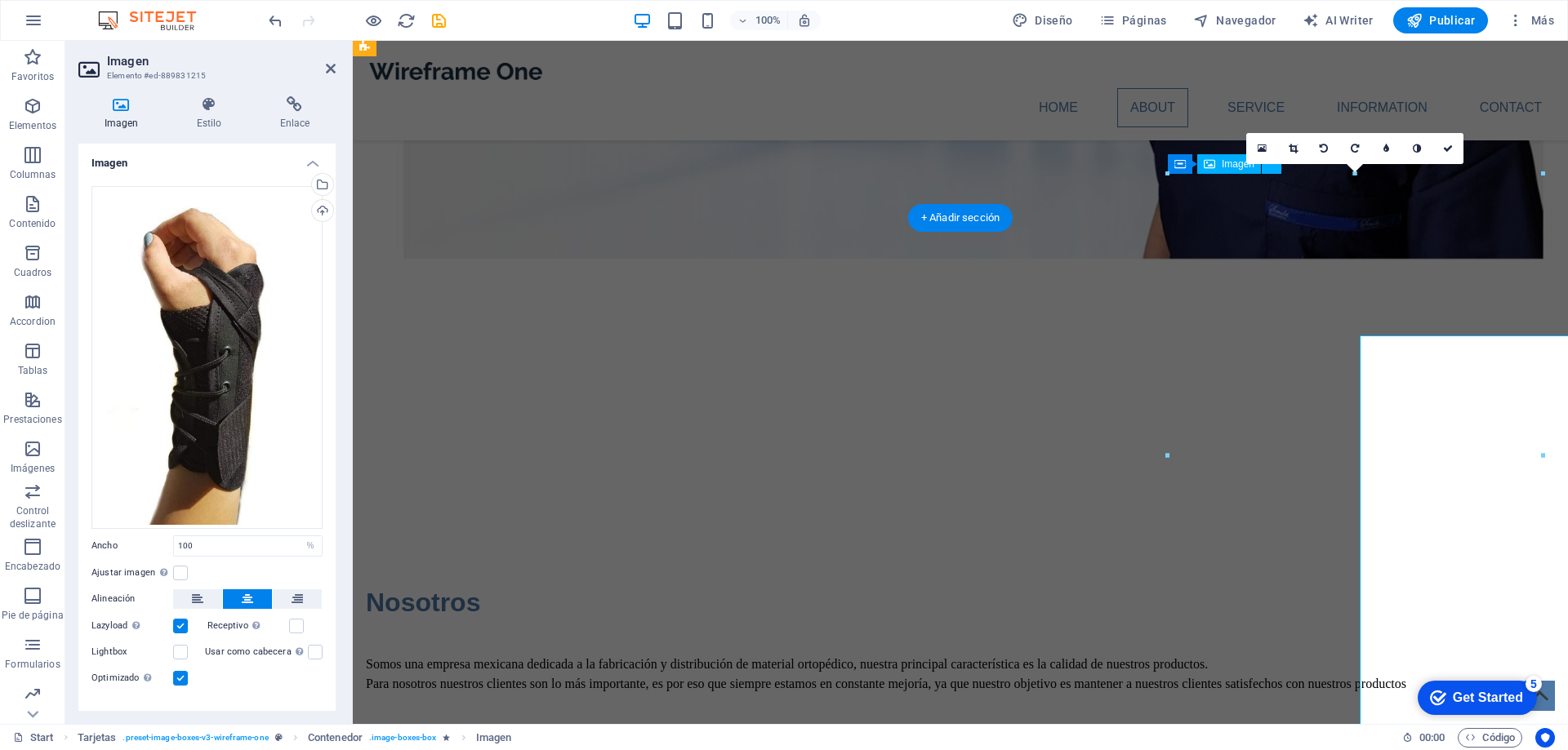
scroll to position [1373, 0]
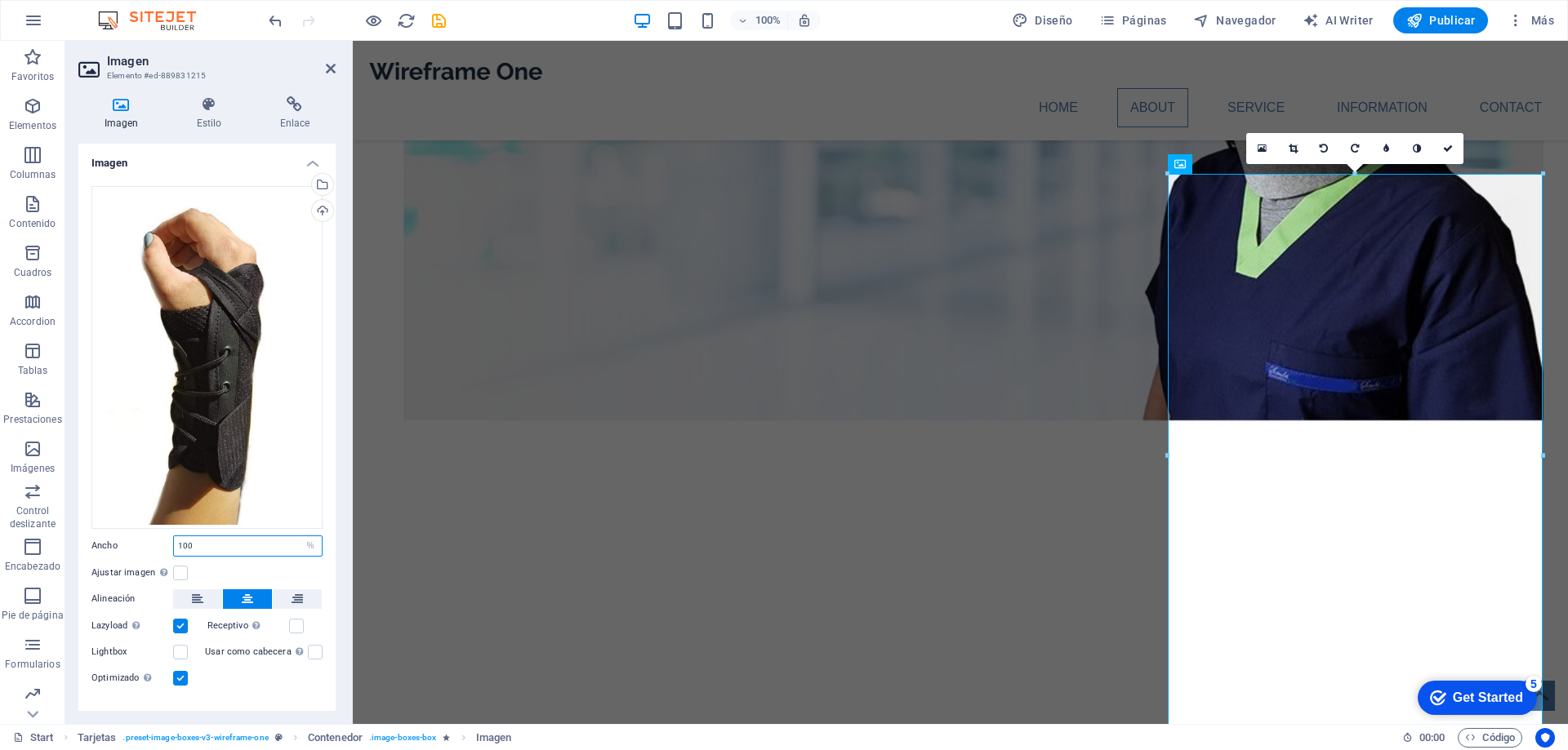
click at [259, 542] on input "100" at bounding box center [248, 546] width 148 height 20
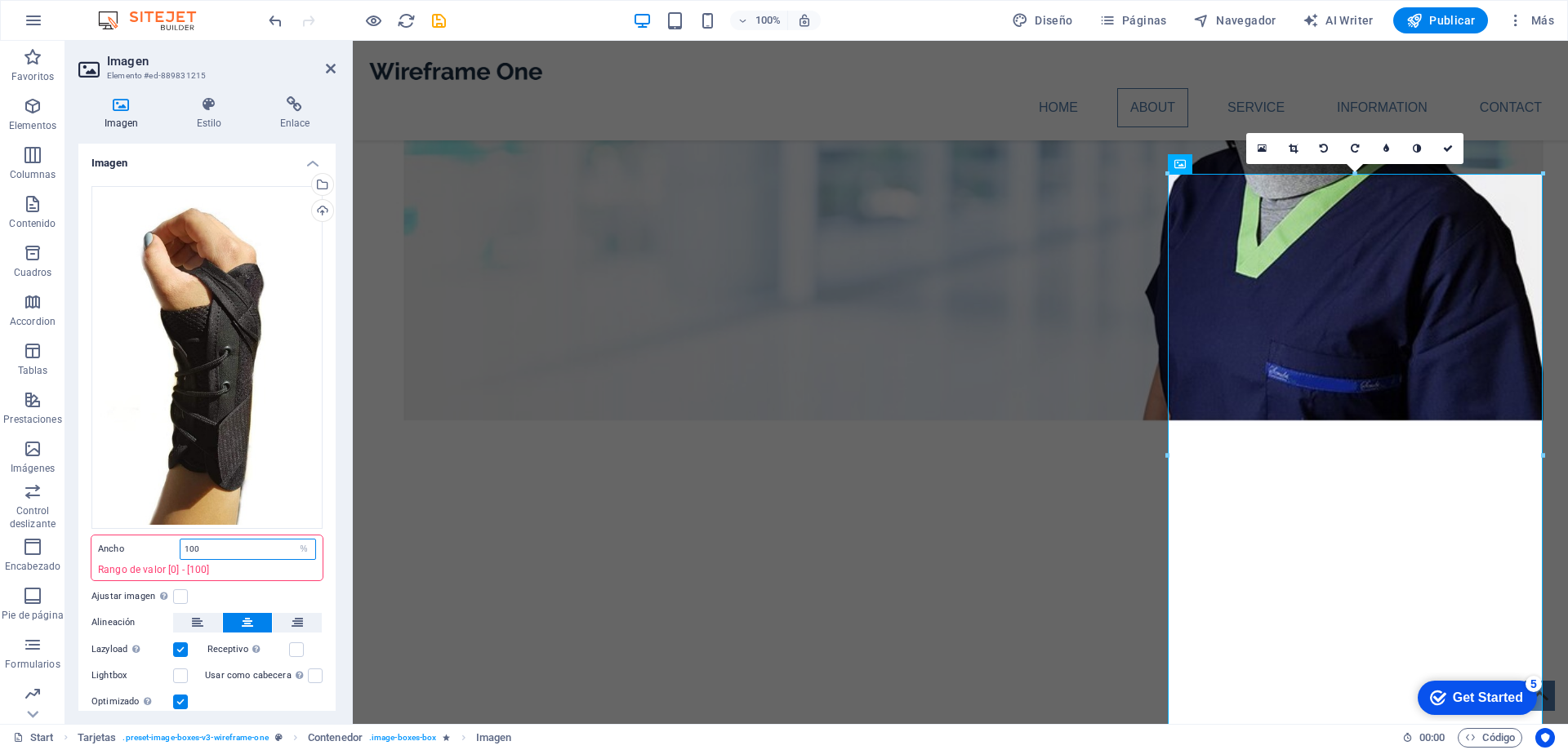
click at [259, 542] on input "100" at bounding box center [248, 549] width 135 height 20
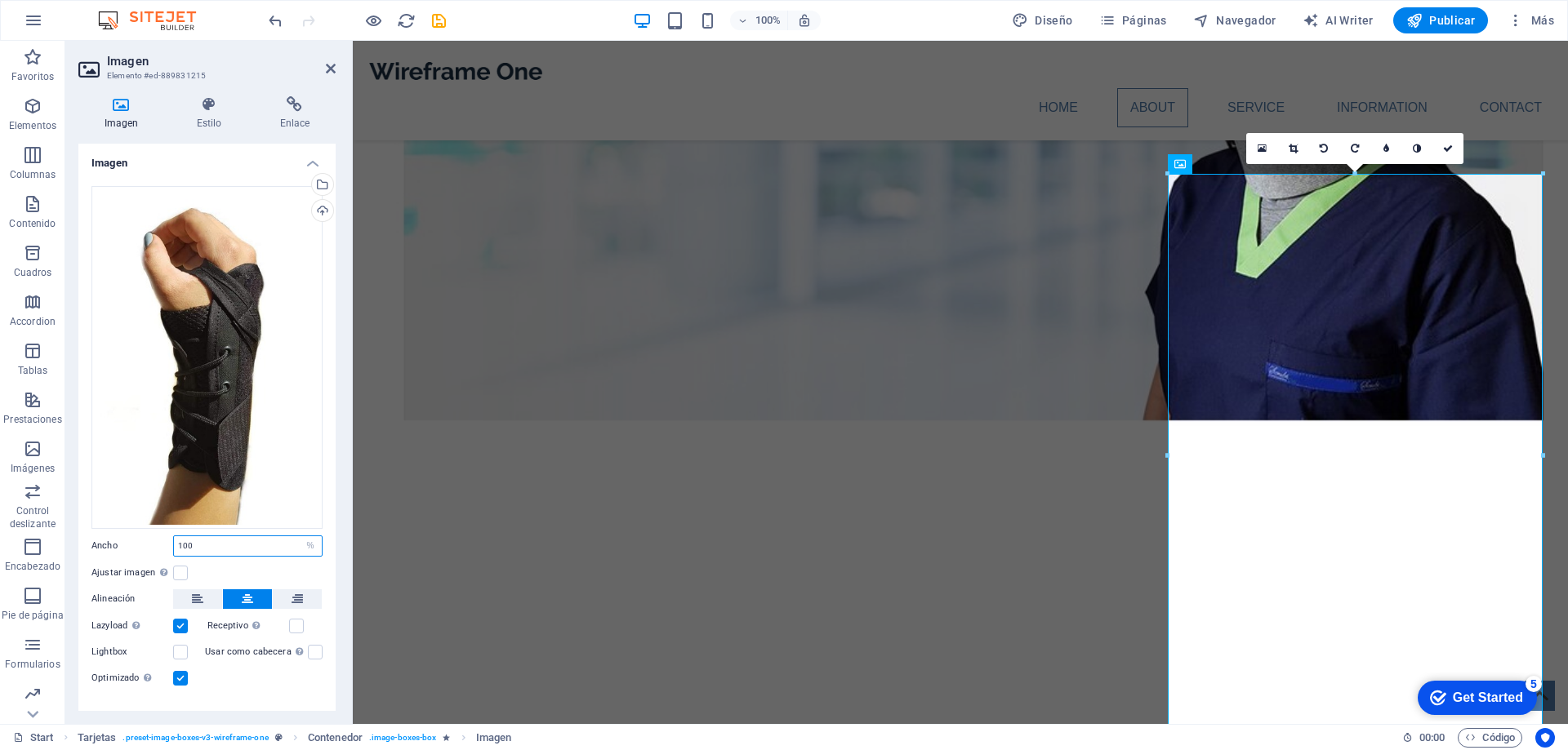
click at [259, 542] on input "100" at bounding box center [248, 546] width 148 height 20
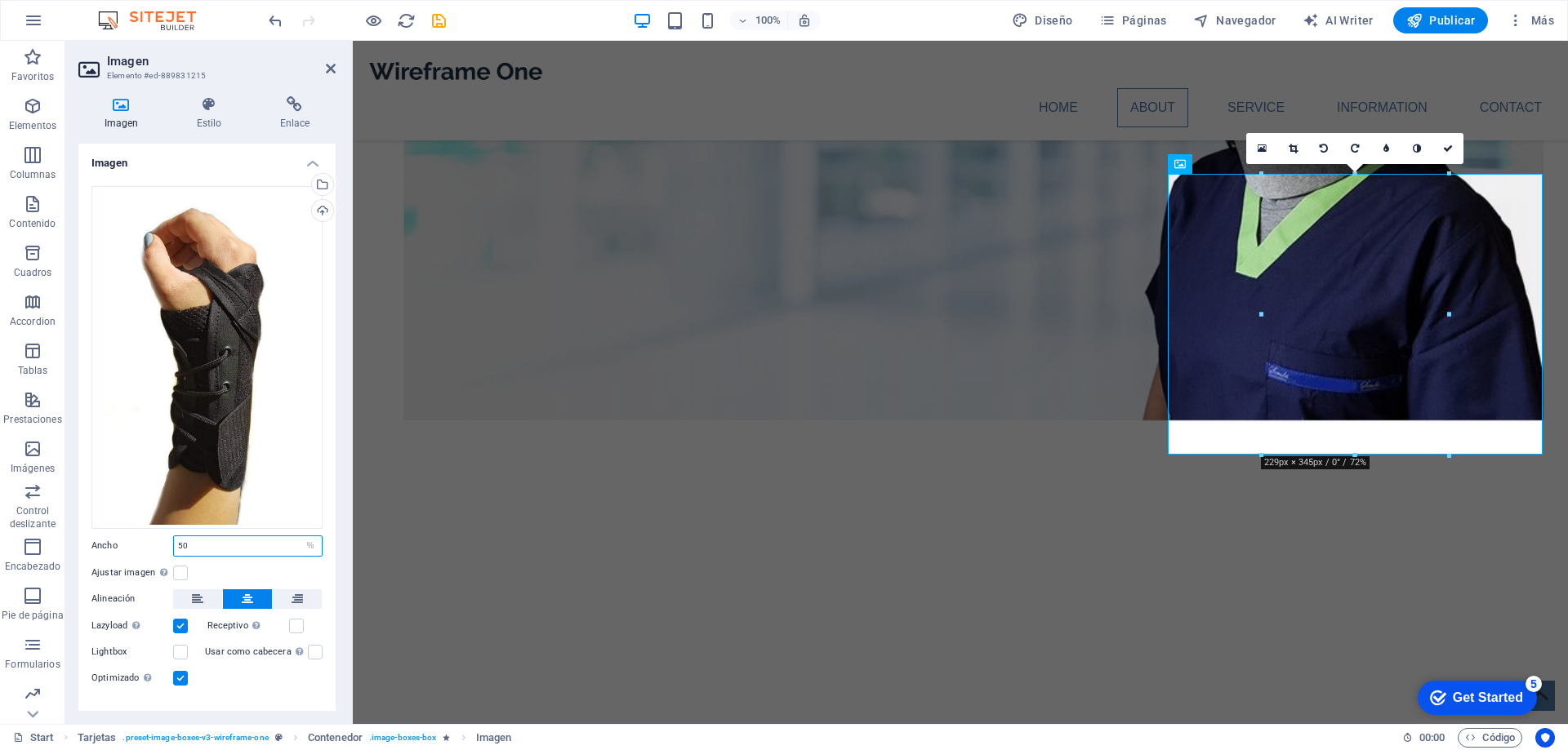
click at [259, 542] on input "50" at bounding box center [248, 546] width 148 height 20
type input "40"
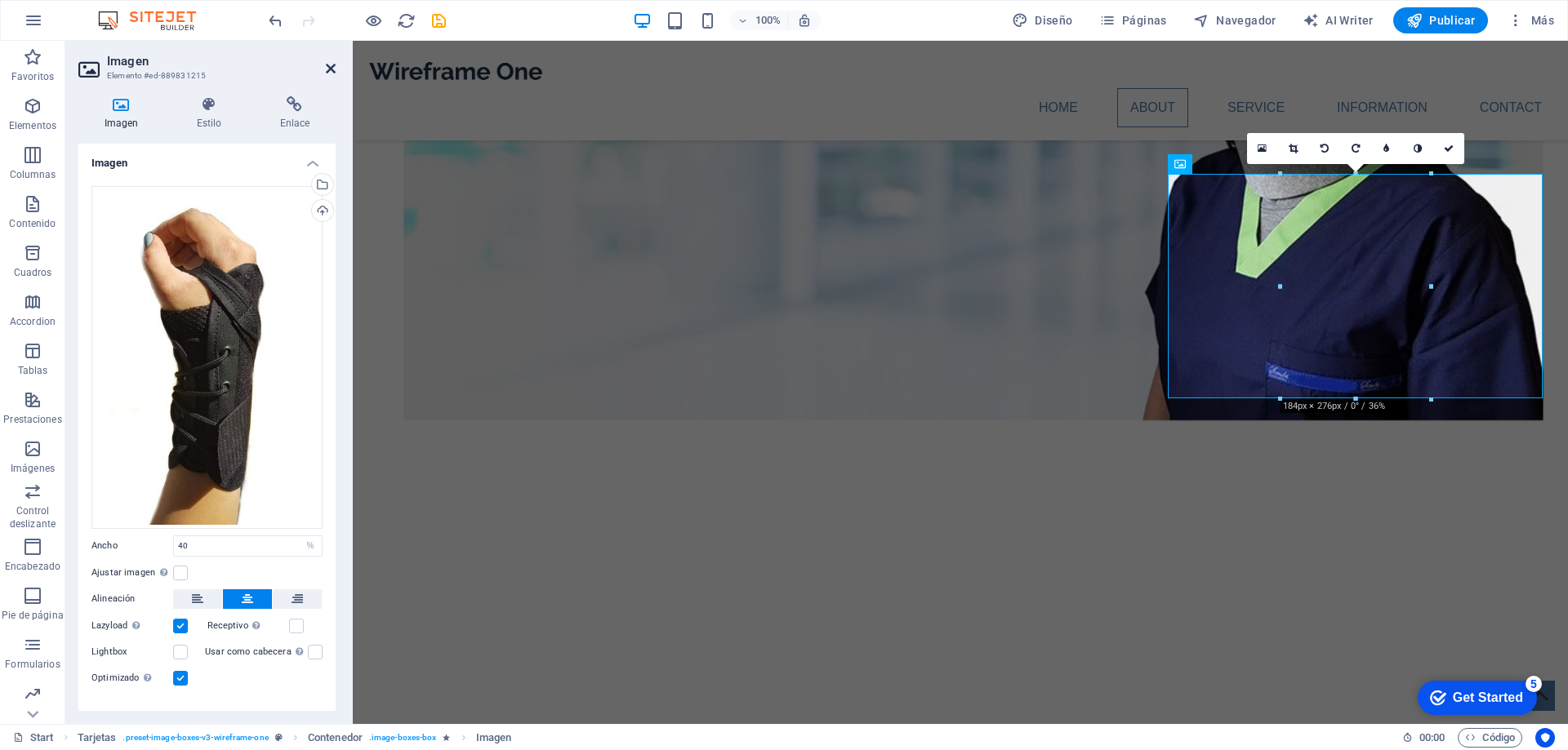
click at [332, 69] on icon at bounding box center [331, 68] width 10 height 13
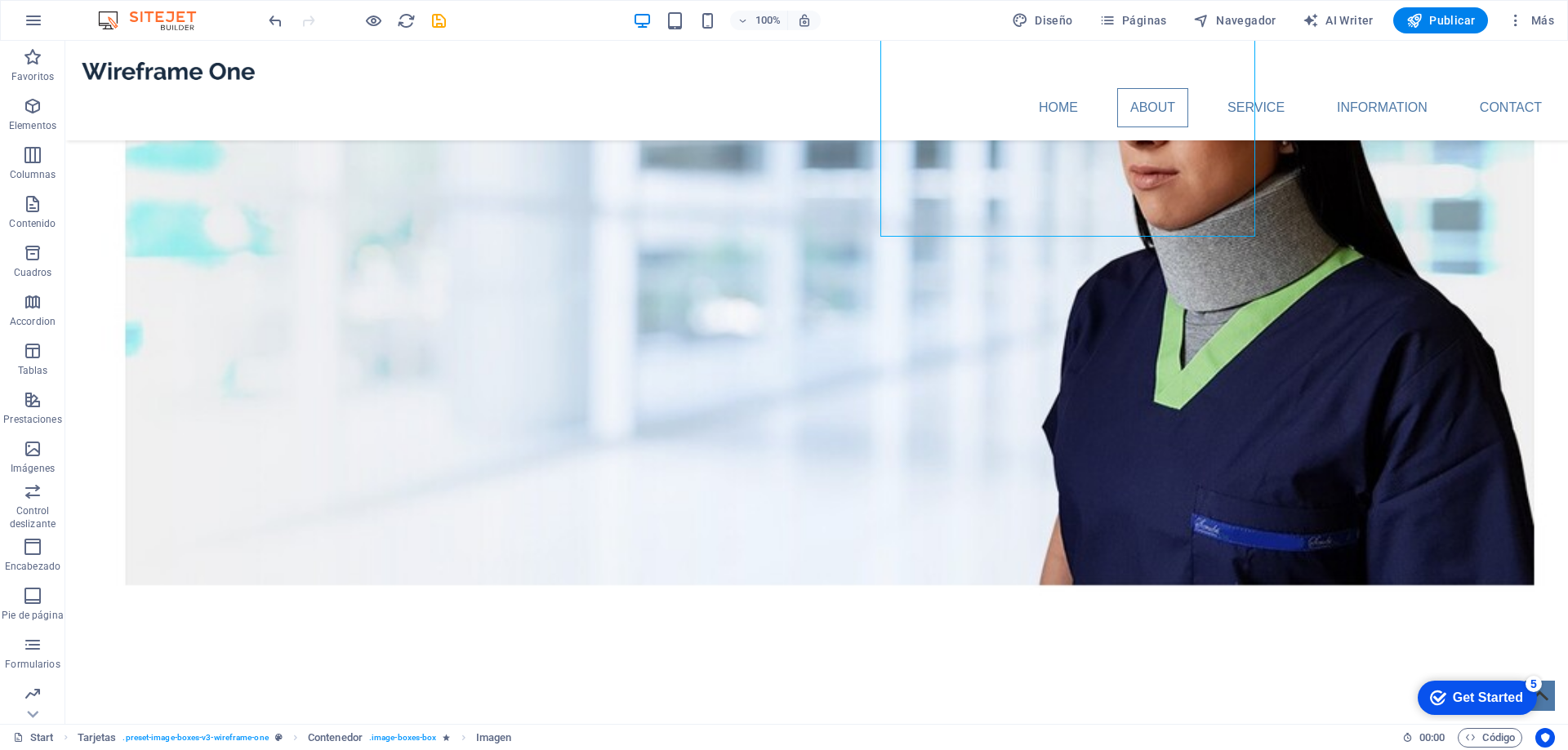
scroll to position [1535, 0]
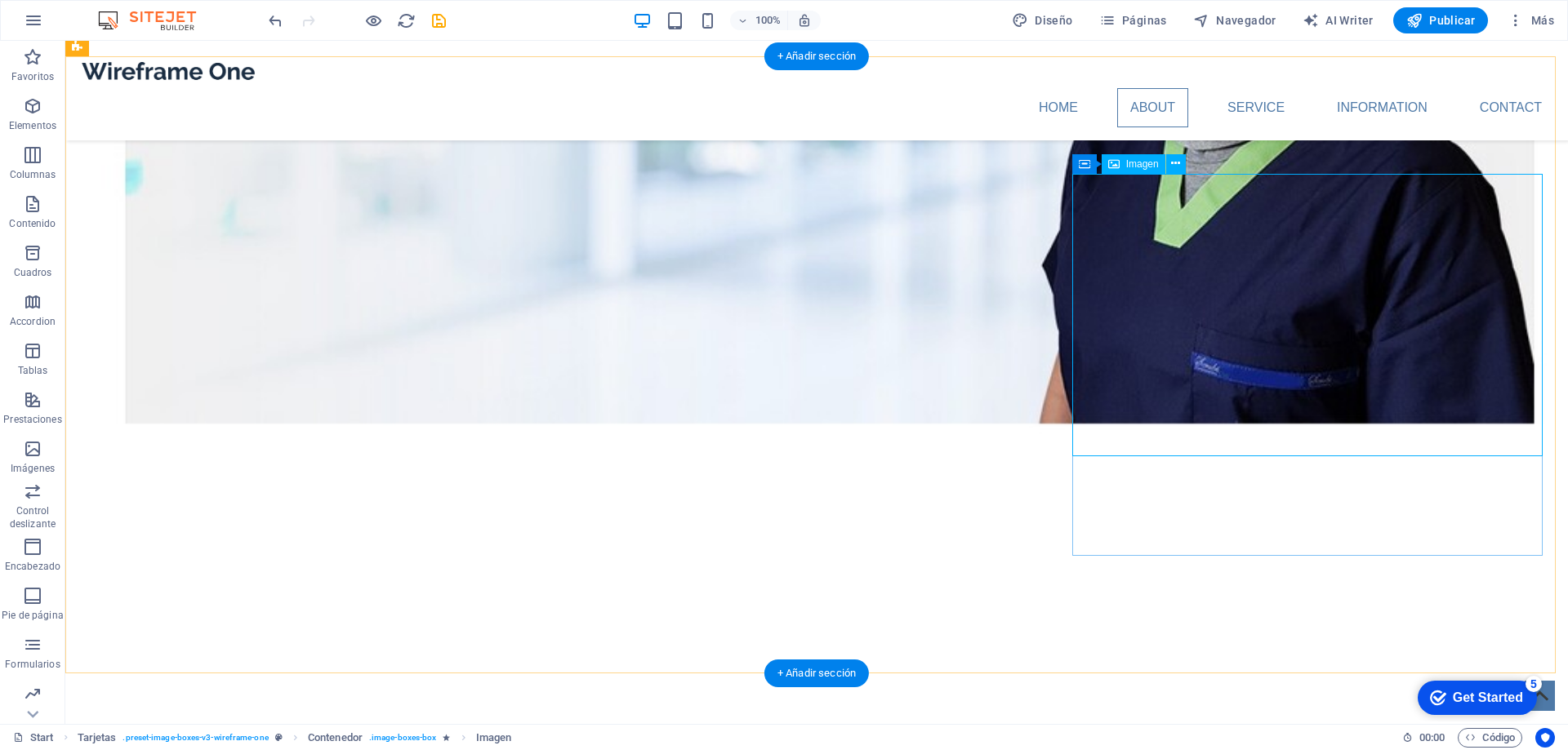
select select "%"
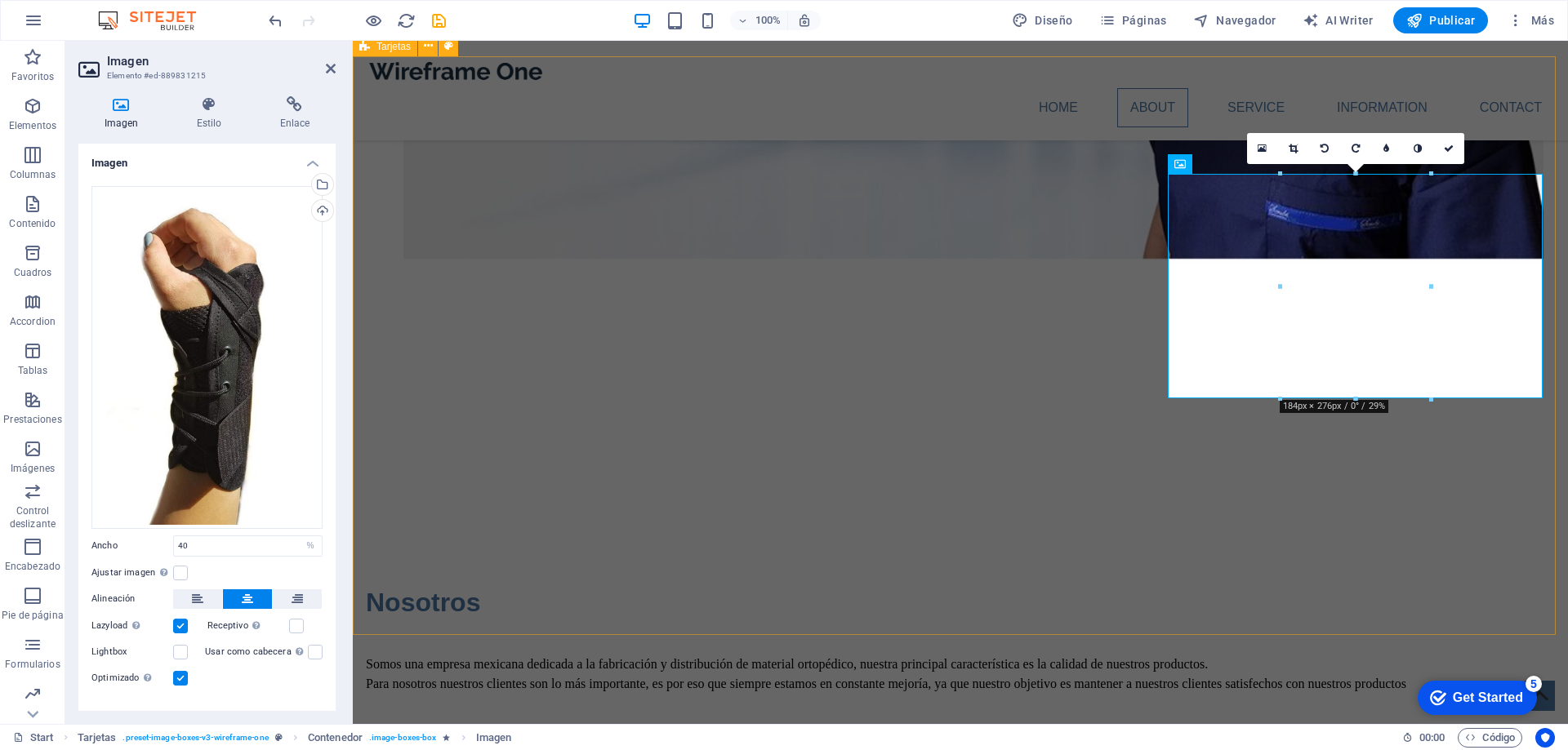
scroll to position [1373, 0]
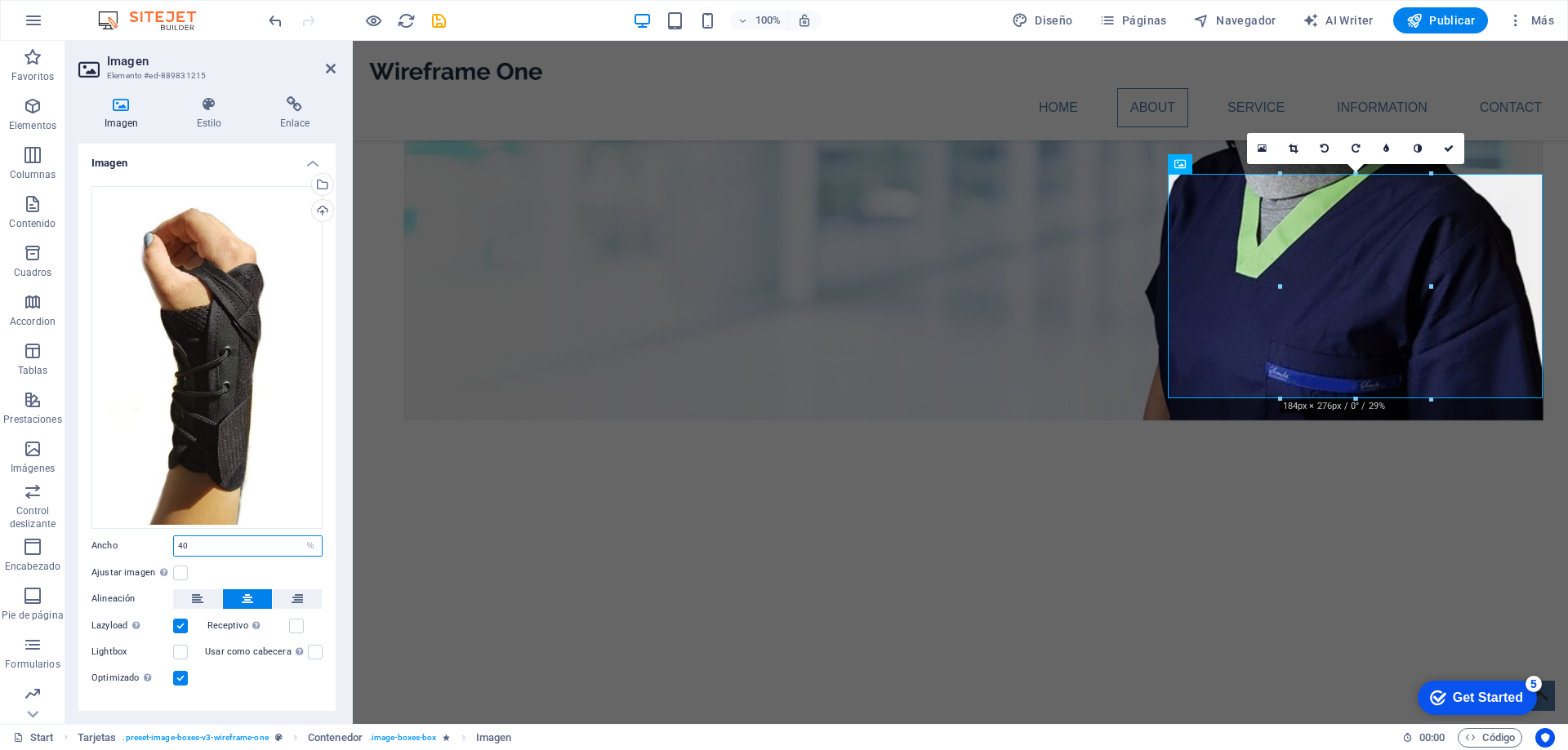
click at [217, 538] on input "40" at bounding box center [248, 546] width 148 height 20
type input "30"
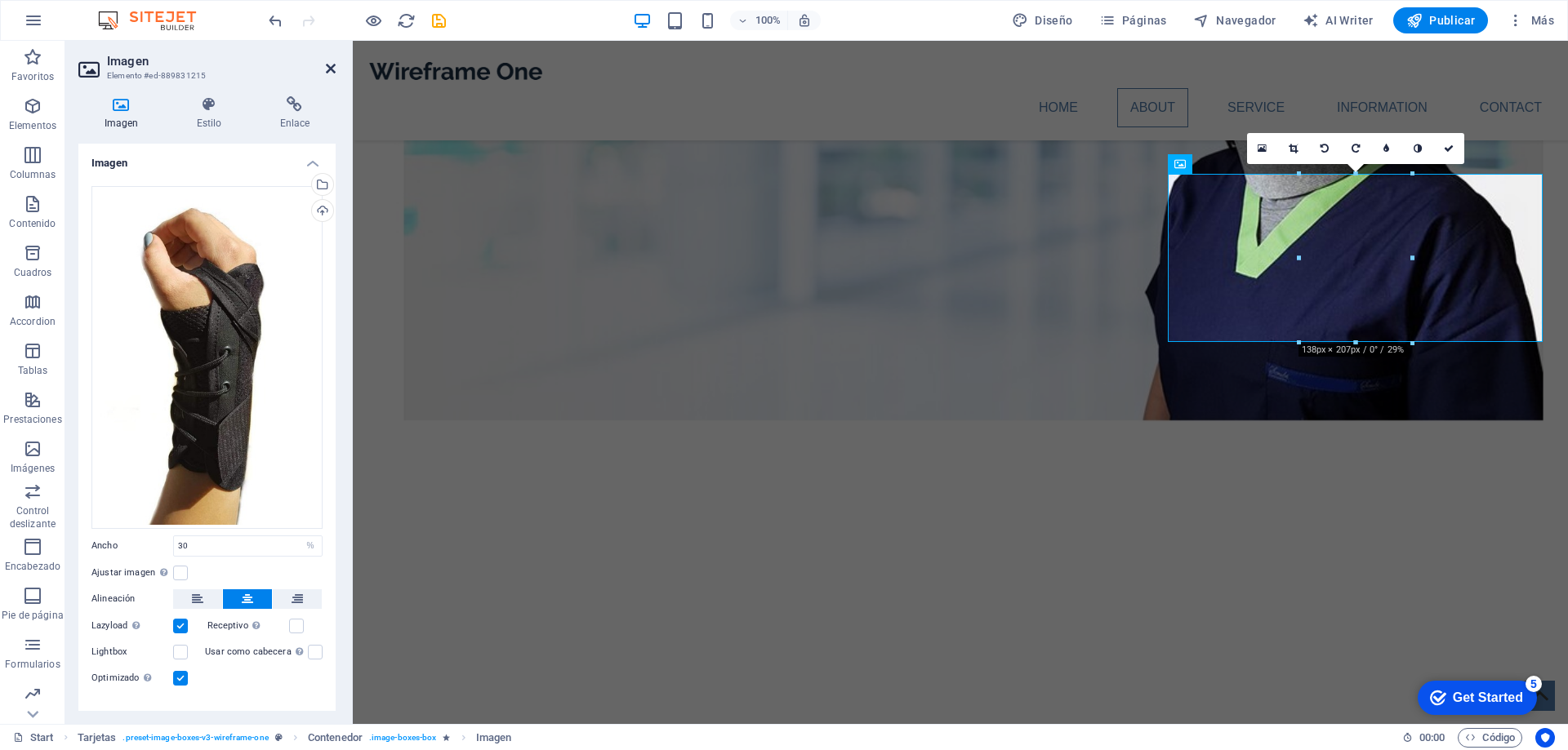
drag, startPoint x: 330, startPoint y: 64, endPoint x: 321, endPoint y: 118, distance: 54.7
click at [330, 64] on icon at bounding box center [331, 68] width 10 height 13
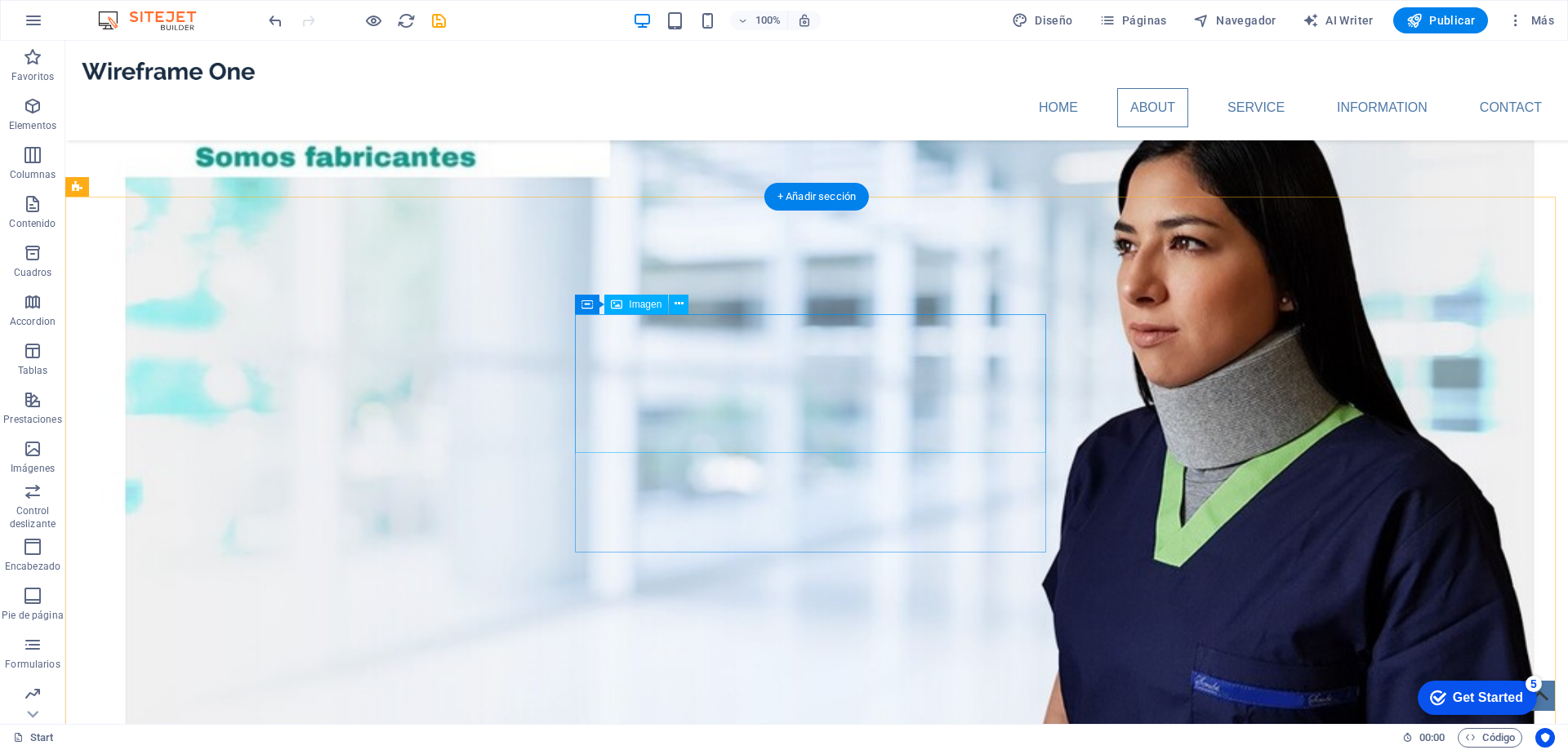
scroll to position [1470, 0]
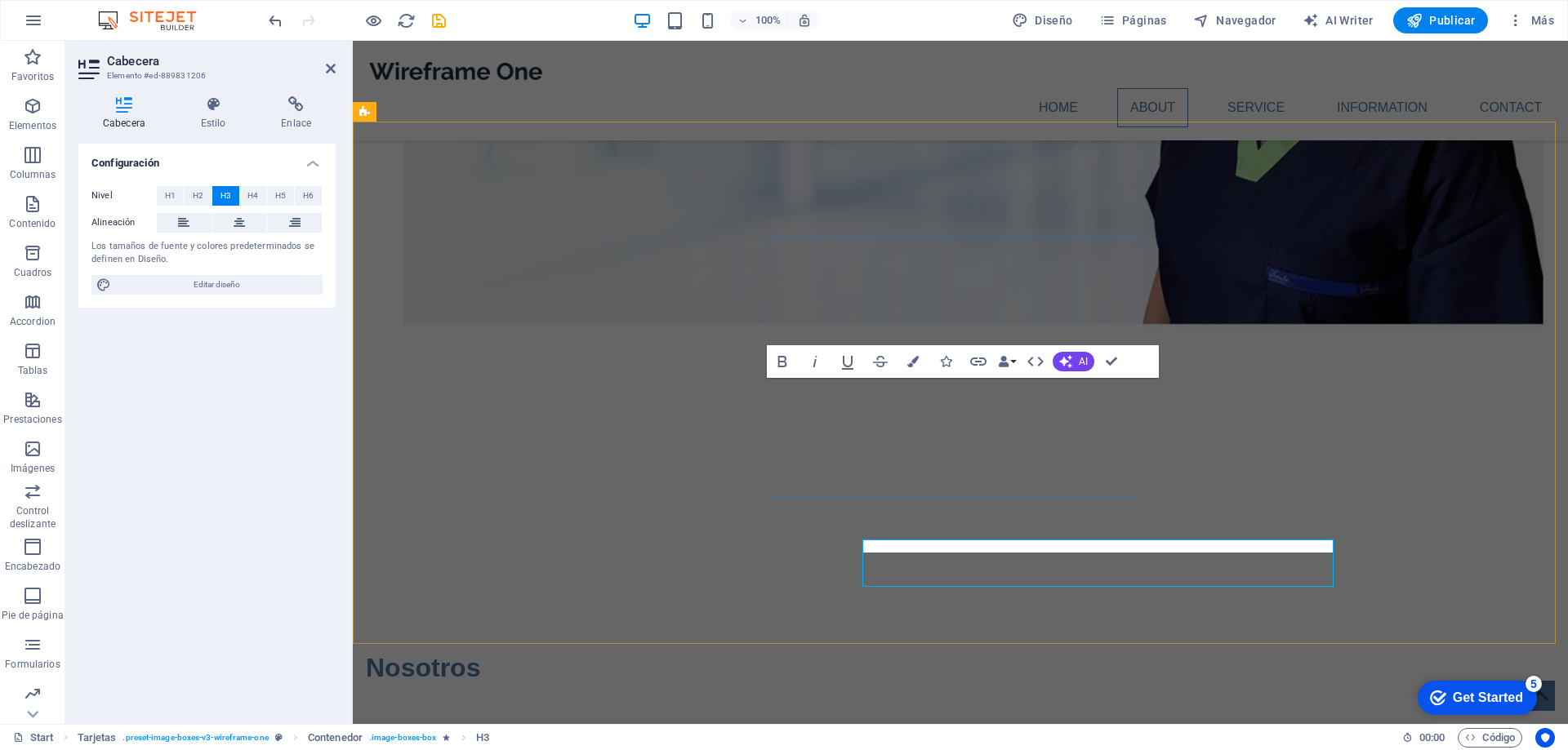
scroll to position [1308, 0]
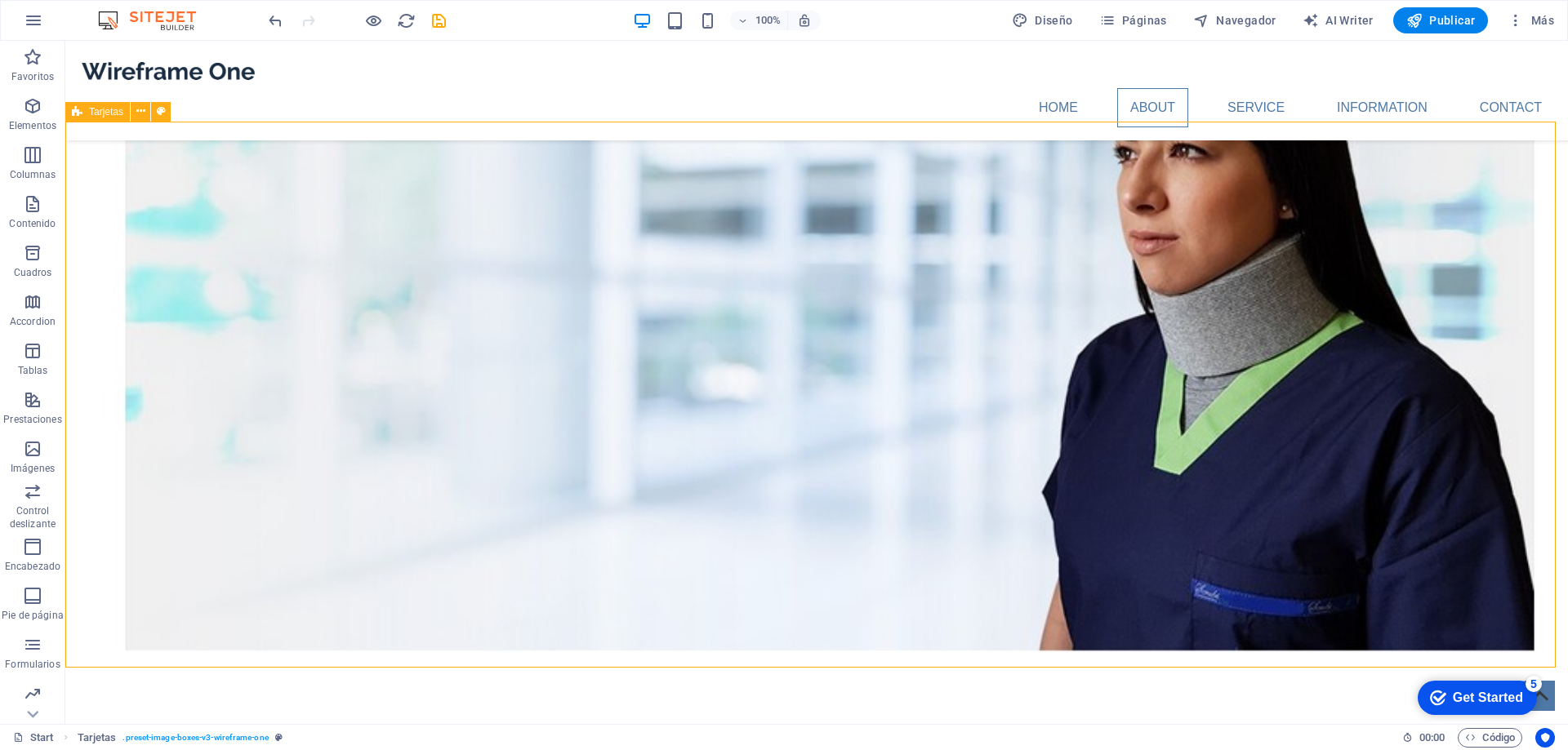
scroll to position [1470, 0]
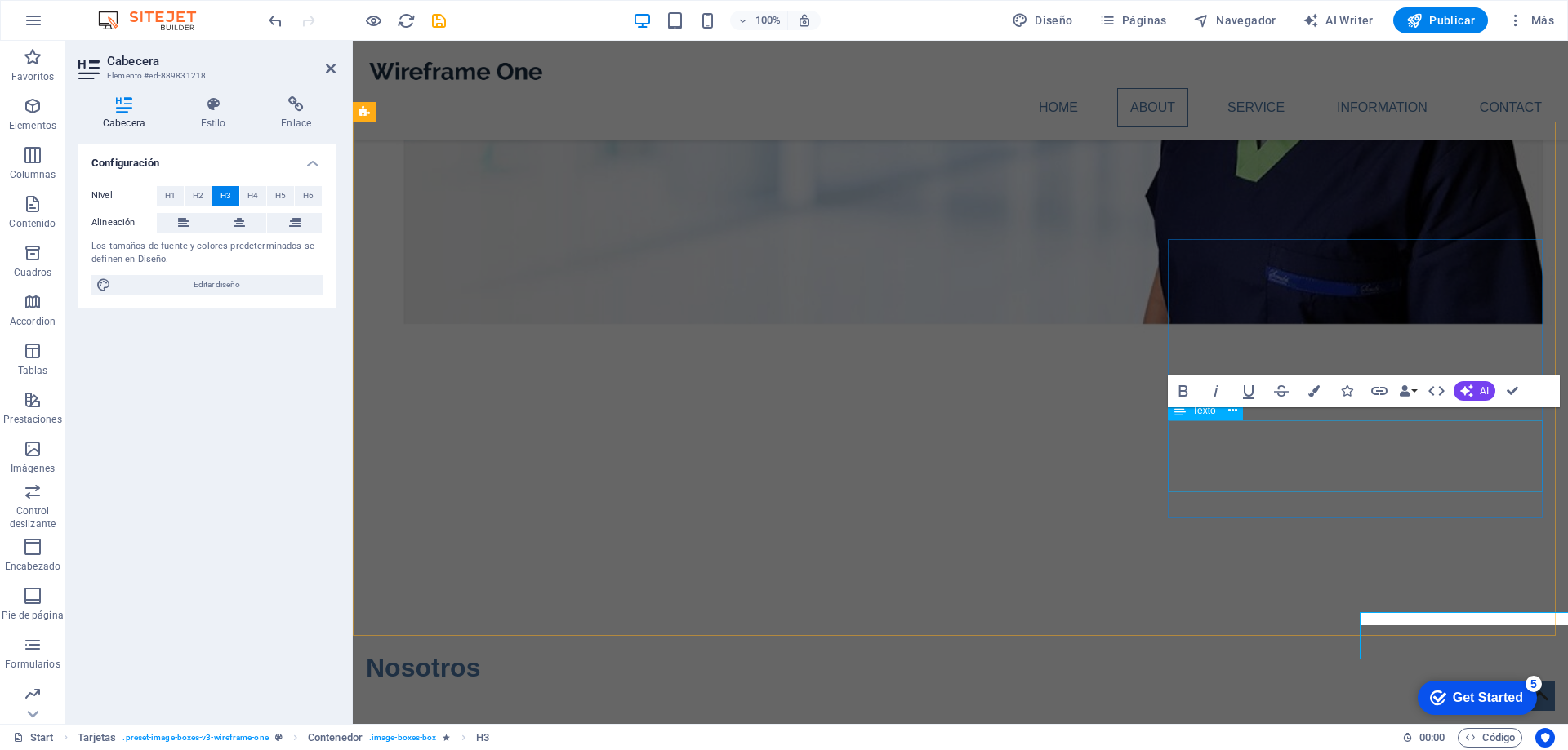
scroll to position [1308, 0]
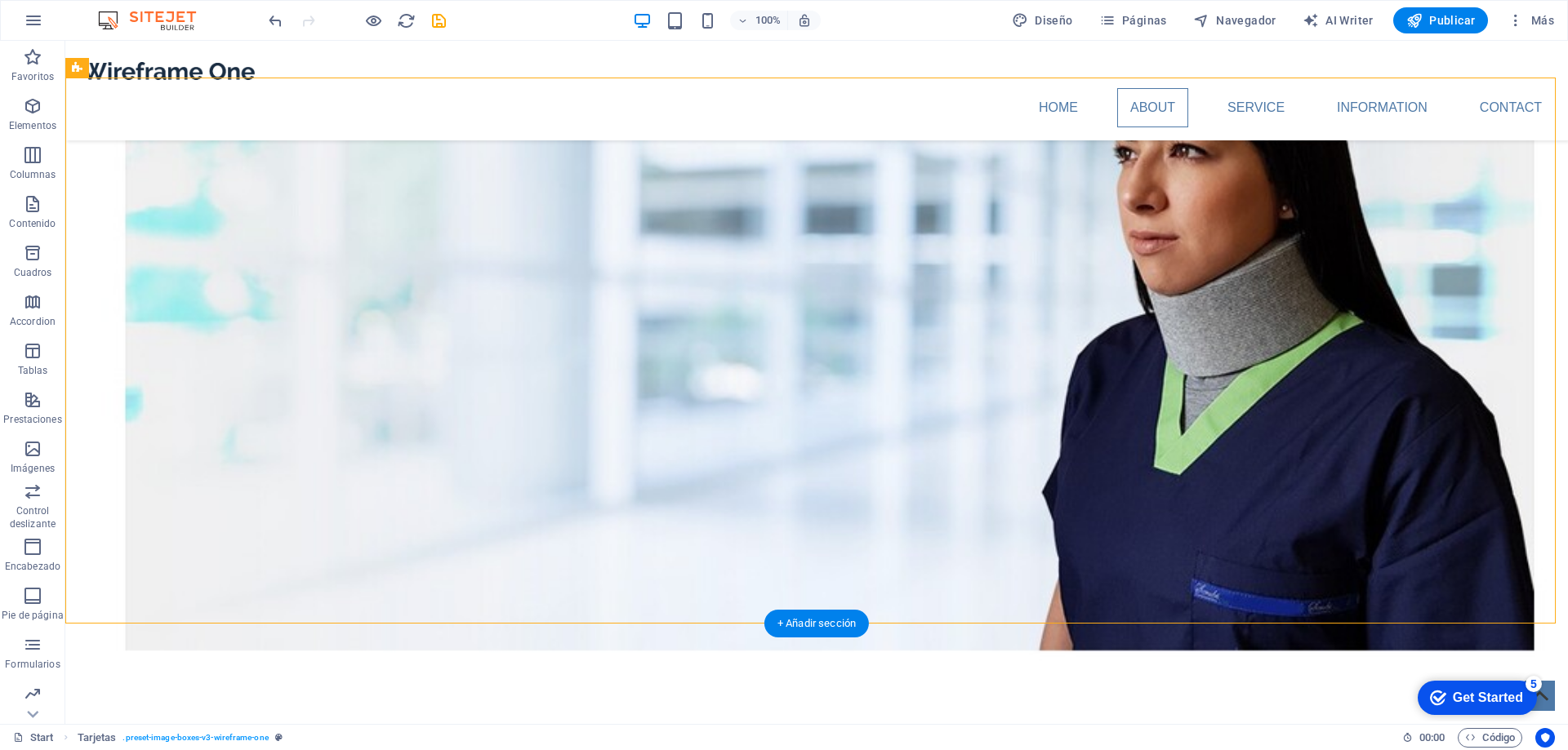
scroll to position [1514, 0]
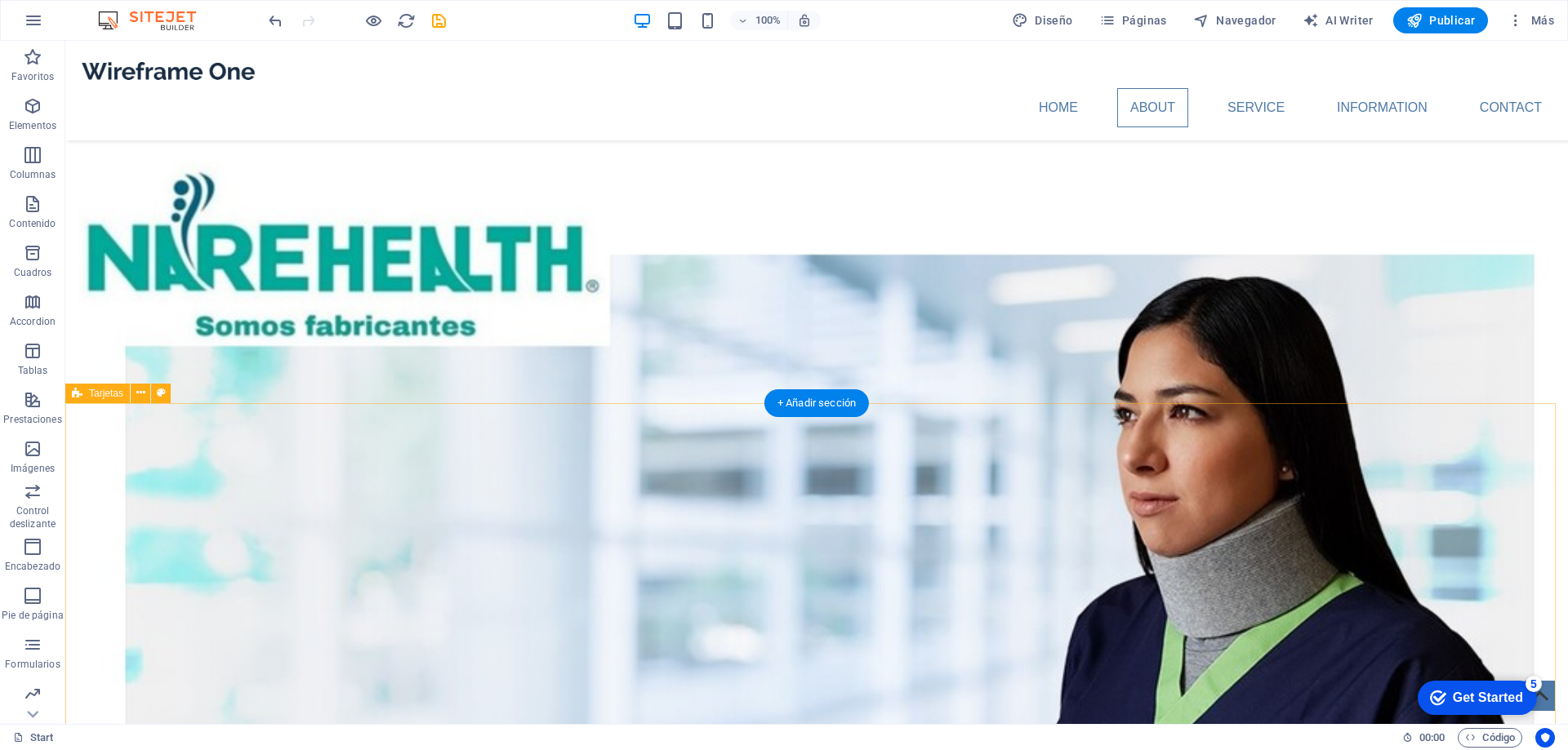
scroll to position [1350, 0]
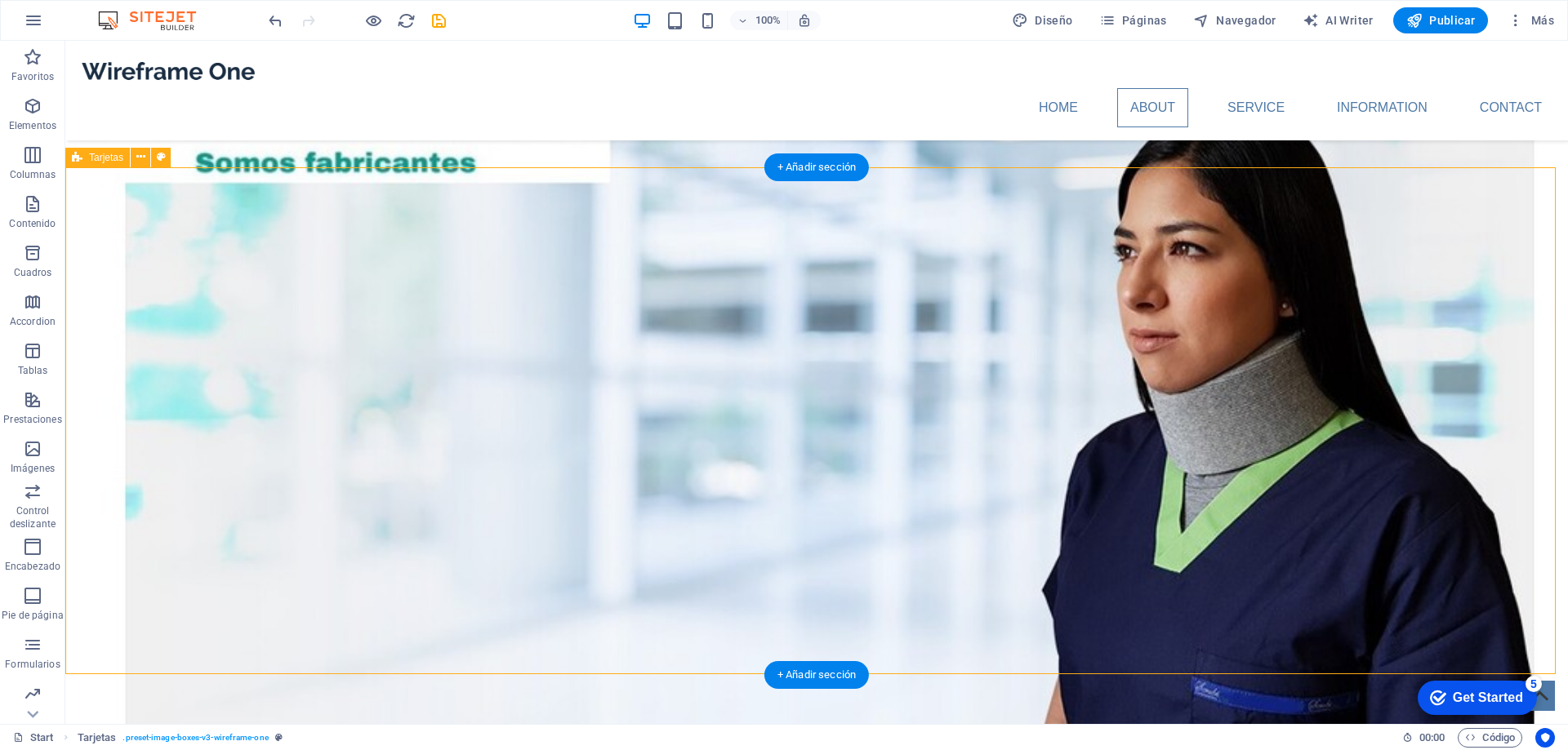
scroll to position [1677, 0]
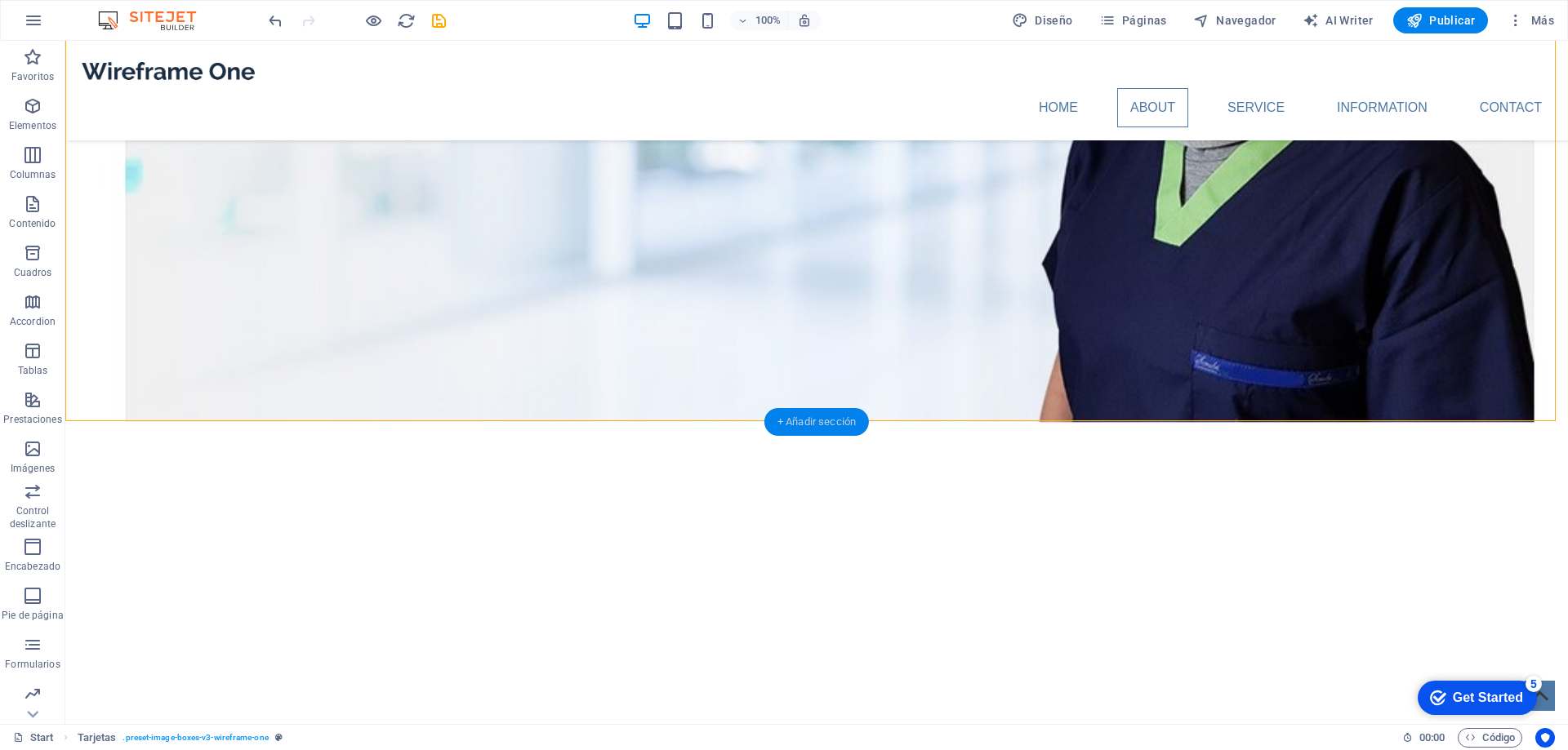
click at [809, 421] on div "+ Añadir sección" at bounding box center [816, 422] width 105 height 28
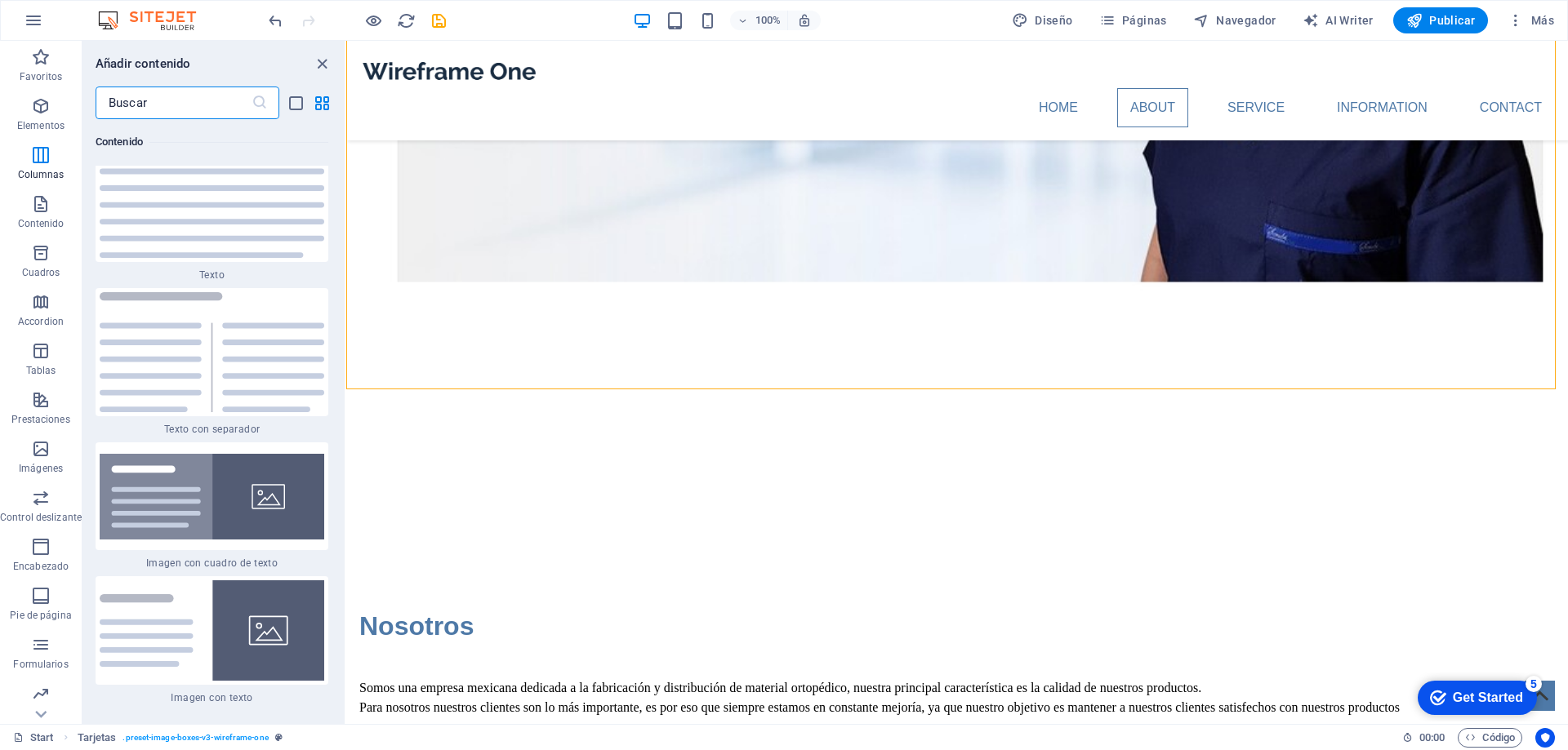
scroll to position [5994, 0]
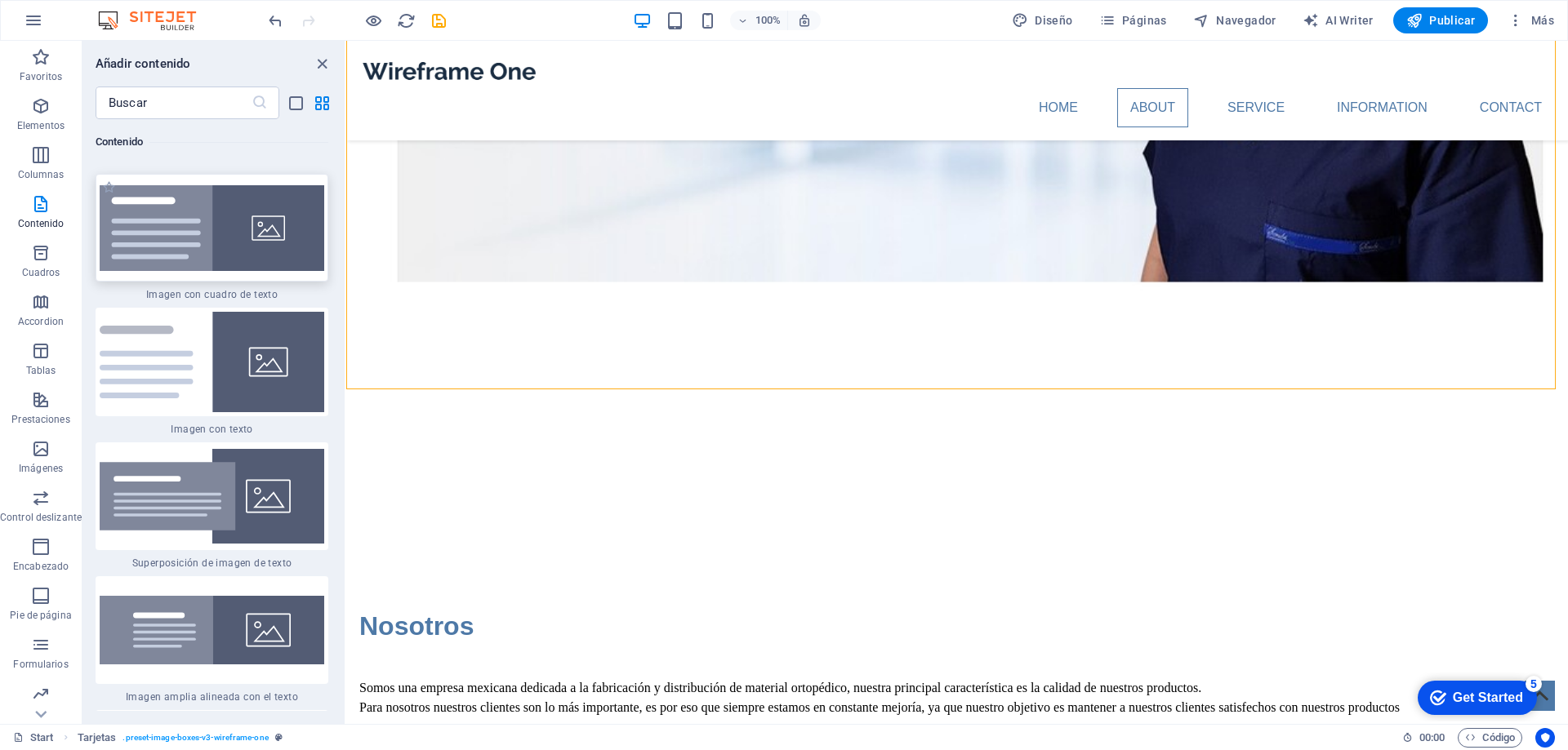
click at [280, 239] on img at bounding box center [212, 229] width 225 height 86
click at [347, 239] on div "H2 Texto Barra de menús Menú Banner Contenedor Banner Separador Texto Separador…" at bounding box center [957, 382] width 1221 height 683
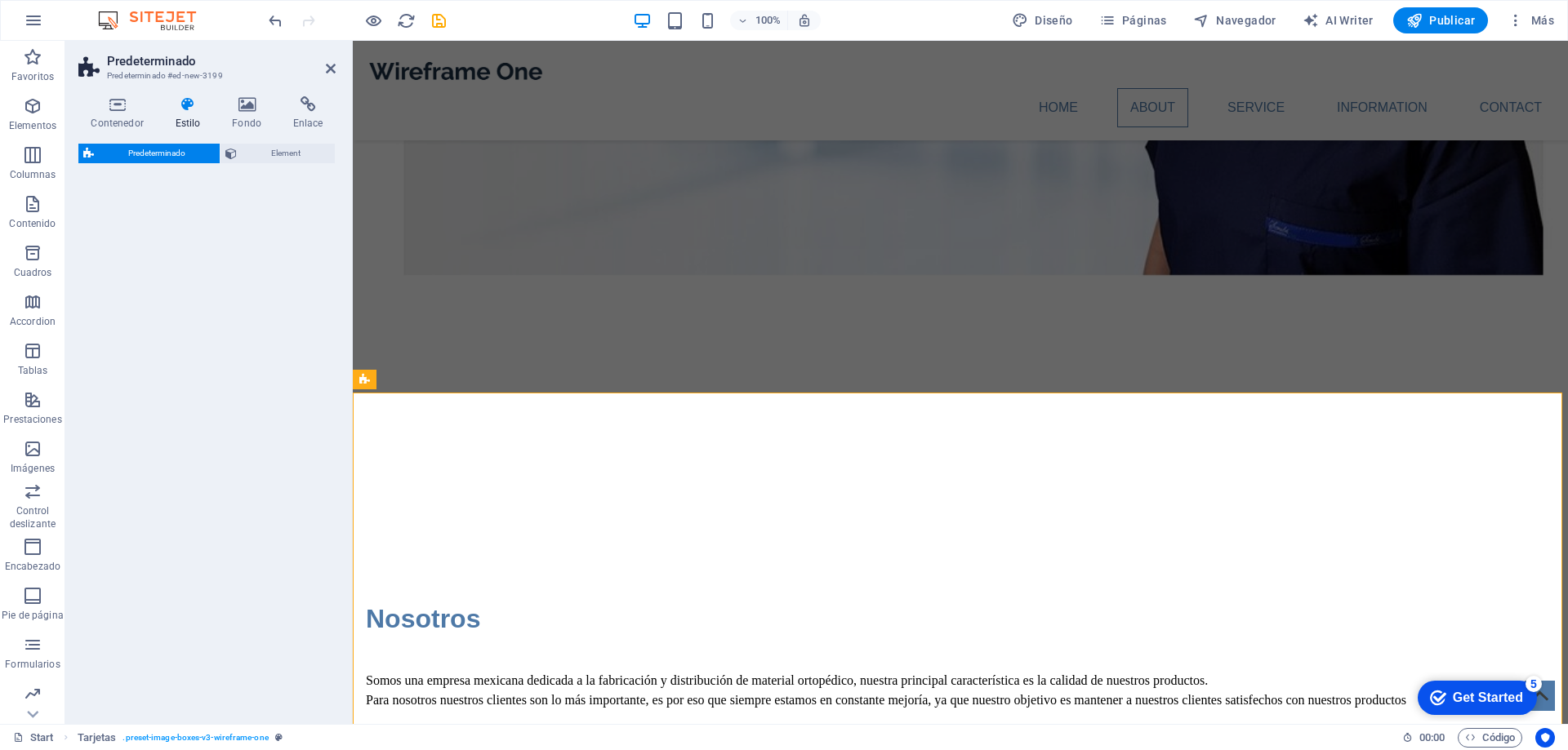
scroll to position [1515, 0]
select select "rem"
select select "px"
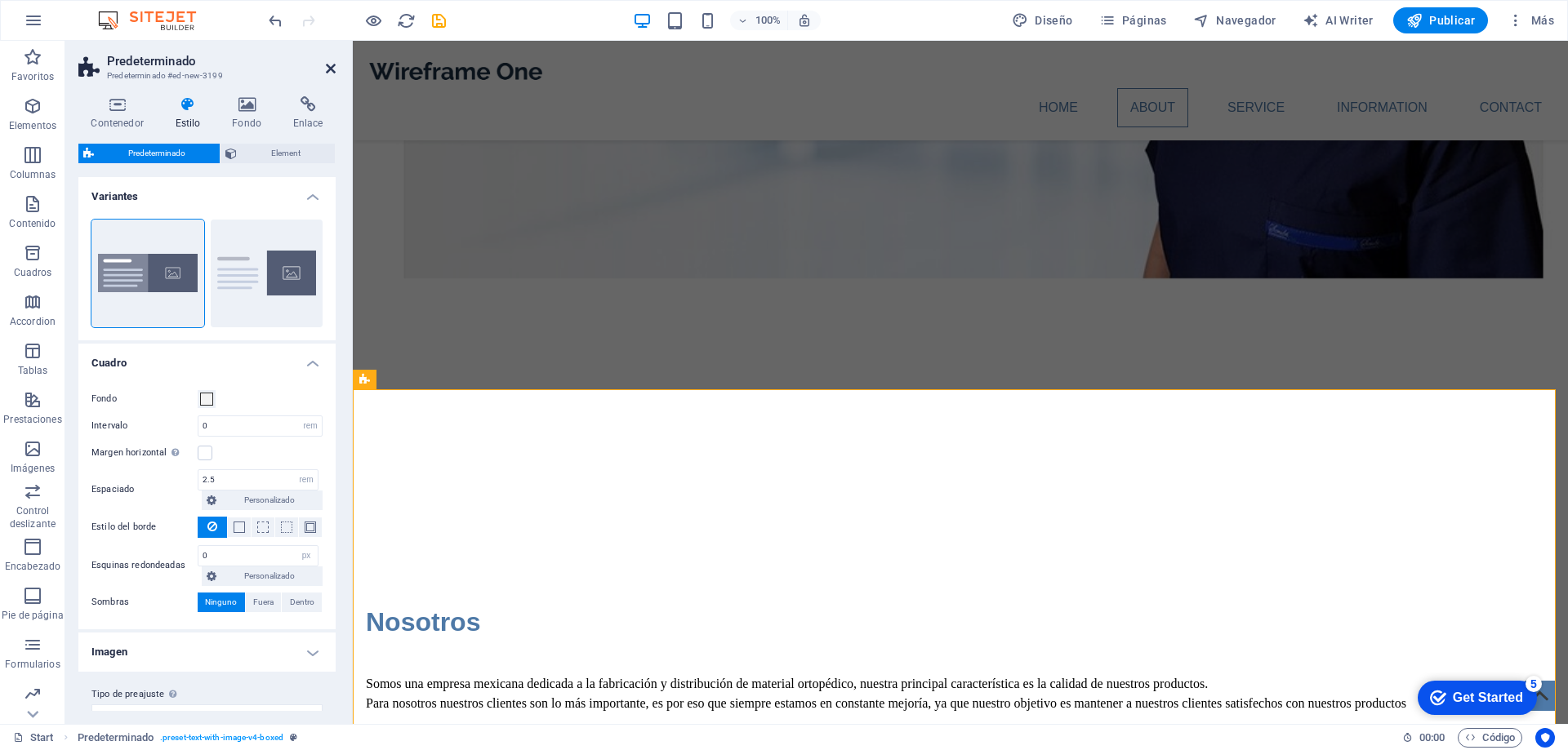
click at [332, 66] on icon at bounding box center [331, 68] width 10 height 13
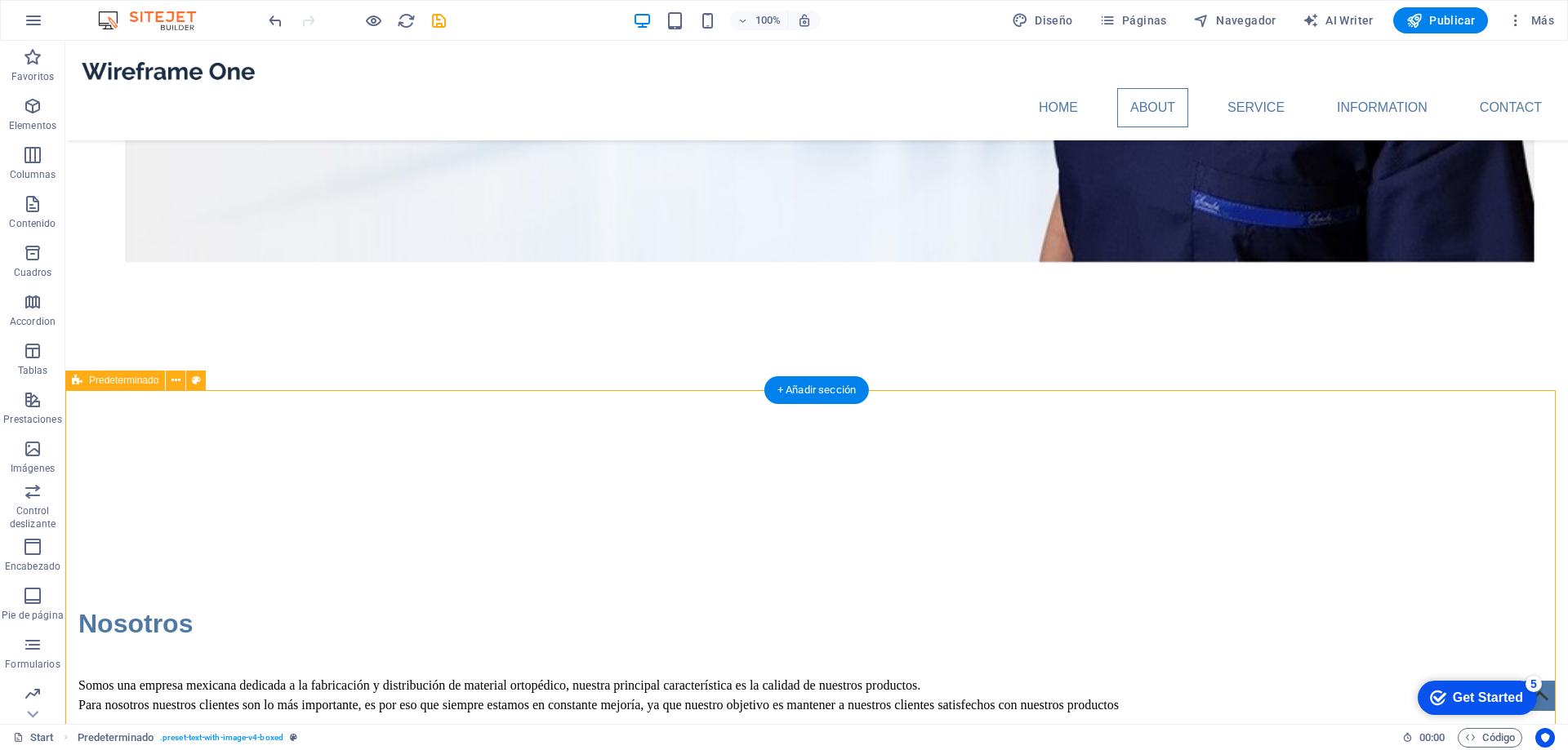
scroll to position [1841, 0]
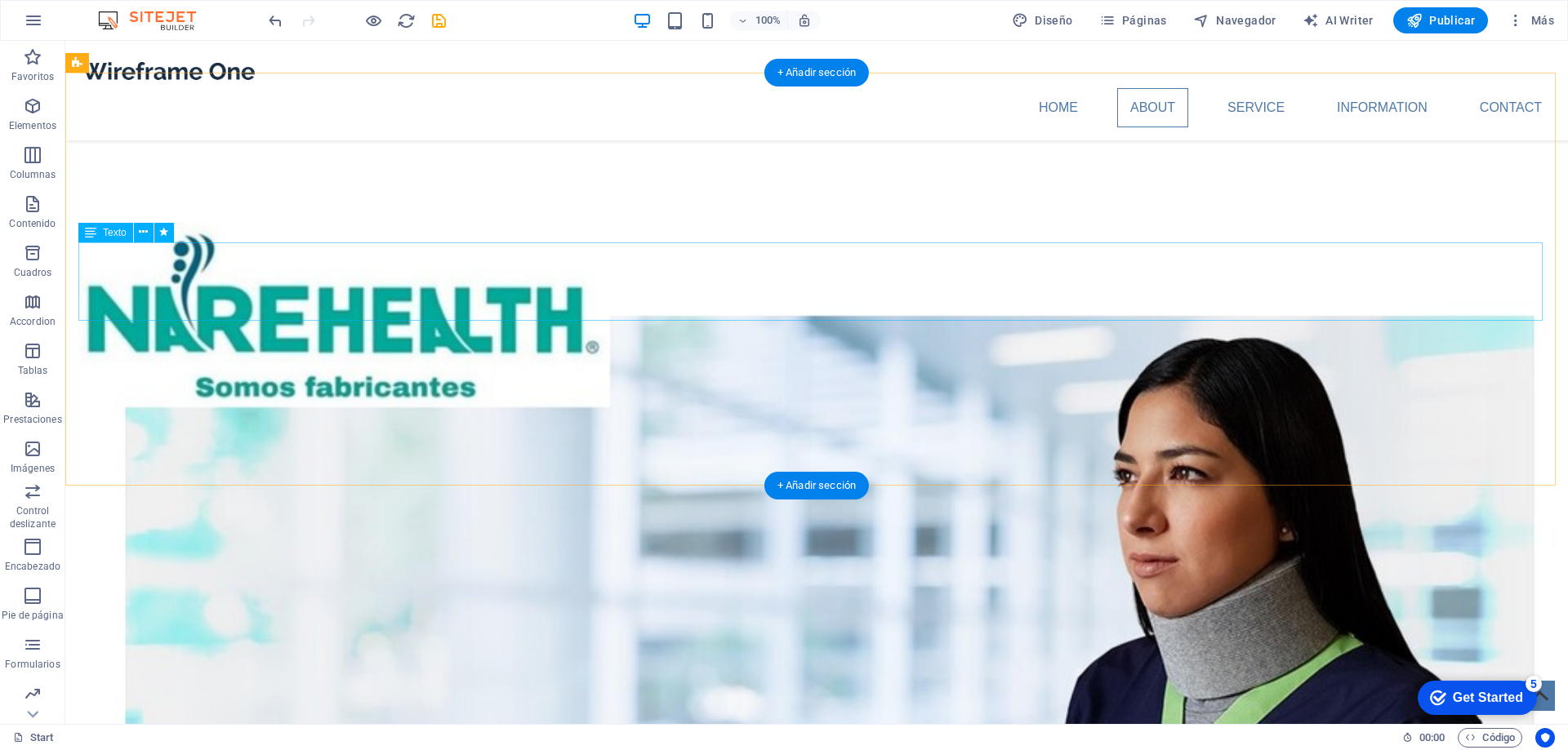
scroll to position [1106, 0]
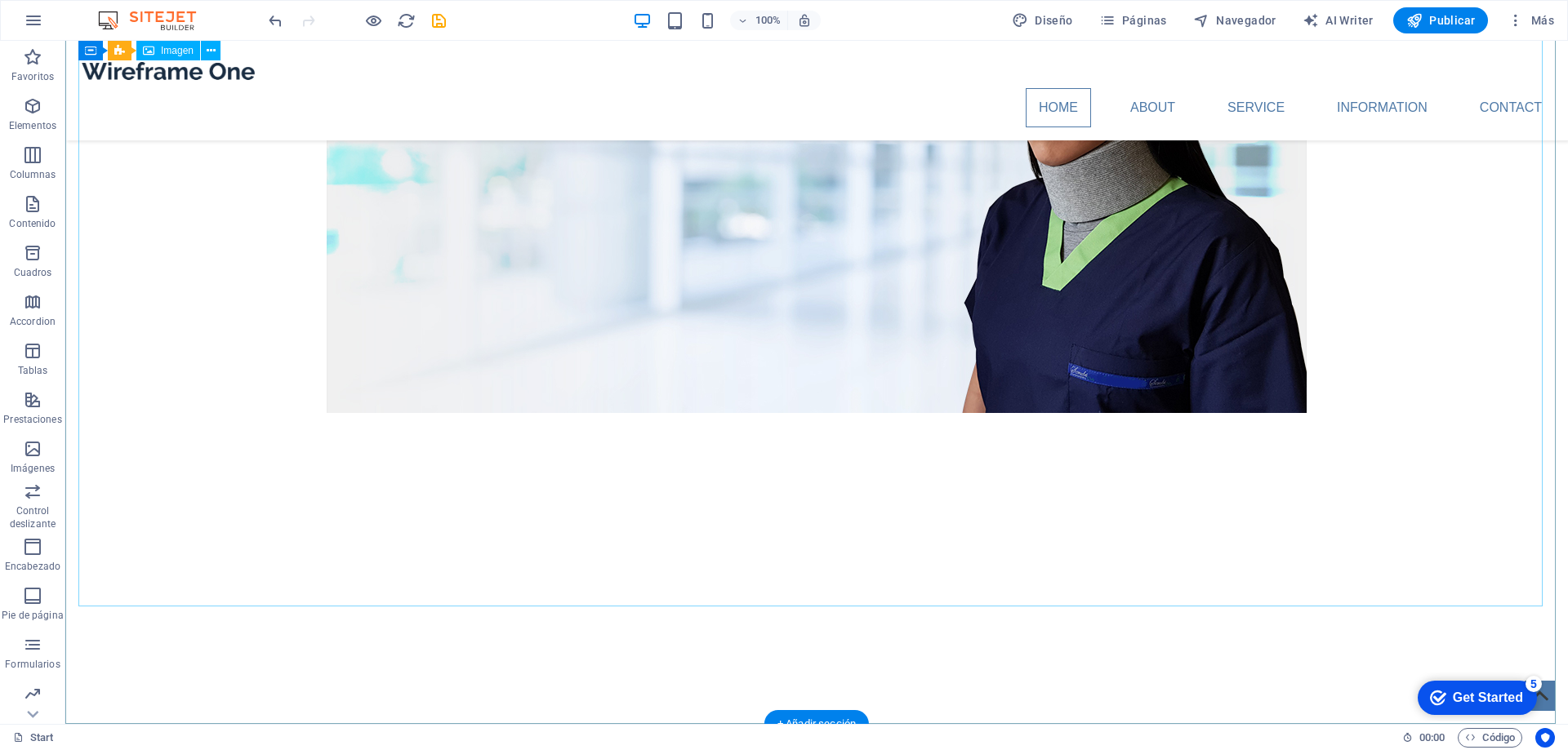
scroll to position [490, 0]
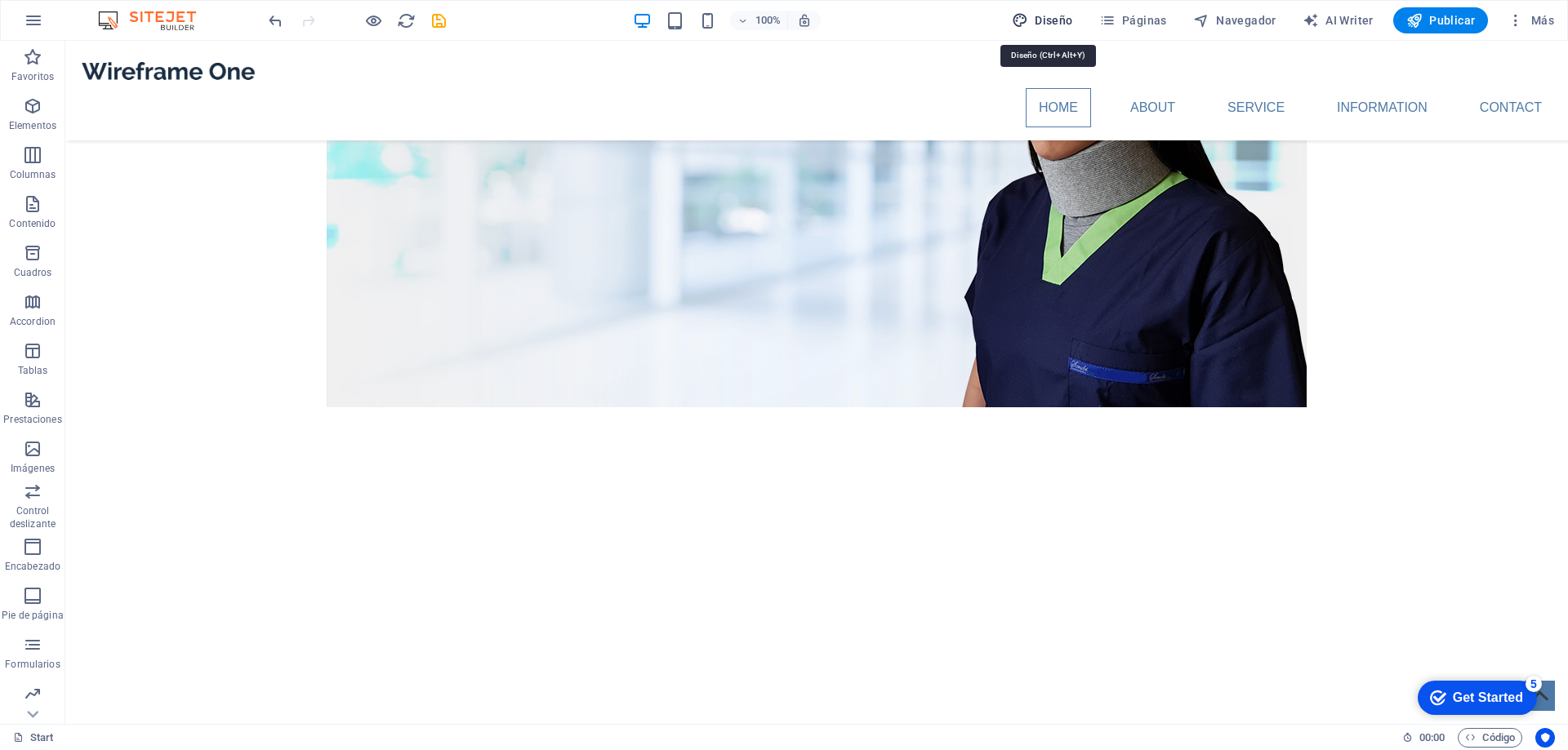
click at [1054, 18] on span "Diseño" at bounding box center [1042, 20] width 61 height 16
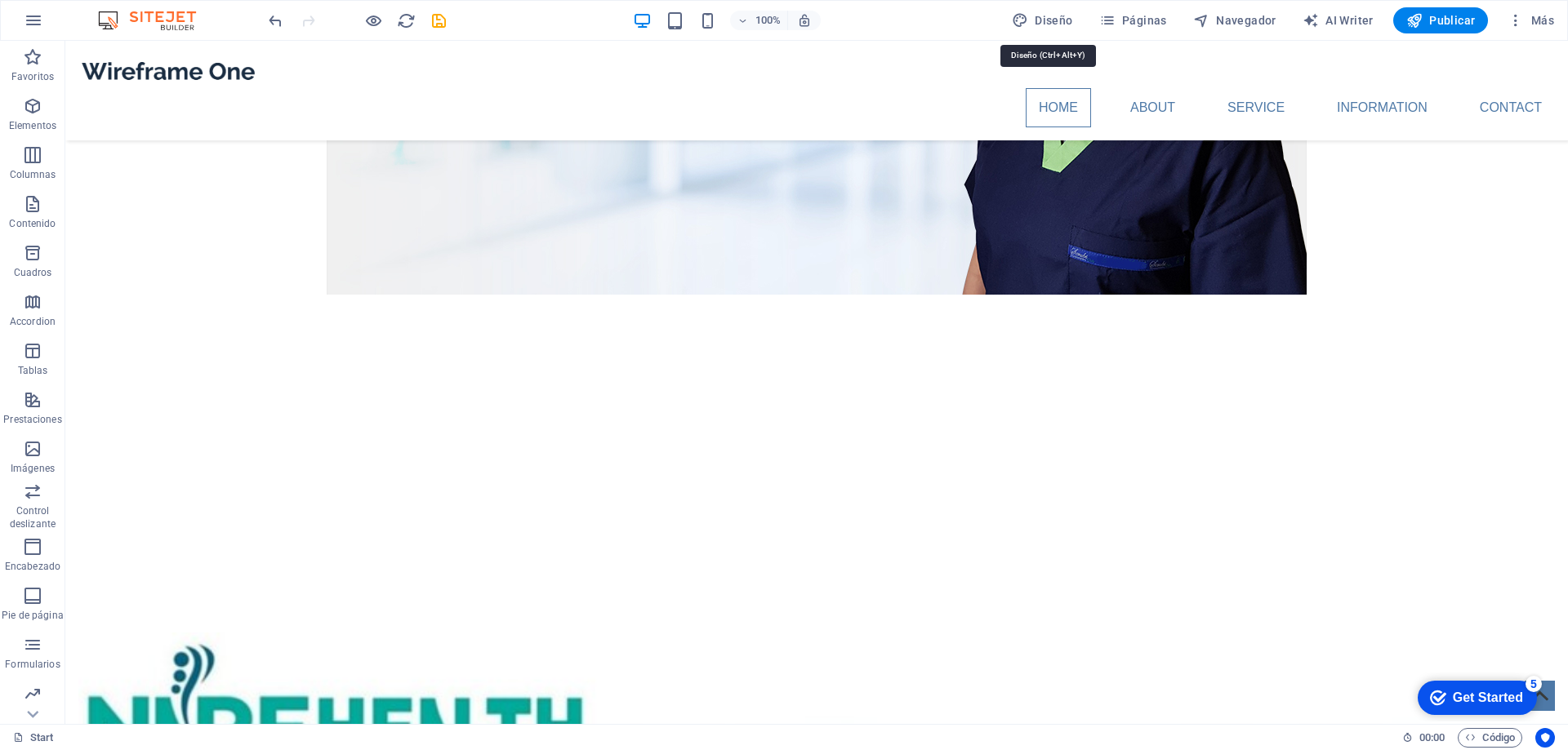
select select "px"
select select "400"
select select "px"
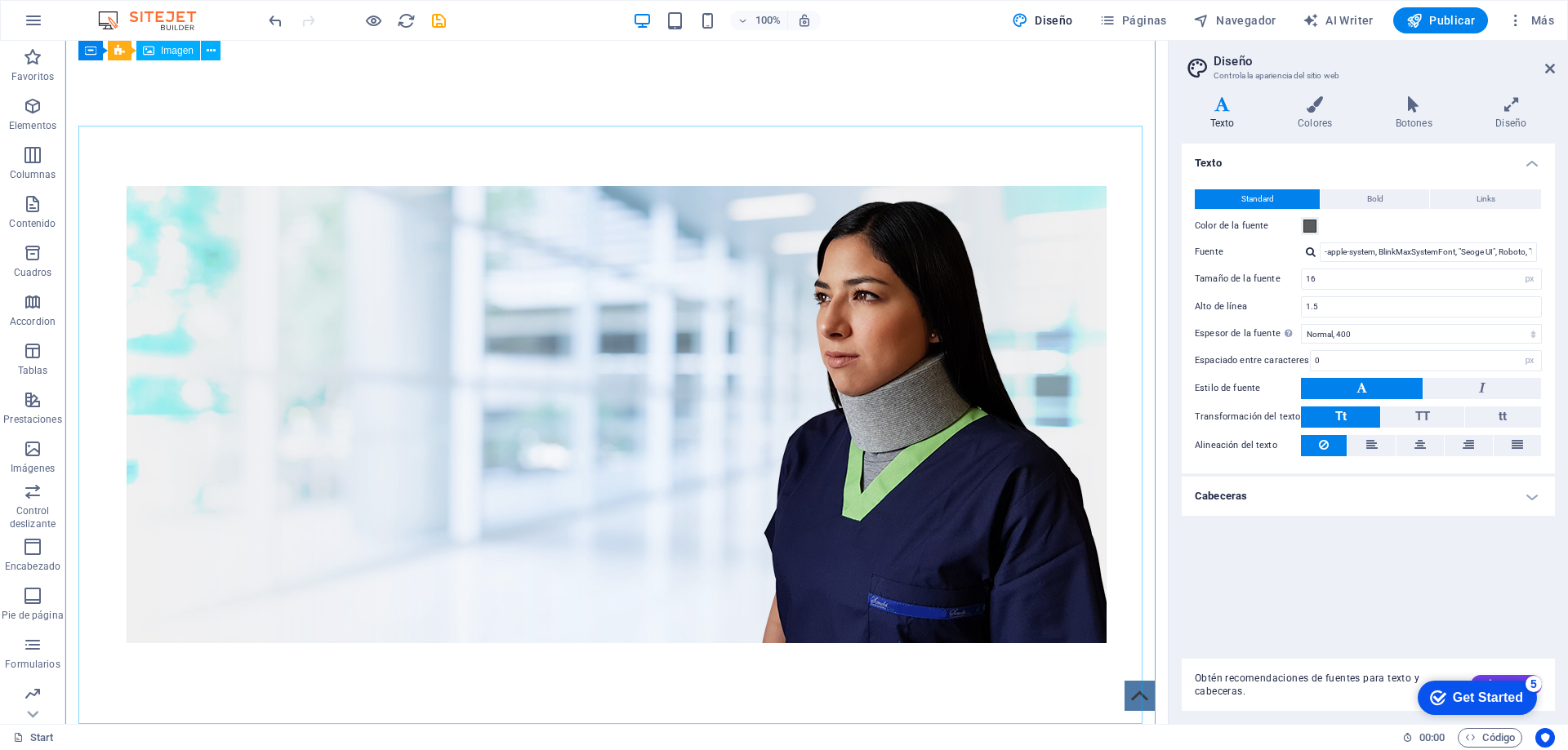
scroll to position [0, 0]
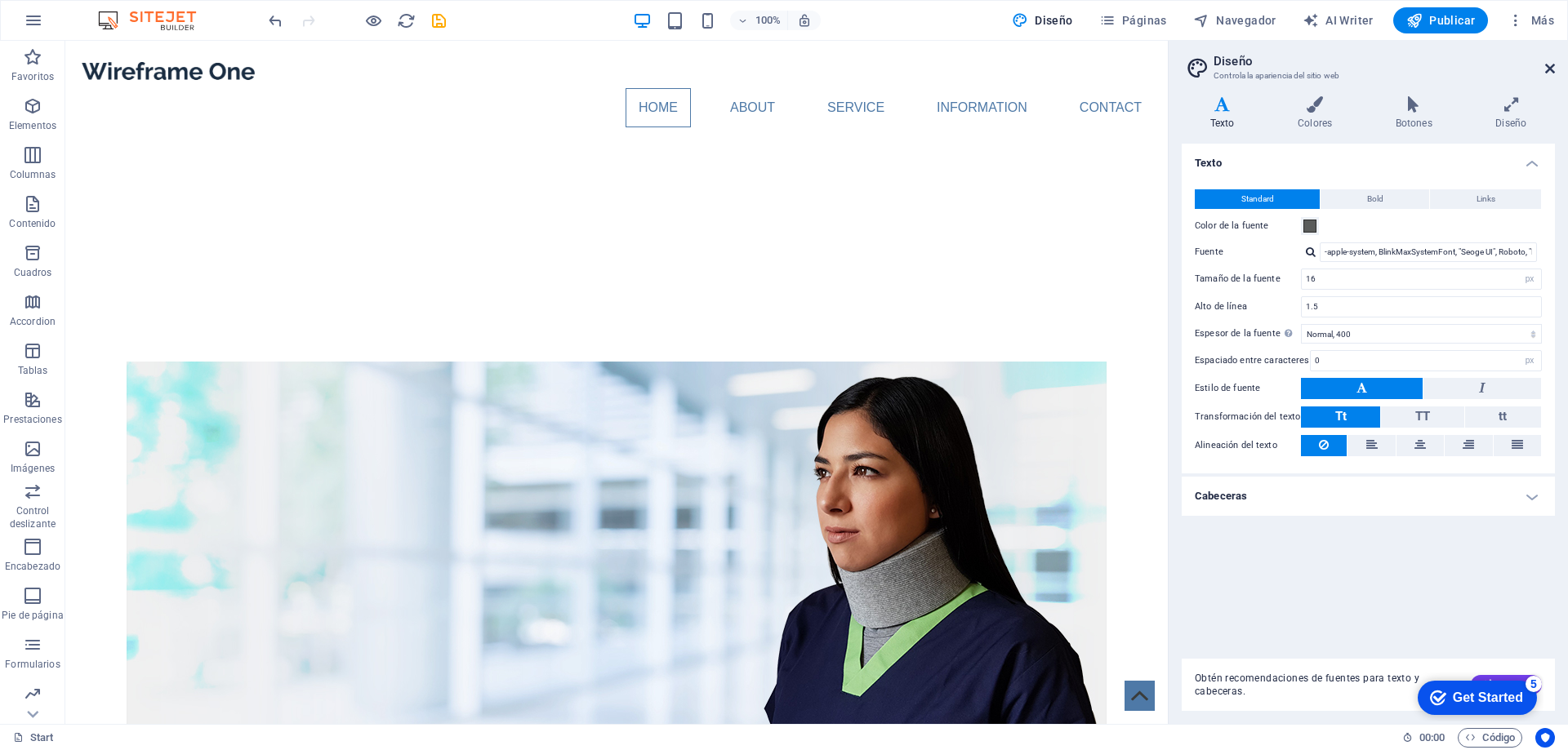
click at [1551, 68] on icon at bounding box center [1550, 68] width 10 height 13
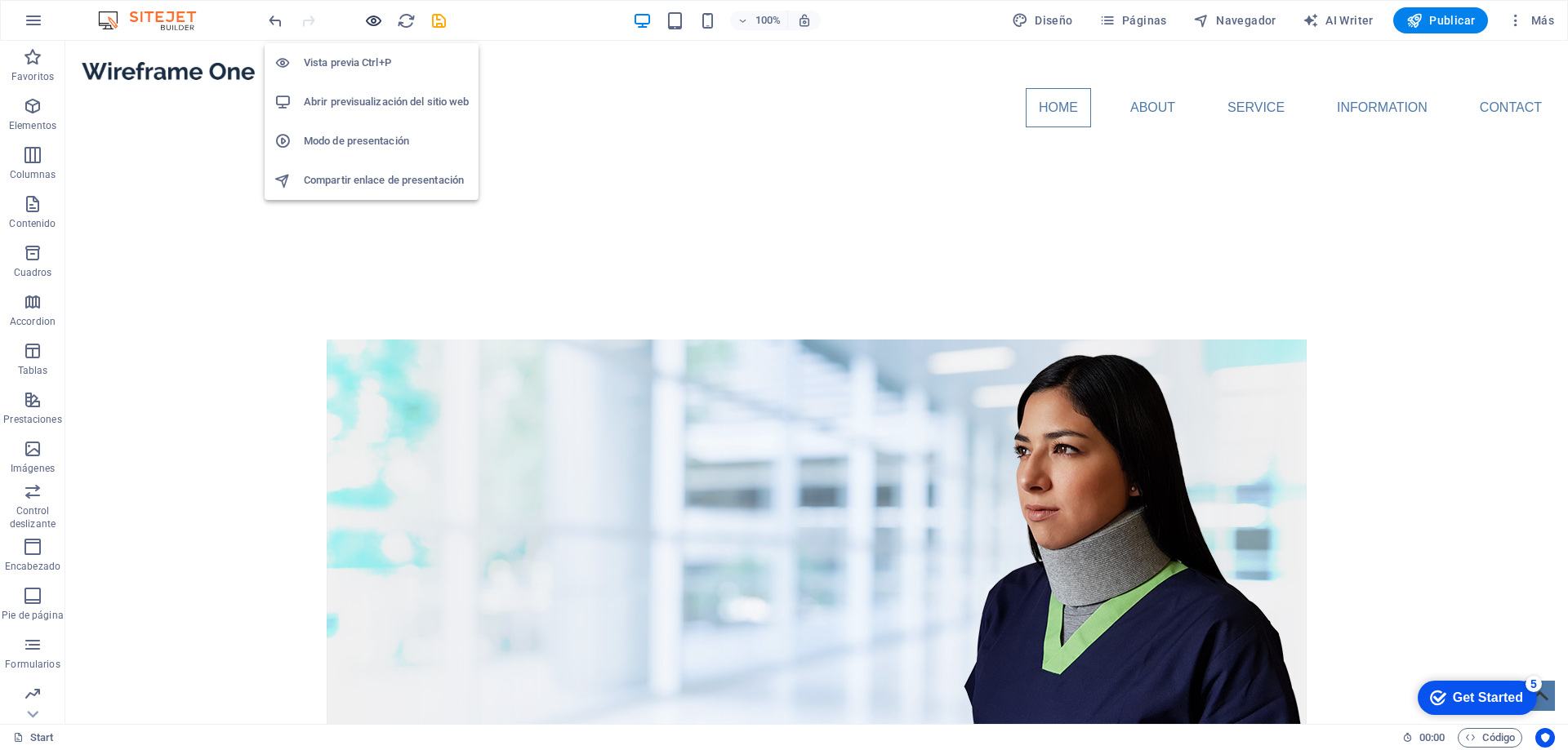
click at [374, 17] on icon "button" at bounding box center [374, 20] width 19 height 19
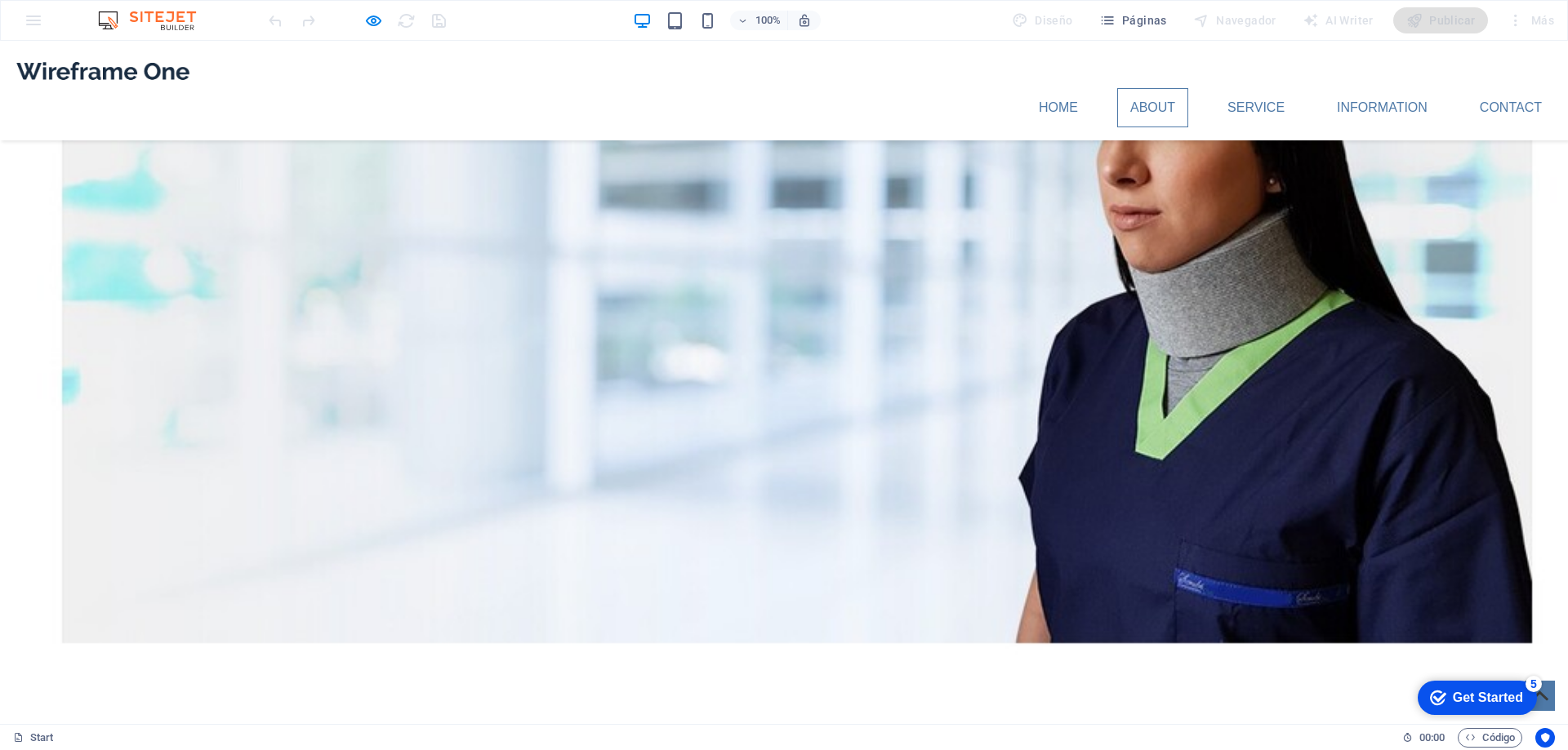
scroll to position [1470, 0]
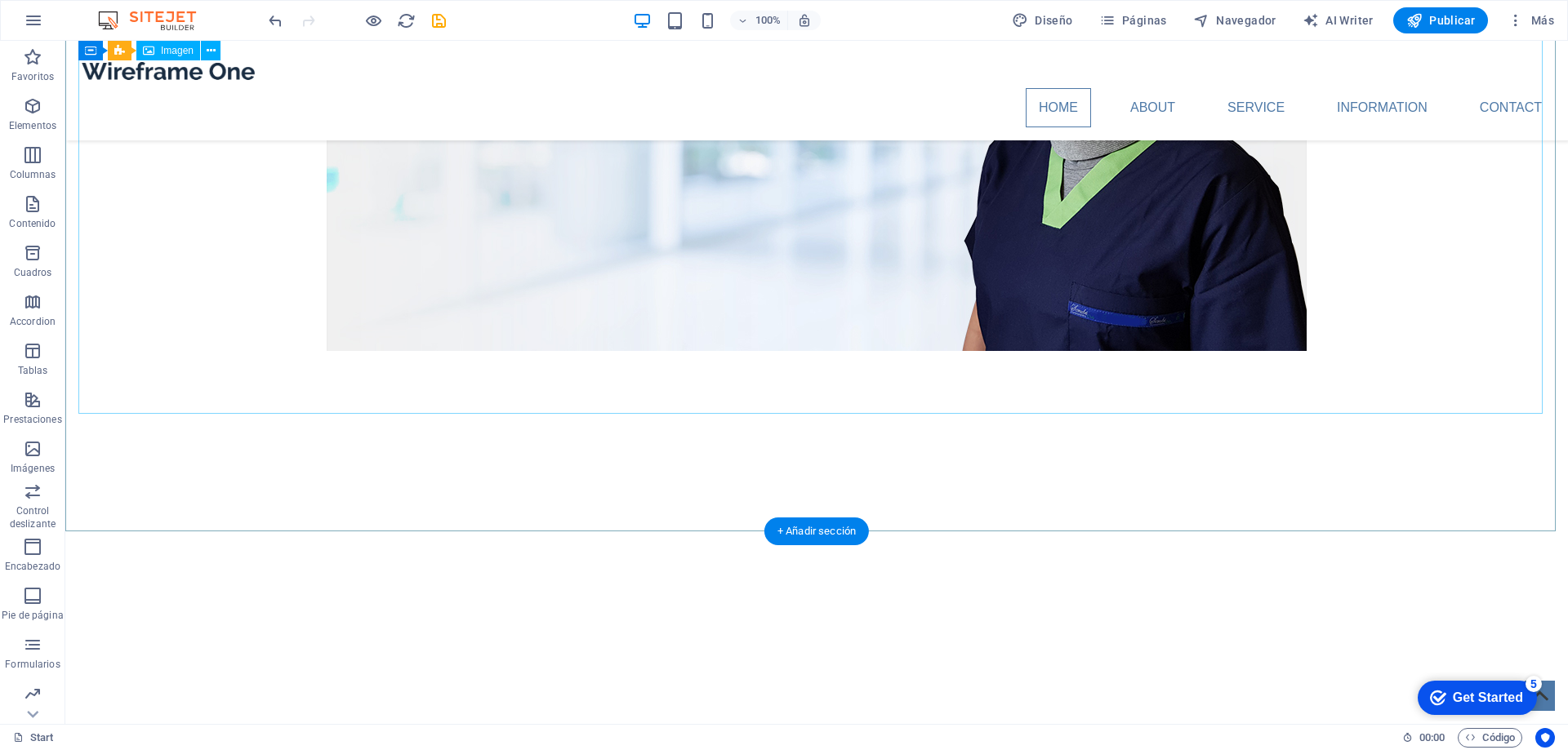
scroll to position [735, 0]
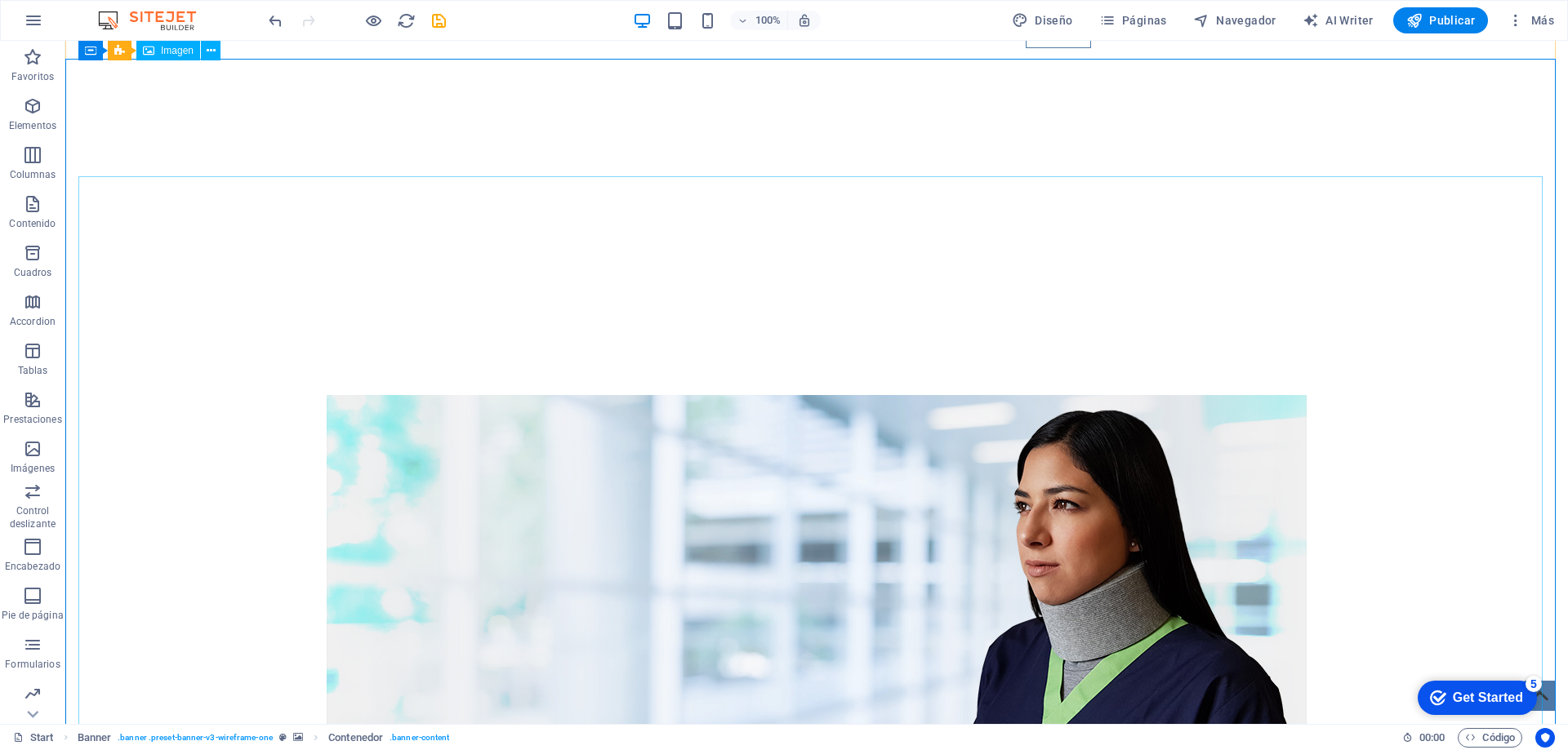
scroll to position [0, 0]
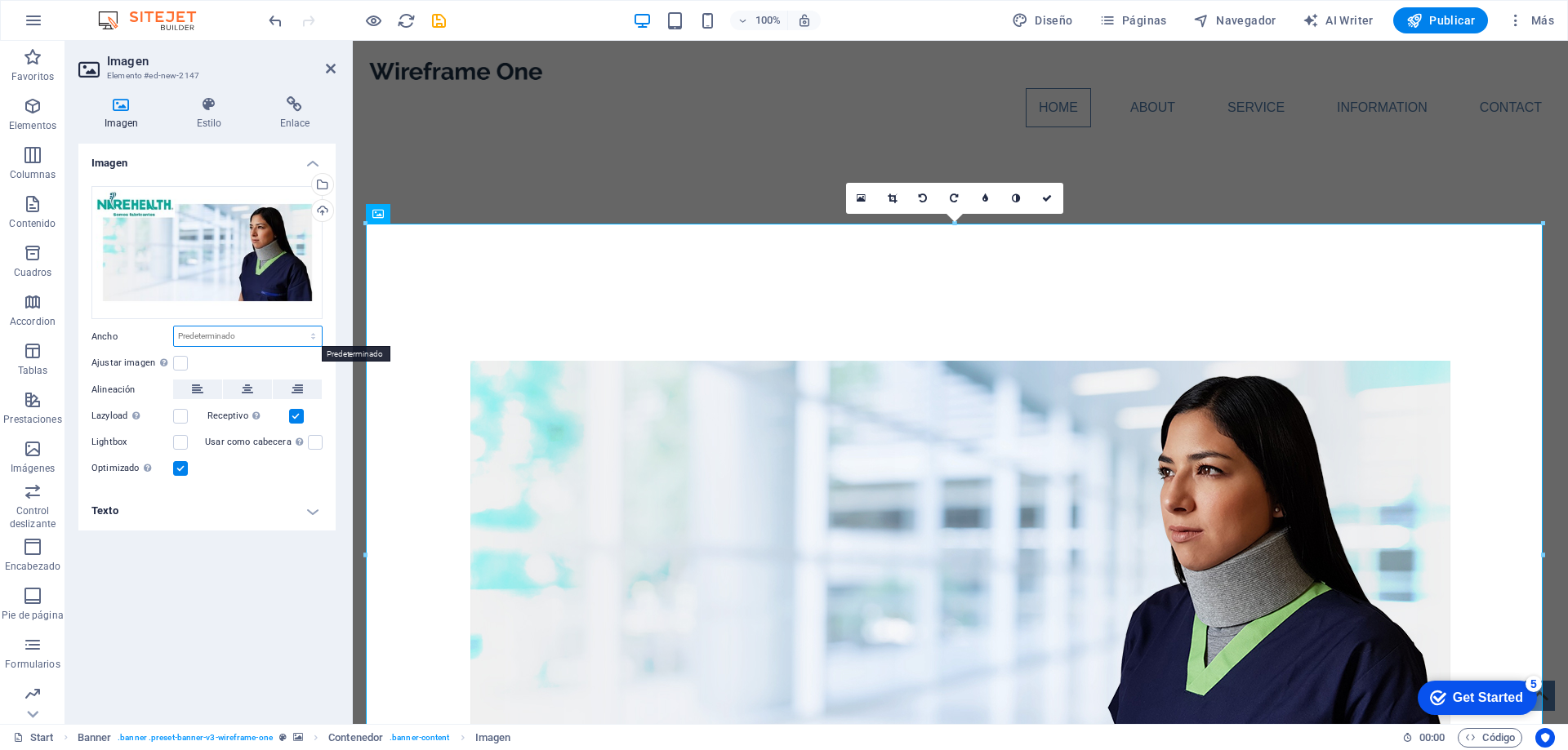
click at [258, 337] on select "Predeterminado automático px rem % em vh vw" at bounding box center [248, 337] width 148 height 20
select select "%"
click at [299, 327] on select "Predeterminado automático px rem % em vh vw" at bounding box center [248, 337] width 148 height 20
type input "90"
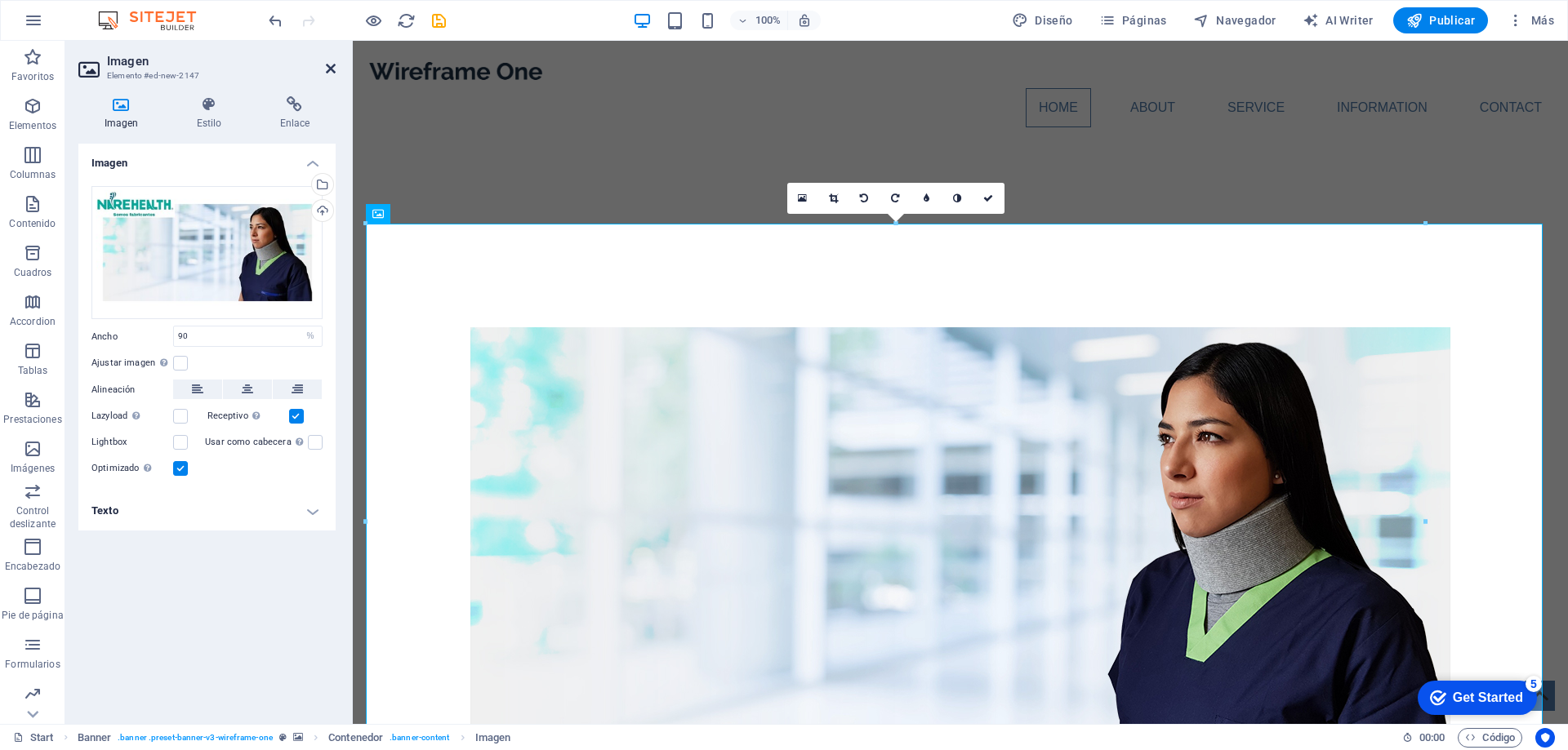
drag, startPoint x: 331, startPoint y: 66, endPoint x: 270, endPoint y: 26, distance: 72.9
click at [331, 66] on icon at bounding box center [331, 68] width 10 height 13
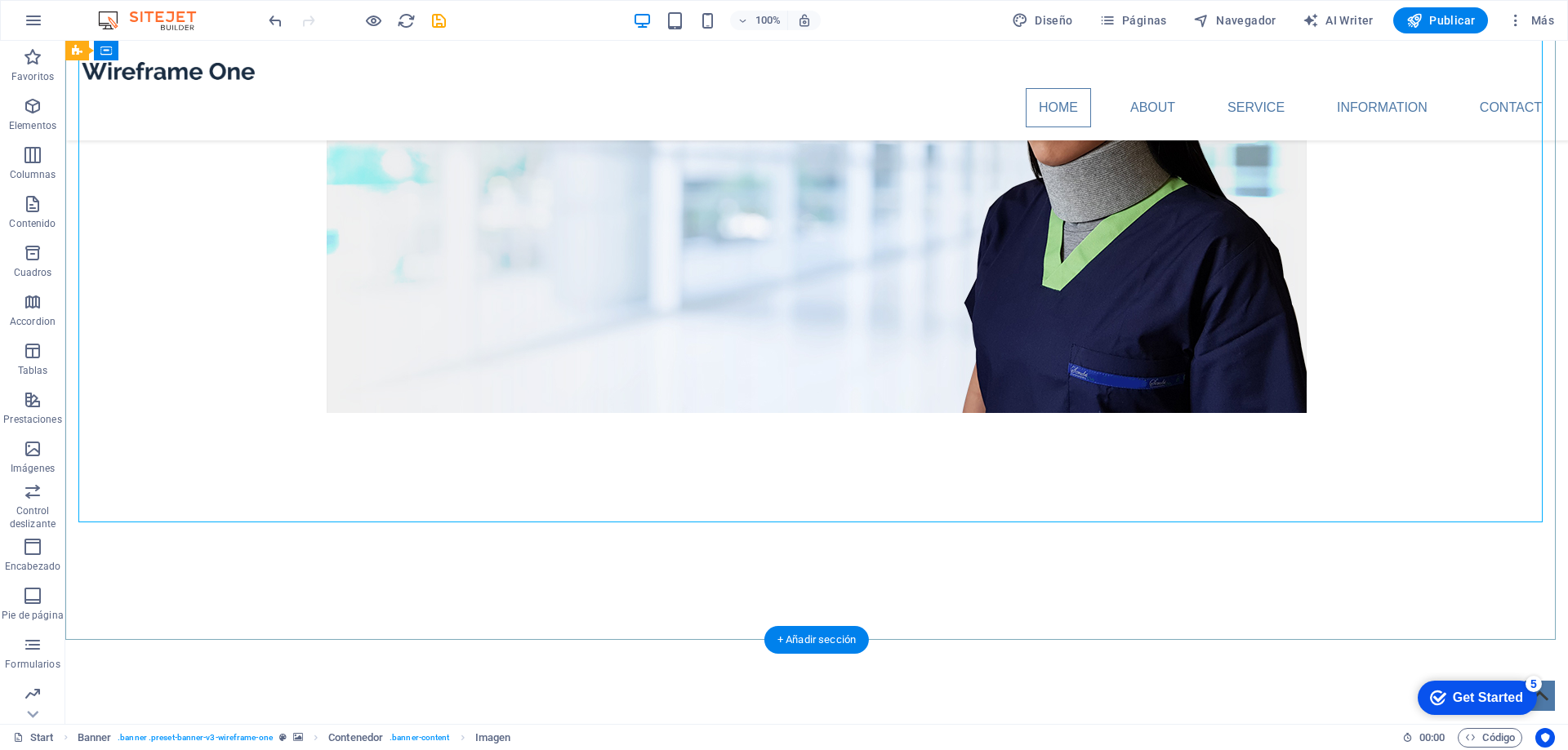
scroll to position [490, 0]
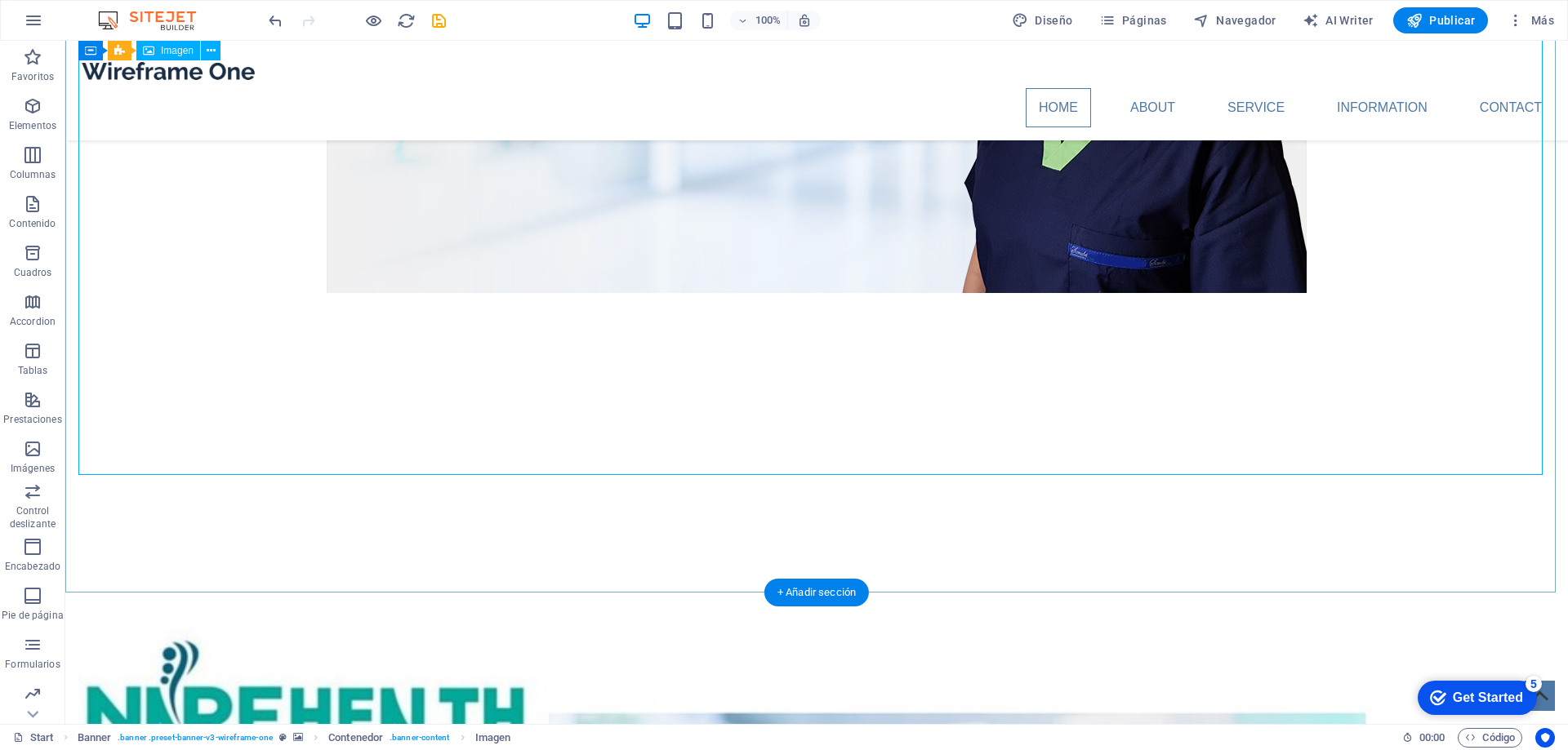
select select "%"
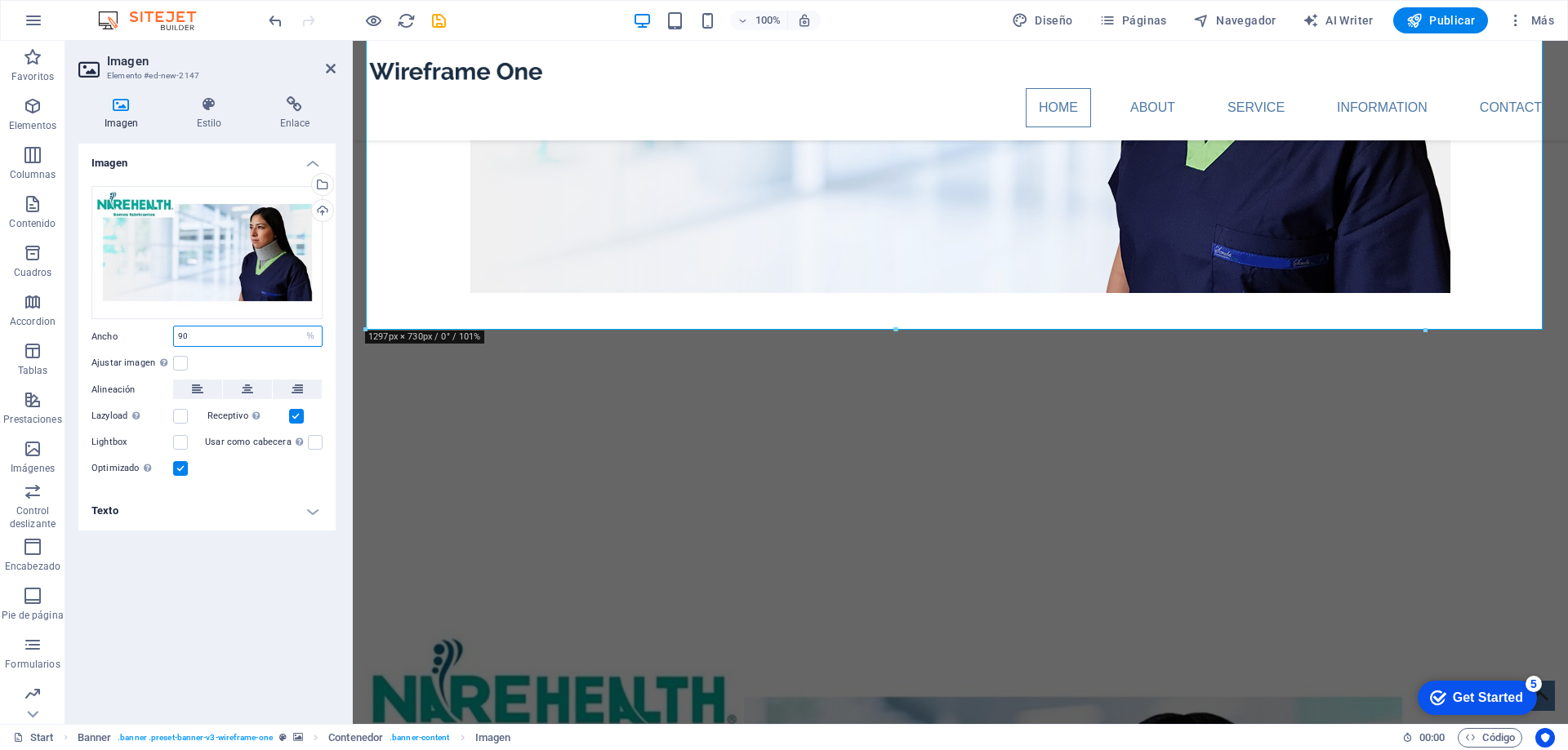
click at [240, 334] on input "90" at bounding box center [248, 337] width 148 height 20
type input "9"
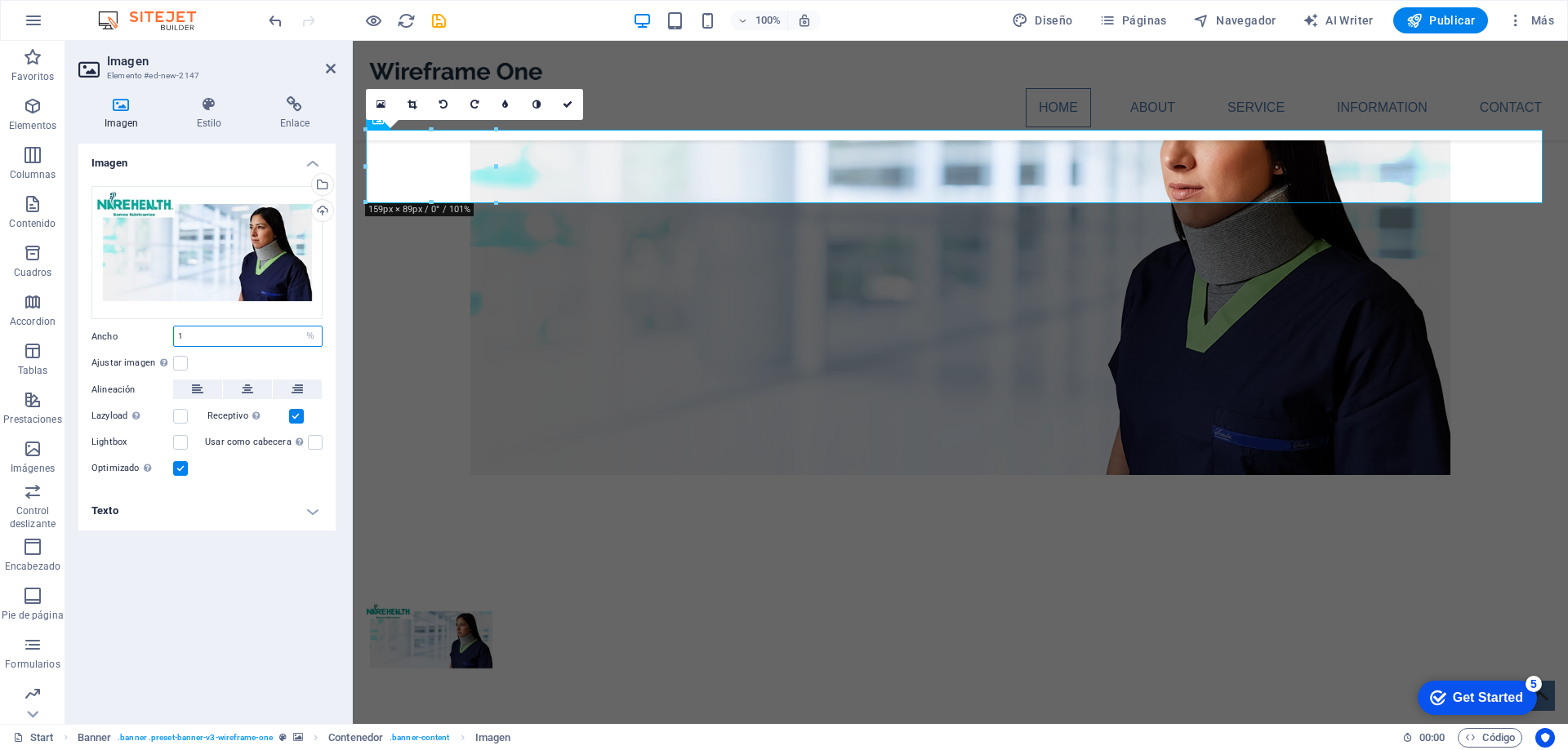
scroll to position [0, 0]
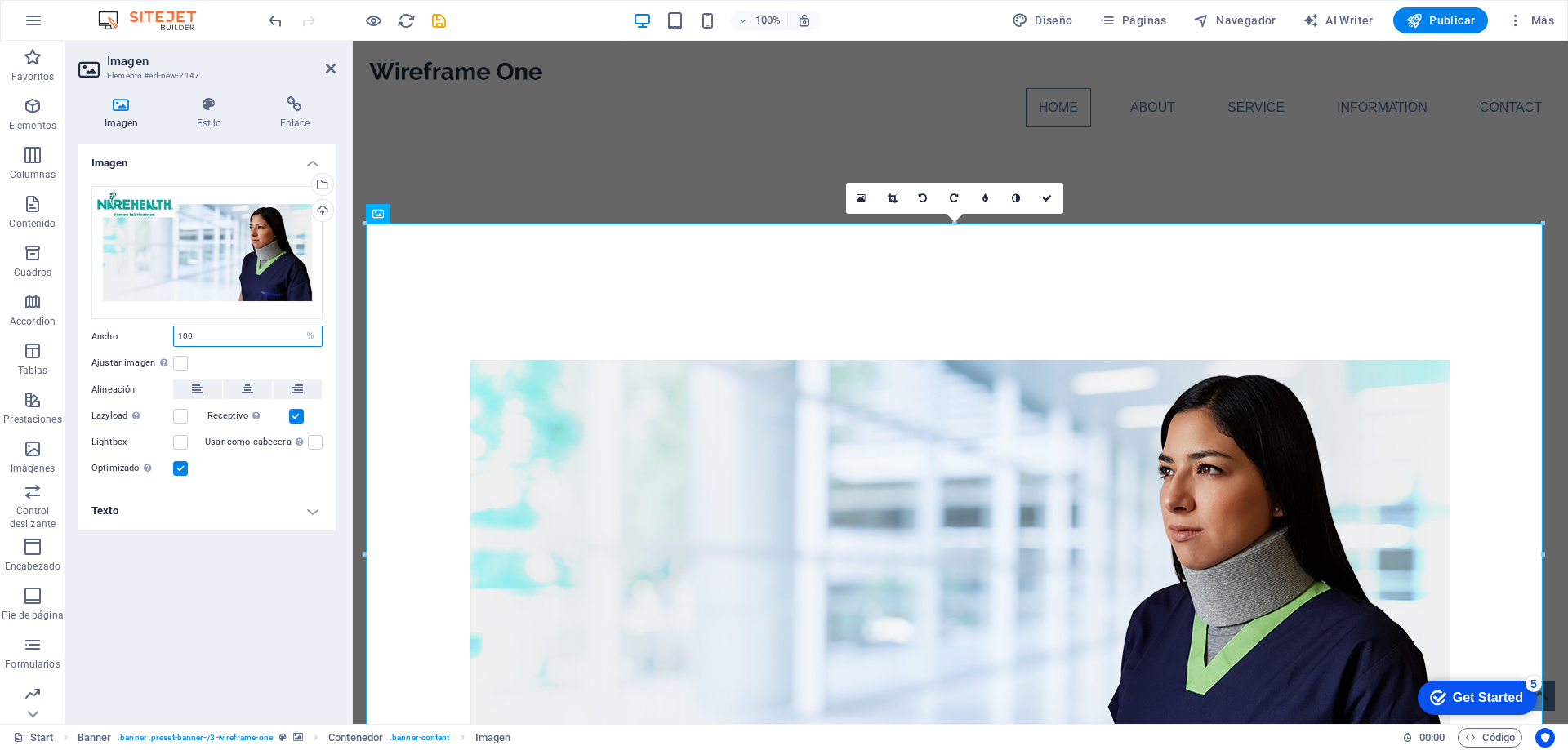
type input "100"
click at [244, 387] on icon at bounding box center [247, 389] width 11 height 20
click at [331, 71] on icon at bounding box center [331, 68] width 10 height 13
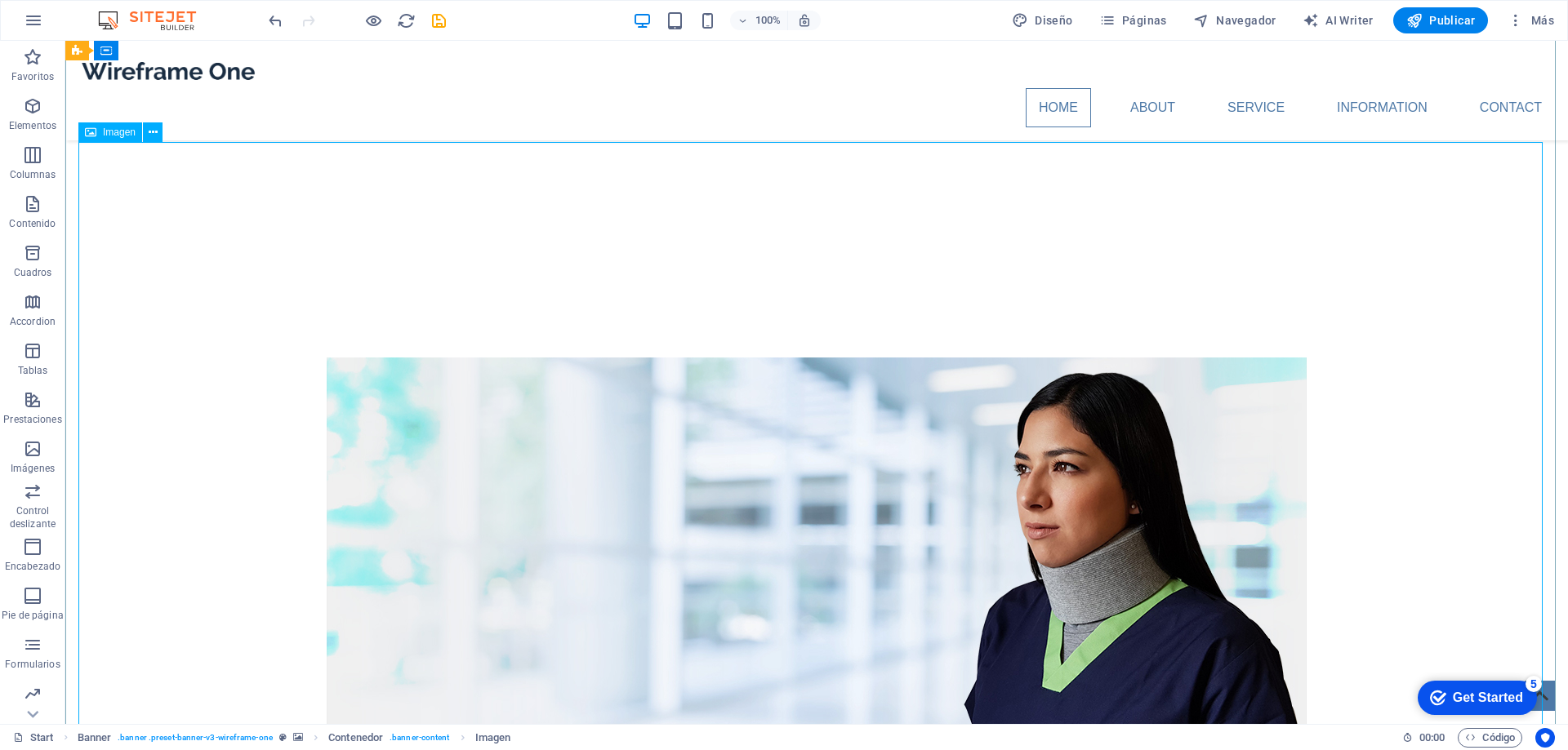
scroll to position [164, 0]
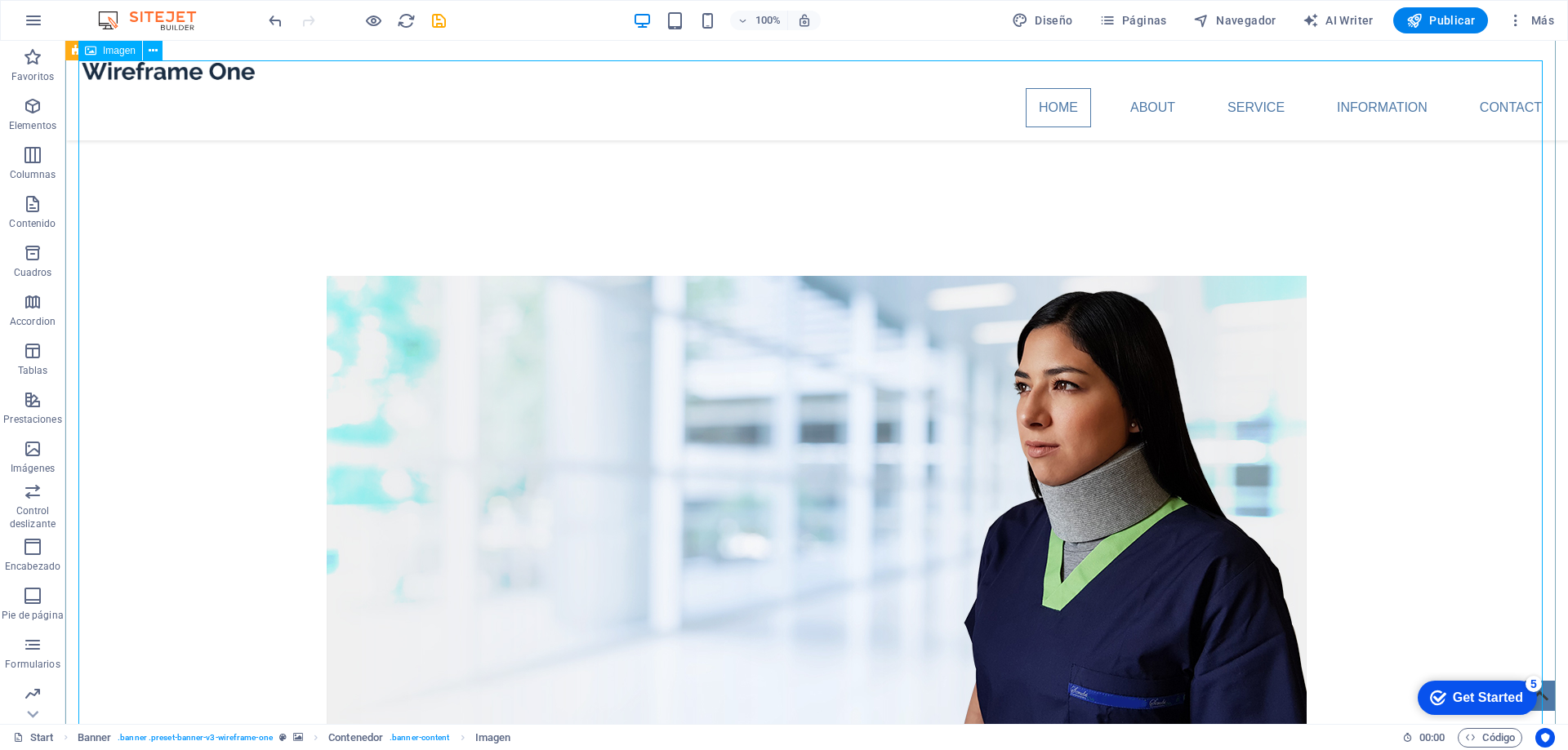
select select "%"
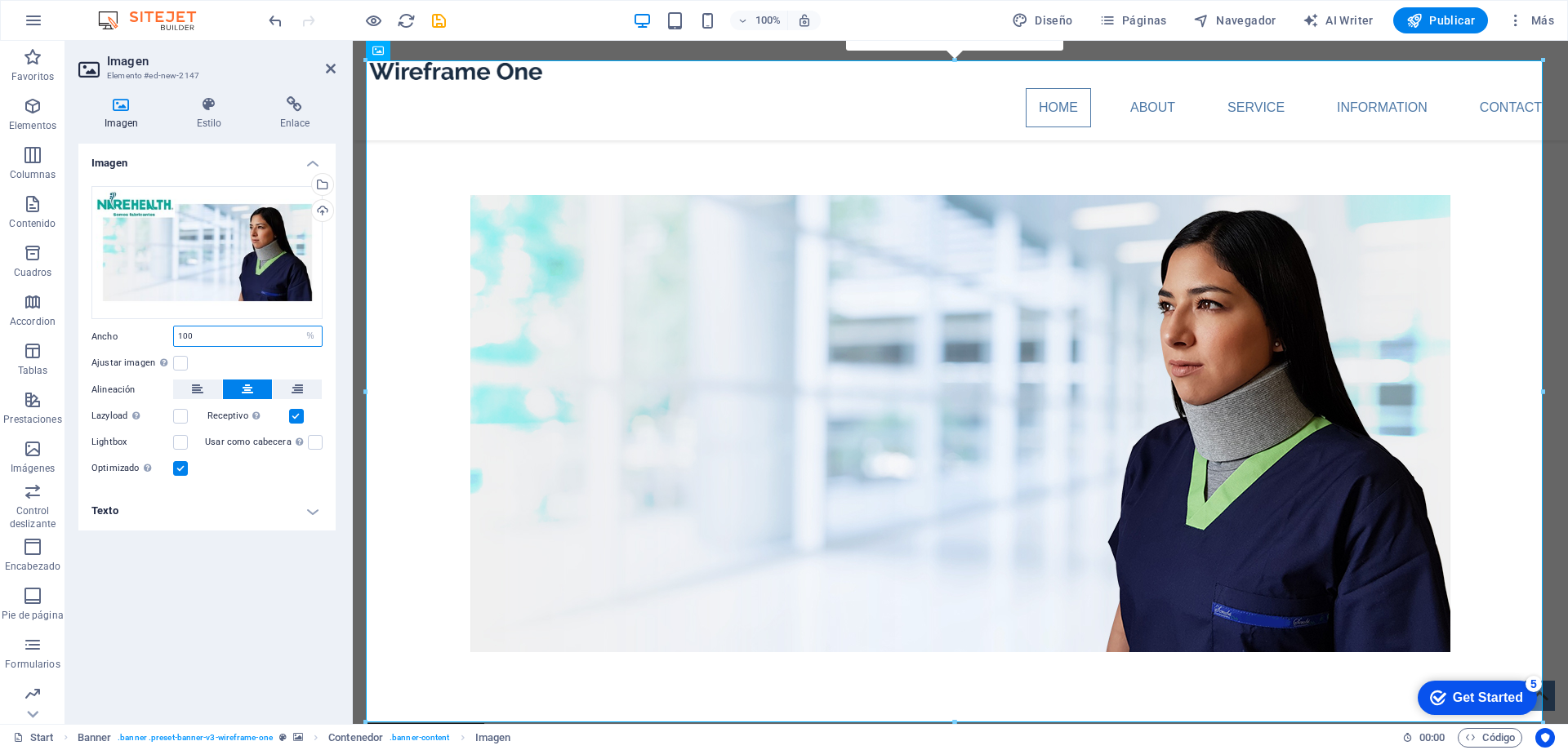
click at [239, 337] on input "100" at bounding box center [248, 337] width 148 height 20
type input "95"
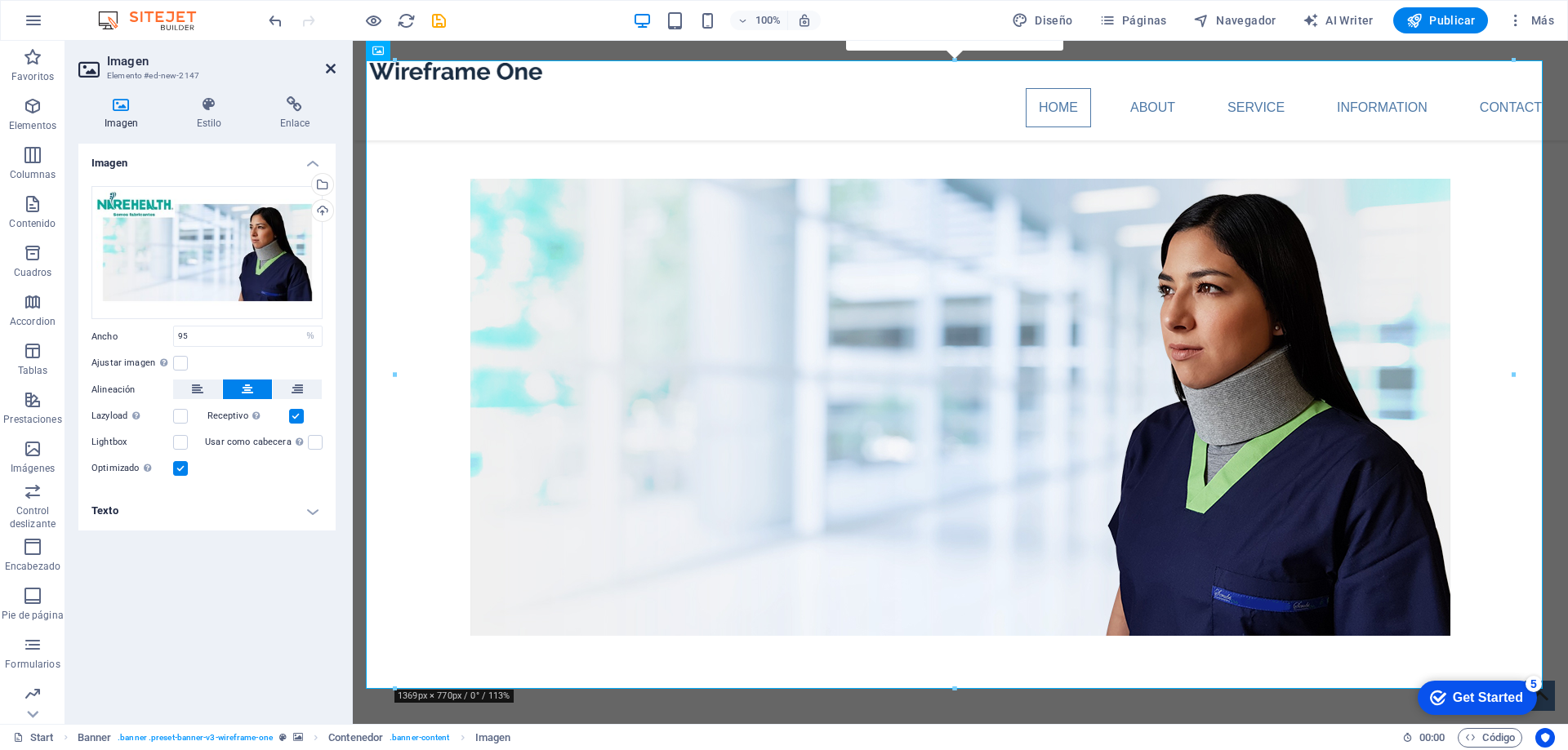
click at [335, 69] on icon at bounding box center [331, 68] width 10 height 13
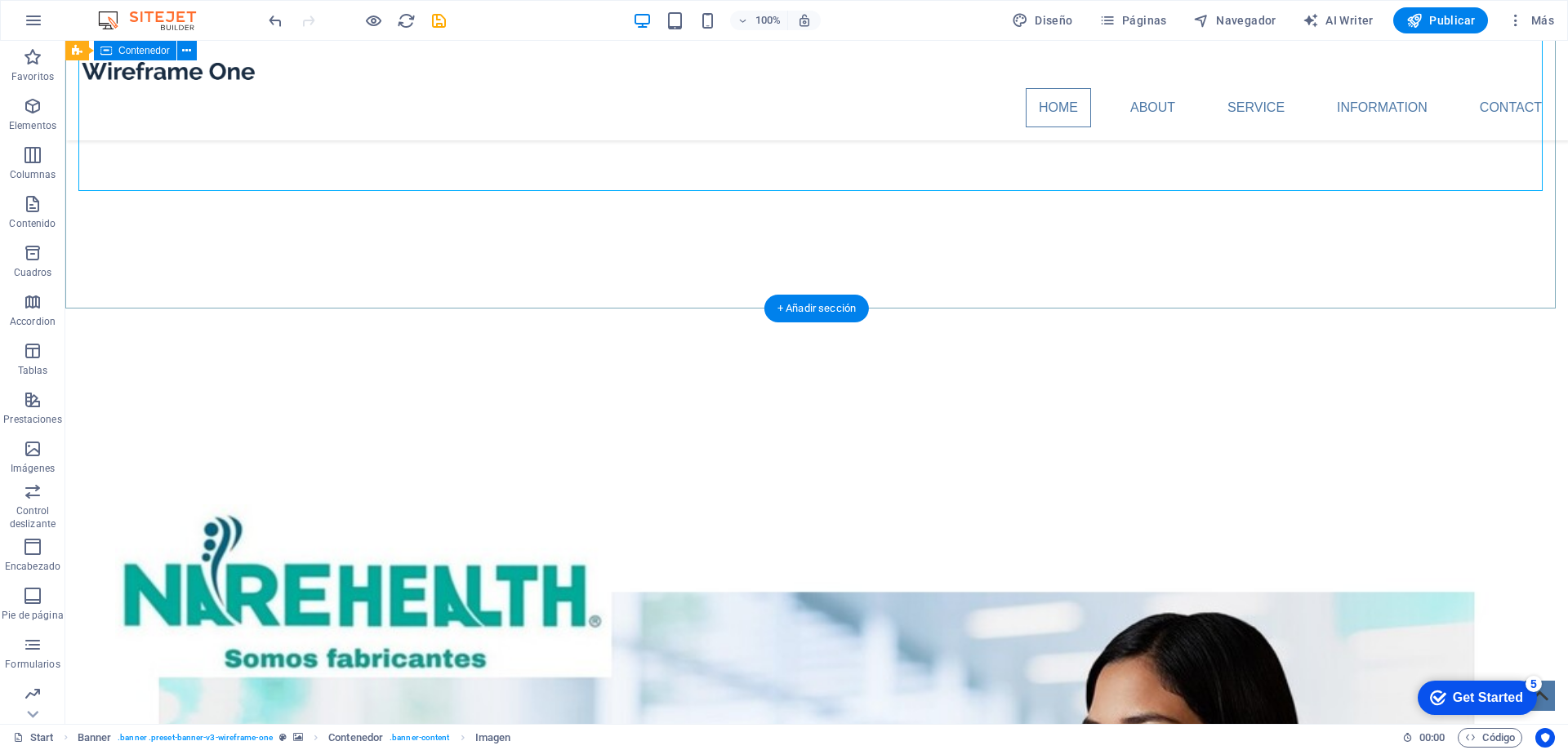
scroll to position [817, 0]
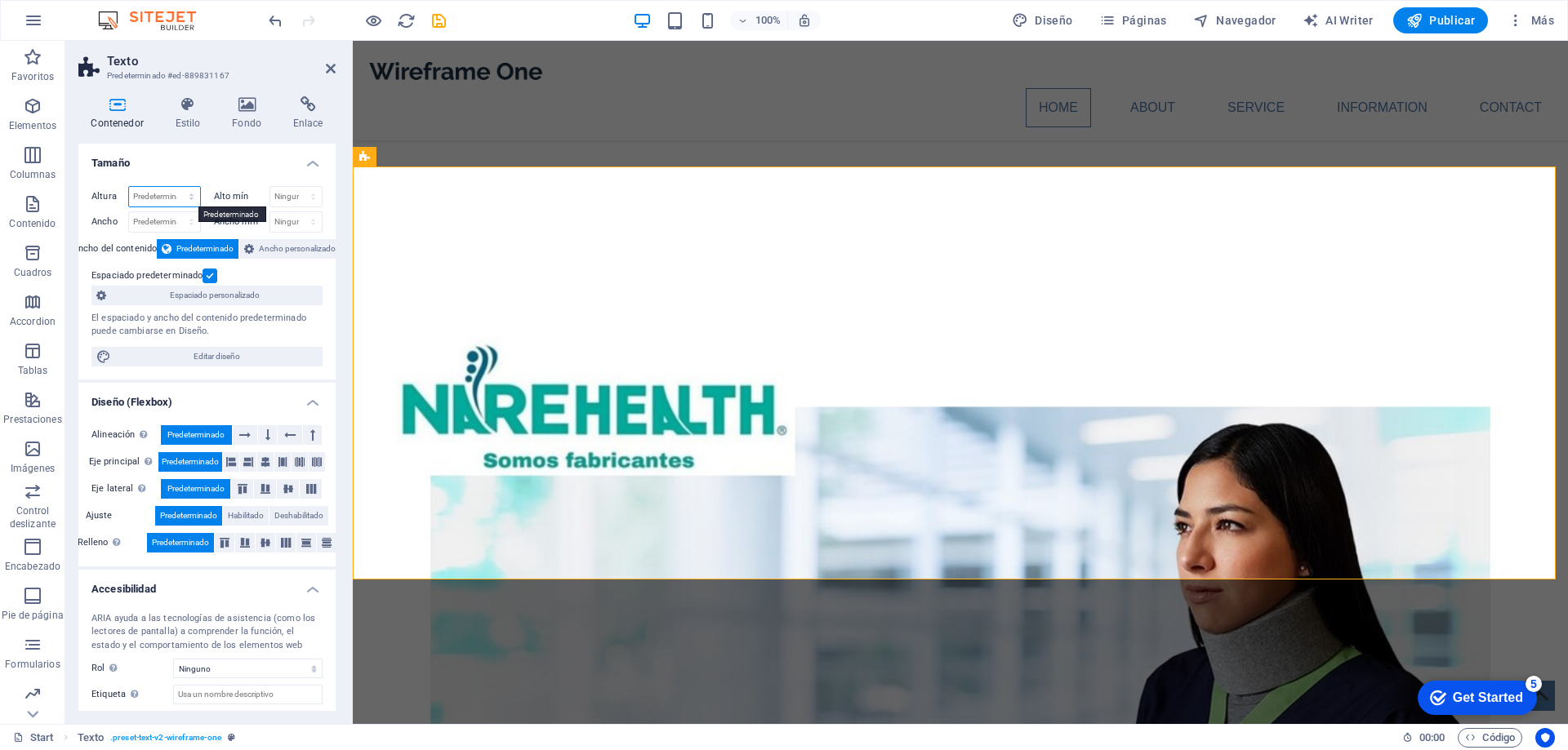
click at [170, 200] on select "Predeterminado px rem % vh vw" at bounding box center [164, 197] width 71 height 20
select select "%"
click at [175, 187] on select "Predeterminado px rem % vh vw" at bounding box center [164, 197] width 71 height 20
type input "100"
click at [174, 222] on select "Predeterminado px rem % em vh vw" at bounding box center [164, 223] width 71 height 20
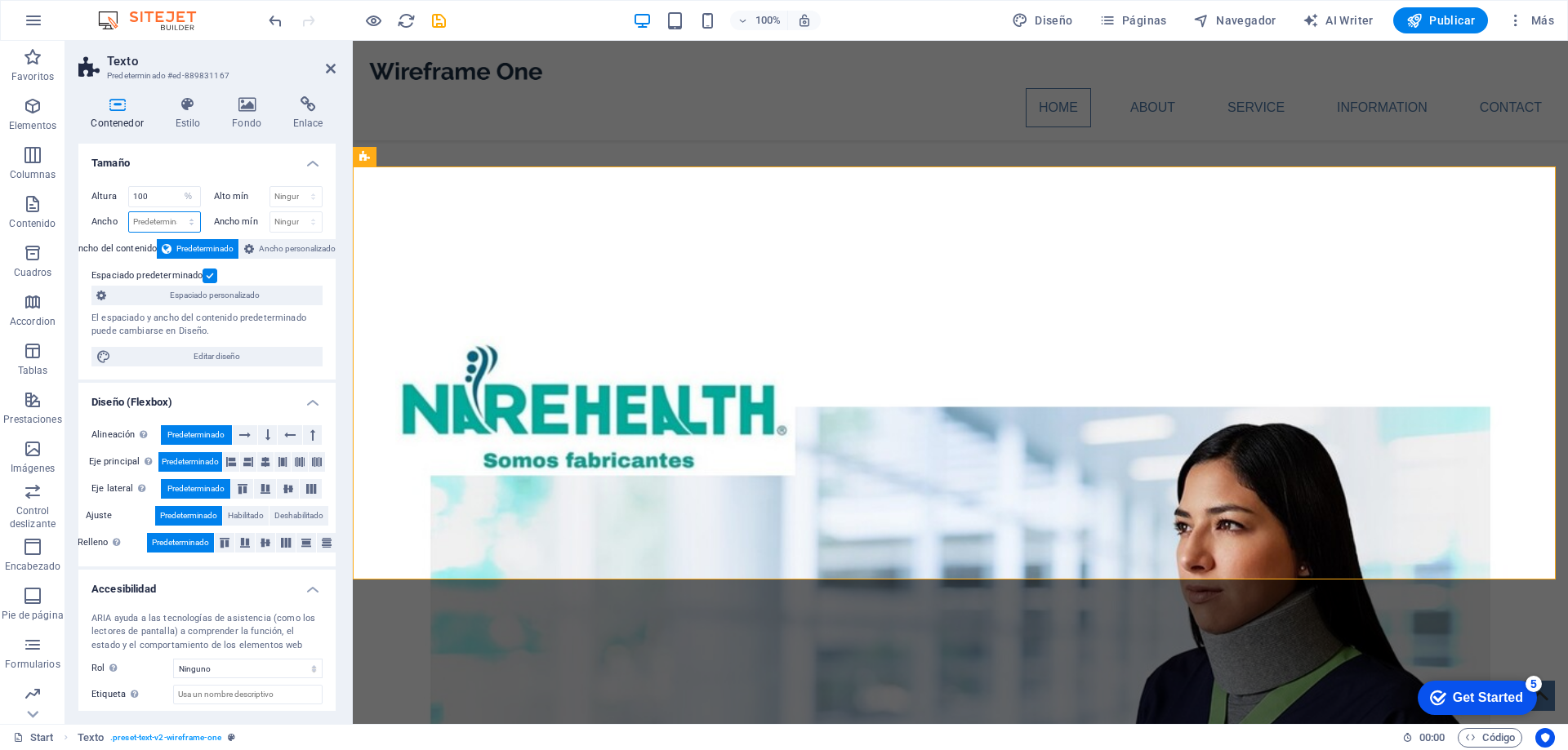
select select "%"
click at [175, 213] on select "Predeterminado px rem % em vh vw" at bounding box center [164, 223] width 71 height 20
type input "100"
click at [169, 200] on input "100" at bounding box center [164, 197] width 71 height 20
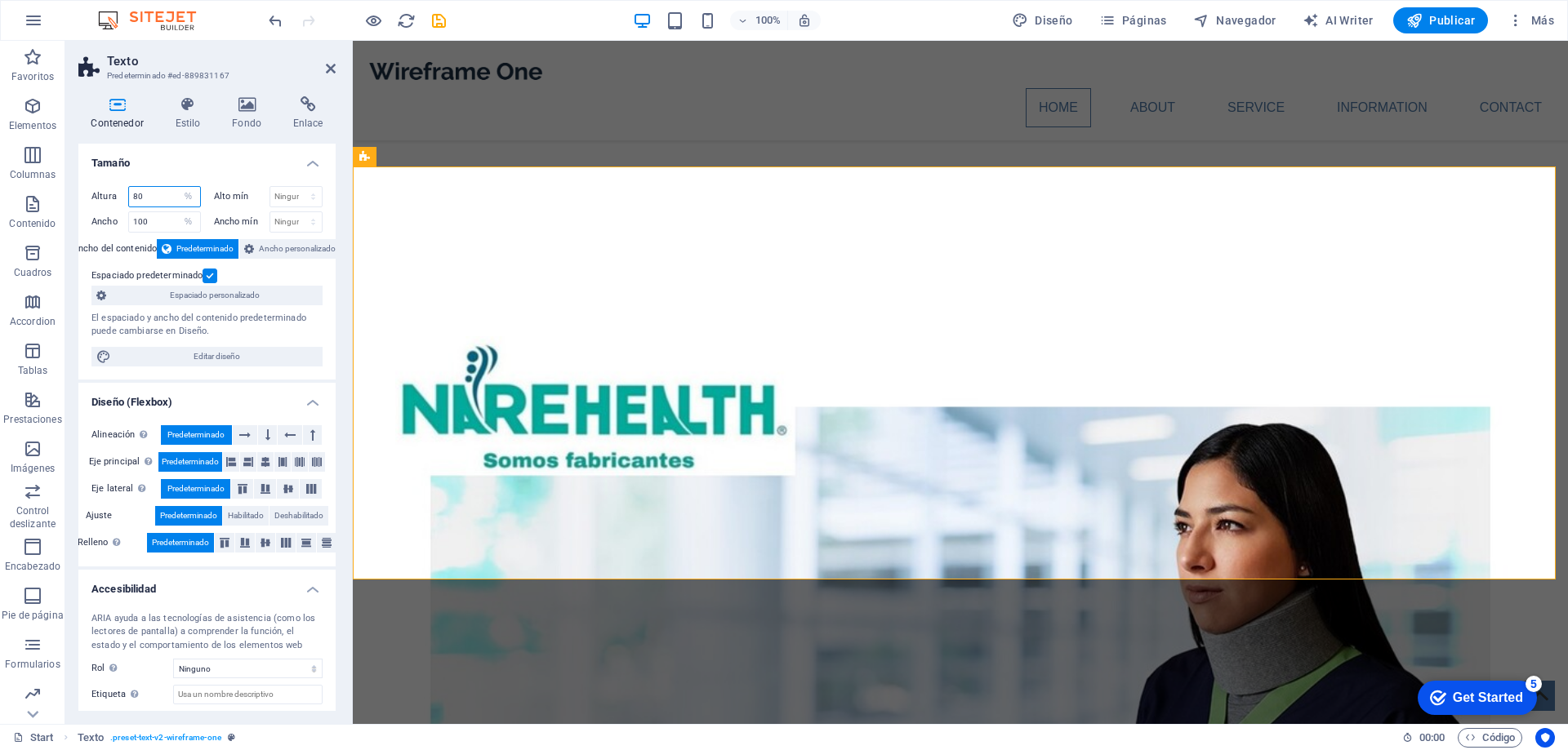
type input "80"
click at [159, 223] on input "100" at bounding box center [164, 223] width 71 height 20
click at [160, 222] on input "100" at bounding box center [164, 223] width 71 height 20
click at [161, 222] on input "100" at bounding box center [164, 223] width 71 height 20
type input "80"
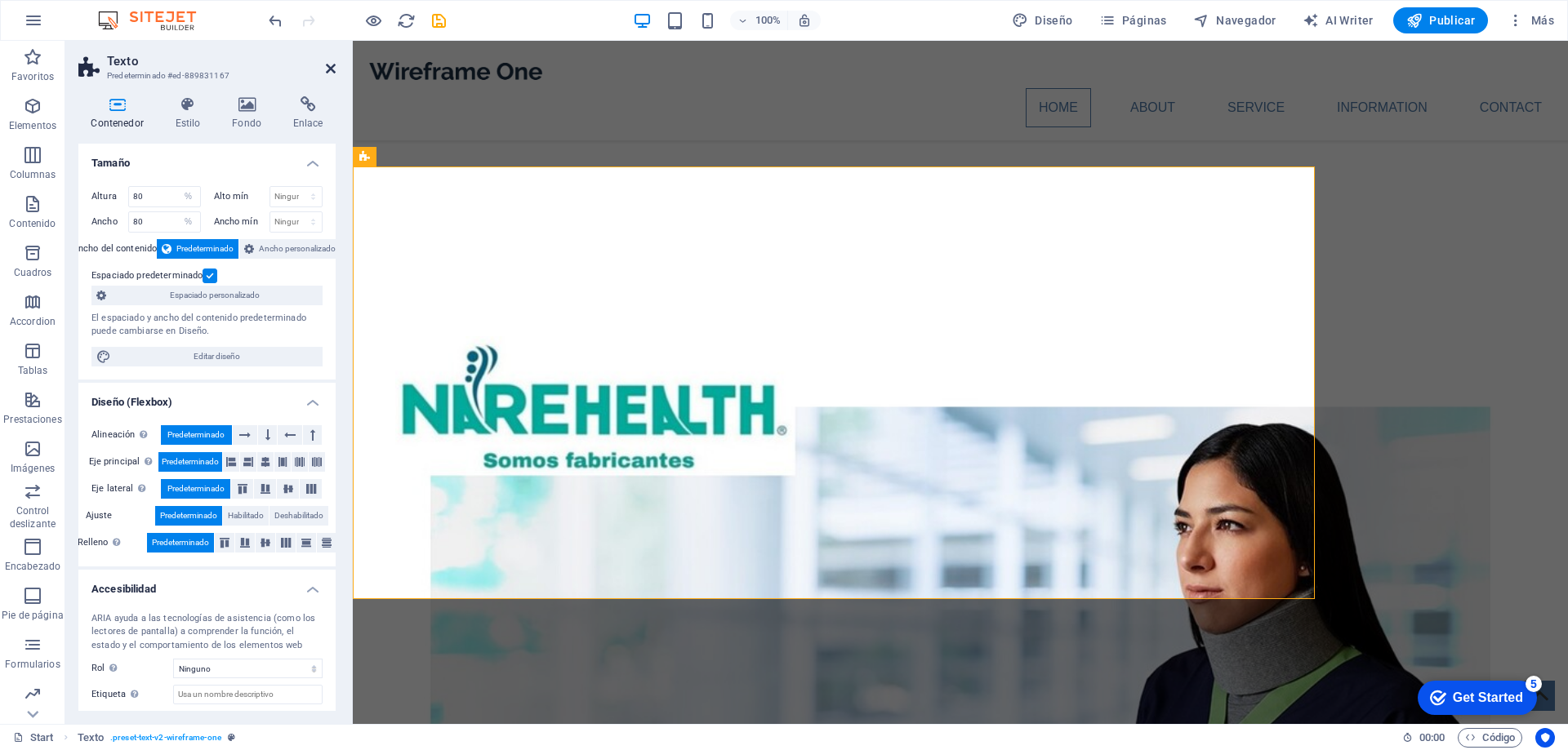
click at [329, 65] on icon at bounding box center [331, 68] width 10 height 13
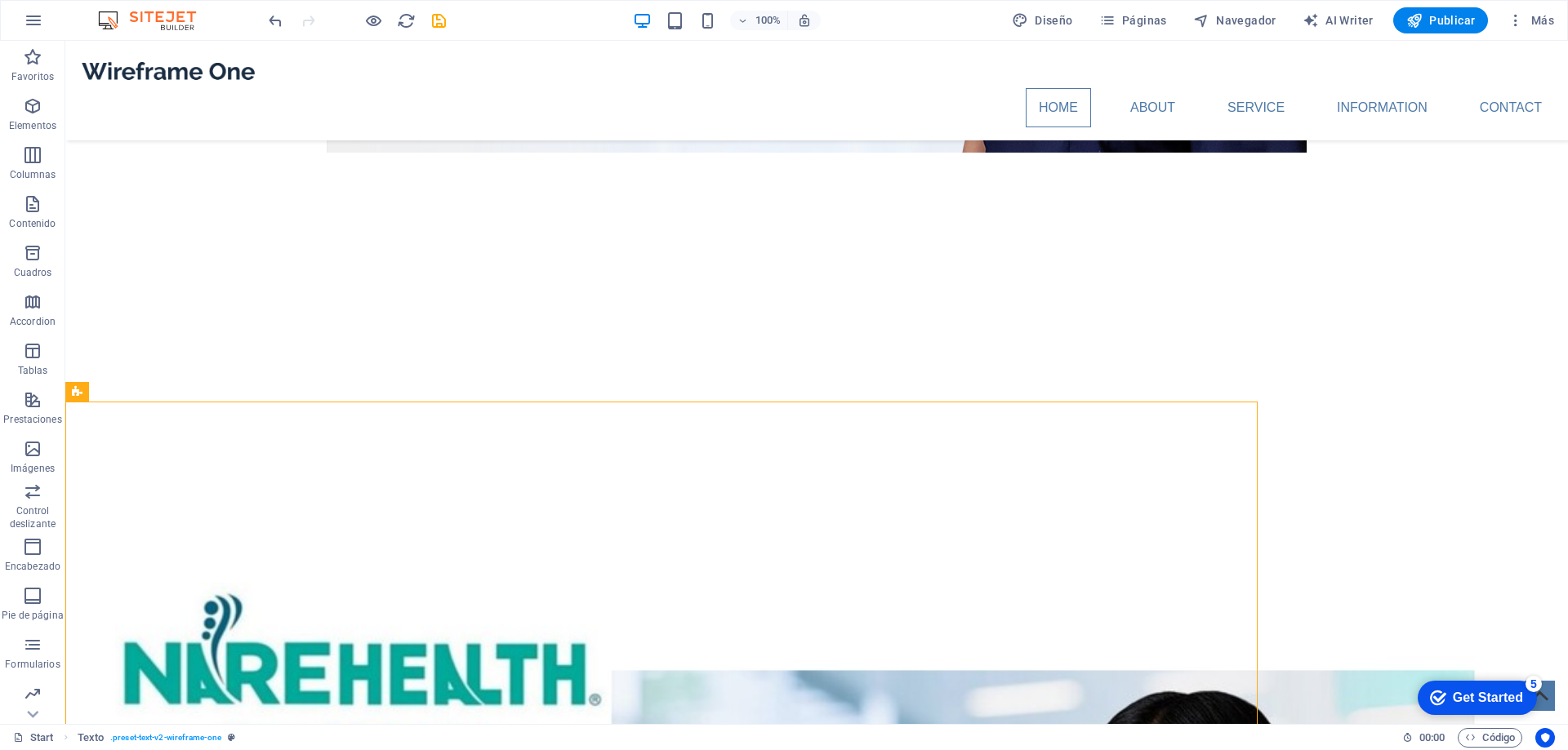
scroll to position [735, 0]
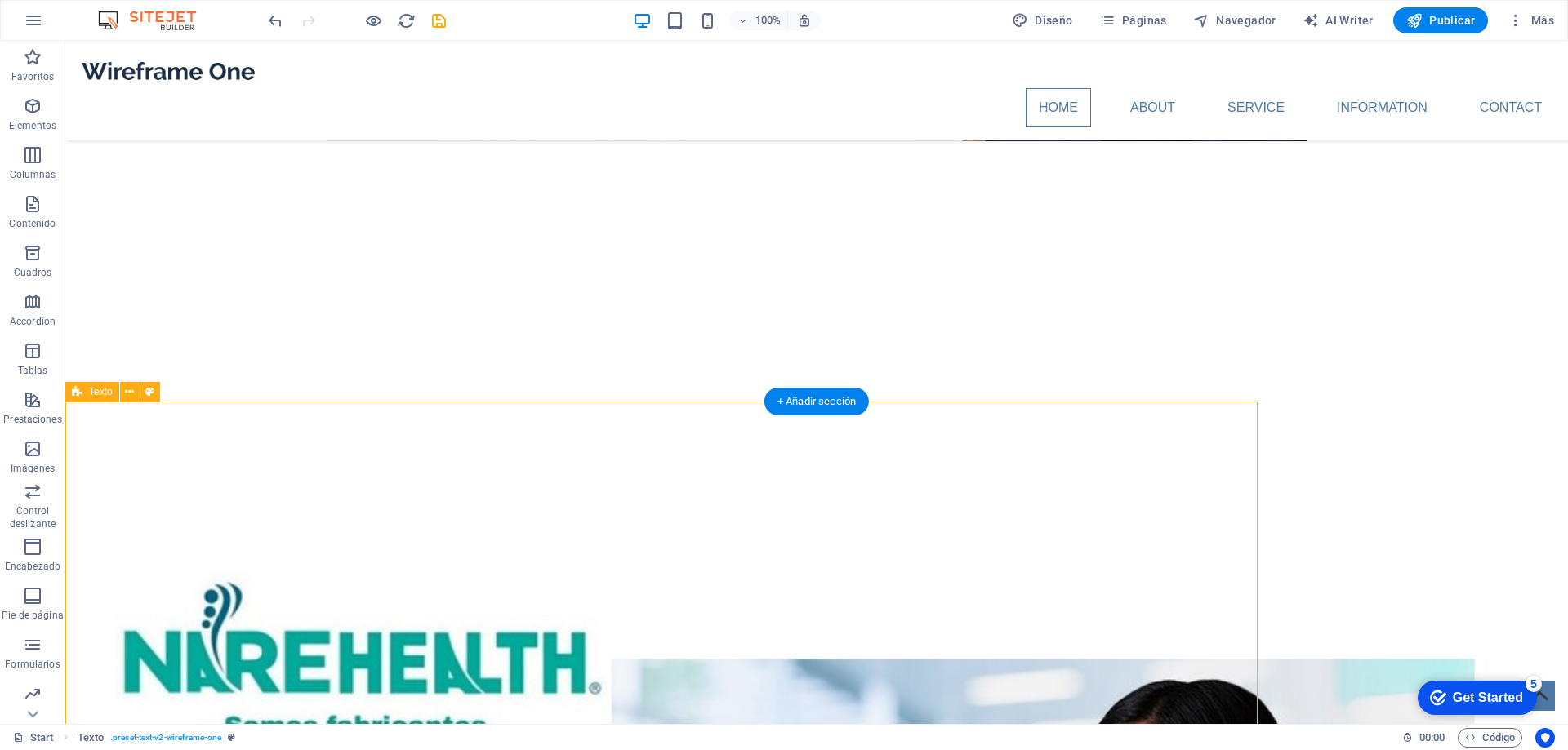
select select "%"
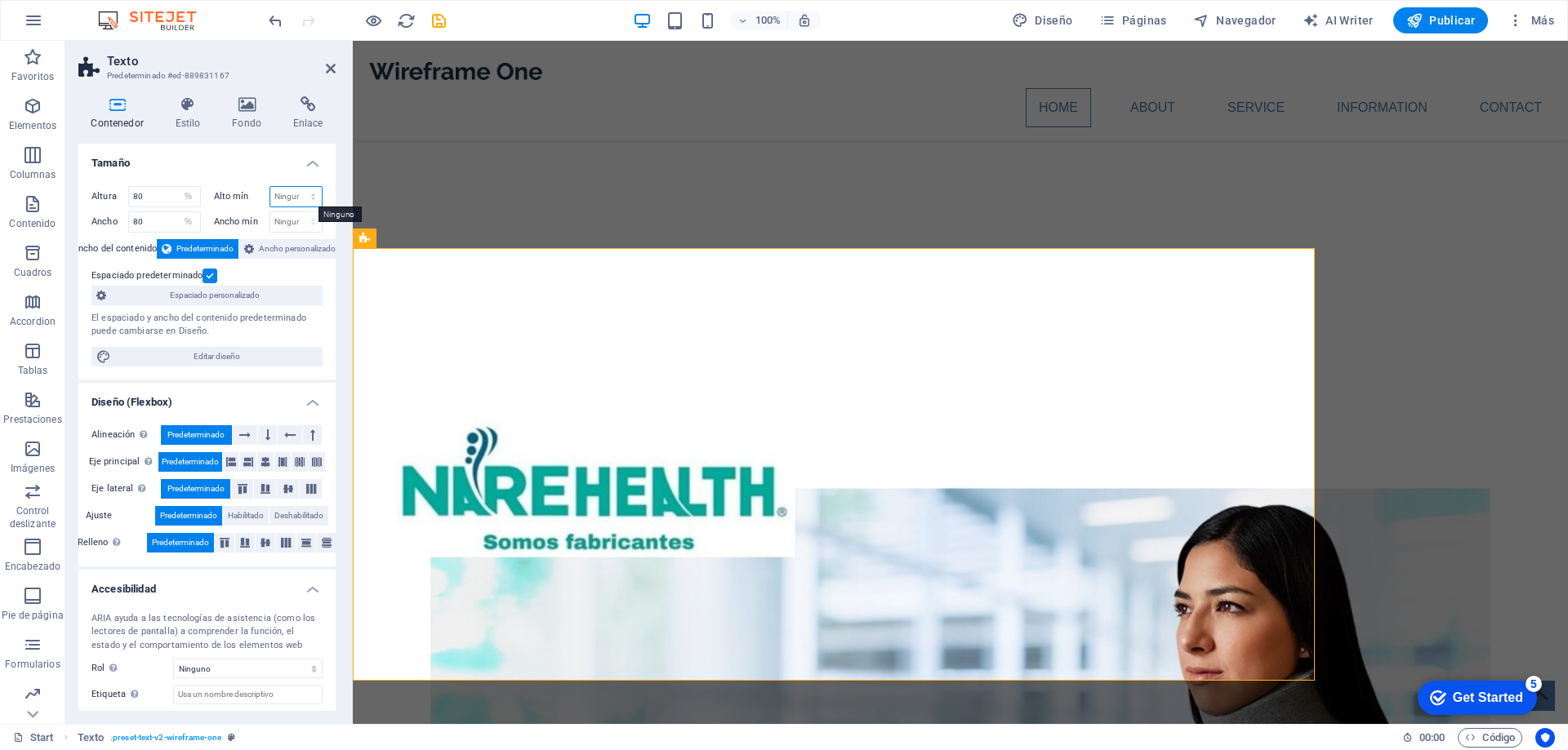
click at [314, 195] on select "Ninguno px rem % vh vw" at bounding box center [297, 197] width 52 height 20
select select "%"
click at [296, 187] on select "Ninguno px rem % vh vw" at bounding box center [297, 197] width 52 height 20
type input "50"
click at [329, 65] on icon at bounding box center [331, 68] width 10 height 13
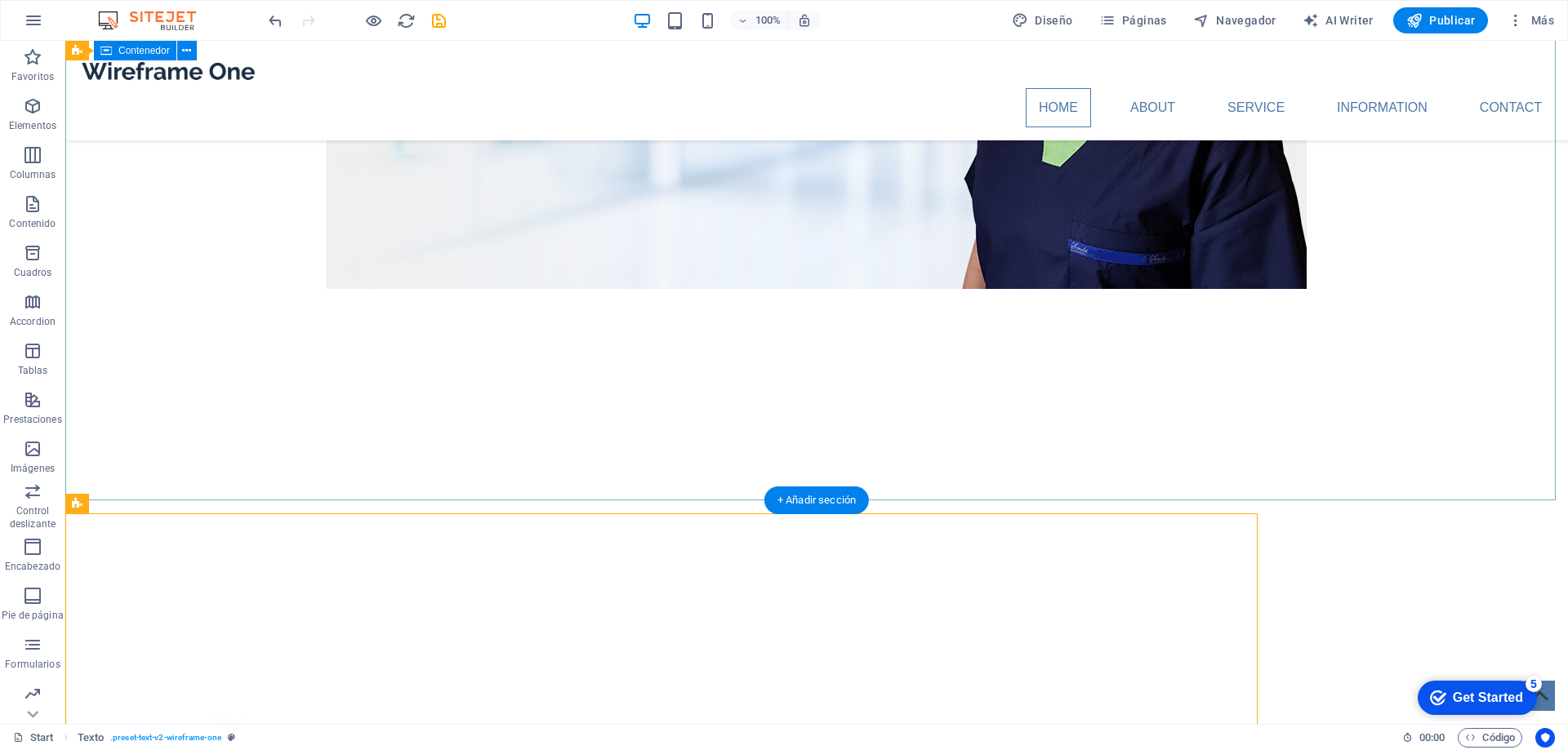
scroll to position [653, 0]
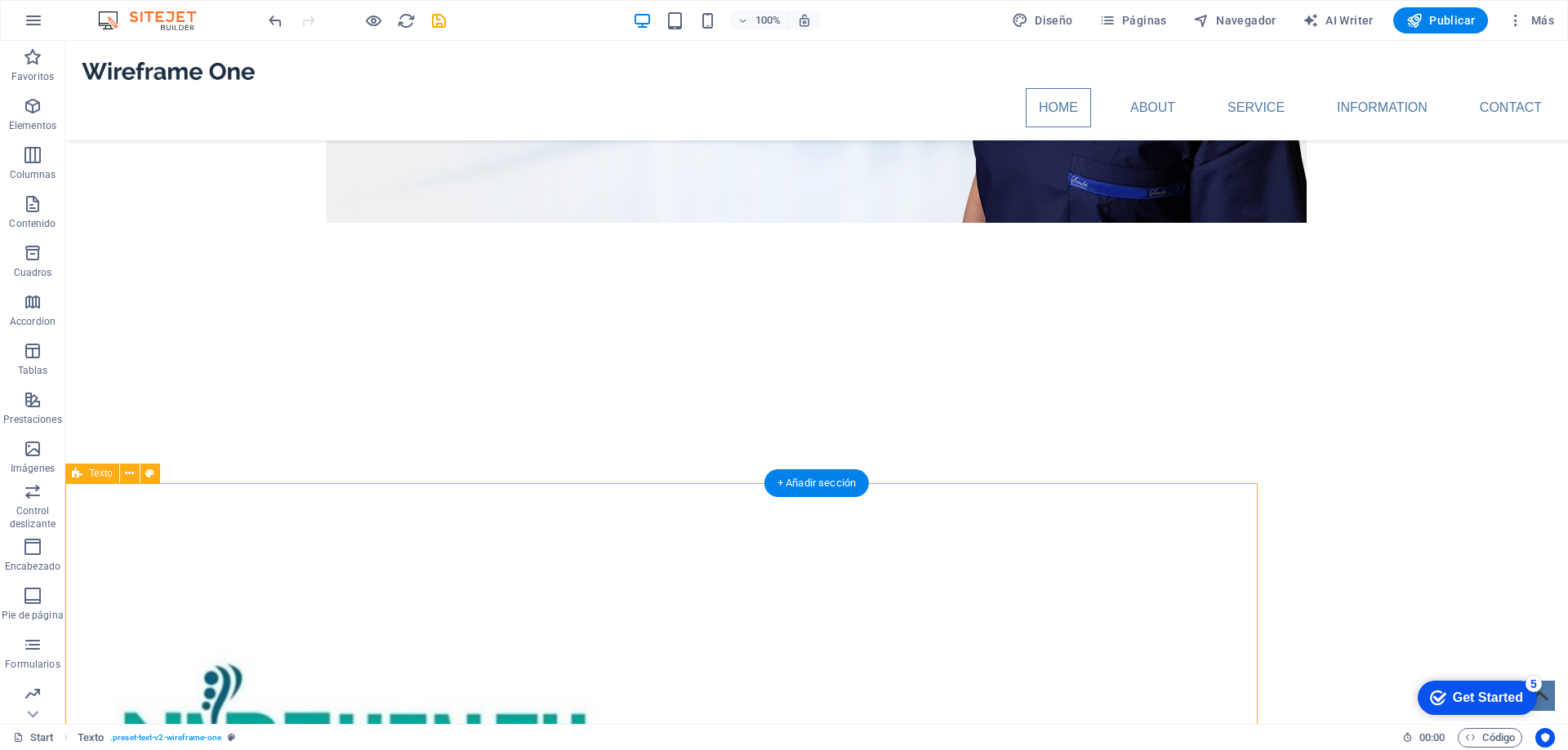
select select "%"
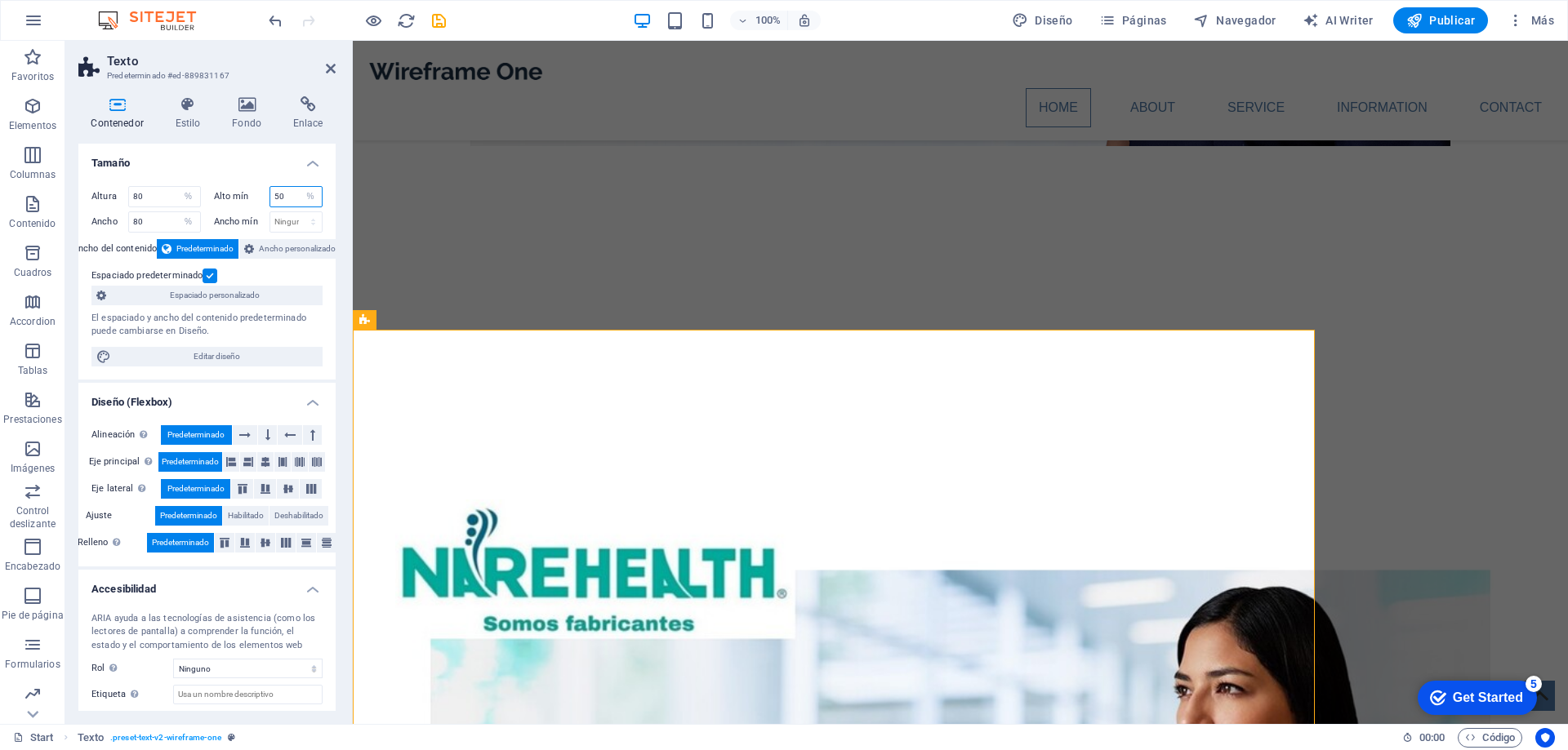
click at [289, 204] on input "50" at bounding box center [297, 197] width 52 height 20
type input "20"
click at [330, 65] on icon at bounding box center [331, 68] width 10 height 13
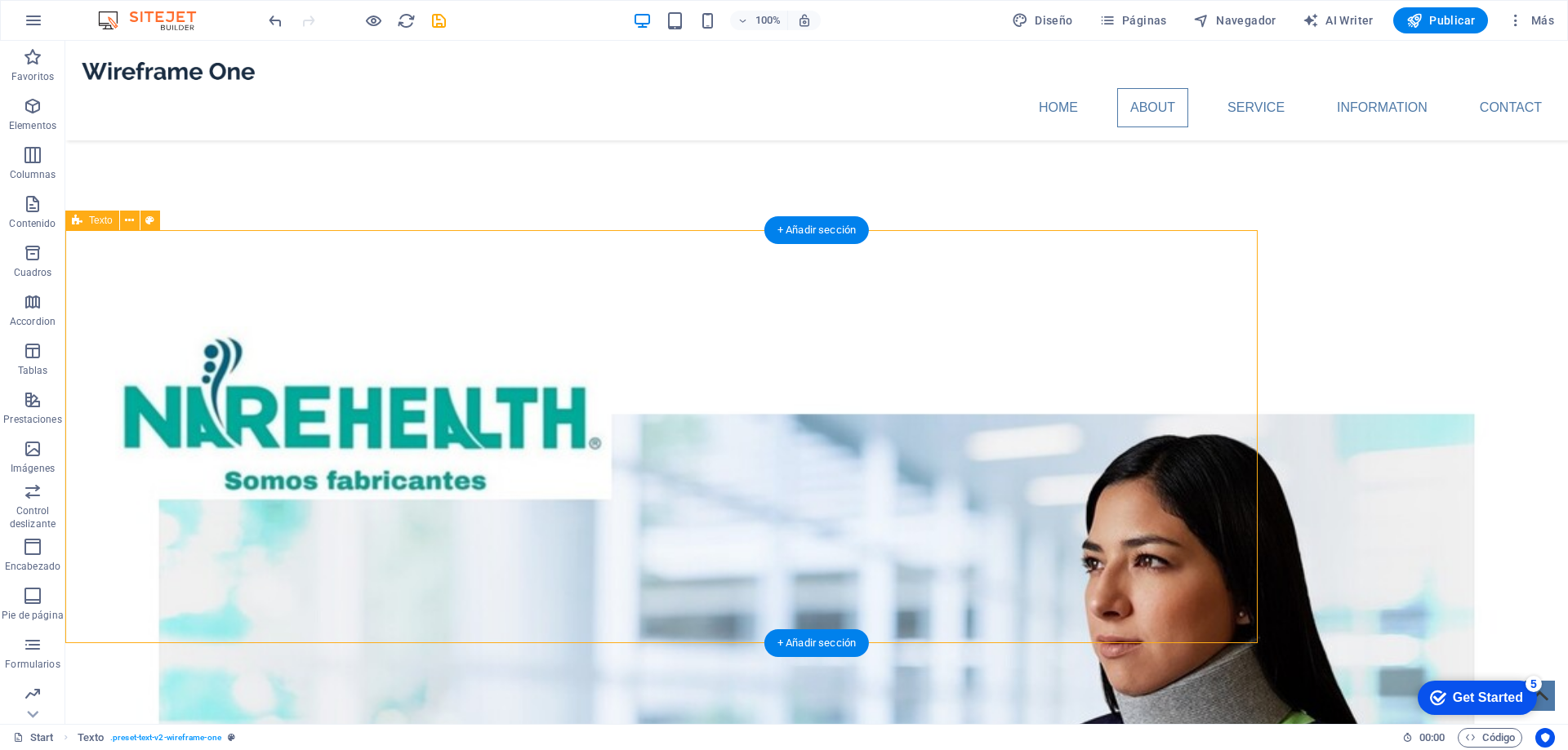
scroll to position [817, 0]
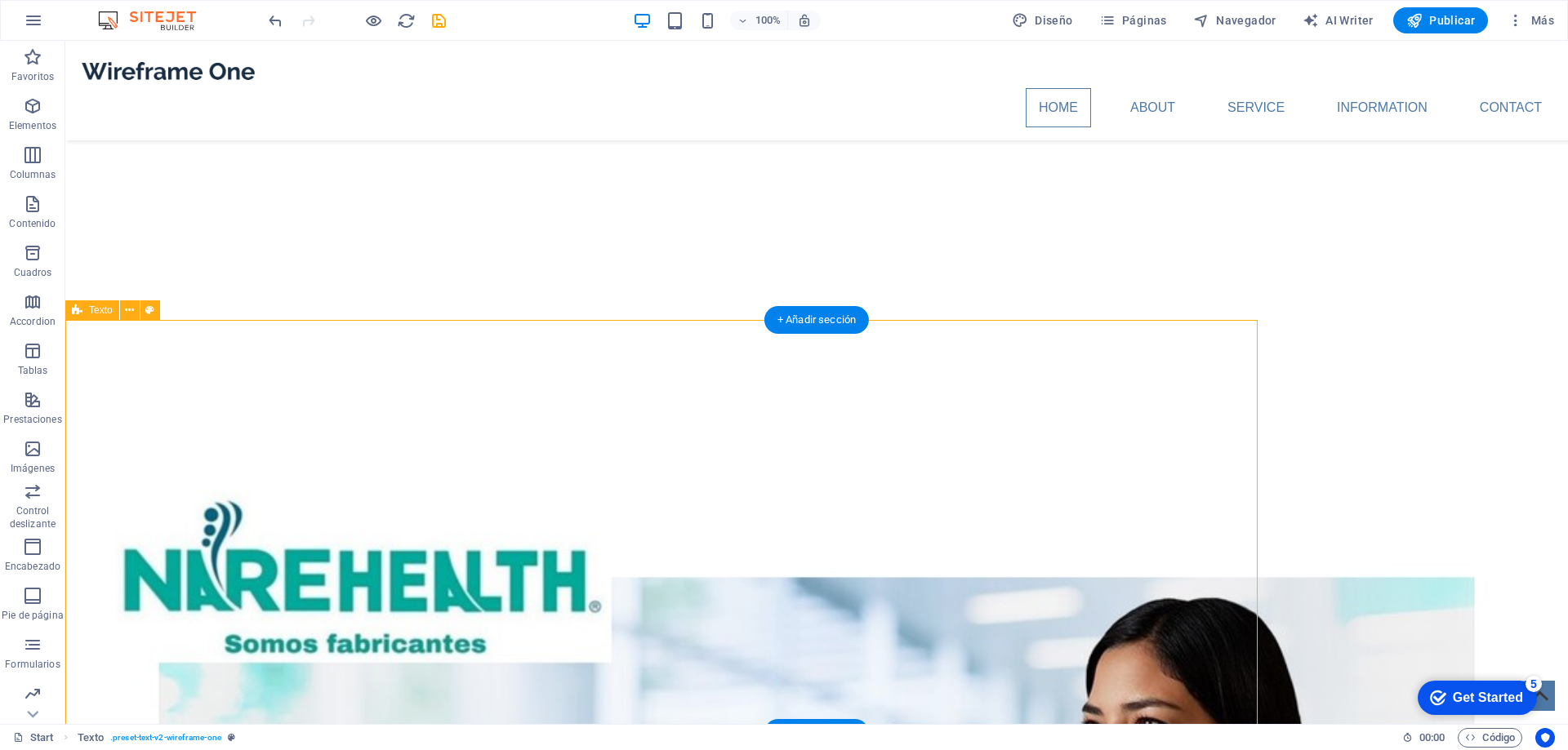
select select "%"
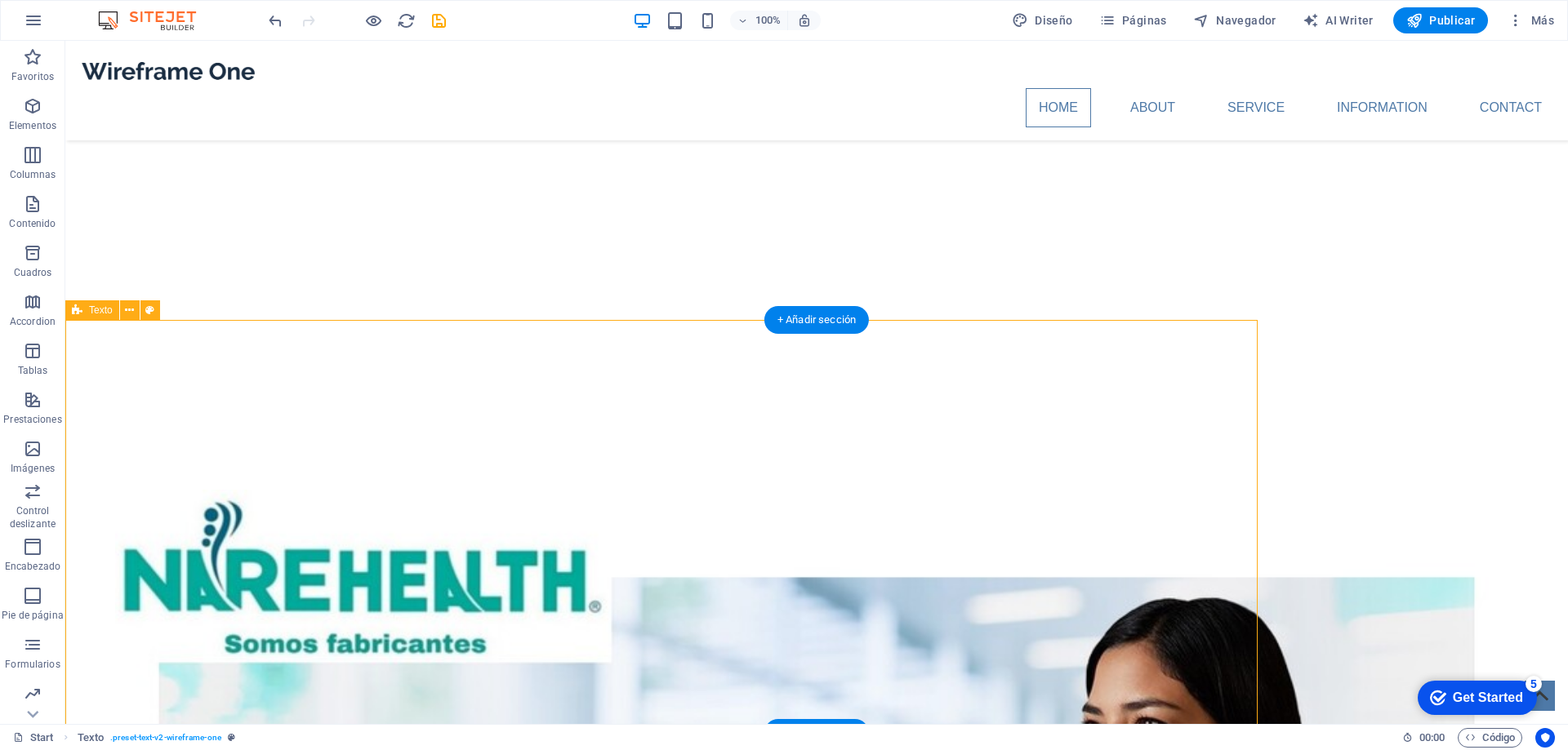
select select "%"
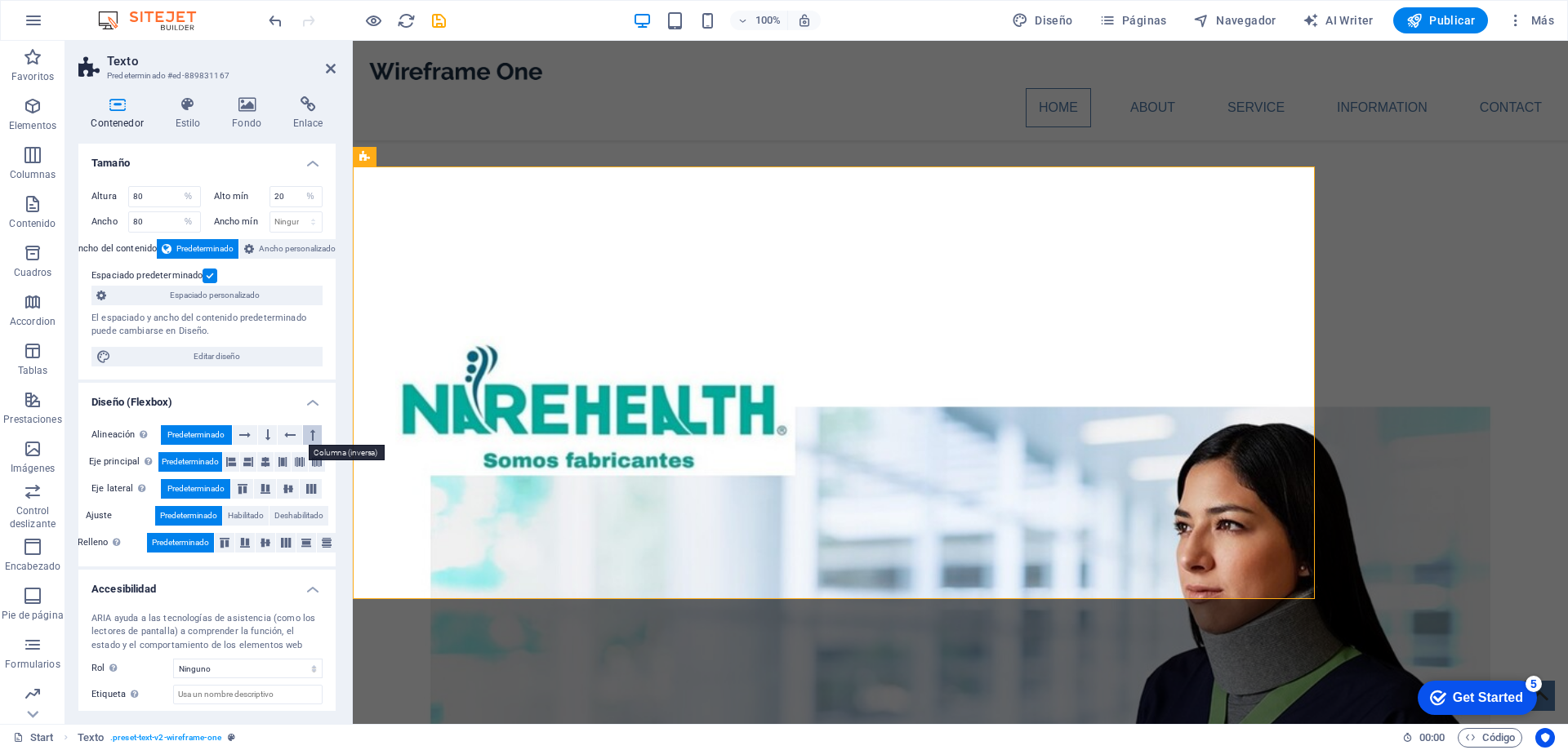
click at [307, 435] on button at bounding box center [312, 435] width 19 height 20
click at [267, 436] on icon at bounding box center [268, 435] width 5 height 20
click at [230, 462] on icon at bounding box center [232, 462] width 20 height 10
click at [234, 517] on span "Habilitado" at bounding box center [246, 516] width 36 height 20
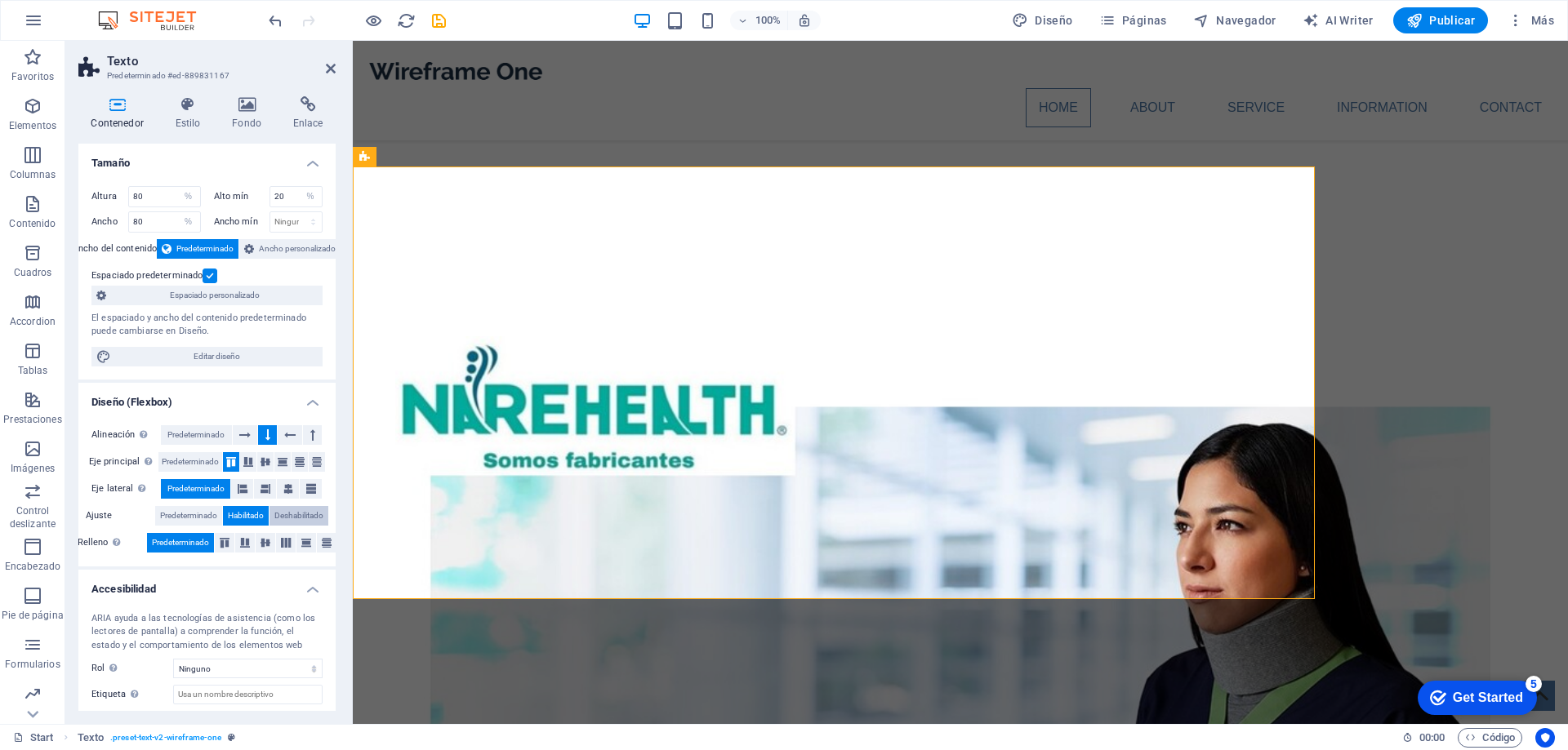
click at [298, 517] on span "Deshabilitado" at bounding box center [299, 516] width 49 height 20
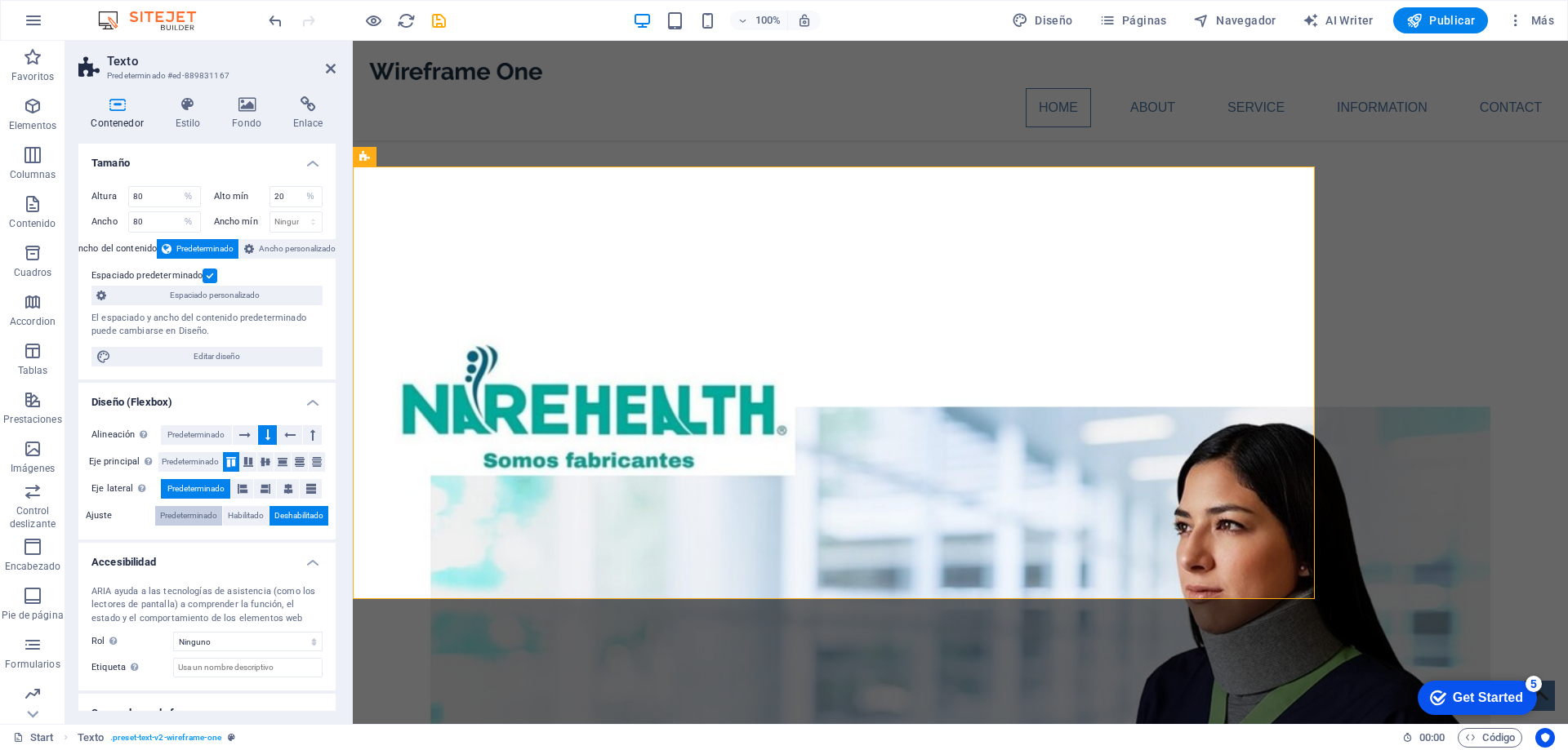
click at [195, 517] on span "Predeterminado" at bounding box center [188, 516] width 57 height 20
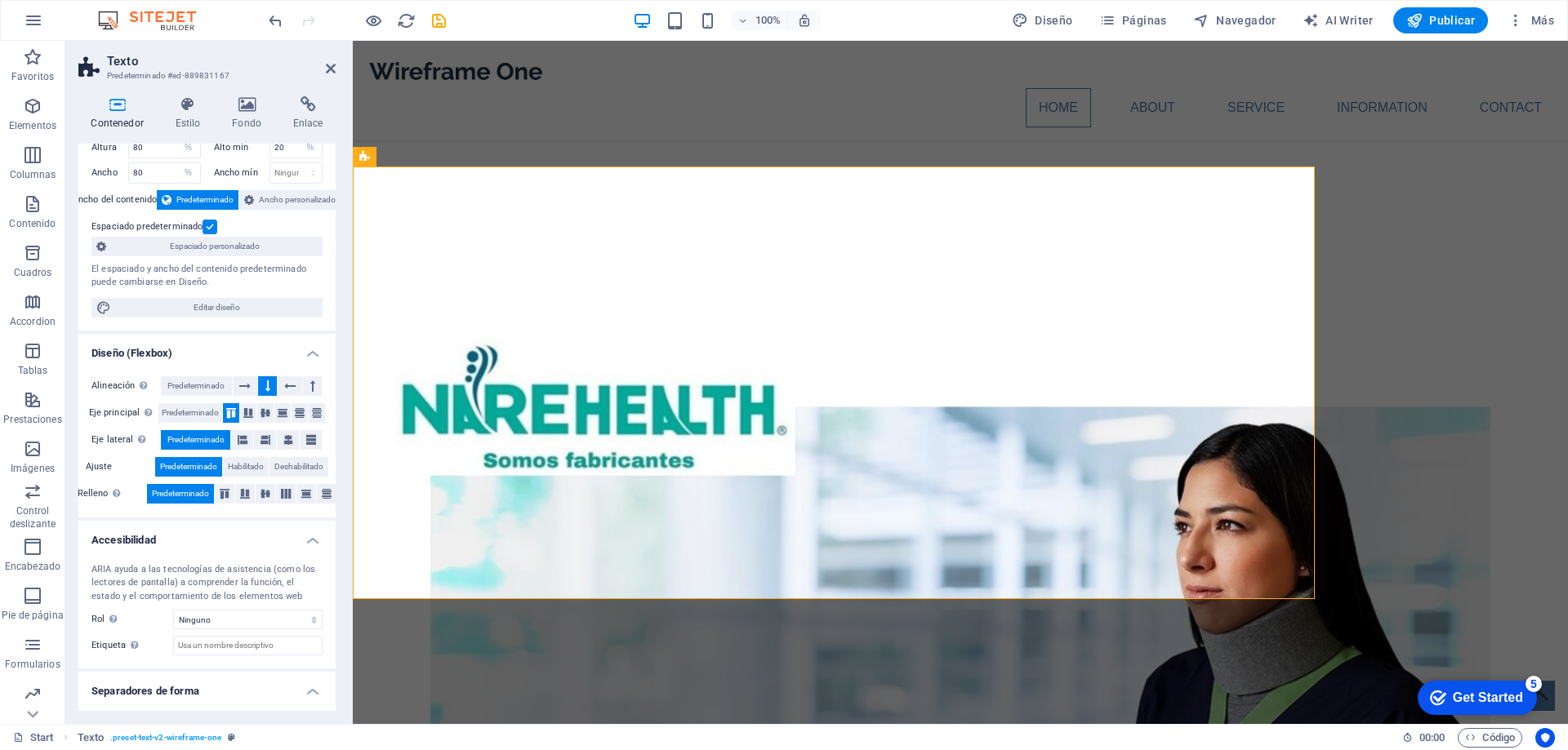
scroll to position [85, 0]
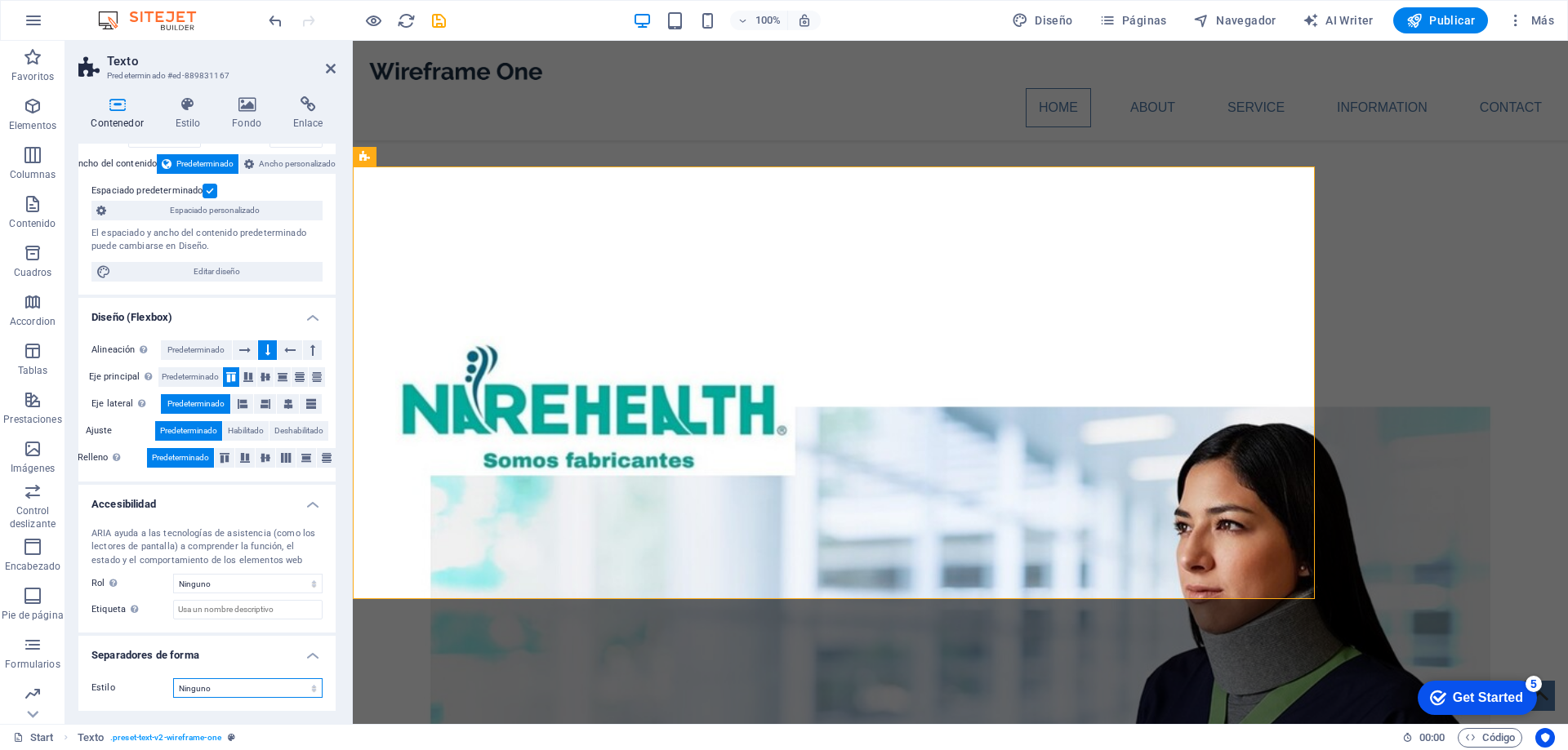
click at [246, 689] on select "Ninguno Triángulo Cuadrado Diagonal Polígono 1 Polígono 2 Zigzag Múltiples zigz…" at bounding box center [248, 688] width 150 height 20
click at [309, 258] on div "Altura 80 Predeterminado px rem % vh vw Alto mín 20 Ninguno px rem % vh vw Anch…" at bounding box center [207, 191] width 258 height 207
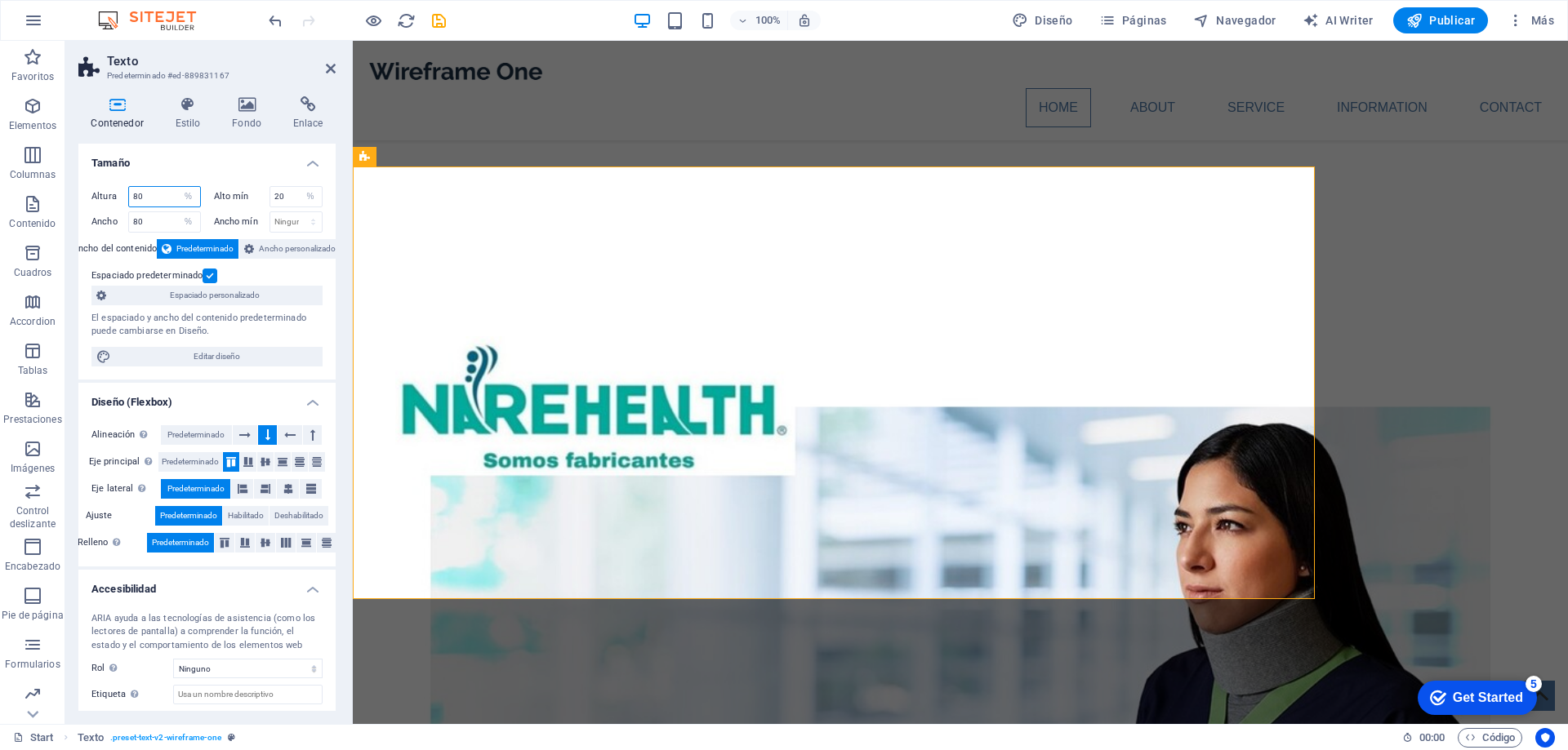
click at [163, 194] on input "80" at bounding box center [164, 197] width 71 height 20
type input "10"
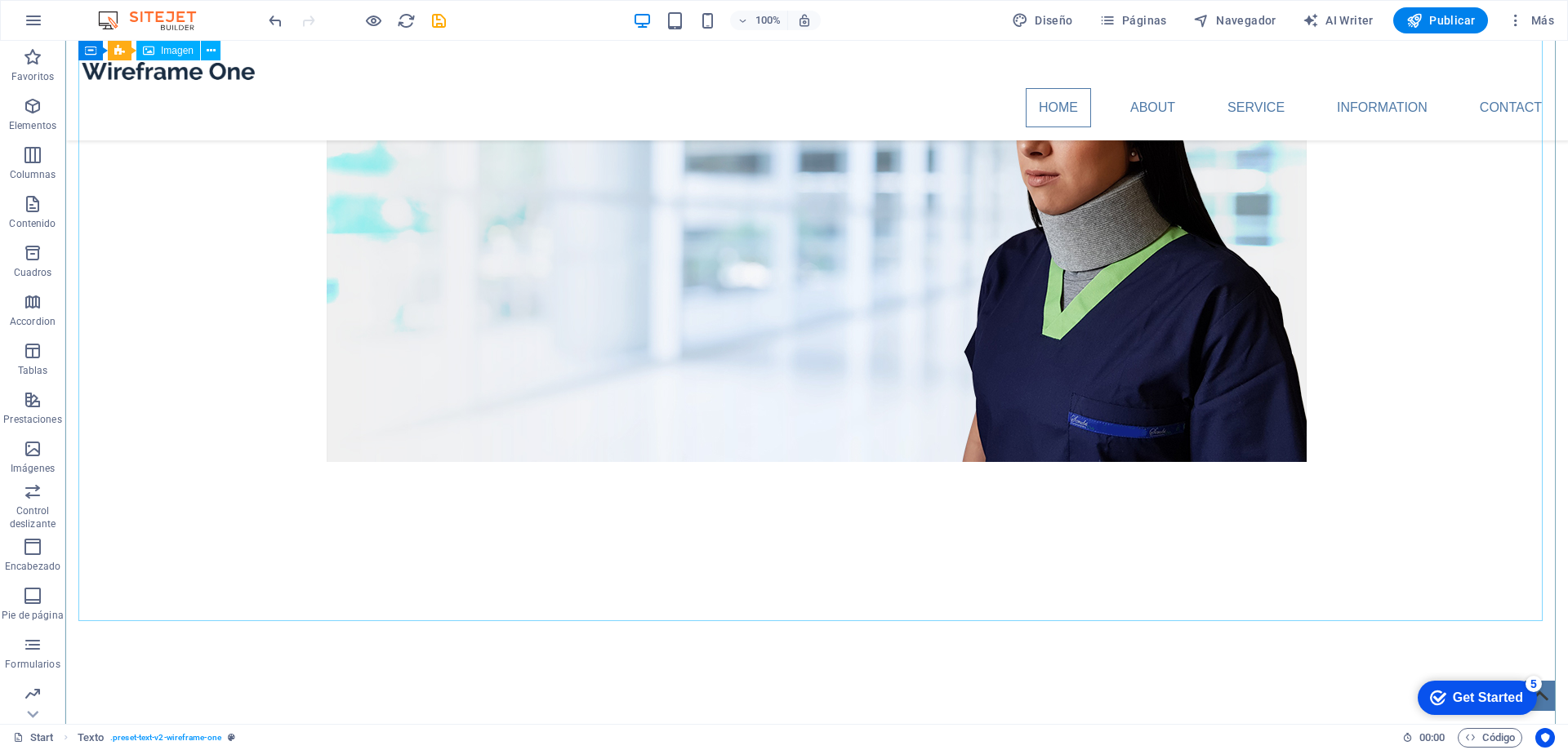
scroll to position [327, 0]
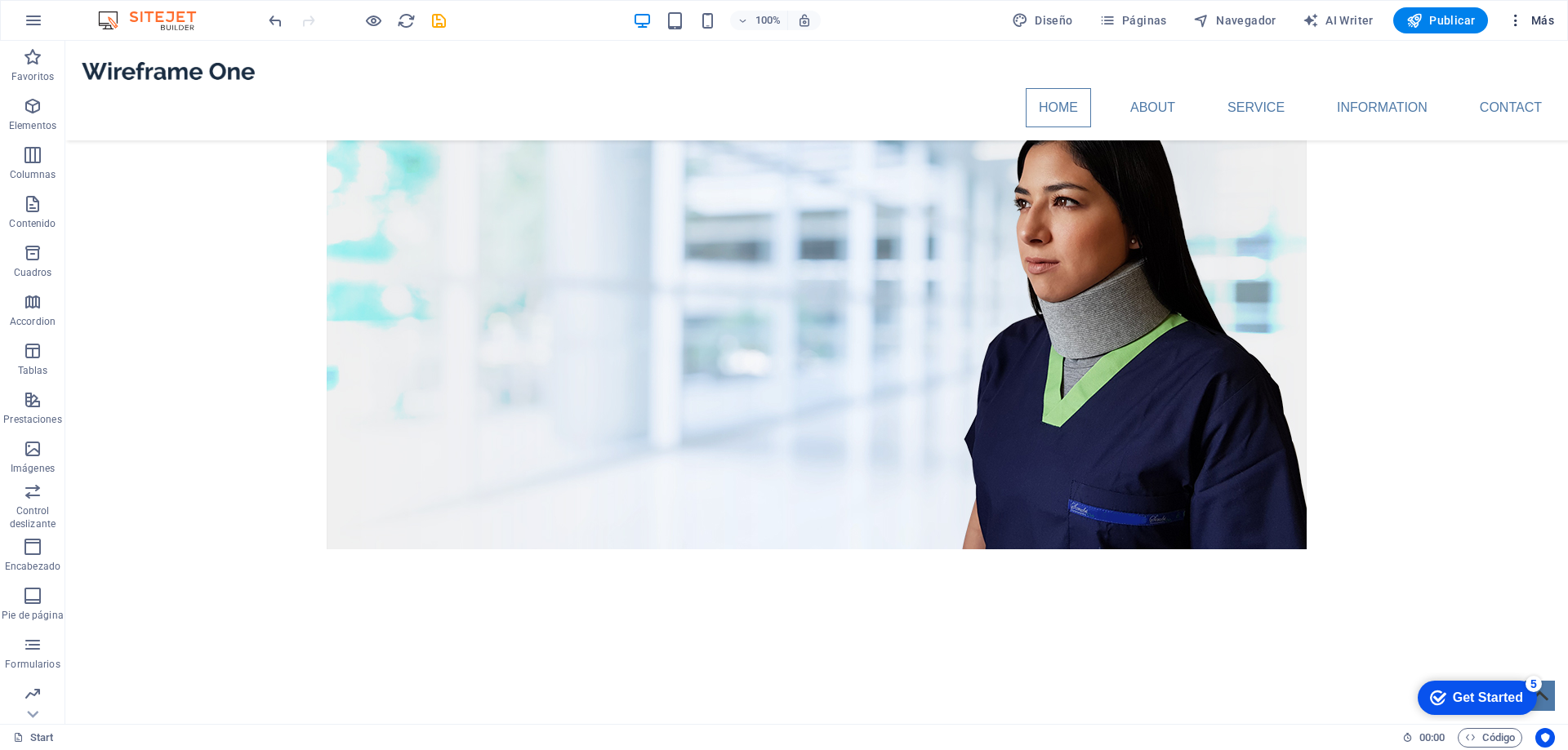
click at [1547, 18] on span "Más" at bounding box center [1530, 20] width 47 height 16
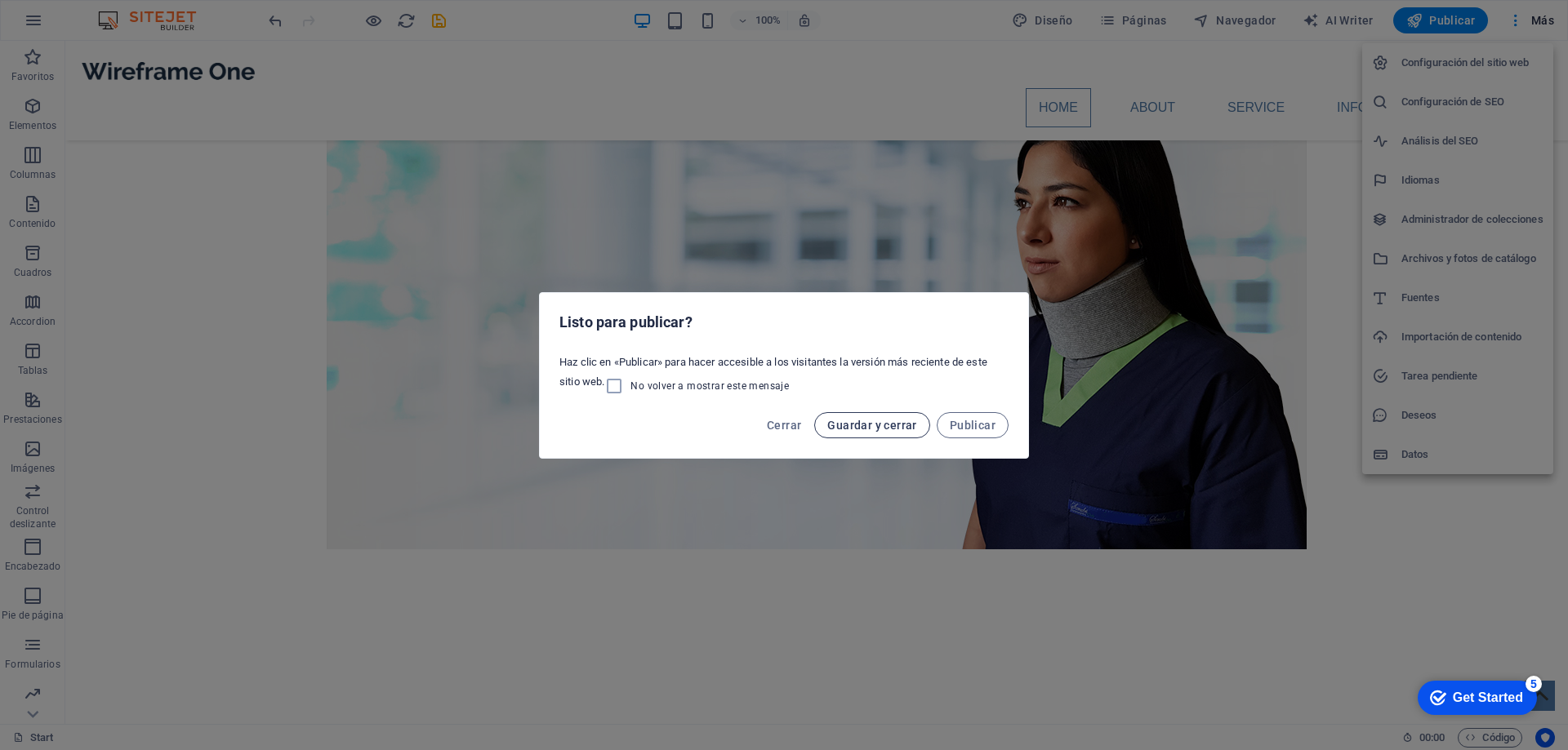
click at [884, 429] on span "Guardar y cerrar" at bounding box center [871, 424] width 89 height 13
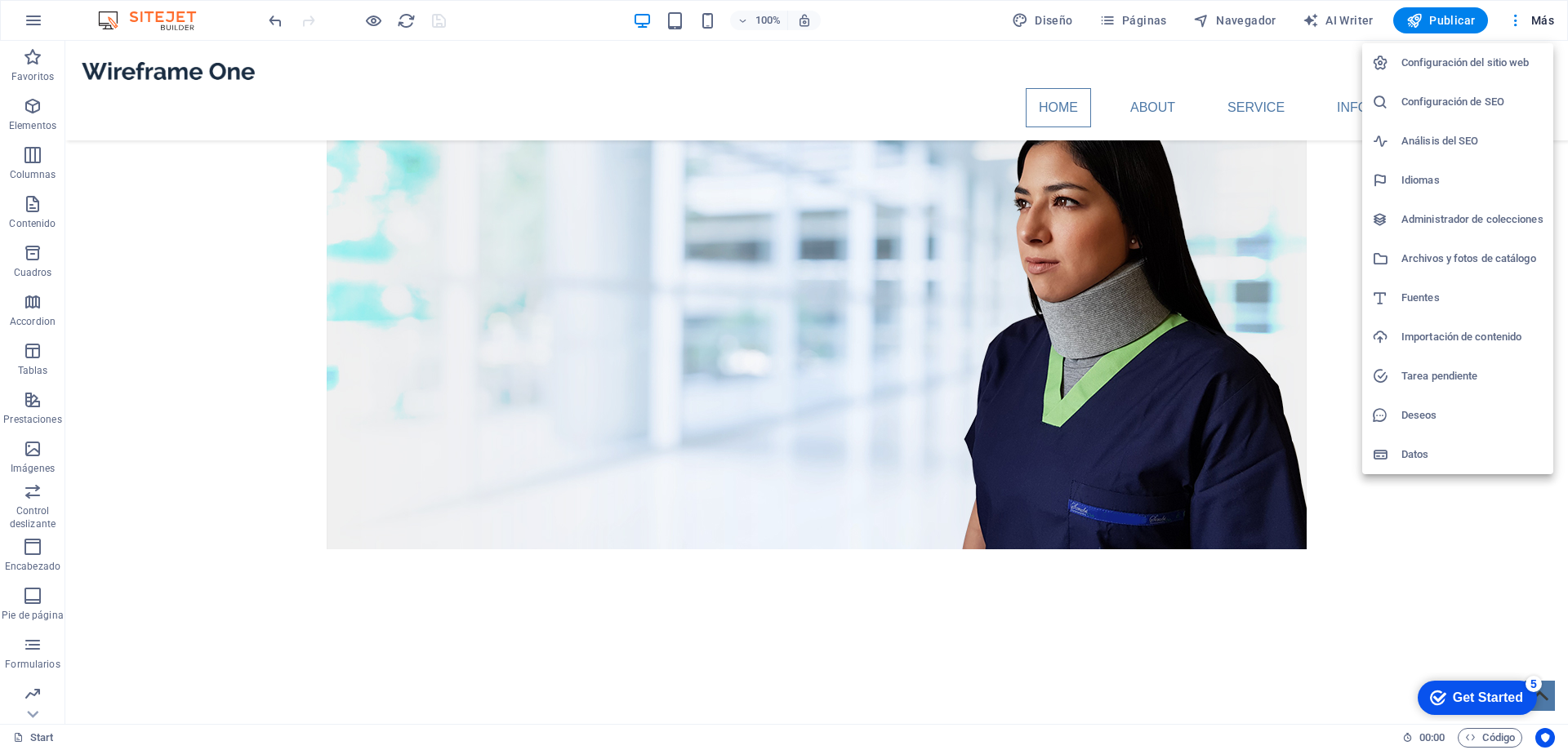
click at [1536, 23] on div at bounding box center [784, 375] width 1568 height 750
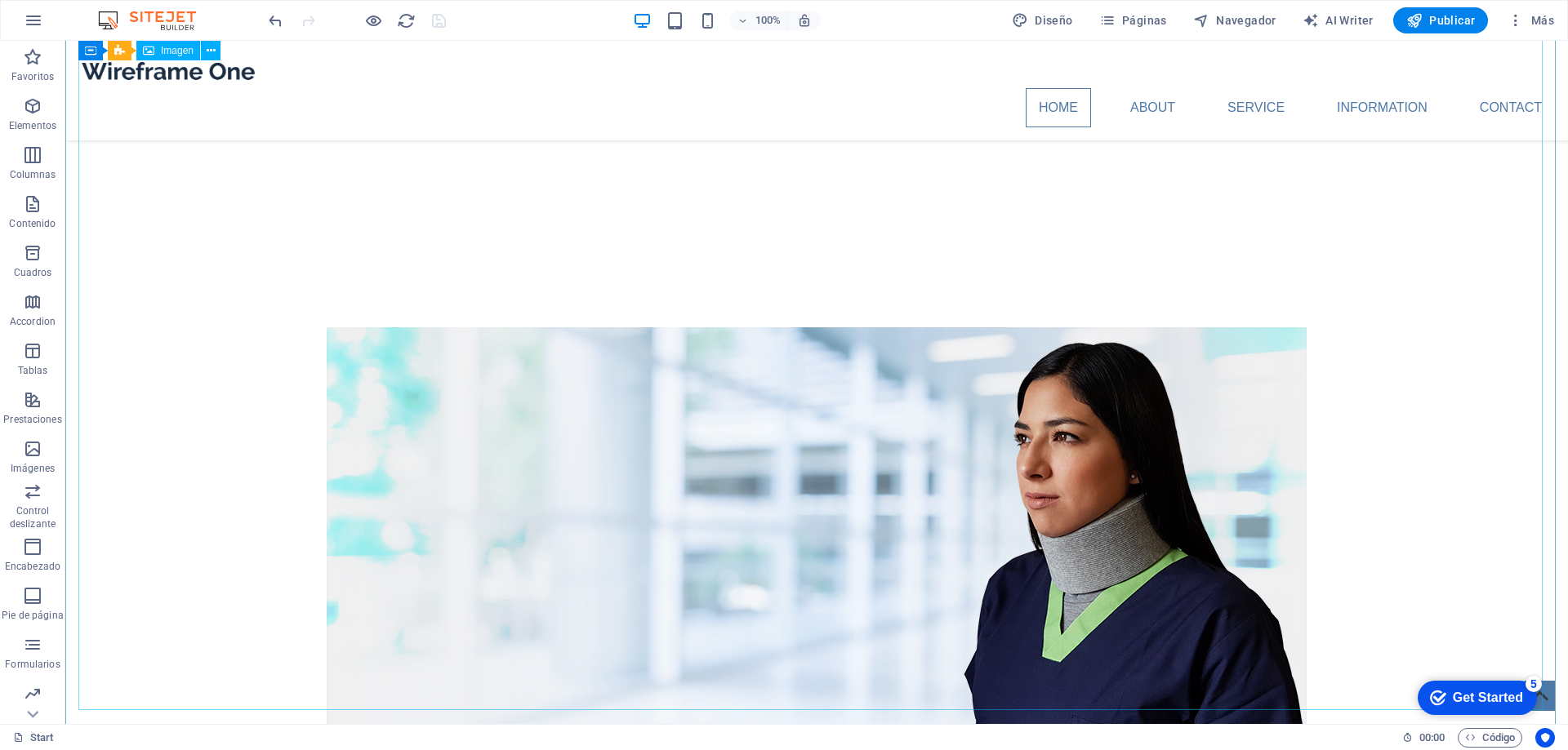
scroll to position [0, 0]
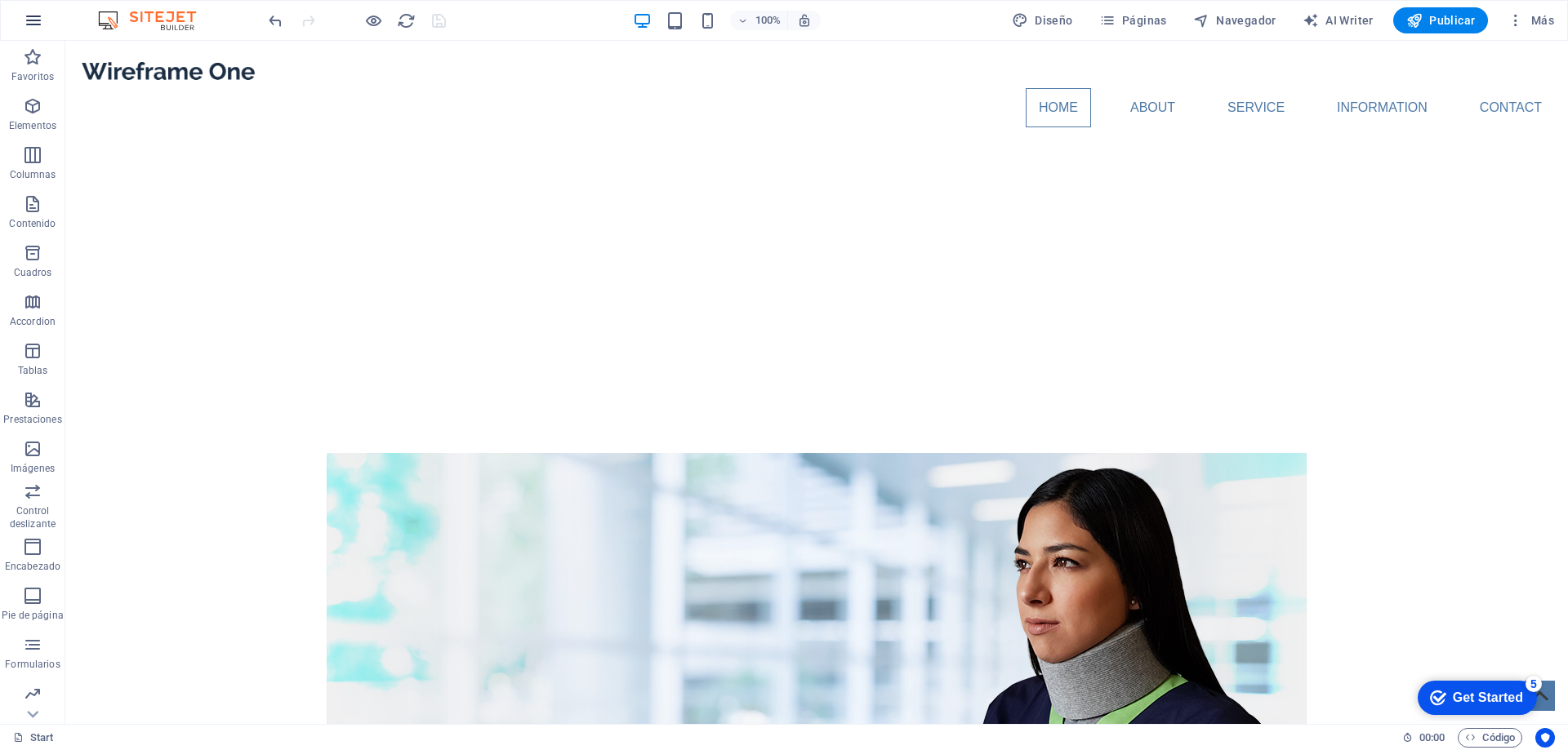
click at [31, 18] on icon "button" at bounding box center [34, 21] width 20 height 20
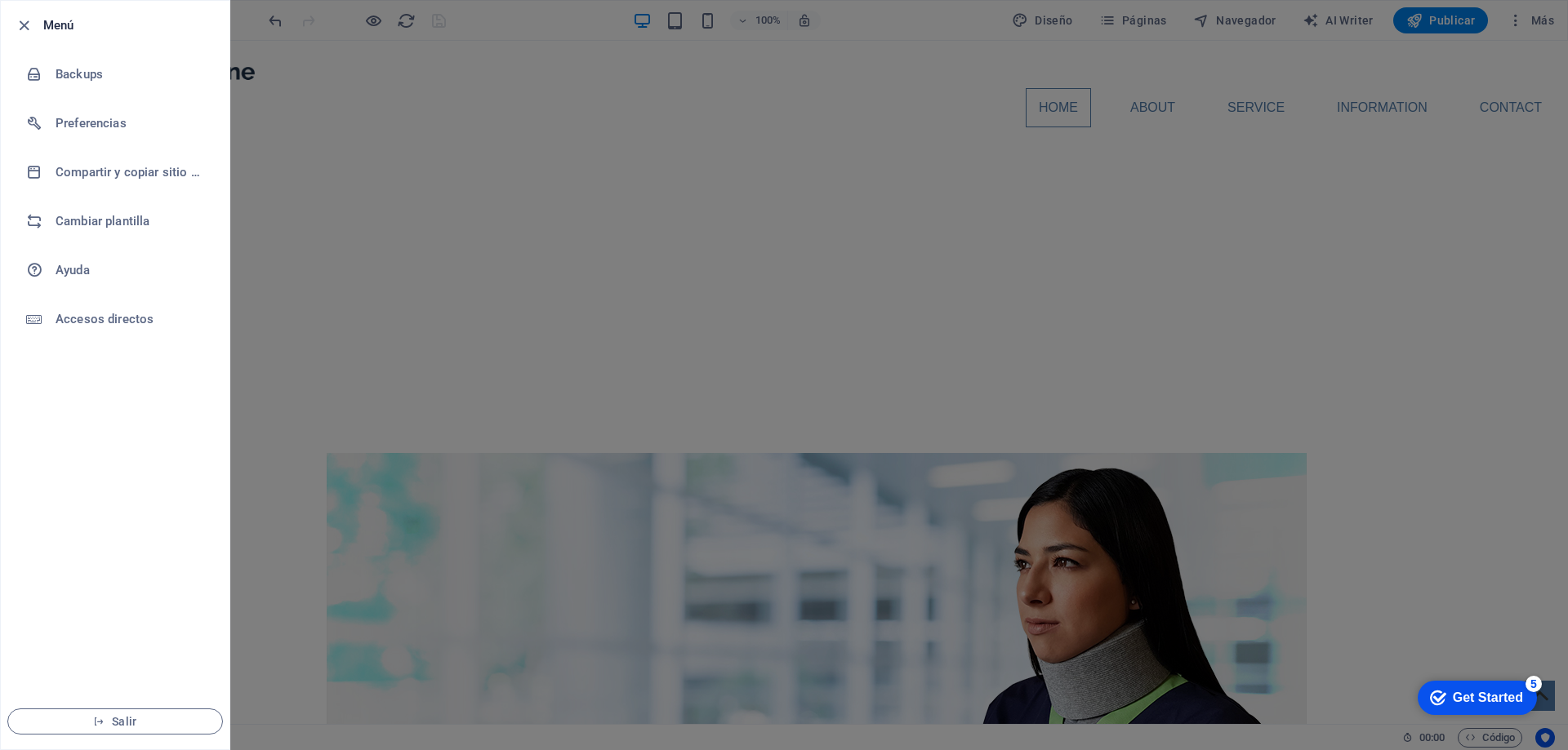
click at [485, 164] on div at bounding box center [784, 375] width 1568 height 750
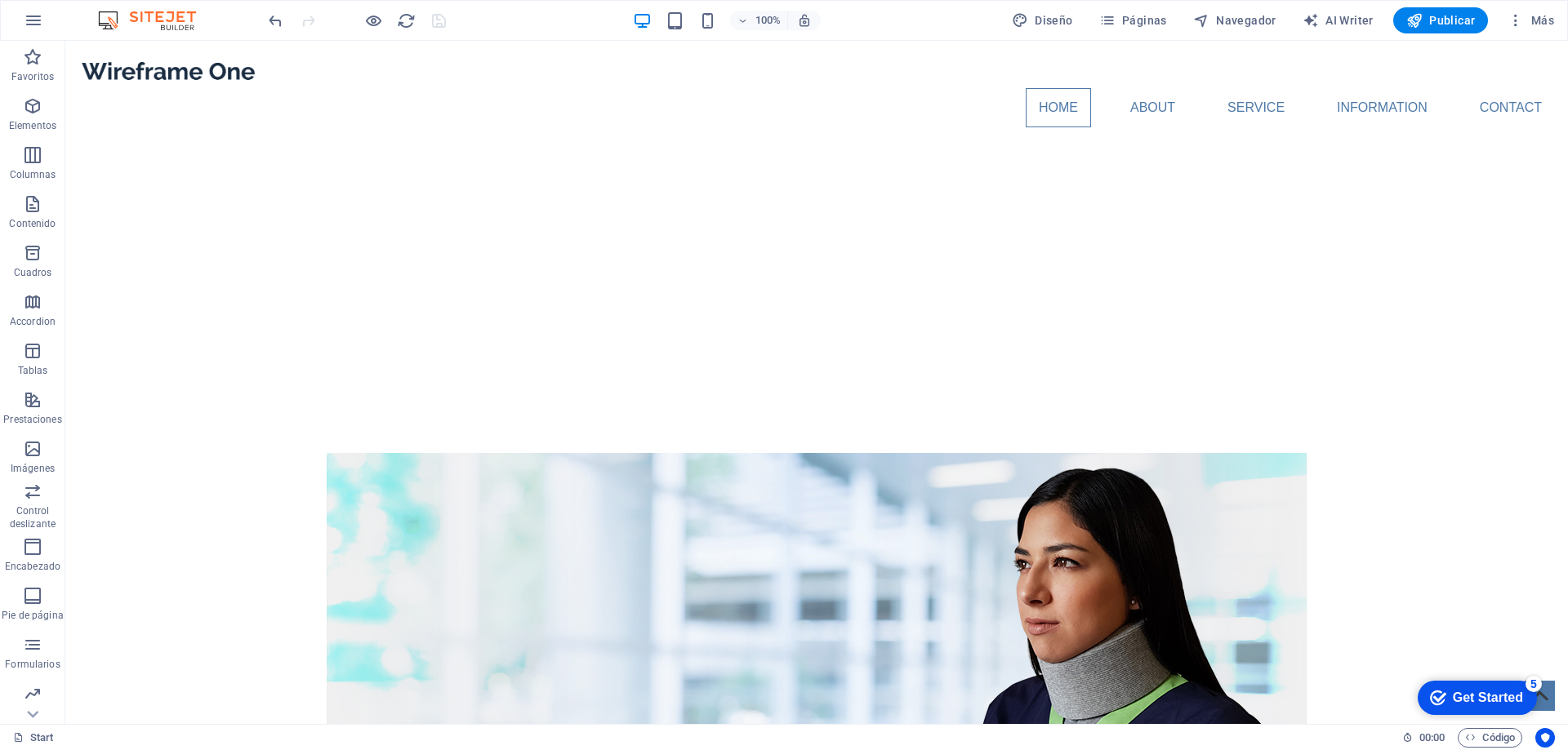
click at [447, 24] on div at bounding box center [357, 20] width 183 height 26
click at [439, 23] on div at bounding box center [357, 20] width 183 height 26
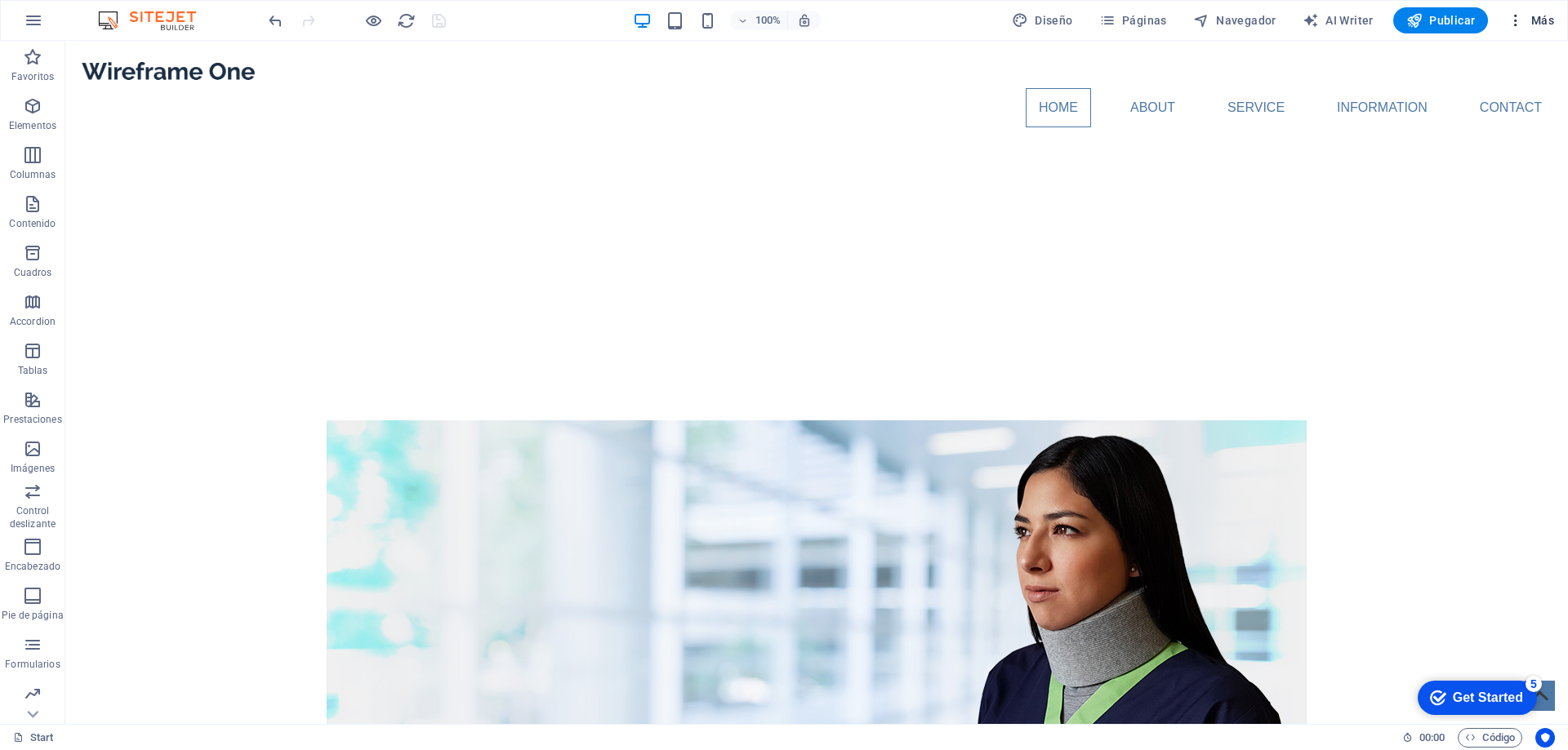
click at [1512, 19] on icon "button" at bounding box center [1515, 20] width 16 height 16
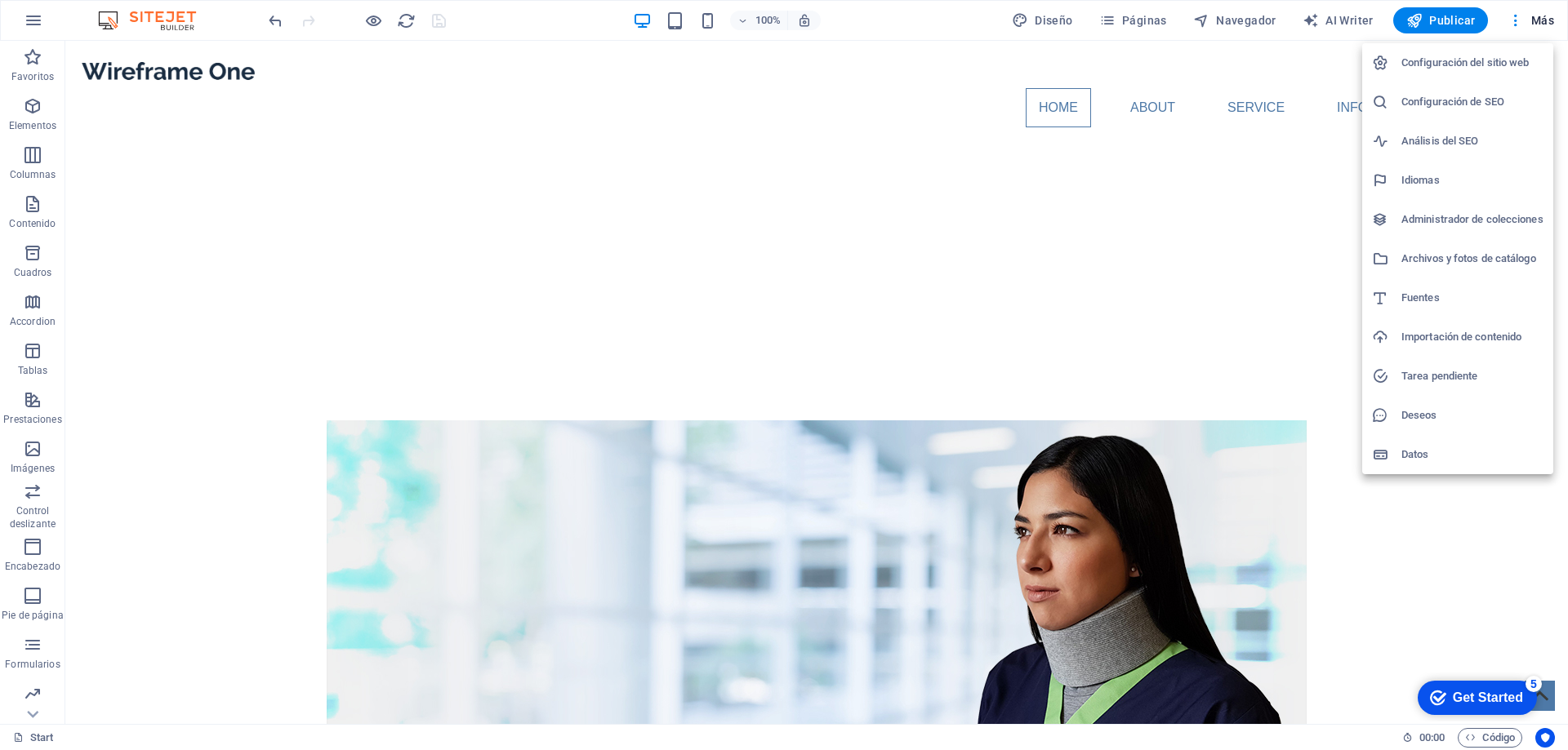
click at [1541, 18] on div at bounding box center [784, 375] width 1568 height 750
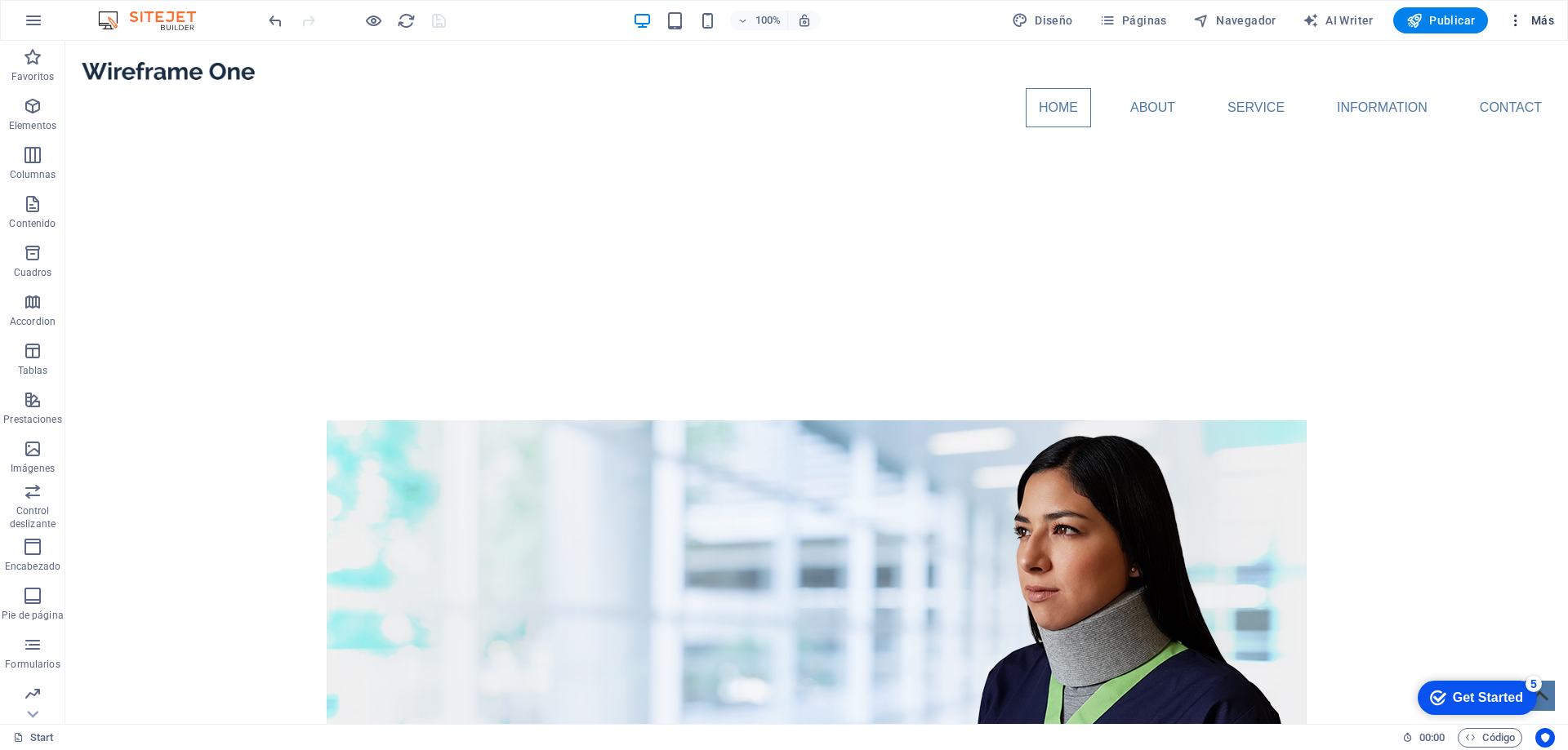
click at [1542, 17] on span "Más" at bounding box center [1530, 20] width 47 height 16
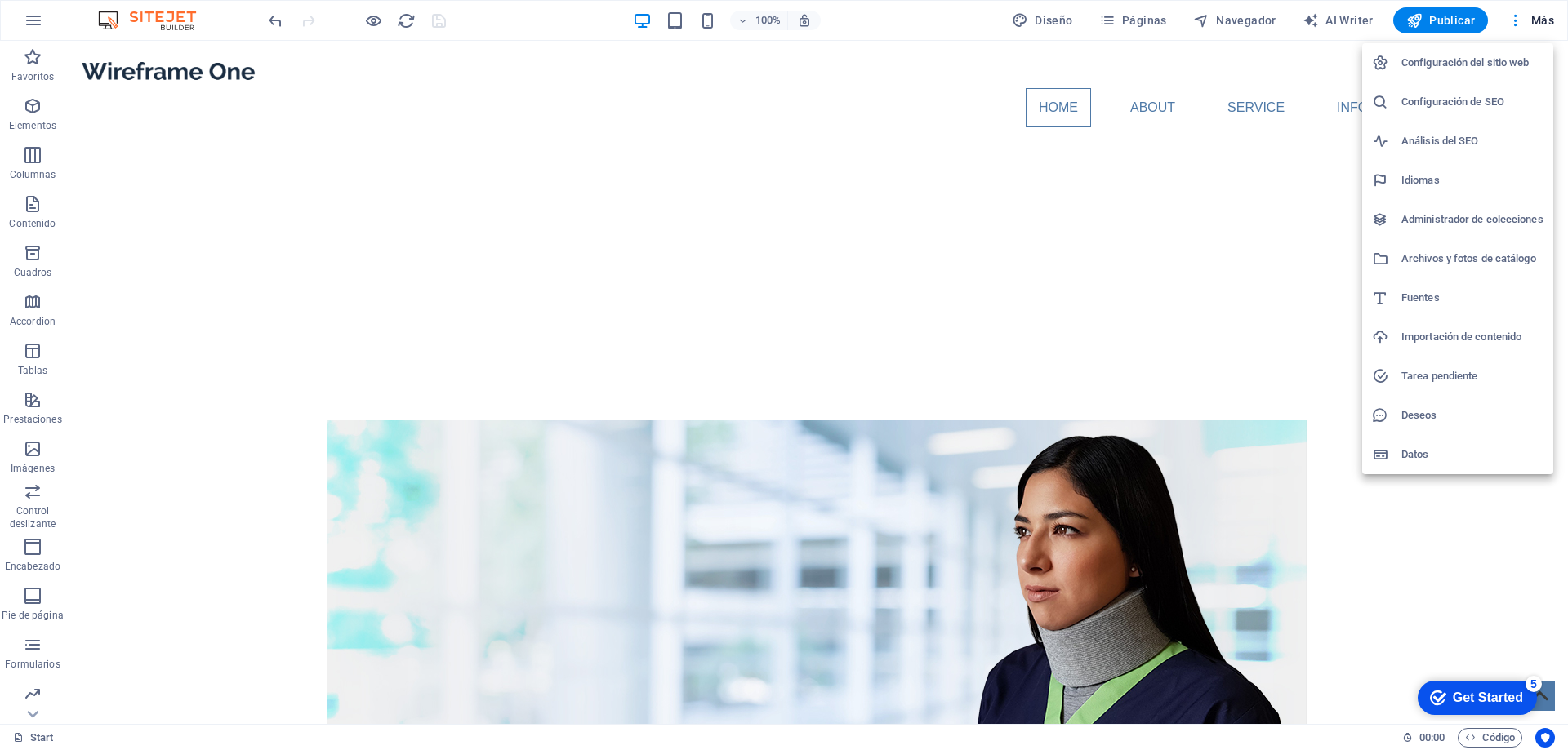
click at [1161, 185] on div at bounding box center [784, 375] width 1568 height 750
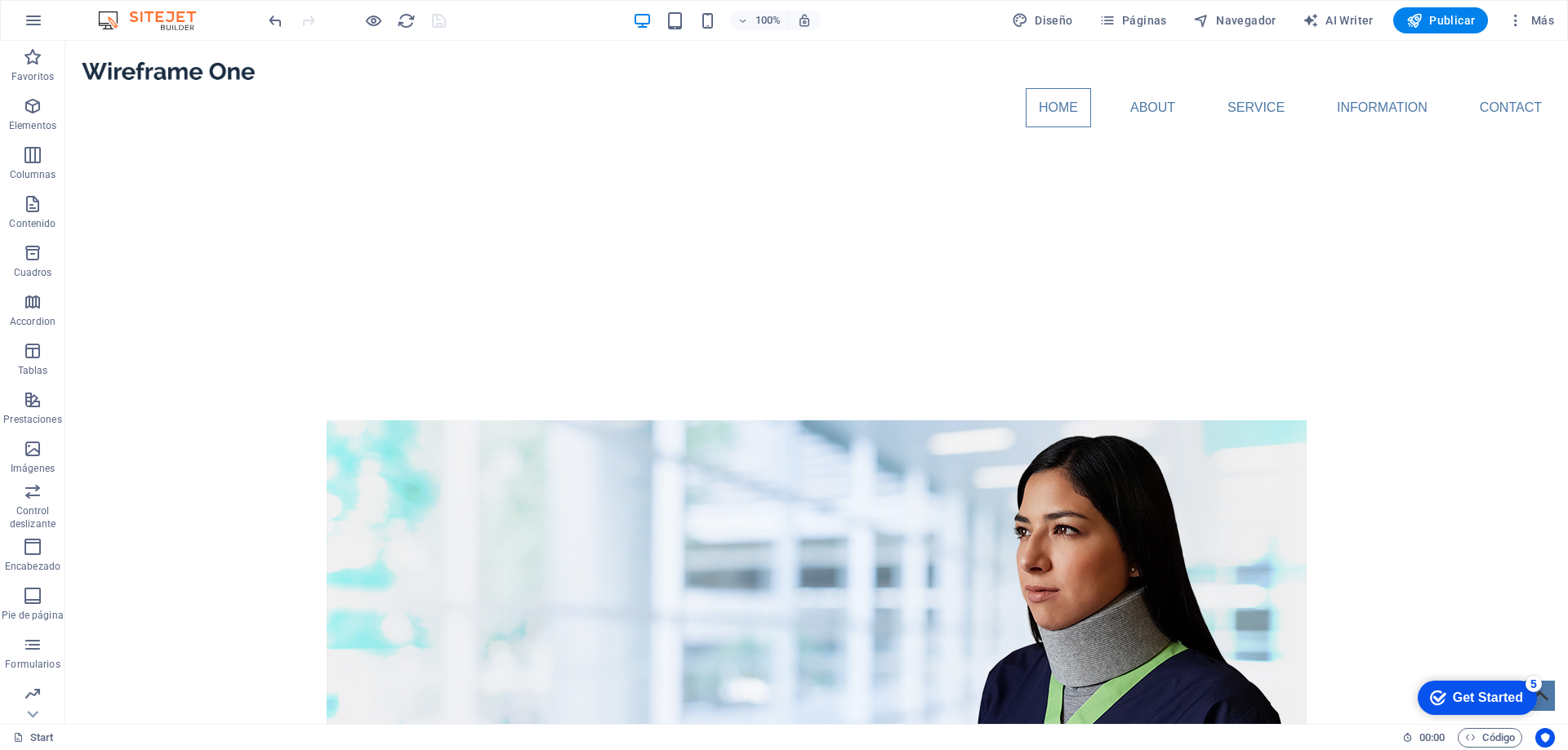
drag, startPoint x: 161, startPoint y: 45, endPoint x: 324, endPoint y: 151, distance: 194.4
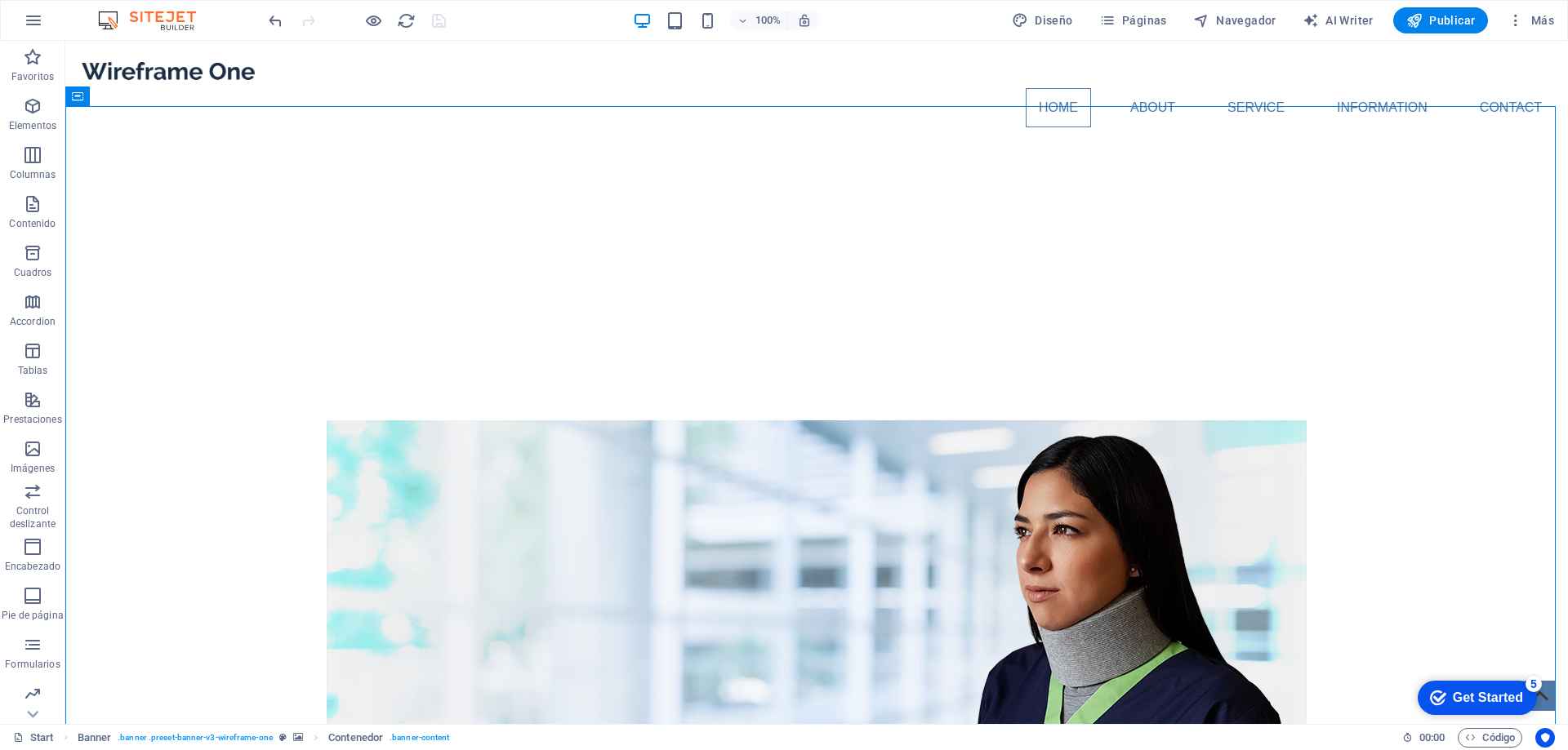
click at [176, 16] on img at bounding box center [155, 21] width 123 height 20
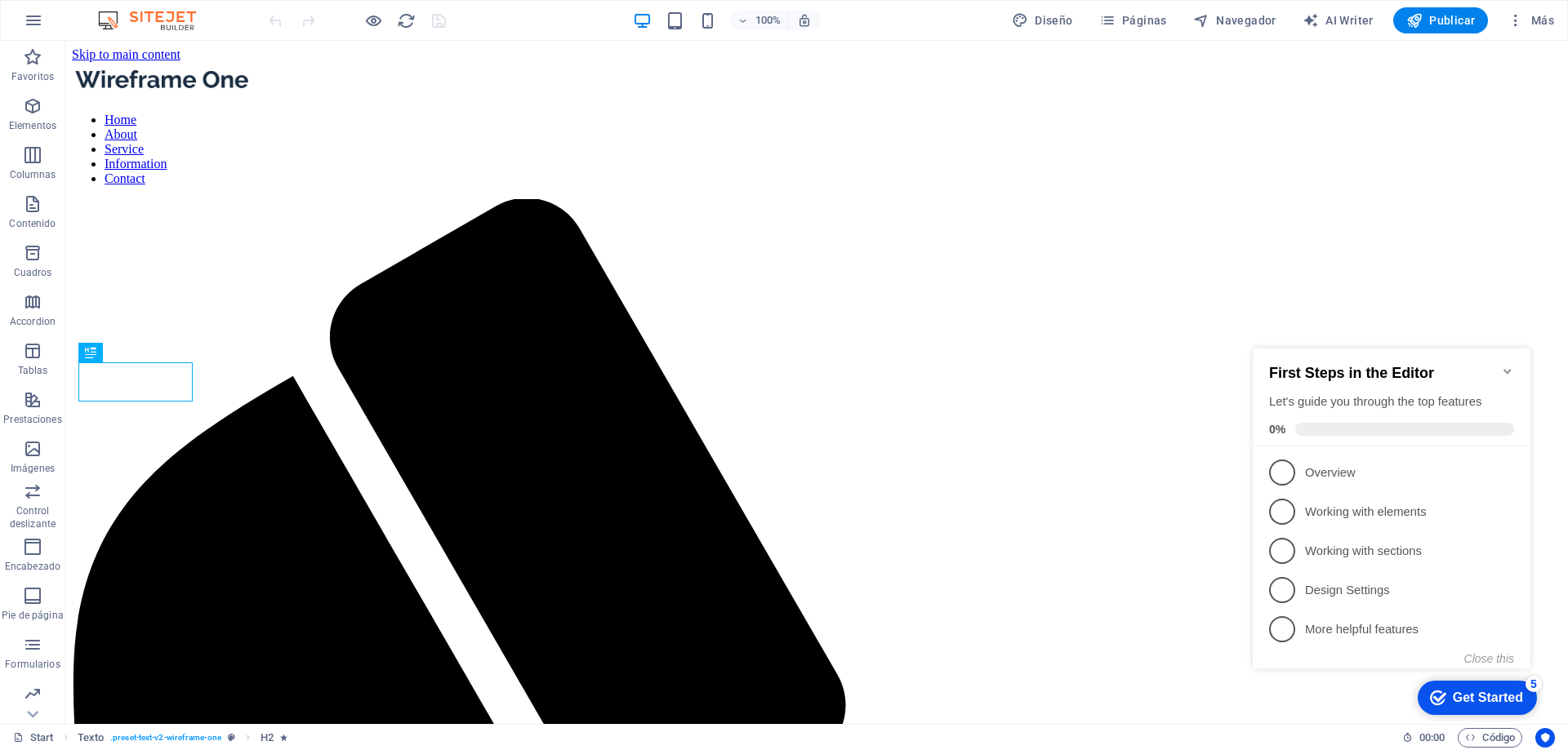
scroll to position [892, 0]
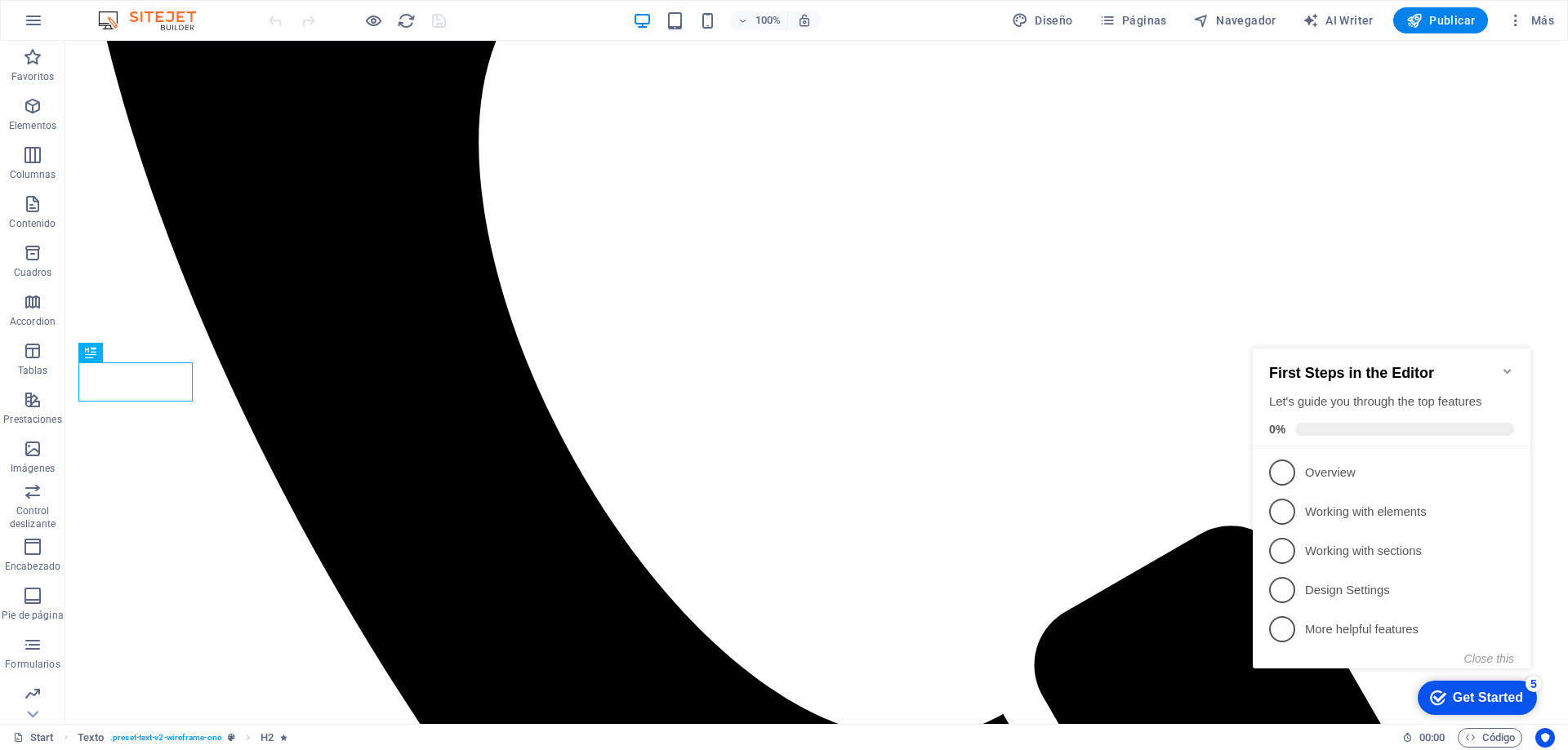
click at [1505, 365] on icon "Minimize checklist" at bounding box center [1507, 371] width 13 height 13
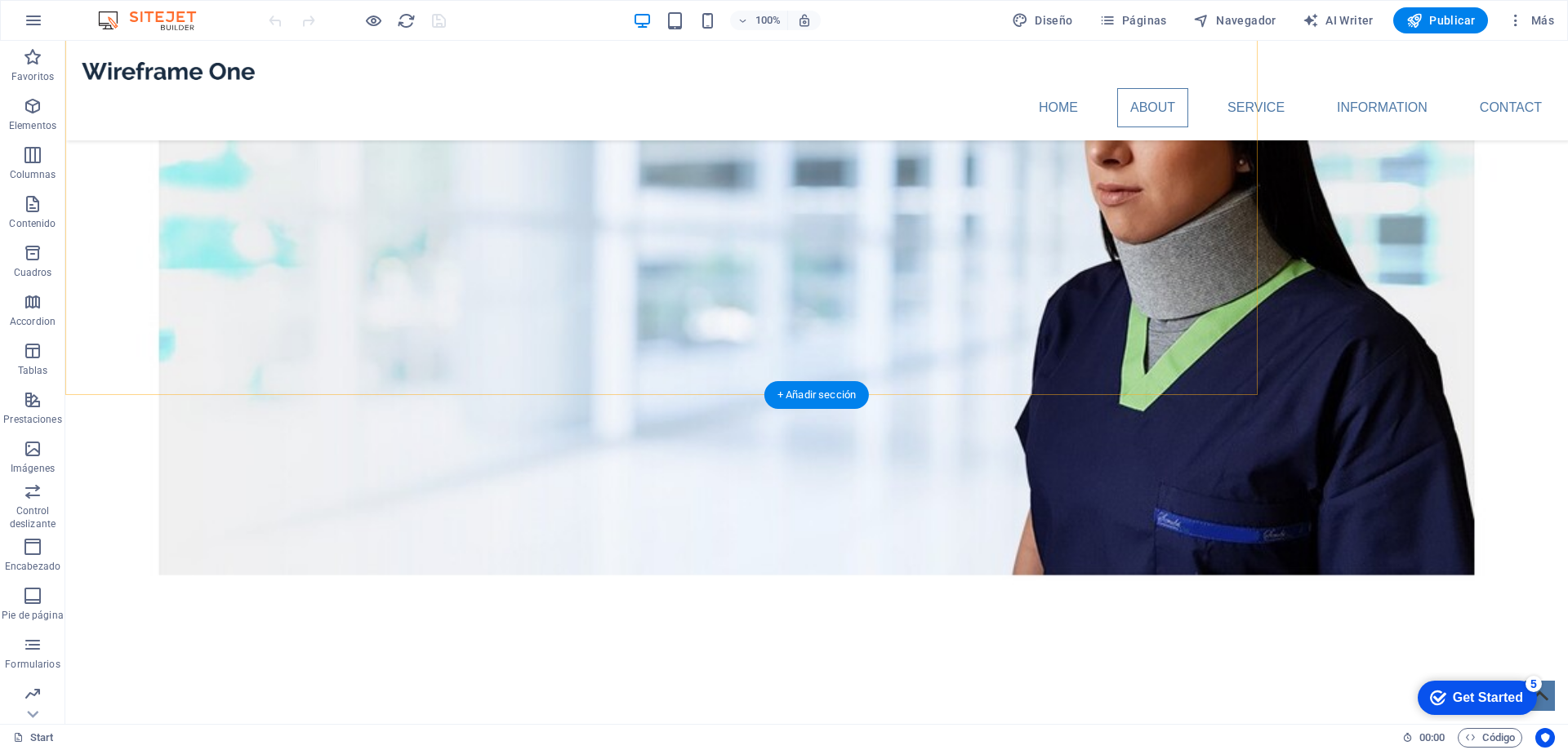
scroll to position [1463, 0]
